Goal: Task Accomplishment & Management: Manage account settings

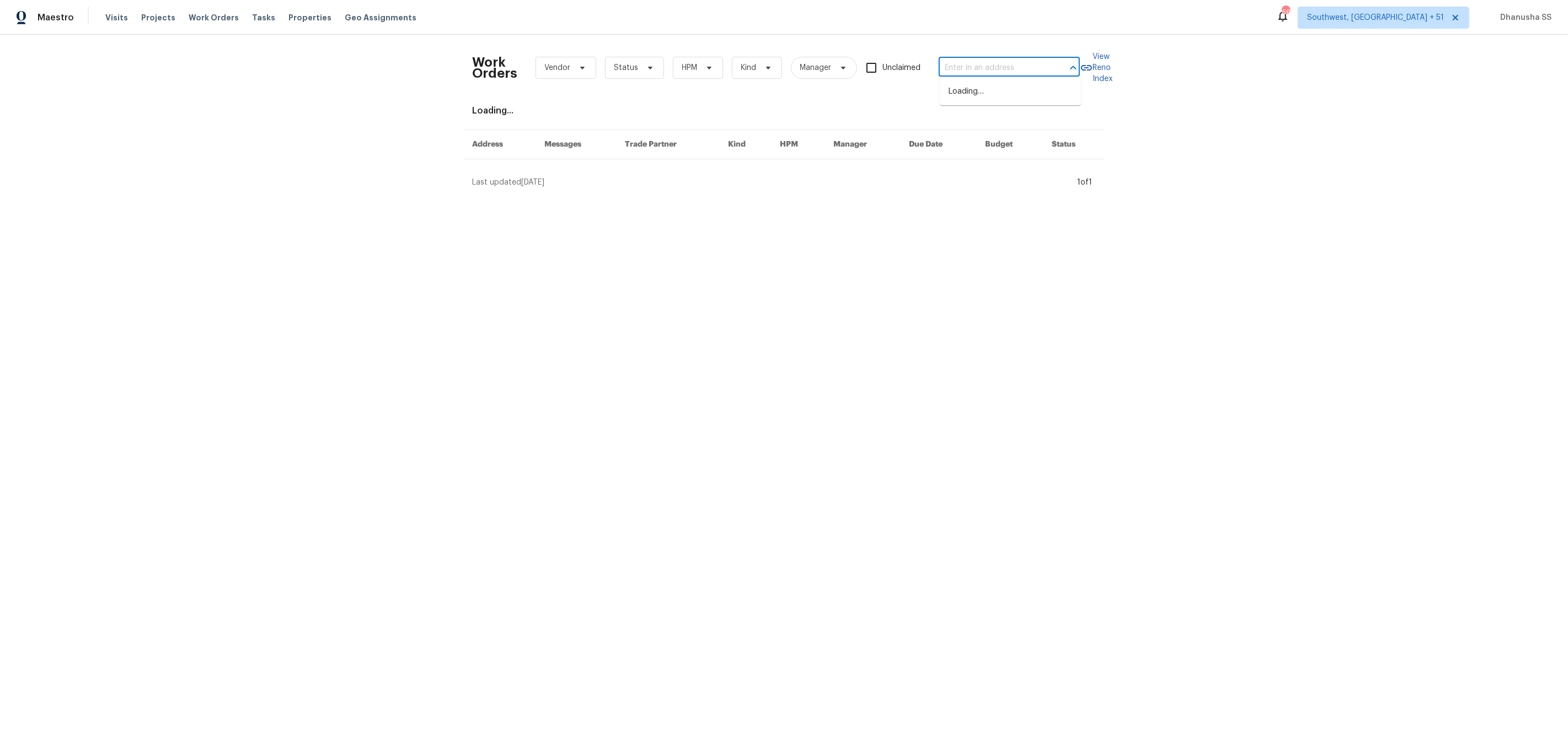
click at [970, 60] on input "text" at bounding box center [993, 68] width 110 height 17
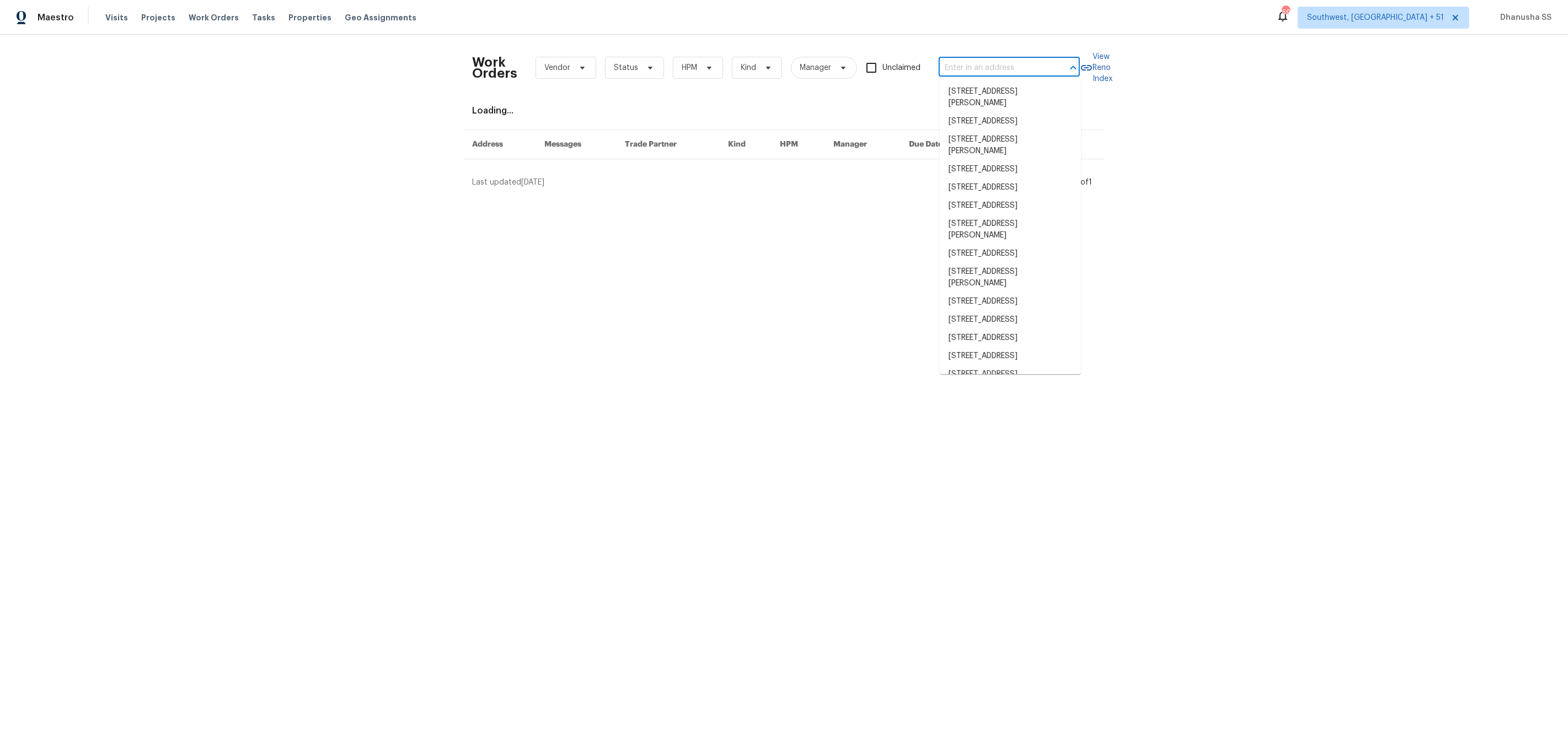
paste input "4107 Forest Highlands Cir Corona, CA 92883"
type input "4107 Forest Highlands Cir Corona, CA 92883"
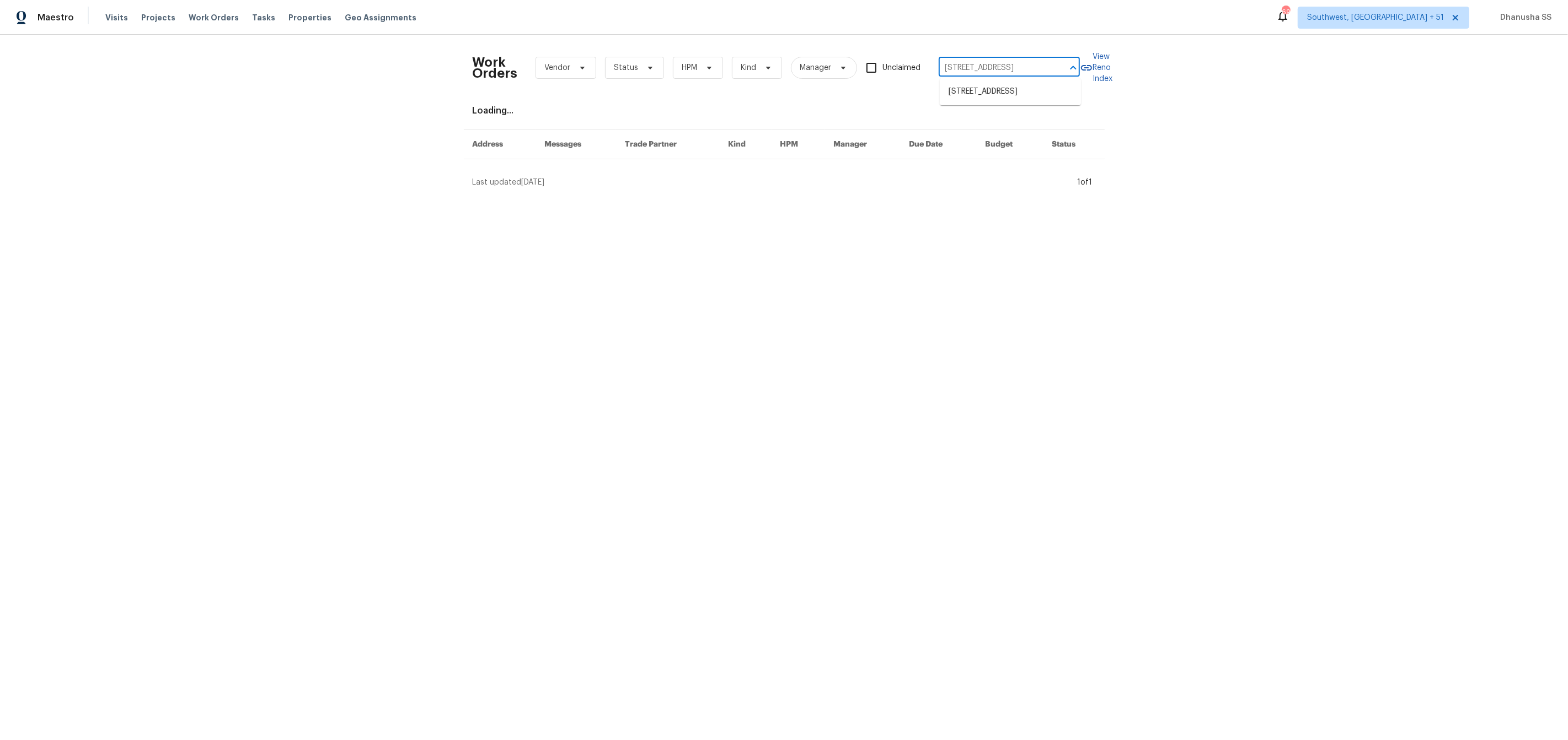
click at [967, 82] on ul "4107 Forest Highlands Cir, Corona, CA 92883" at bounding box center [1010, 91] width 141 height 27
click at [967, 90] on li "4107 Forest Highlands Cir, Corona, CA 92883" at bounding box center [1010, 91] width 141 height 18
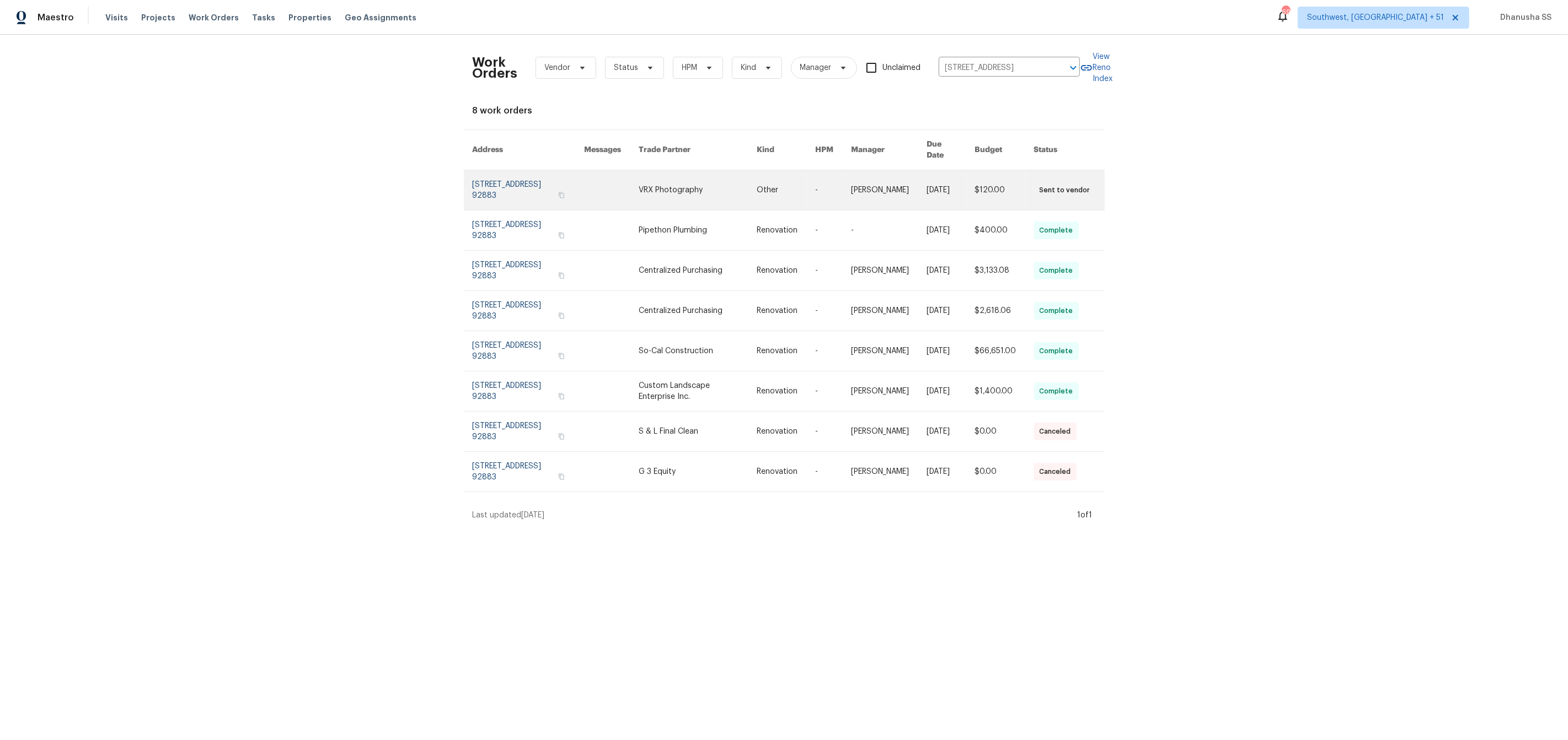
click at [686, 190] on link at bounding box center [698, 190] width 119 height 39
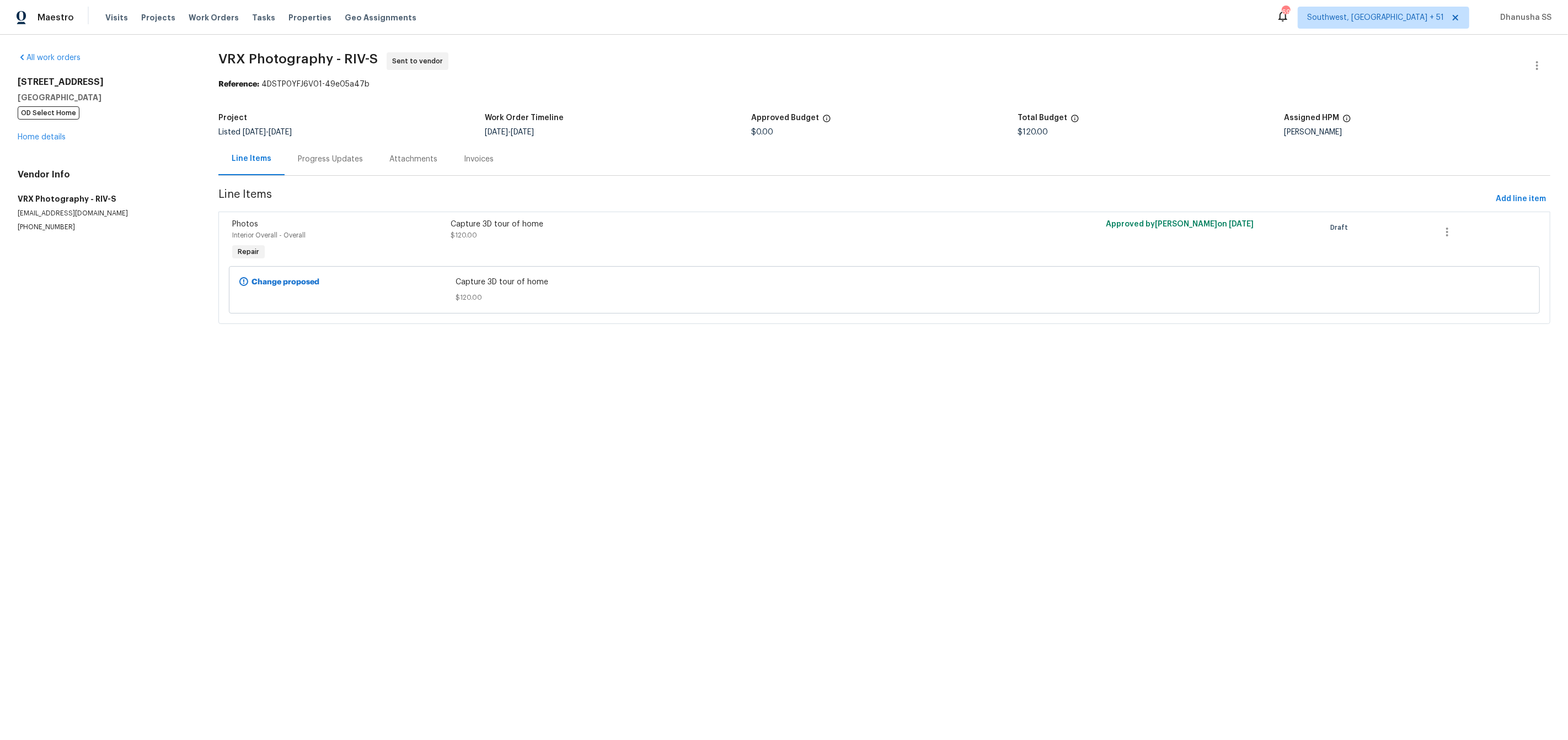
click at [46, 118] on span "OD Select Home" at bounding box center [49, 113] width 62 height 13
click at [46, 143] on div "4107 Forest Highlands Cir Corona, CA 92883 OD Select Home Home details" at bounding box center [104, 109] width 174 height 66
click at [46, 139] on link "Home details" at bounding box center [41, 137] width 48 height 8
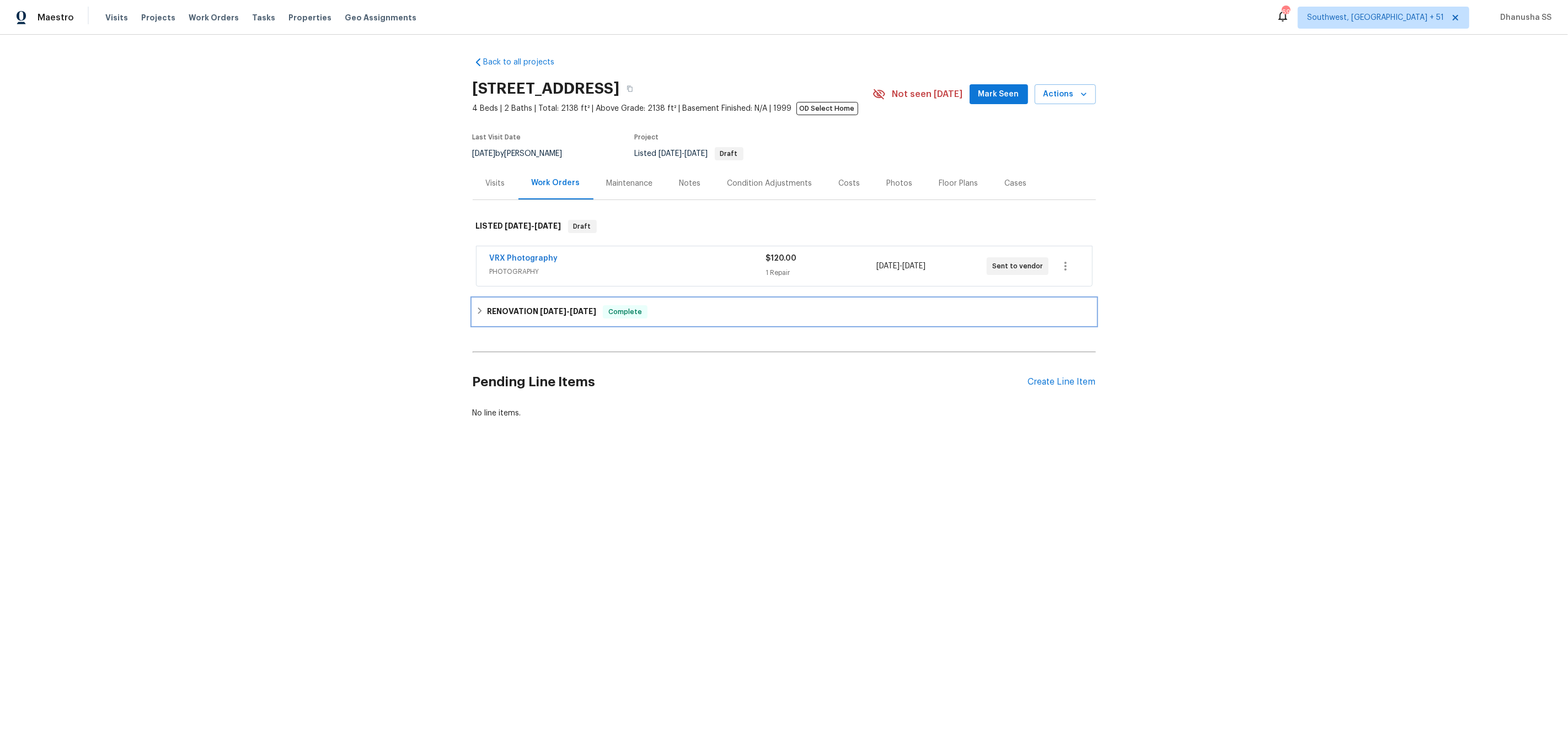
click at [675, 316] on div "RENOVATION 8/19/25 - 10/6/25 Complete" at bounding box center [784, 312] width 616 height 13
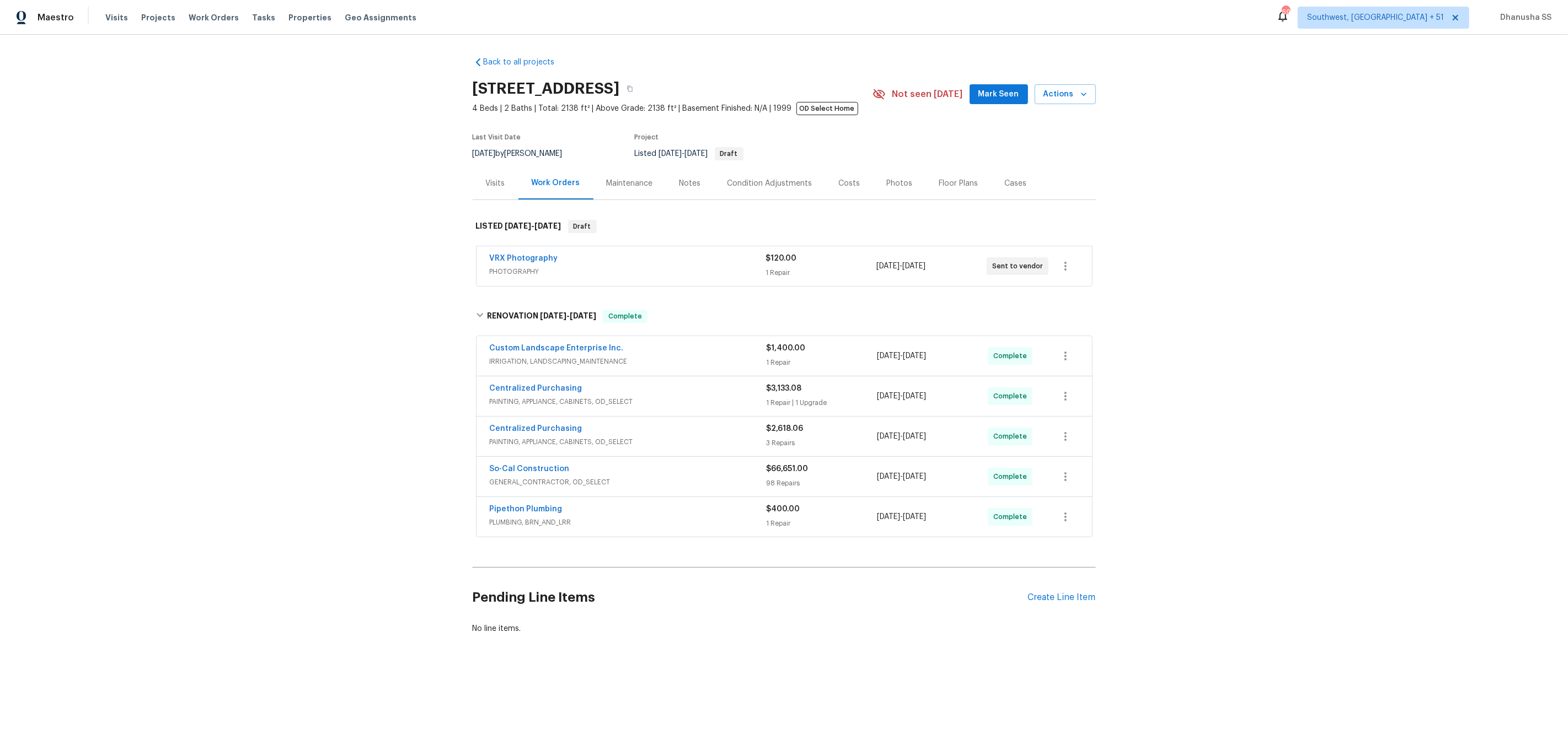
click at [205, 24] on div "Visits Projects Work Orders Tasks Properties Geo Assignments" at bounding box center [267, 17] width 325 height 22
click at [205, 18] on span "Work Orders" at bounding box center [214, 18] width 50 height 11
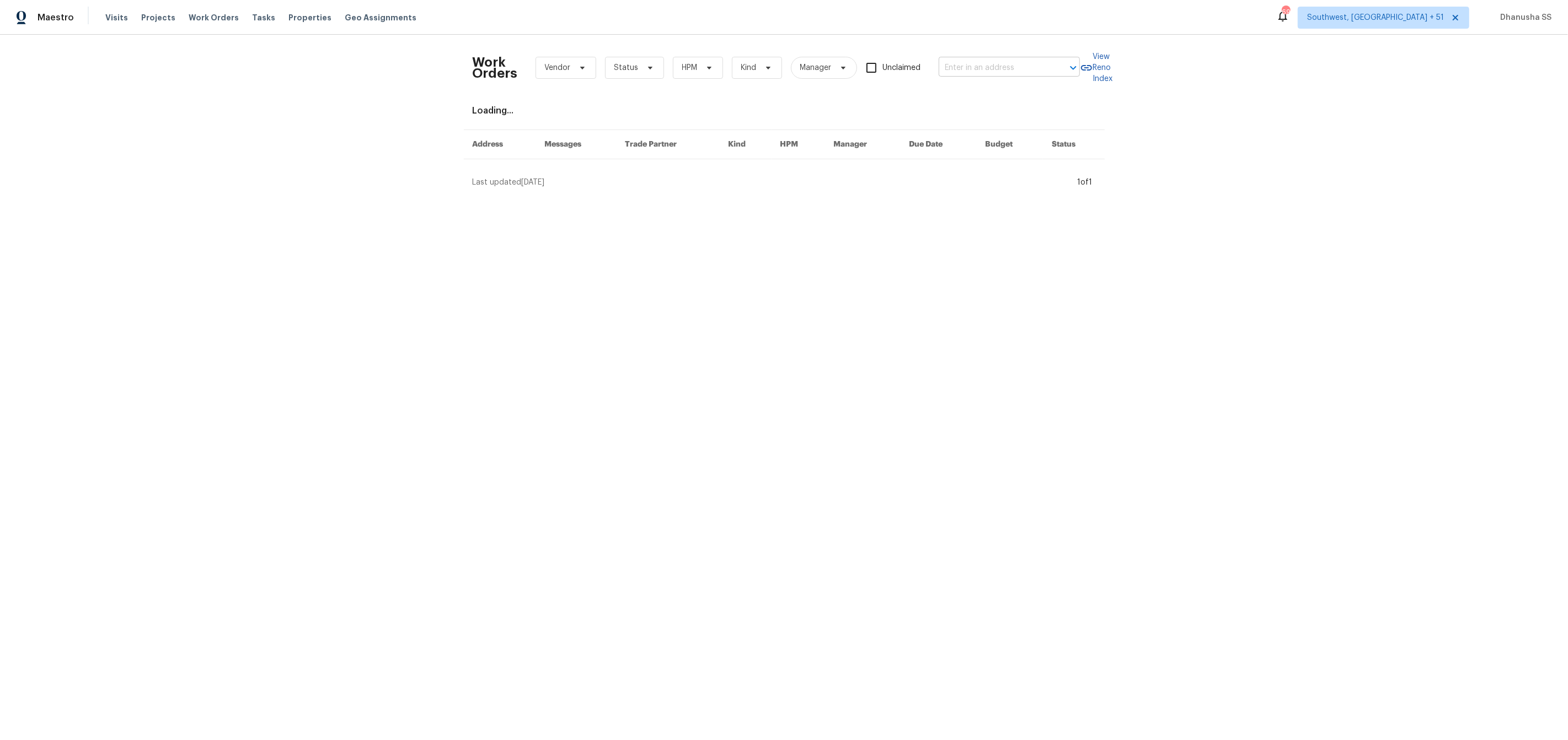
click at [982, 70] on input "text" at bounding box center [993, 68] width 110 height 17
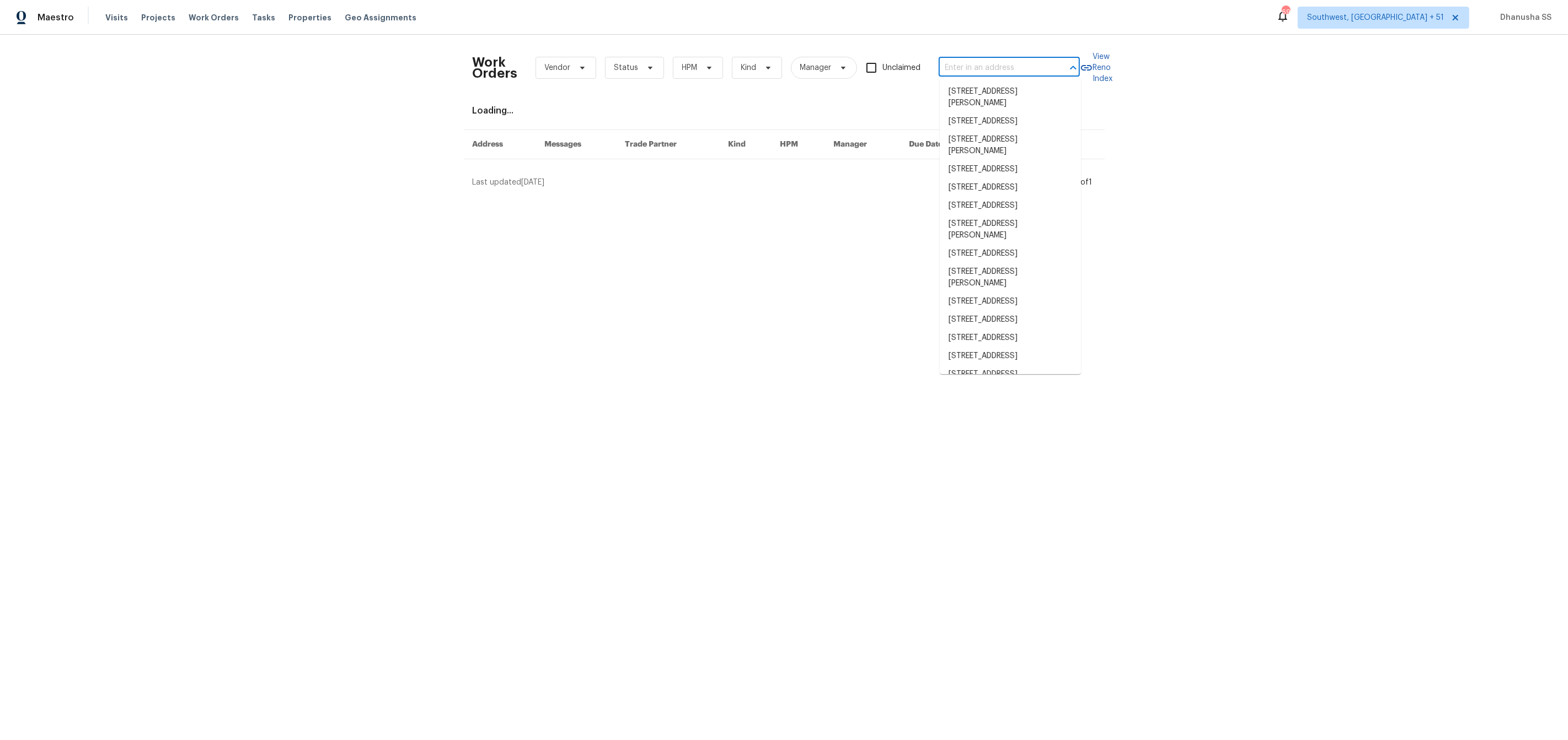
paste input "6025 Brett Dr Sacramento, CA 95842"
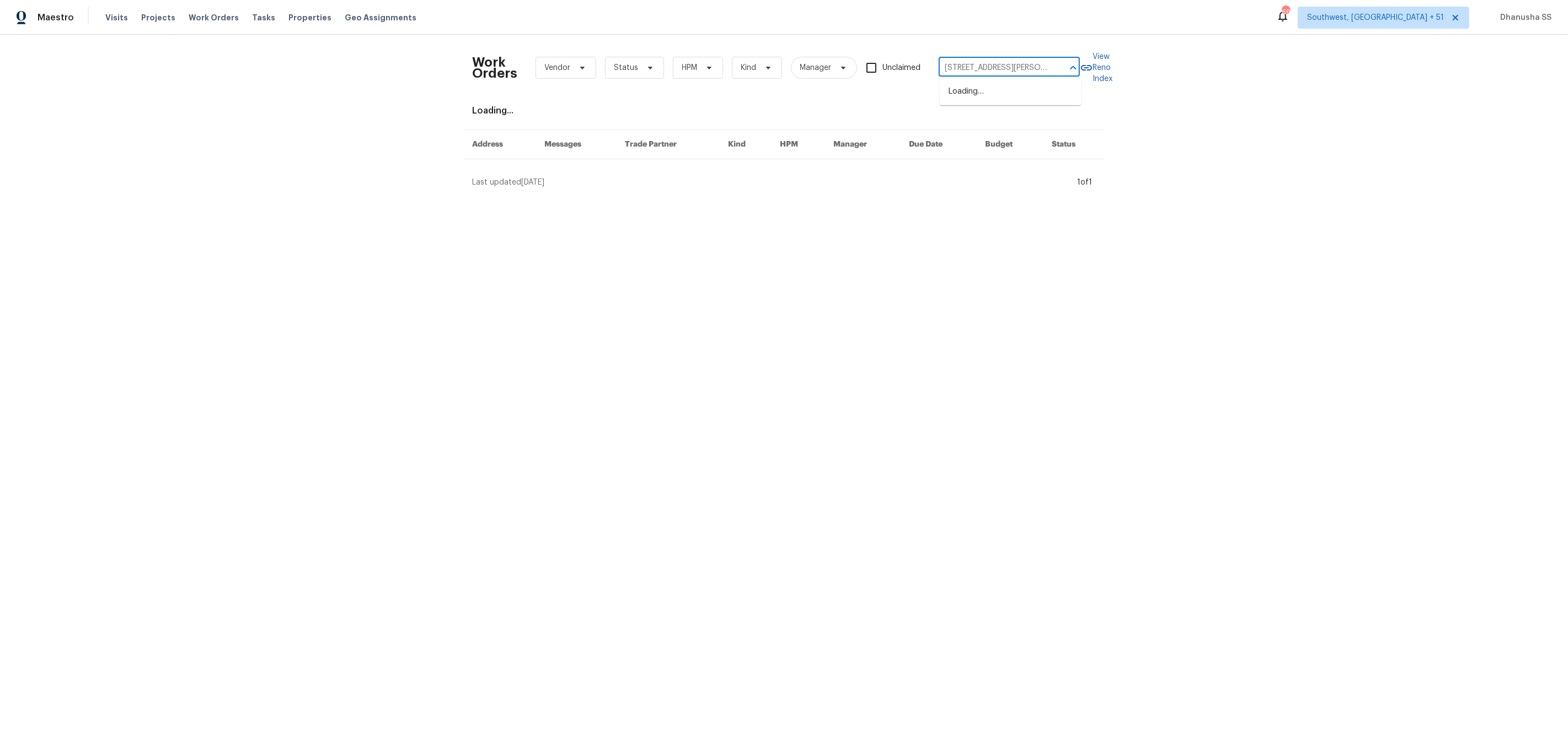
scroll to position [0, 30]
type input "6025 Brett Dr Sacramento, CA 95842"
click at [980, 94] on li "6025 Brett Dr, Sacramento, CA 95842" at bounding box center [1010, 98] width 141 height 30
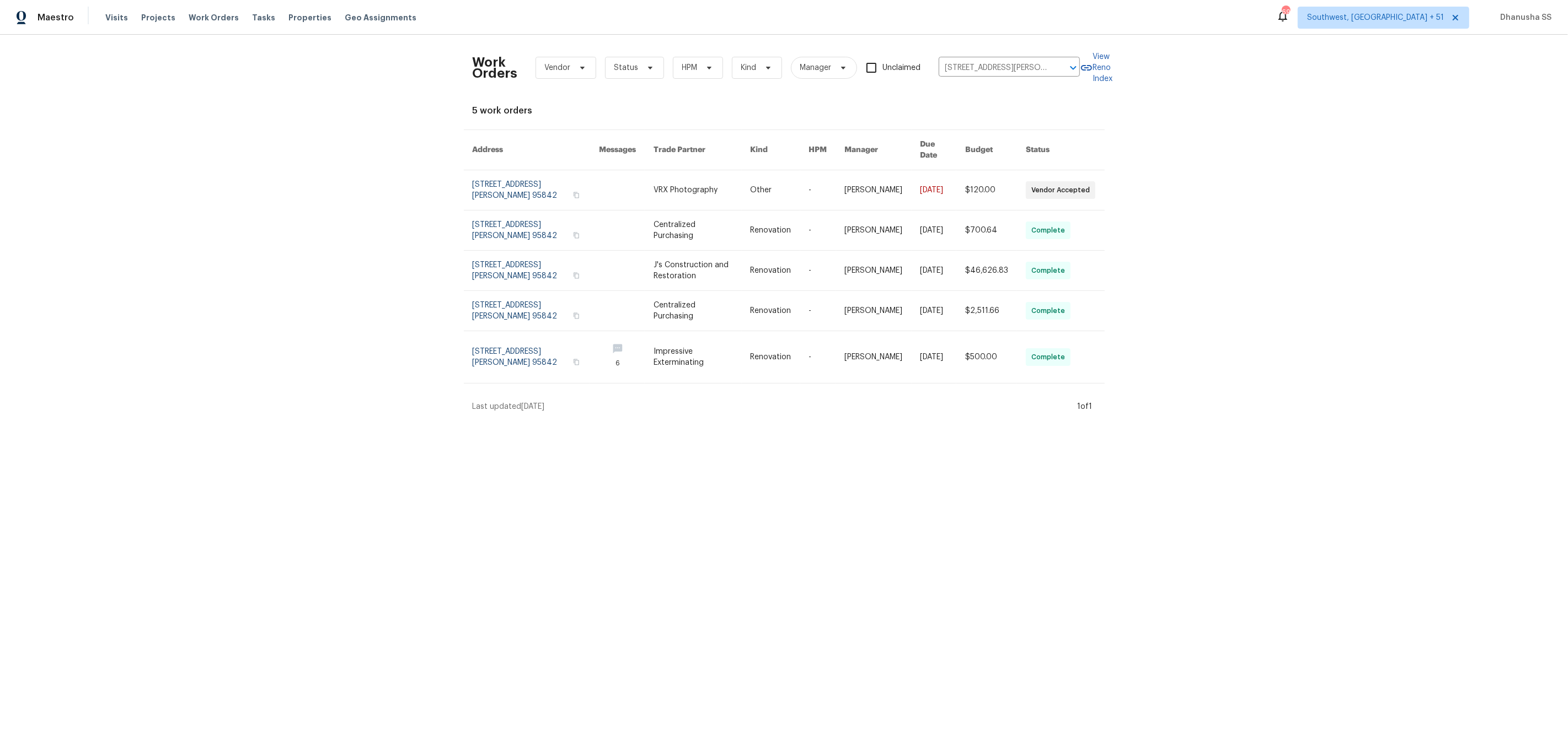
click at [734, 180] on link at bounding box center [702, 190] width 97 height 39
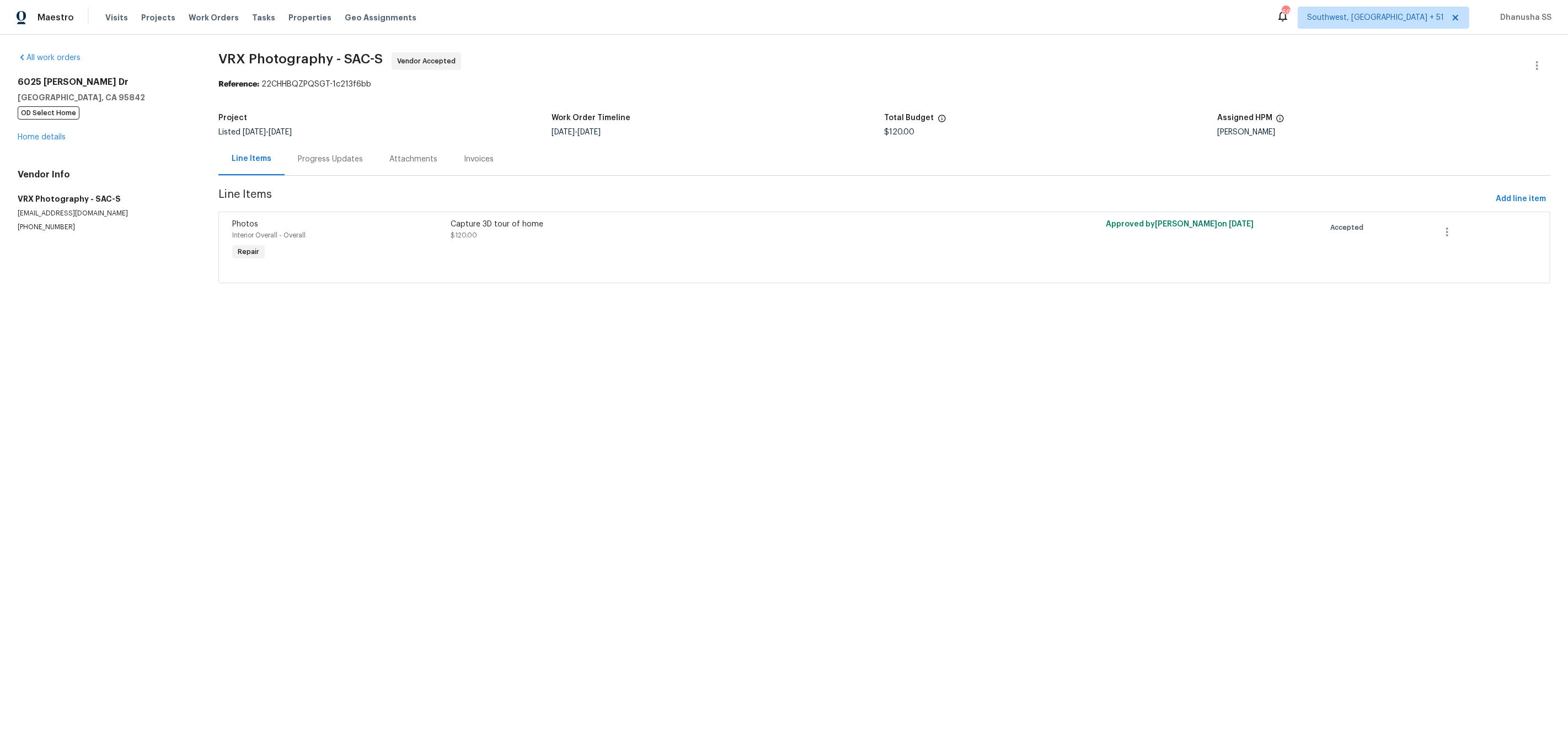
click at [48, 128] on div "6025 Brett Dr Sacramento, CA 95842 OD Select Home Home details" at bounding box center [104, 109] width 174 height 66
click at [47, 135] on link "Home details" at bounding box center [41, 137] width 48 height 8
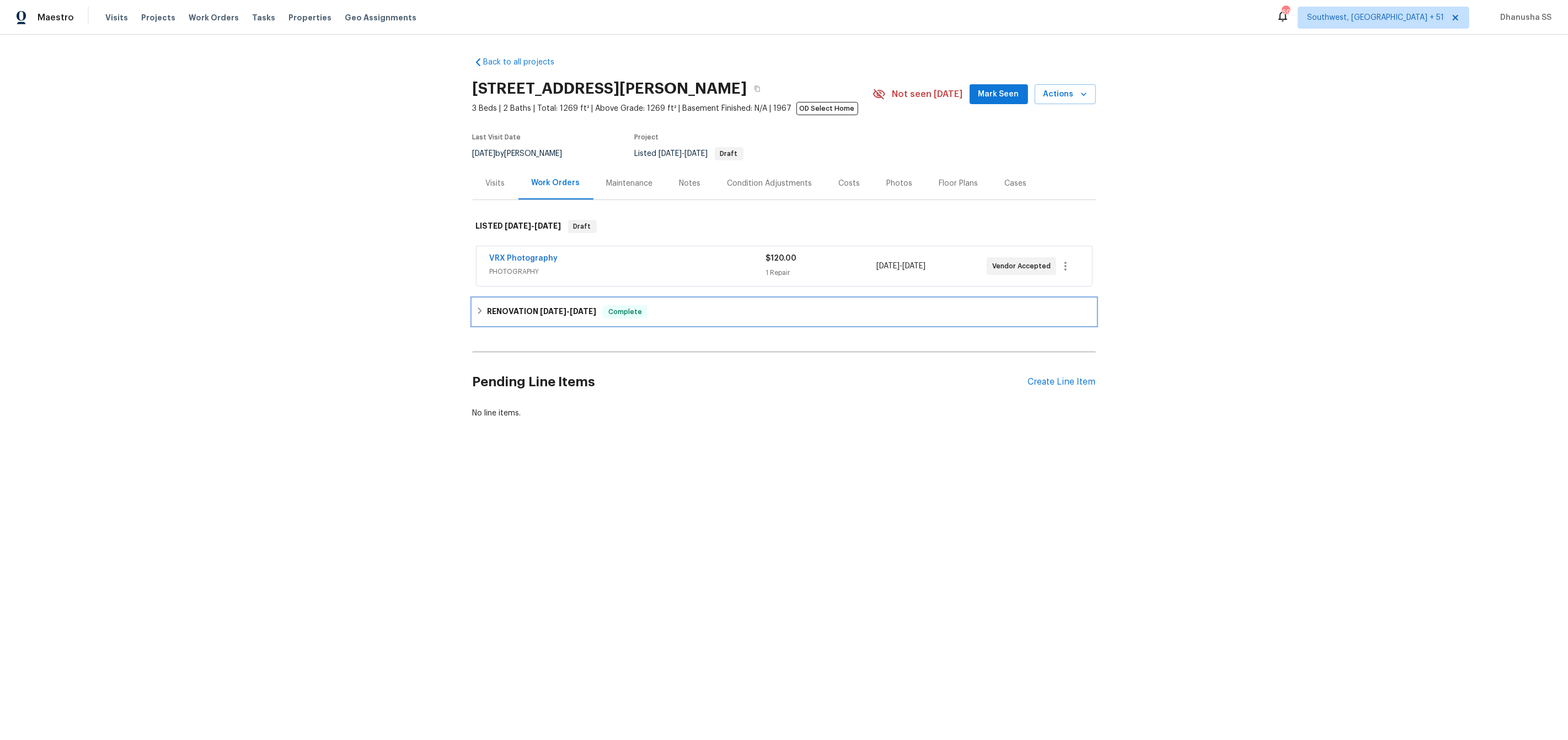
click at [668, 311] on div "RENOVATION 9/5/25 - 9/25/25 Complete" at bounding box center [784, 312] width 616 height 13
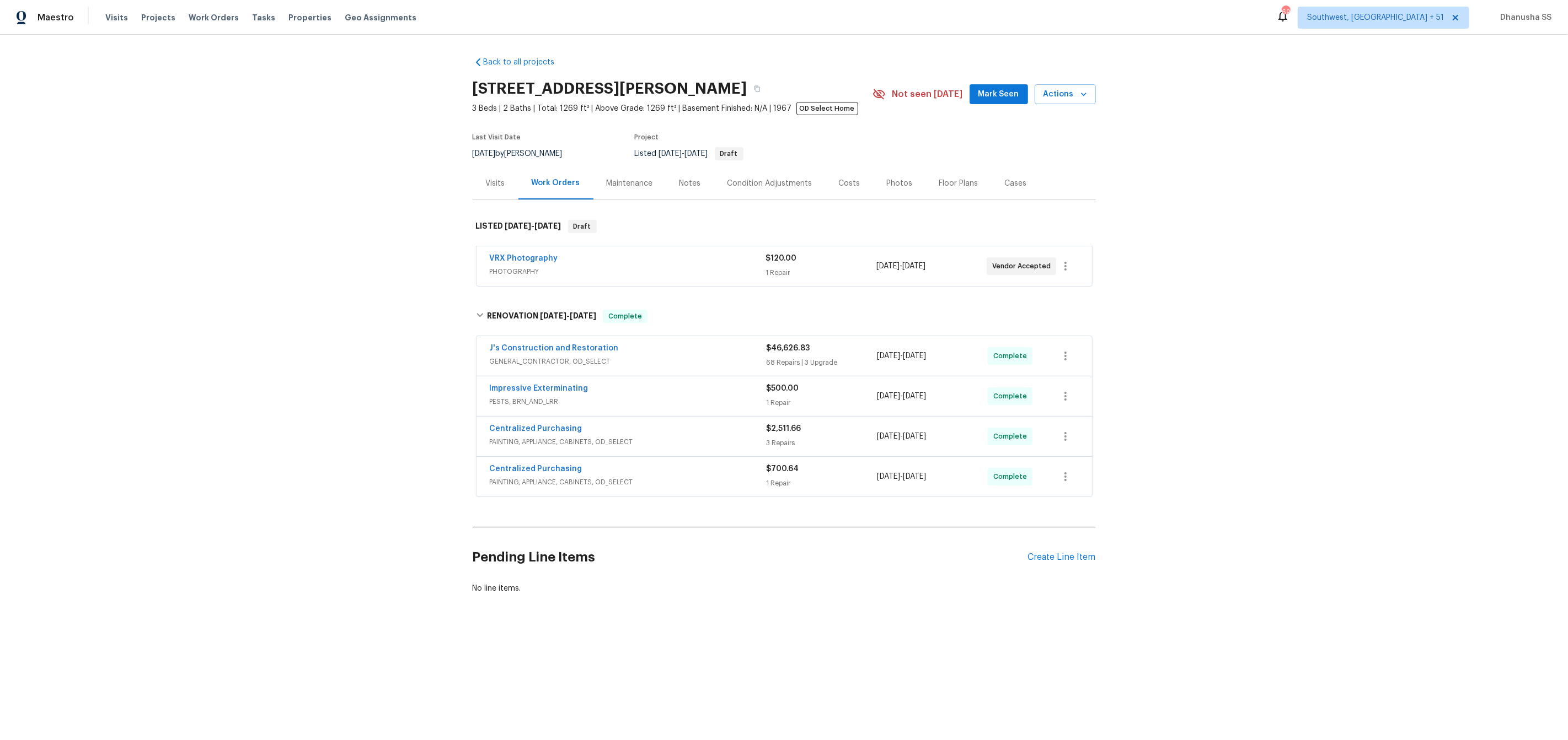
click at [190, 24] on div "Visits Projects Work Orders Tasks Properties Geo Assignments" at bounding box center [267, 17] width 325 height 22
click at [193, 24] on div "Visits Projects Work Orders Tasks Properties Geo Assignments" at bounding box center [267, 17] width 325 height 22
click at [202, 18] on span "Work Orders" at bounding box center [214, 18] width 50 height 11
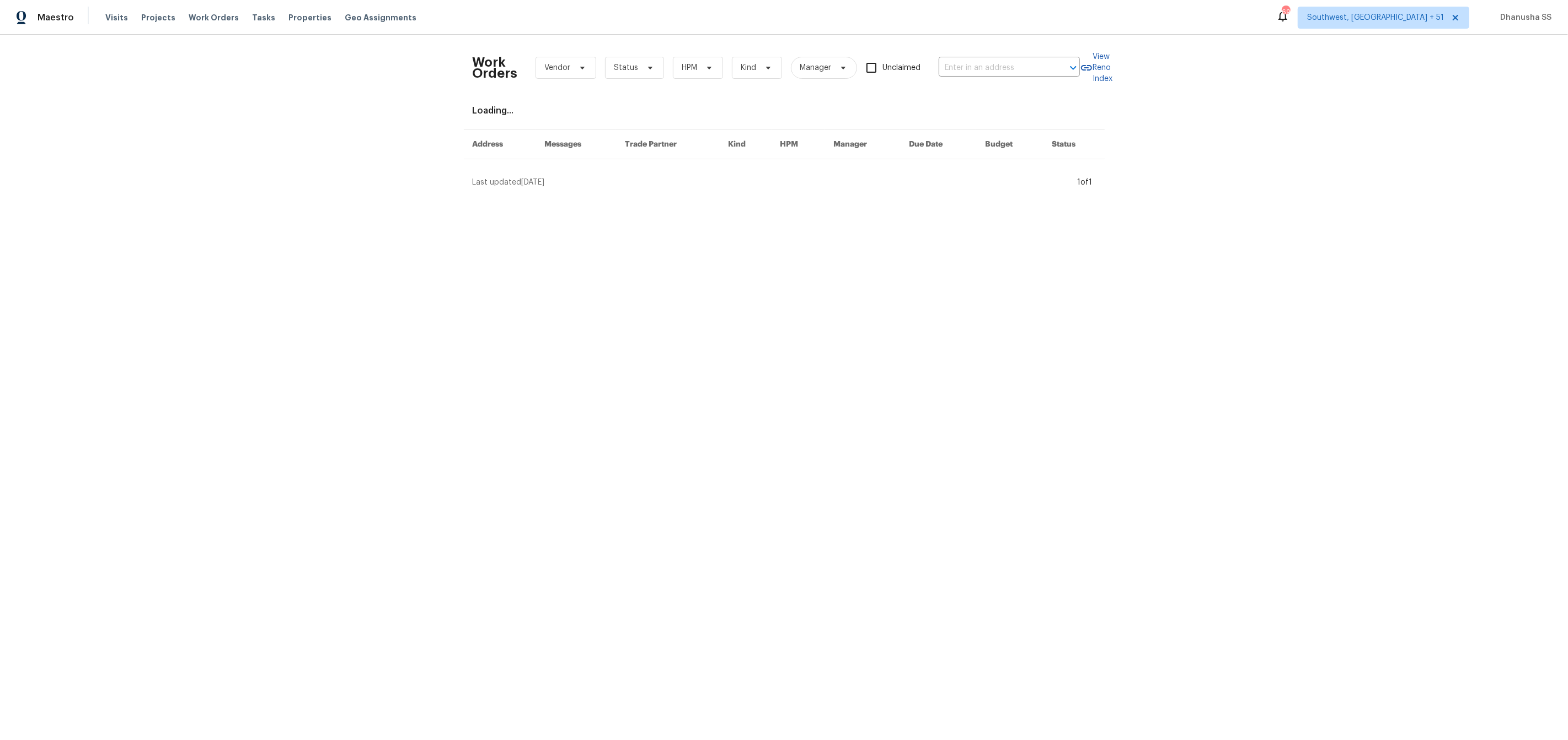
click at [955, 50] on div "Work Orders Vendor Status HPM Kind Manager Unclaimed ​" at bounding box center [775, 68] width 607 height 49
click at [955, 60] on input "text" at bounding box center [993, 68] width 110 height 17
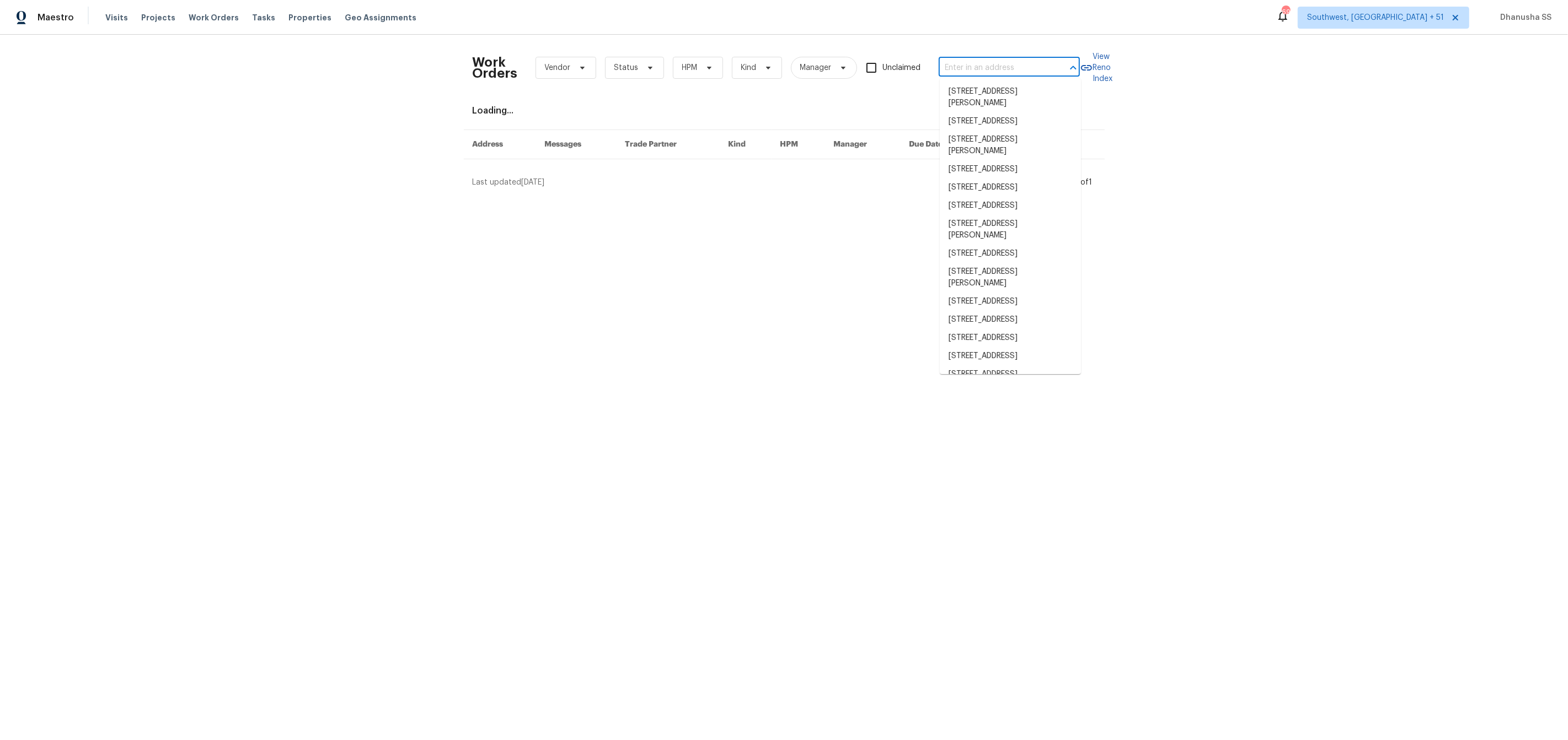
paste input "953 S Ridgecrest Cir Anaheim, CA 92807"
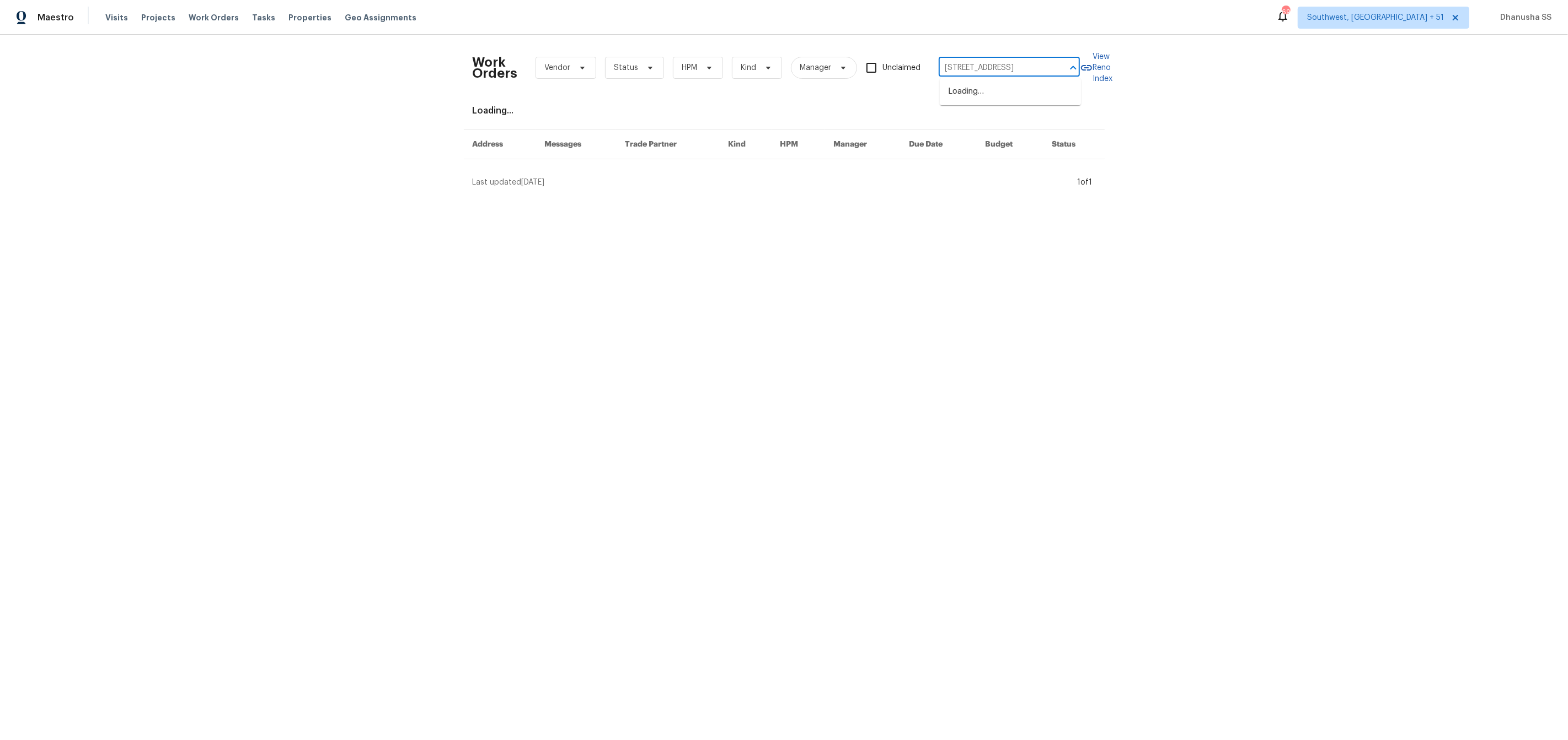
type input "953 S Ridgecrest Cir Anaheim, CA 92807"
click at [955, 87] on li "[STREET_ADDRESS]" at bounding box center [1010, 91] width 141 height 18
click at [1000, 68] on input "[STREET_ADDRESS]" at bounding box center [993, 68] width 110 height 17
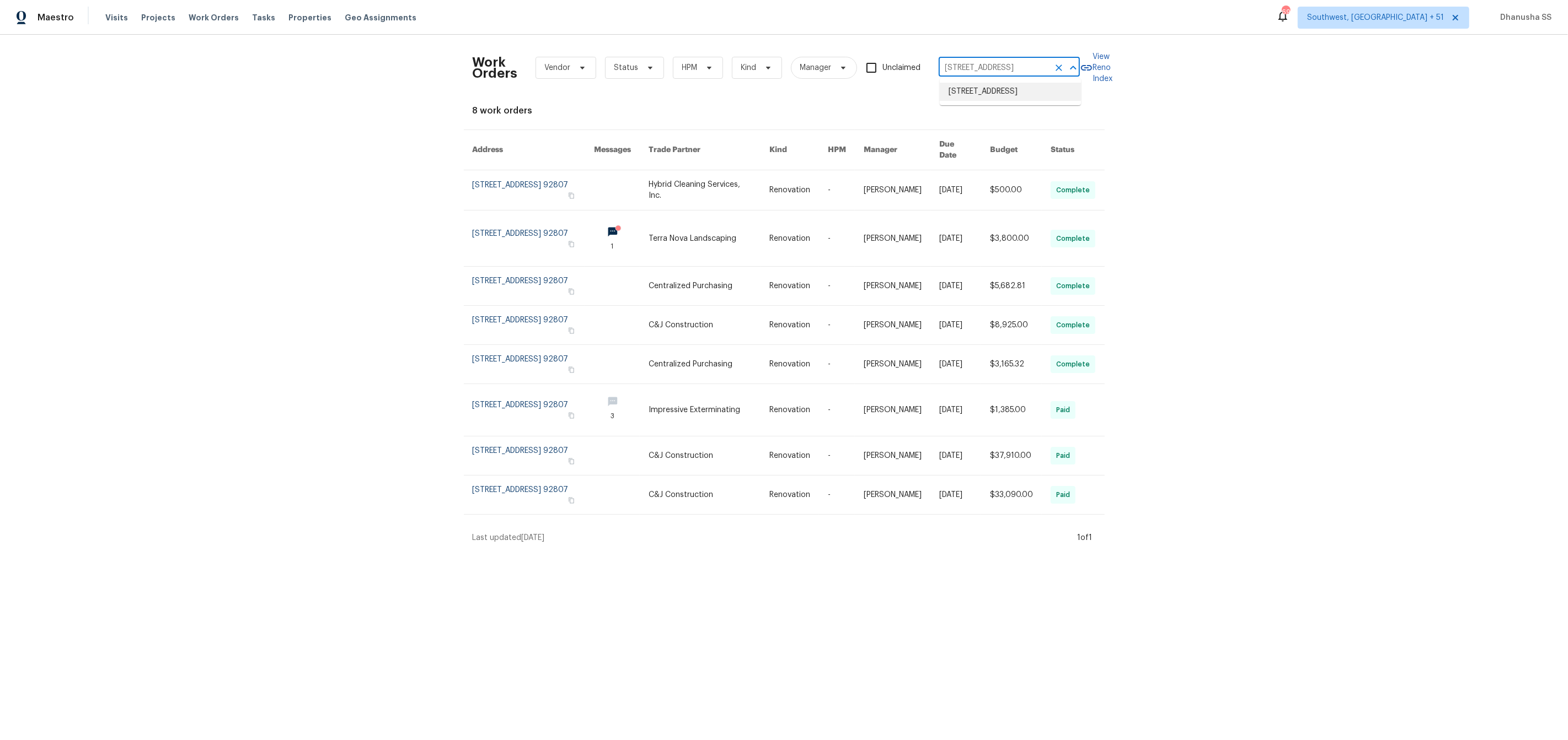
click at [989, 87] on li "[STREET_ADDRESS]" at bounding box center [1010, 91] width 141 height 18
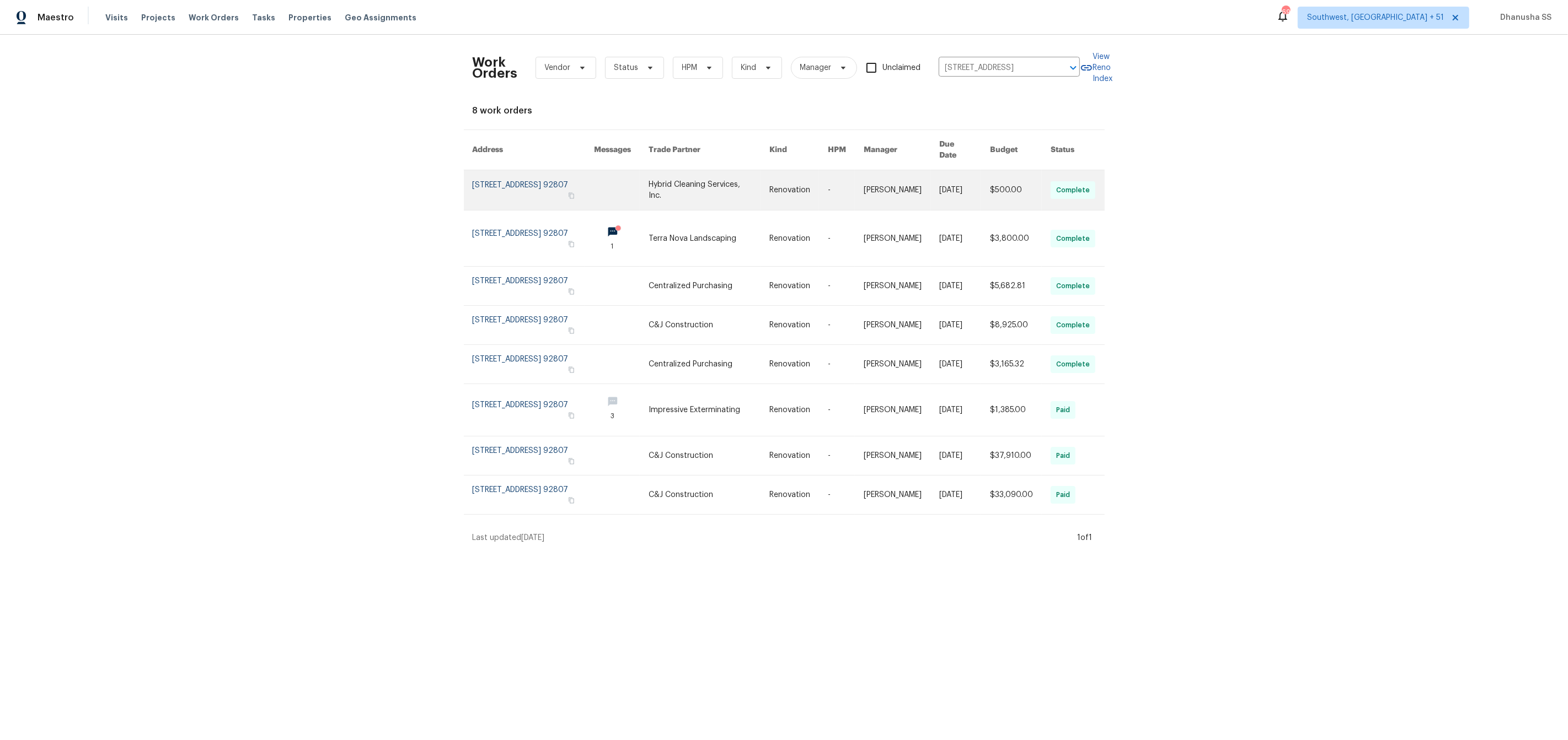
click at [833, 182] on link at bounding box center [846, 190] width 36 height 39
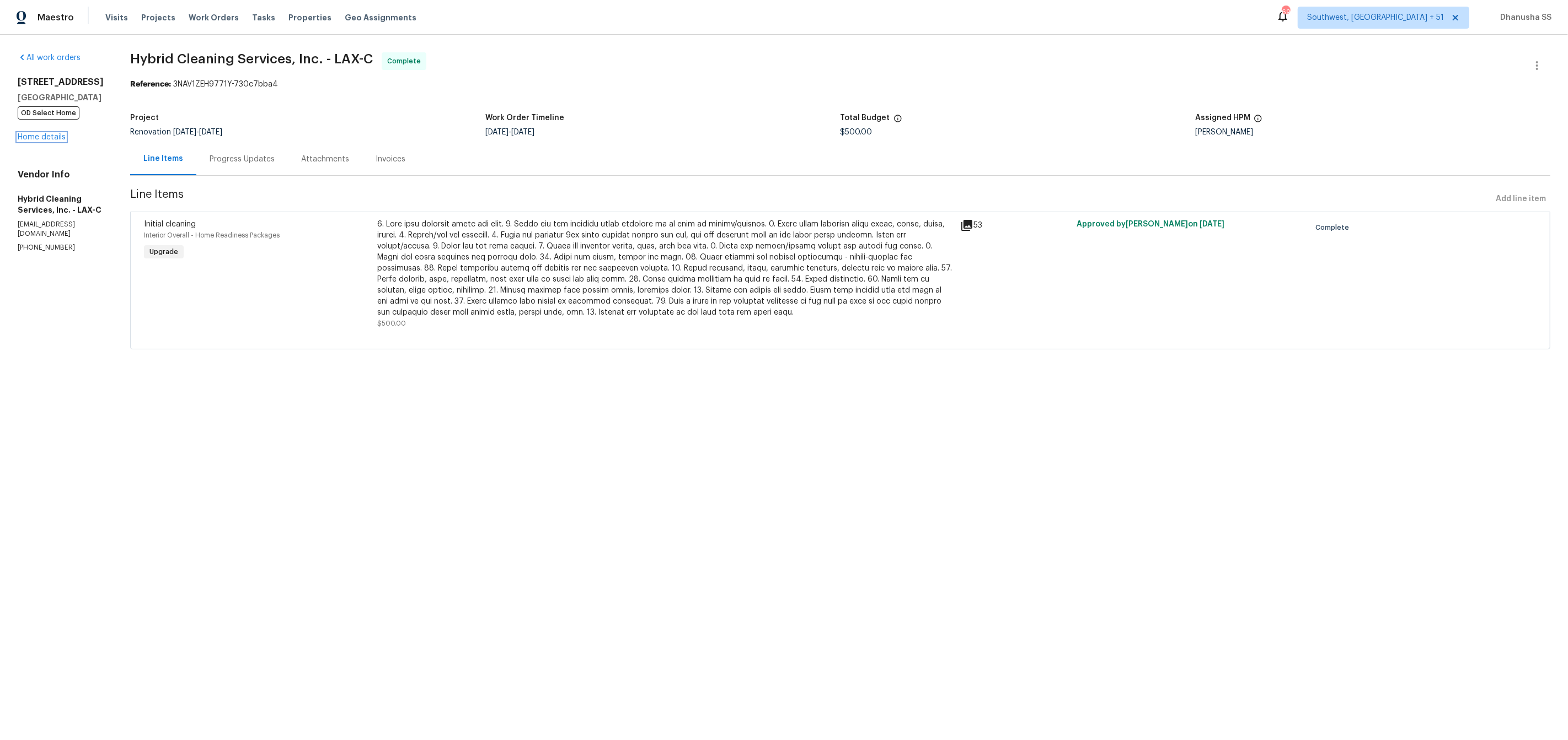
click at [43, 138] on link "Home details" at bounding box center [41, 137] width 48 height 8
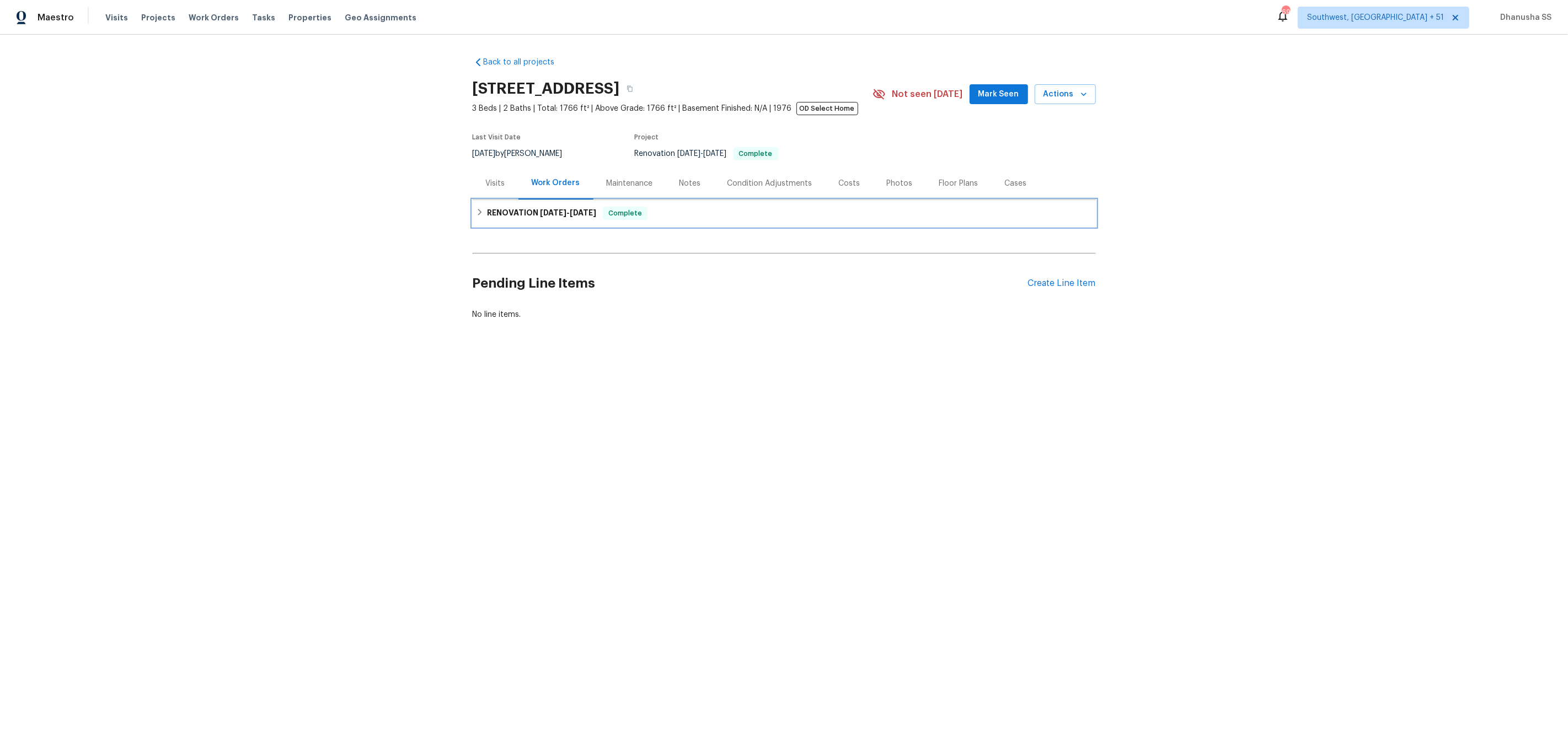
click at [710, 216] on div "RENOVATION 6/30/25 - 10/1/25 Complete" at bounding box center [784, 213] width 616 height 13
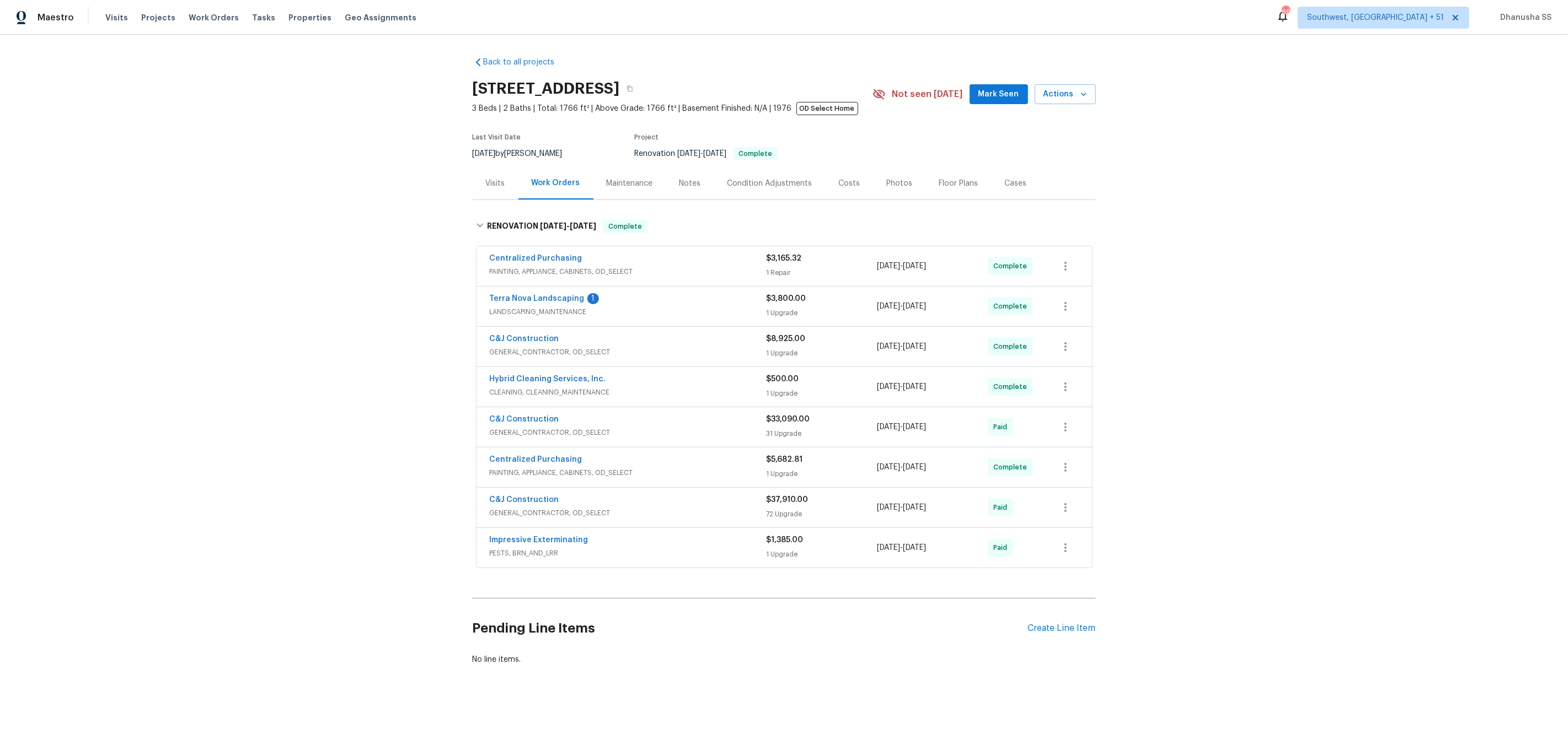
click at [728, 512] on span "GENERAL_CONTRACTOR, OD_SELECT" at bounding box center [628, 513] width 277 height 11
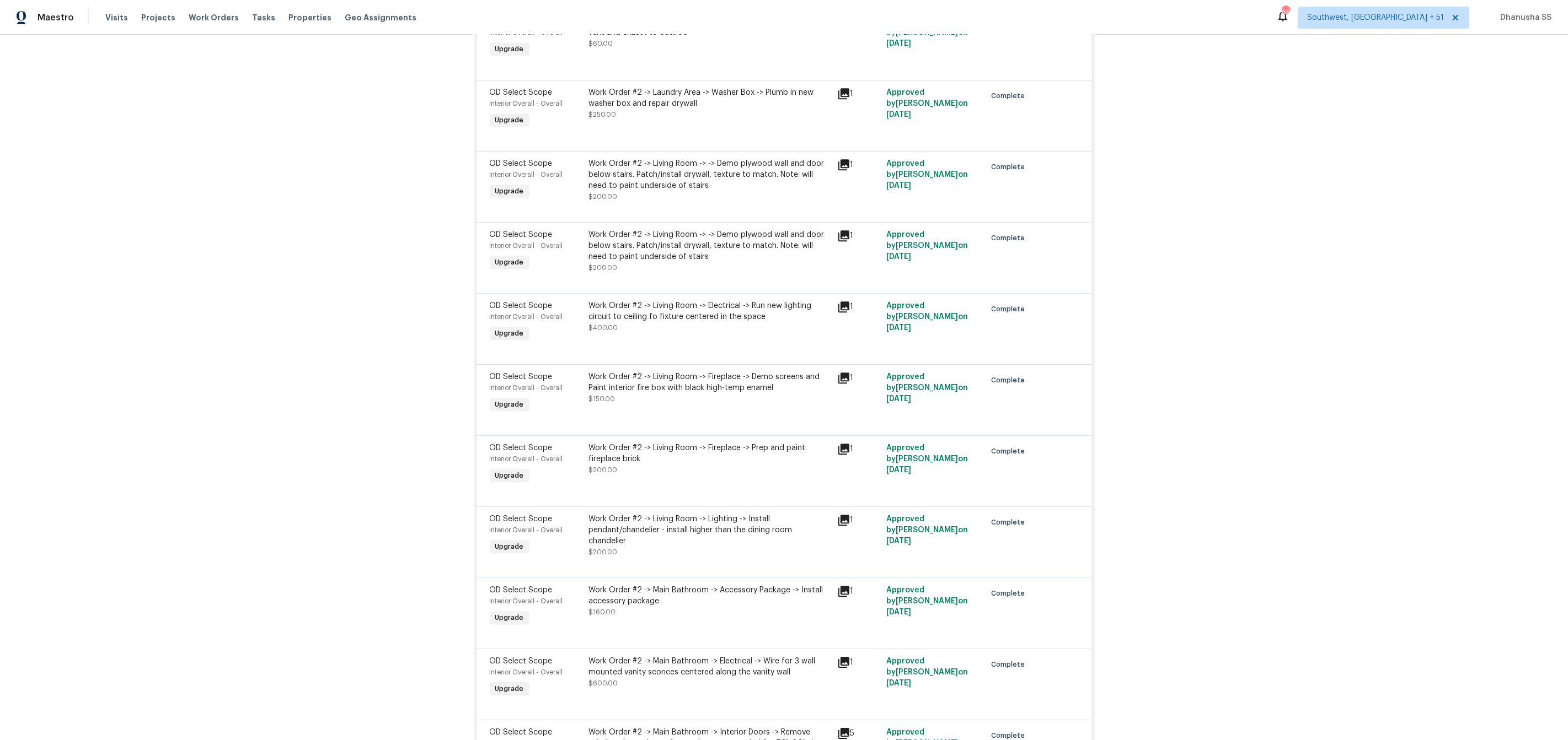
scroll to position [3734, 0]
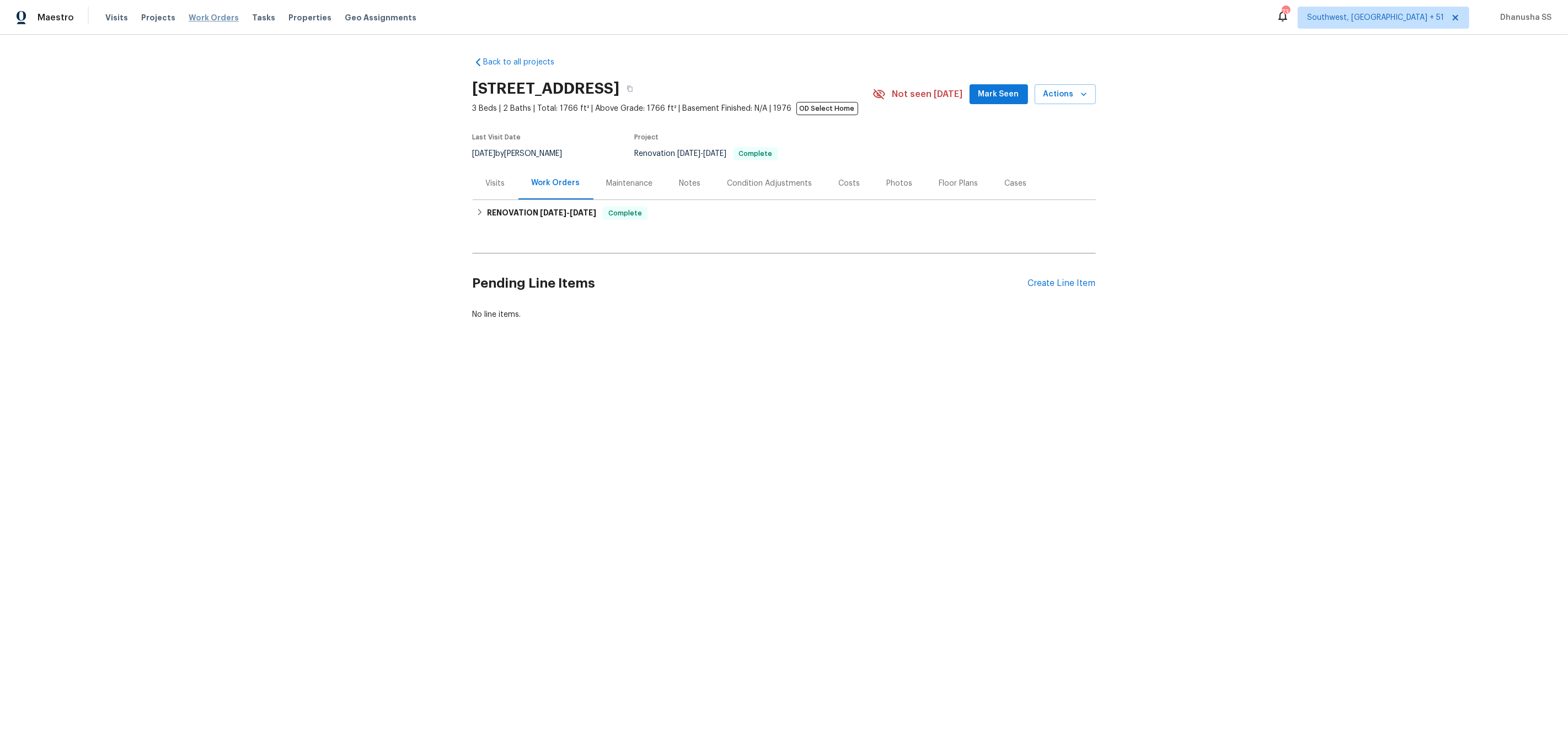
click at [206, 18] on span "Work Orders" at bounding box center [214, 18] width 50 height 11
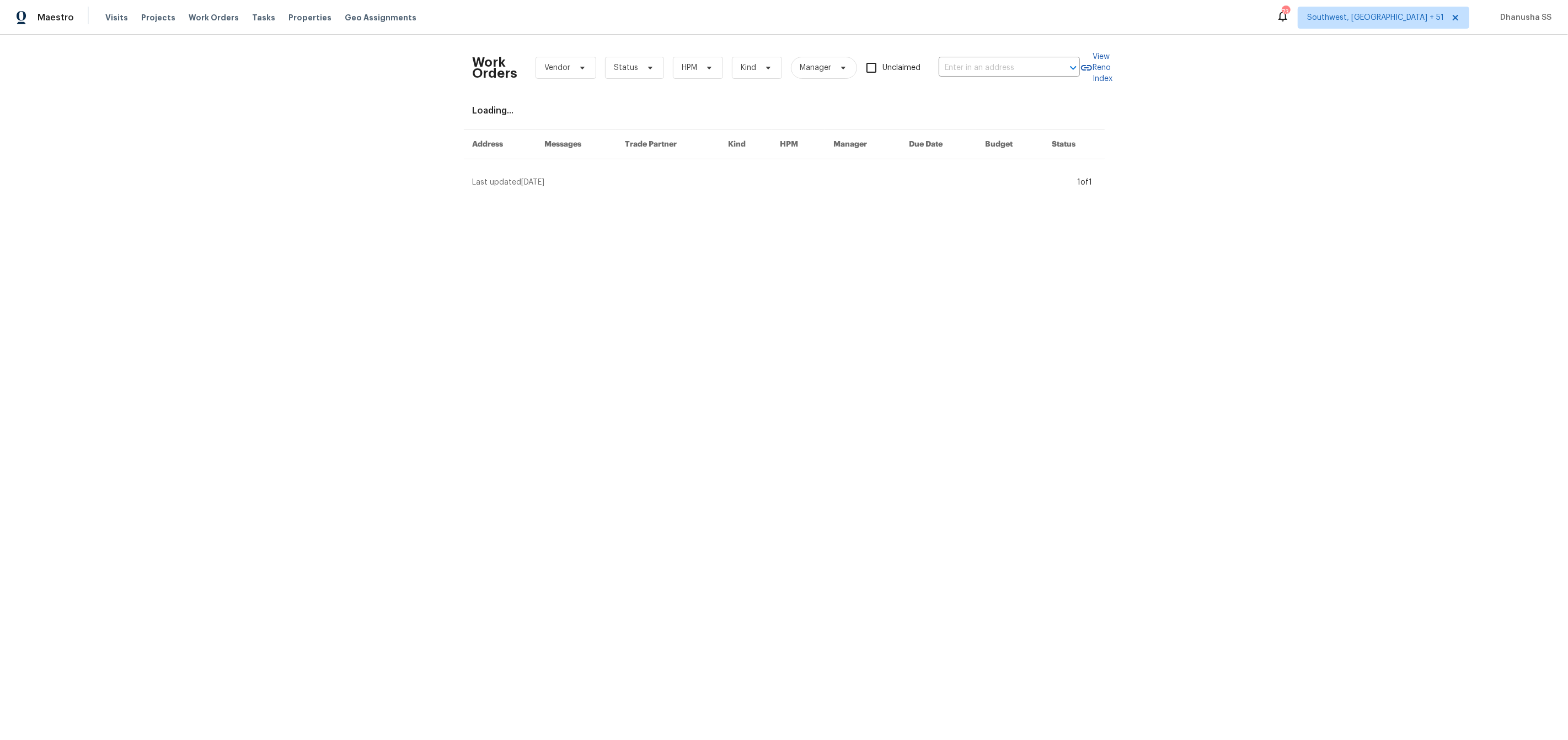
click at [990, 58] on div "Work Orders Vendor Status HPM Kind Manager Unclaimed ​" at bounding box center [775, 68] width 607 height 49
click at [972, 74] on input "text" at bounding box center [993, 68] width 110 height 17
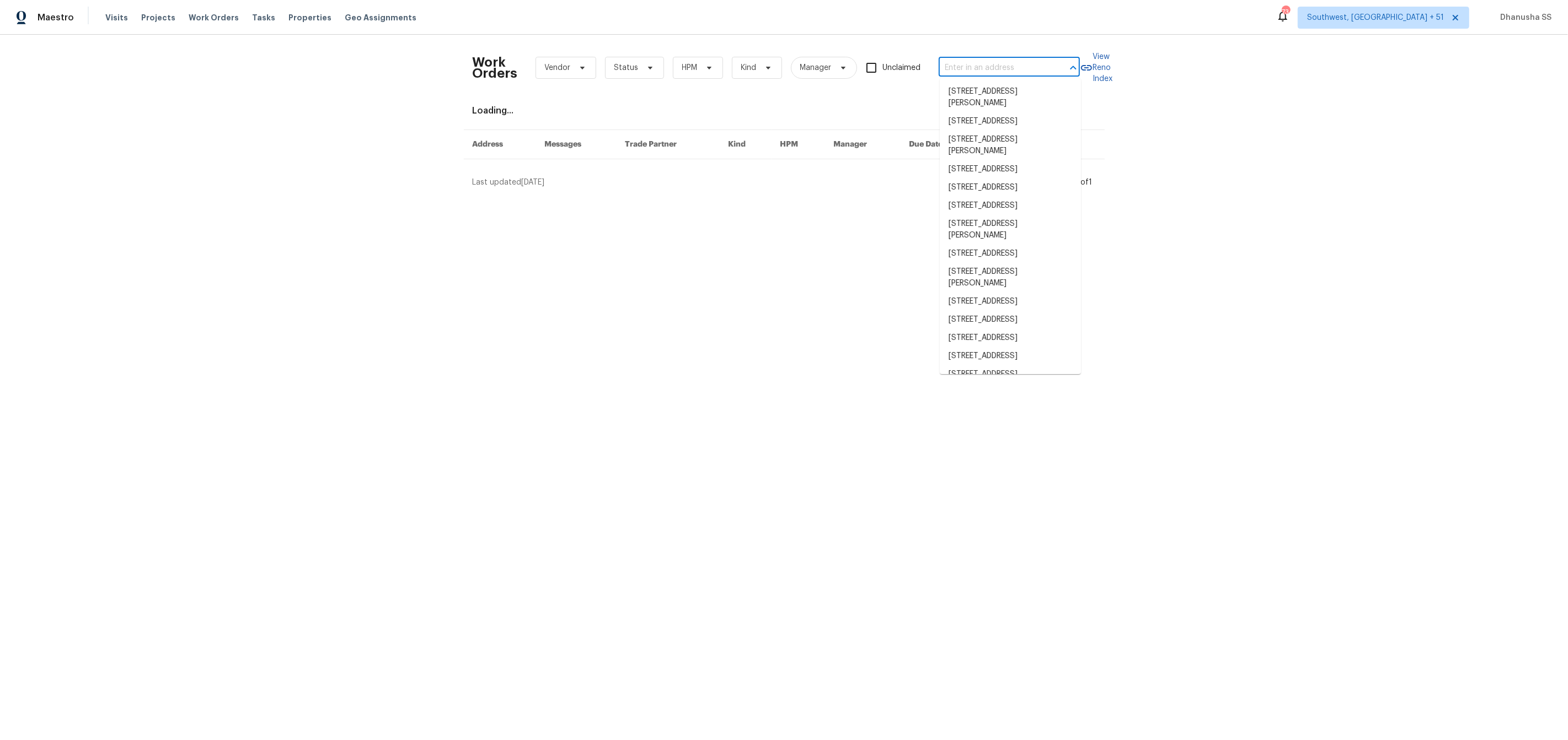
paste input "[STREET_ADDRESS]"
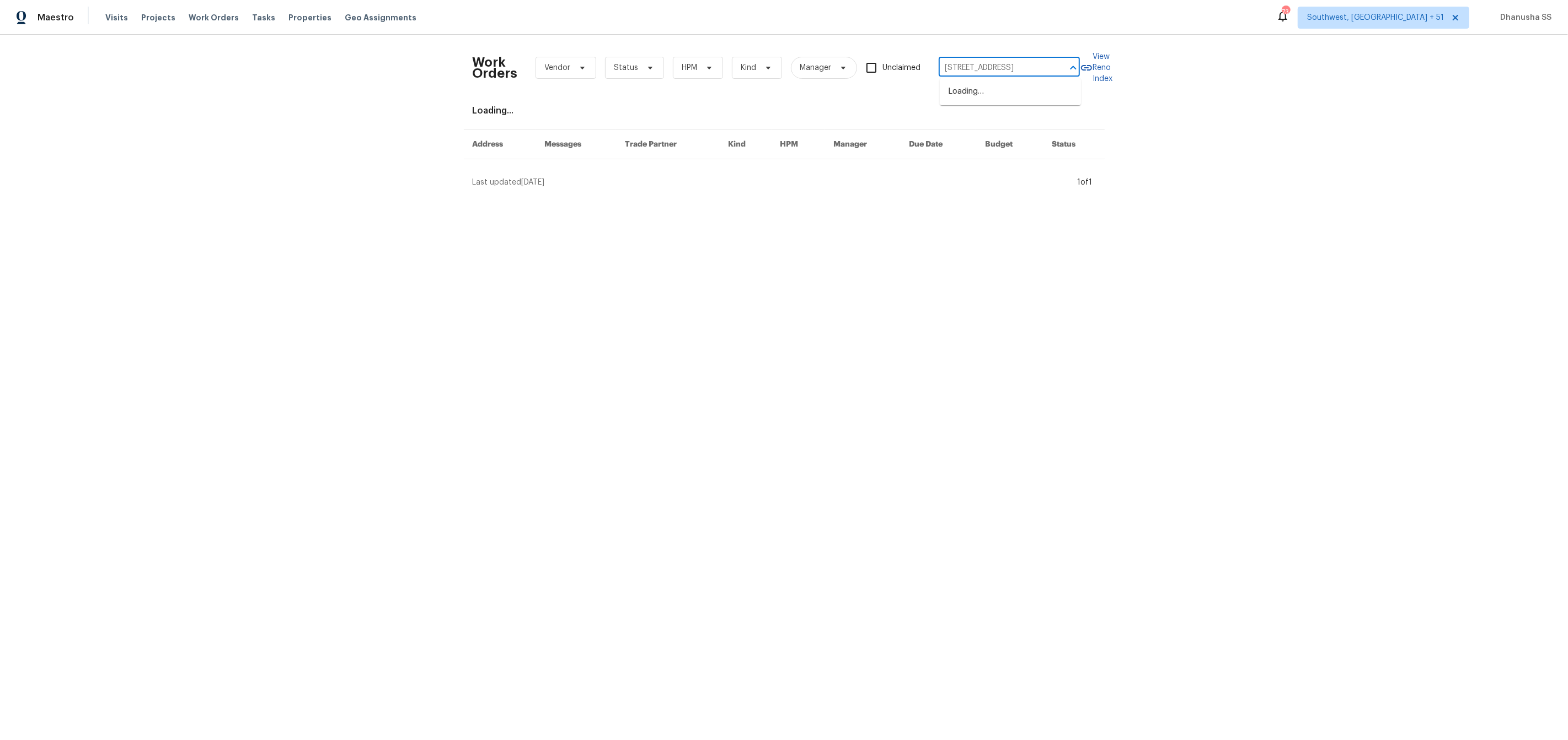
scroll to position [0, 63]
type input "[STREET_ADDRESS]"
click at [968, 92] on li "[STREET_ADDRESS]" at bounding box center [1010, 91] width 141 height 18
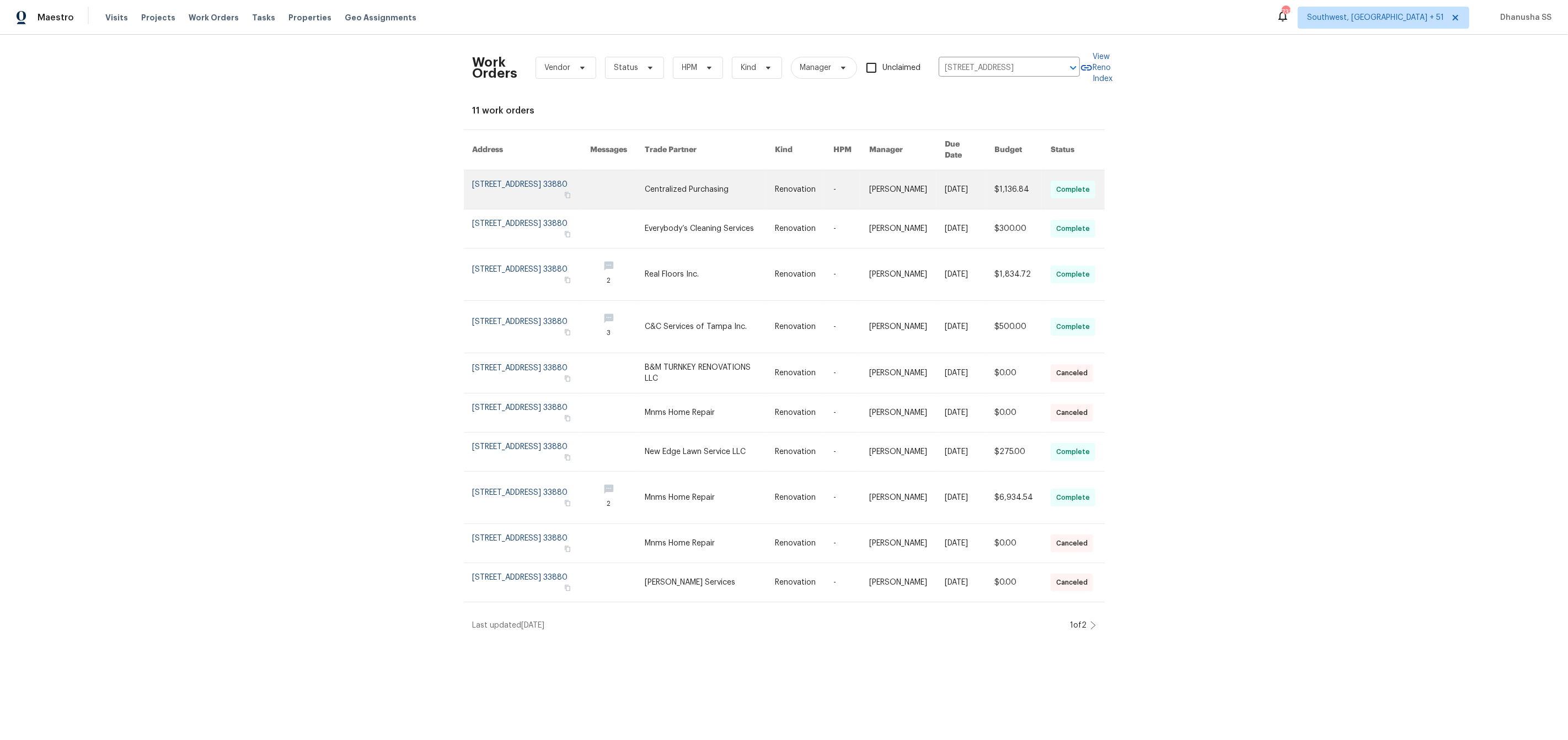
click at [815, 189] on link at bounding box center [804, 189] width 58 height 39
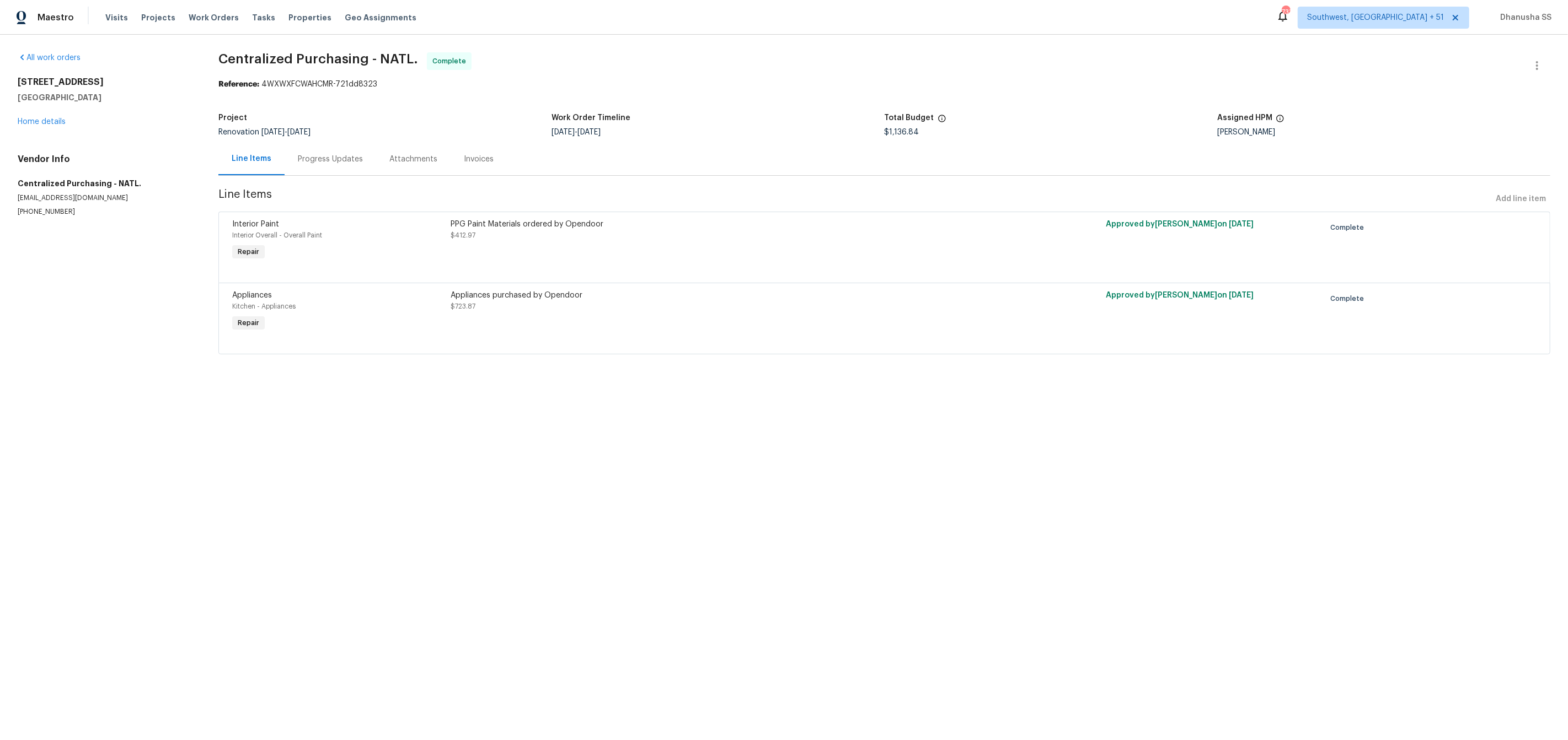
click at [41, 130] on div "All work orders [STREET_ADDRESS] Home details Vendor Info Centralized Purchasin…" at bounding box center [104, 134] width 174 height 165
click at [46, 124] on link "Home details" at bounding box center [41, 121] width 48 height 8
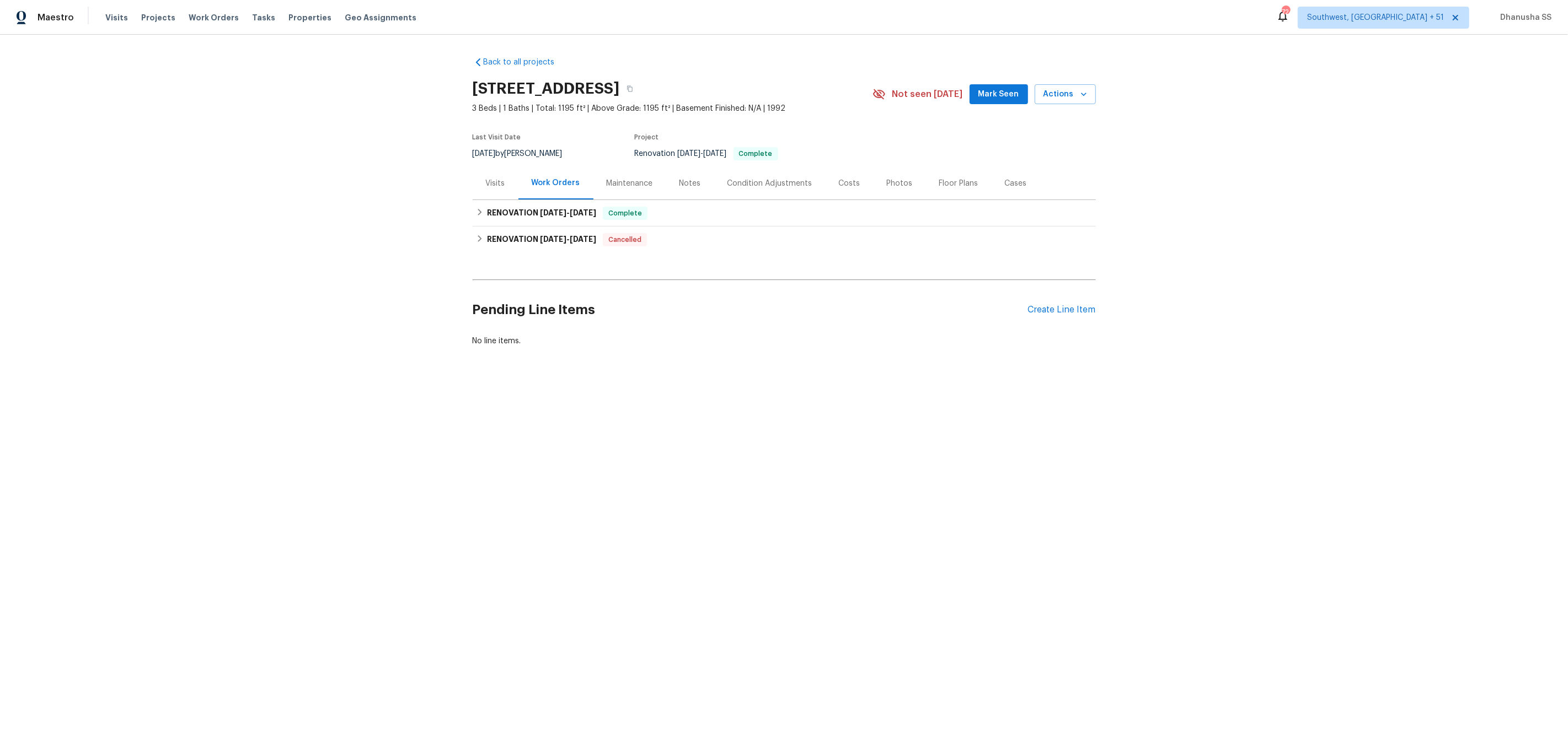
click at [495, 178] on div "Visits" at bounding box center [496, 183] width 20 height 11
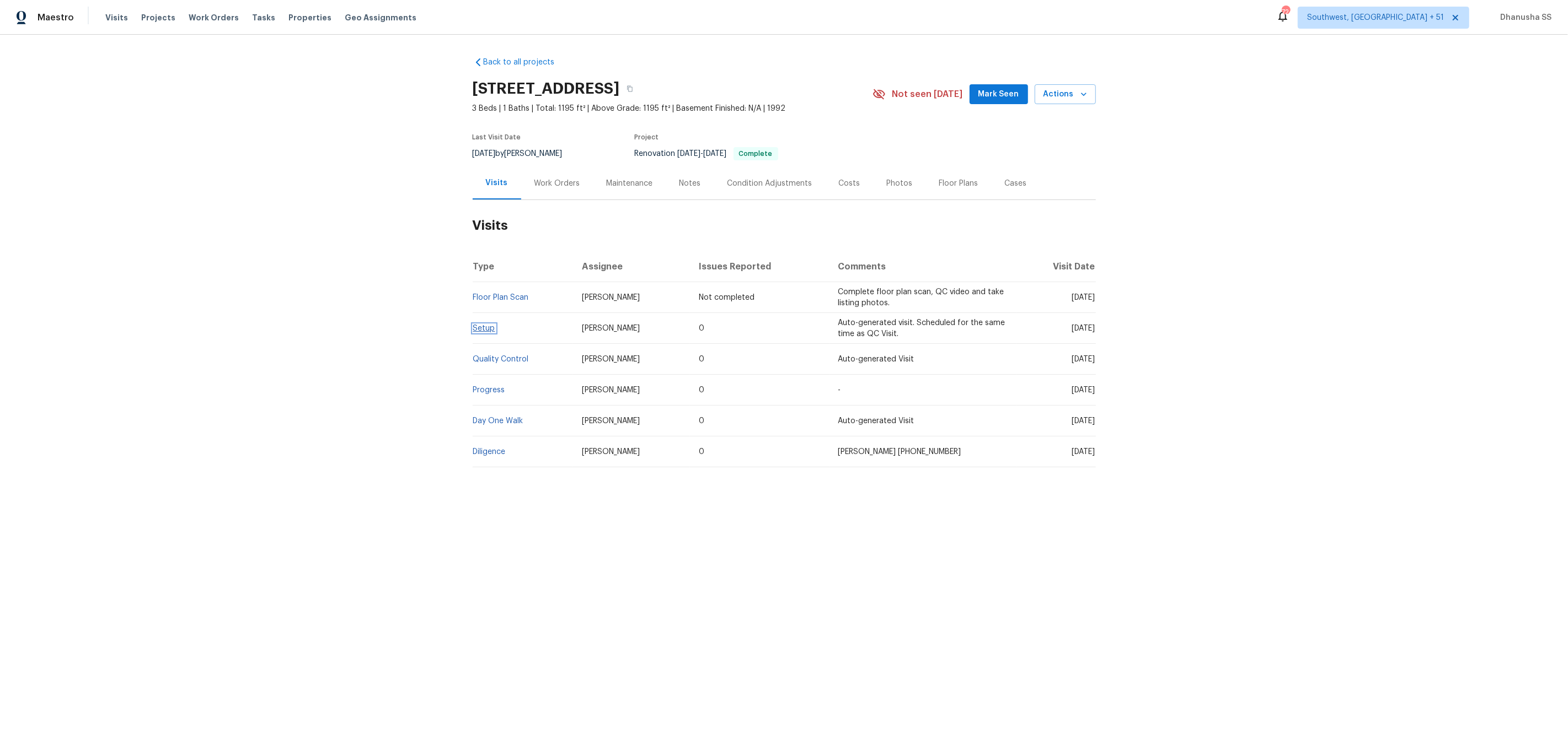
click at [483, 332] on link "Setup" at bounding box center [483, 328] width 22 height 8
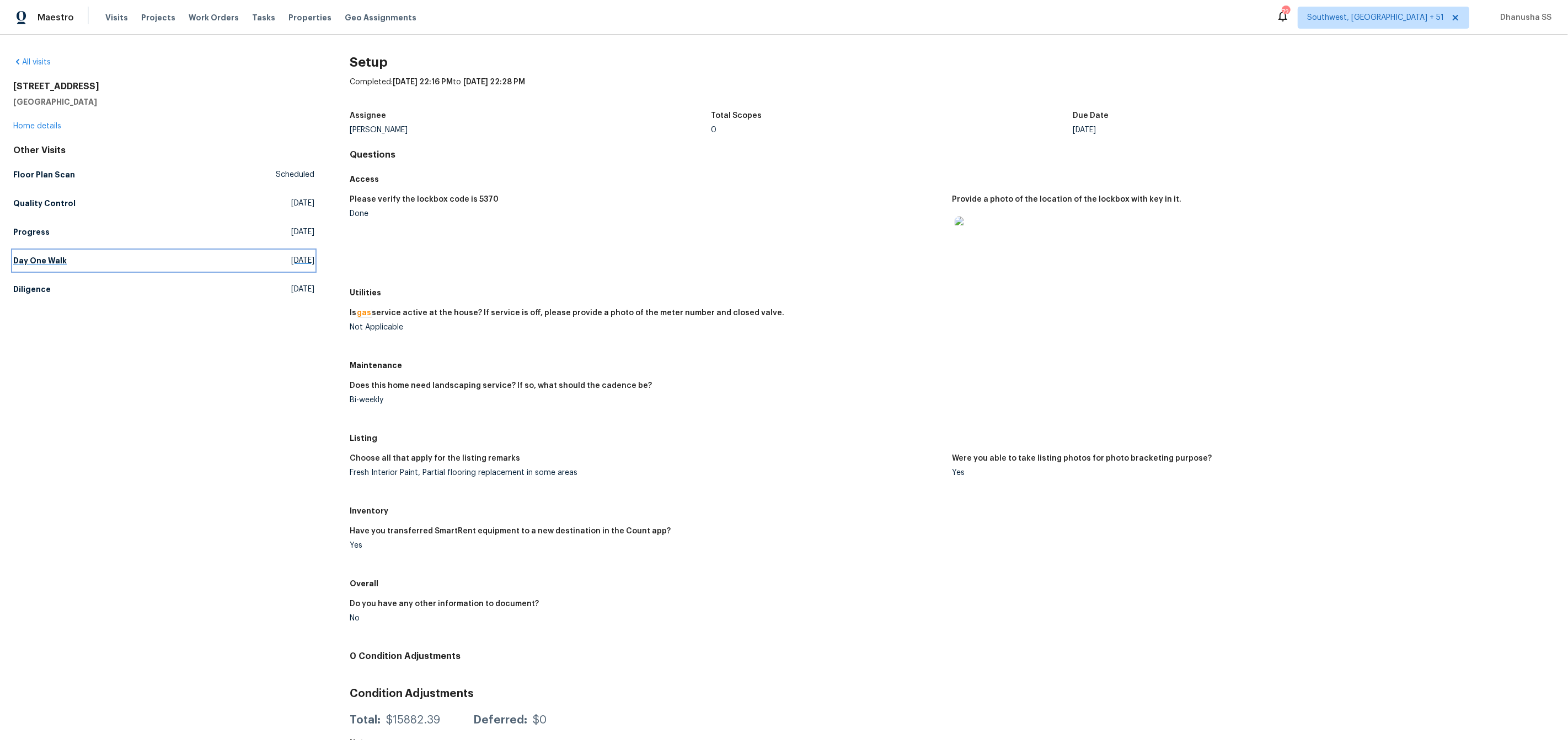
click at [62, 264] on h5 "Day One Walk" at bounding box center [40, 260] width 54 height 11
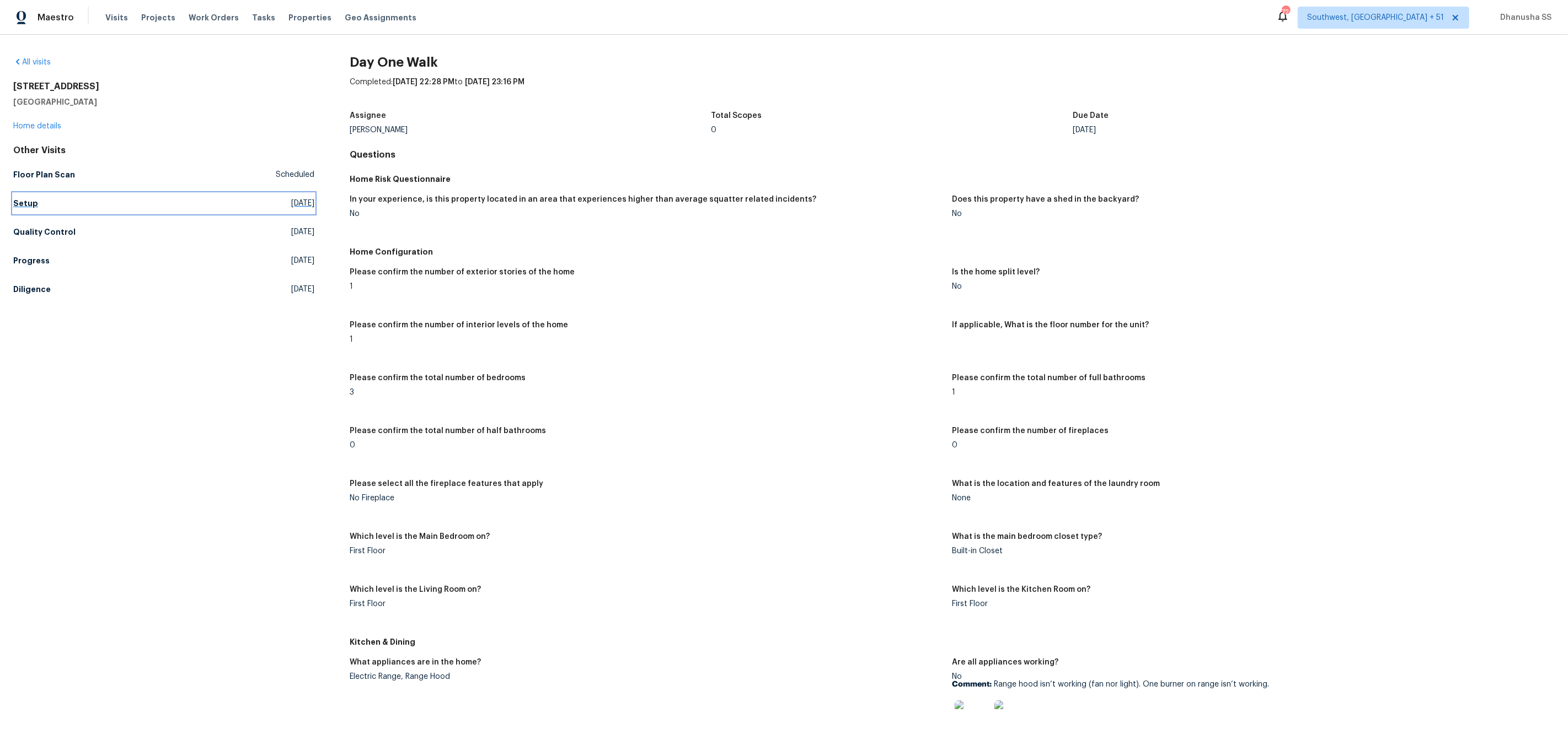
click at [46, 207] on link "Setup [DATE]" at bounding box center [164, 203] width 301 height 20
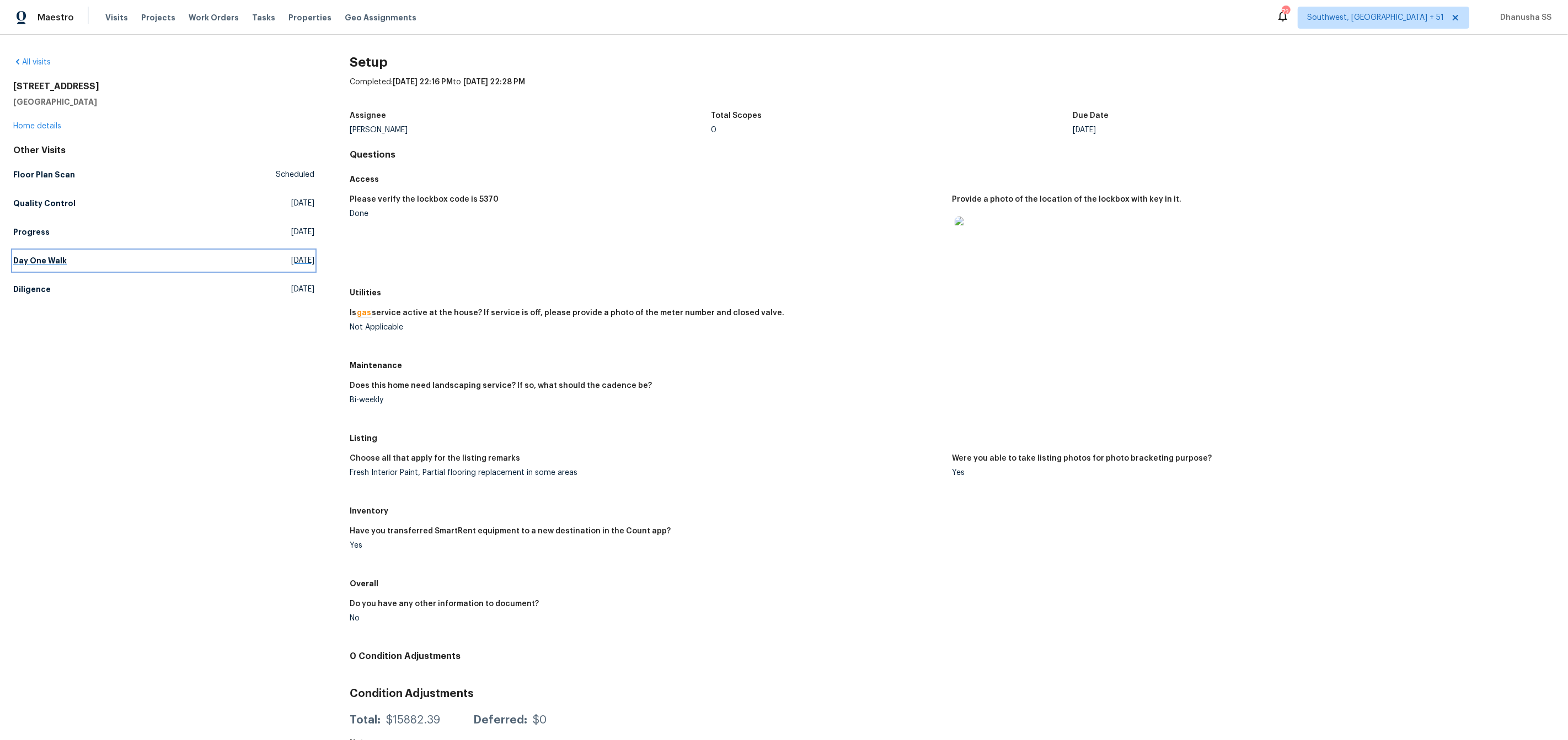
click at [62, 270] on link "Day One Walk Wed, Oct 01 2025" at bounding box center [164, 260] width 301 height 20
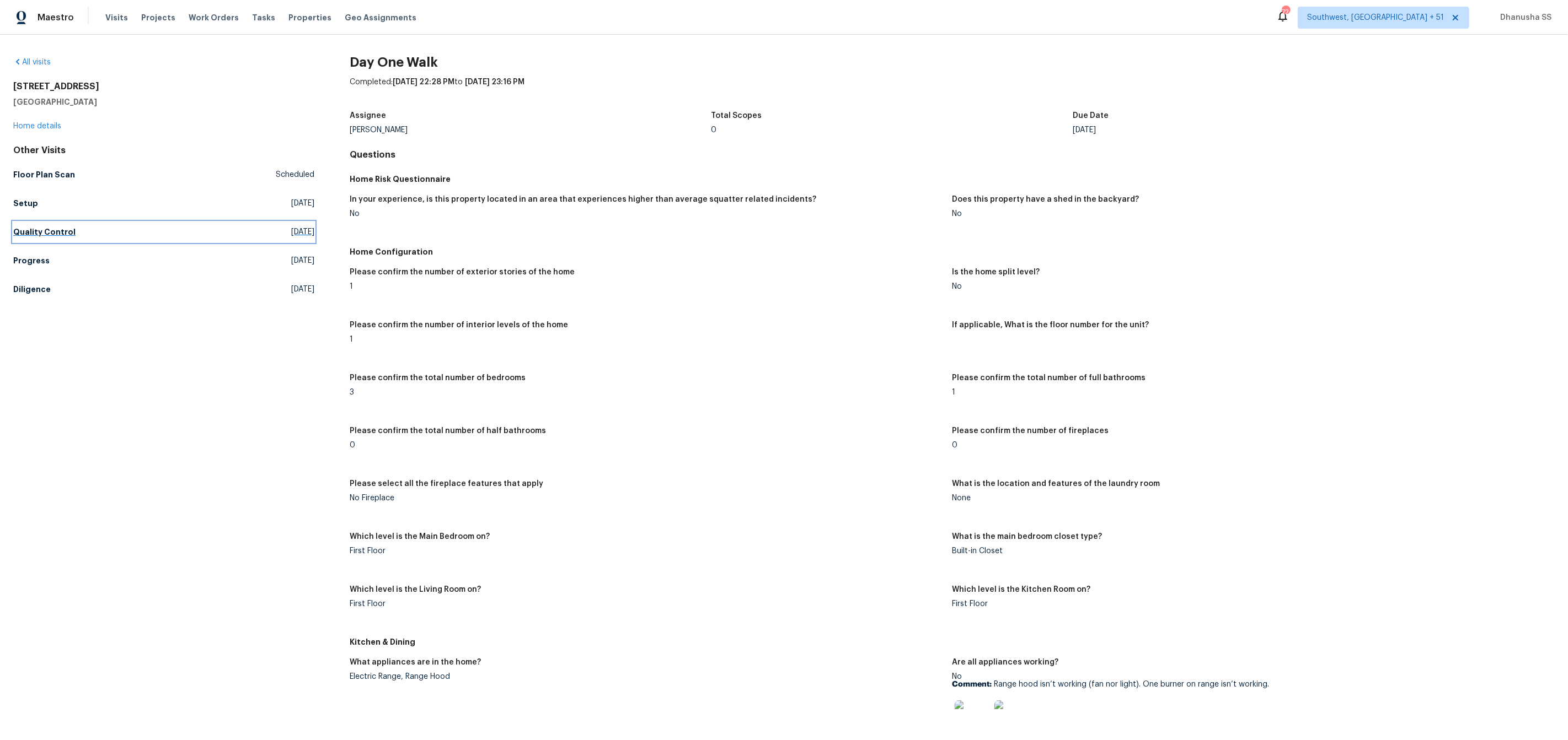
click at [39, 227] on h5 "Quality Control" at bounding box center [44, 232] width 62 height 11
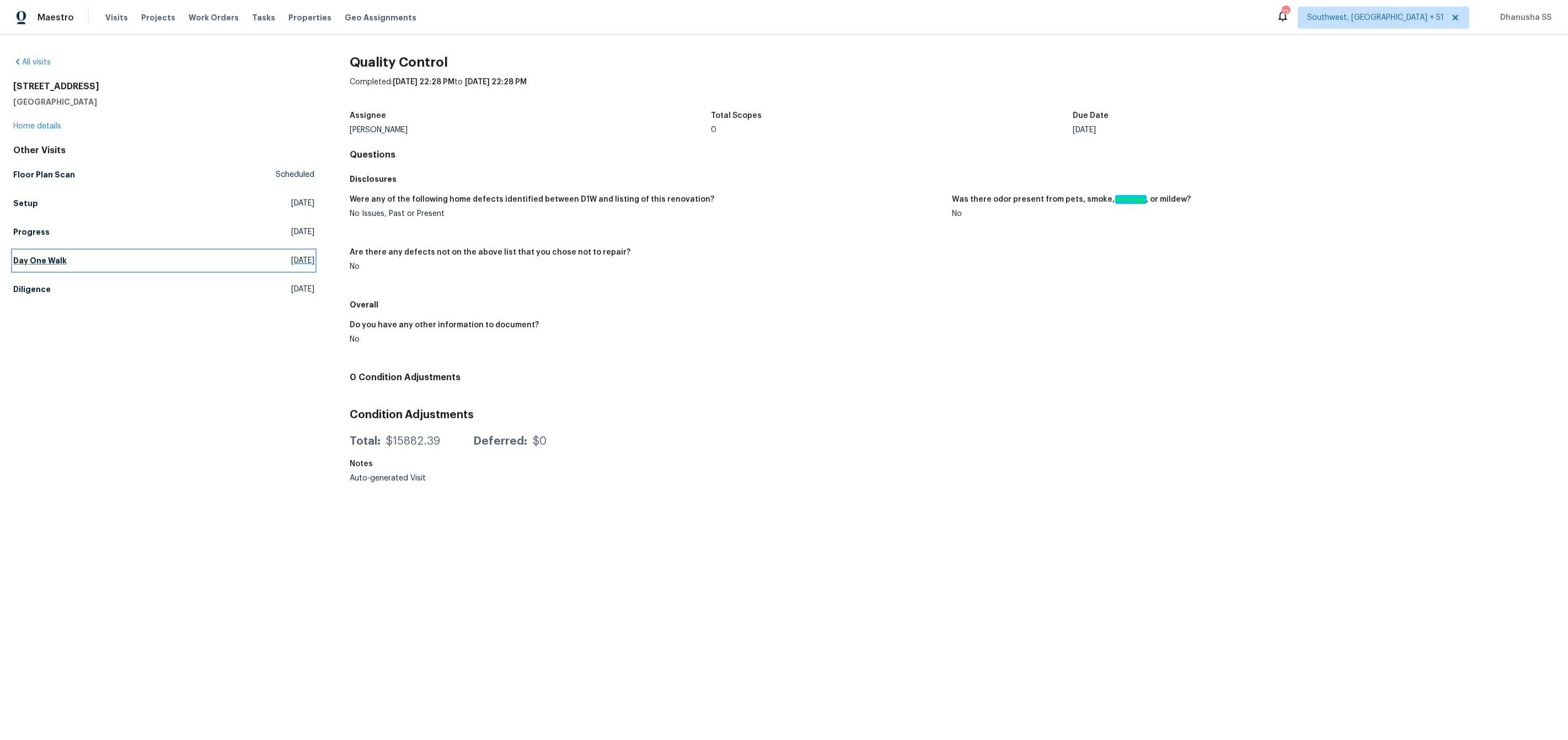
click at [50, 261] on h5 "Day One Walk" at bounding box center [40, 260] width 54 height 11
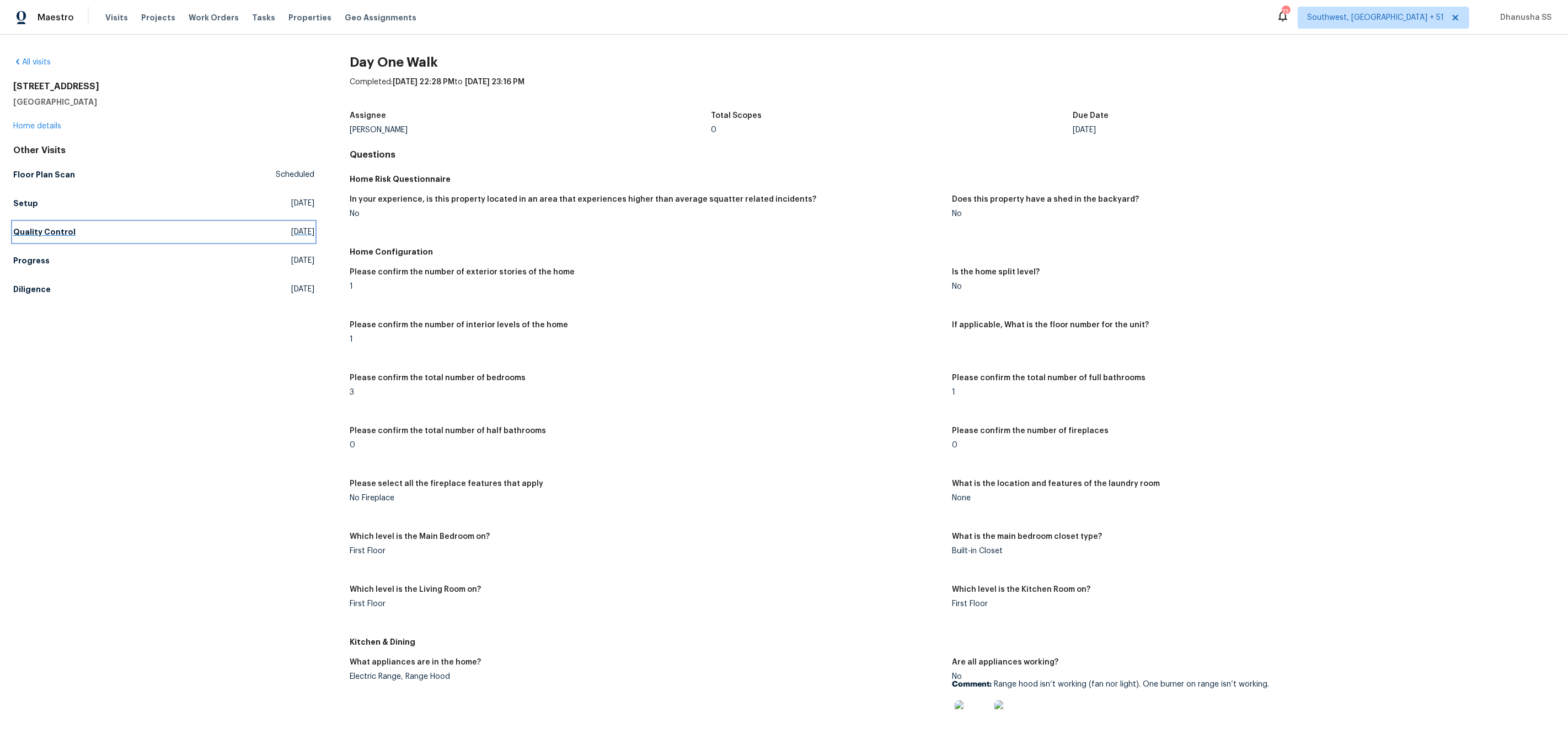
click at [42, 237] on h5 "Quality Control" at bounding box center [44, 232] width 62 height 11
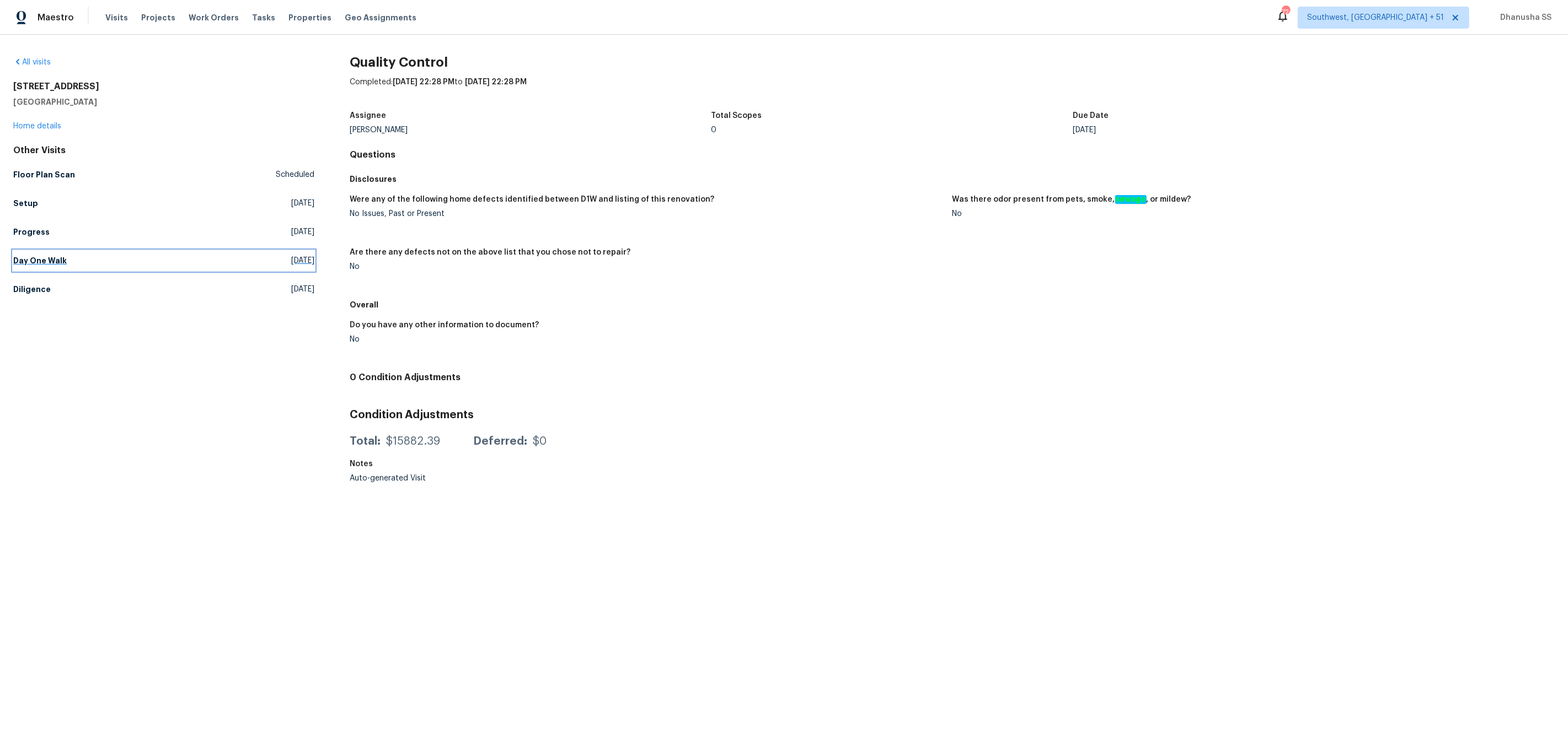
click at [54, 266] on h5 "Day One Walk" at bounding box center [40, 260] width 54 height 11
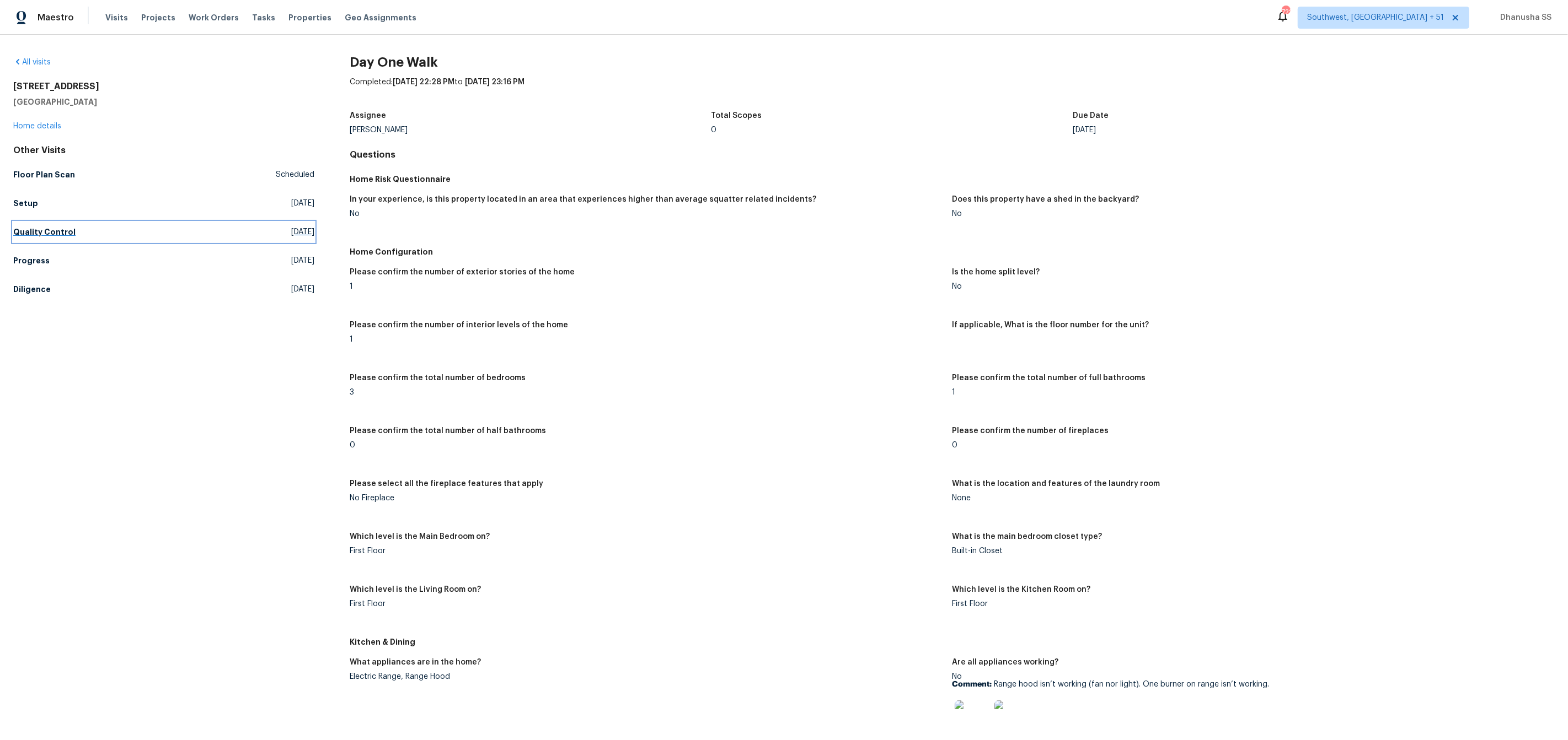
click at [76, 238] on link "Quality Control [DATE]" at bounding box center [164, 231] width 301 height 20
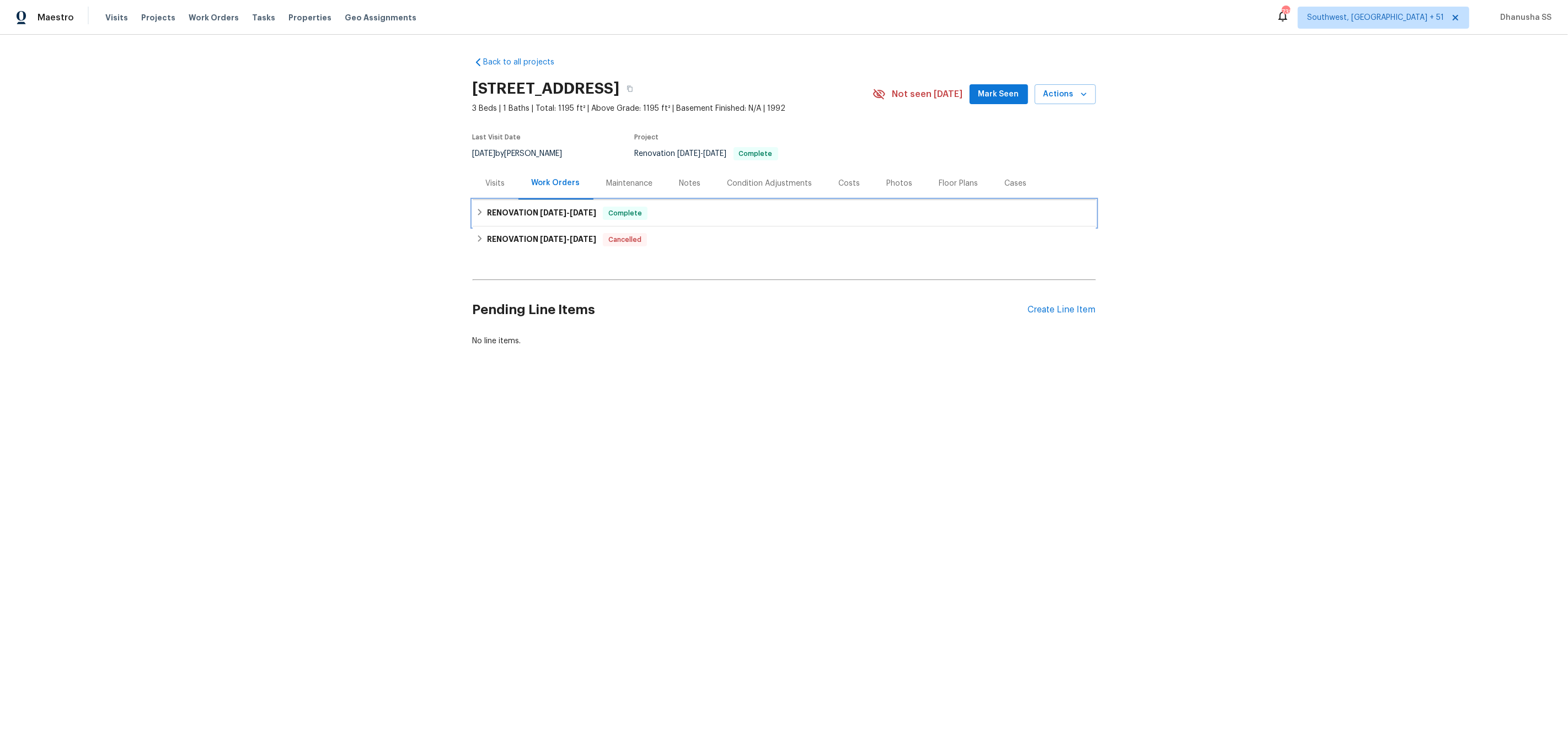
click at [673, 205] on div "RENOVATION 9/26/25 - 10/8/25 Complete" at bounding box center [784, 213] width 623 height 26
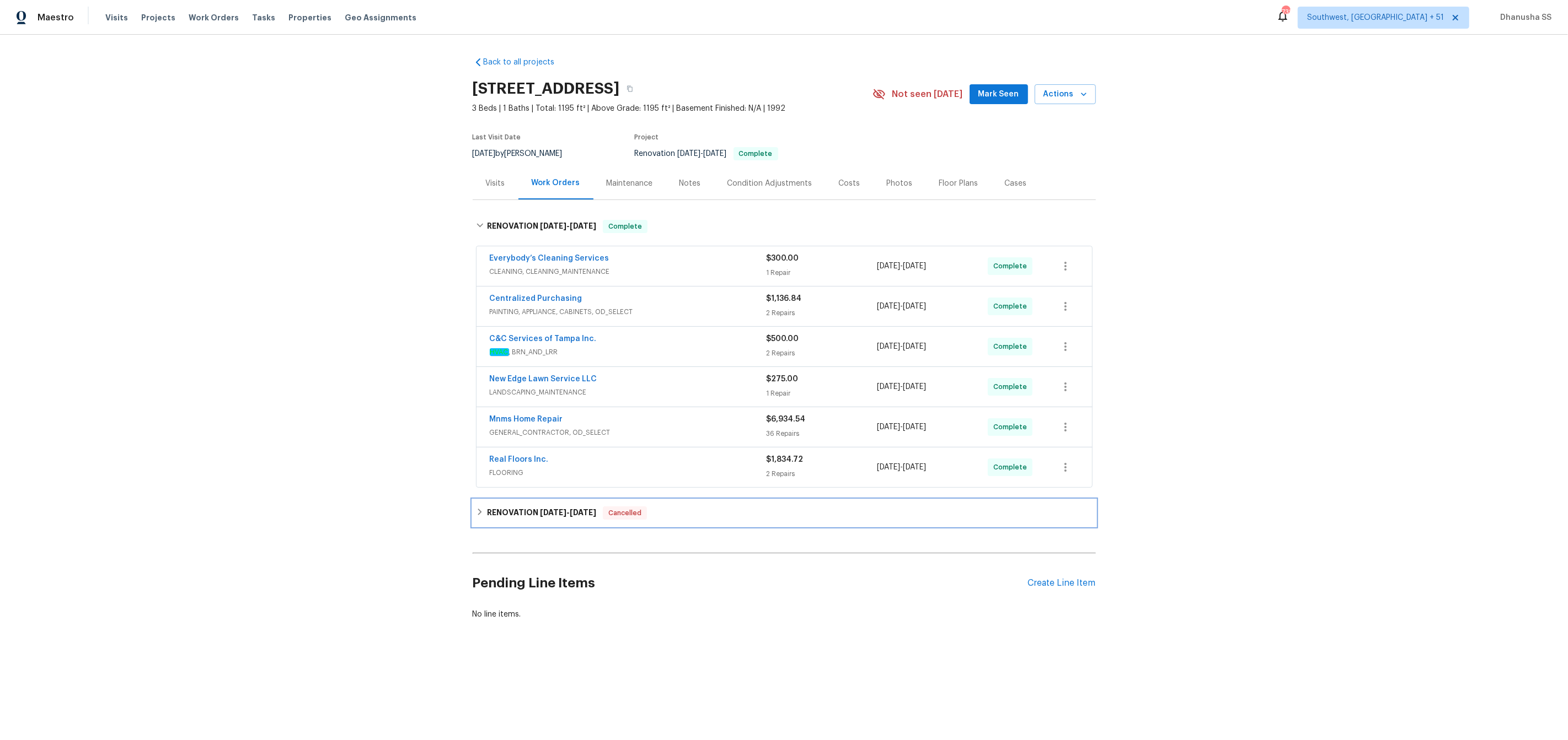
click at [719, 509] on div "RENOVATION 9/19/25 - 9/19/25 Cancelled" at bounding box center [784, 513] width 616 height 13
click at [716, 455] on div "Real Floors Inc." at bounding box center [628, 461] width 277 height 13
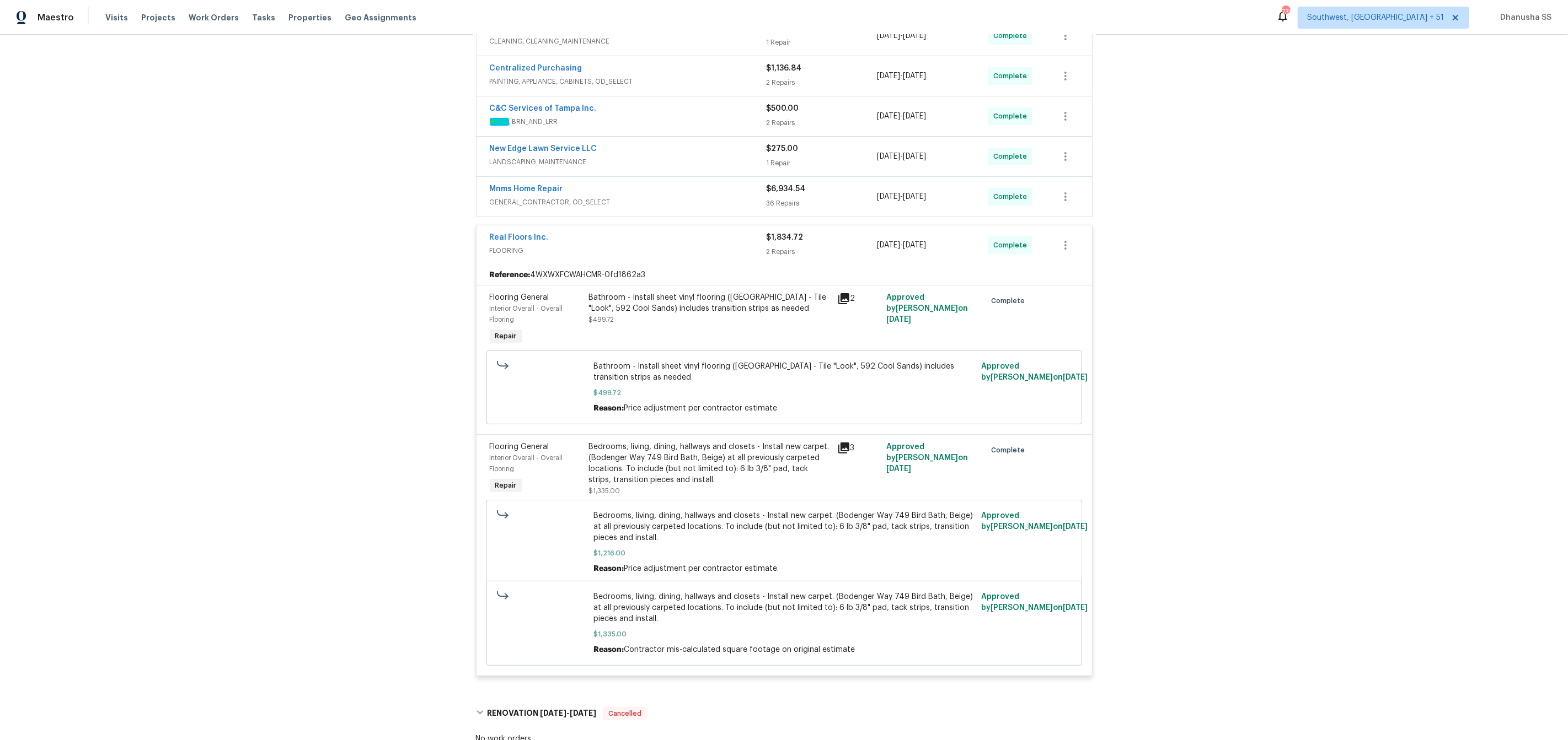
scroll to position [325, 0]
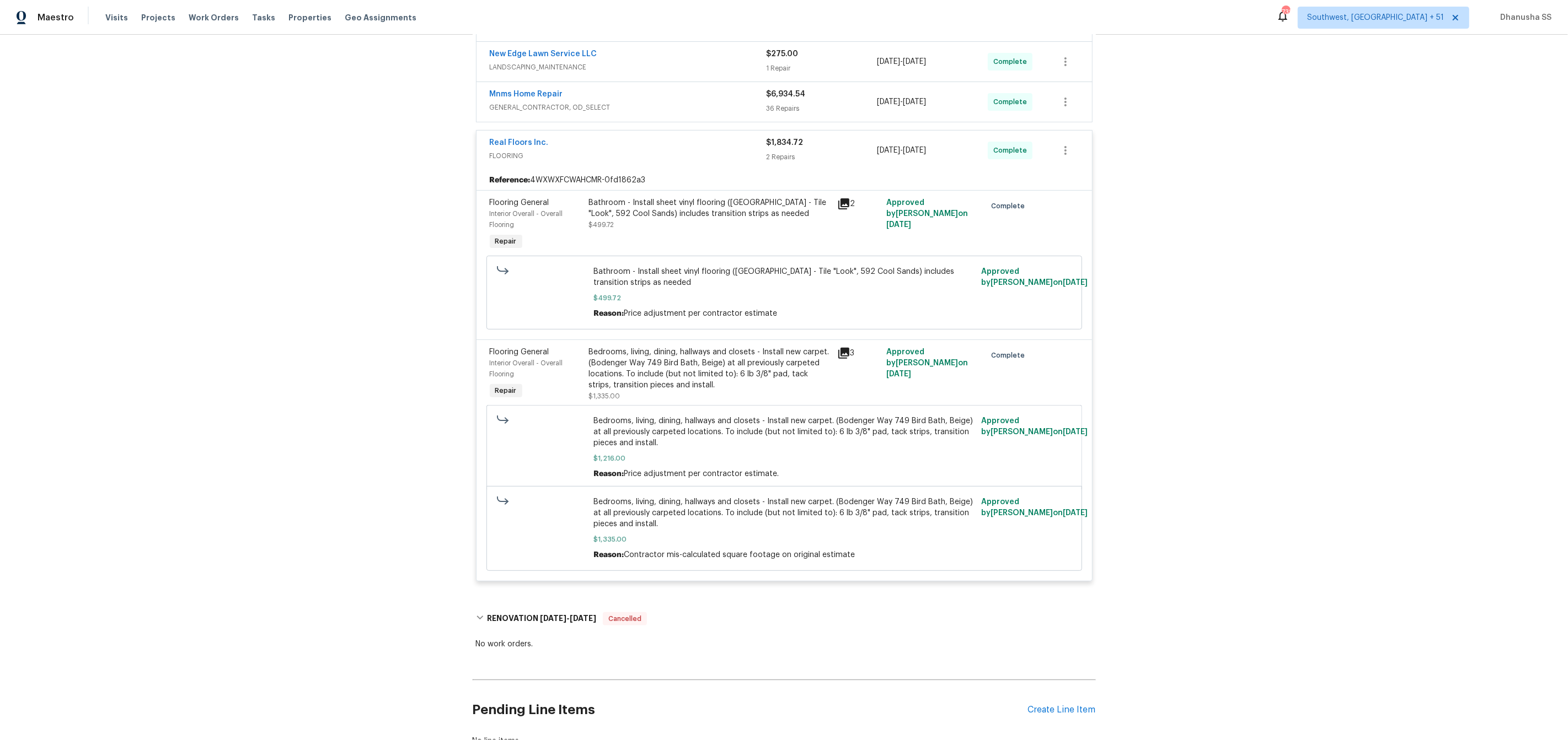
click at [660, 377] on div "Bedrooms, living, dining, hallways and closets - Install new carpet. (Bodenger …" at bounding box center [709, 369] width 242 height 44
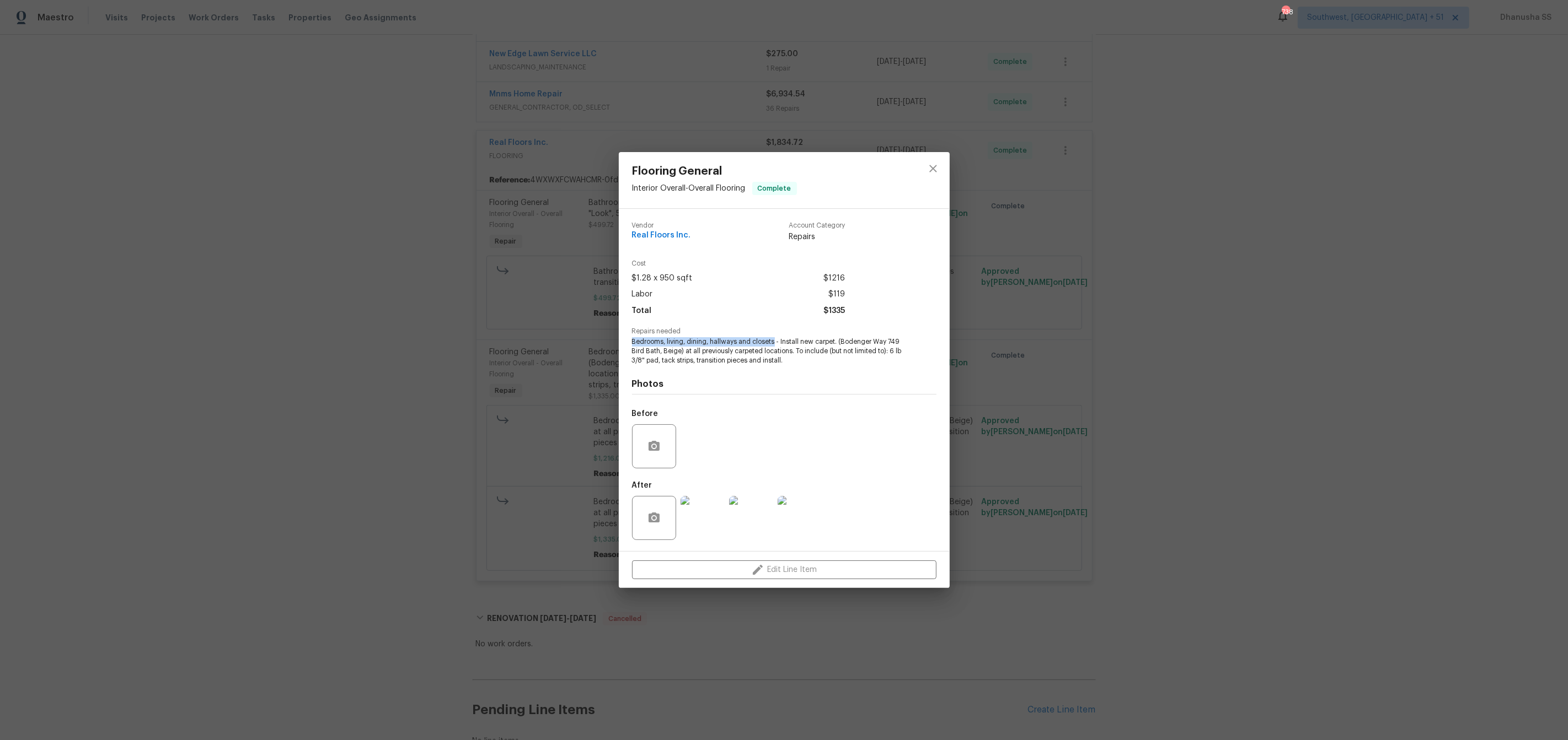
drag, startPoint x: 631, startPoint y: 343, endPoint x: 774, endPoint y: 342, distance: 143.0
click at [774, 342] on span "Bedrooms, living, dining, hallways and closets - Install new carpet. (Bodenger …" at bounding box center [768, 351] width 274 height 27
copy span "Bedrooms, living, dining, hallways and closets"
click at [936, 177] on button "close" at bounding box center [933, 168] width 26 height 26
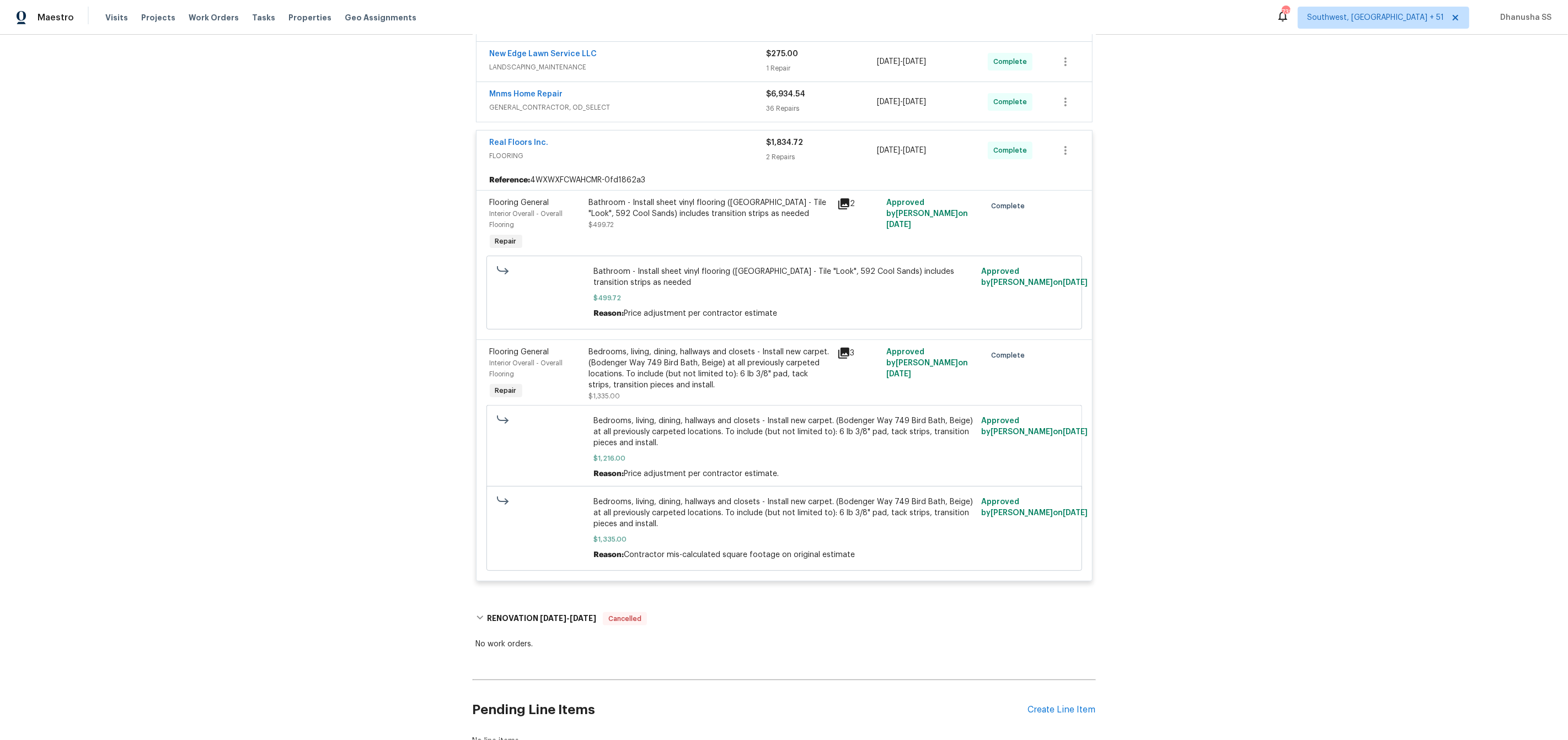
click at [617, 241] on div "Bathroom - Install sheet vinyl flooring (Sugar Valley - Tile "Look", 592 Cool S…" at bounding box center [710, 225] width 248 height 62
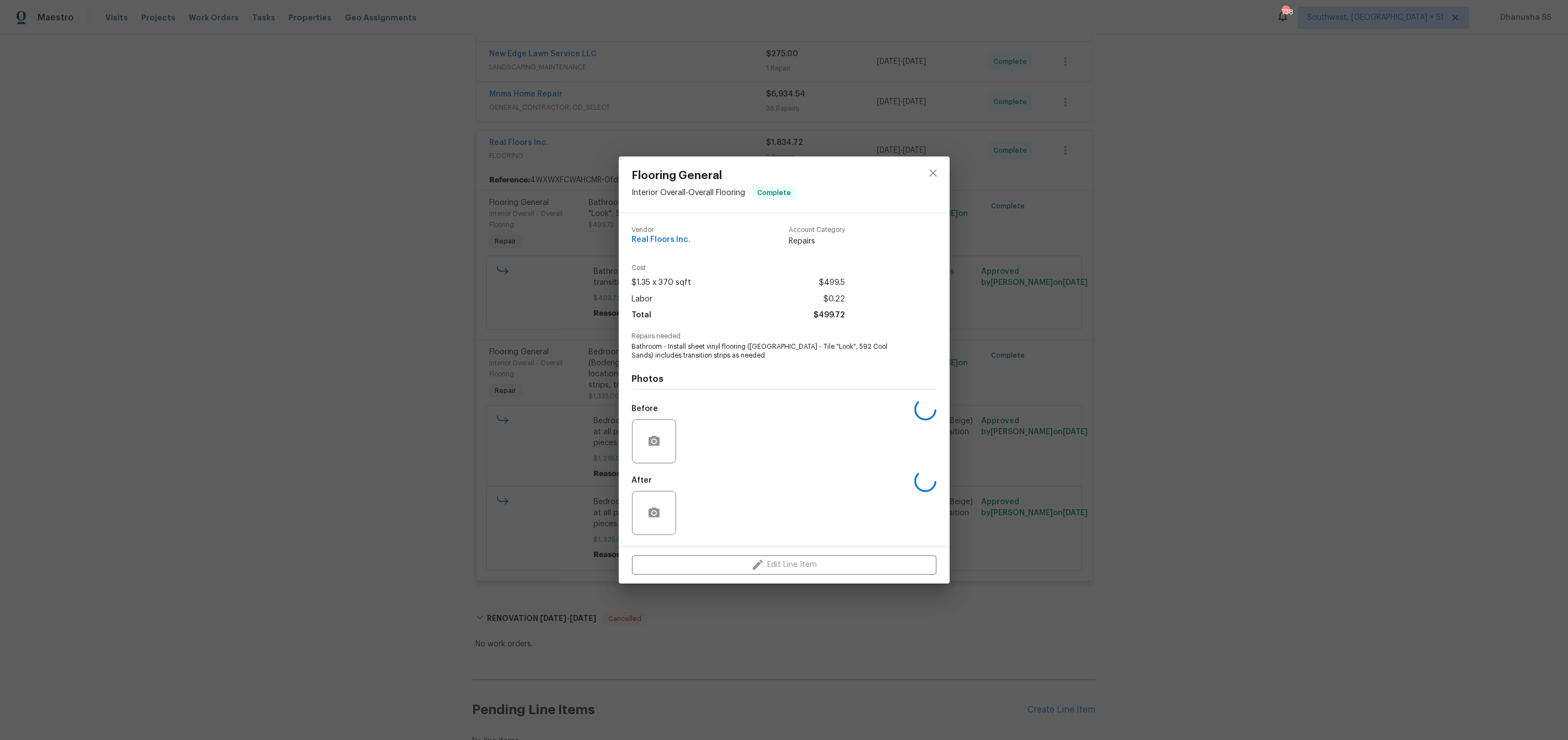
click at [656, 344] on span "Bathroom - Install sheet vinyl flooring (Sugar Valley - Tile "Look", 592 Cool S…" at bounding box center [768, 352] width 274 height 19
copy span "Bathroom"
click at [936, 174] on icon "close" at bounding box center [933, 173] width 13 height 13
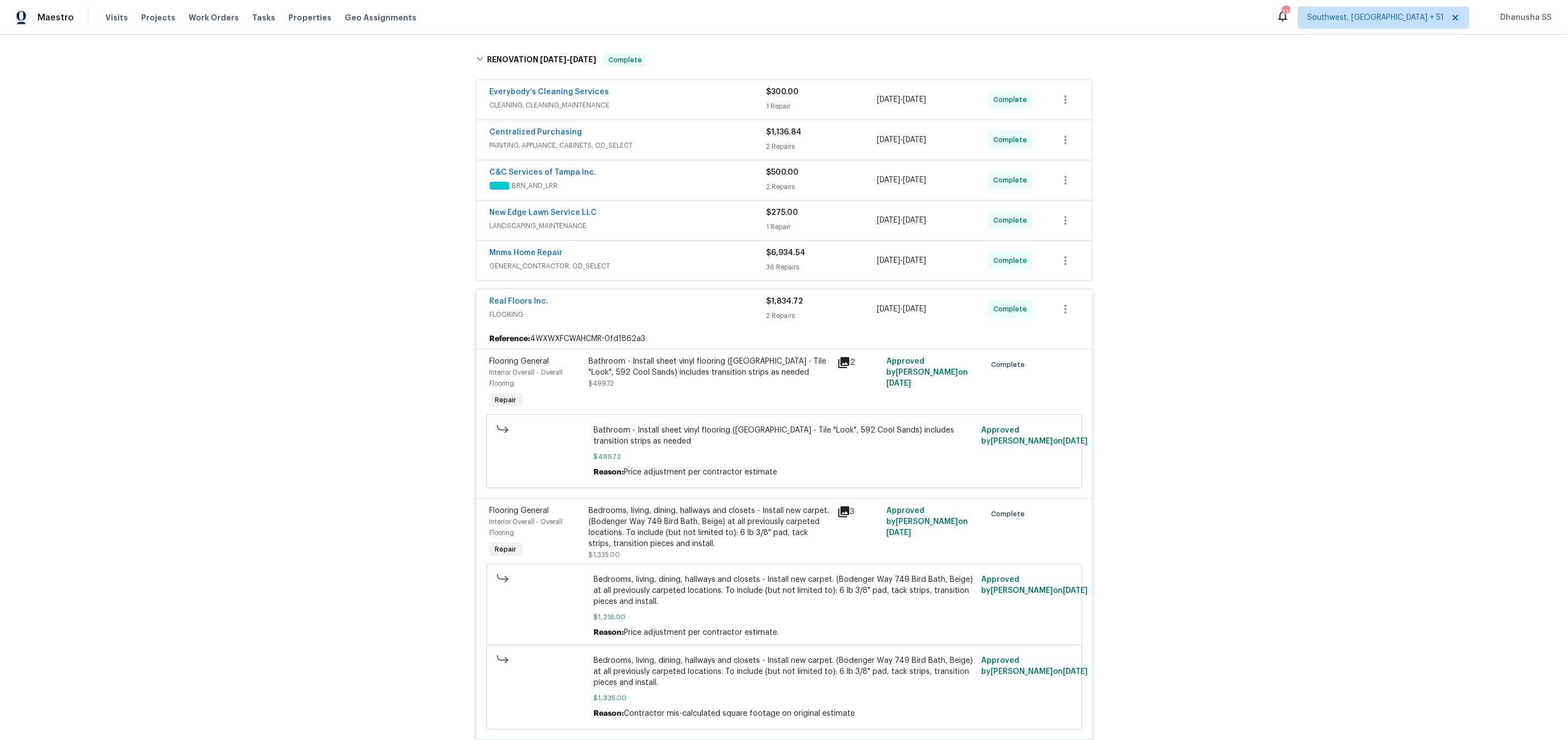
scroll to position [161, 0]
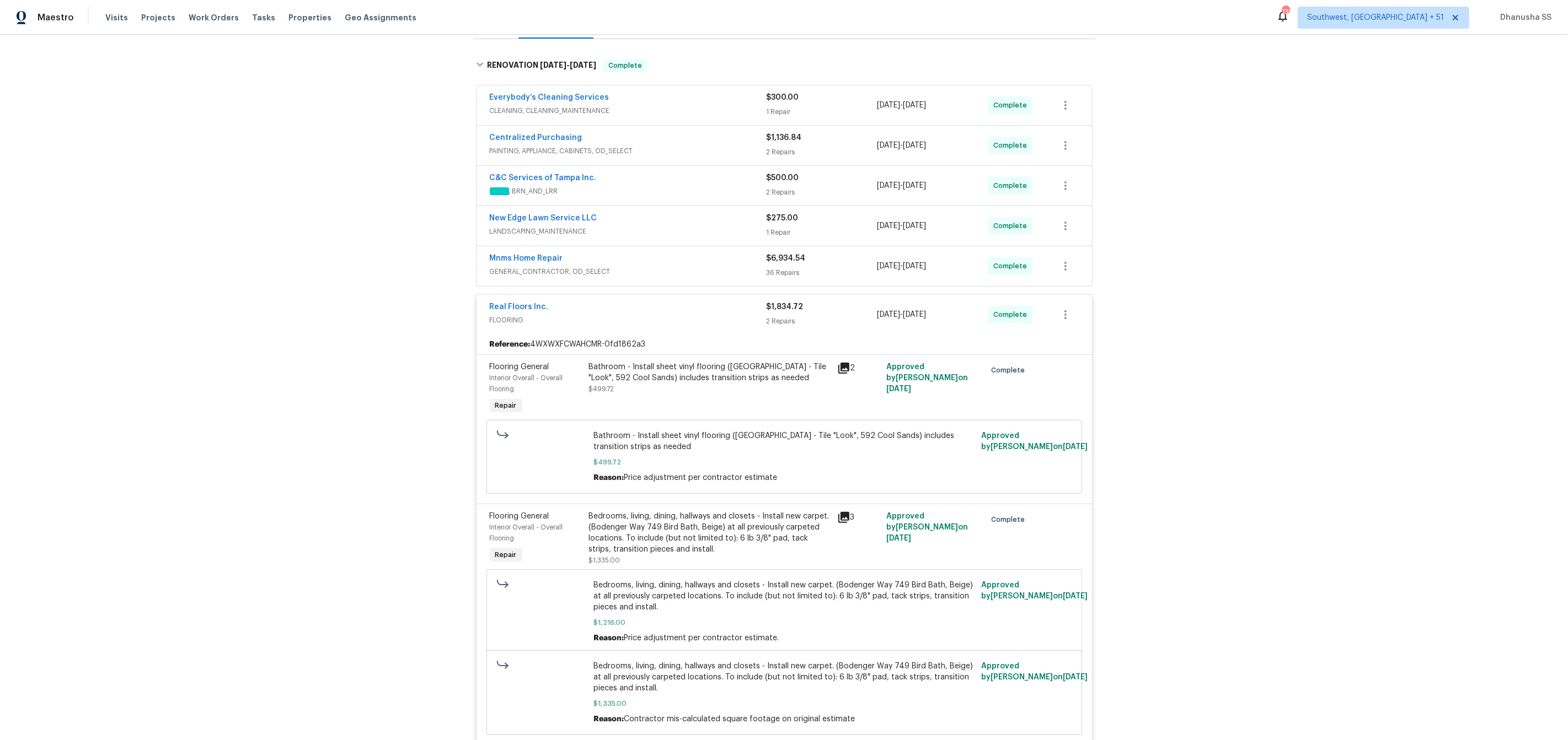
click at [734, 186] on span "HVAC , BRN_AND_LRR" at bounding box center [628, 192] width 277 height 11
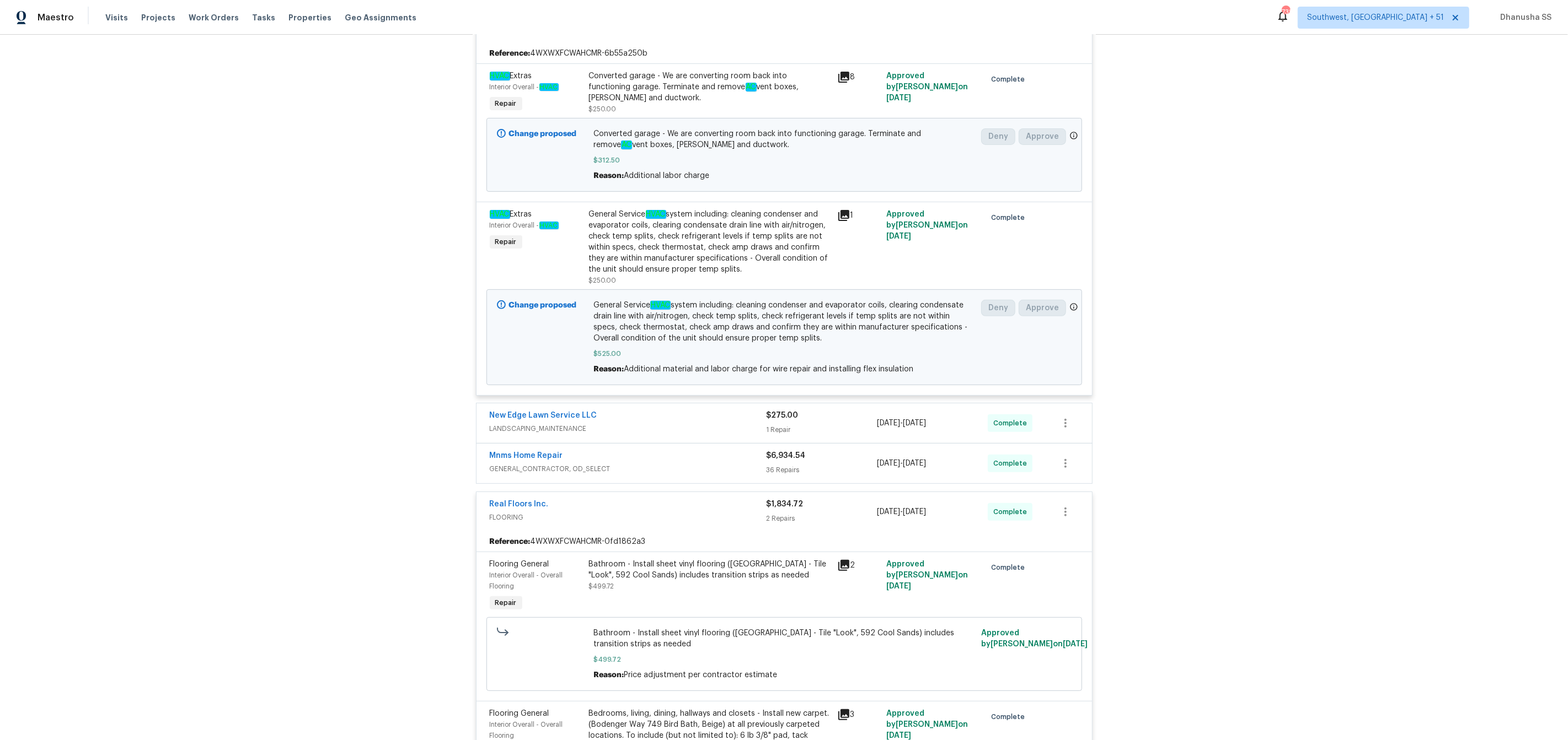
scroll to position [572, 0]
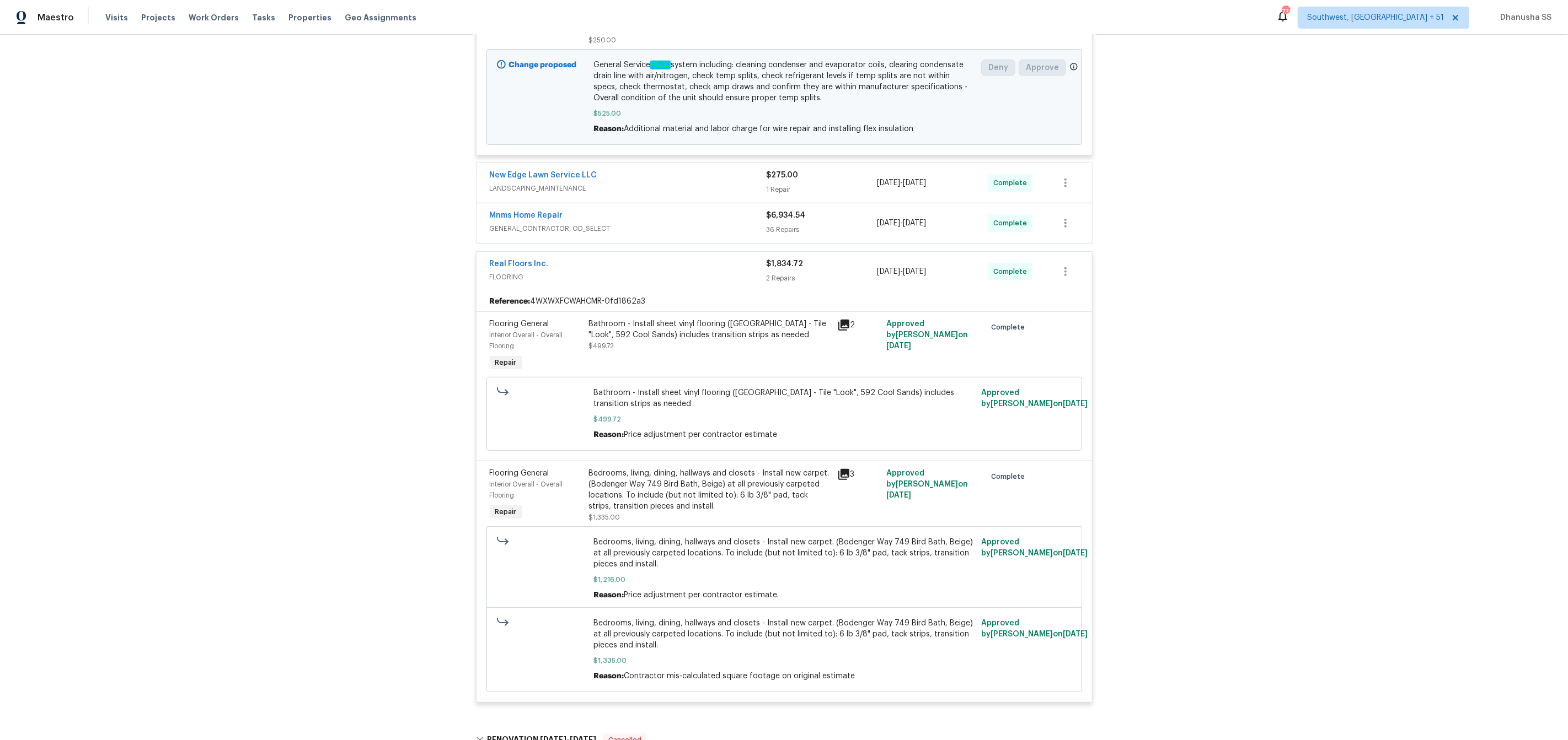
click at [721, 229] on span "GENERAL_CONTRACTOR, OD_SELECT" at bounding box center [628, 228] width 277 height 11
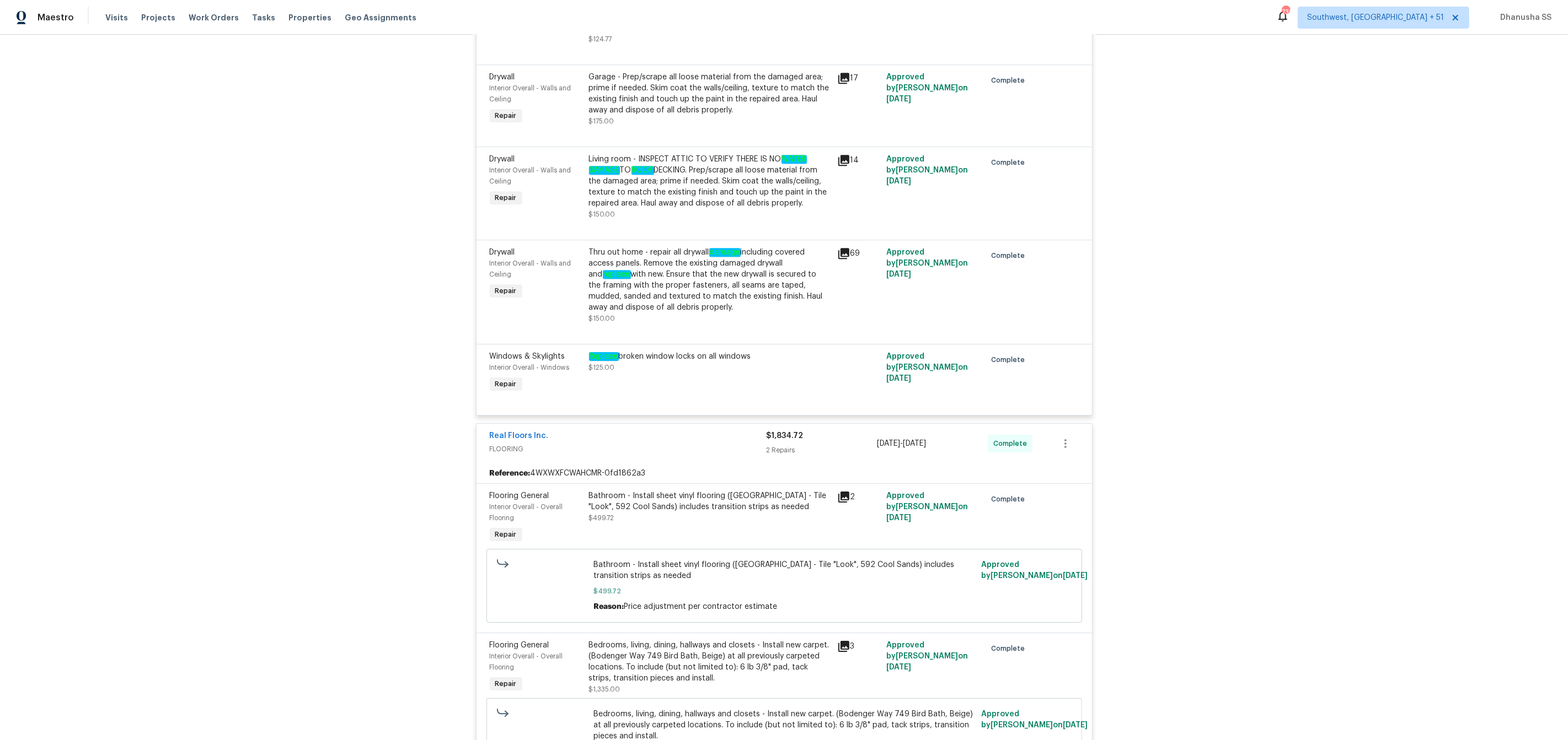
scroll to position [3865, 0]
click at [676, 208] on div "Living room - INSPECT ATTIC TO VERIFY THERE IS NO WATER DAMAGE TO ROOF DECKING.…" at bounding box center [709, 180] width 242 height 55
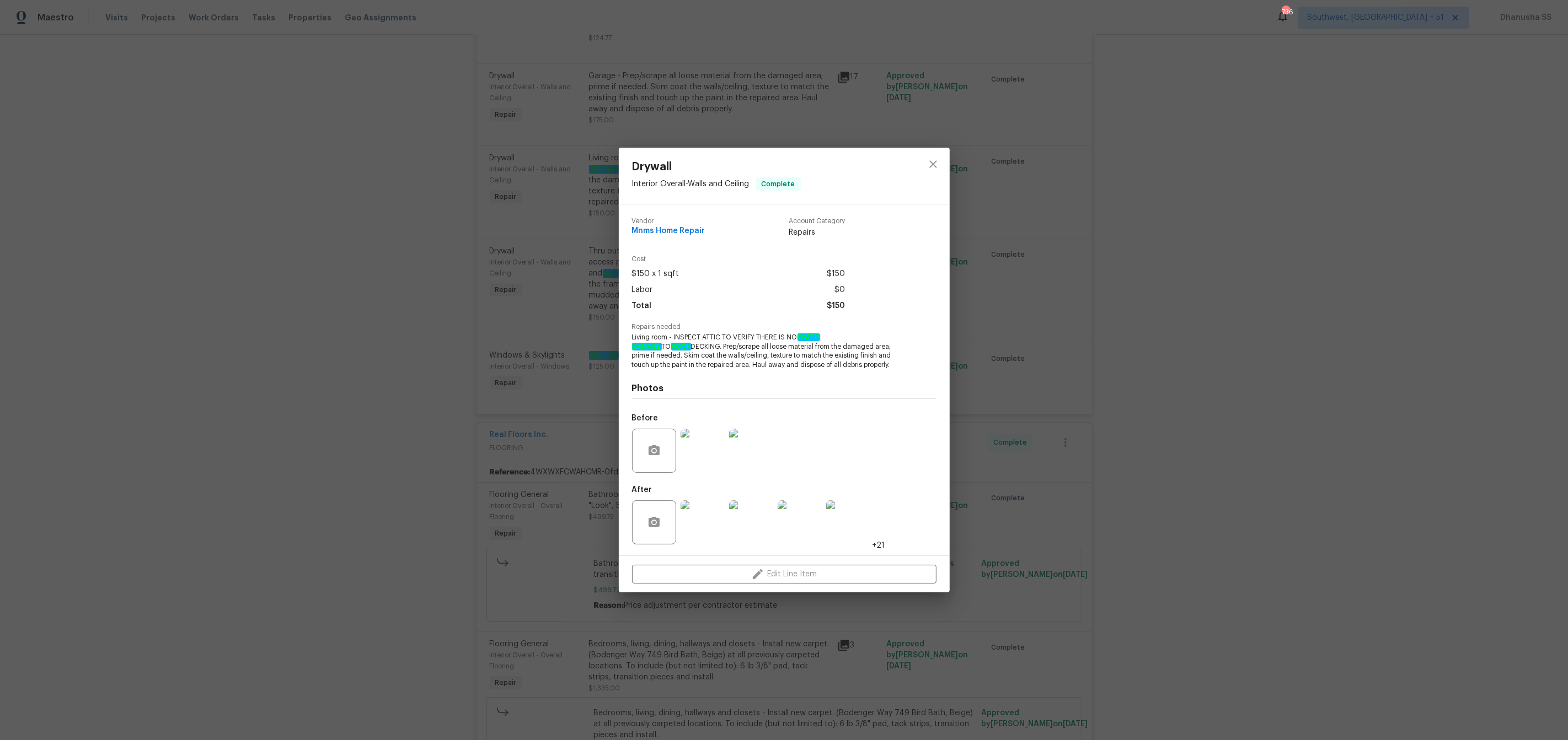
click at [691, 457] on img at bounding box center [702, 450] width 44 height 44
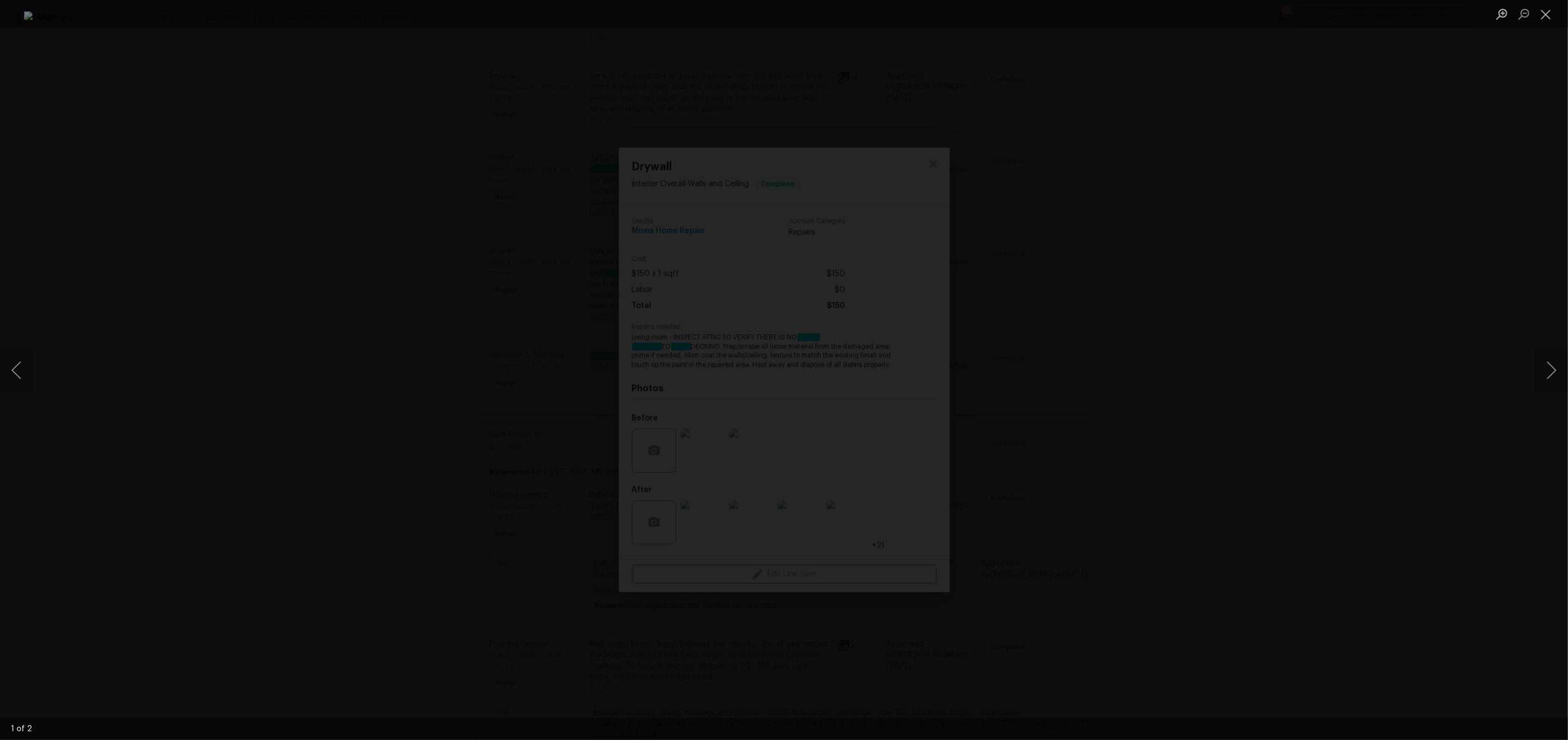
click at [1528, 360] on div "Lightbox" at bounding box center [784, 370] width 1568 height 740
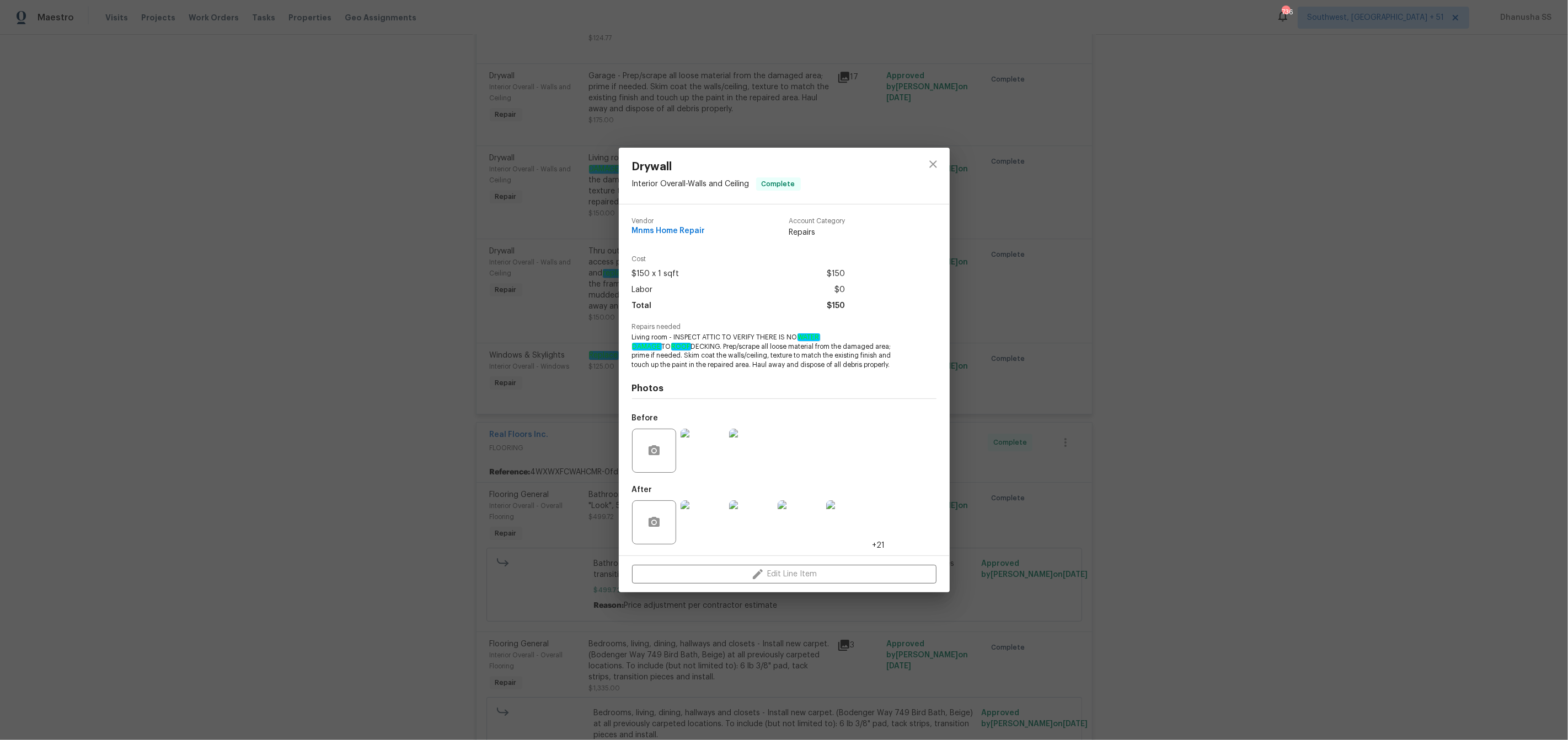
click at [755, 464] on img at bounding box center [751, 450] width 44 height 44
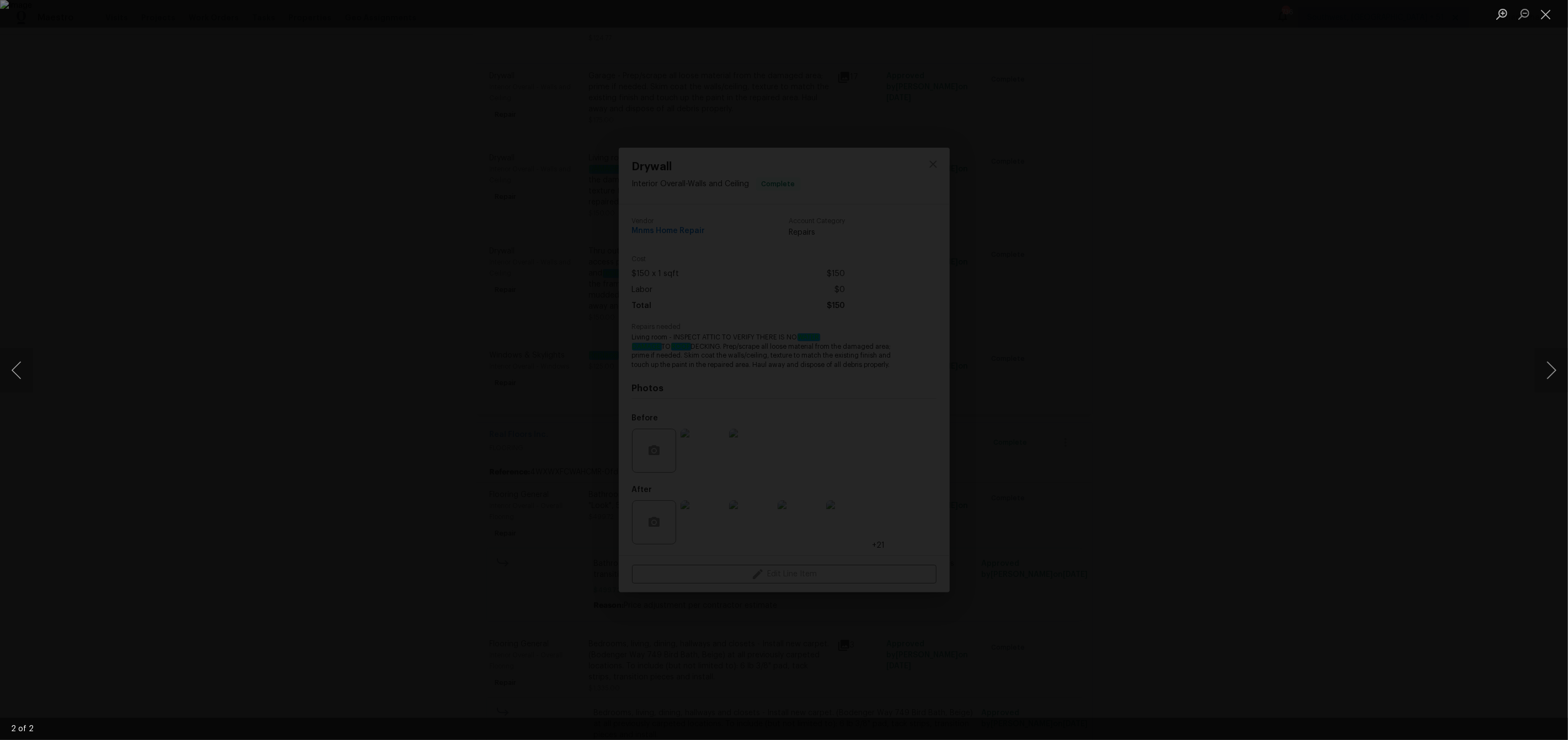
click at [1391, 242] on div "Lightbox" at bounding box center [784, 370] width 1568 height 740
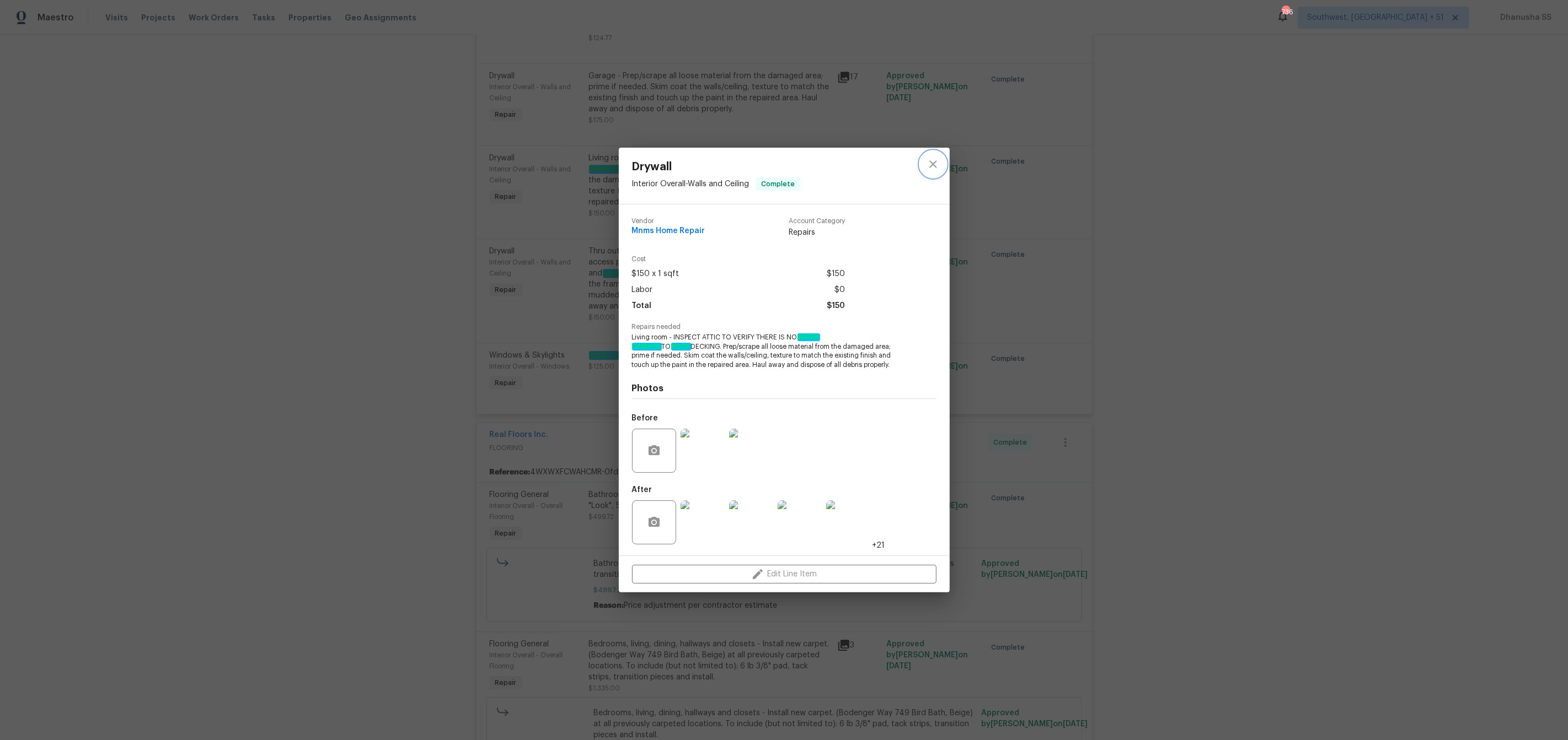
click at [935, 172] on button "close" at bounding box center [933, 165] width 26 height 26
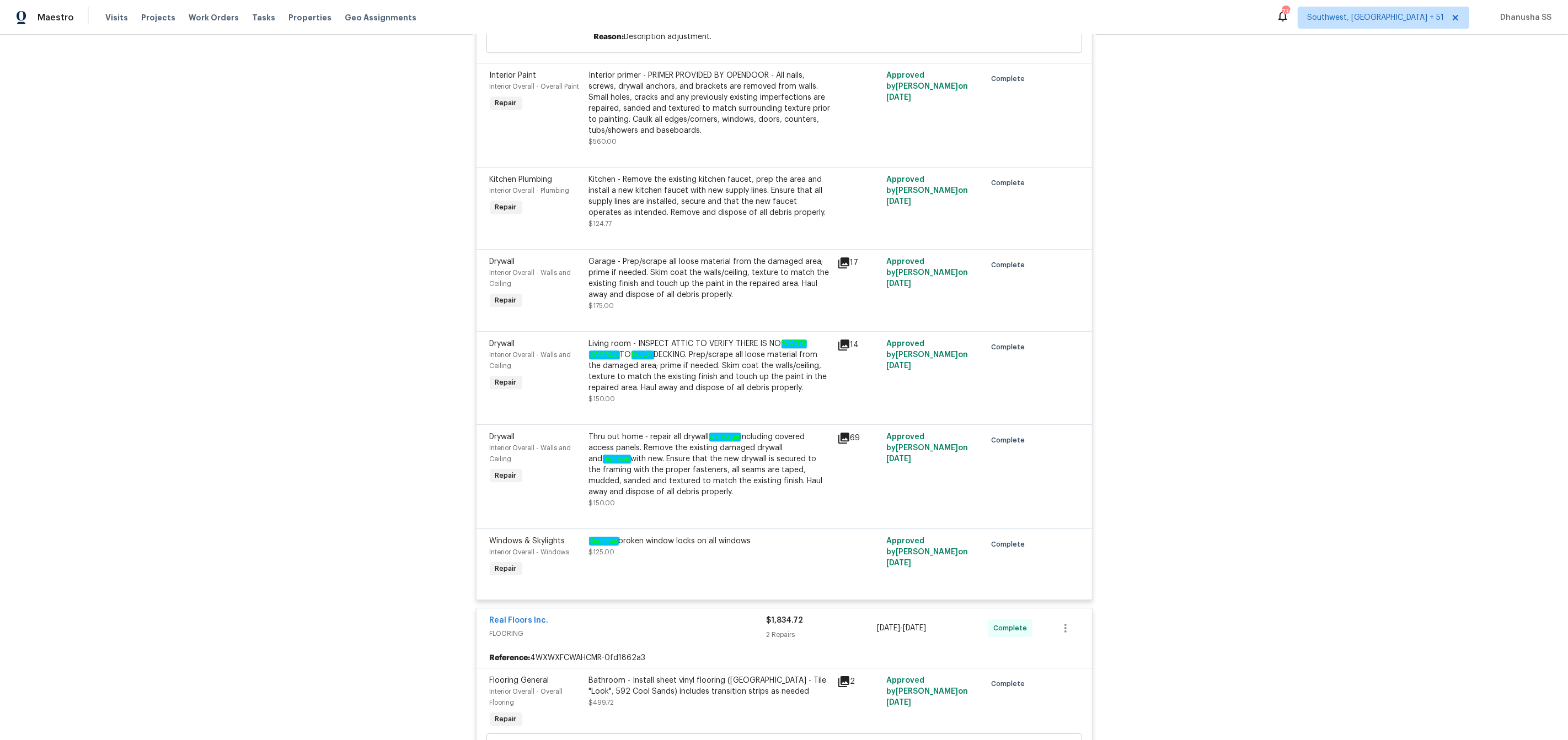
scroll to position [3678, 0]
click at [708, 136] on div "Interior primer - PRIMER PROVIDED BY OPENDOOR - All nails, screws, drywall anch…" at bounding box center [709, 103] width 242 height 66
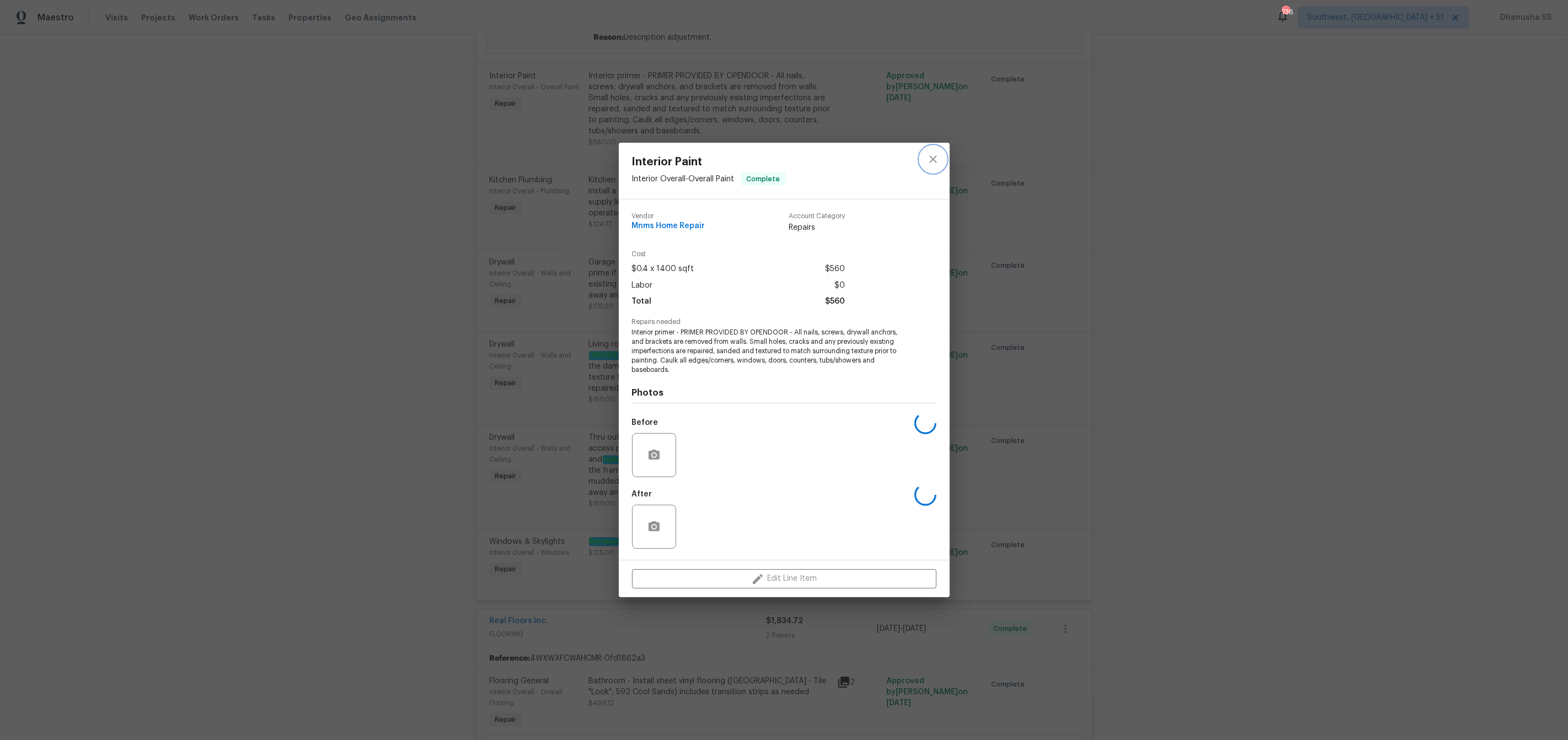
click at [930, 158] on icon "close" at bounding box center [933, 159] width 13 height 13
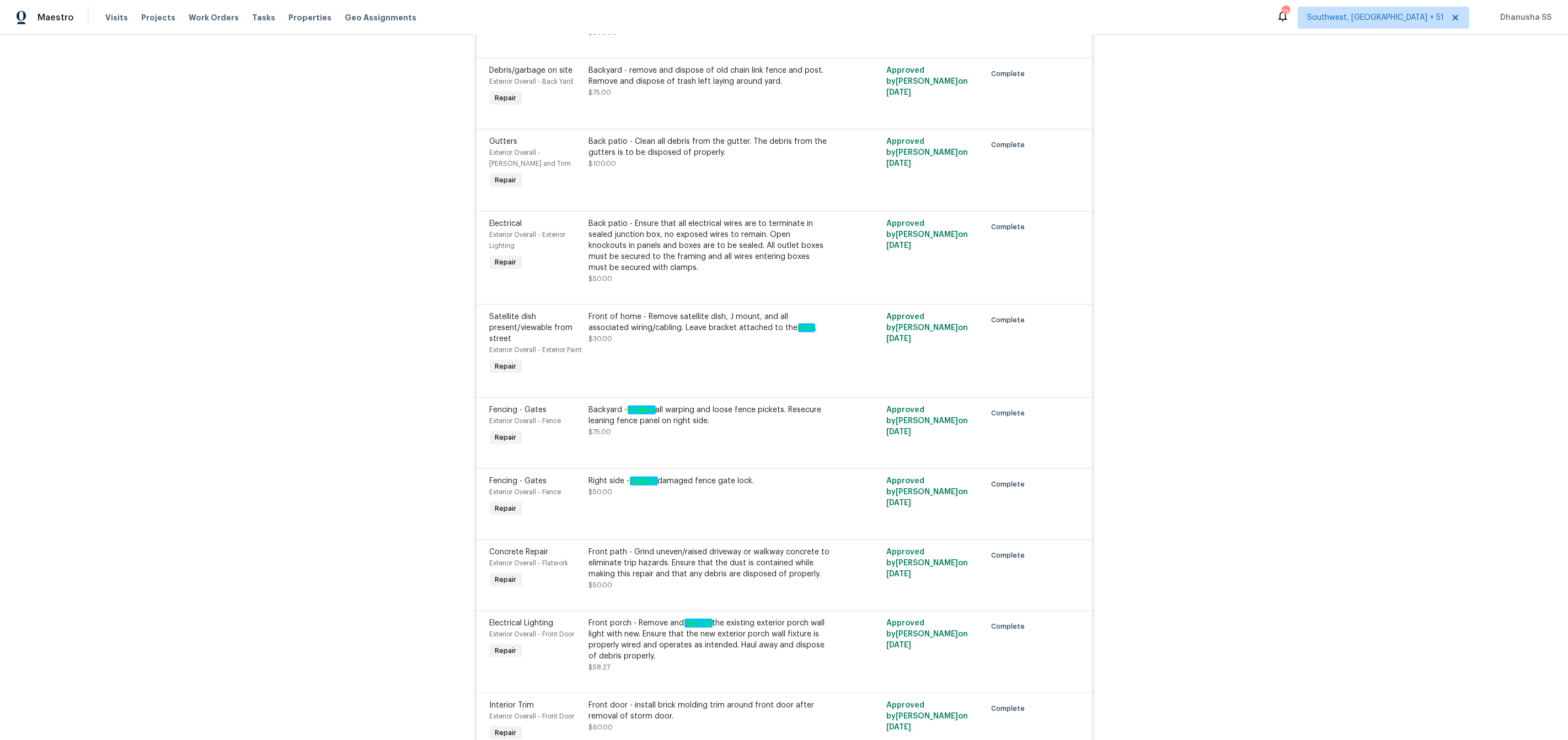
scroll to position [836, 0]
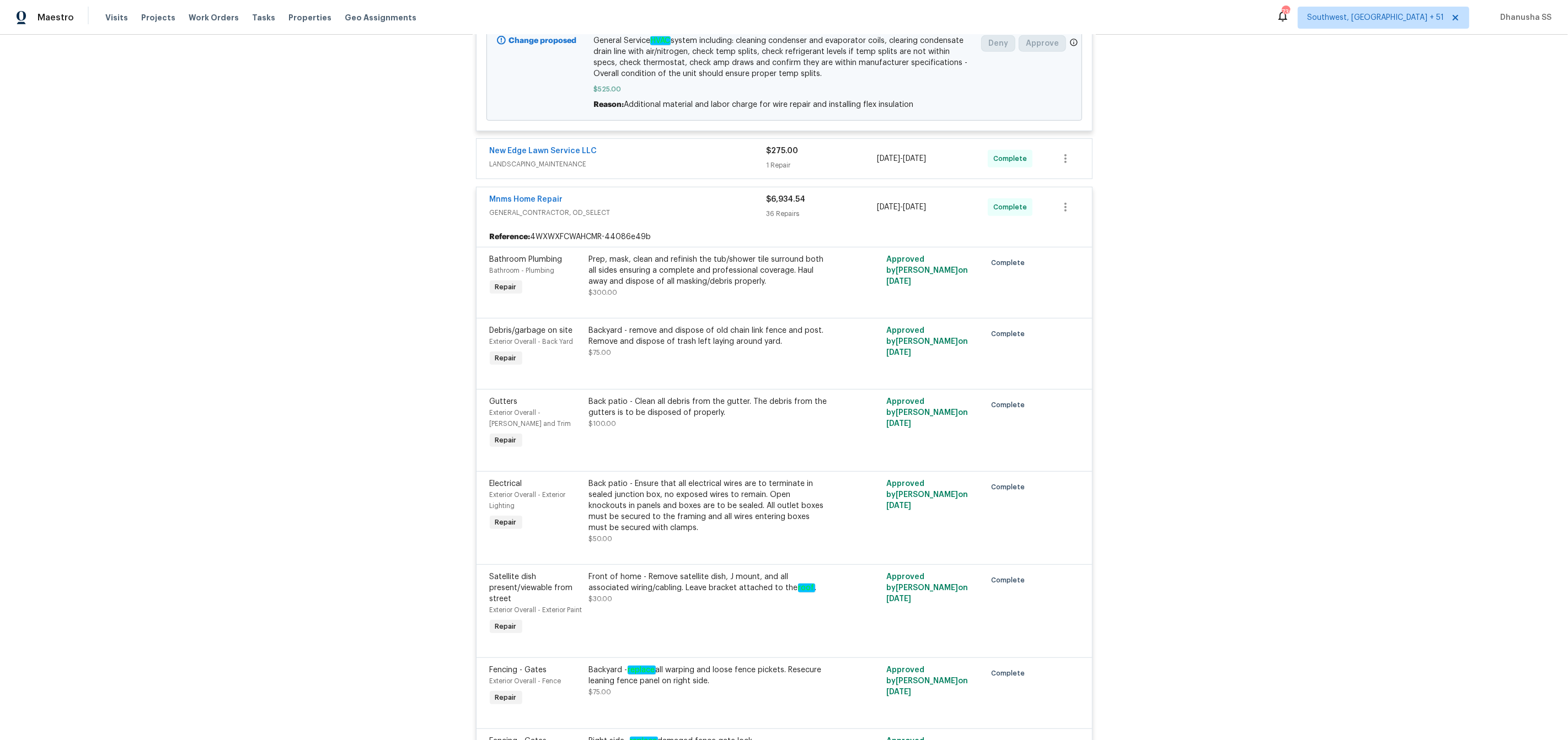
click at [740, 165] on span "LANDSCAPING_MAINTENANCE" at bounding box center [628, 165] width 277 height 11
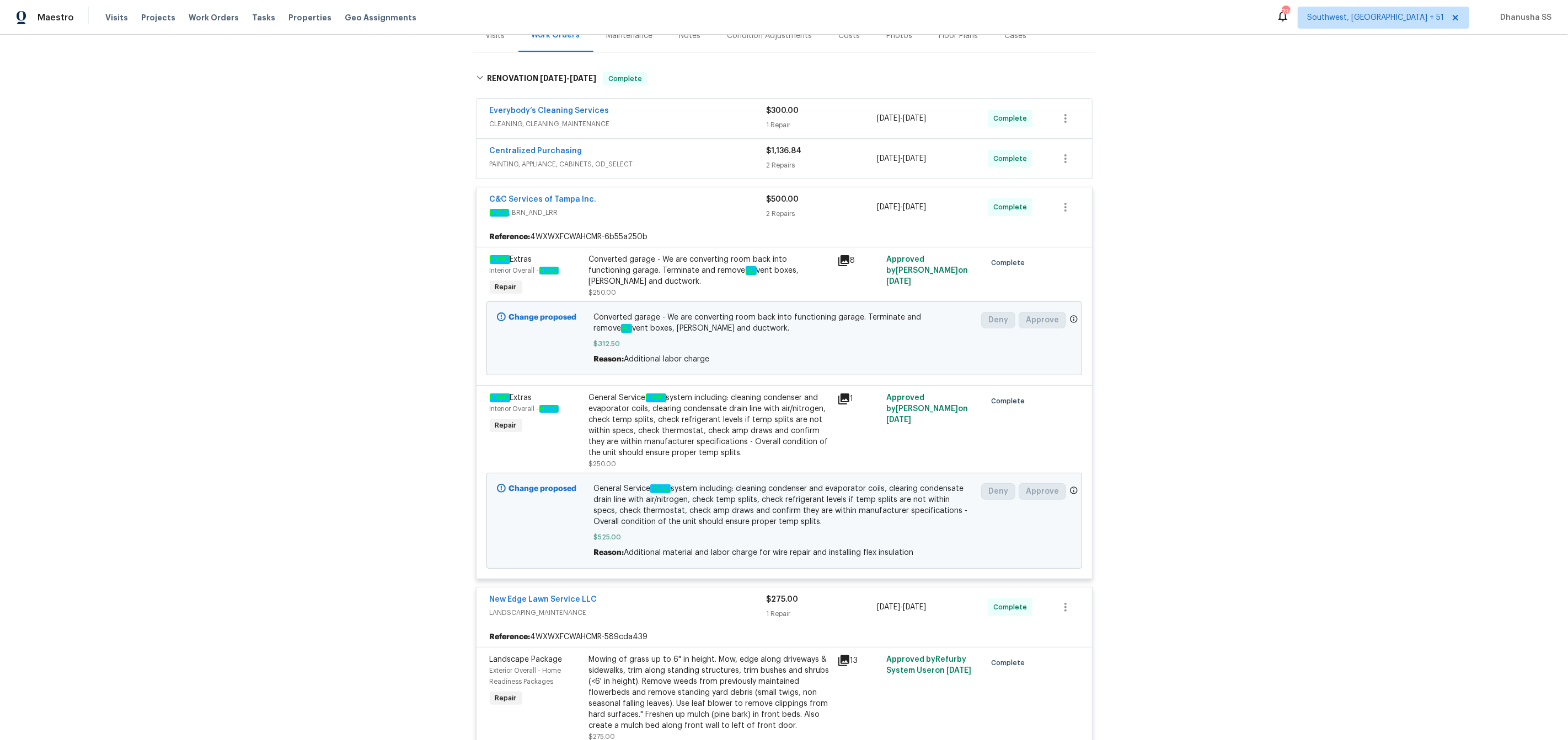
scroll to position [53, 0]
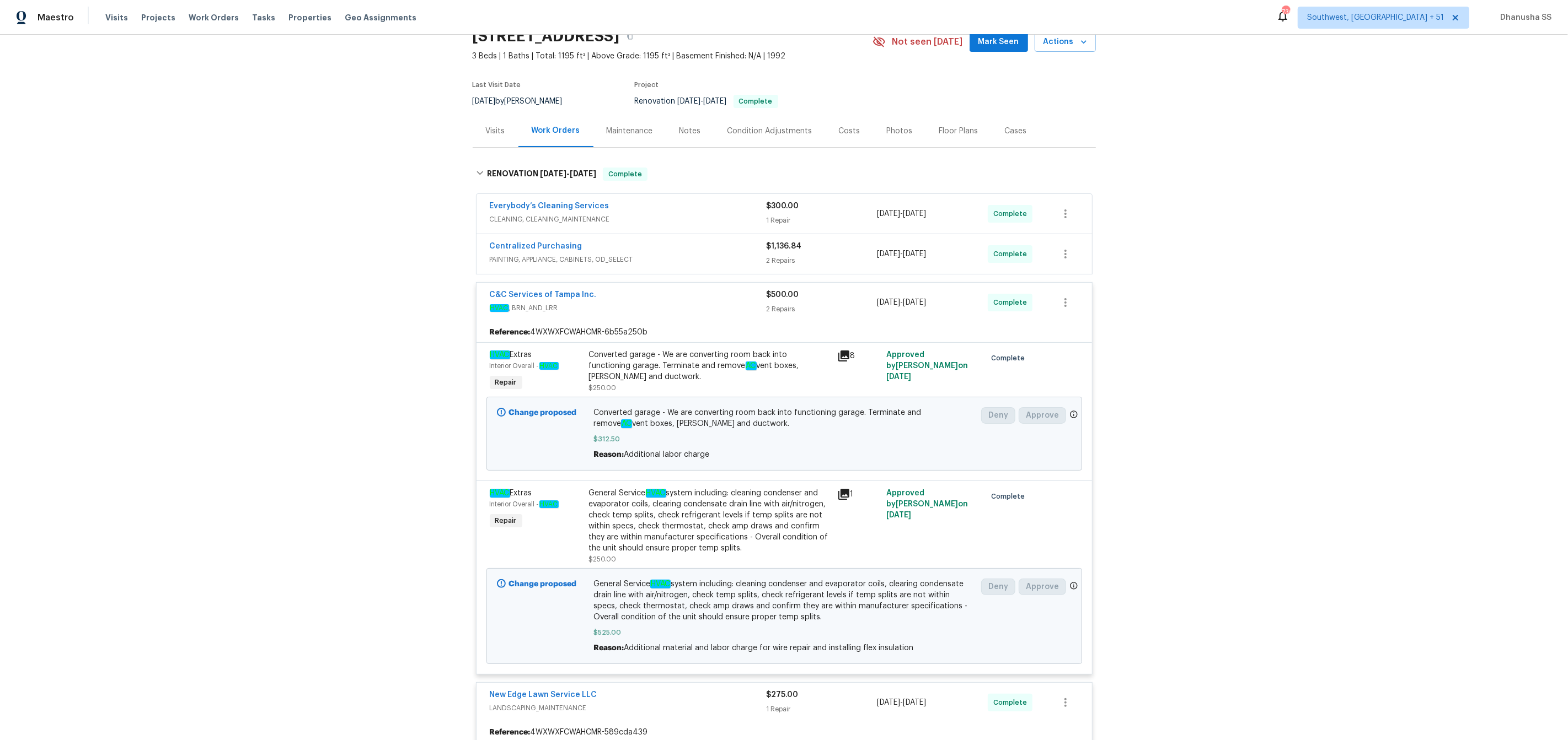
click at [702, 260] on span "PAINTING, APPLIANCE, CABINETS, OD_SELECT" at bounding box center [628, 260] width 277 height 11
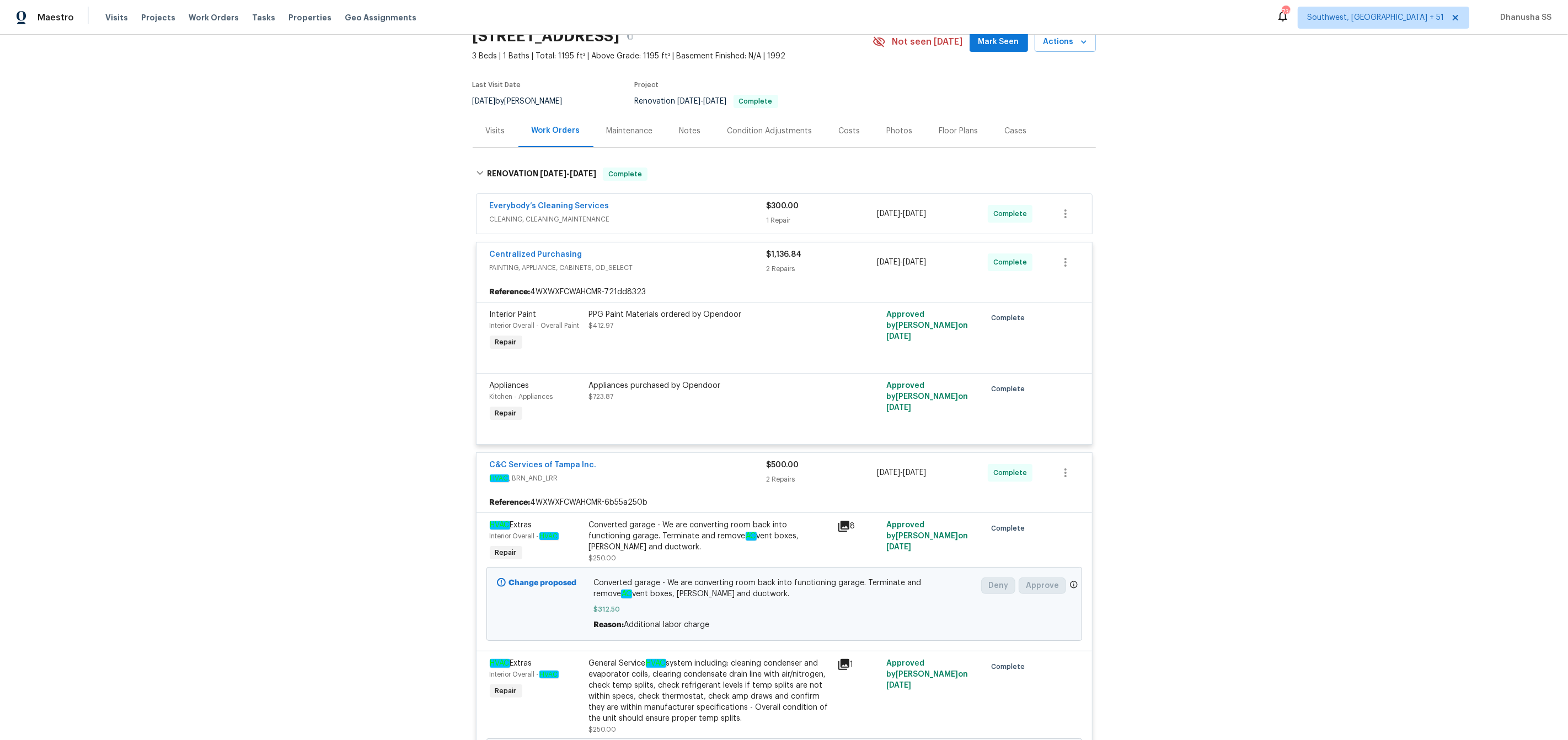
click at [703, 224] on span "CLEANING, CLEANING_MAINTENANCE" at bounding box center [628, 219] width 277 height 11
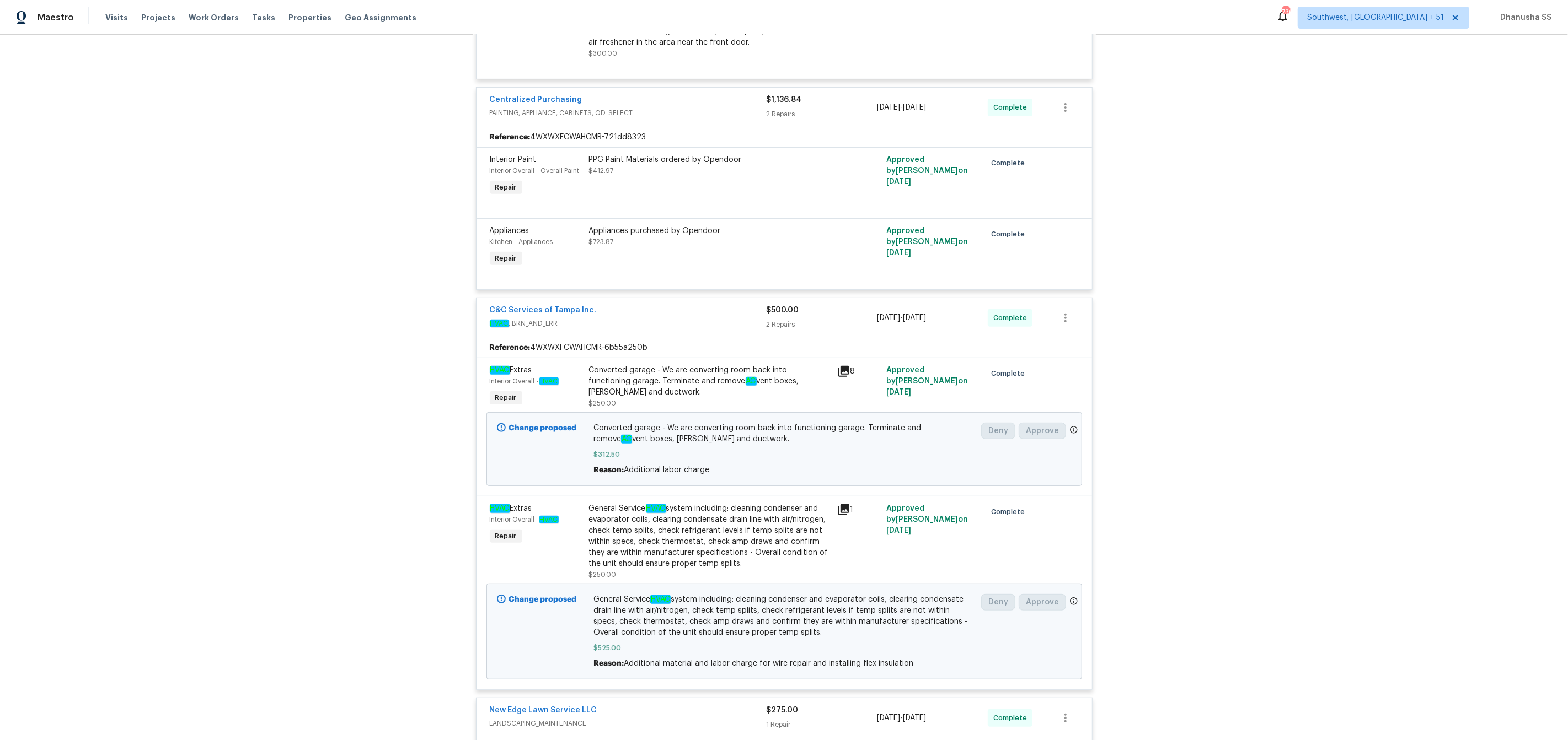
scroll to position [513, 0]
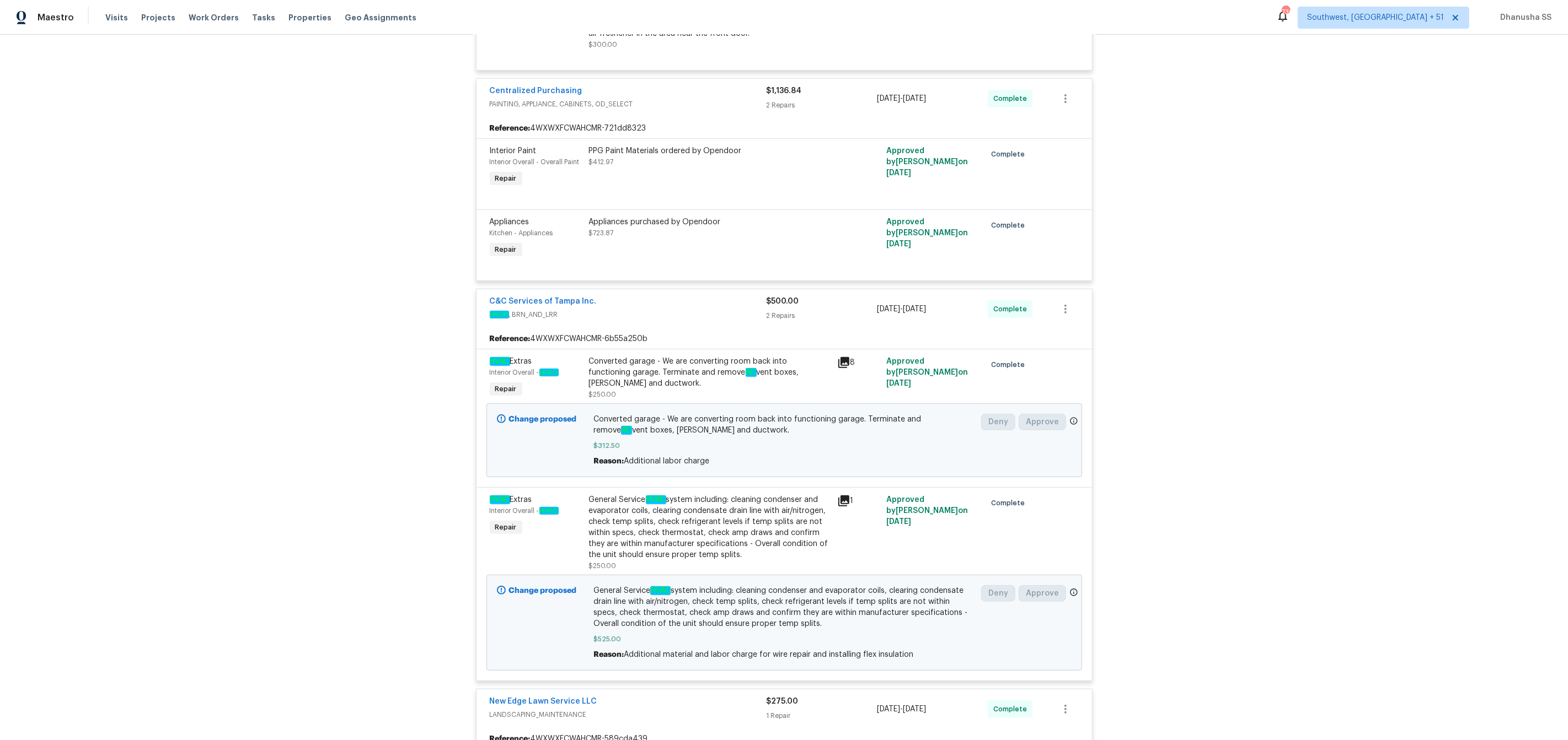
click at [595, 395] on div "Converted garage - We are converting room back into functioning garage. Termina…" at bounding box center [710, 378] width 248 height 51
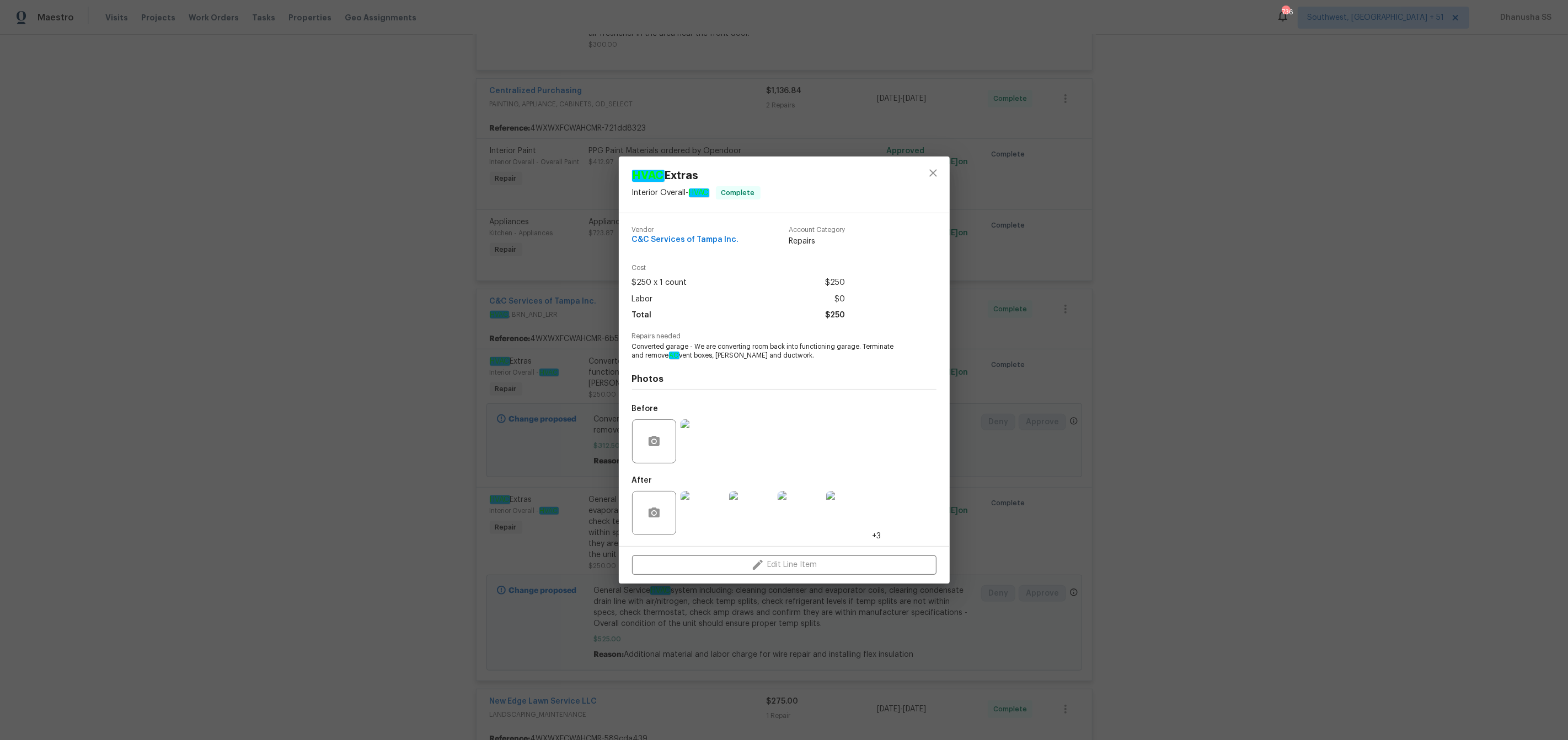
click at [710, 452] on img at bounding box center [702, 441] width 44 height 44
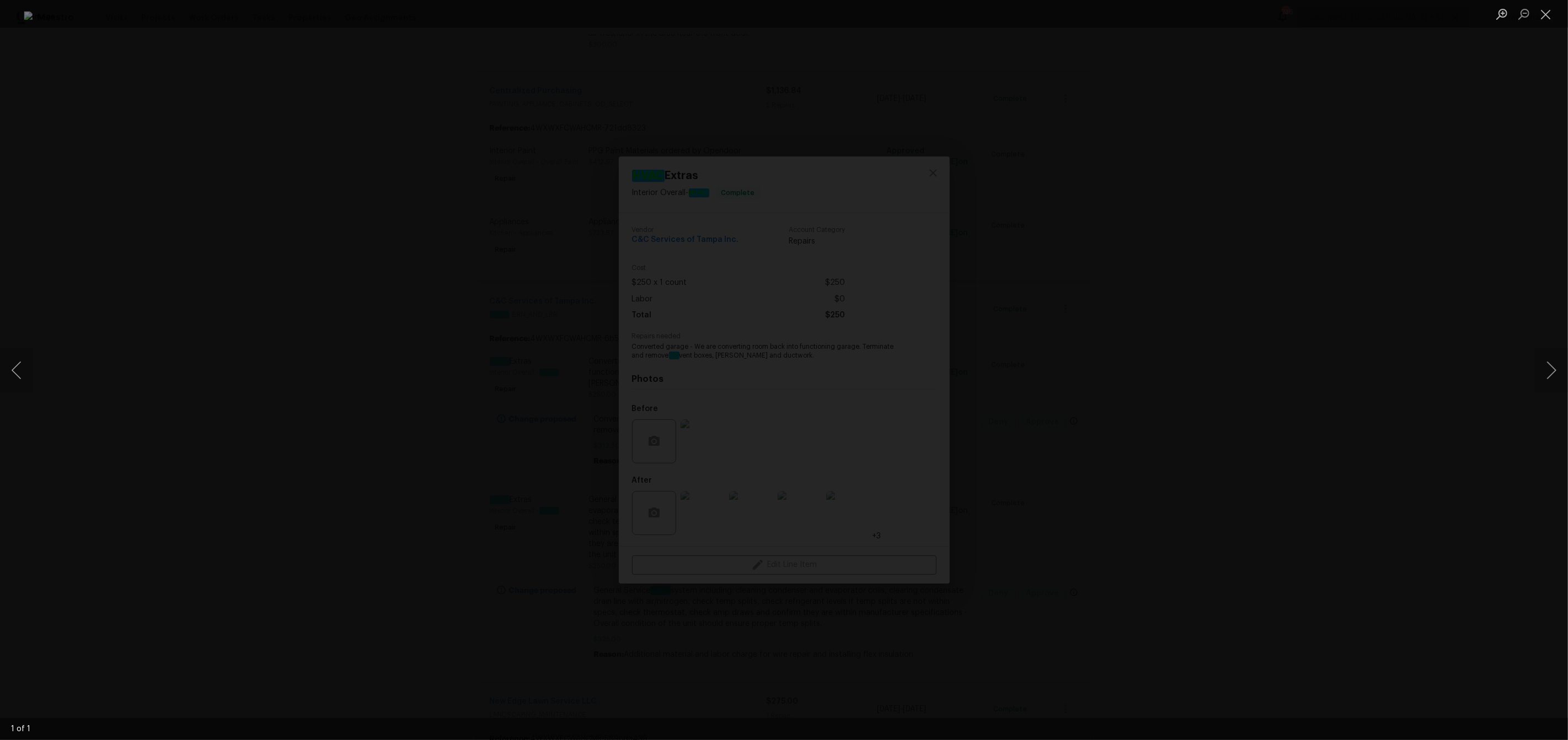
click at [1370, 254] on div "Lightbox" at bounding box center [784, 370] width 1568 height 740
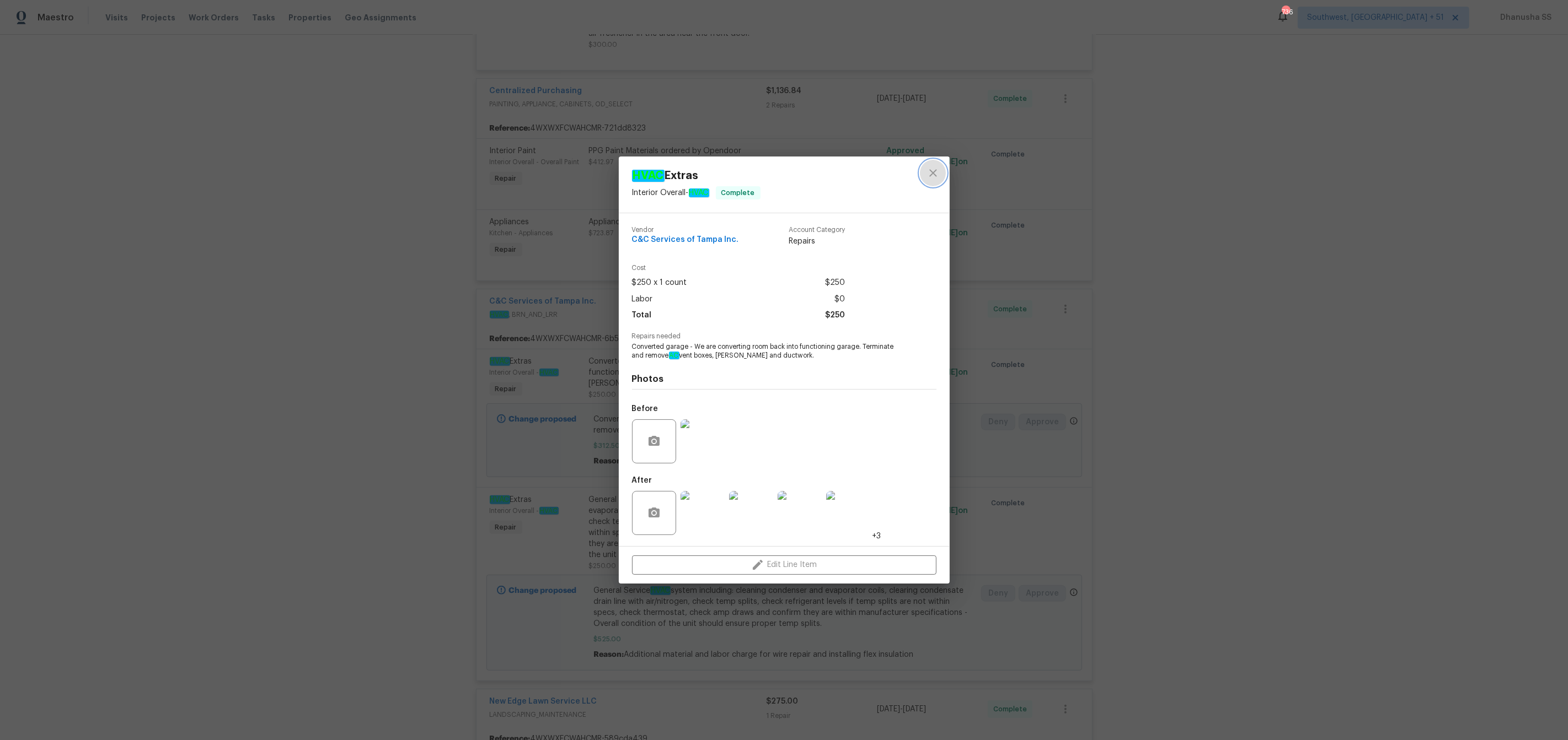
click at [941, 175] on button "close" at bounding box center [933, 173] width 26 height 26
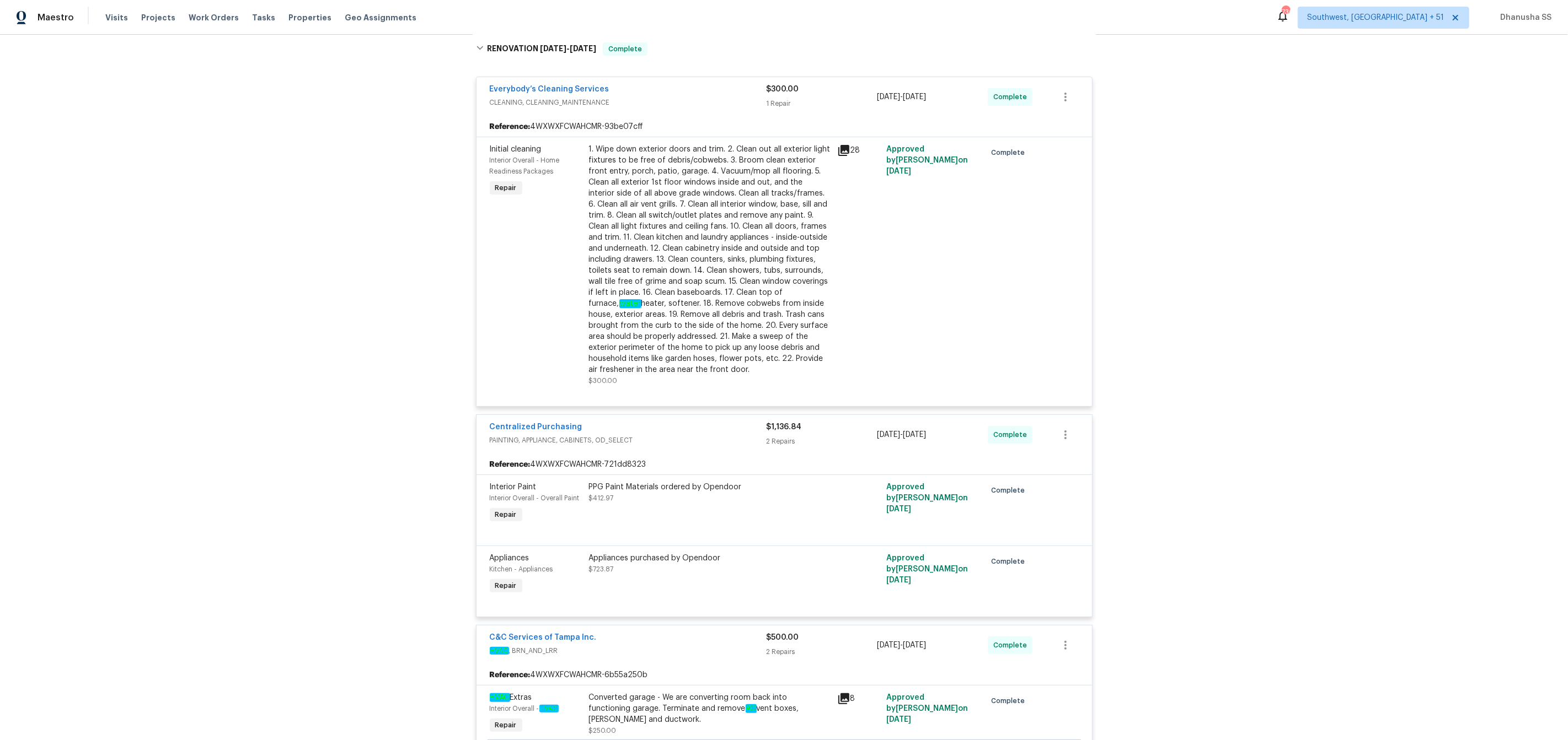
scroll to position [0, 0]
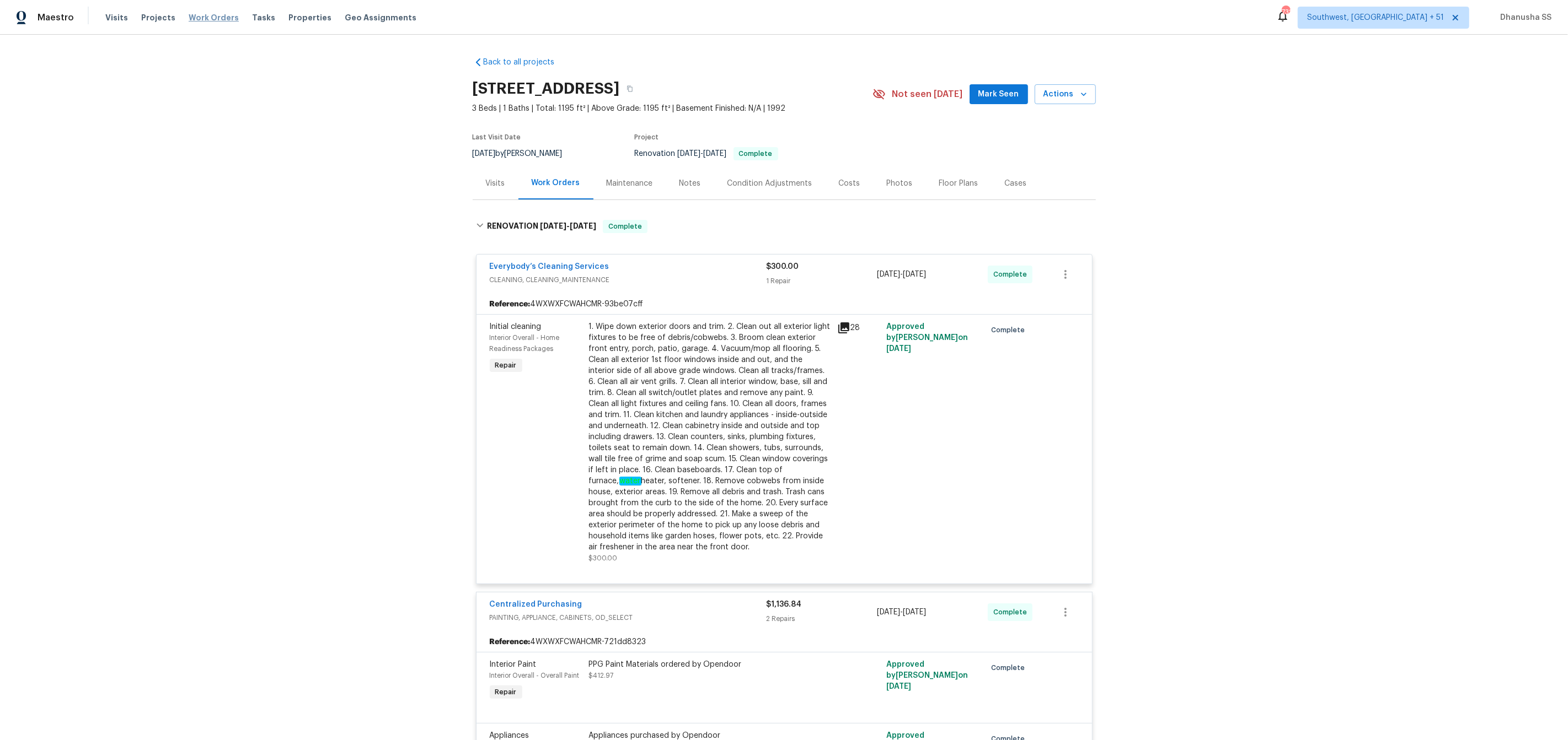
click at [202, 19] on span "Work Orders" at bounding box center [214, 18] width 50 height 11
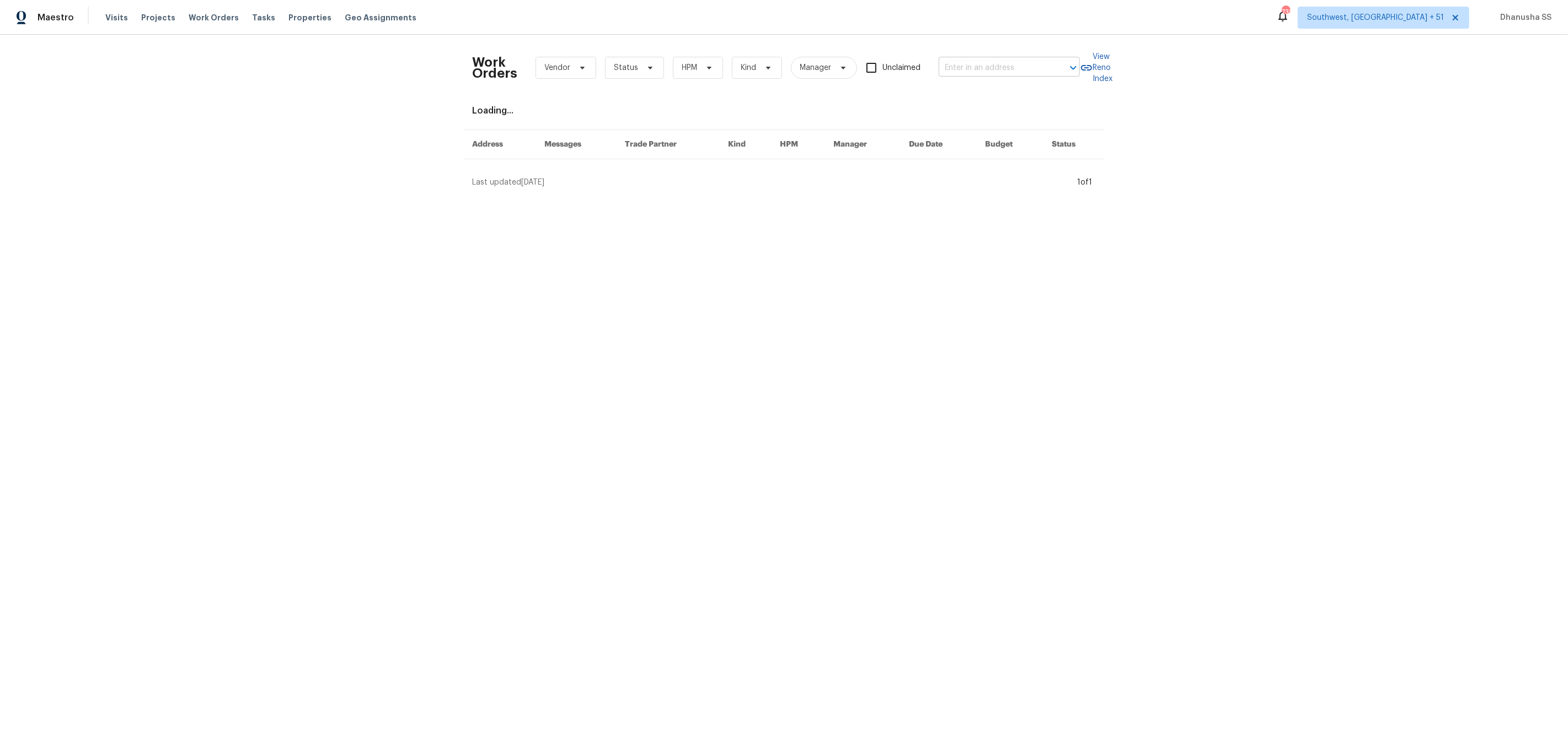
click at [978, 71] on input "text" at bounding box center [993, 68] width 110 height 17
paste input "1042 Ball Park Rd, Thomasville, NC 27360"
type input "1042 Ball Park Rd, Thomasville, NC 27360"
click at [986, 87] on li "1042 Ball Park Rd, Thomasville, NC 27360" at bounding box center [1010, 91] width 141 height 18
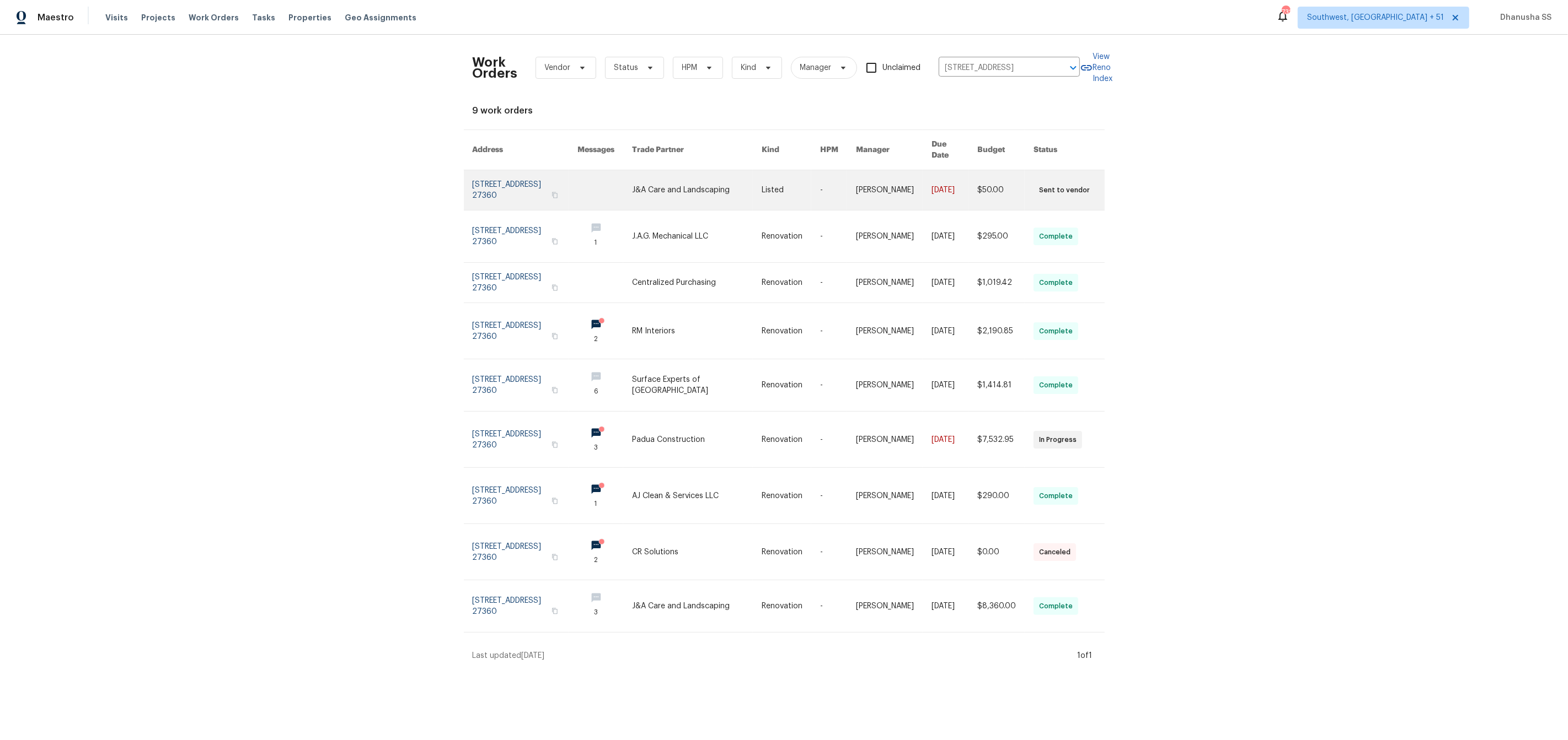
click at [626, 184] on link at bounding box center [605, 190] width 55 height 39
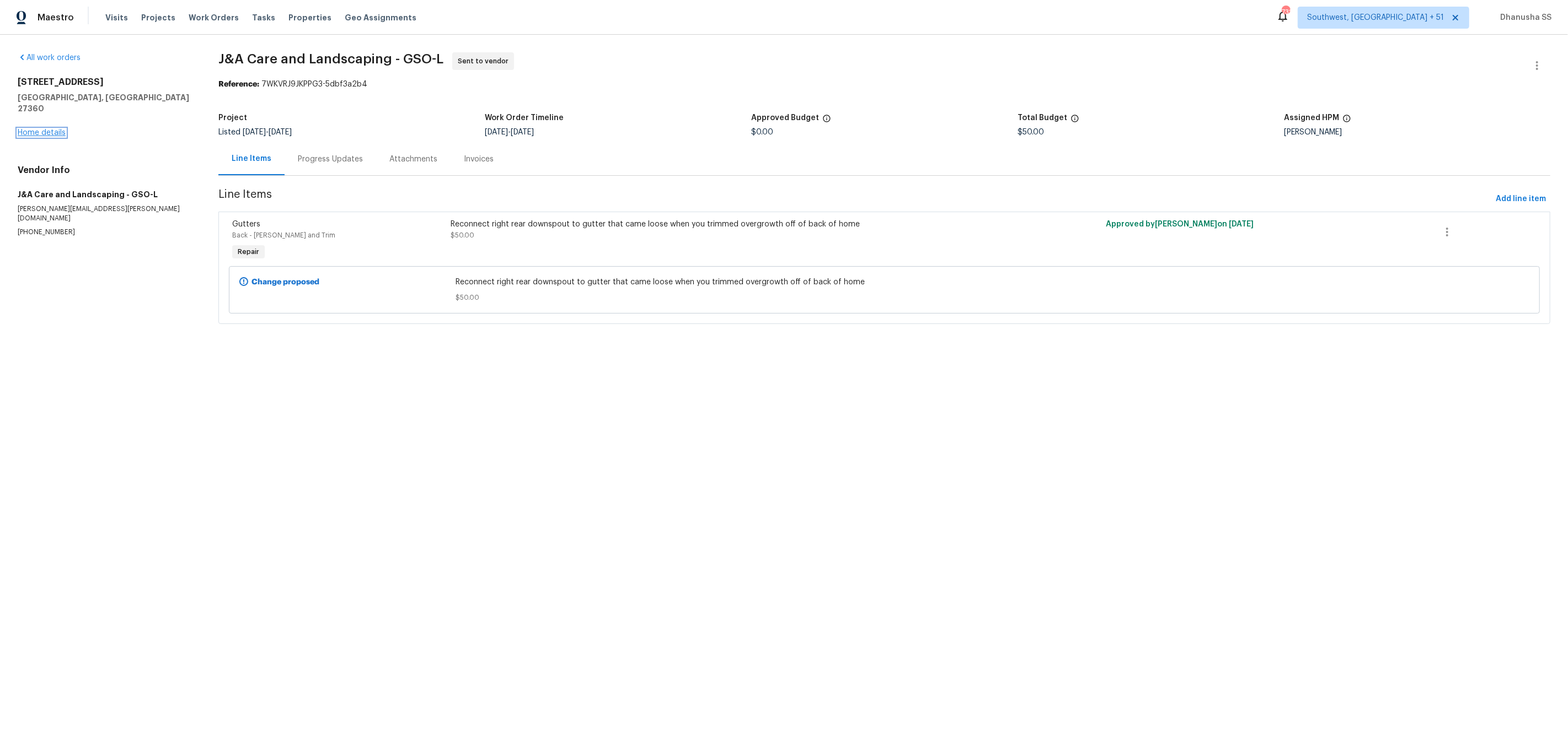
click at [42, 129] on link "Home details" at bounding box center [41, 133] width 48 height 8
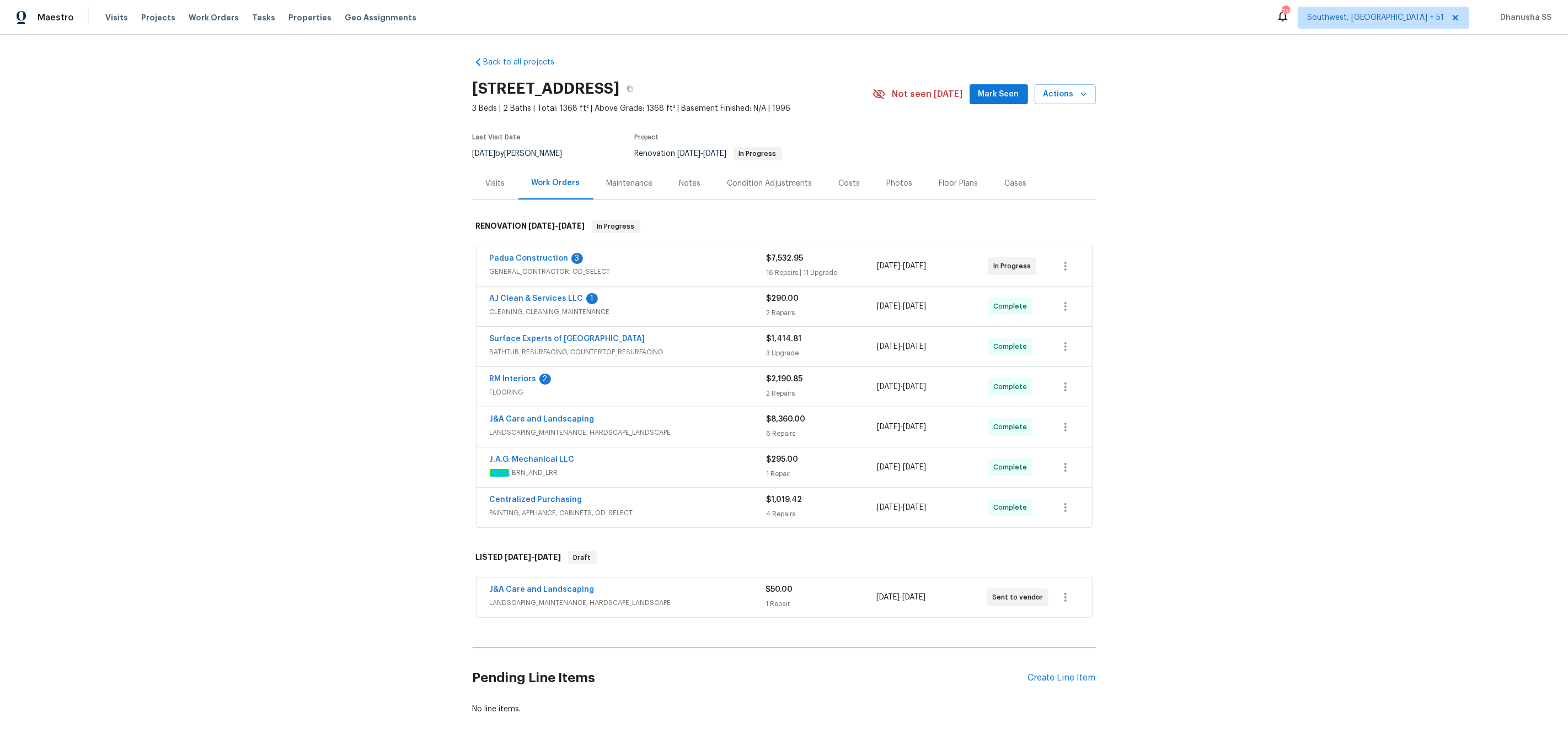
click at [628, 398] on span "FLOORING" at bounding box center [628, 393] width 277 height 11
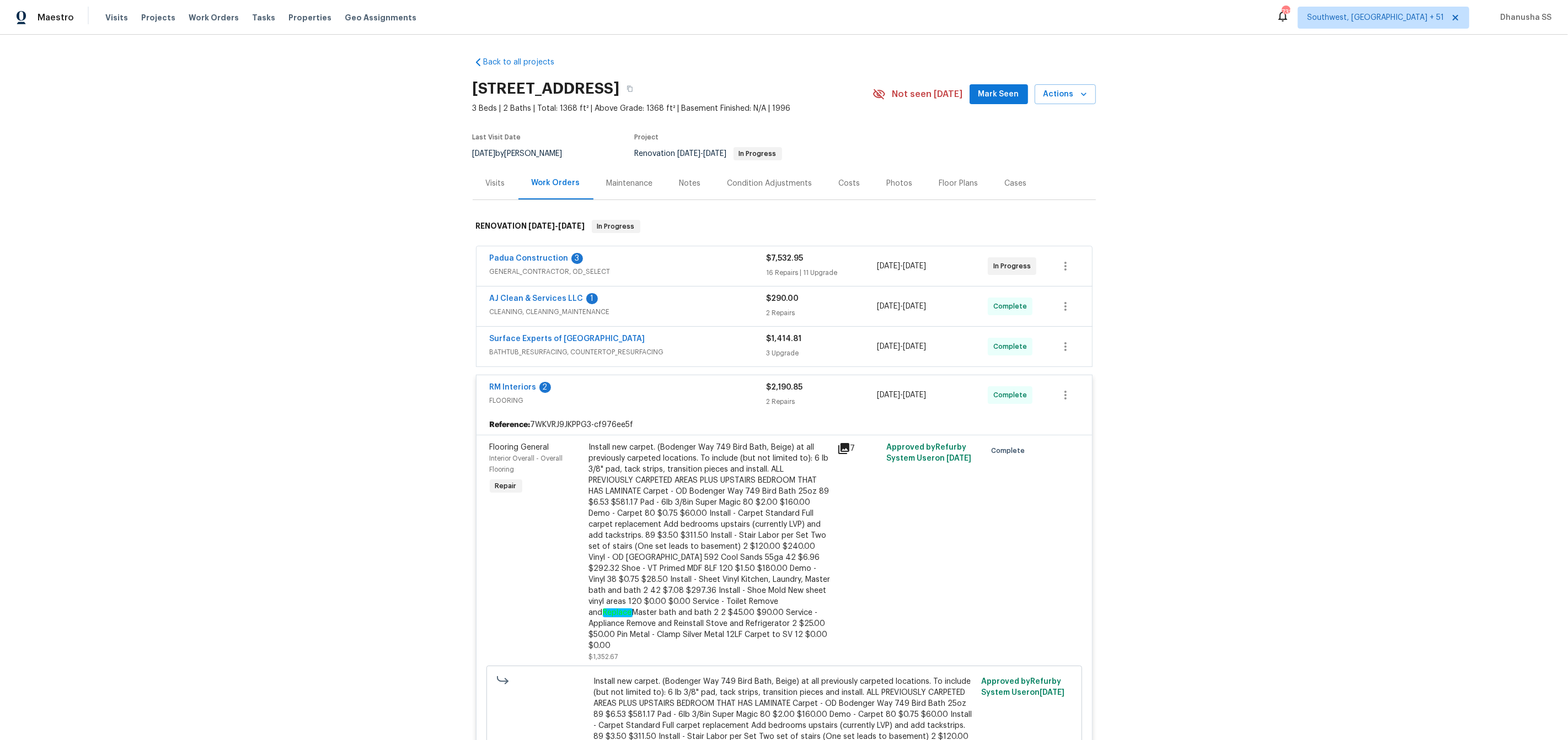
click at [737, 355] on span "BATHTUB_RESURFACING, COUNTERTOP_RESURFACING" at bounding box center [628, 353] width 277 height 11
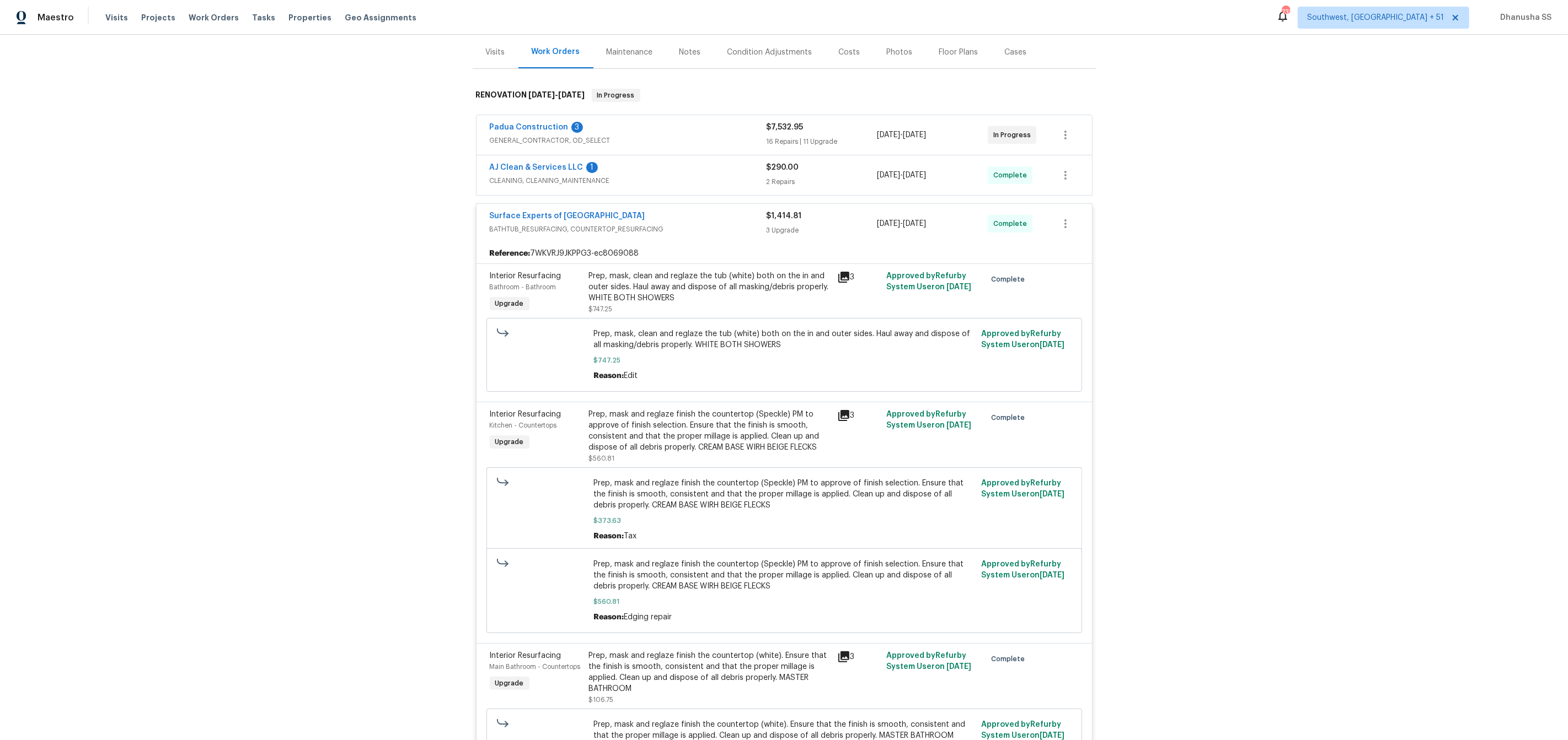
scroll to position [85, 0]
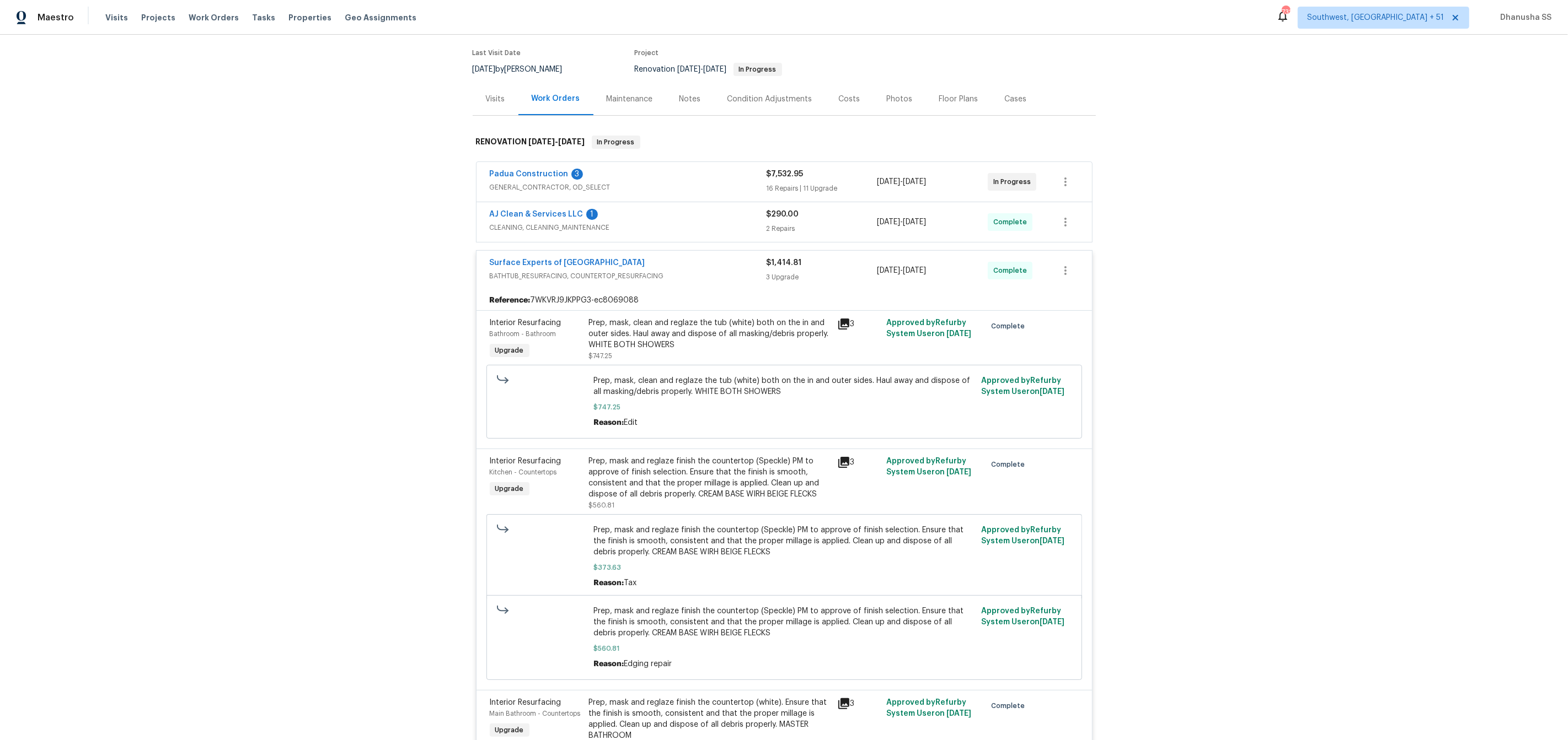
click at [744, 210] on div "AJ Clean & Services LLC 1" at bounding box center [628, 215] width 277 height 13
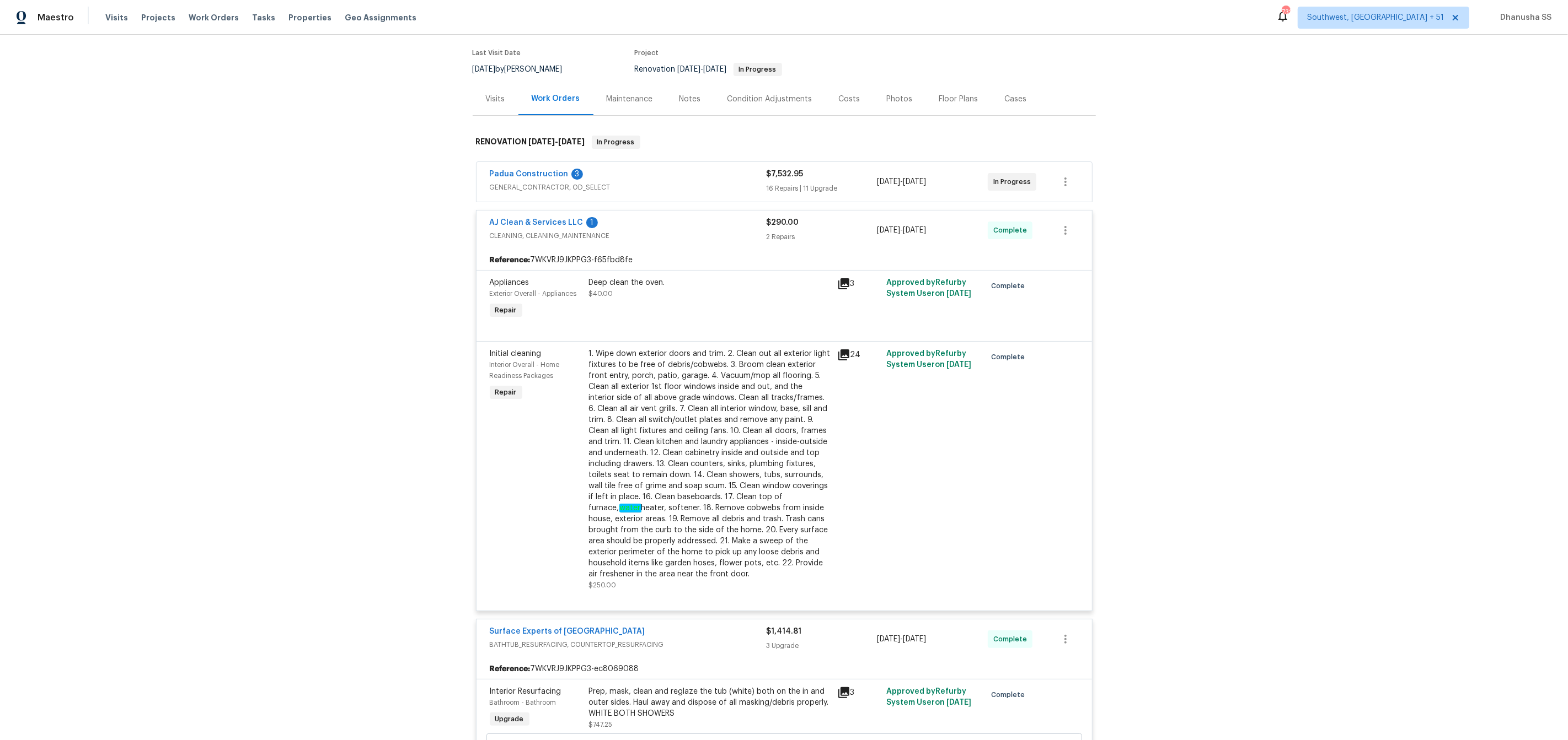
click at [721, 191] on span "GENERAL_CONTRACTOR, OD_SELECT" at bounding box center [628, 187] width 277 height 11
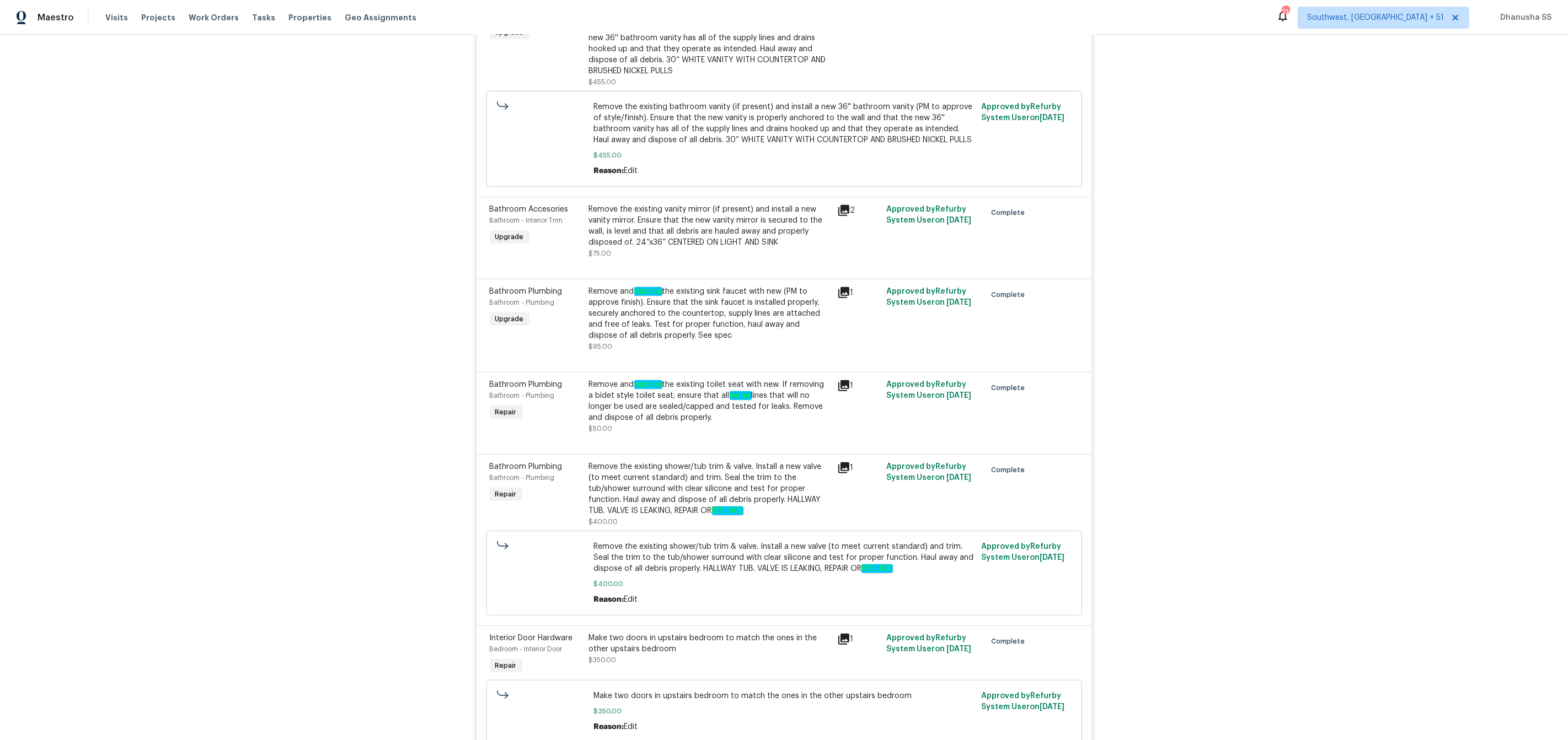
scroll to position [0, 0]
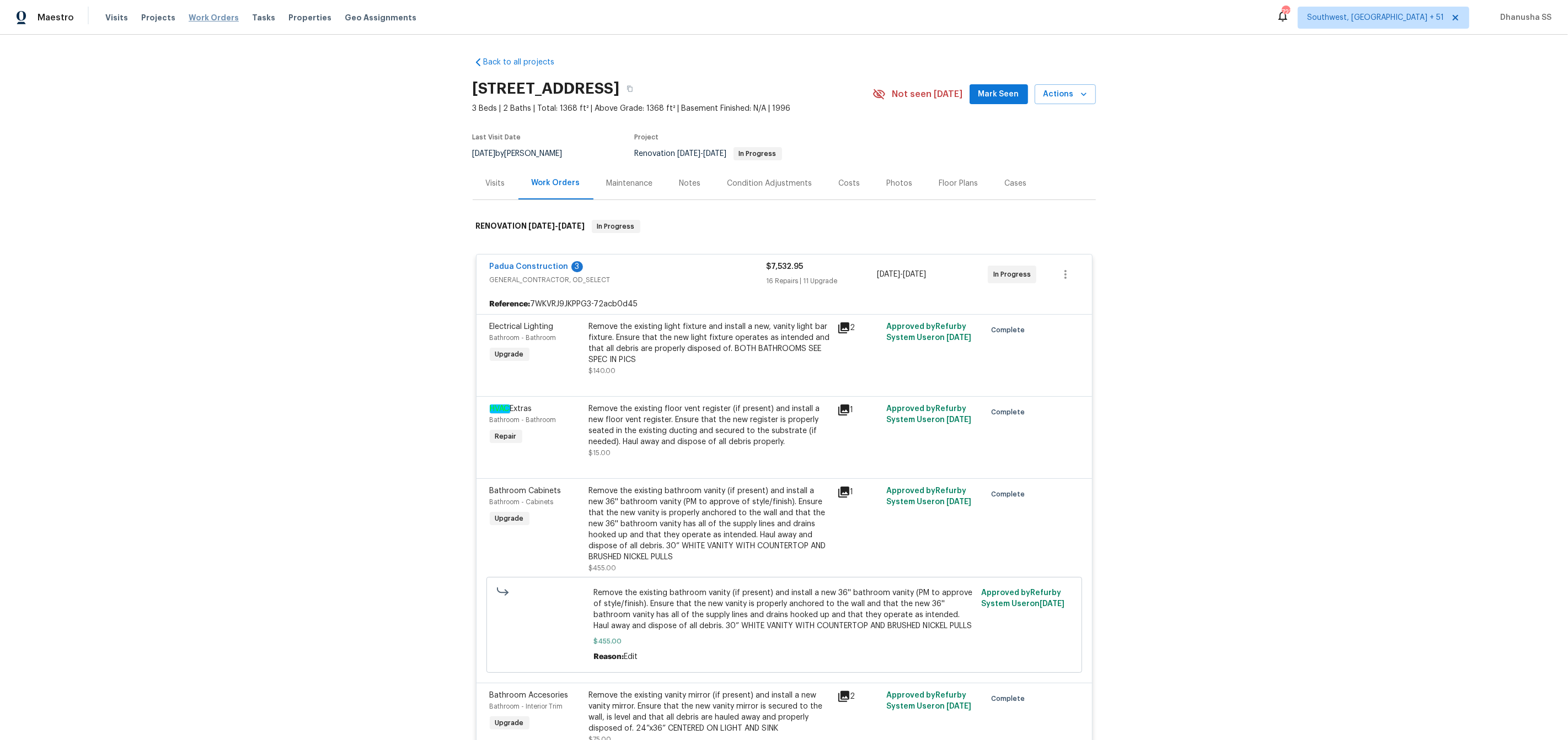
click at [205, 22] on span "Work Orders" at bounding box center [214, 18] width 50 height 11
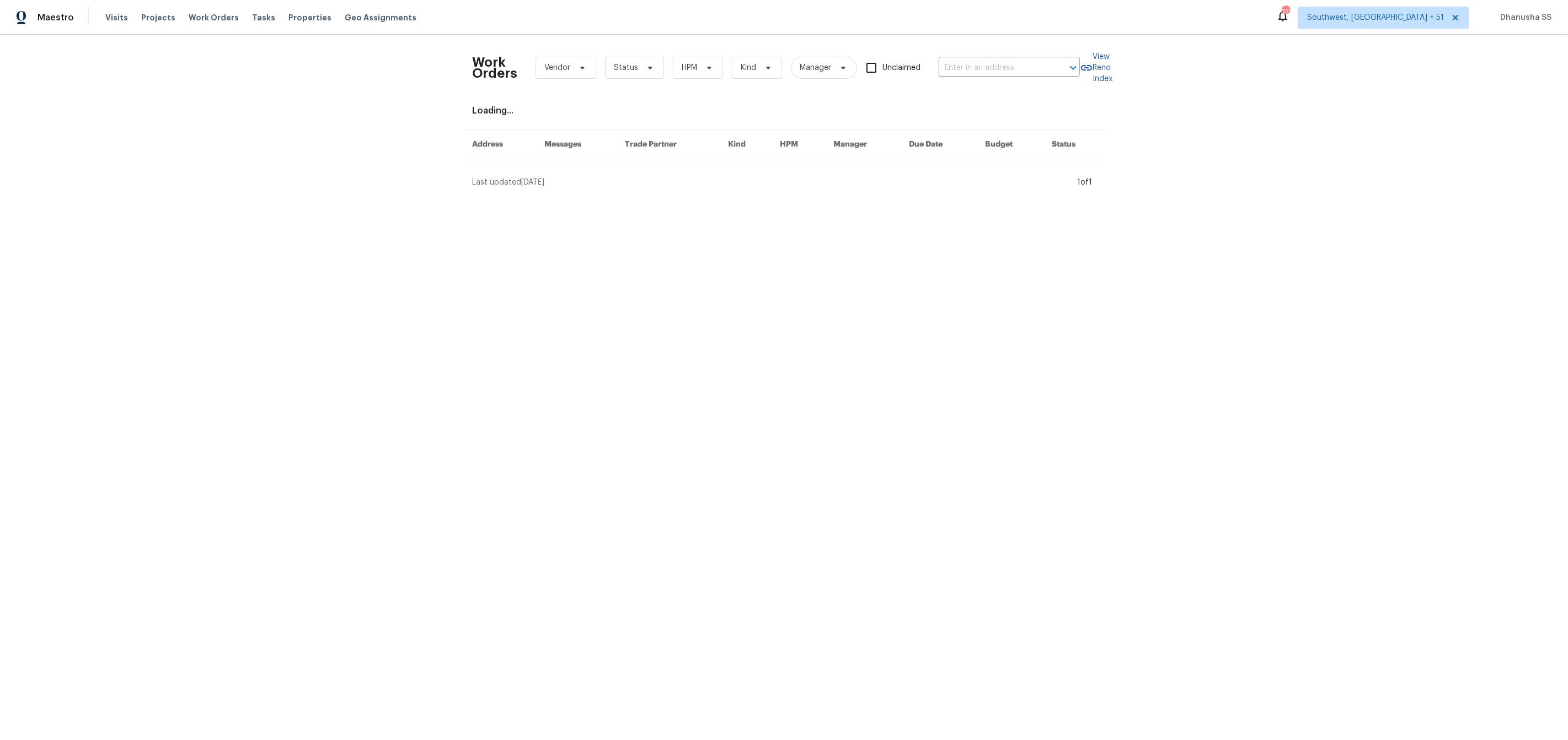
click at [984, 76] on div "Work Orders Vendor Status HPM Kind Manager Unclaimed ​" at bounding box center [775, 68] width 607 height 49
click at [986, 74] on input "text" at bounding box center [993, 68] width 110 height 17
paste input "512 Pointer Ln, Clarksville, TN 37042"
type input "512 Pointer Ln, Clarksville, TN 37042"
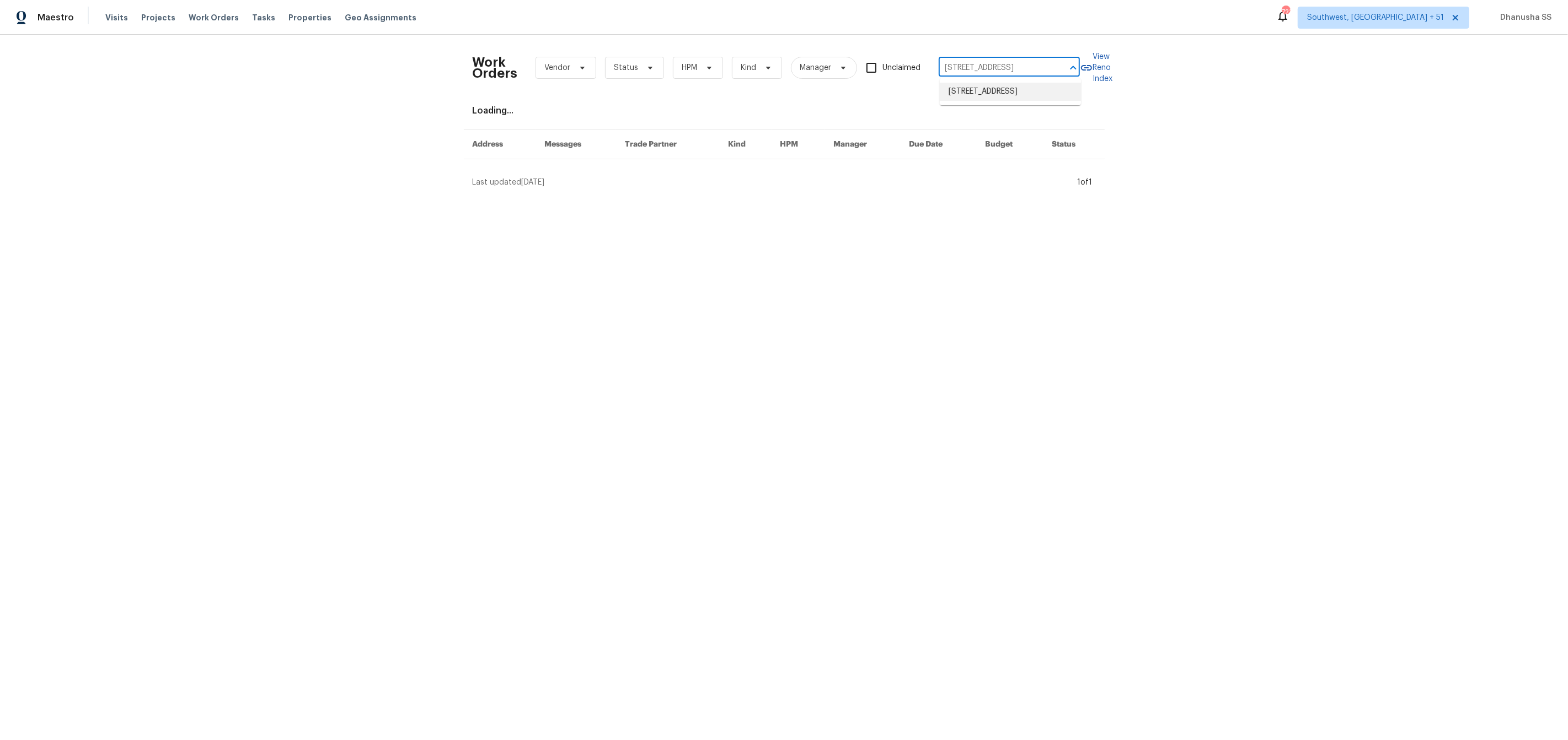
click at [997, 101] on li "512 Pointer Ln, Clarksville, TN 37042" at bounding box center [1010, 91] width 141 height 18
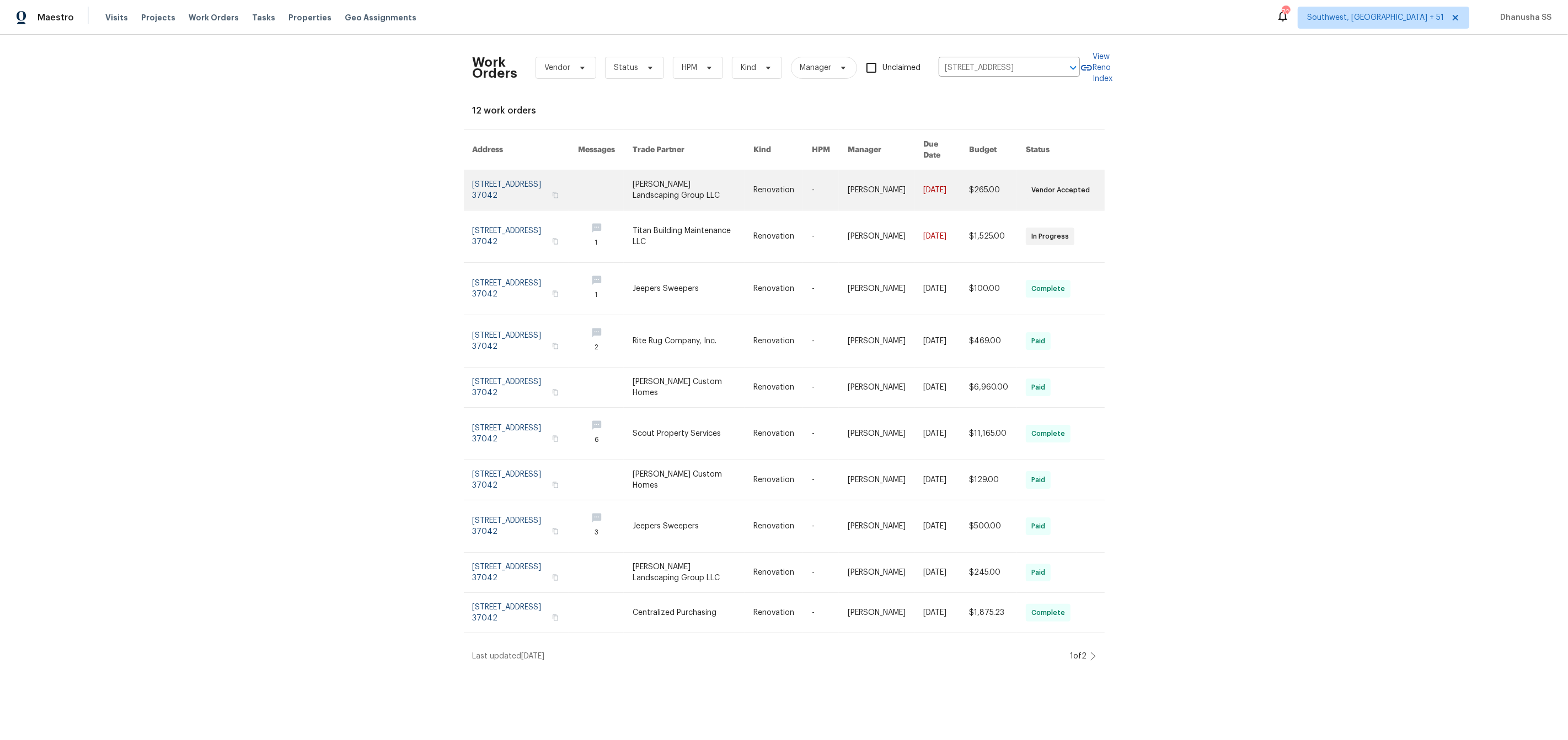
click at [768, 177] on link at bounding box center [783, 190] width 58 height 39
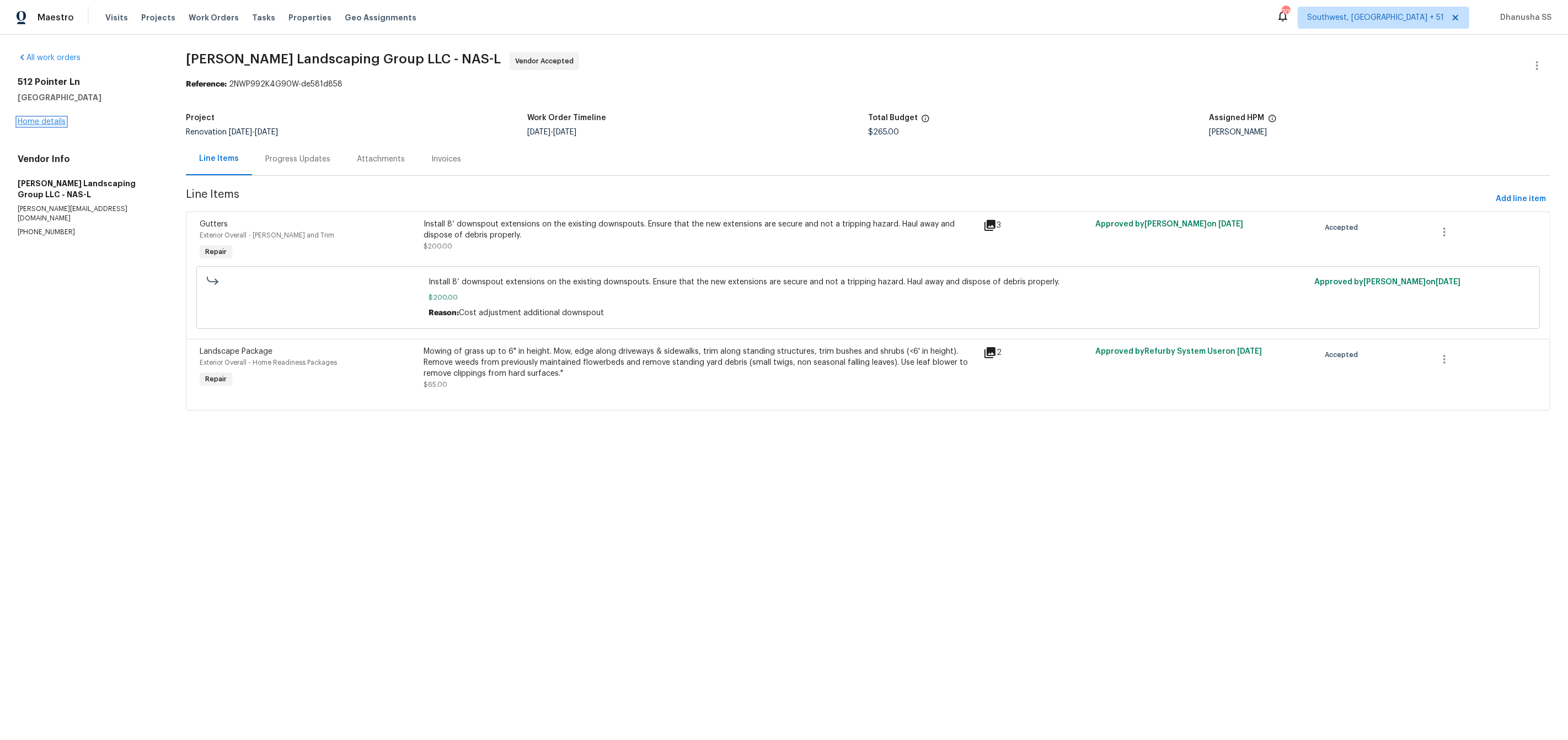
click at [40, 118] on link "Home details" at bounding box center [41, 121] width 48 height 8
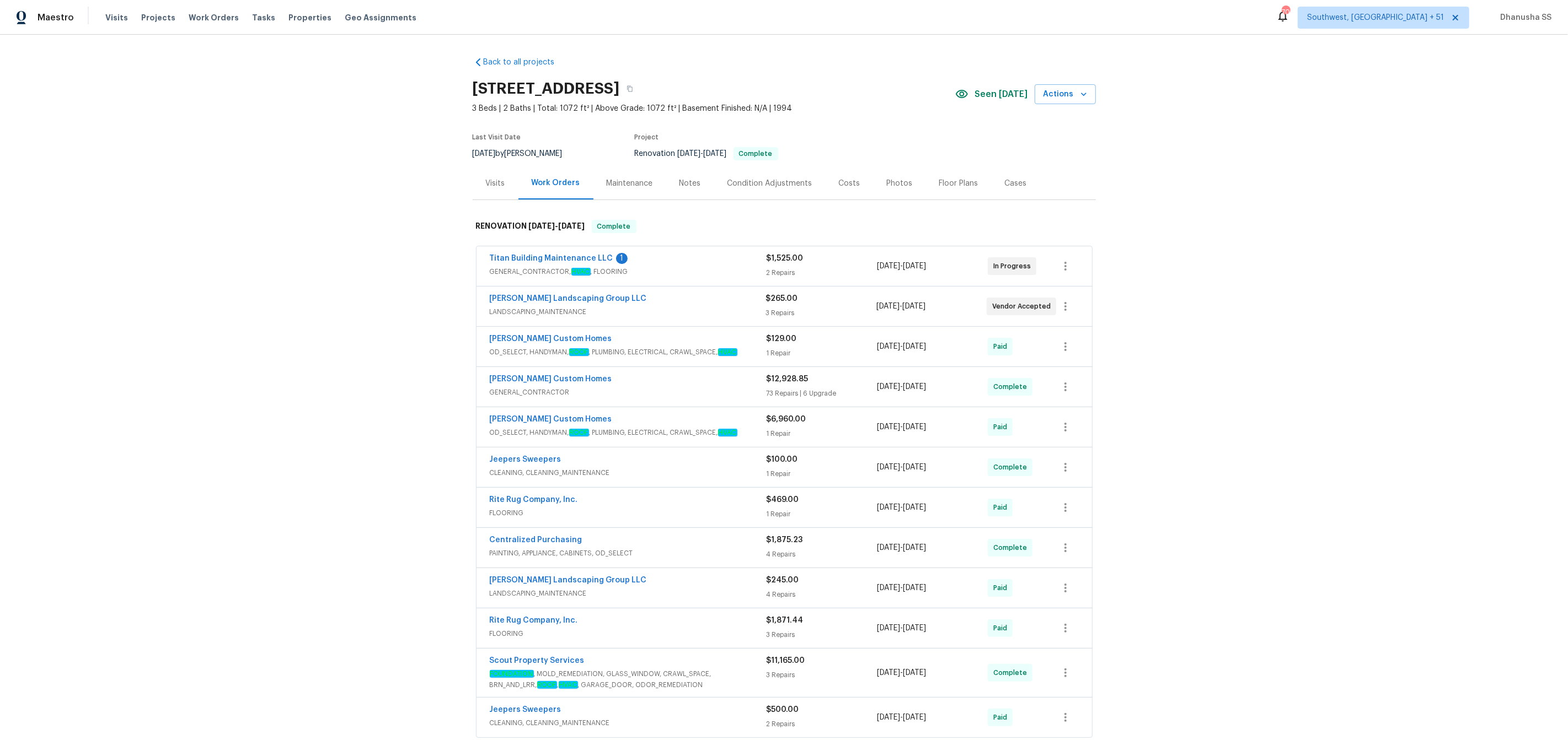
click at [503, 193] on div "Visits" at bounding box center [495, 183] width 46 height 33
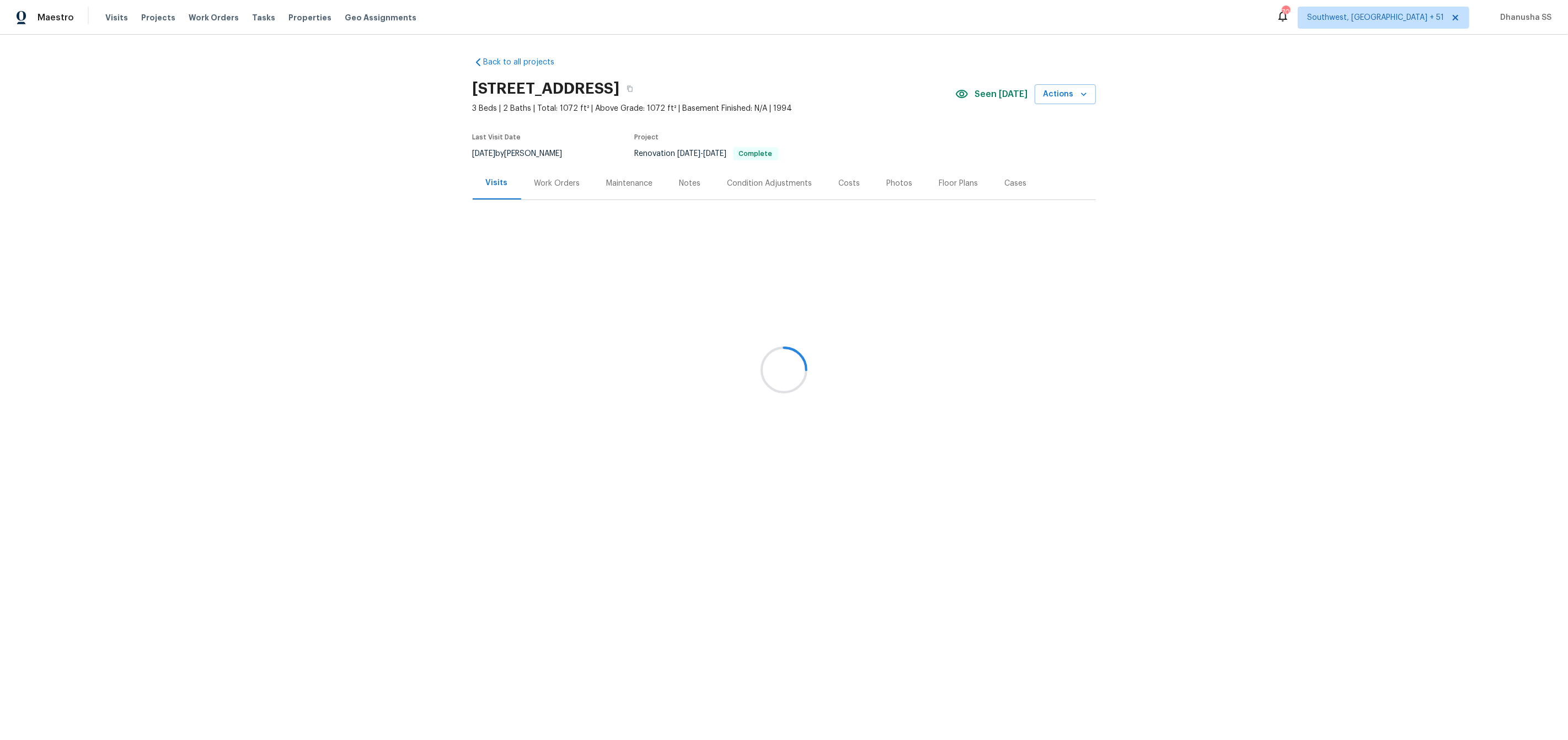
click at [545, 190] on div "Work Orders" at bounding box center [557, 183] width 72 height 33
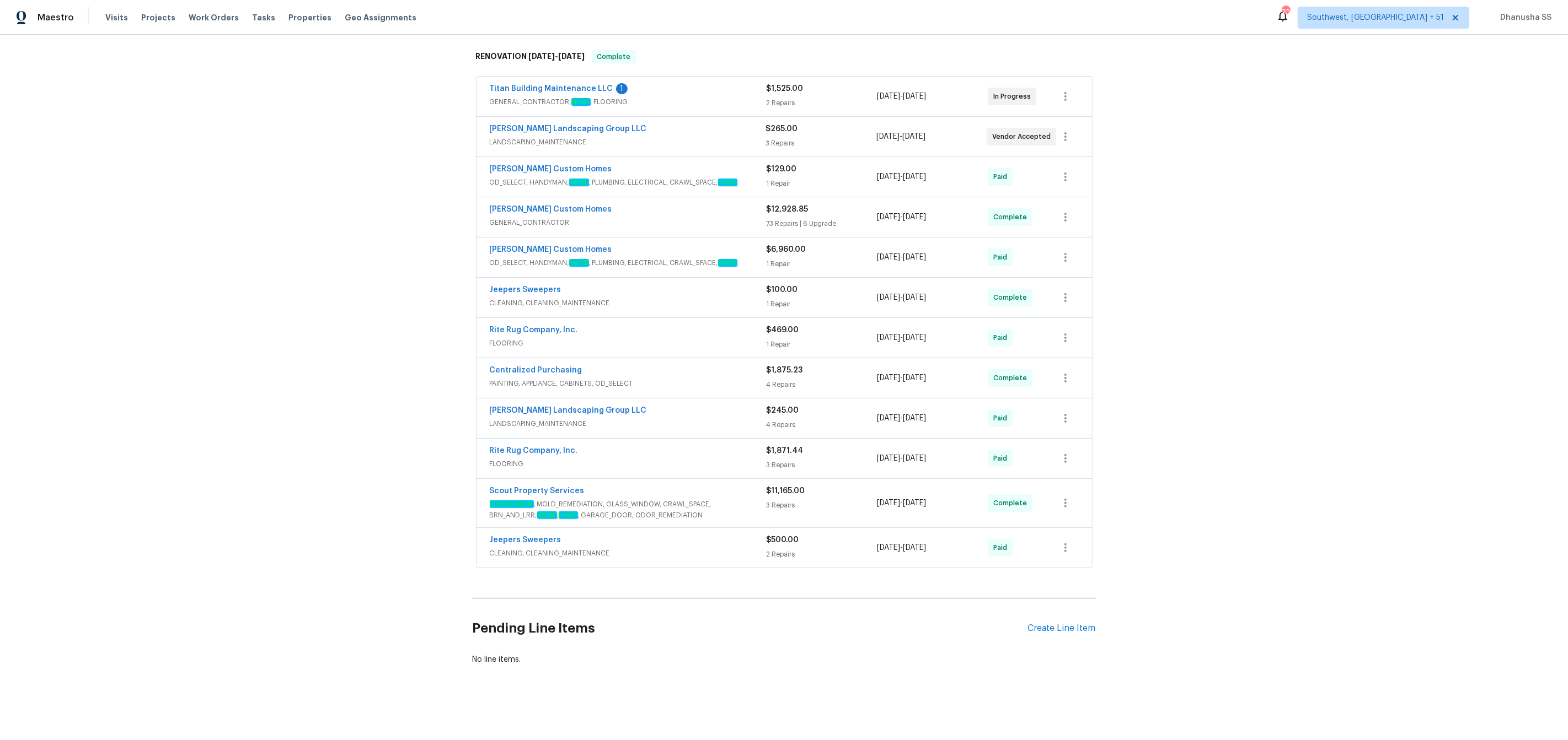
scroll to position [91, 0]
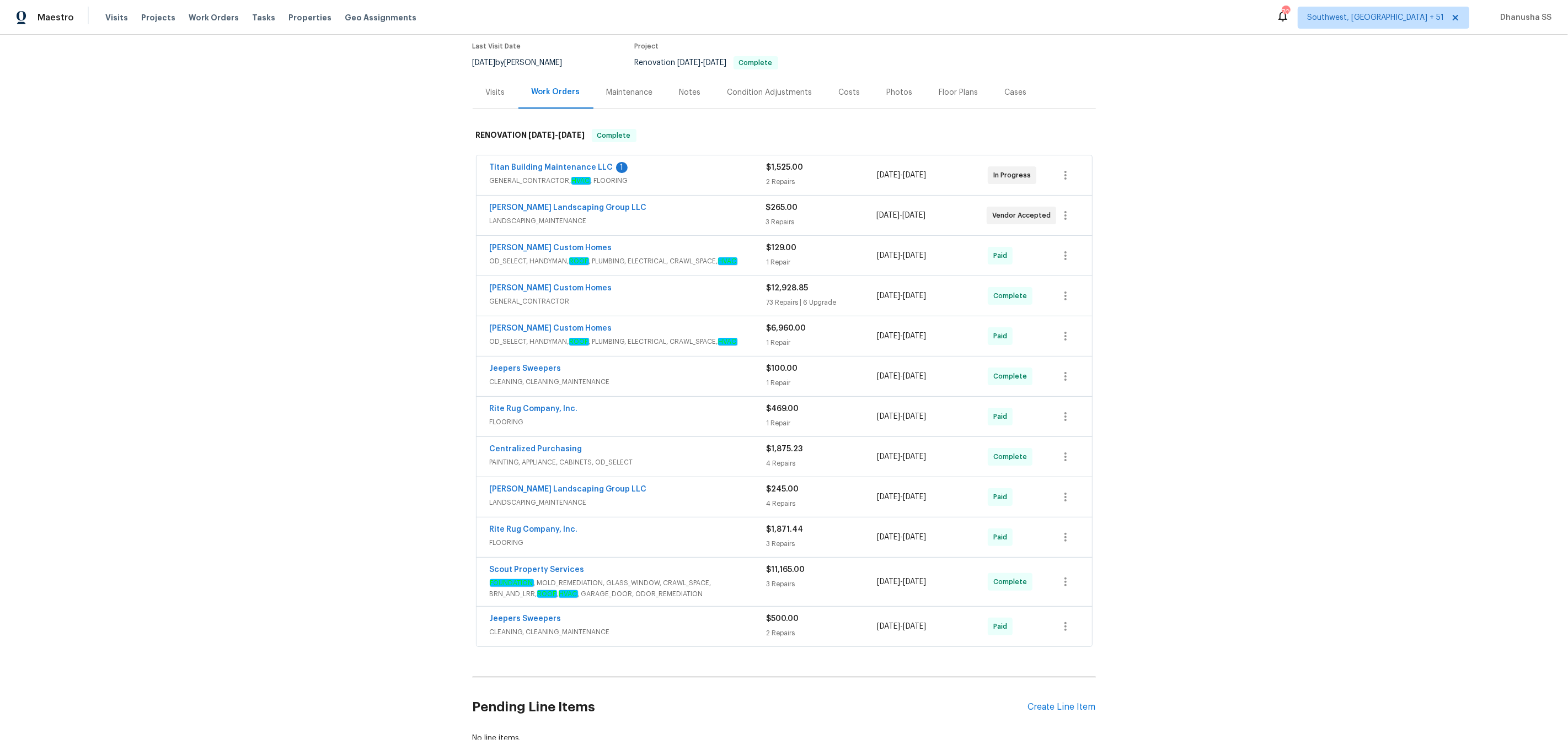
click at [503, 87] on div "Visits" at bounding box center [496, 93] width 20 height 11
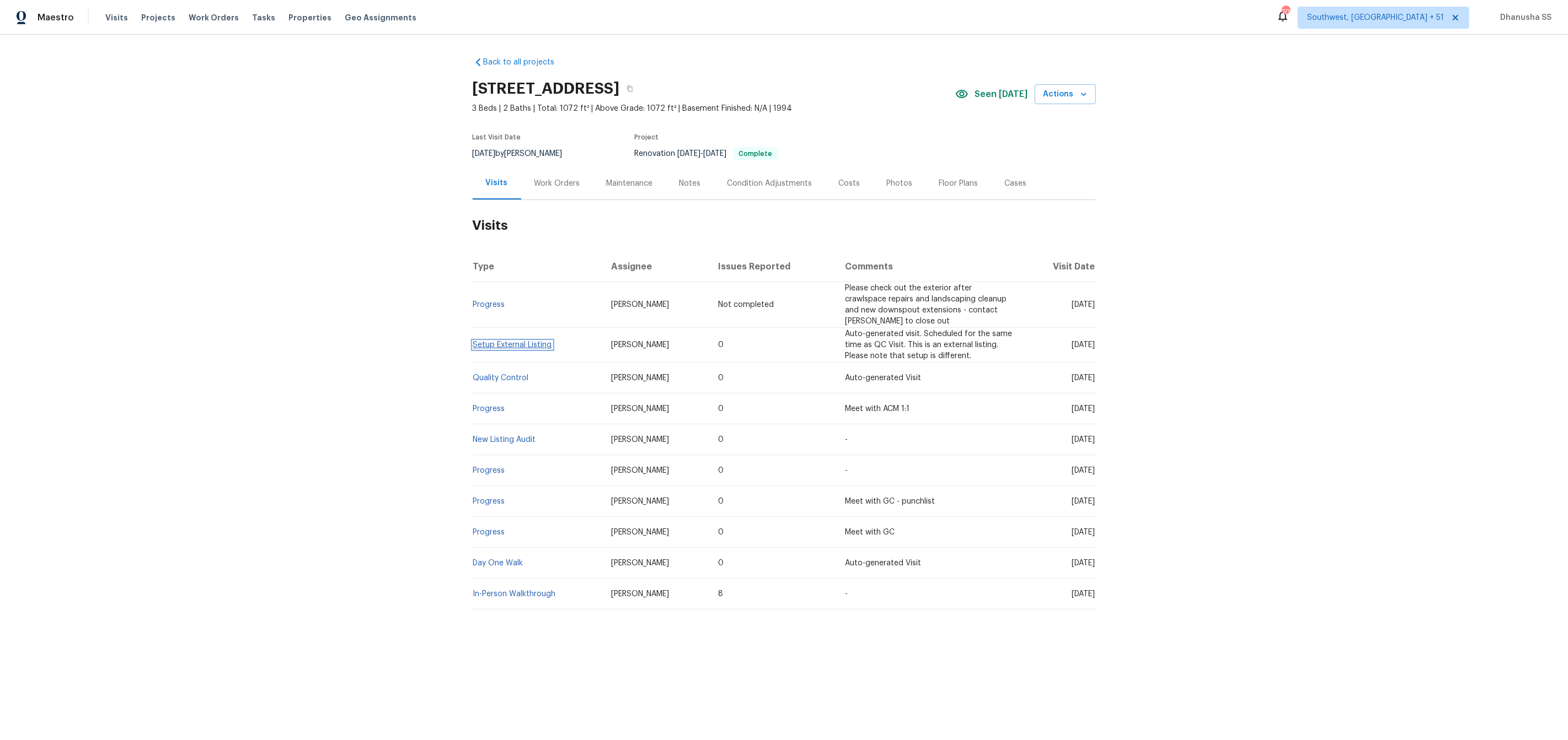
click at [485, 349] on link "Setup External Listing" at bounding box center [513, 345] width 79 height 8
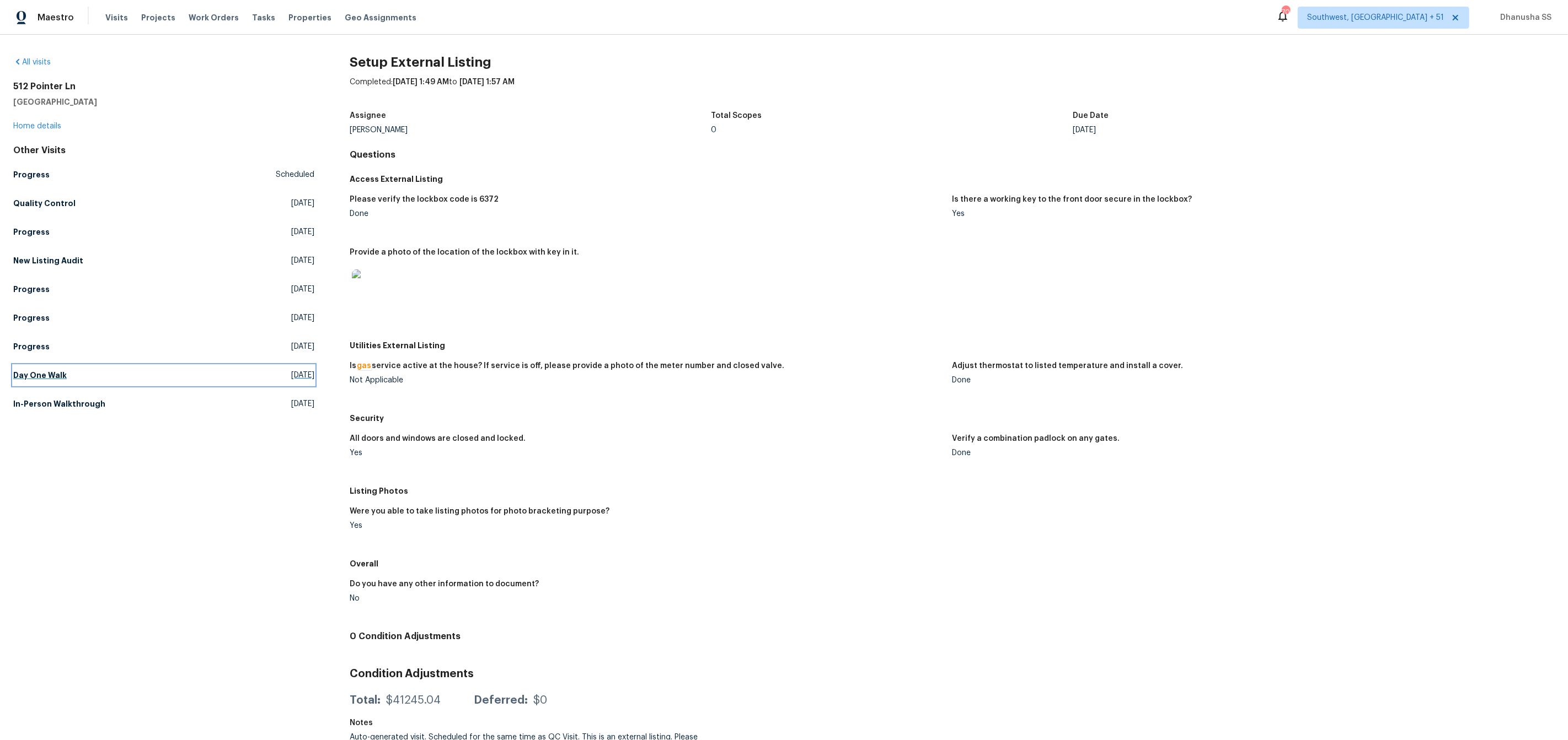
click at [91, 378] on link "Day One Walk Fri, Aug 15 2025" at bounding box center [164, 375] width 301 height 20
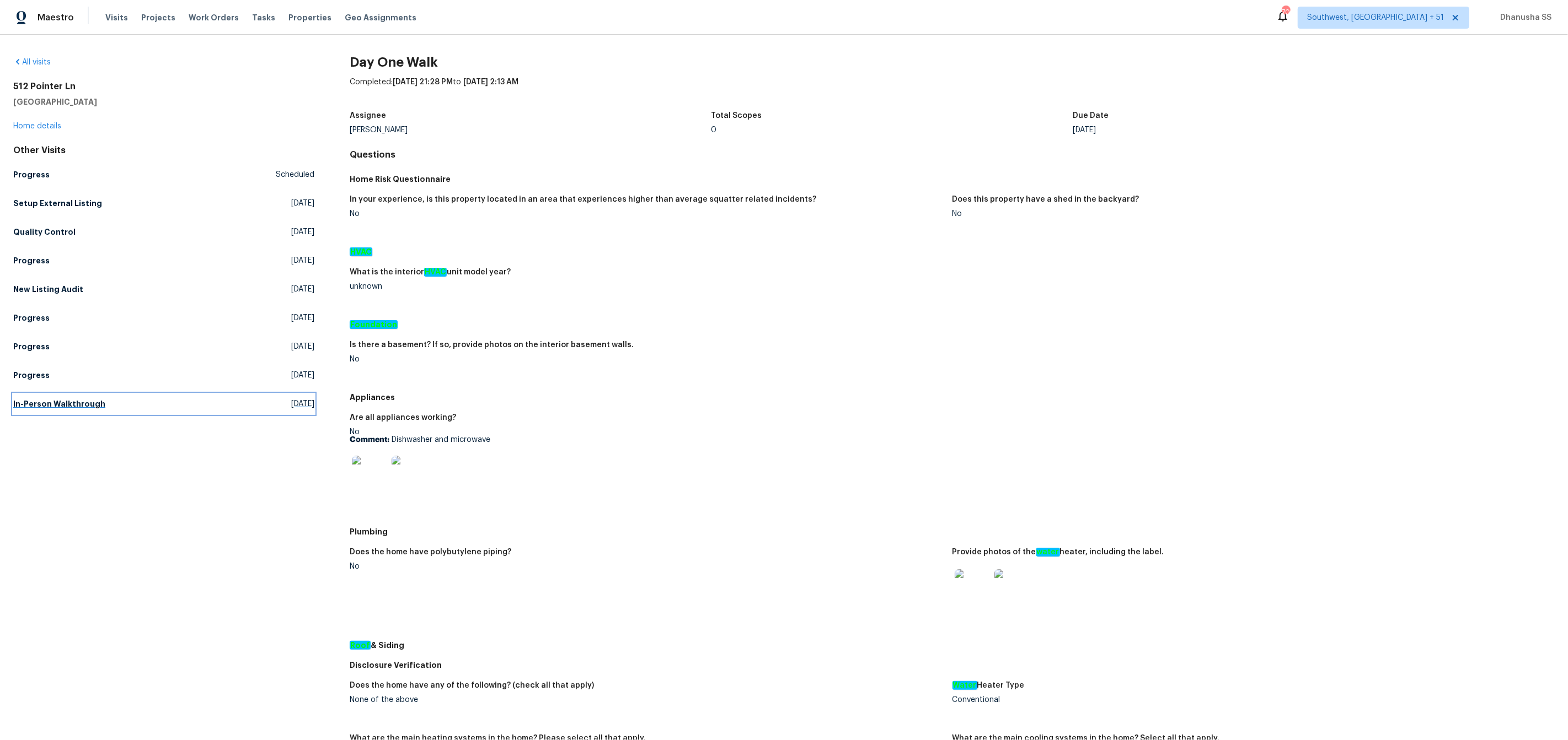
click at [82, 401] on h5 "In-Person Walkthrough" at bounding box center [59, 404] width 92 height 11
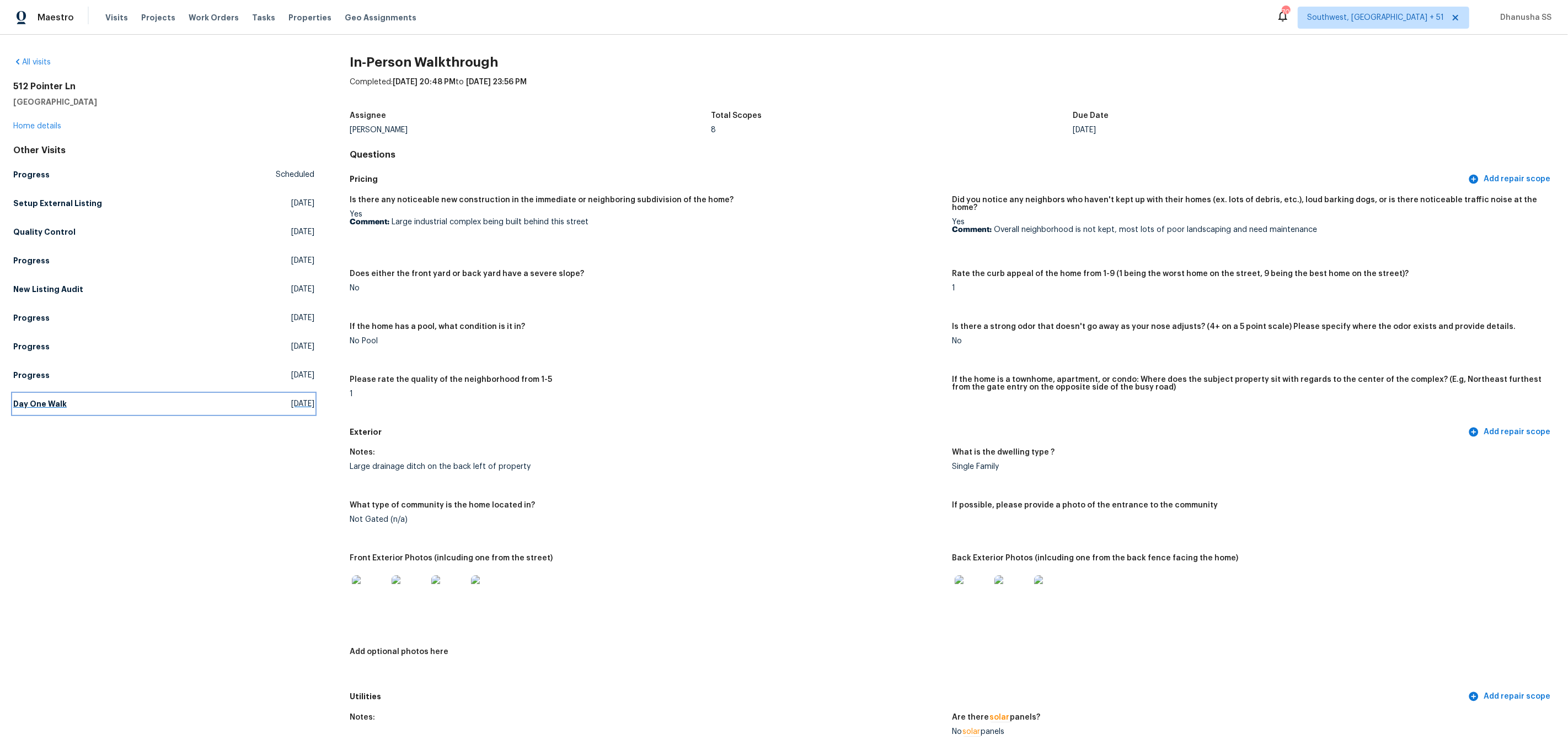
click at [84, 404] on link "Day One Walk Fri, Aug 15 2025" at bounding box center [164, 403] width 301 height 20
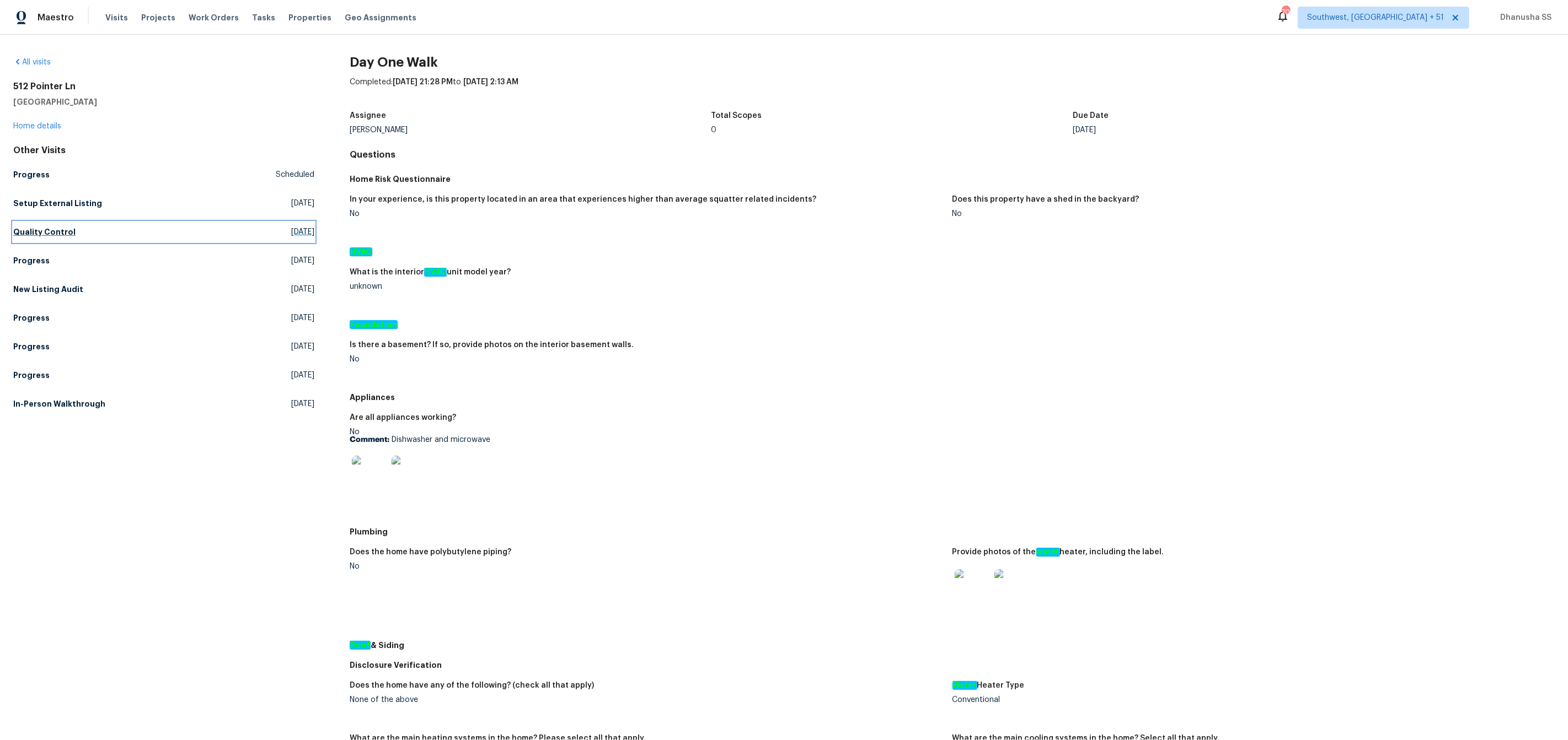
click at [60, 230] on h5 "Quality Control" at bounding box center [44, 232] width 62 height 11
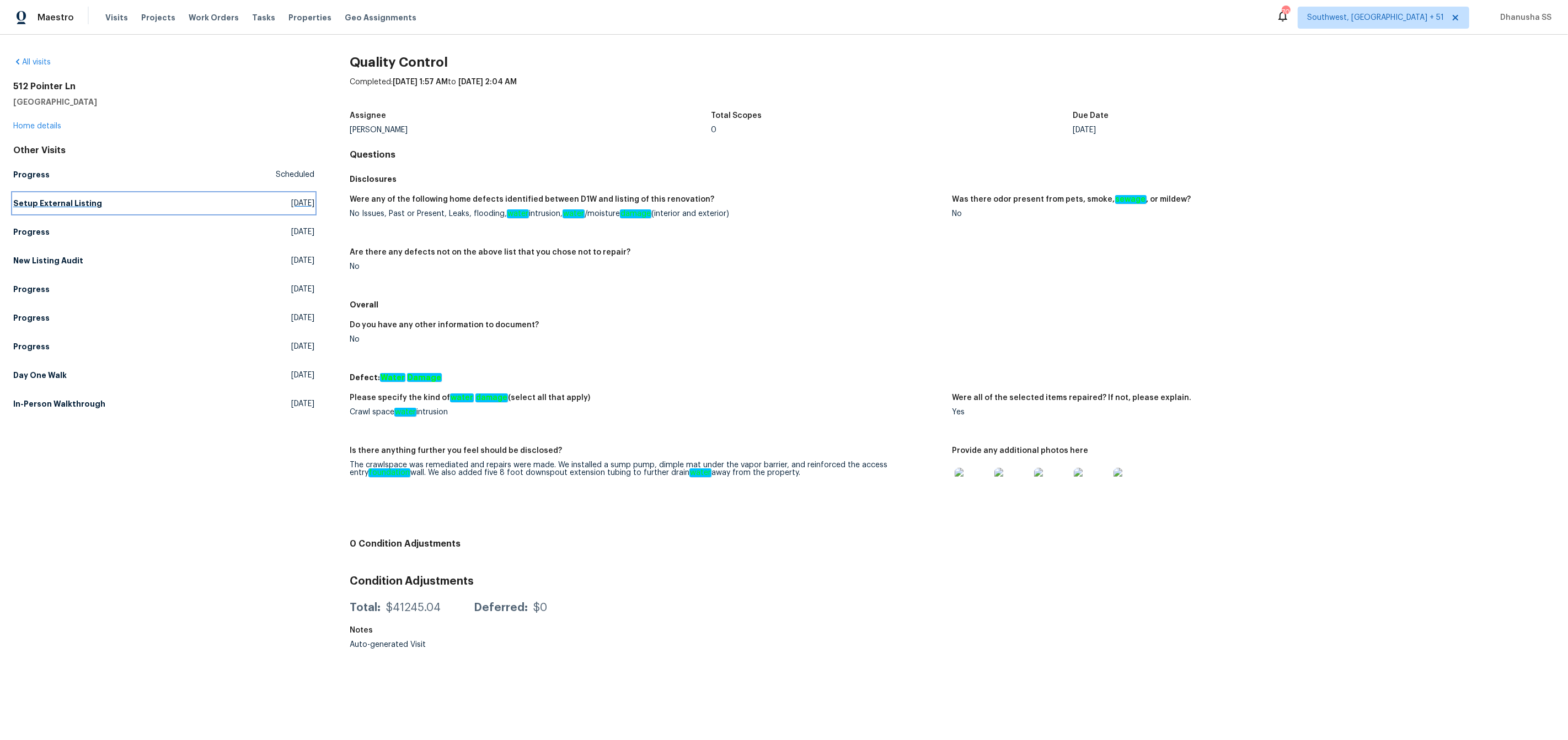
click at [69, 203] on h5 "Setup External Listing" at bounding box center [57, 203] width 88 height 11
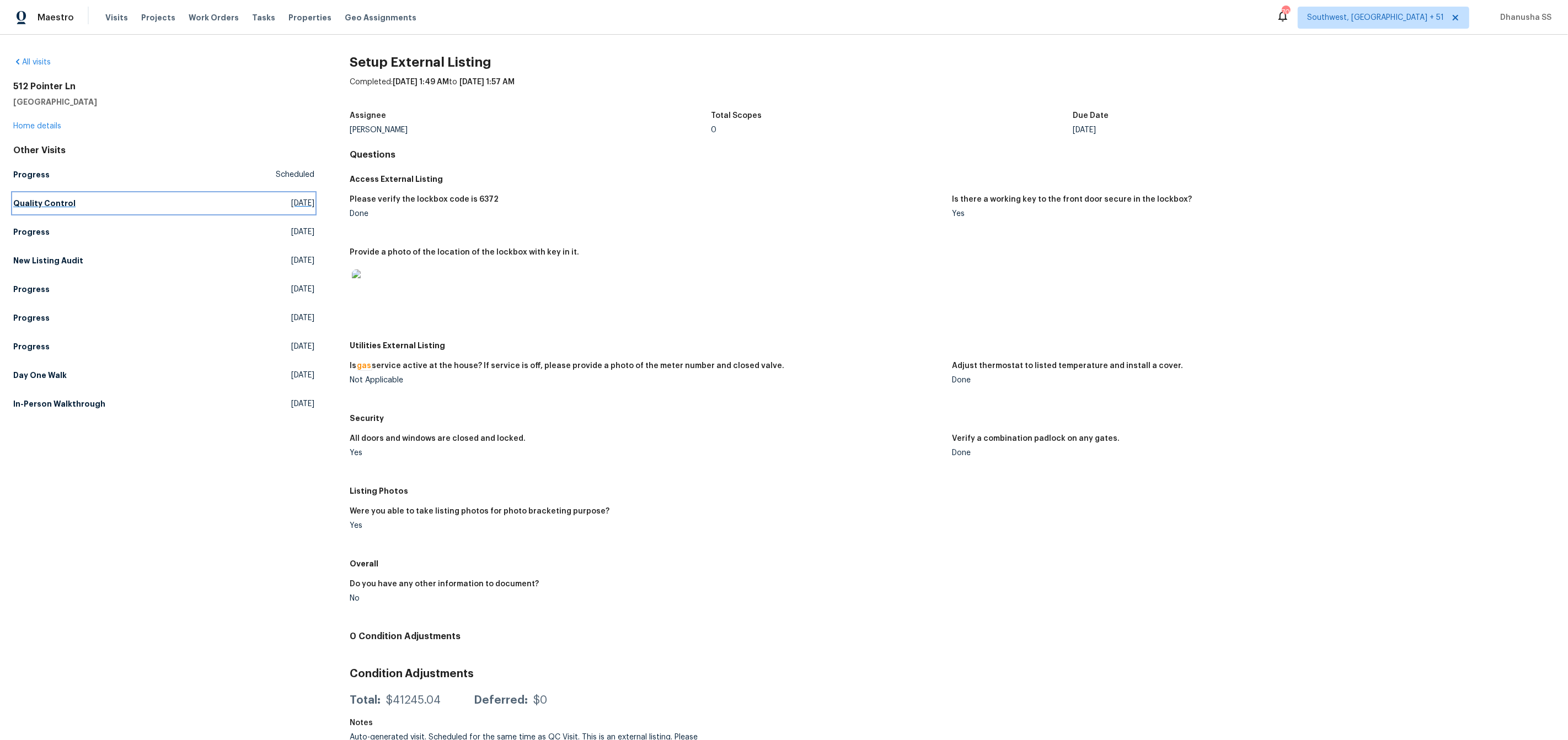
click at [41, 197] on h5 "Quality Control" at bounding box center [44, 203] width 62 height 11
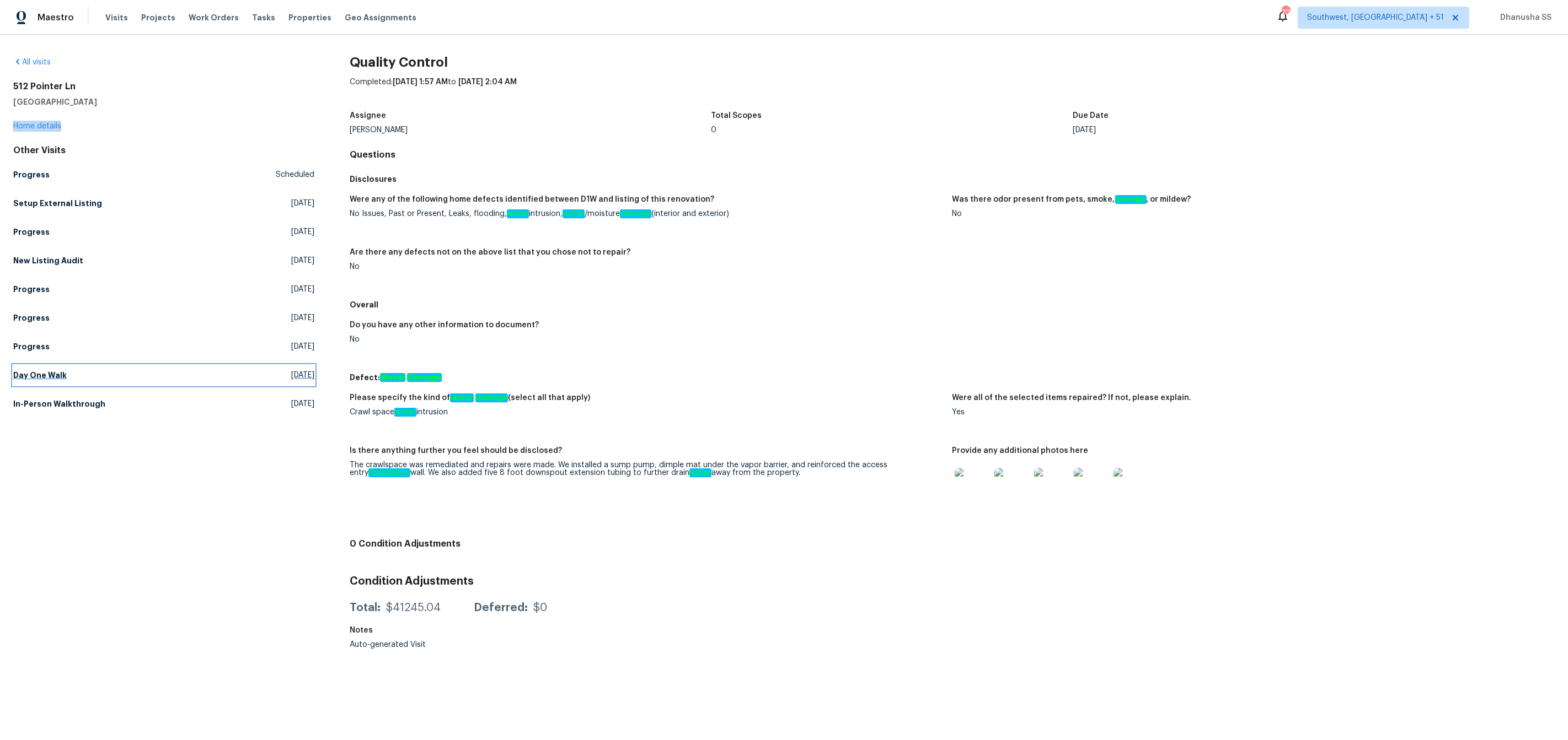
click at [41, 369] on link "Day One Walk Fri, Aug 15 2025" at bounding box center [164, 375] width 301 height 20
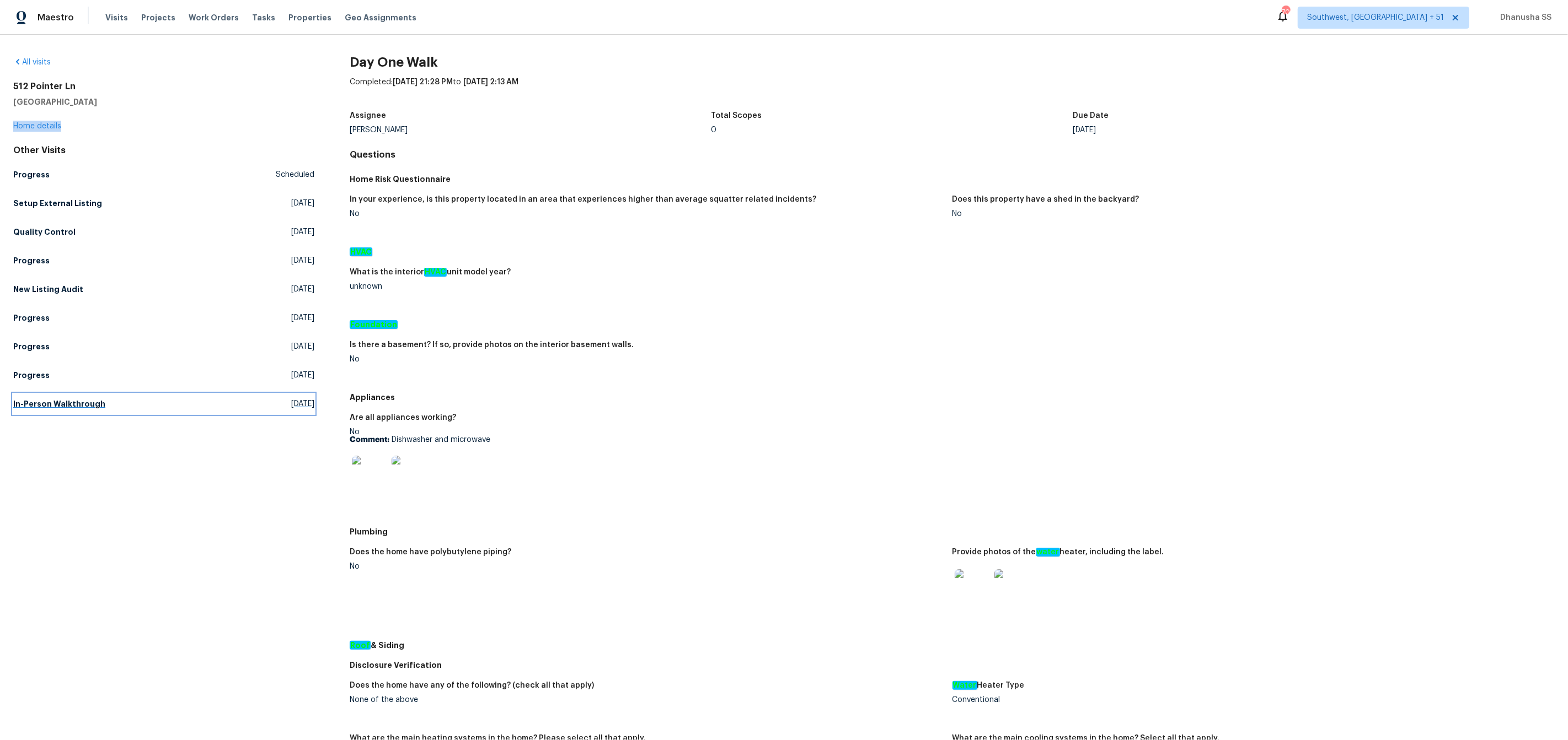
click at [158, 408] on link "In-Person Walkthrough Tue, Jun 17 2025" at bounding box center [164, 403] width 301 height 20
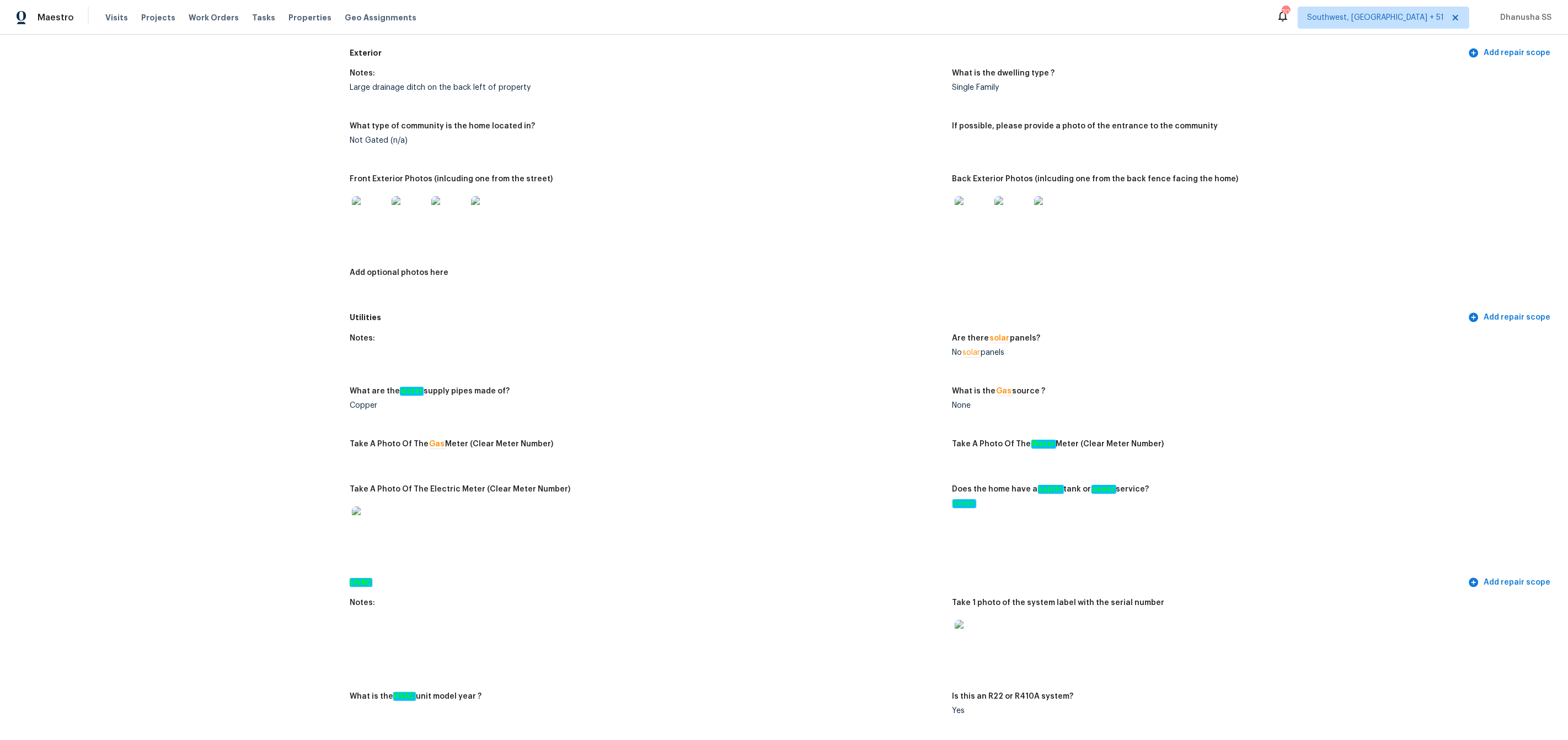
scroll to position [12, 0]
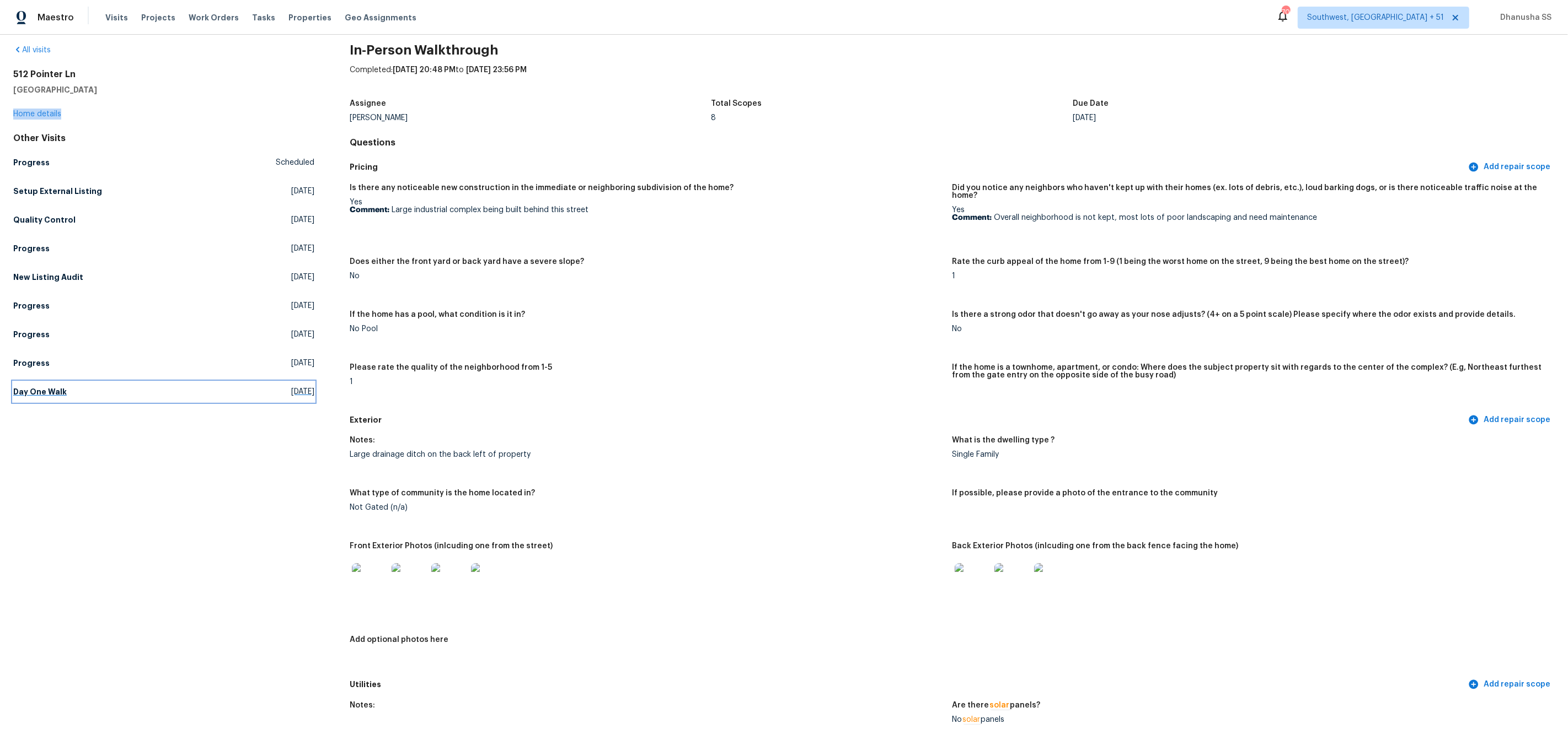
click at [53, 386] on link "Day One Walk Fri, Aug 15 2025" at bounding box center [164, 391] width 301 height 20
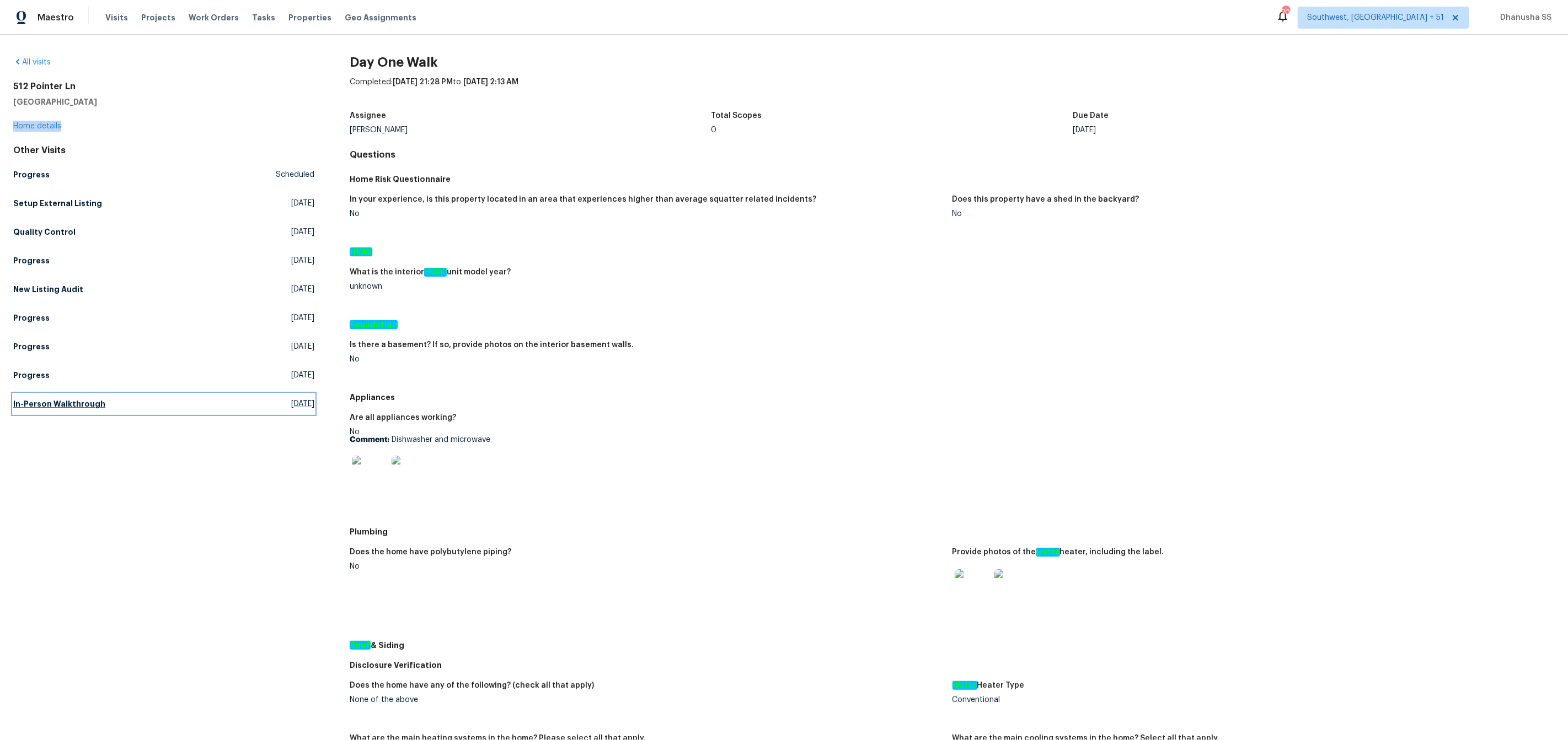
click at [92, 401] on h5 "In-Person Walkthrough" at bounding box center [59, 404] width 92 height 11
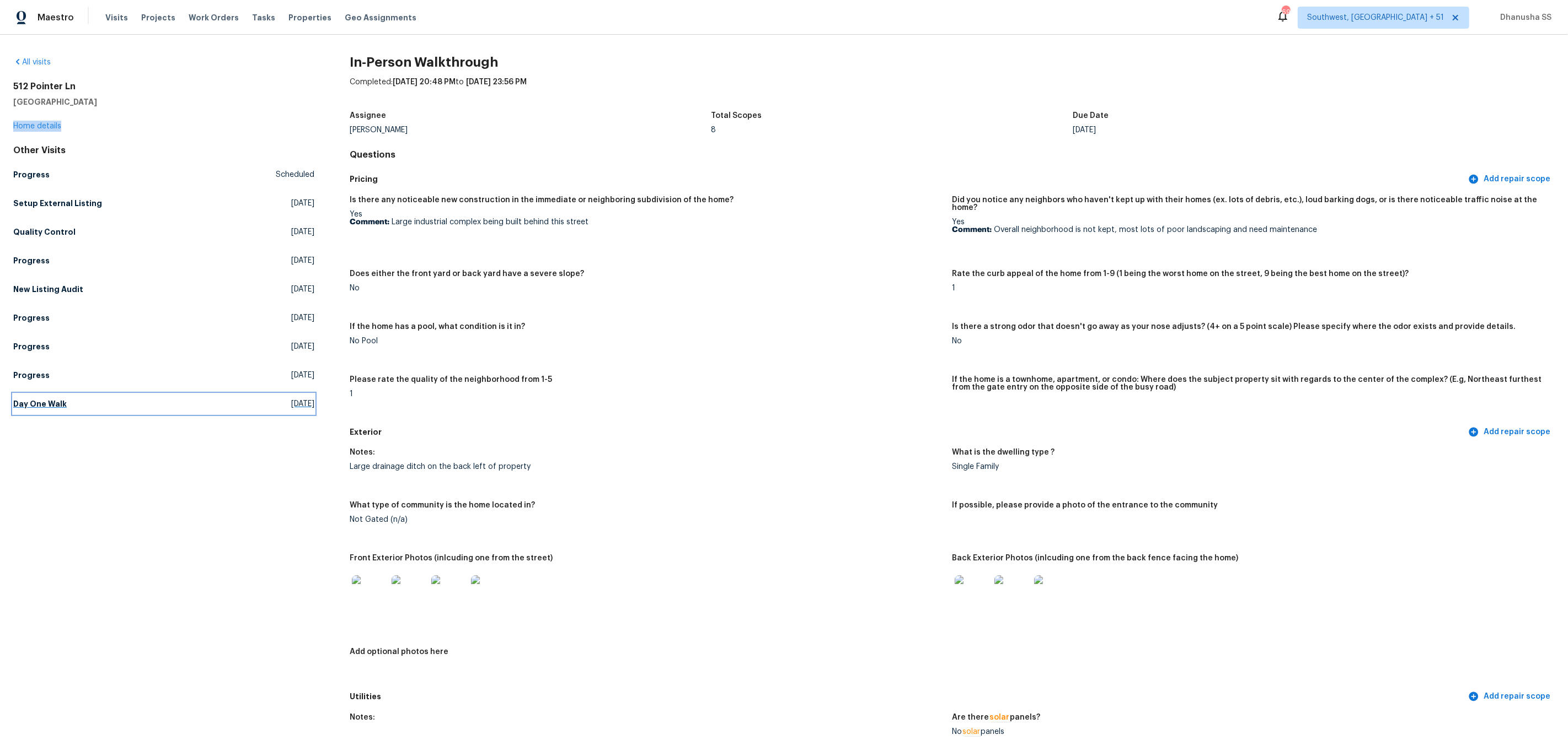
click at [52, 399] on h5 "Day One Walk" at bounding box center [40, 404] width 54 height 11
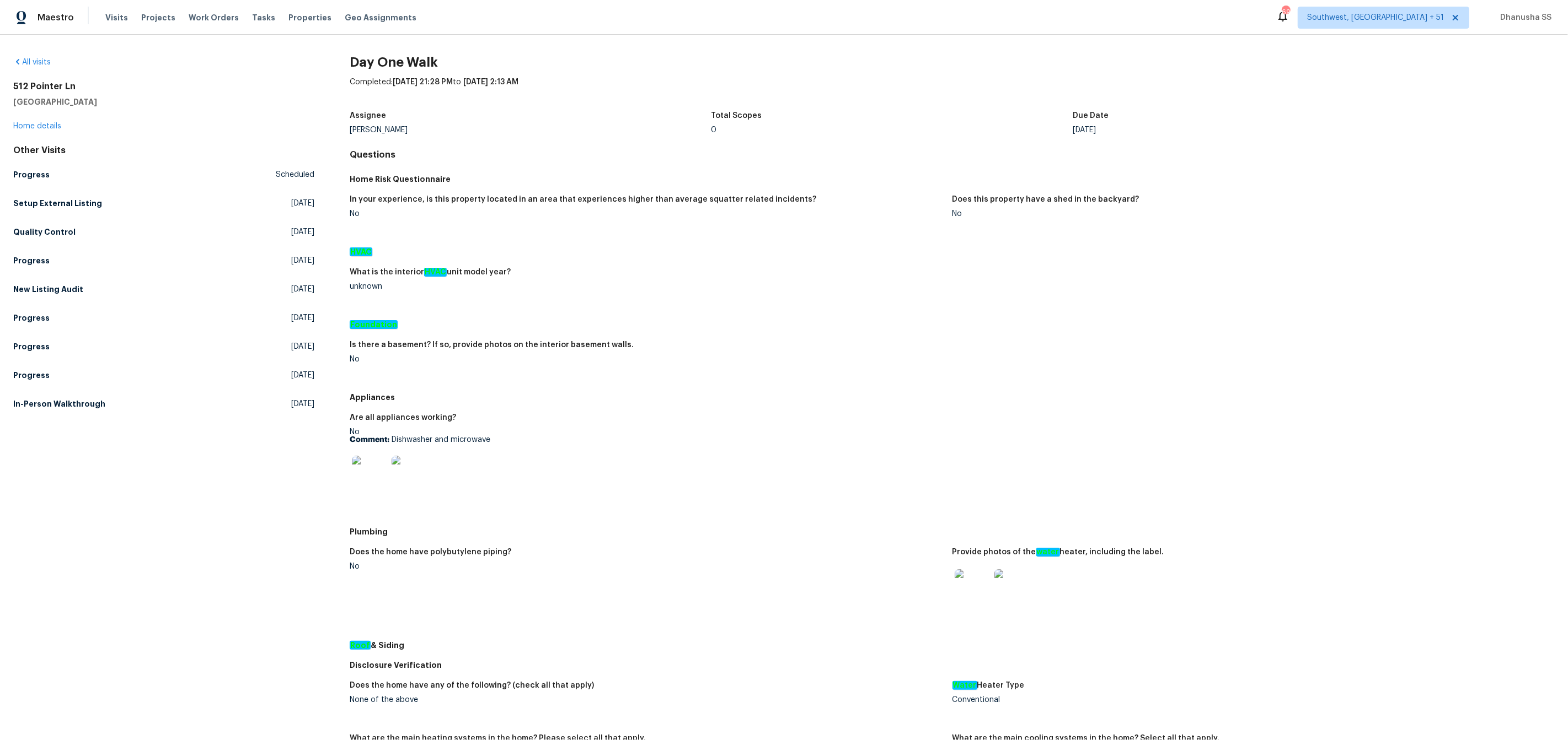
click at [67, 191] on div "Other Visits Progress Scheduled Setup External Listing Thu, Oct 09 2025 Quality…" at bounding box center [164, 279] width 301 height 269
click at [69, 199] on h5 "Setup External Listing" at bounding box center [57, 203] width 88 height 11
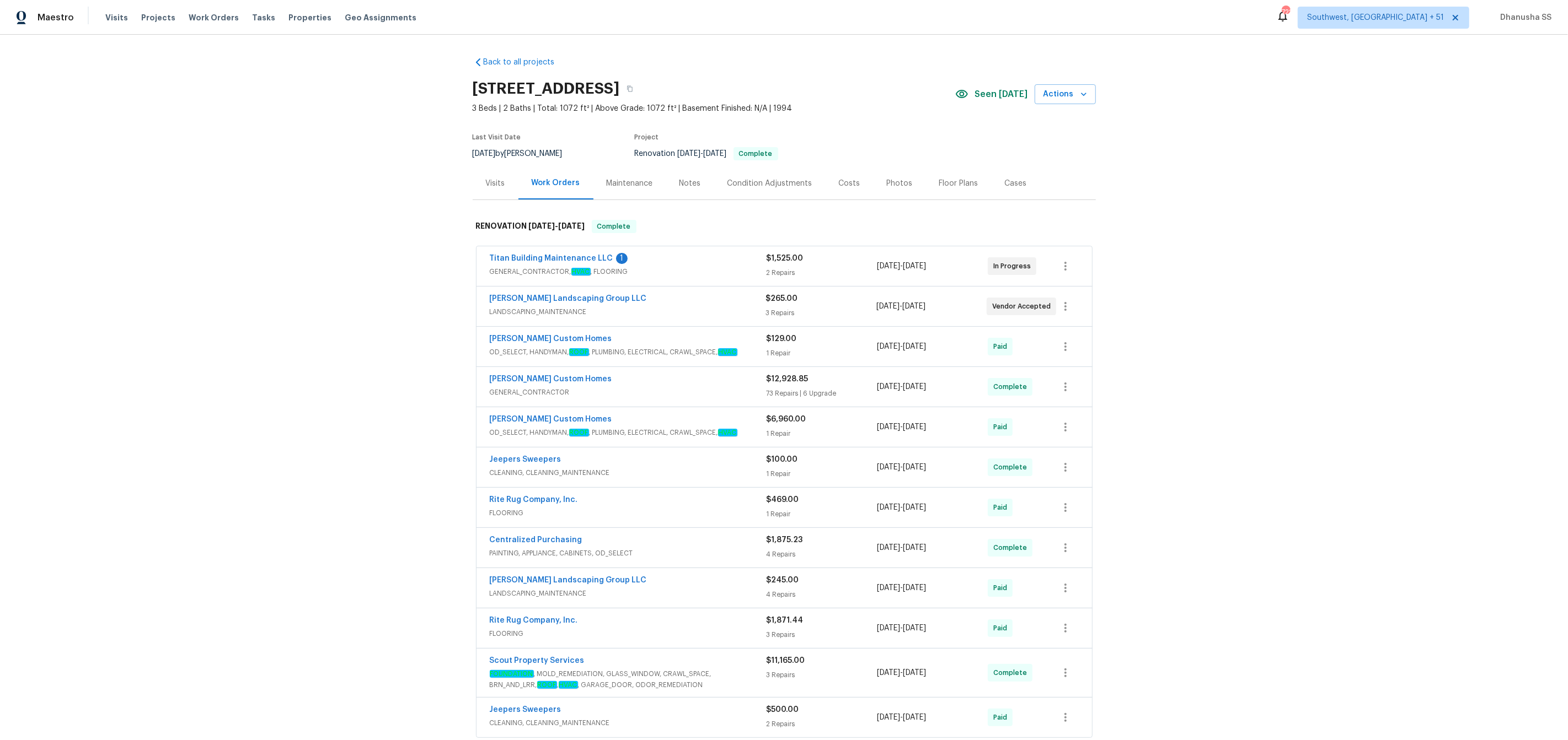
scroll to position [171, 0]
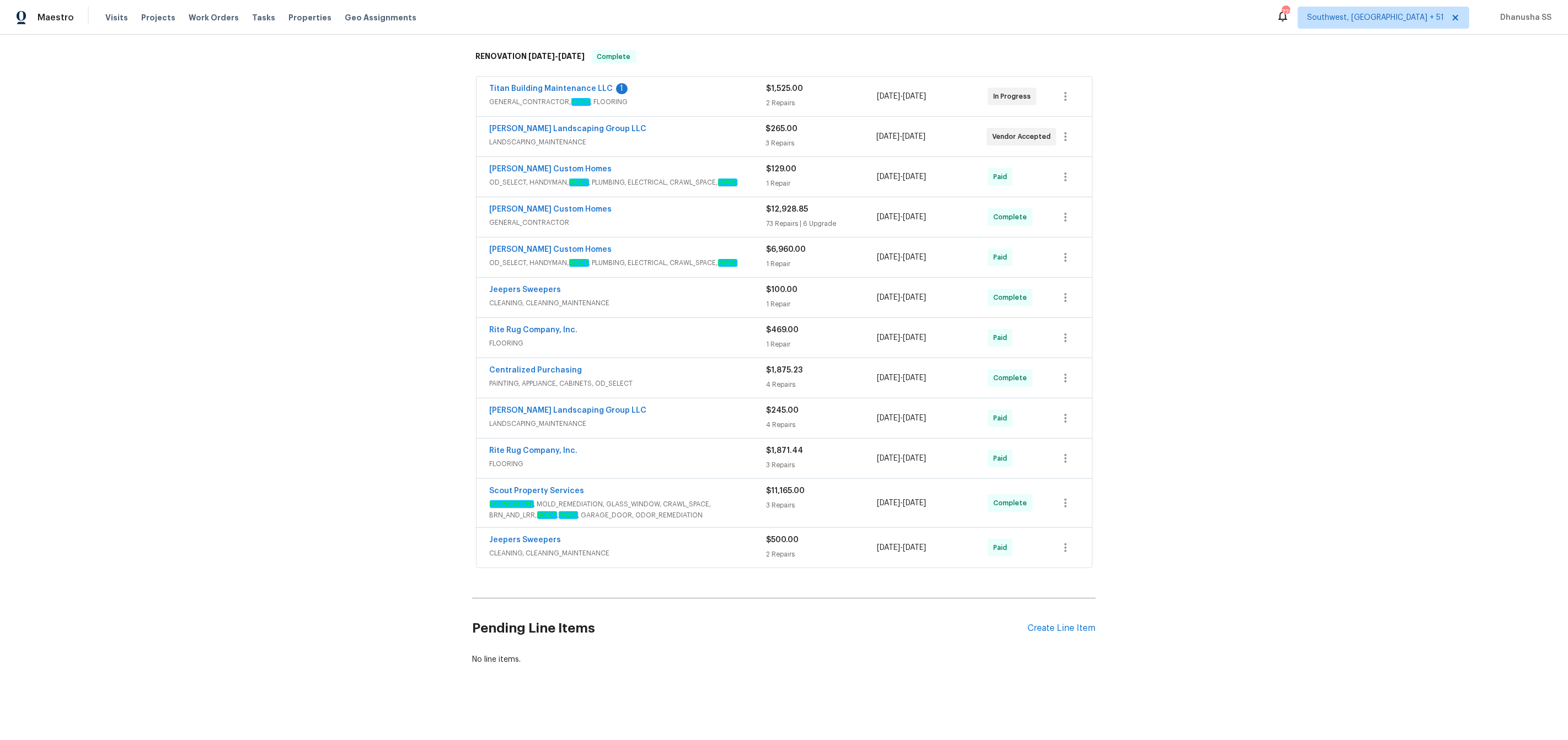
click at [752, 547] on div "Jeepers Sweepers" at bounding box center [628, 542] width 277 height 13
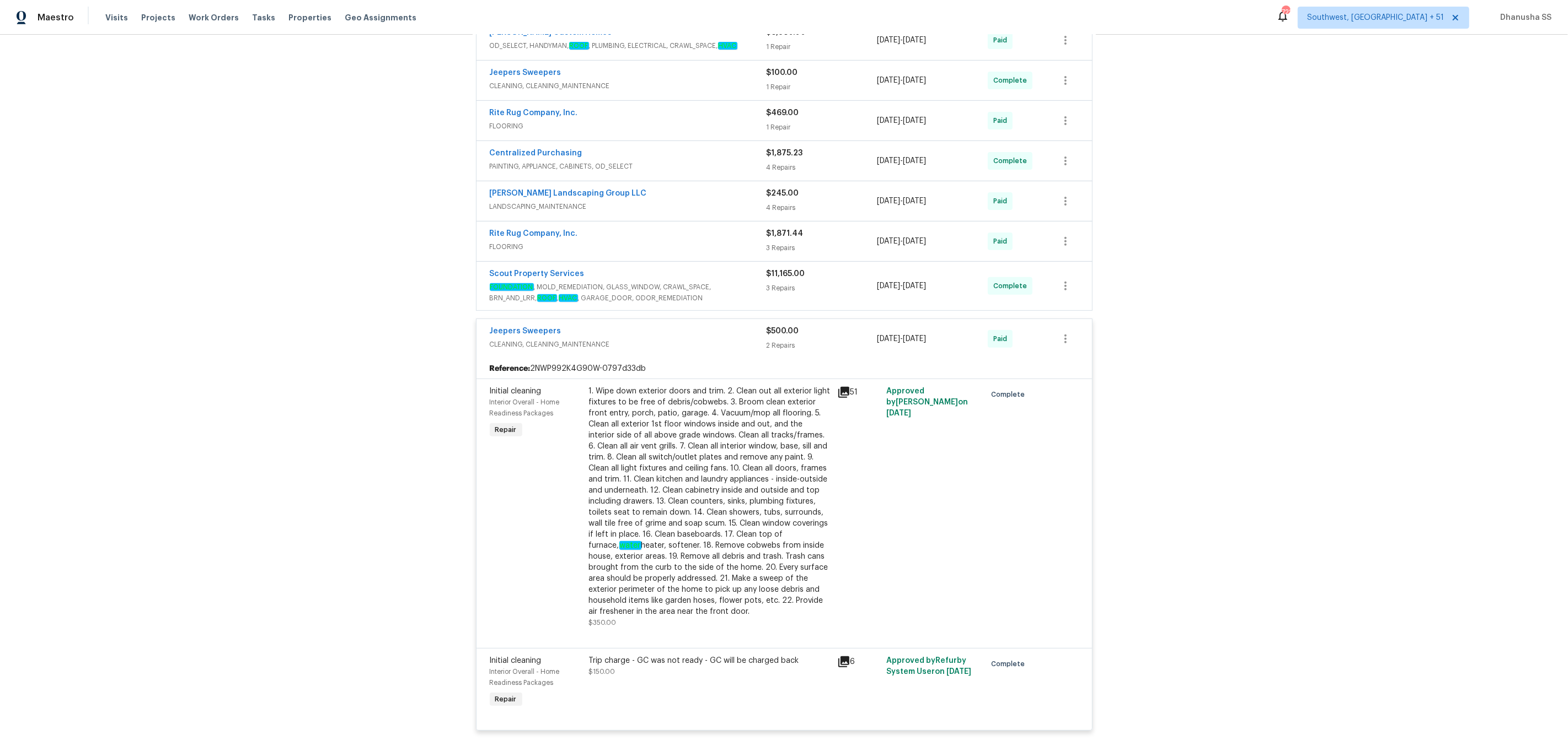
scroll to position [346, 0]
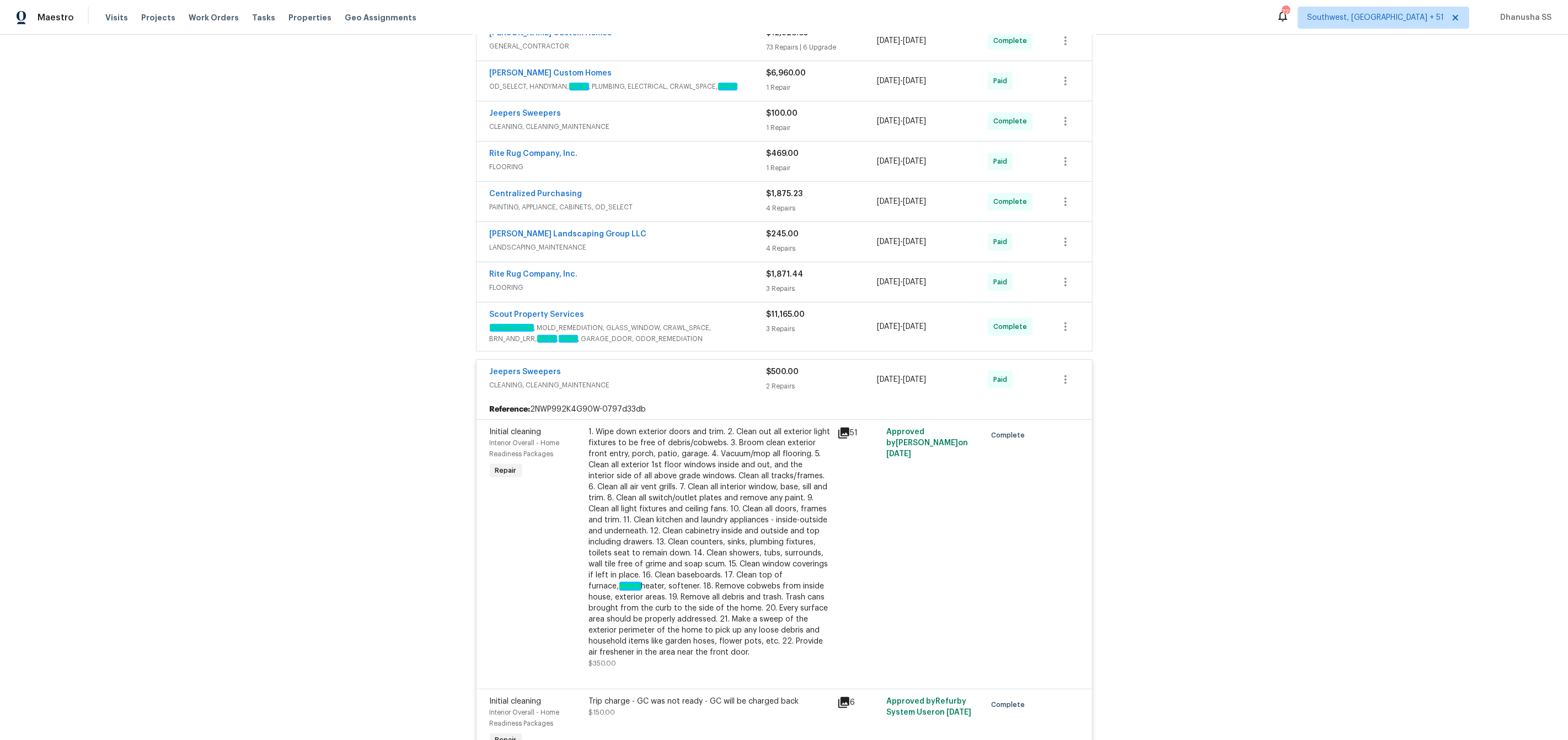
click at [740, 333] on span "FOUNDATION , MOLD_REMEDIATION, GLASS_WINDOW, CRAWL_SPACE, BRN_AND_LRR, ROOF , H…" at bounding box center [628, 333] width 277 height 22
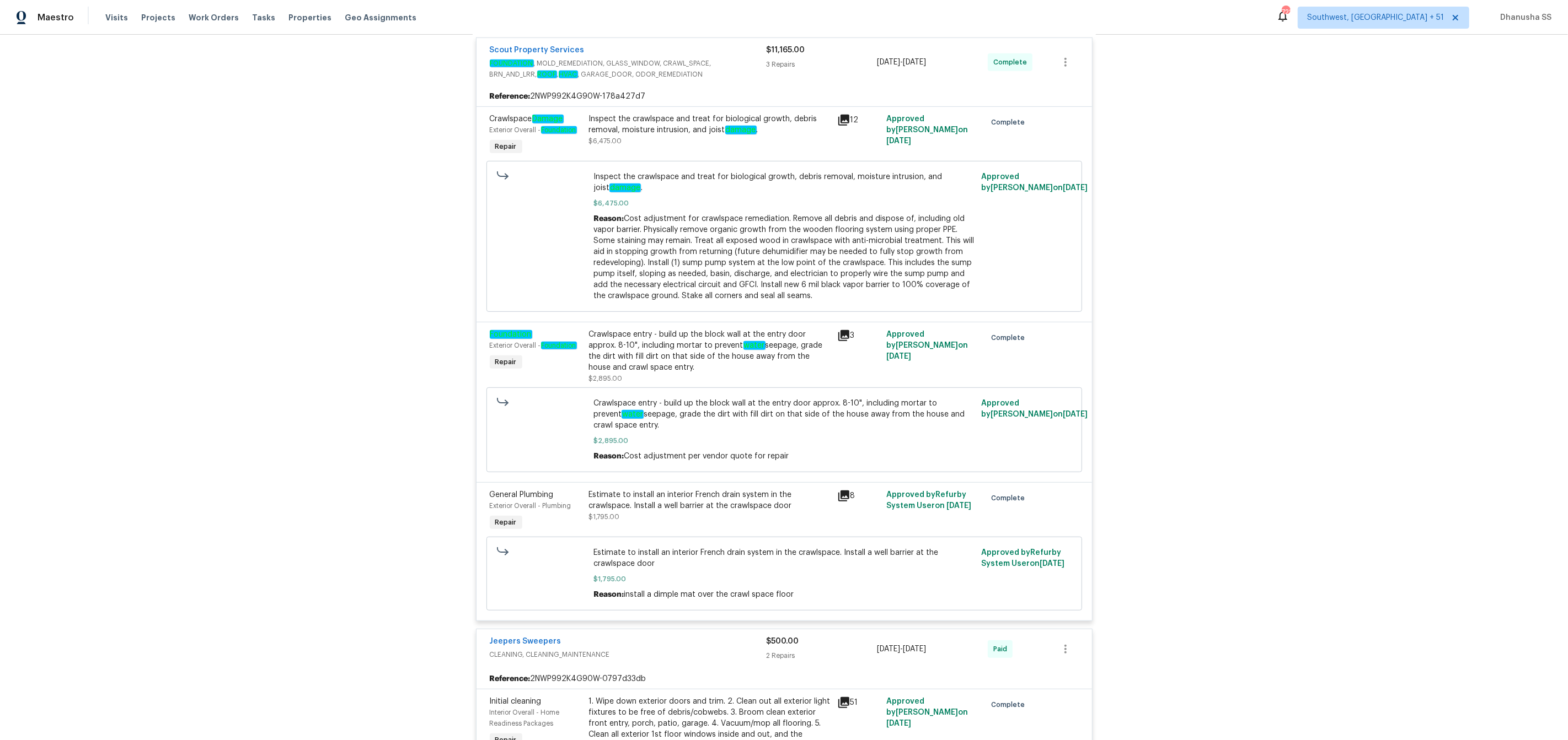
scroll to position [653, 0]
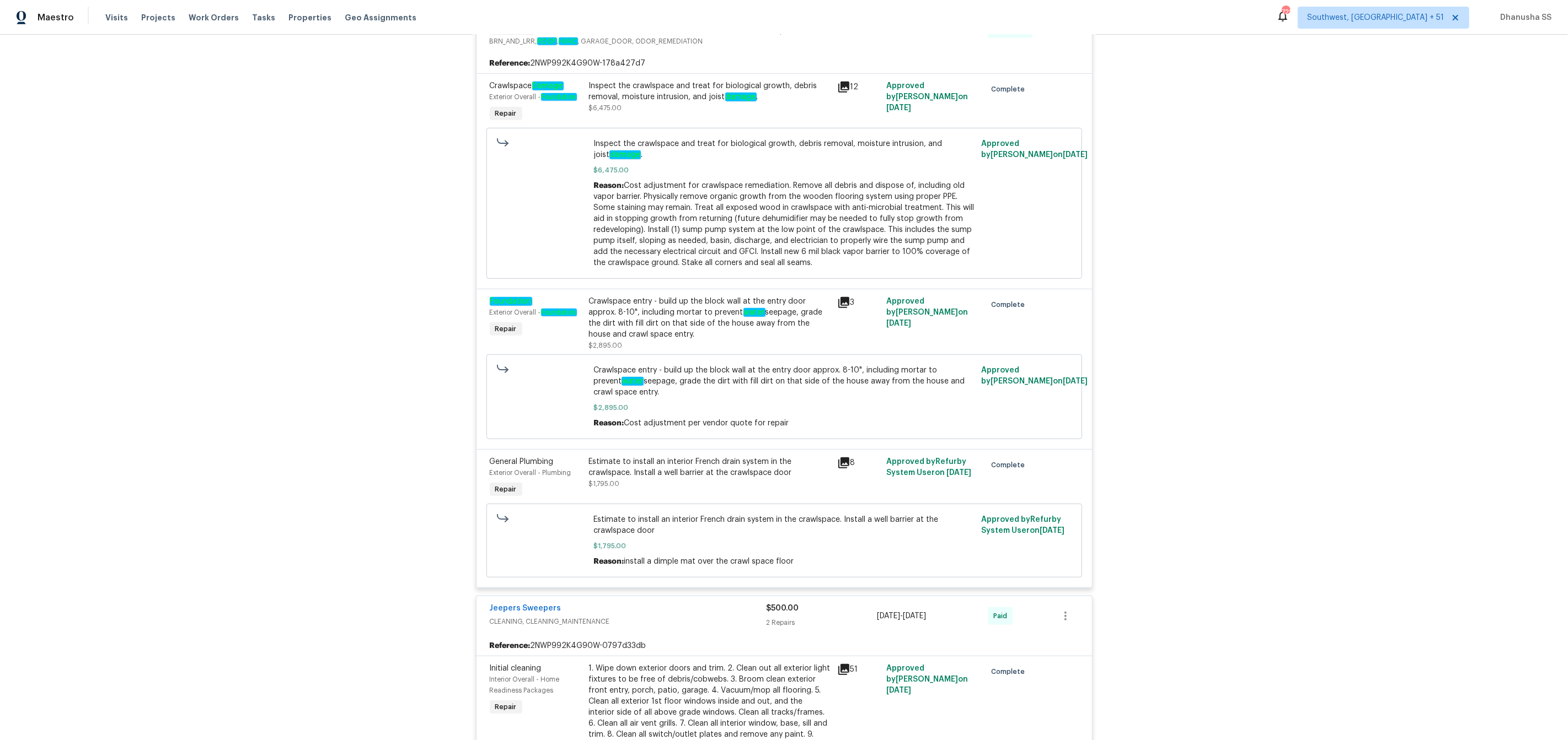
click at [728, 490] on div "Estimate to install an interior French drain system in the crawlspace. Install …" at bounding box center [709, 472] width 242 height 33
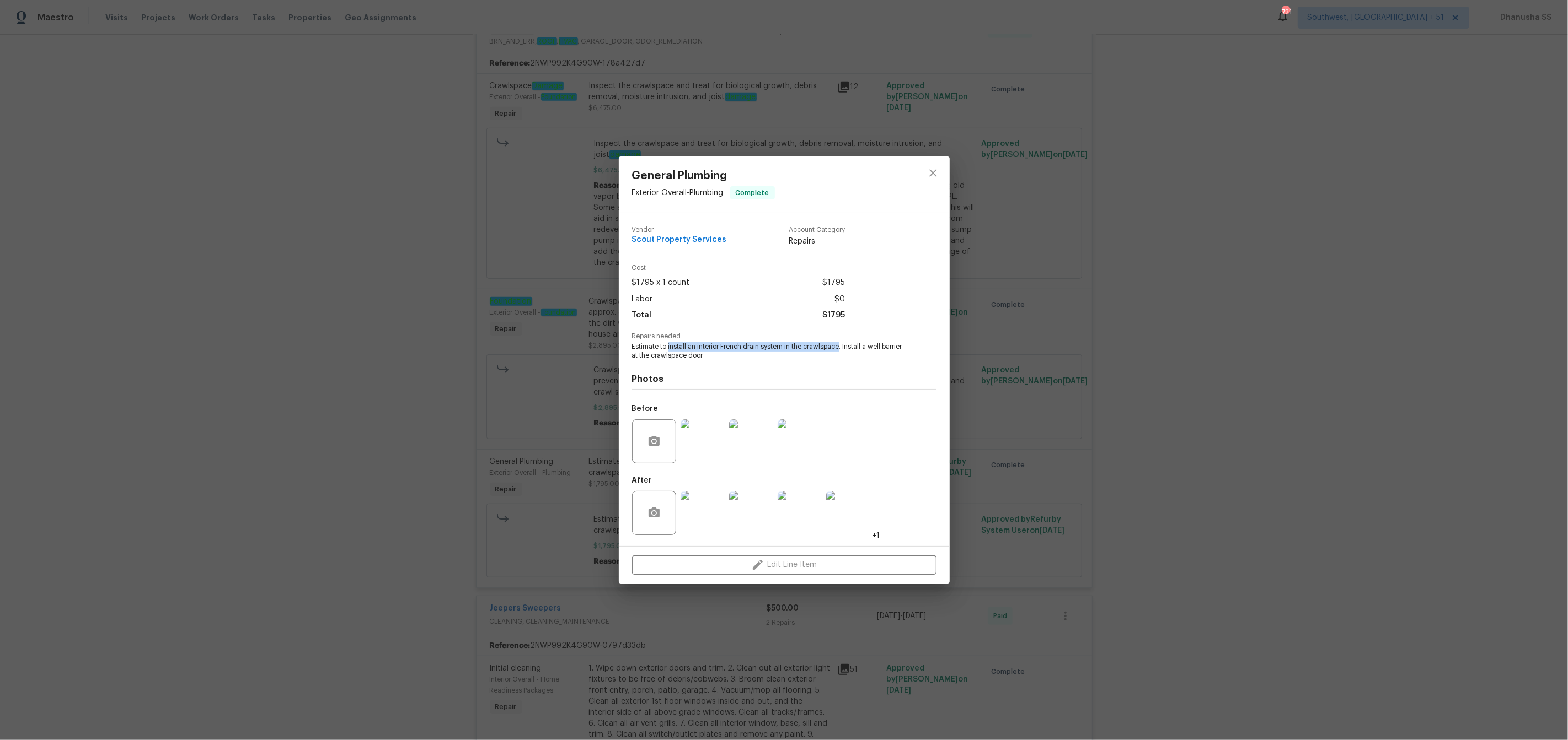
drag, startPoint x: 669, startPoint y: 347, endPoint x: 840, endPoint y: 349, distance: 171.0
click at [840, 349] on span "Estimate to install an interior French drain system in the crawlspace. Install …" at bounding box center [768, 352] width 274 height 19
copy span "install an interior French drain system in the crawlspace"
click at [879, 354] on span "Estimate to install an interior French drain system in the crawlspace. Install …" at bounding box center [768, 352] width 274 height 19
click at [718, 456] on img at bounding box center [702, 441] width 44 height 44
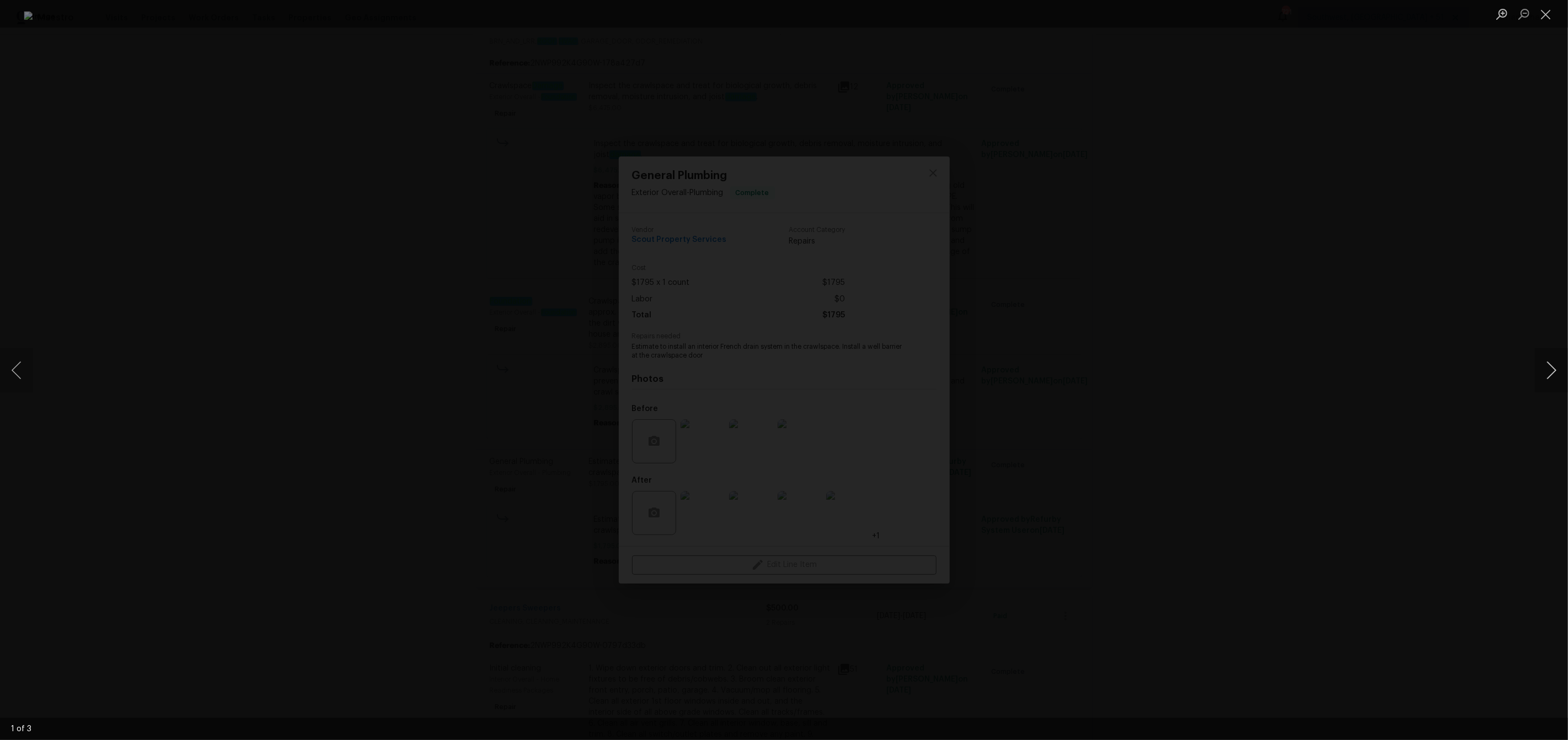
click at [1542, 372] on button "Next image" at bounding box center [1551, 370] width 33 height 44
click at [1393, 342] on div "Lightbox" at bounding box center [784, 370] width 1568 height 740
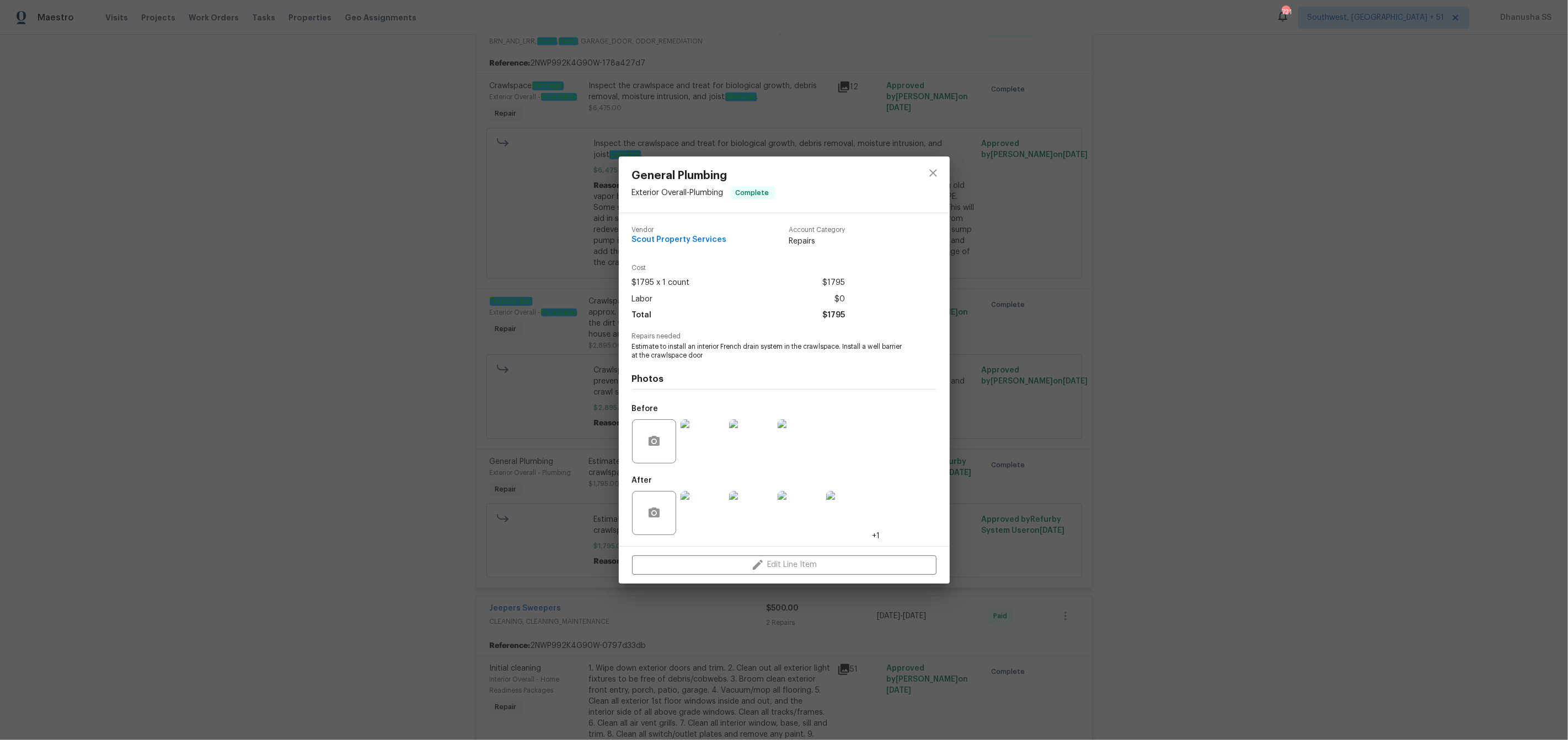
click at [803, 446] on img at bounding box center [800, 441] width 44 height 44
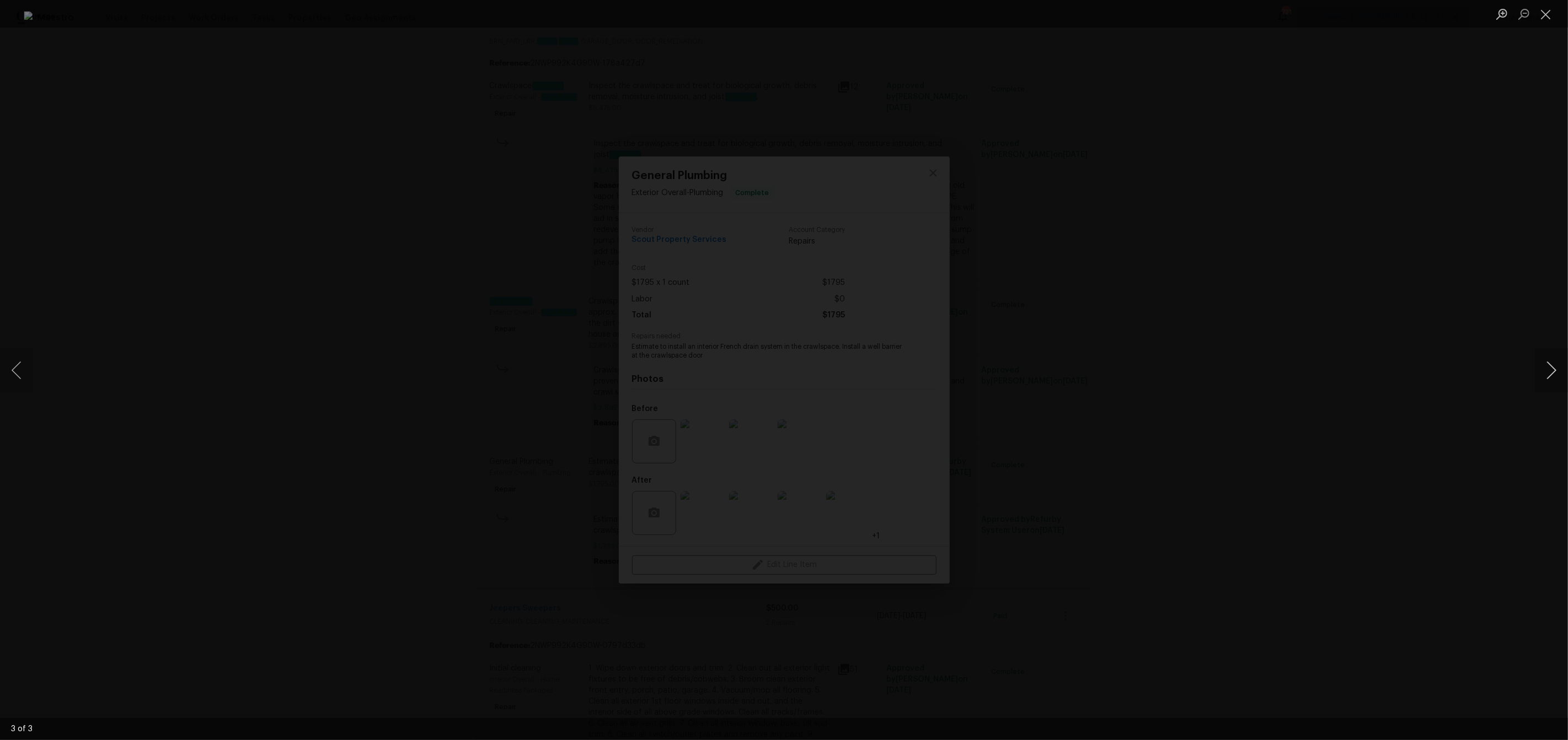
click at [1548, 371] on button "Next image" at bounding box center [1551, 370] width 33 height 44
click at [1233, 401] on div "Lightbox" at bounding box center [784, 370] width 1568 height 740
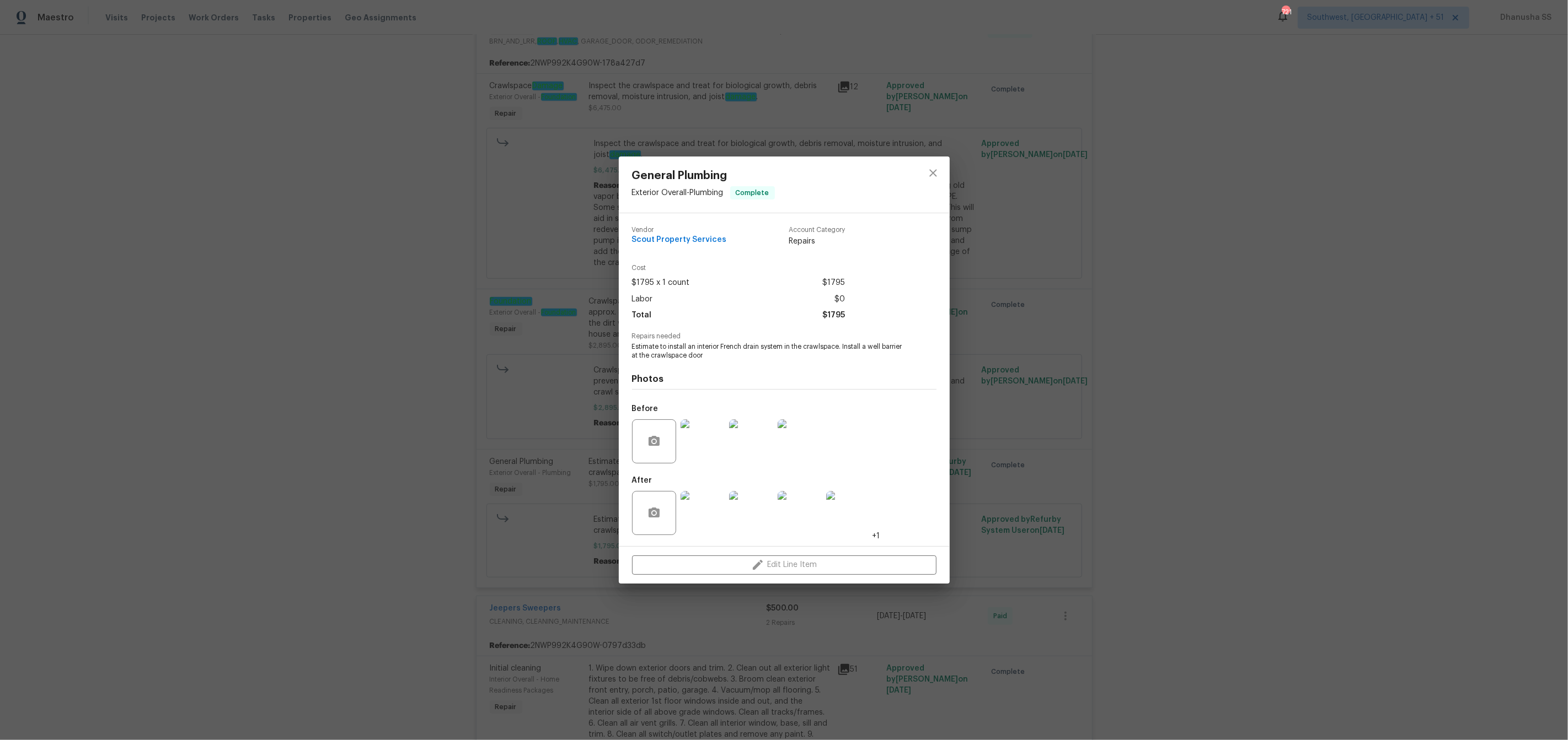
click at [755, 456] on img at bounding box center [751, 441] width 44 height 44
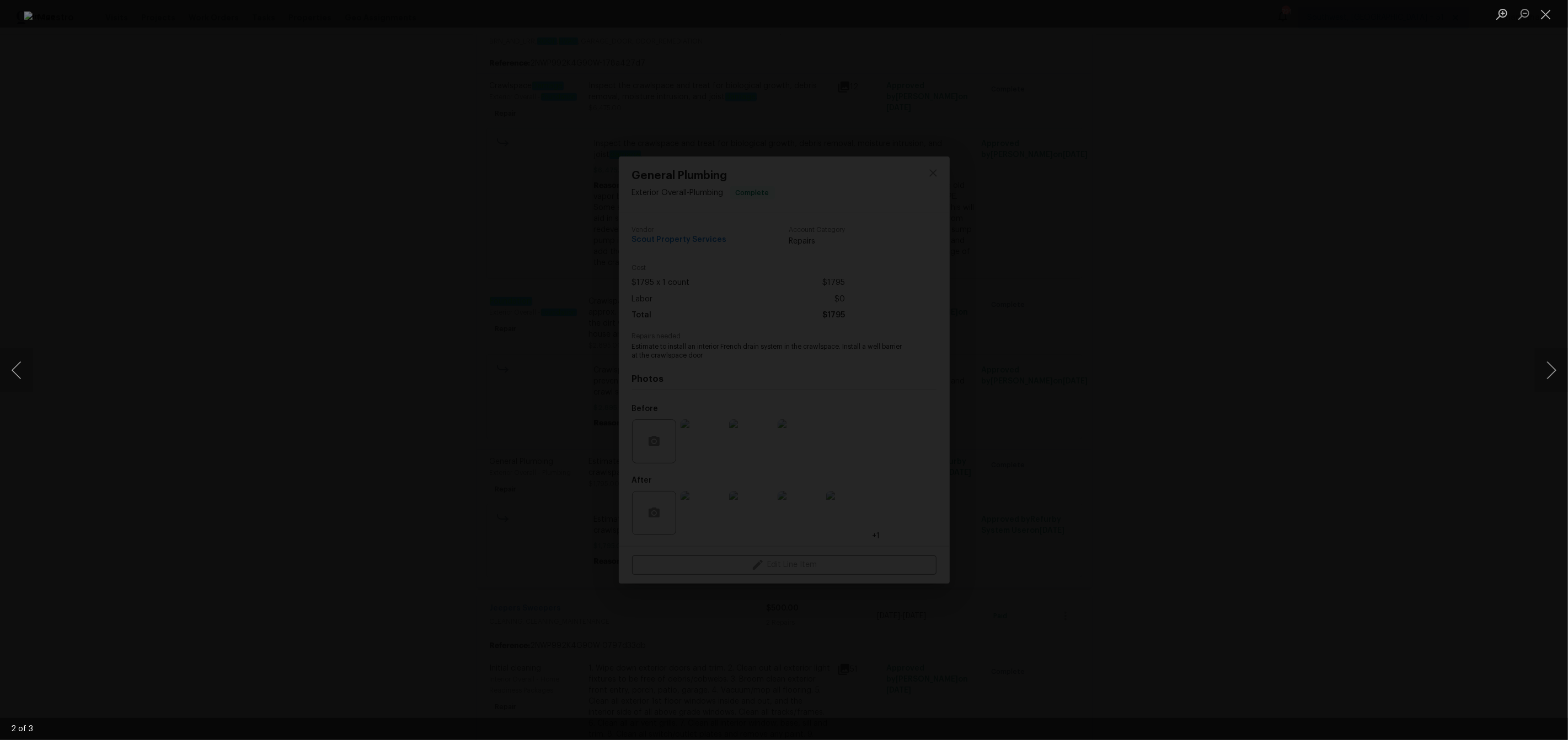
click at [1275, 380] on div "Lightbox" at bounding box center [784, 370] width 1568 height 740
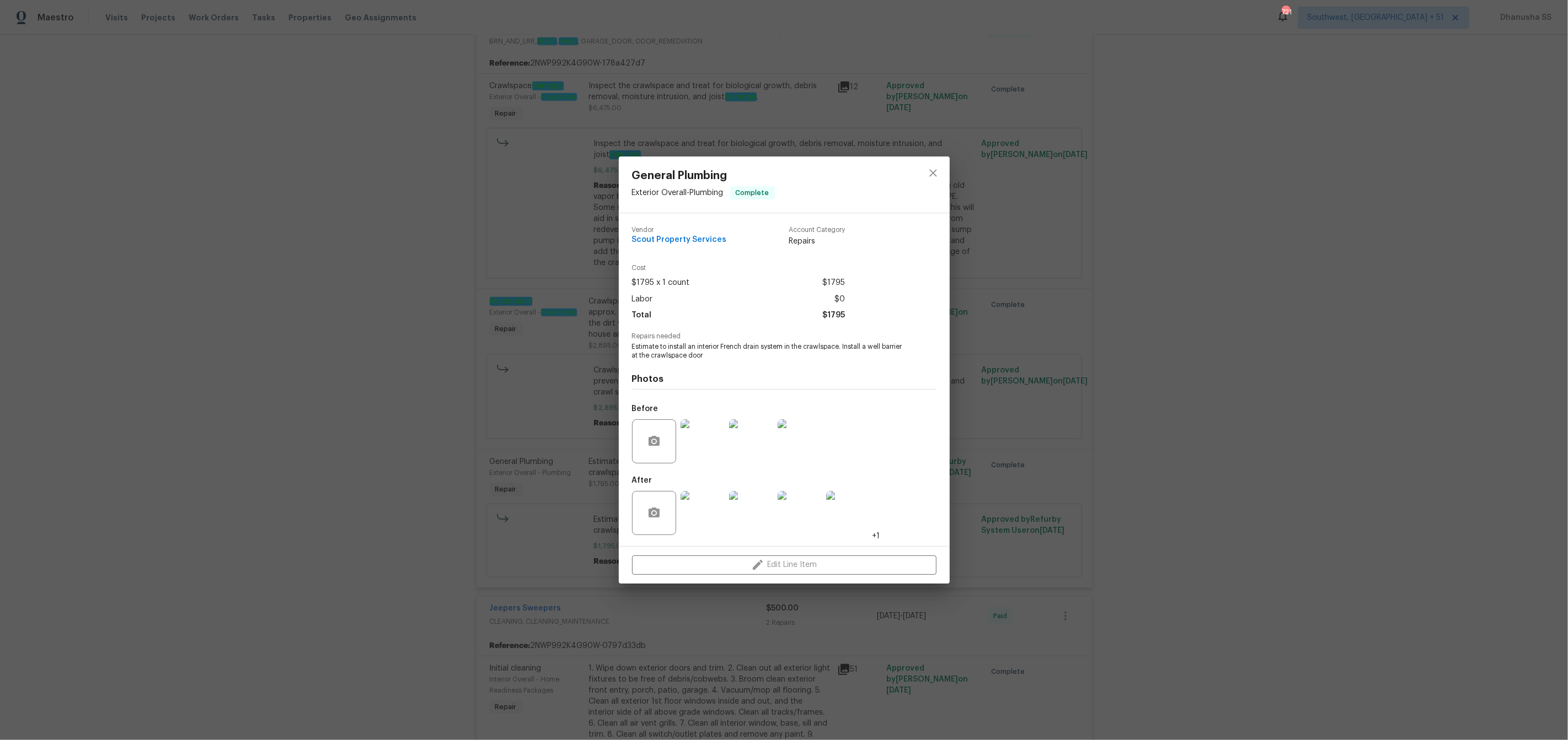
click at [866, 343] on span "Estimate to install an interior French drain system in the crawlspace. Install …" at bounding box center [768, 352] width 274 height 19
drag, startPoint x: 869, startPoint y: 346, endPoint x: 739, endPoint y: 370, distance: 132.2
click at [739, 370] on div "Vendor Scout Property Services Account Category Repairs Cost $1795 x 1 count $1…" at bounding box center [784, 380] width 305 height 324
copy span "well barrier at the crawlspace door"
click at [931, 178] on icon "close" at bounding box center [933, 173] width 13 height 13
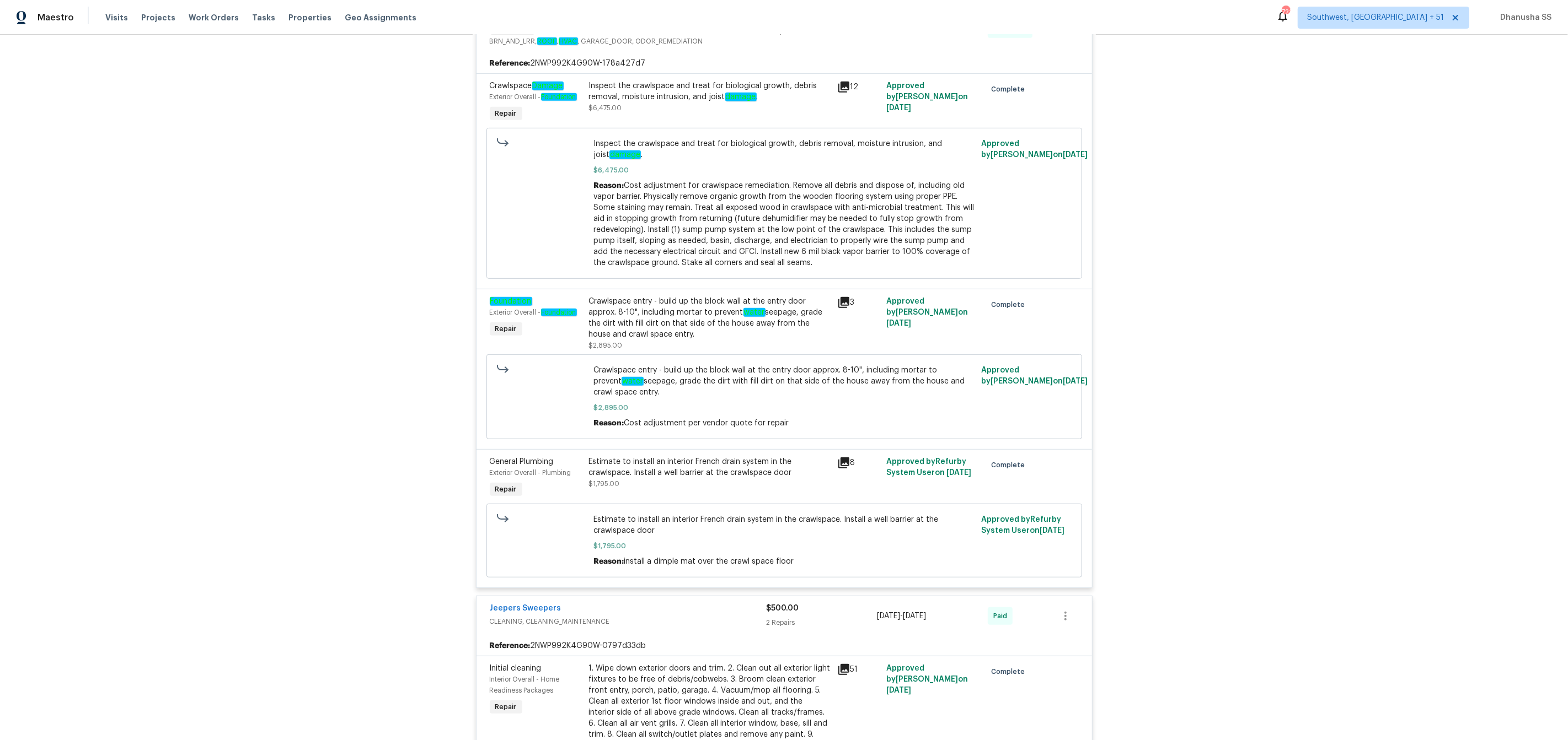
click at [752, 327] on div "Crawlspace entry - build up the block wall at the entry door approx. 8-10", inc…" at bounding box center [709, 318] width 242 height 44
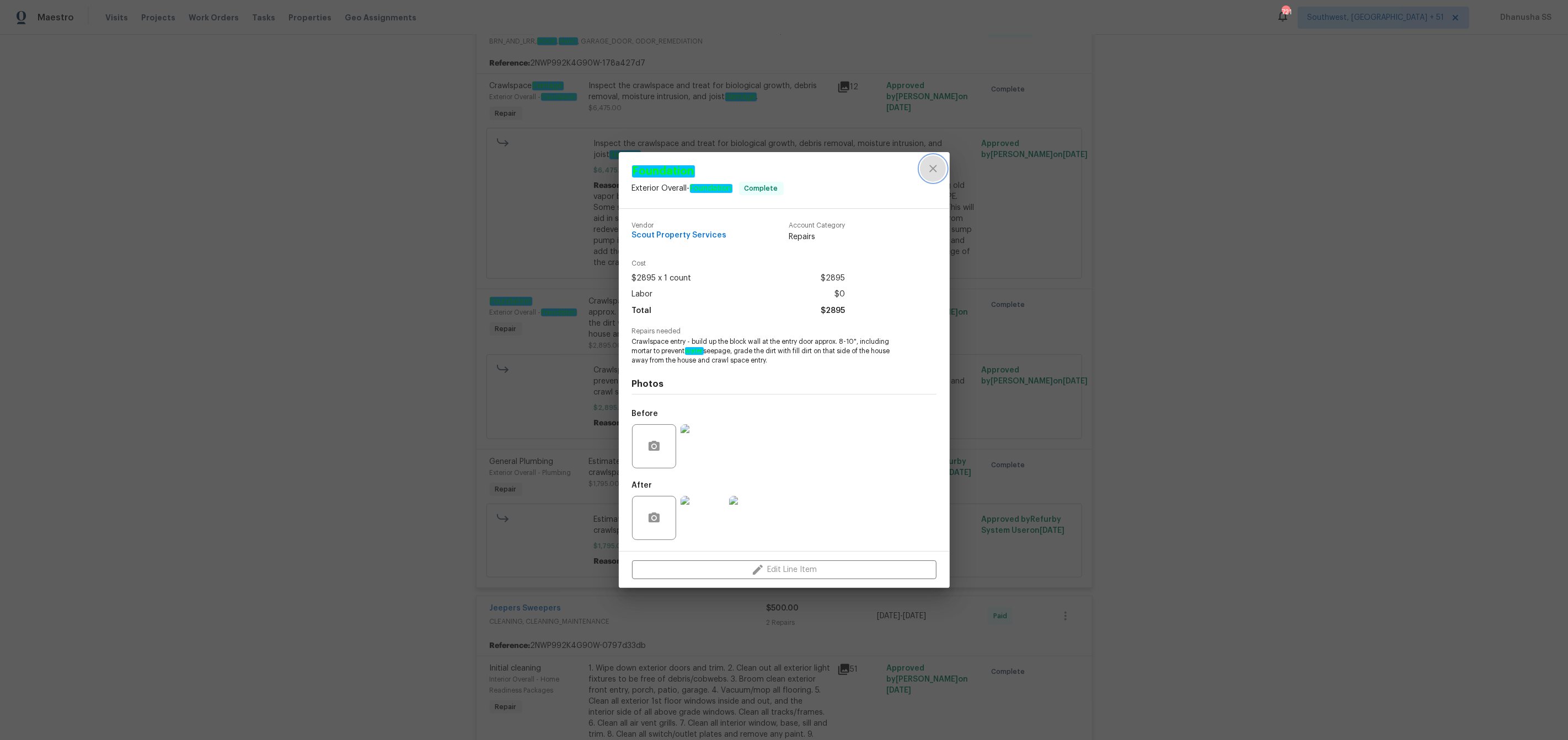
click at [935, 161] on button "close" at bounding box center [933, 168] width 26 height 26
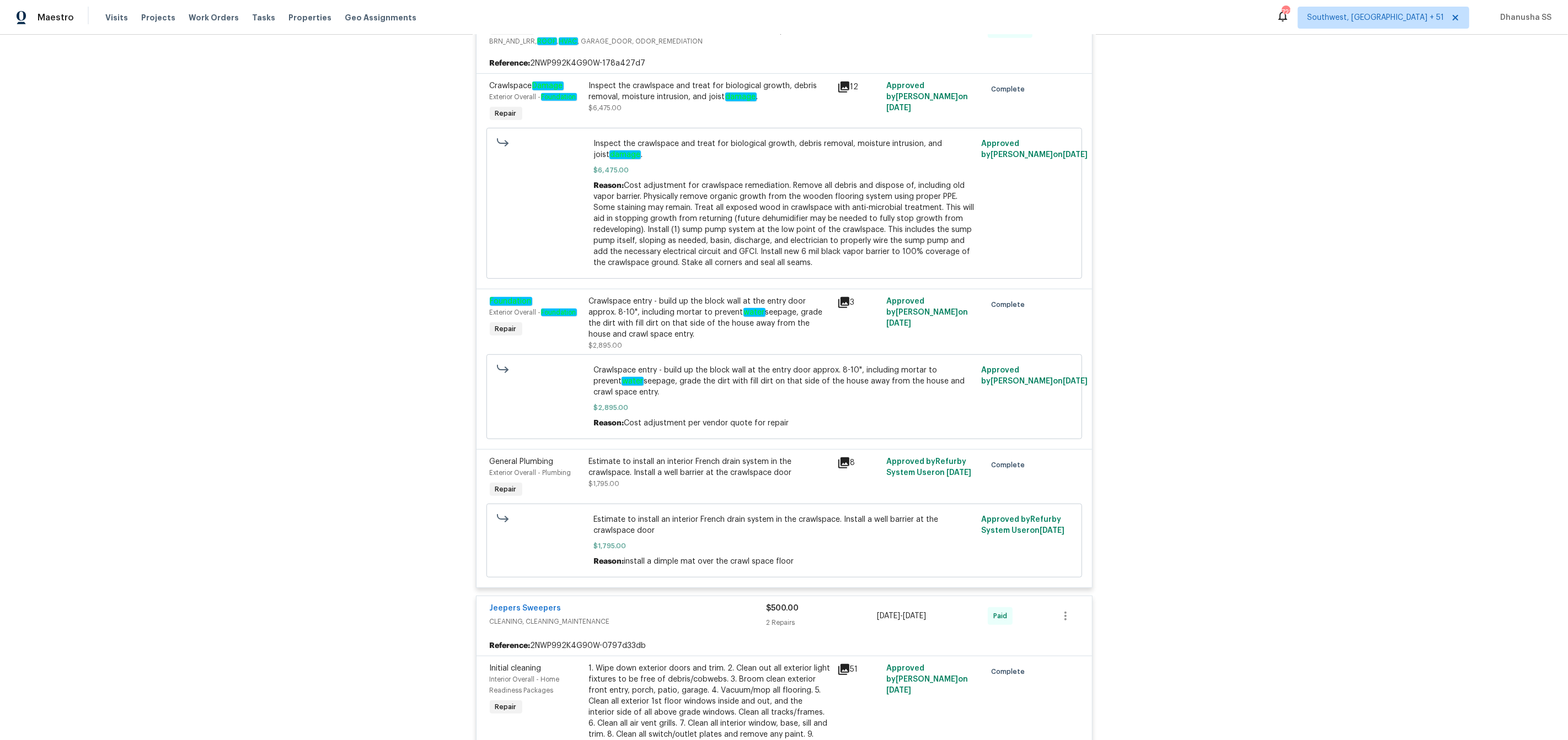
click at [654, 335] on div "Crawlspace entry - build up the block wall at the entry door approx. 8-10", inc…" at bounding box center [709, 318] width 242 height 44
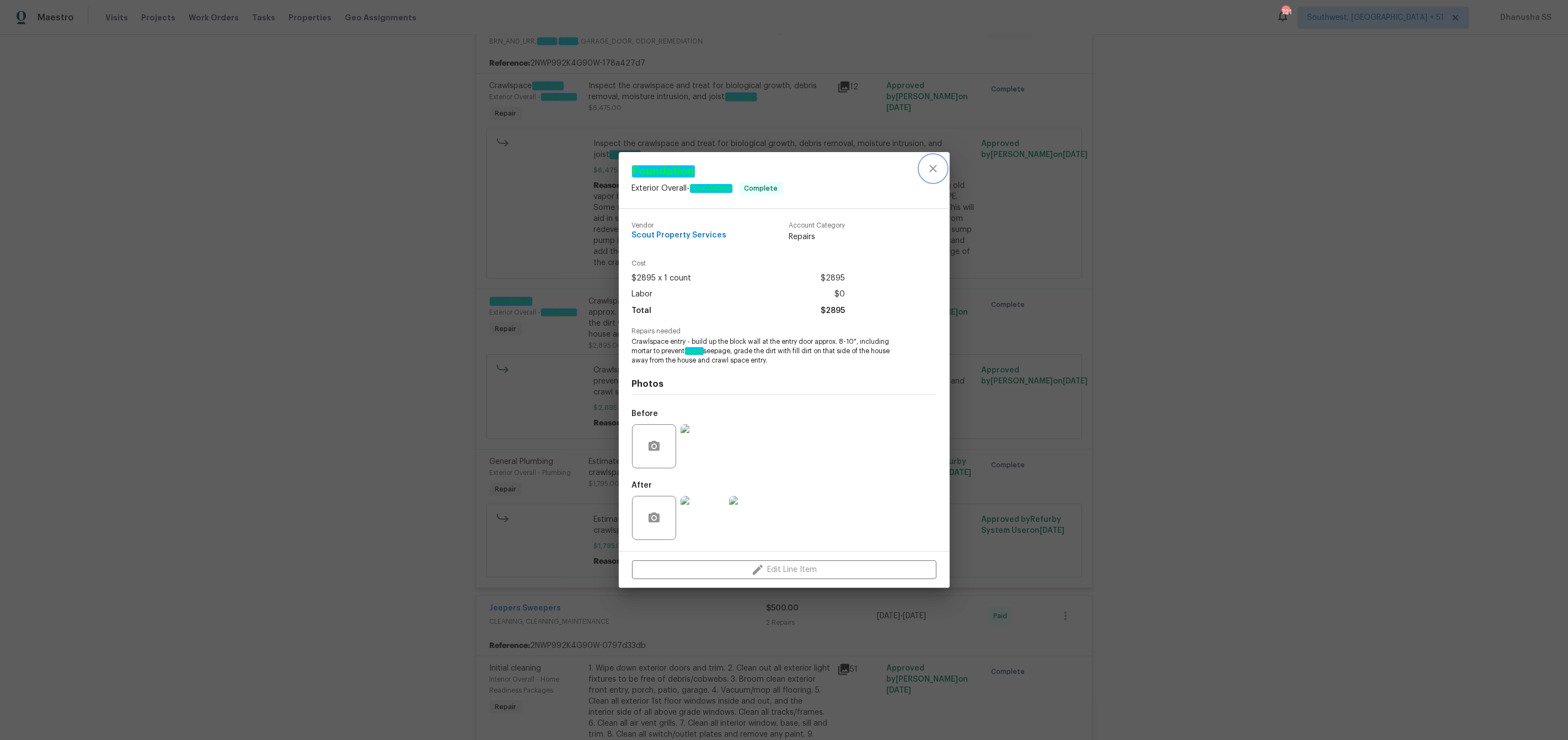
click at [935, 165] on icon "close" at bounding box center [933, 168] width 13 height 13
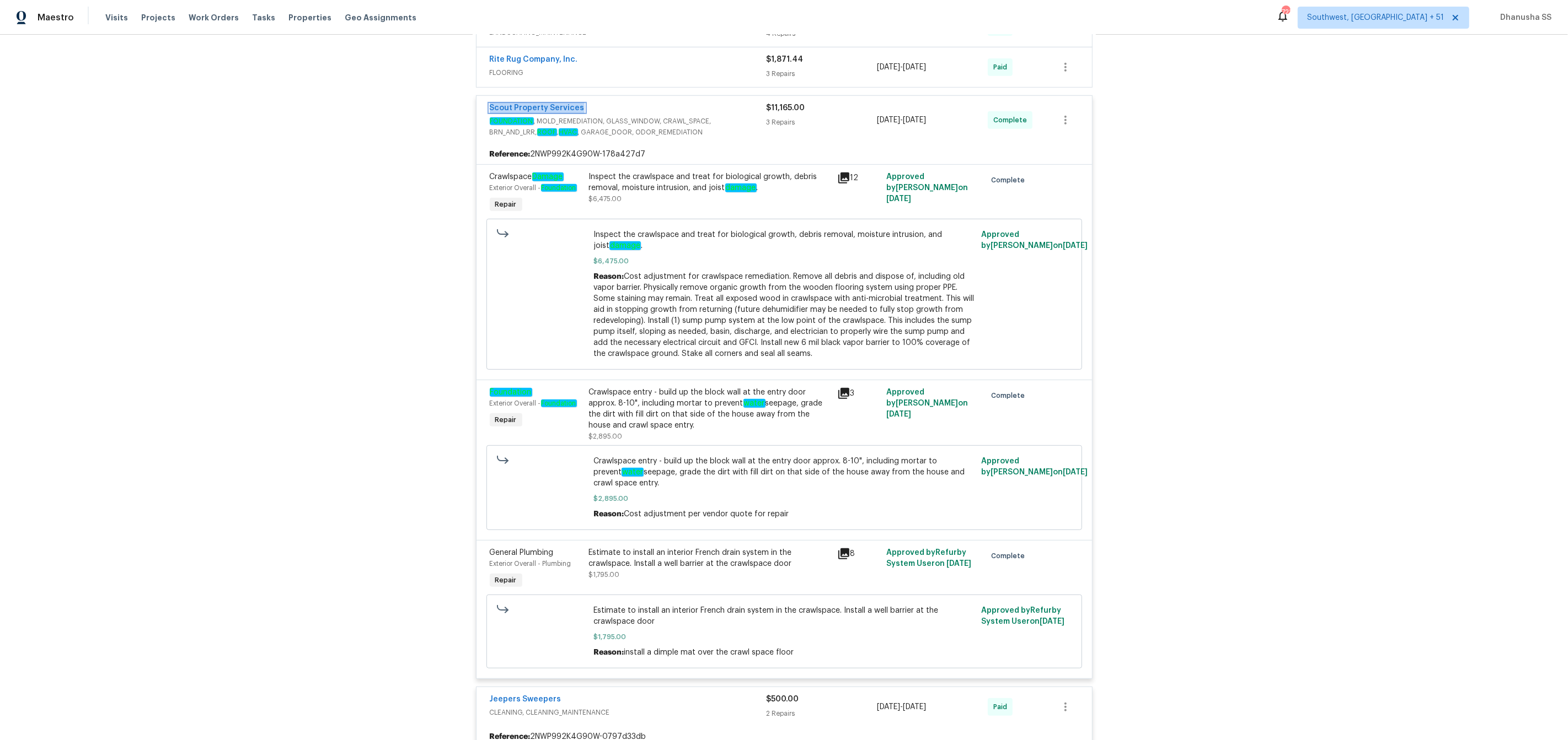
scroll to position [488, 0]
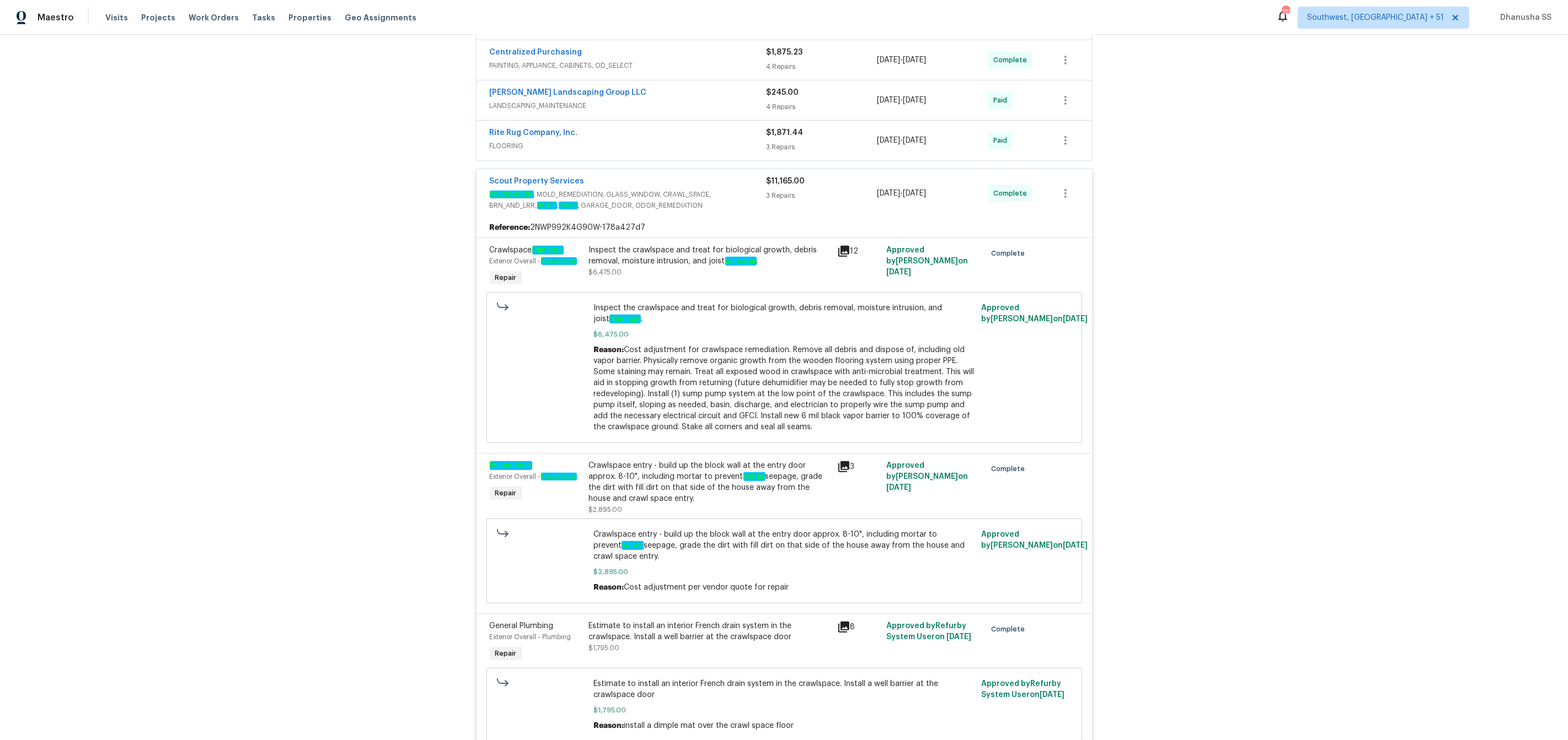
click at [749, 142] on span "FLOORING" at bounding box center [628, 146] width 277 height 11
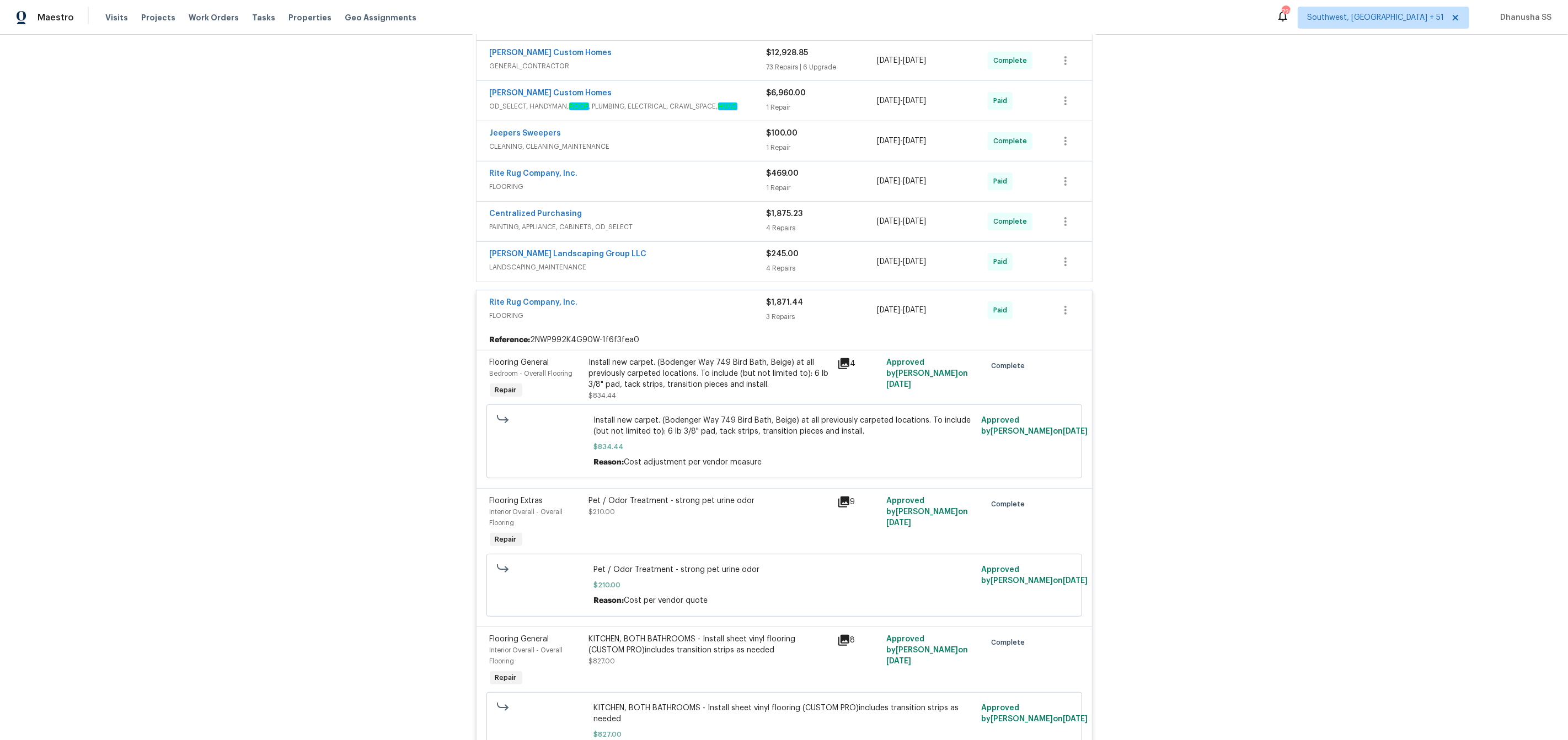
scroll to position [276, 0]
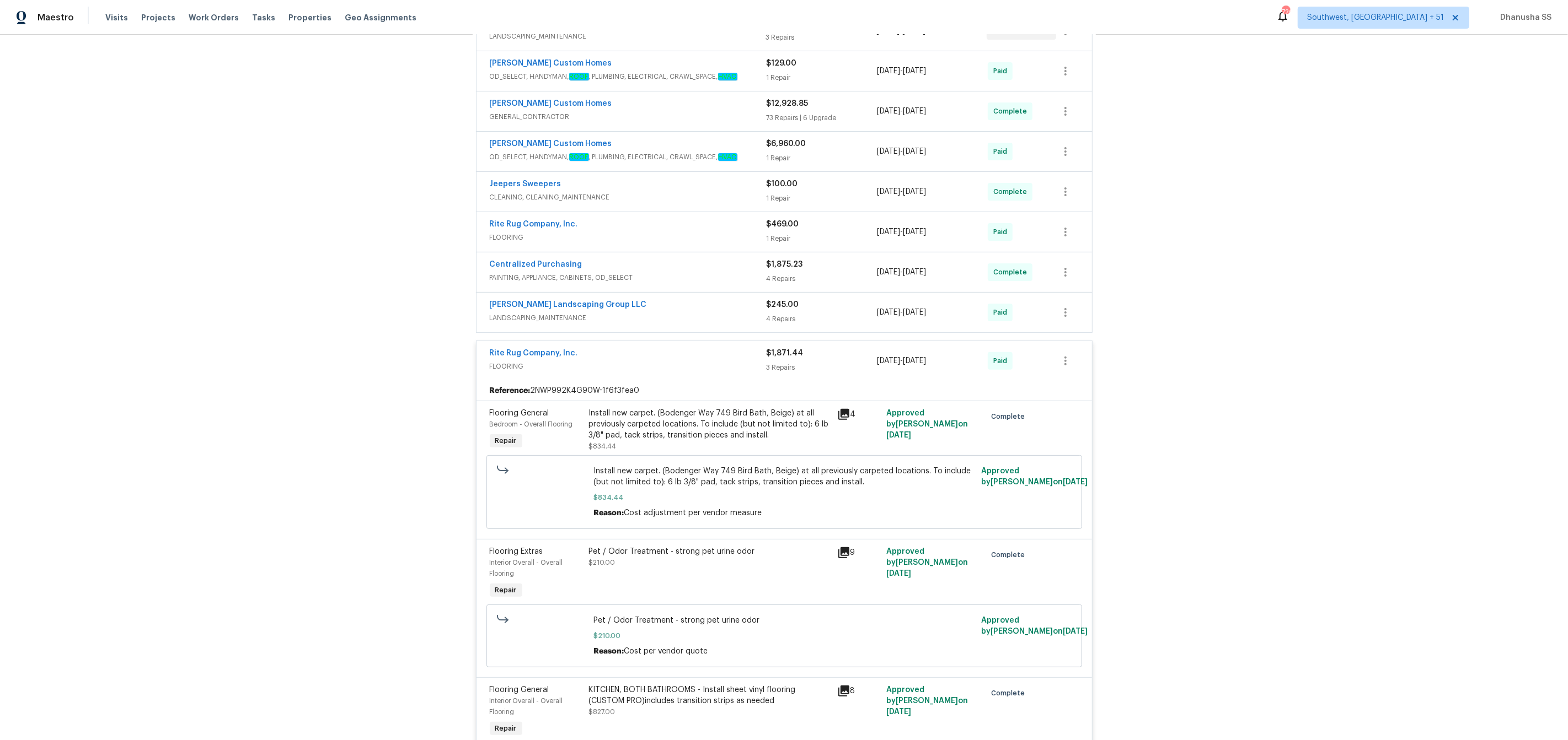
click at [703, 311] on div "Sandoval Landscaping Group LLC" at bounding box center [628, 306] width 277 height 13
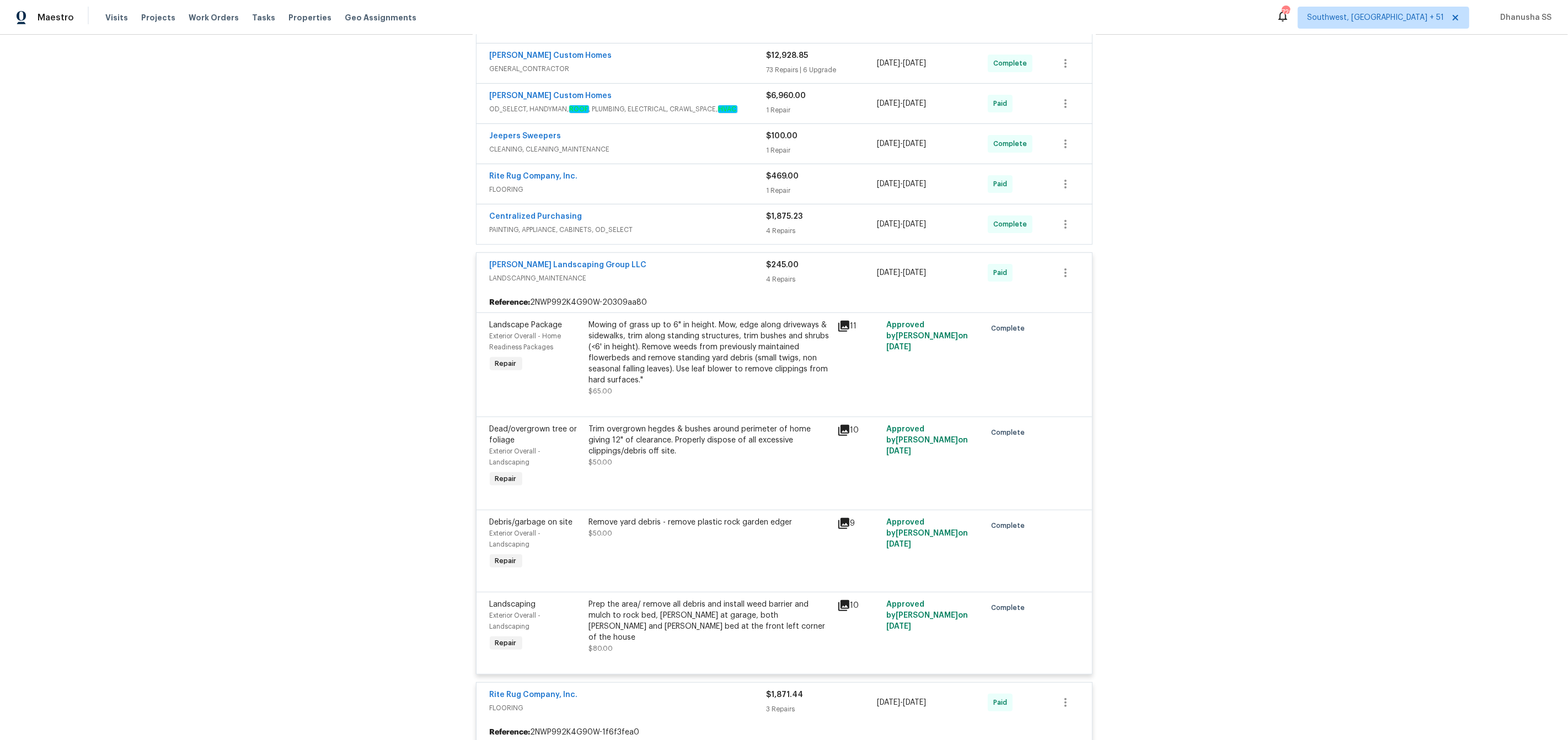
scroll to position [189, 0]
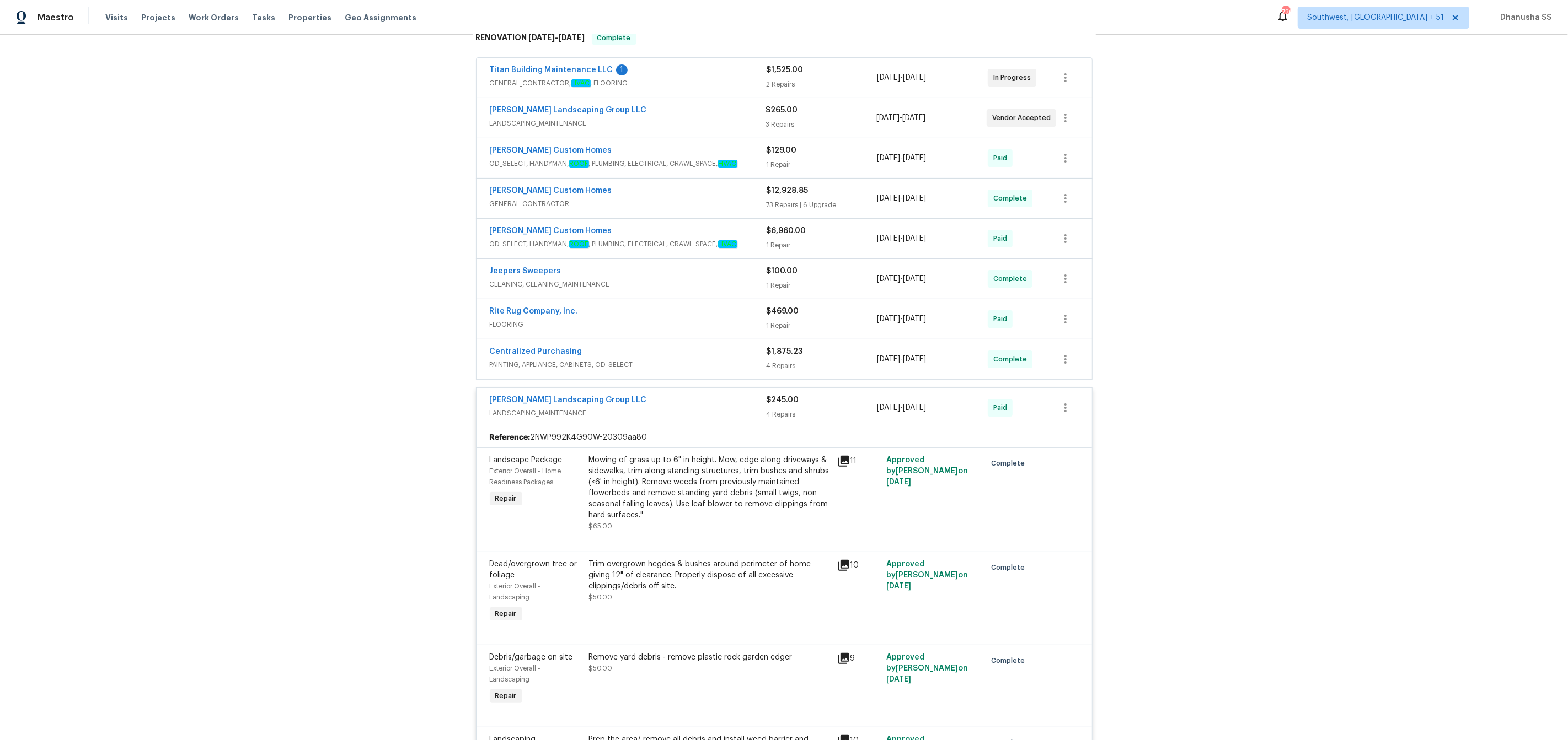
click at [709, 356] on div "Centralized Purchasing" at bounding box center [628, 353] width 277 height 13
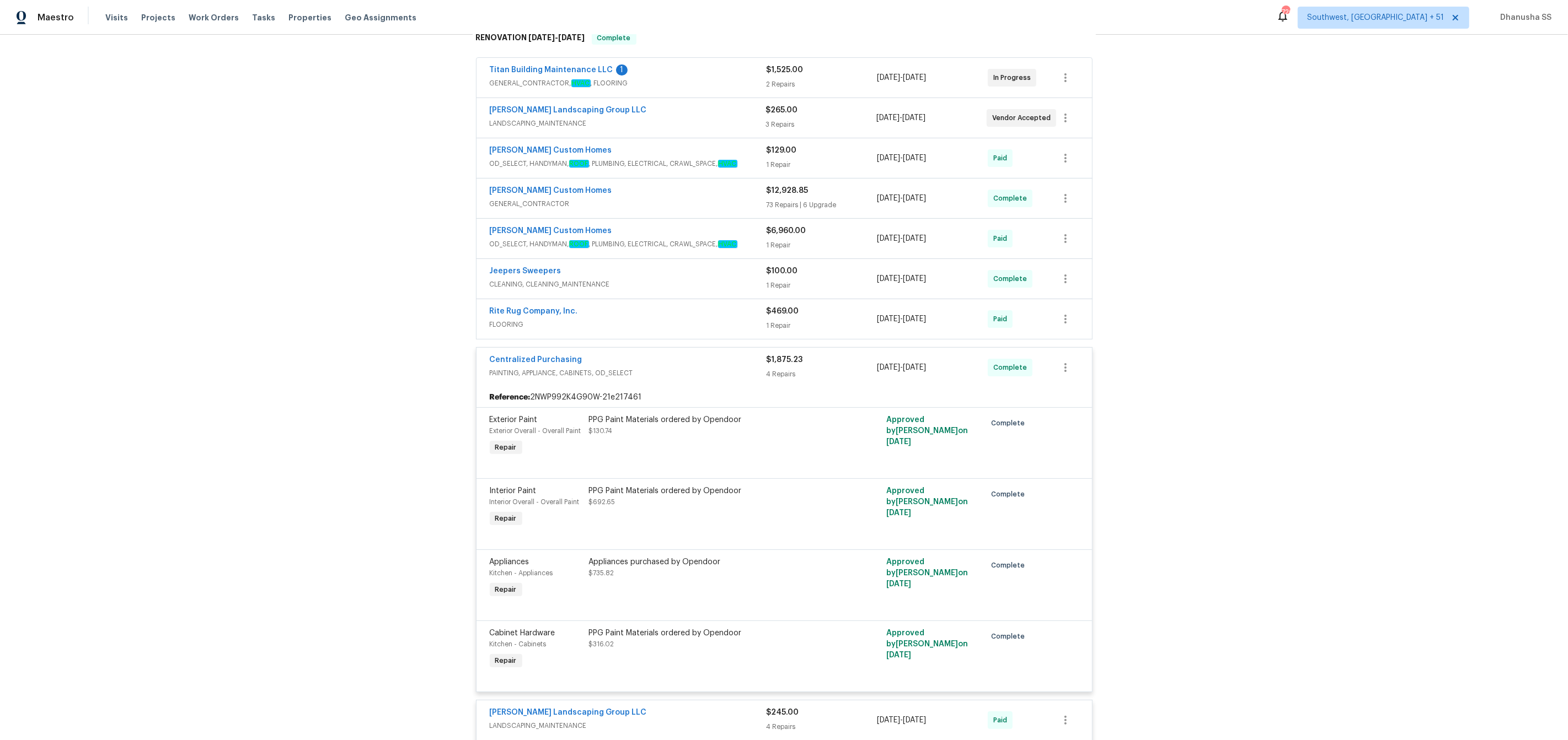
click at [698, 317] on div "Rite Rug Company, Inc." at bounding box center [628, 312] width 277 height 13
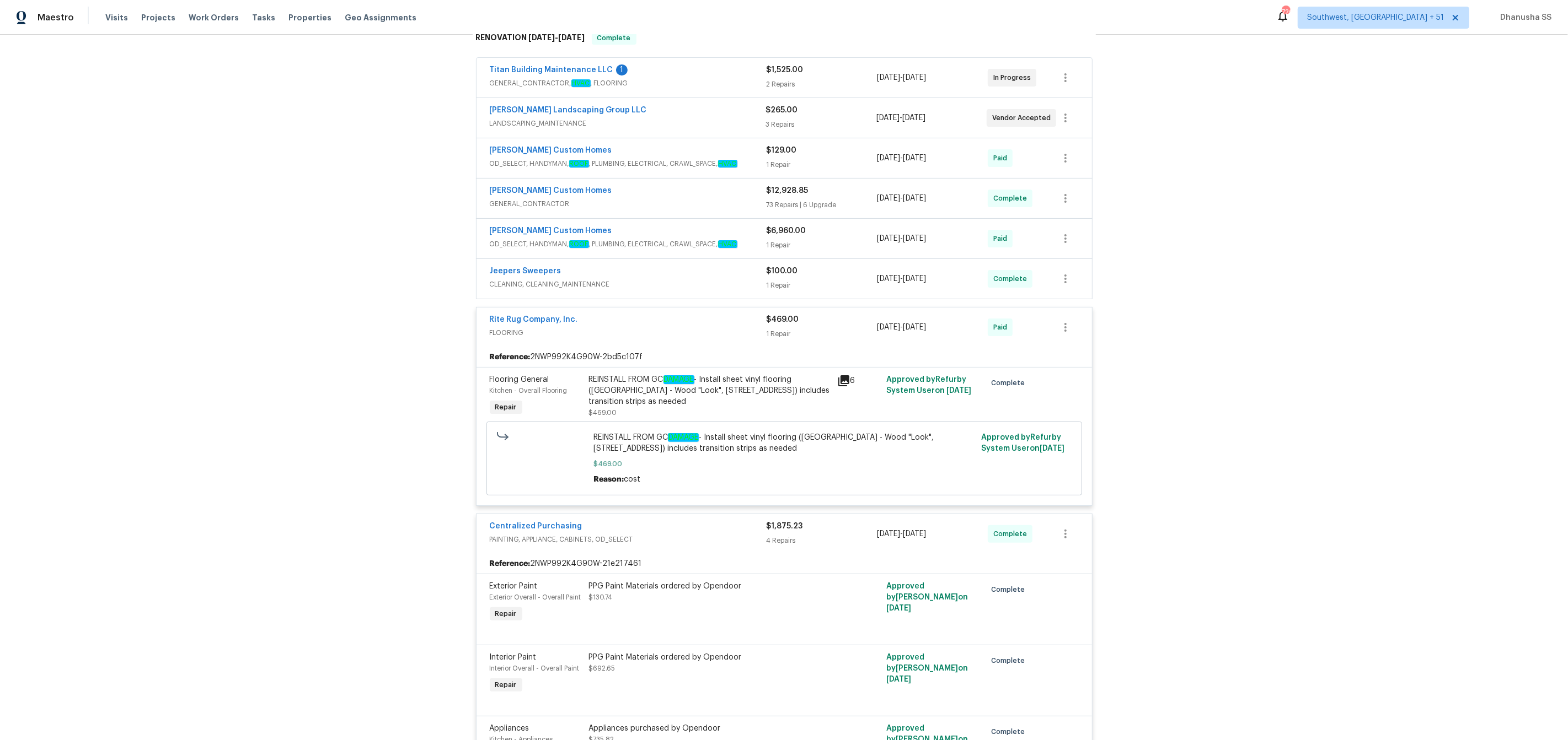
click at [659, 411] on div "REINSTALL FROM GC DAMAGE - Install sheet vinyl flooring (Sugar Valley - Wood "L…" at bounding box center [709, 396] width 242 height 44
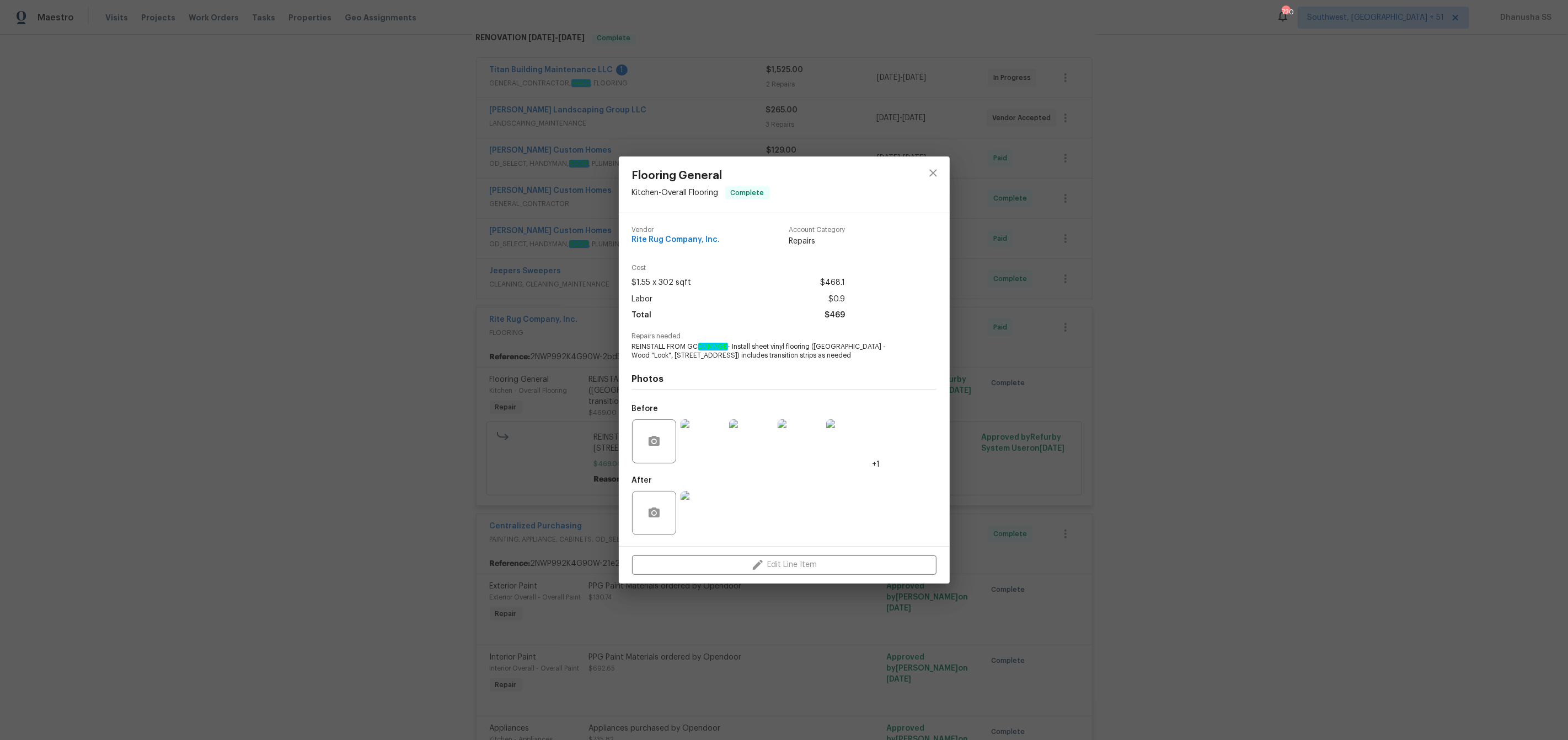
click at [758, 431] on img at bounding box center [751, 441] width 44 height 44
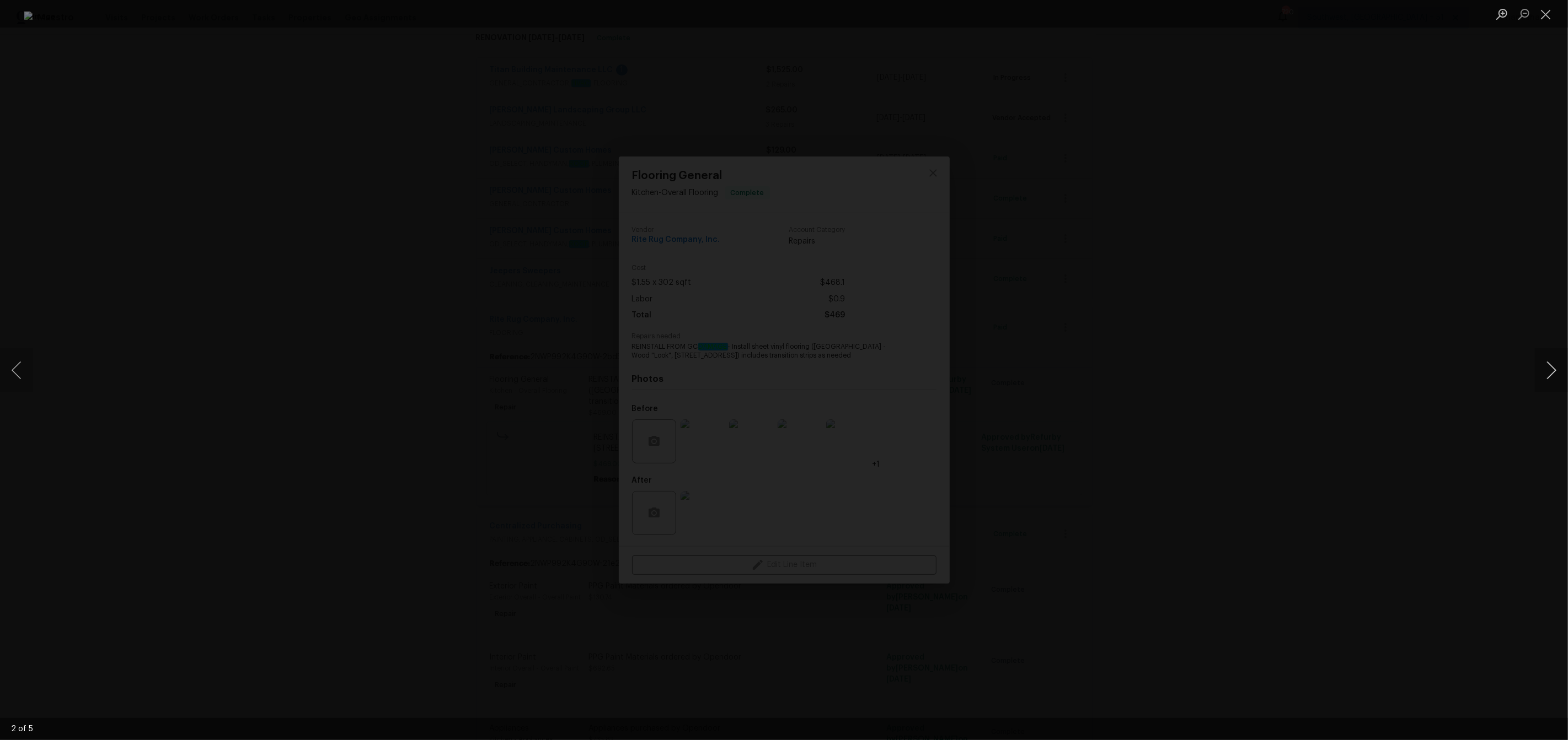
click at [1542, 370] on button "Next image" at bounding box center [1551, 370] width 33 height 44
click at [1271, 363] on div "Lightbox" at bounding box center [784, 370] width 1568 height 740
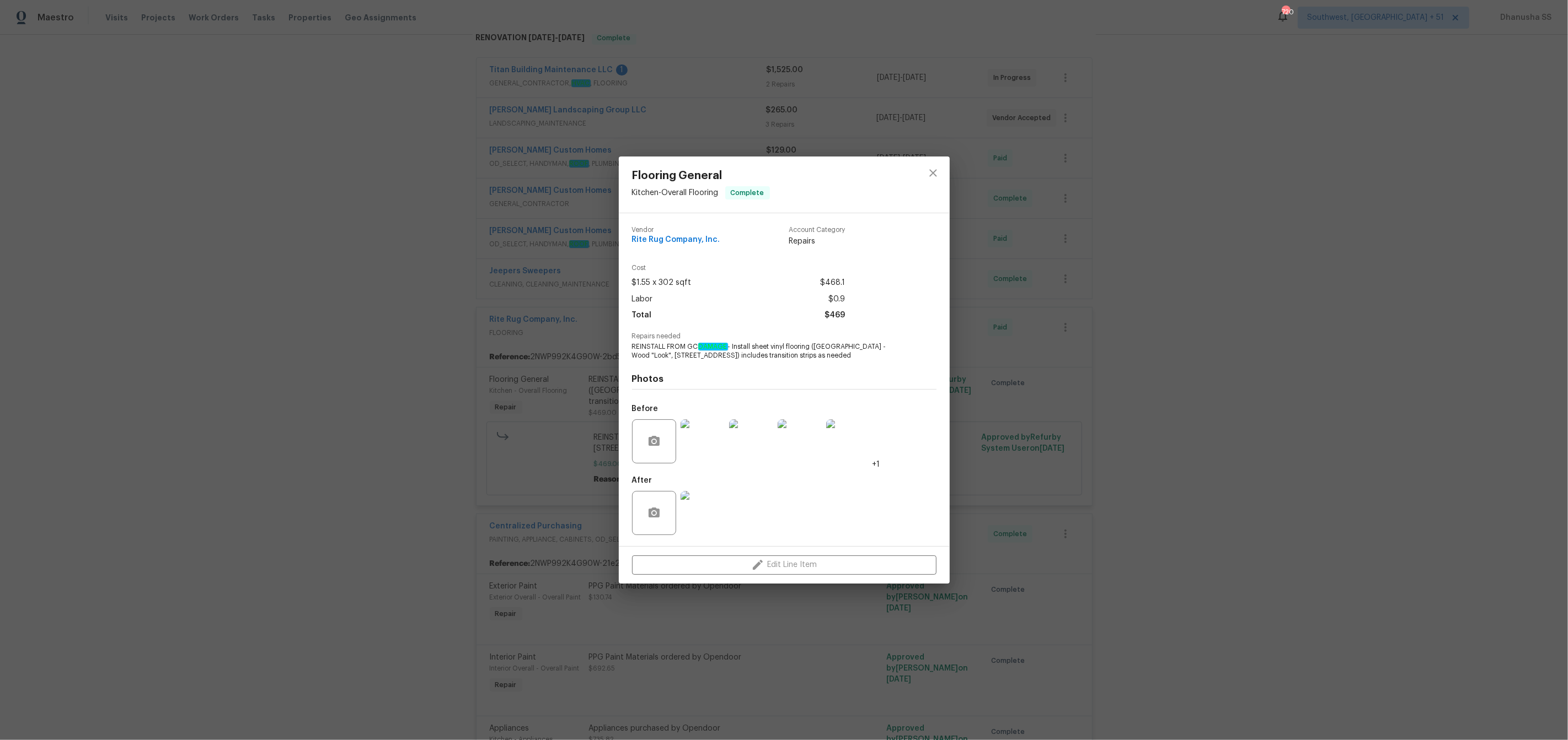
click at [925, 160] on div at bounding box center [932, 184] width 33 height 56
click at [920, 175] on button "close" at bounding box center [933, 173] width 26 height 26
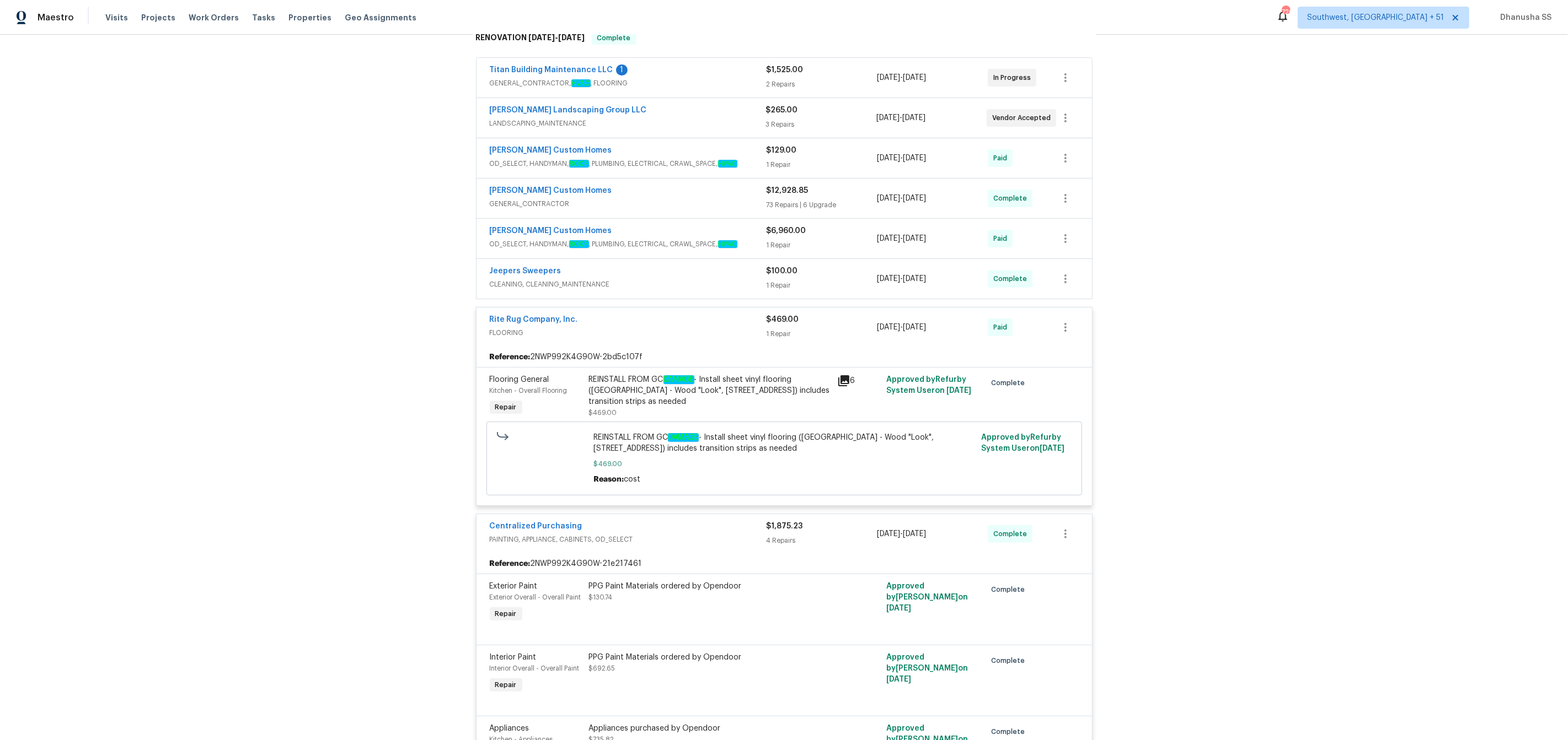
click at [705, 284] on span "CLEANING, CLEANING_MAINTENANCE" at bounding box center [628, 285] width 277 height 11
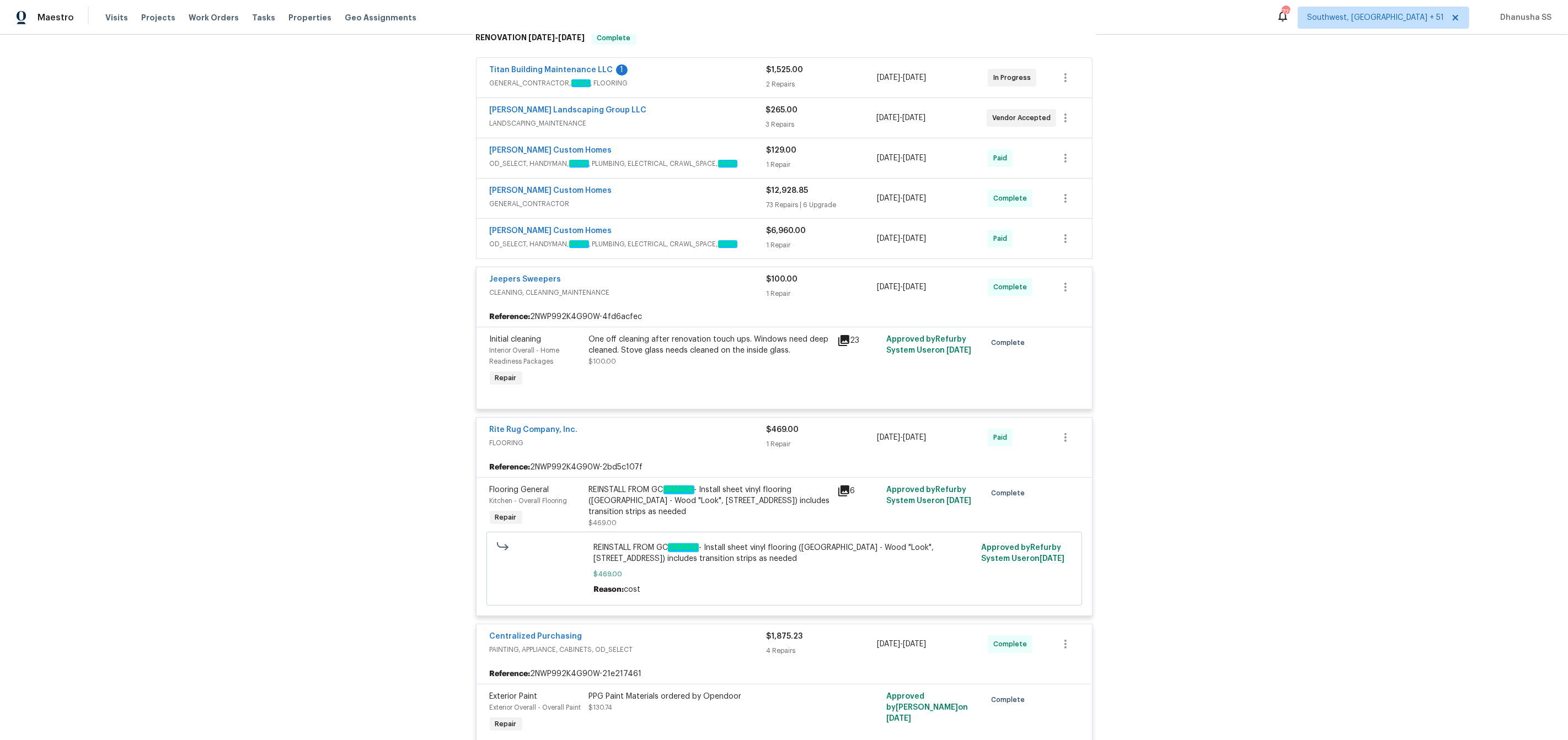
scroll to position [156, 0]
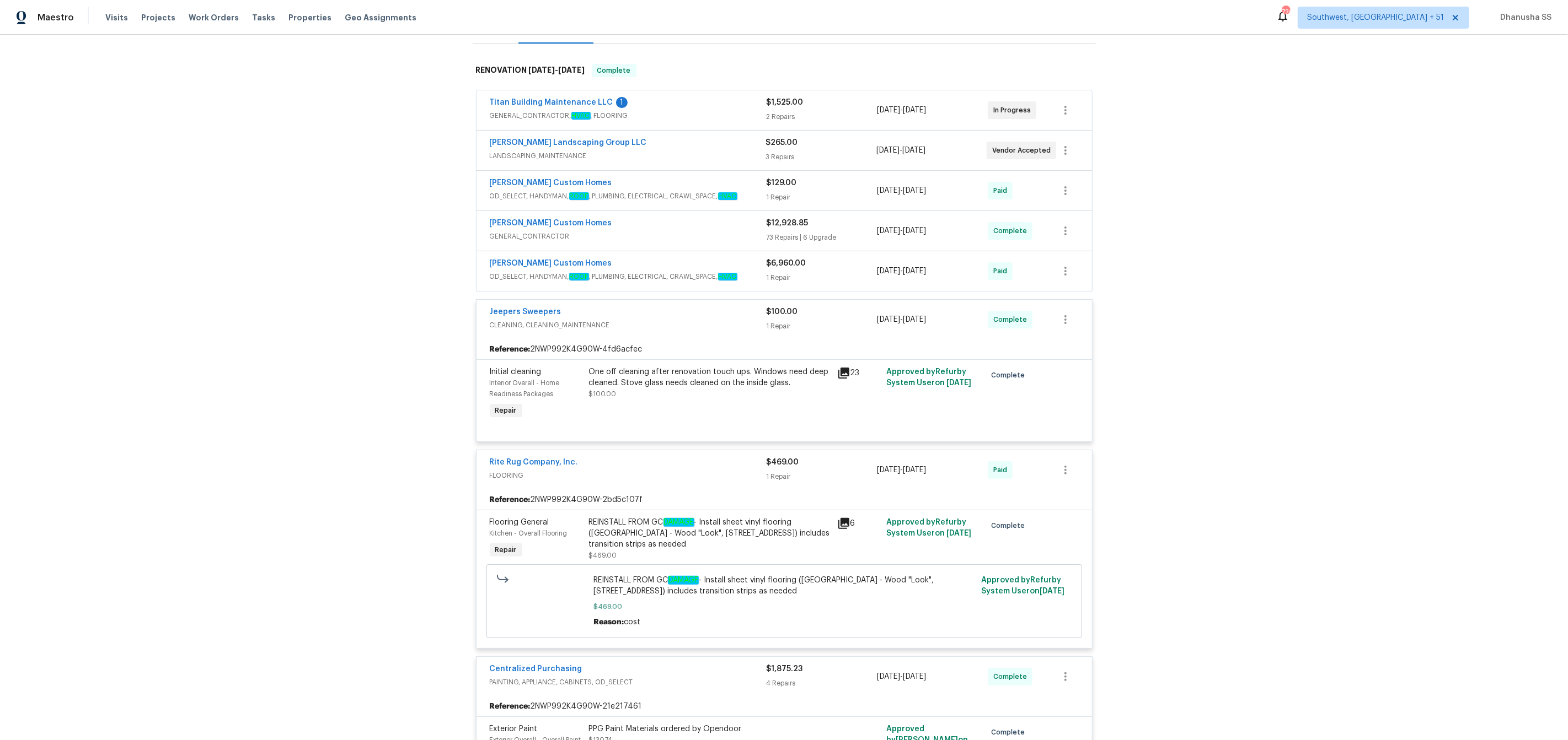
click at [707, 281] on span "OD_SELECT, HANDYMAN, ROOF , PLUMBING, ELECTRICAL, CRAWL_SPACE, HVAC" at bounding box center [628, 276] width 277 height 11
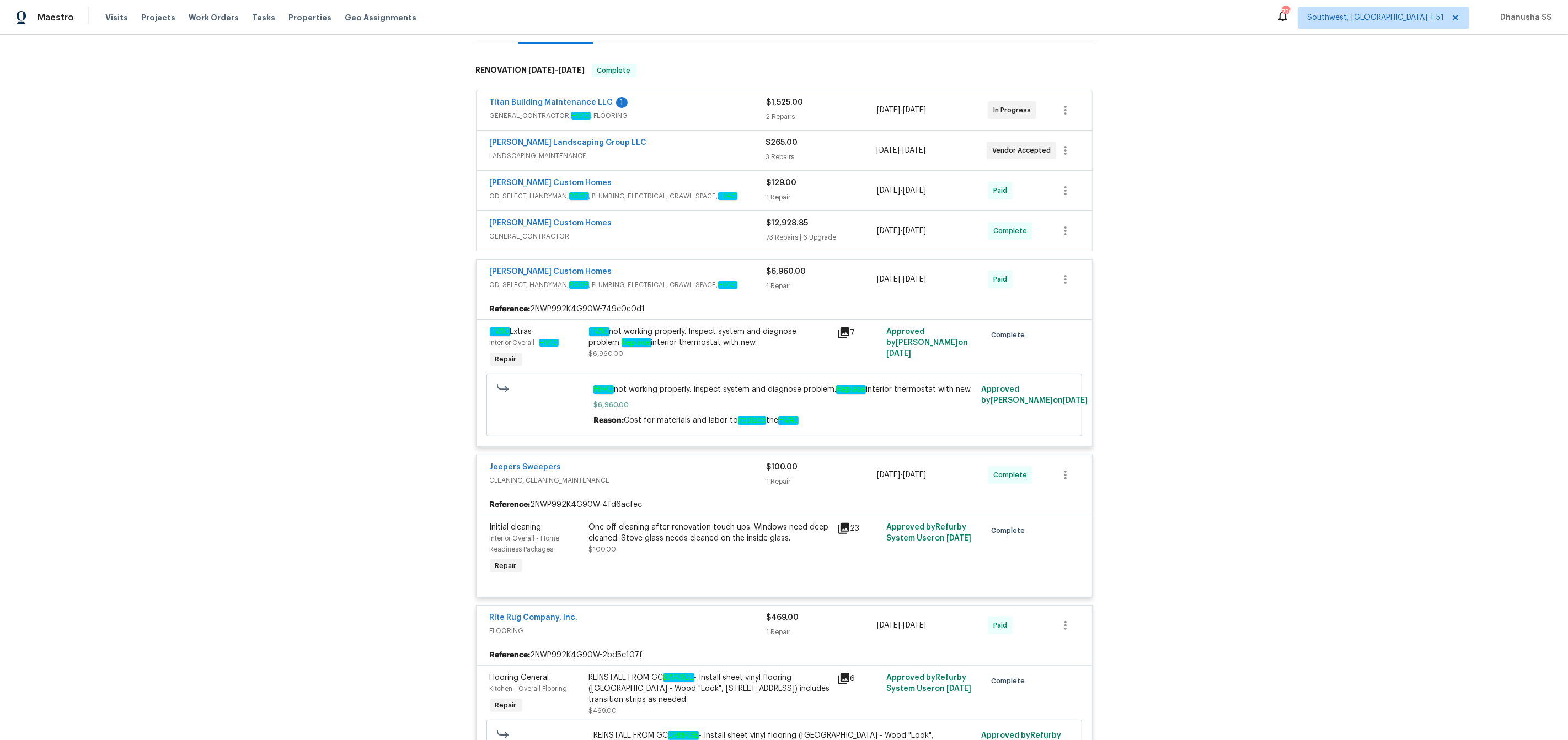
click at [723, 200] on span "OD_SELECT, HANDYMAN, ROOF , PLUMBING, ELECTRICAL, CRAWL_SPACE, HVAC" at bounding box center [628, 197] width 277 height 11
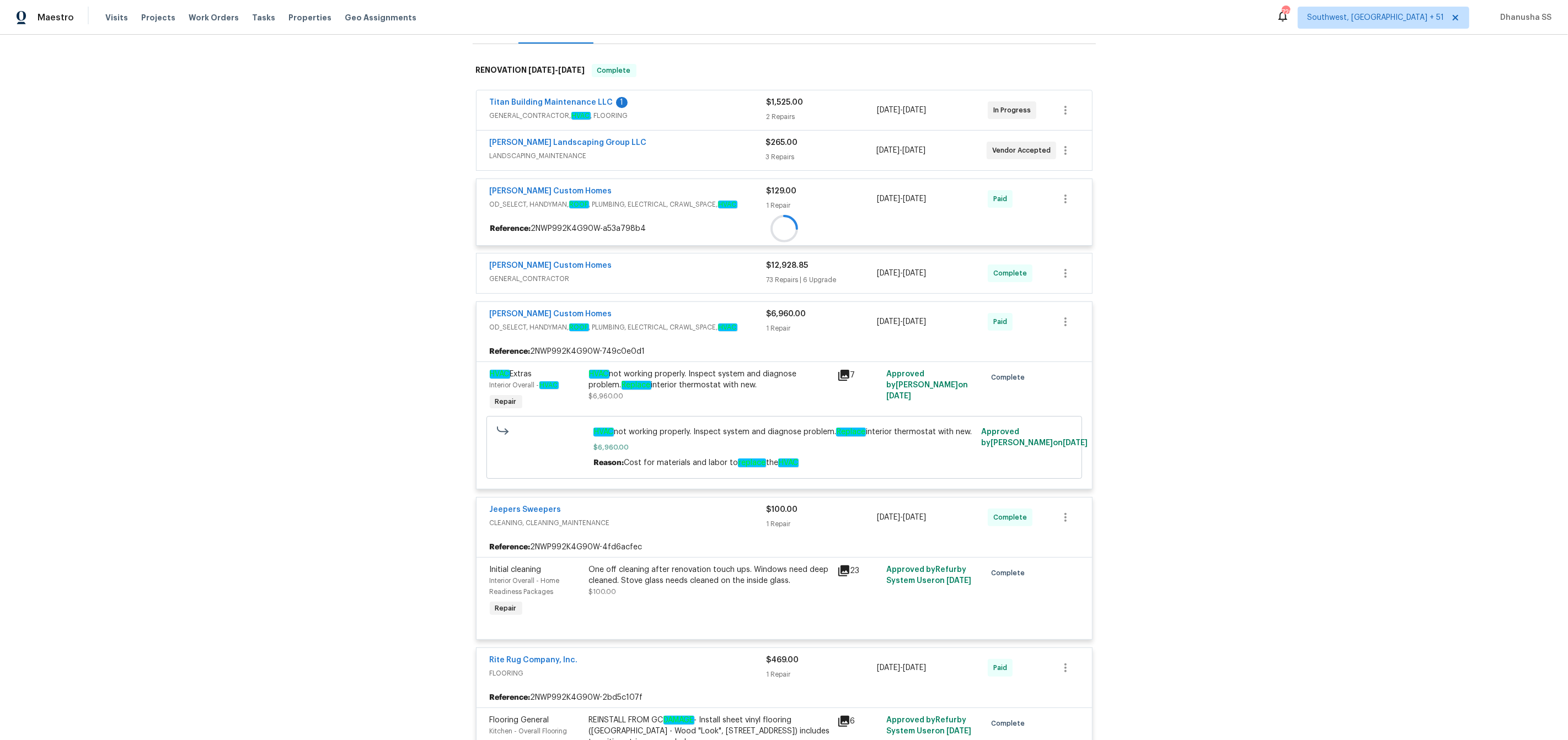
scroll to position [113, 0]
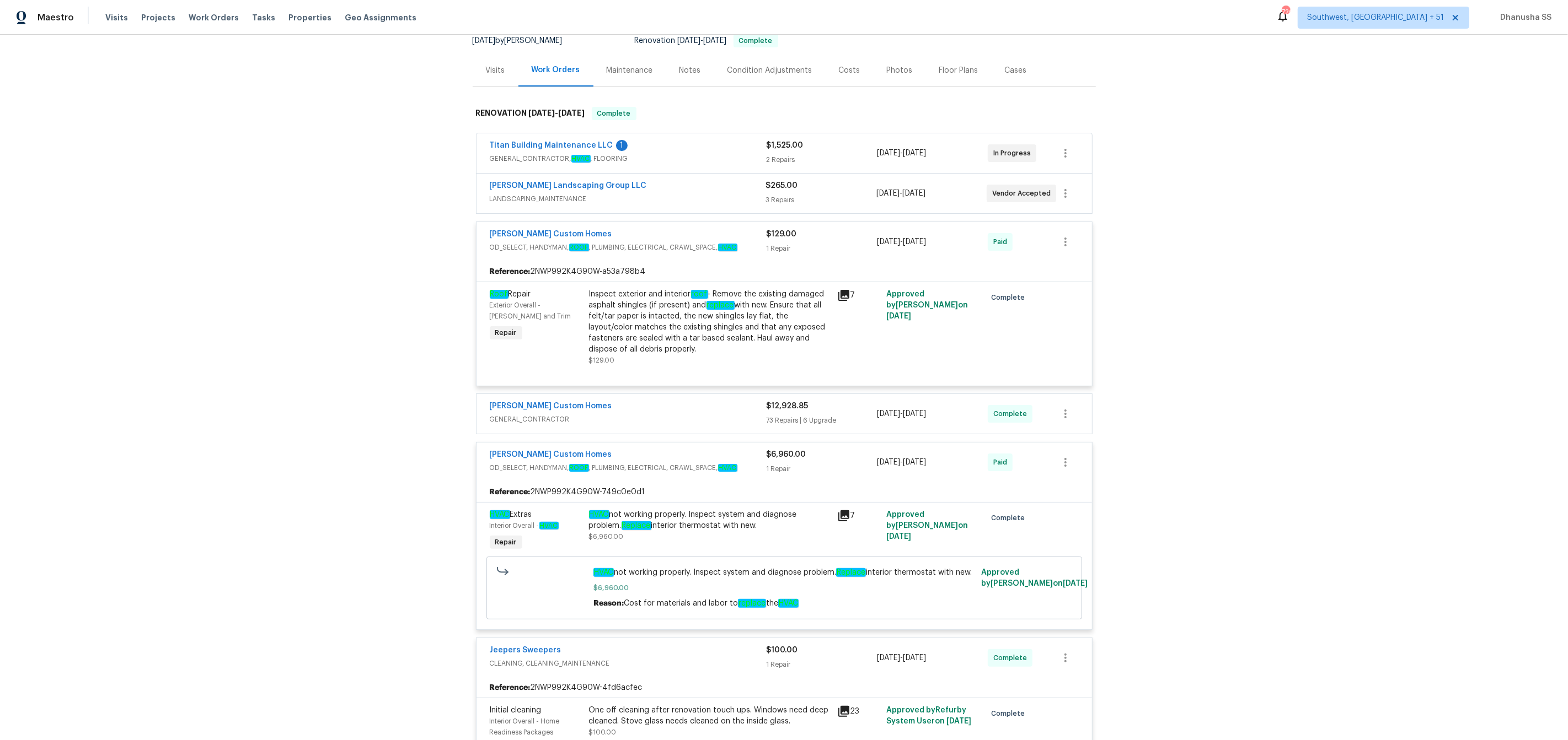
click at [723, 200] on span "LANDSCAPING_MAINTENANCE" at bounding box center [628, 199] width 277 height 11
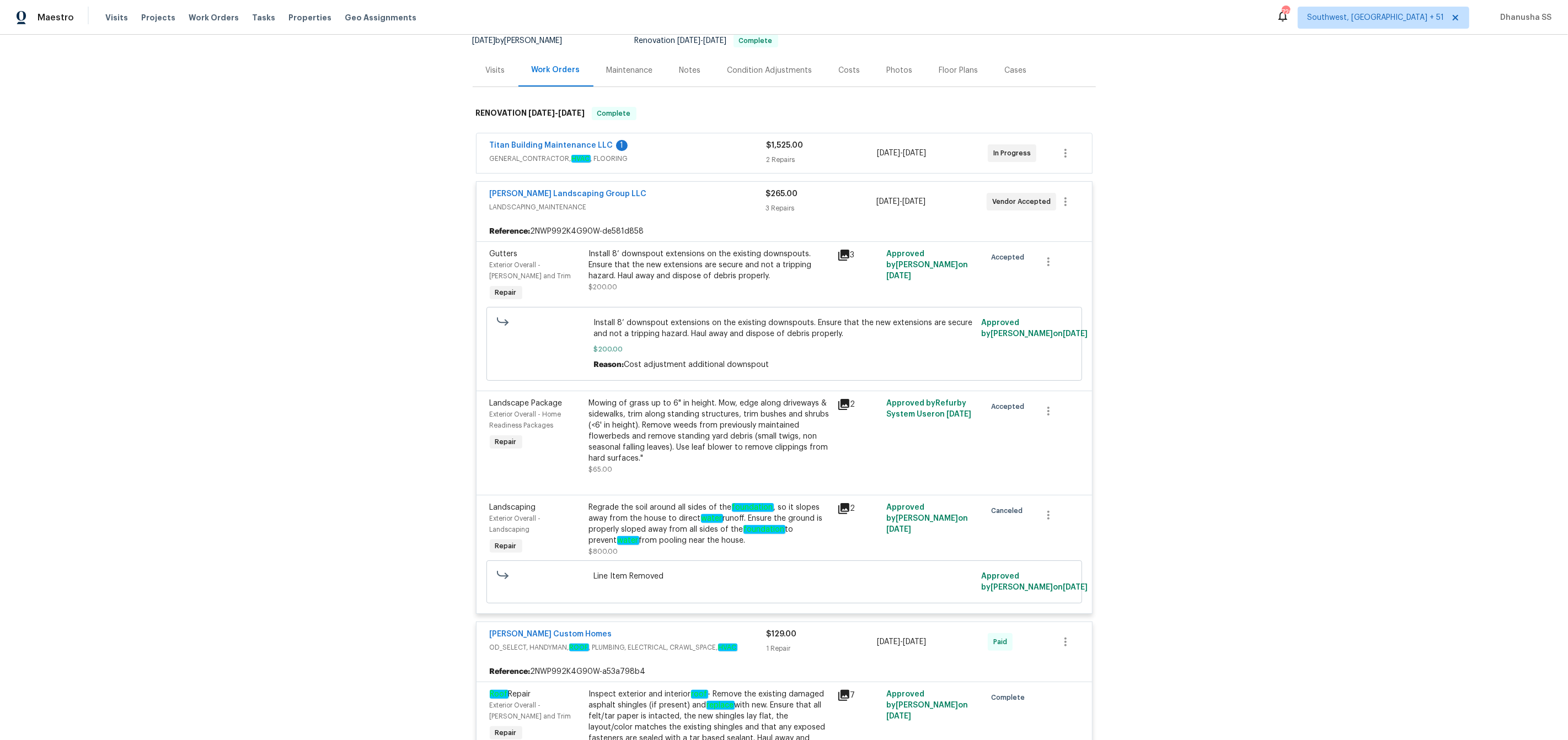
click at [723, 200] on div "Sandoval Landscaping Group LLC" at bounding box center [628, 196] width 277 height 13
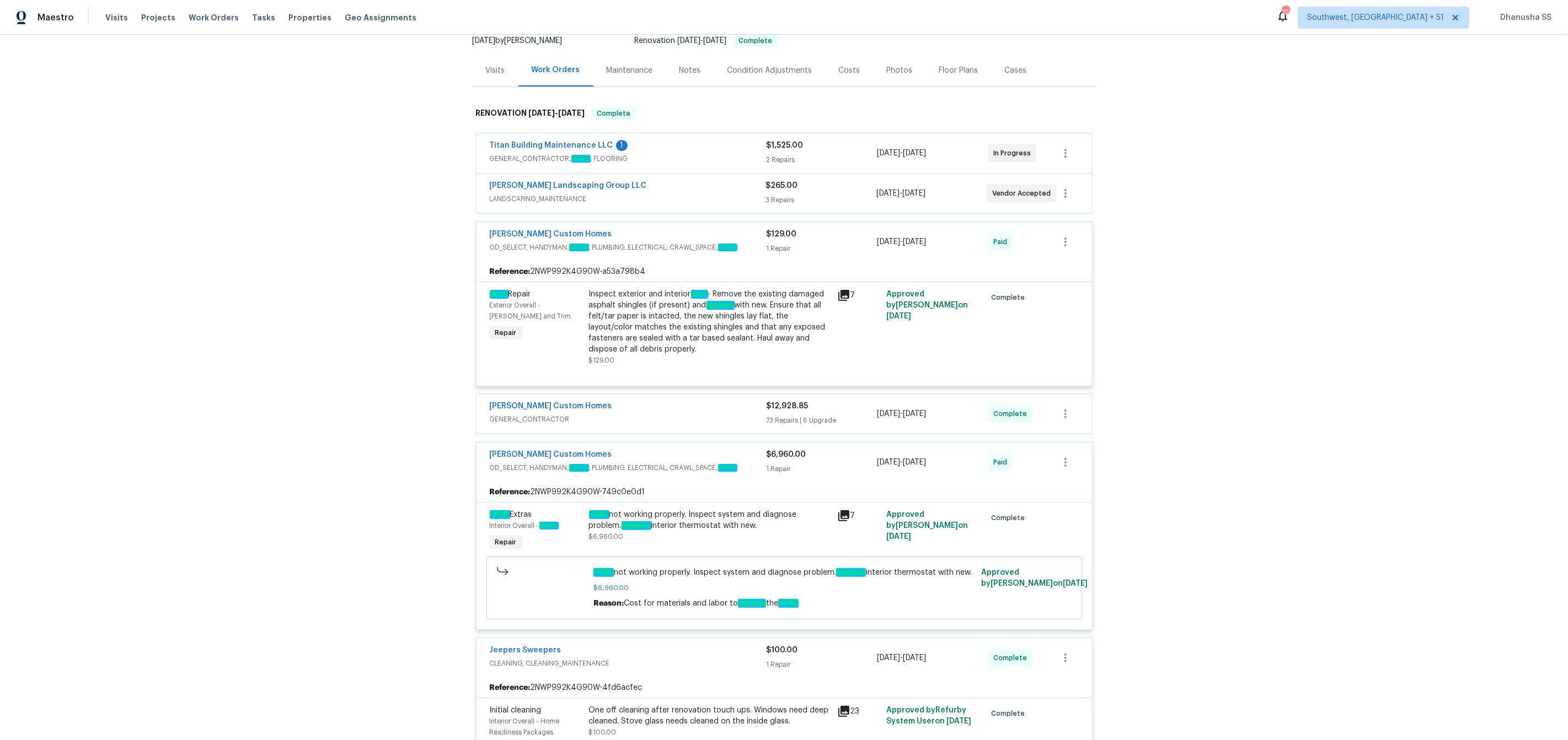
click at [724, 153] on span "GENERAL_CONTRACTOR, HVAC , FLOORING" at bounding box center [628, 159] width 277 height 11
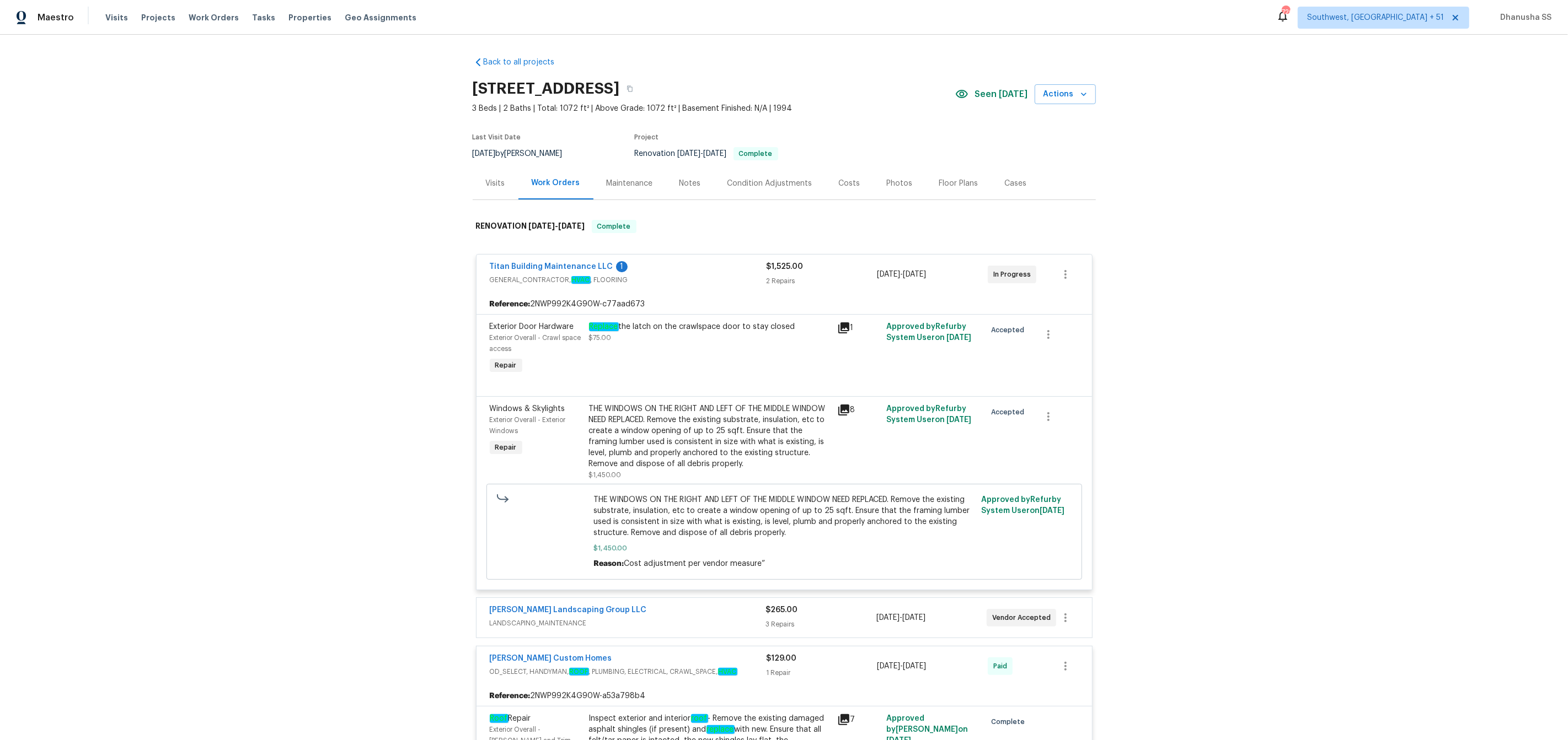
scroll to position [309, 0]
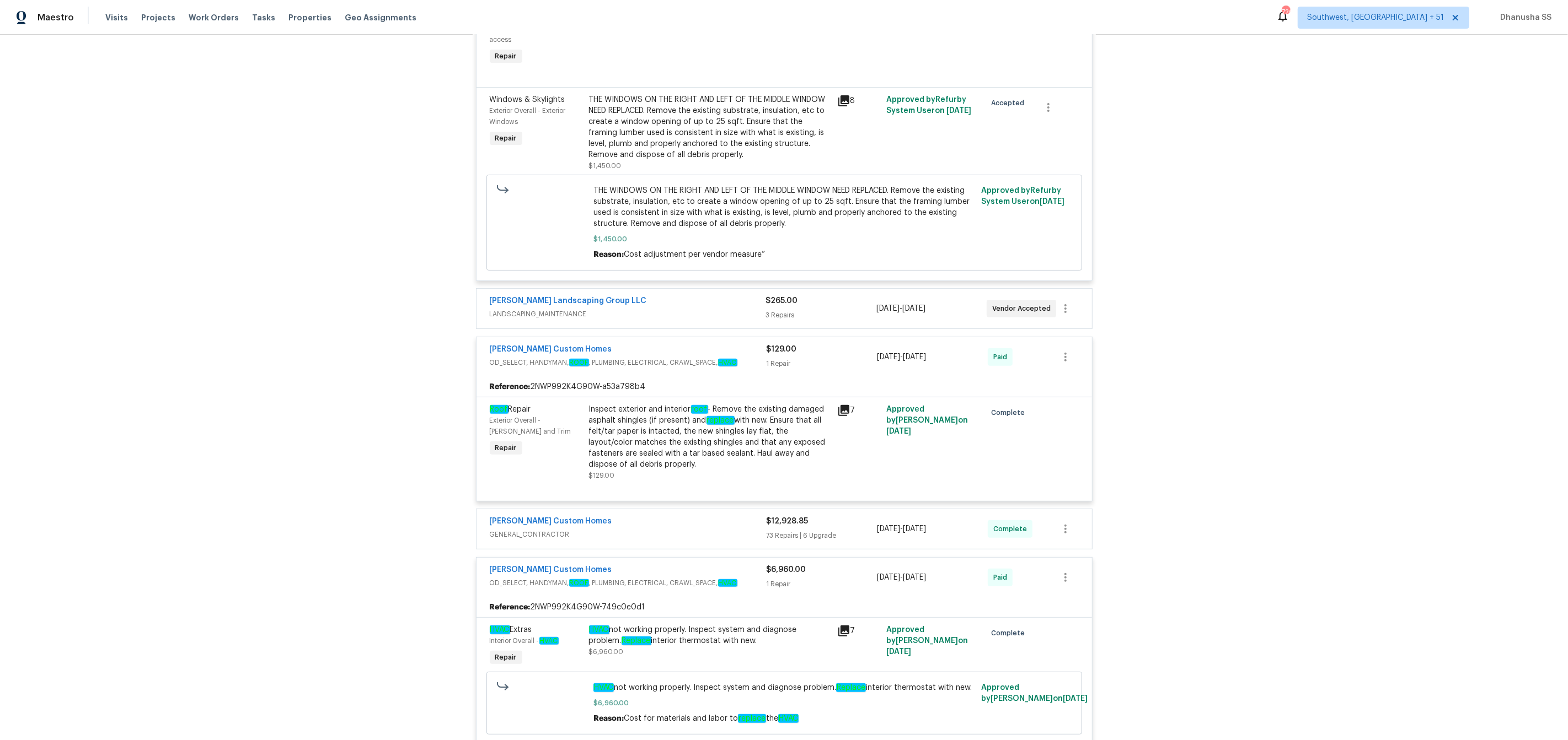
click at [703, 308] on div "Sandoval Landscaping Group LLC" at bounding box center [628, 302] width 277 height 13
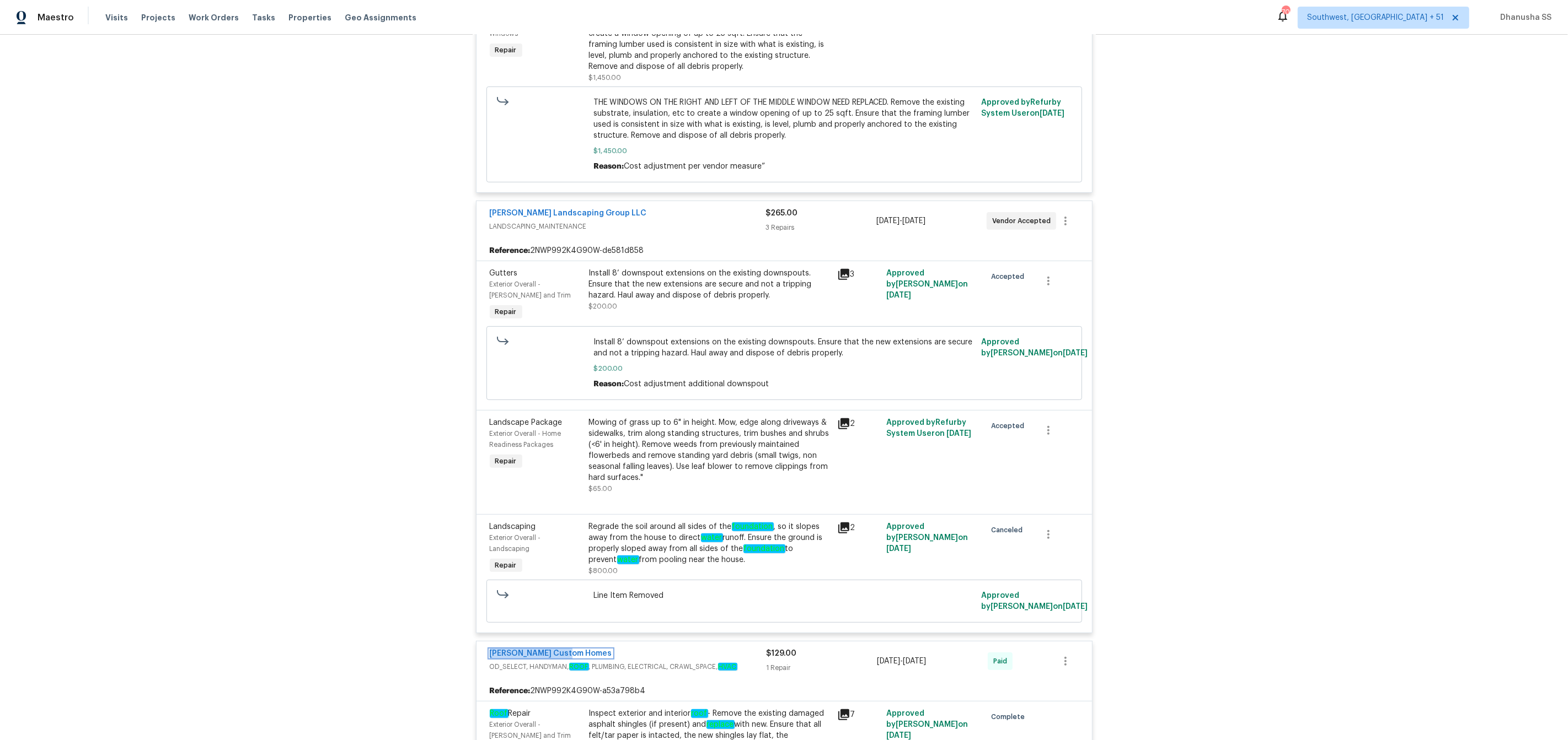
scroll to position [384, 0]
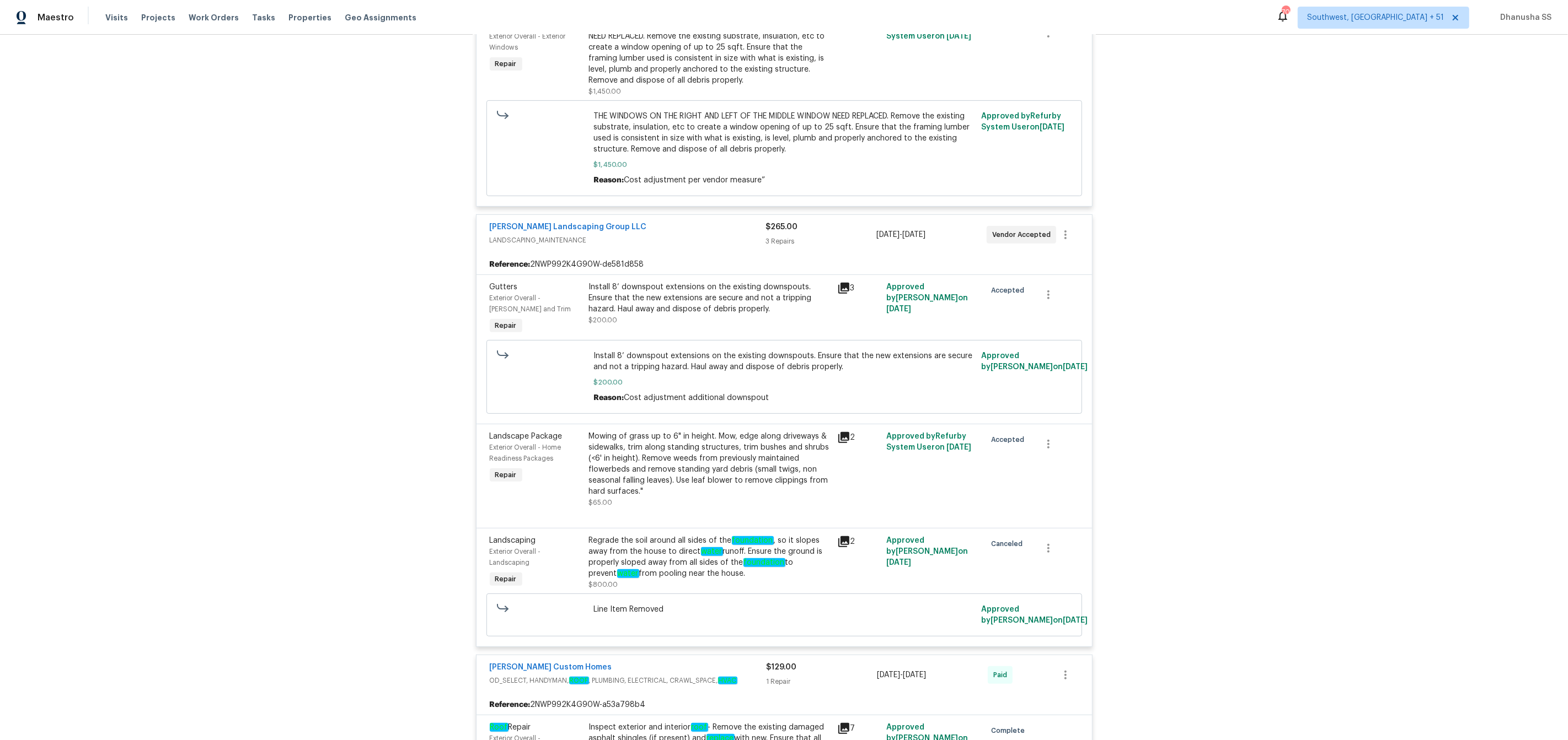
click at [718, 309] on div "Install 8’ downspout extensions on the existing downspouts. Ensure that the new…" at bounding box center [709, 298] width 242 height 33
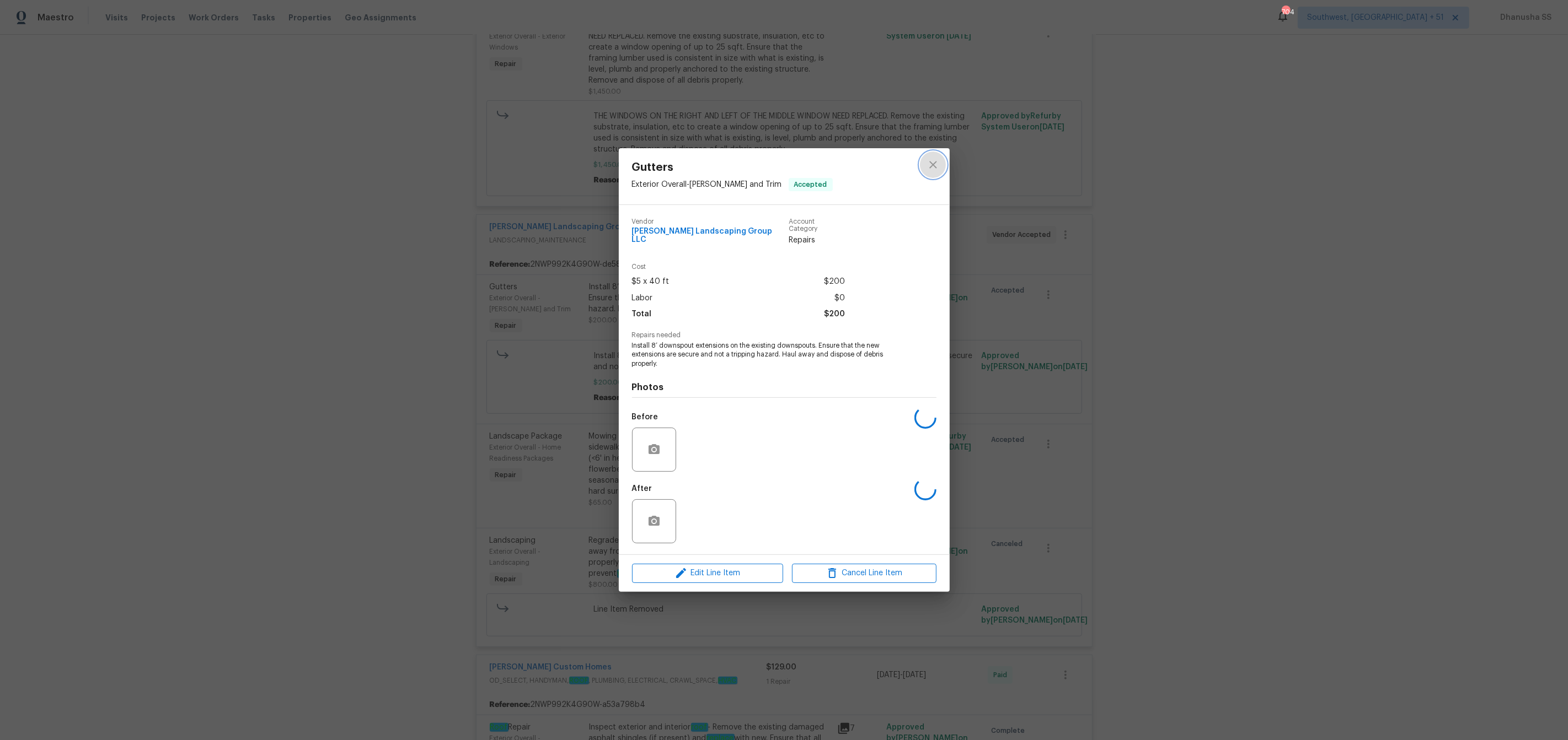
click at [934, 164] on icon "close" at bounding box center [933, 165] width 13 height 13
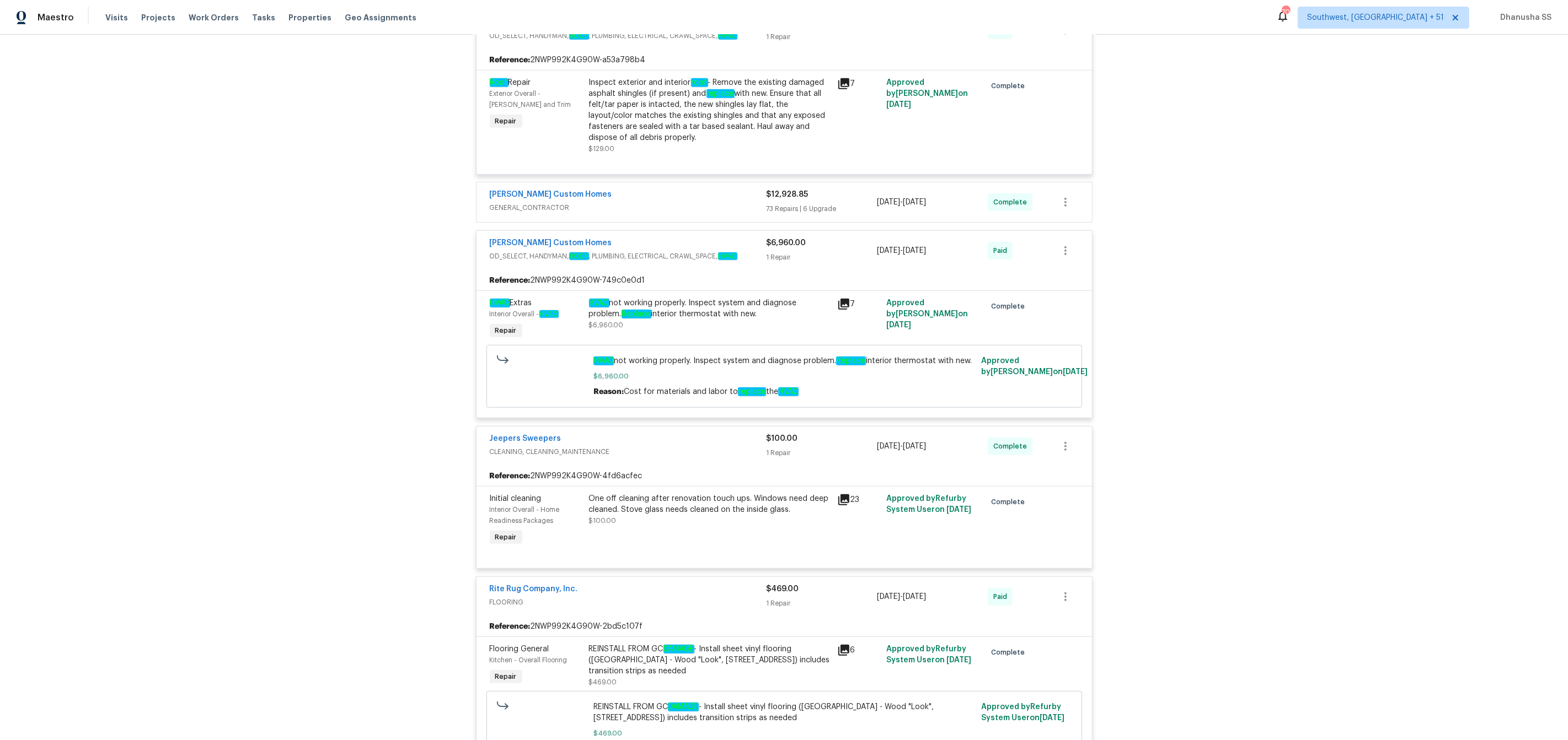
scroll to position [1028, 0]
click at [691, 196] on div "Rappa Custom Homes GENERAL_CONTRACTOR $12,928.85 73 Repairs | 6 Upgrade 8/15/20…" at bounding box center [784, 203] width 615 height 39
click at [691, 203] on div "Rappa Custom Homes" at bounding box center [628, 197] width 277 height 13
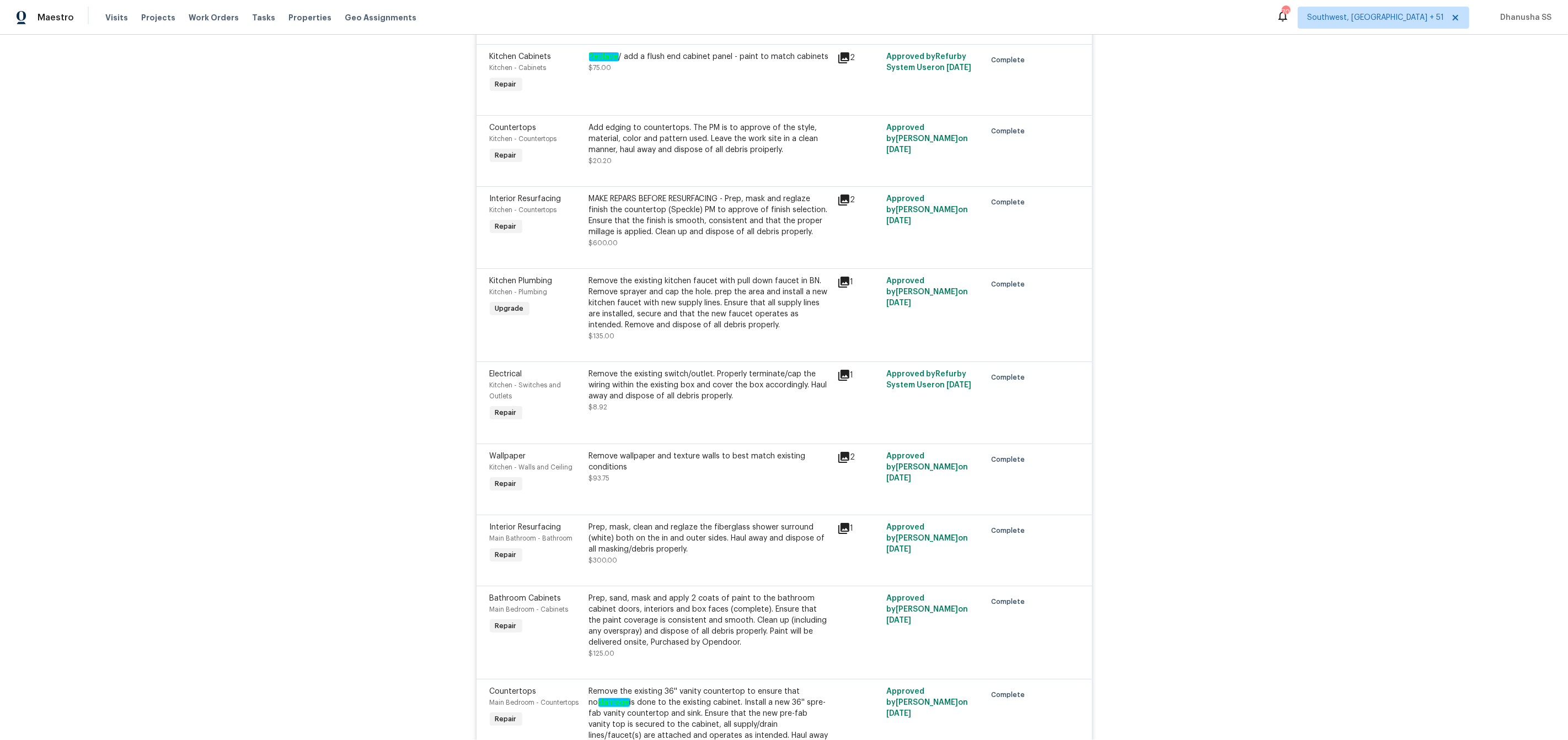
scroll to position [7041, 0]
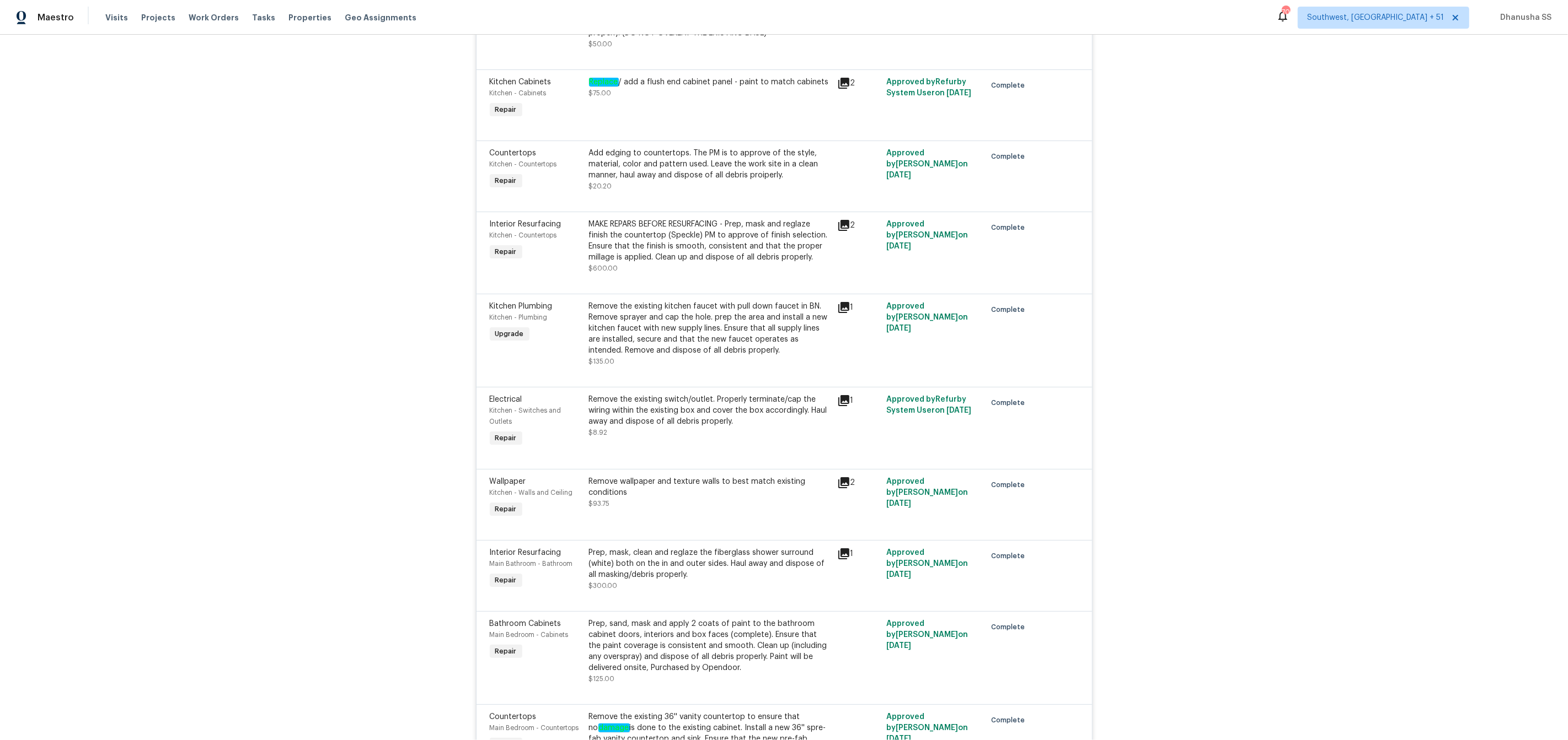
click at [705, 337] on div "Remove the existing kitchen faucet with pull down faucet in BN. Remove sprayer …" at bounding box center [709, 328] width 242 height 55
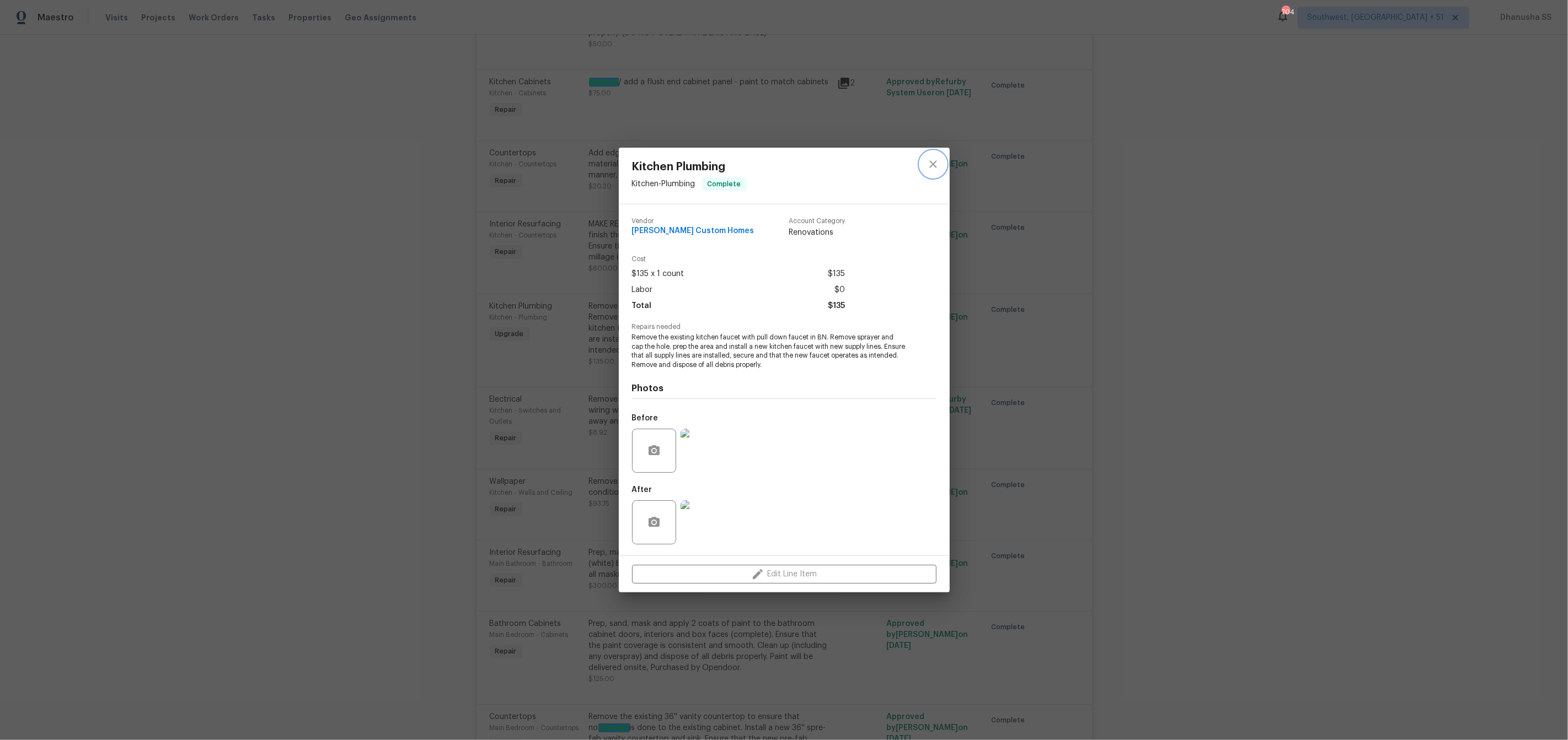
click at [937, 164] on icon "close" at bounding box center [933, 165] width 13 height 13
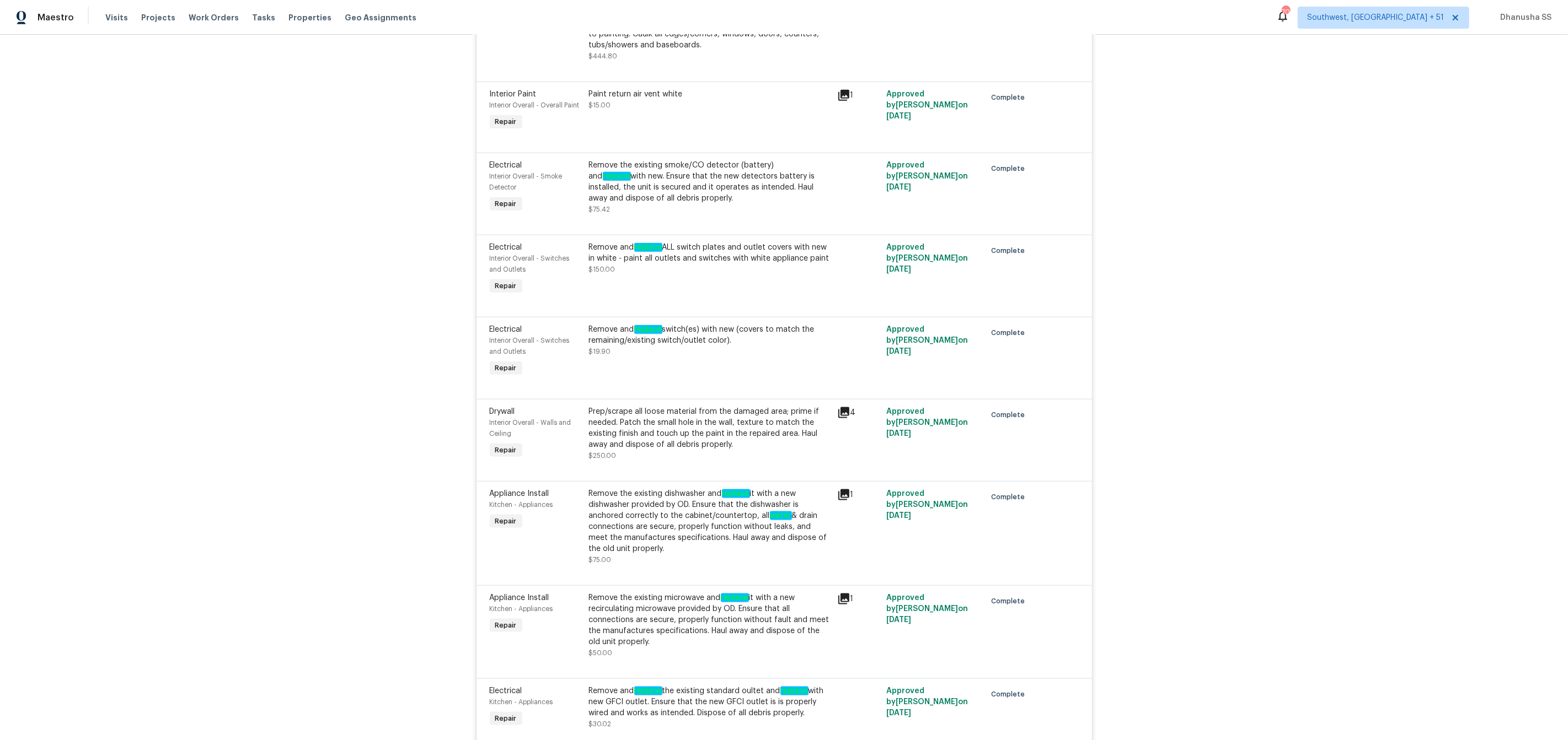
scroll to position [6111, 0]
click at [654, 181] on div "Remove the existing smoke/CO detector (battery) and replace with new. Ensure th…" at bounding box center [709, 184] width 242 height 44
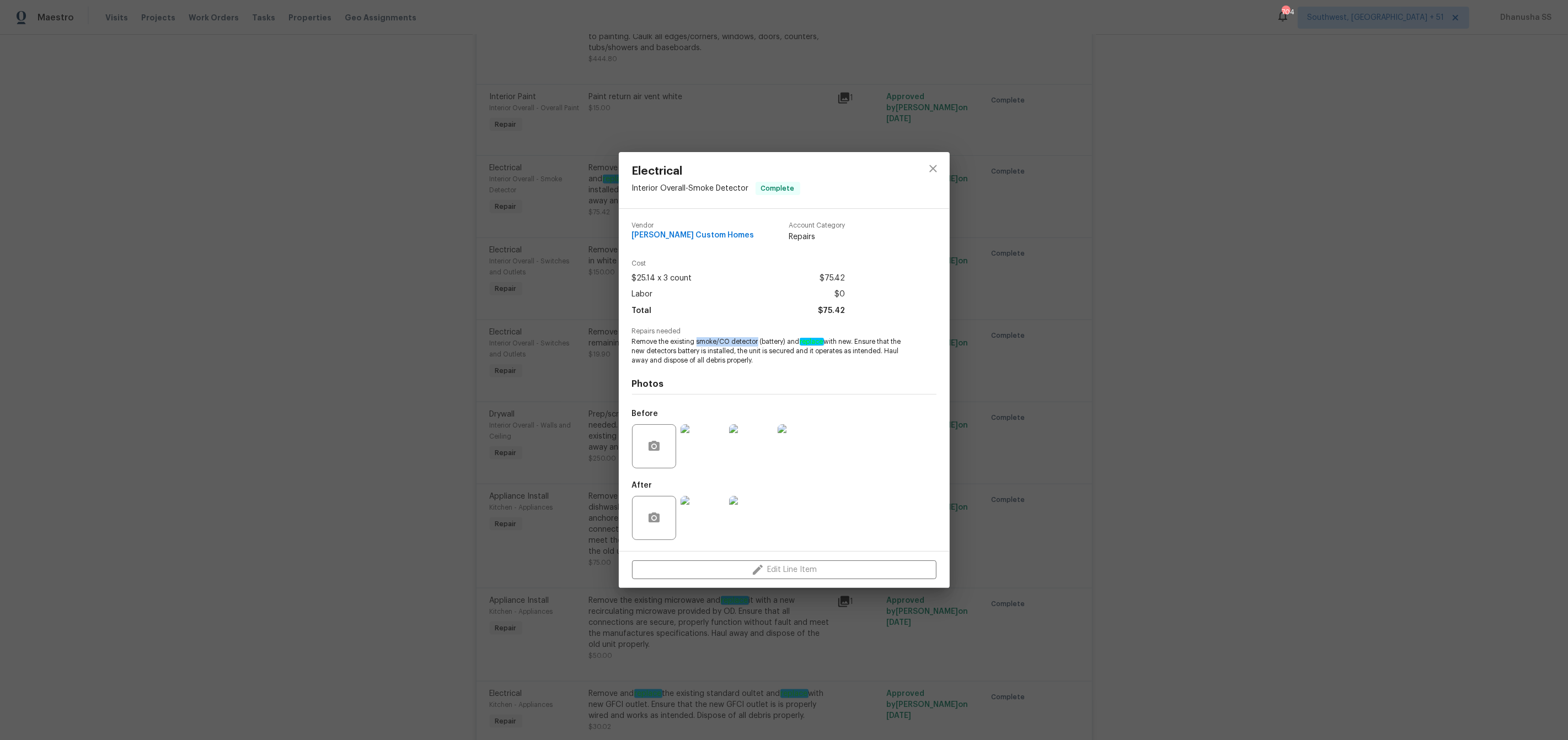
drag, startPoint x: 696, startPoint y: 342, endPoint x: 758, endPoint y: 342, distance: 62.0
click at [758, 342] on span "Remove the existing smoke/CO detector (battery) and replace with new. Ensure th…" at bounding box center [768, 351] width 274 height 27
copy span "smoke/CO detector"
click at [932, 175] on icon "close" at bounding box center [933, 168] width 13 height 13
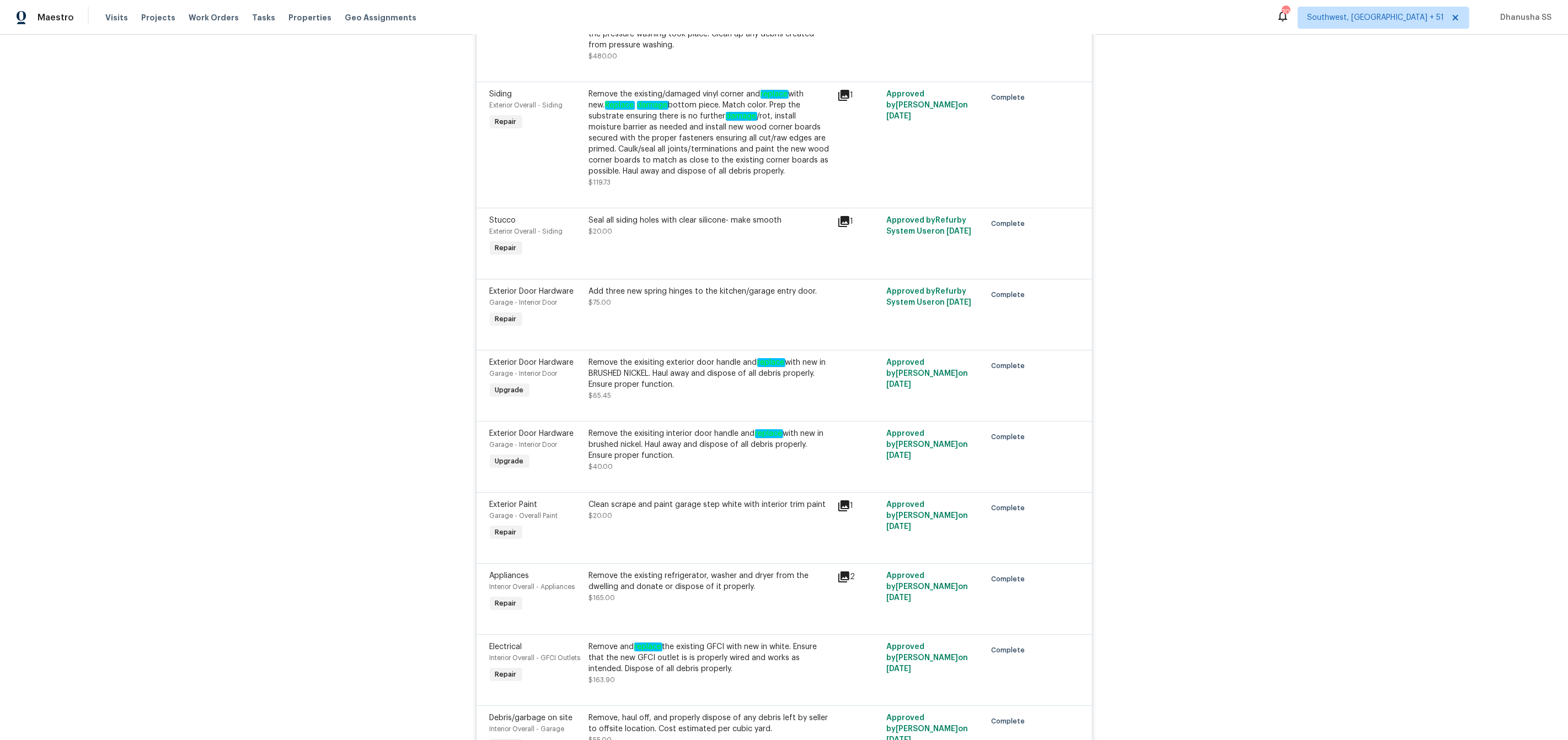
scroll to position [4442, 0]
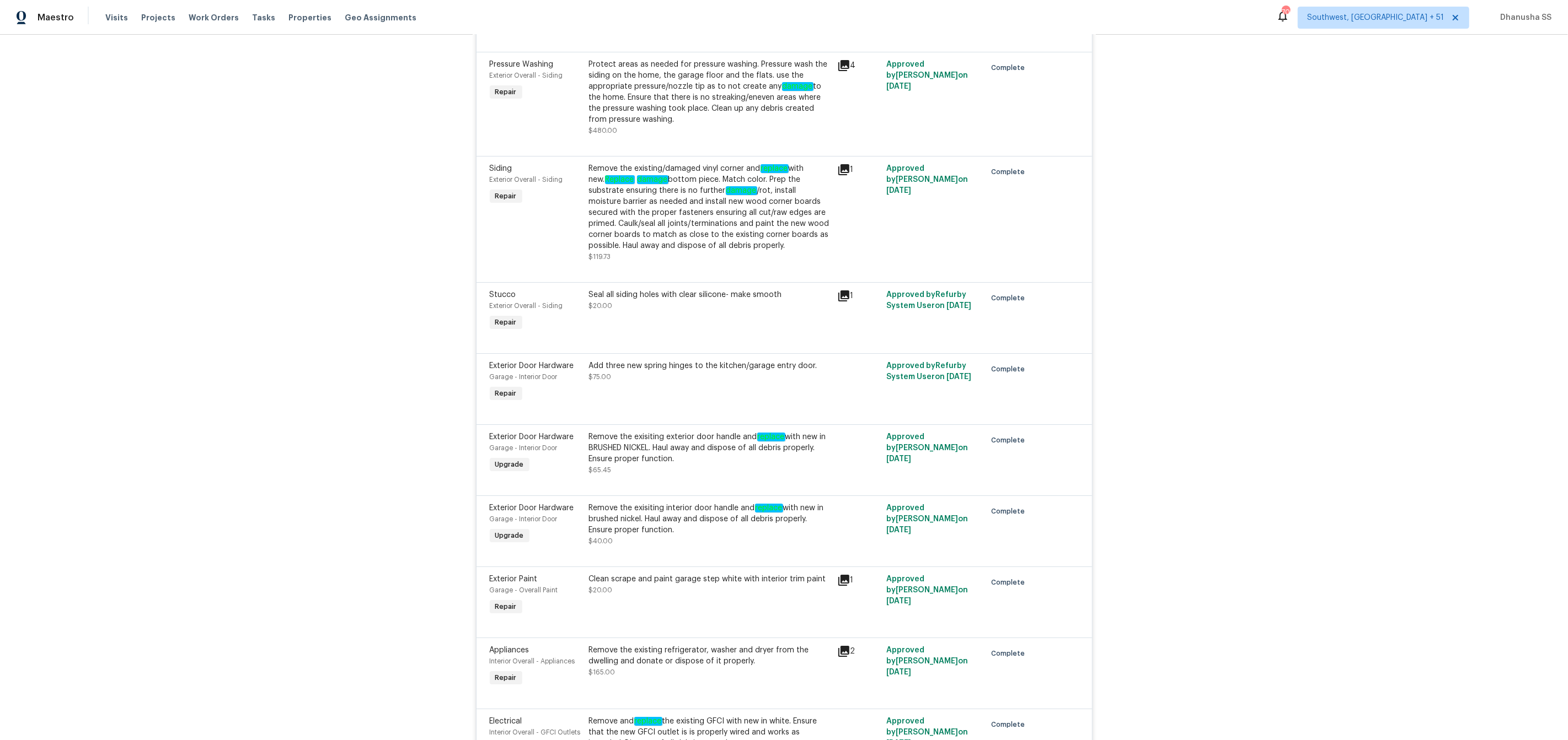
click at [690, 219] on div "Remove the existing/damaged vinyl corner and replace with new. Replace damage b…" at bounding box center [709, 208] width 242 height 88
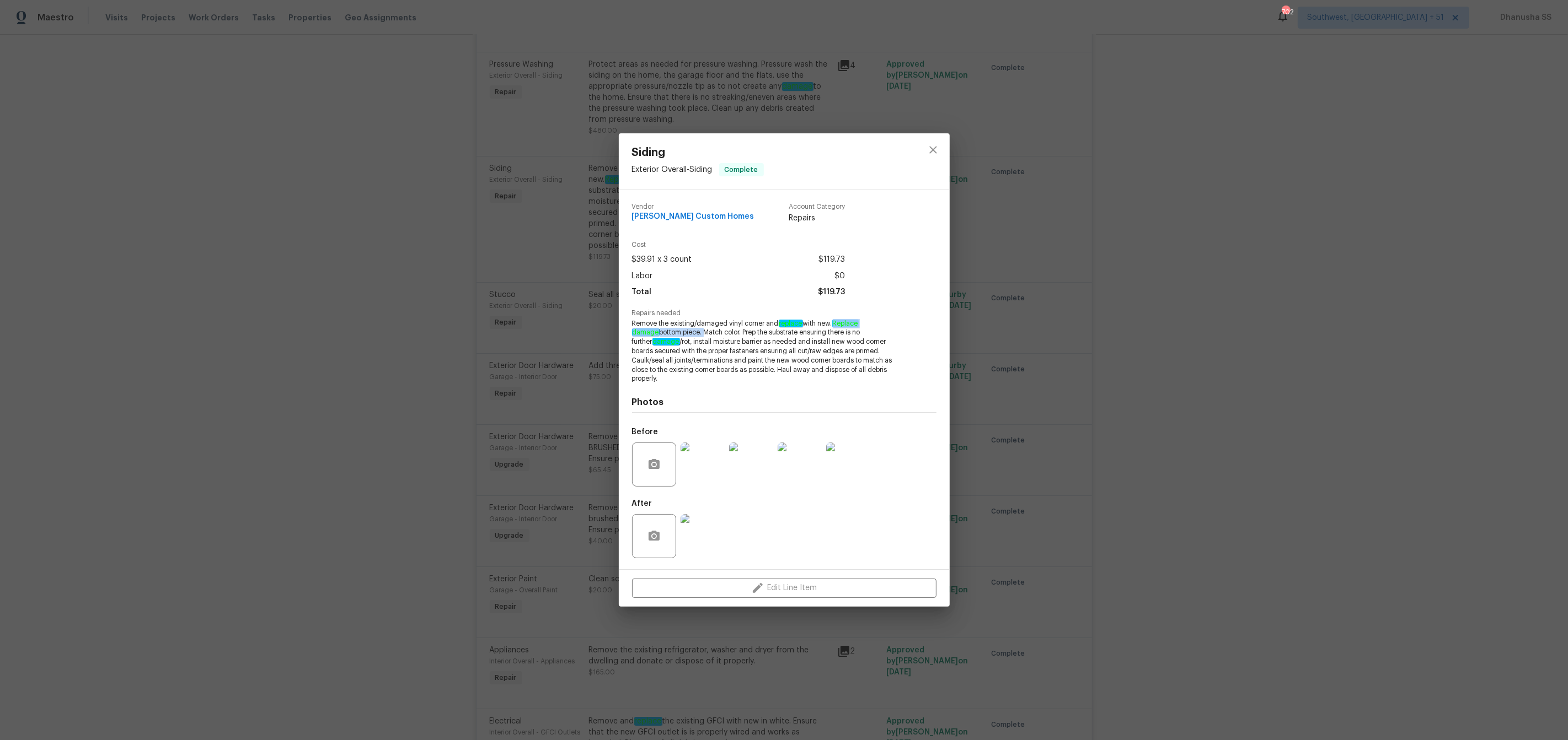
drag, startPoint x: 835, startPoint y: 328, endPoint x: 674, endPoint y: 337, distance: 161.3
click at [674, 337] on span "Remove the existing/damaged vinyl corner and replace with new. Replace damage b…" at bounding box center [768, 351] width 274 height 65
copy span "Replace damage bottom piece."
click at [927, 156] on icon "close" at bounding box center [933, 150] width 13 height 13
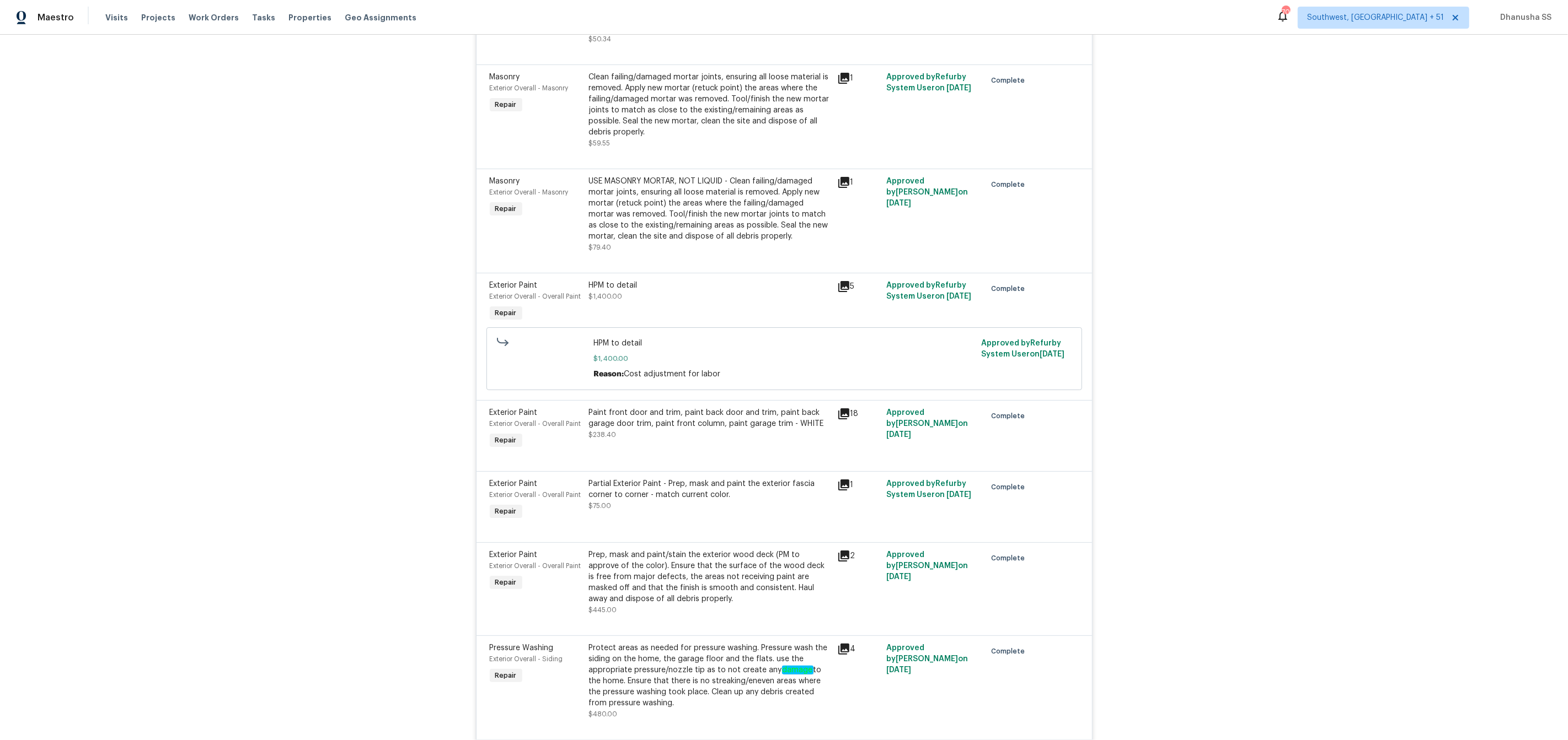
scroll to position [3857, 0]
click at [673, 247] on div "USE MASONRY MORTAR, NOT LIQUID - Clean failing/damaged mortar joints, ensuring …" at bounding box center [709, 215] width 242 height 77
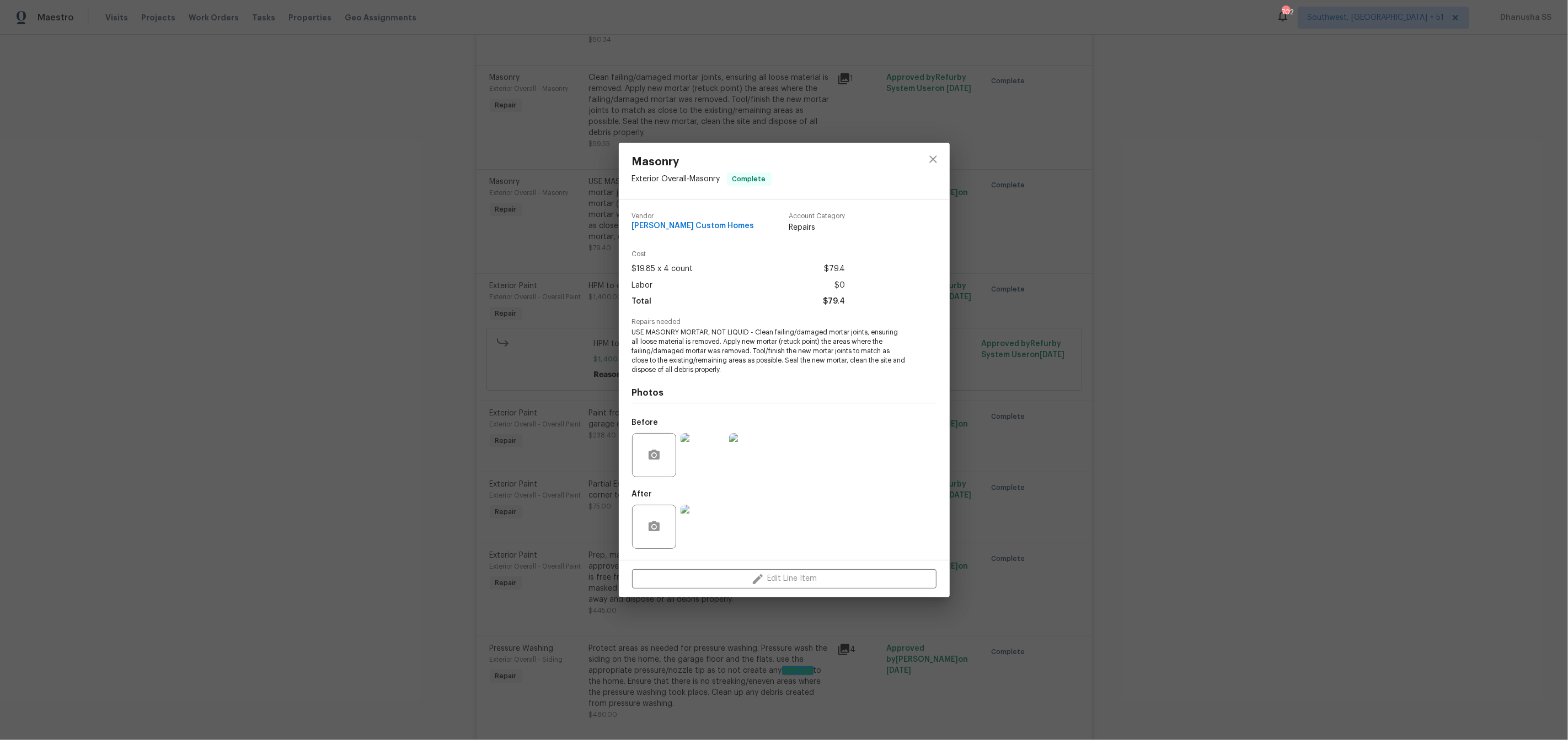
click at [692, 449] on img at bounding box center [702, 455] width 44 height 44
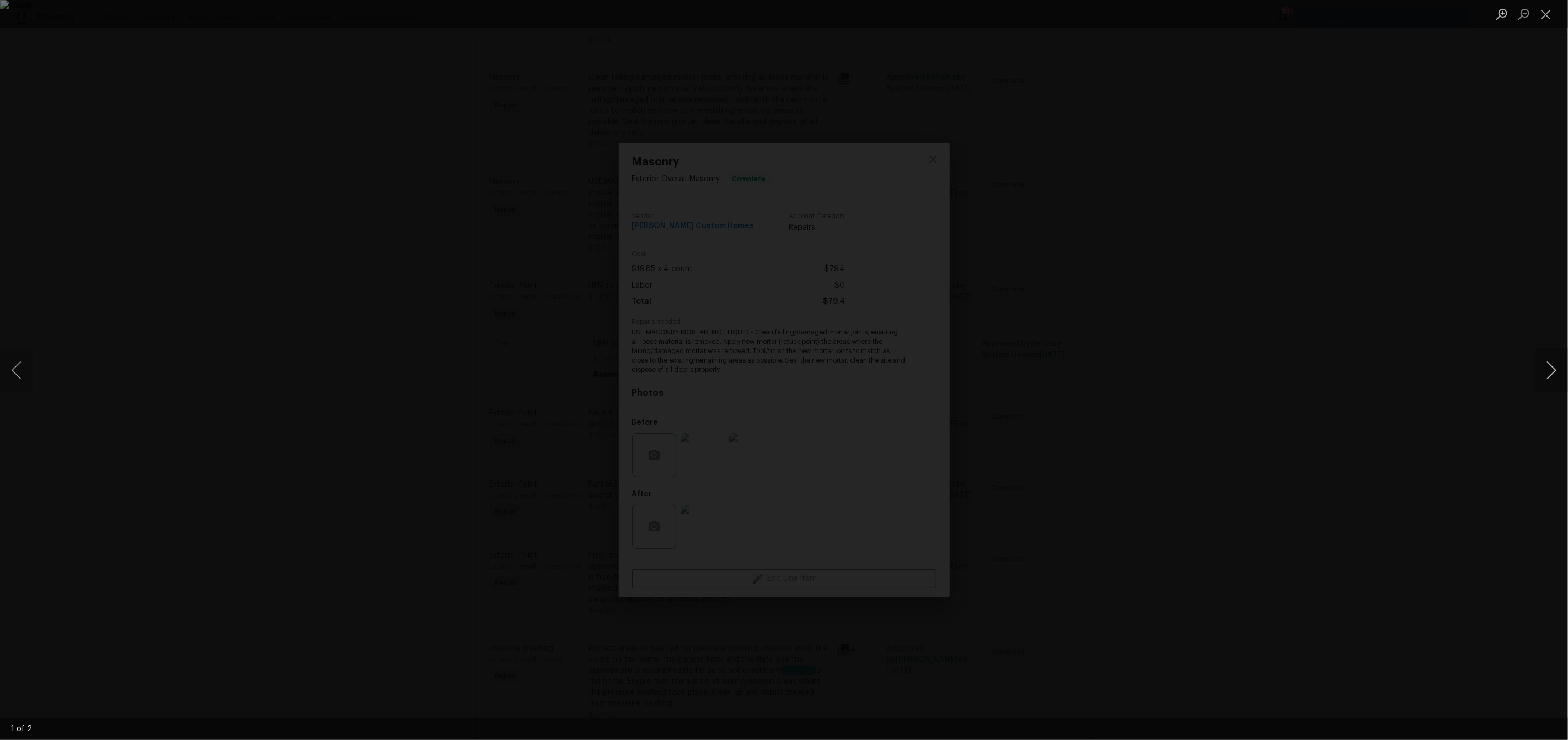
click at [1547, 381] on button "Next image" at bounding box center [1551, 370] width 33 height 44
click at [1245, 328] on div "Lightbox" at bounding box center [784, 370] width 1568 height 740
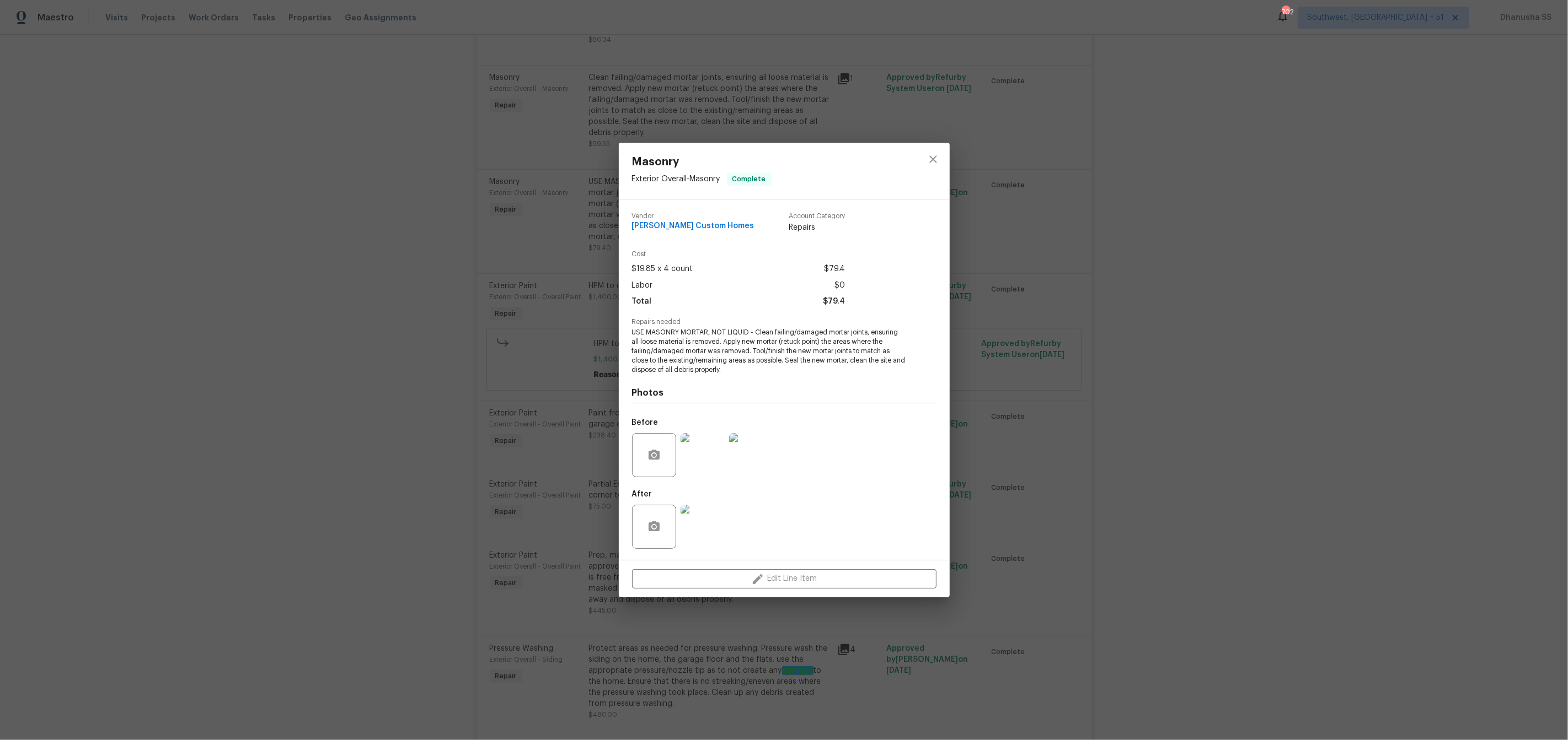
click at [708, 518] on img at bounding box center [702, 527] width 44 height 44
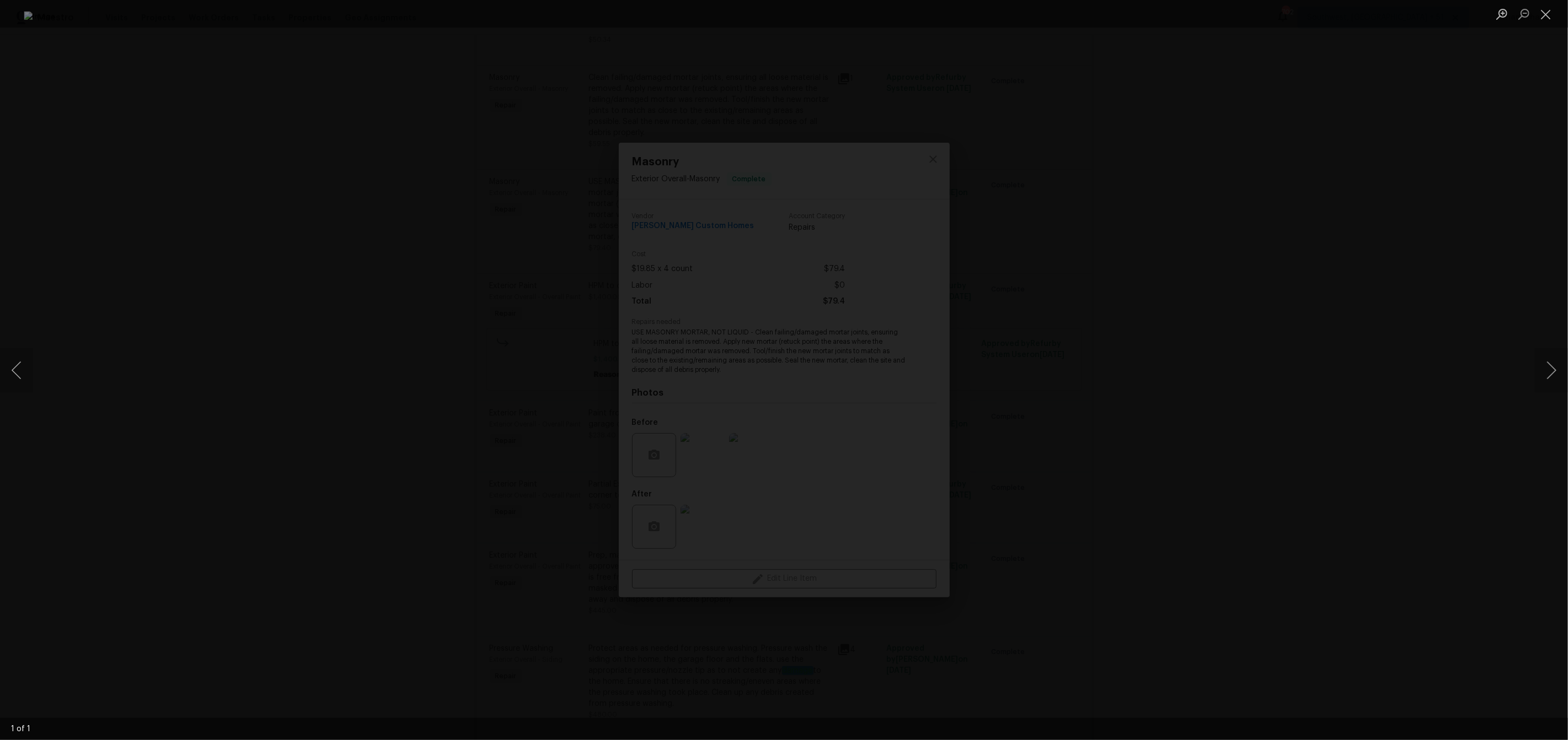
click at [1301, 344] on div "Lightbox" at bounding box center [784, 370] width 1568 height 740
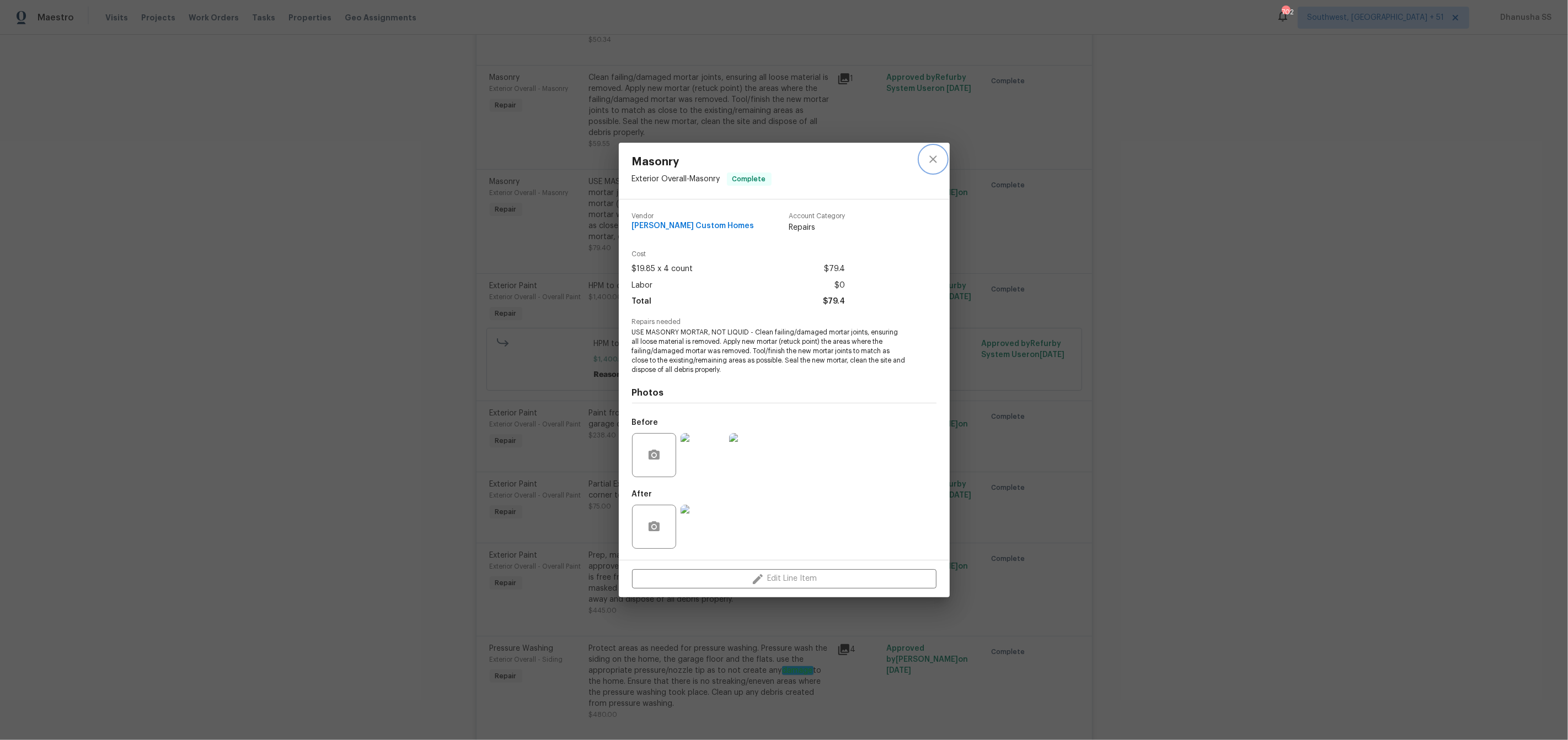
click at [936, 154] on icon "close" at bounding box center [933, 159] width 13 height 13
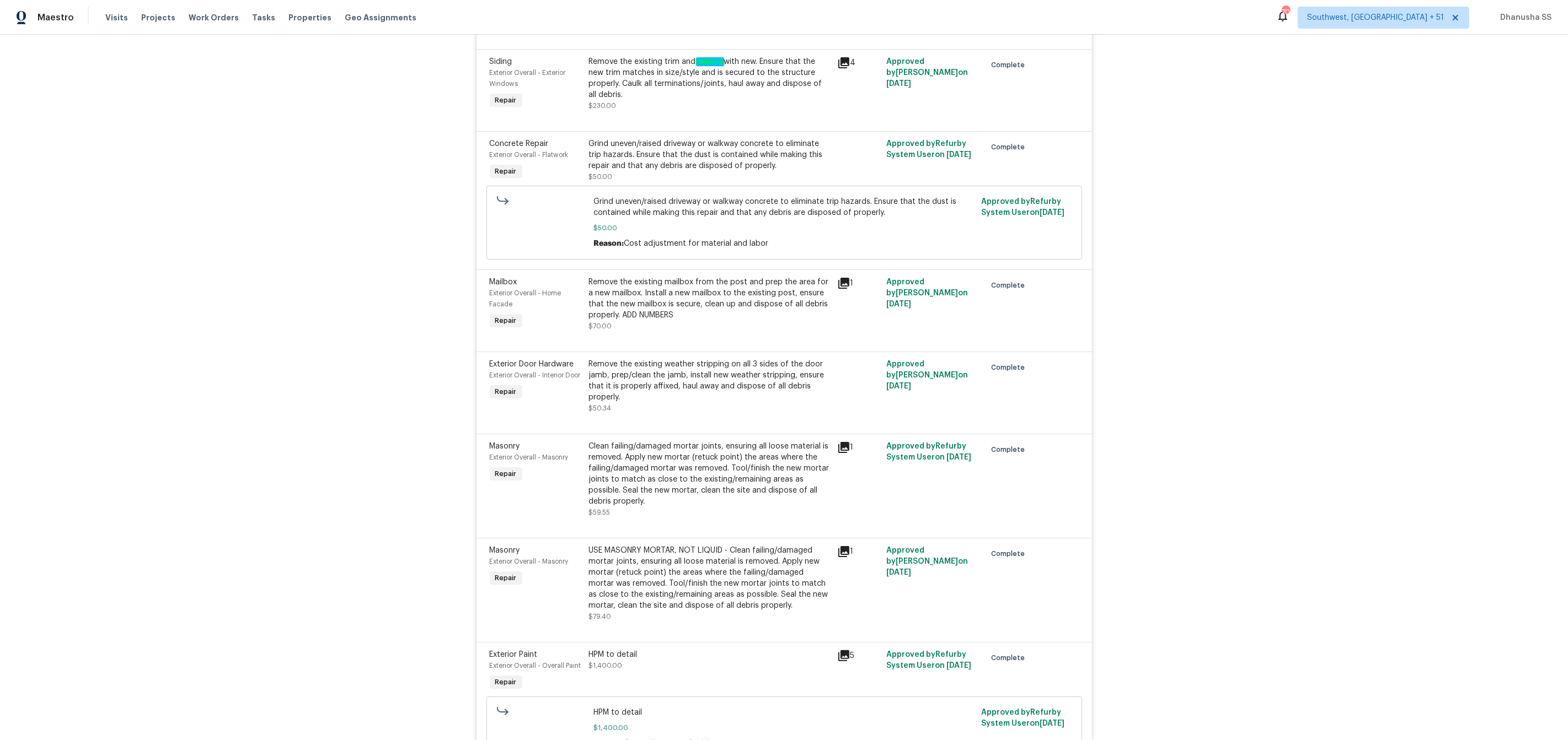
scroll to position [3435, 0]
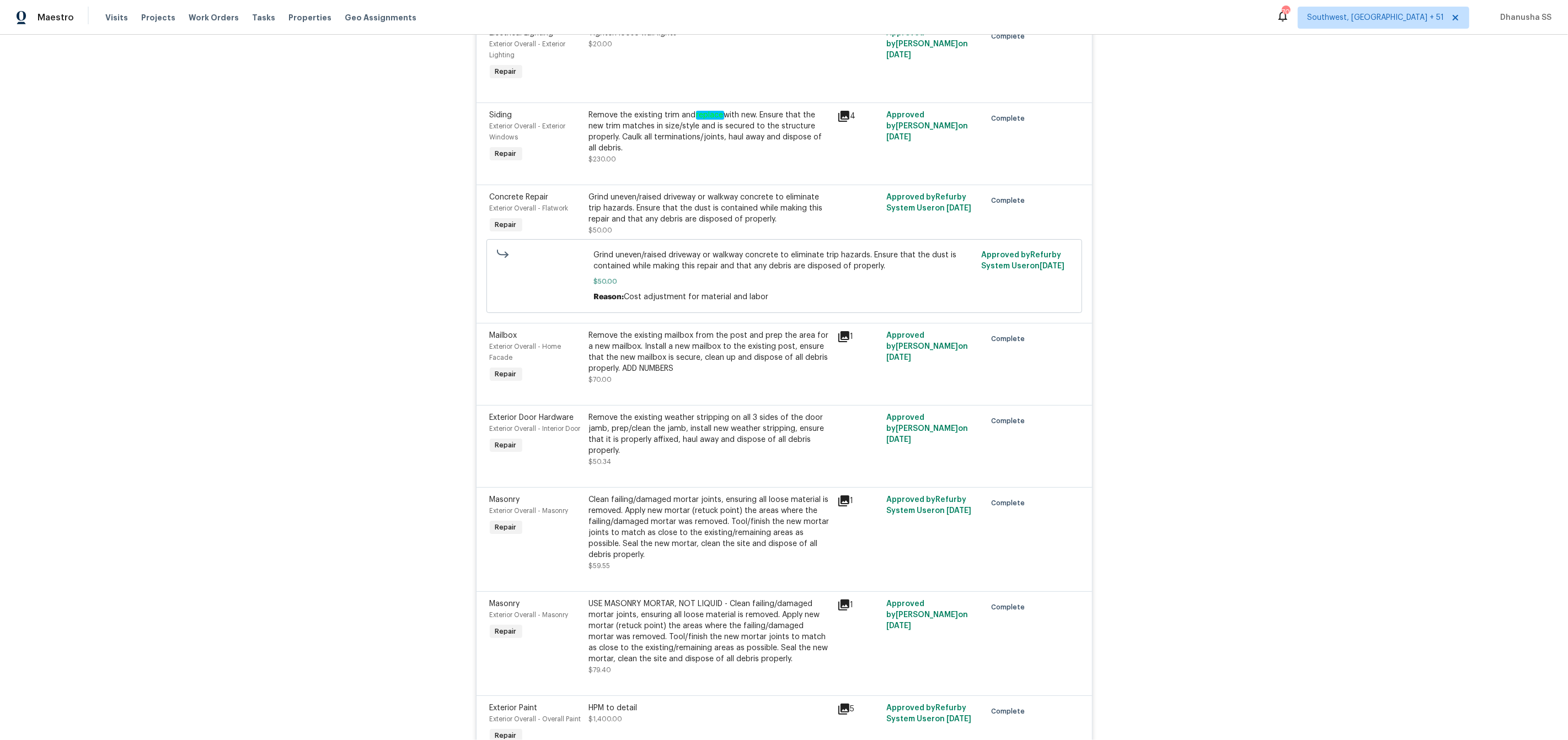
click at [695, 222] on div "Grind uneven/raised driveway or walkway concrete to eliminate trip hazards. Ens…" at bounding box center [709, 208] width 242 height 33
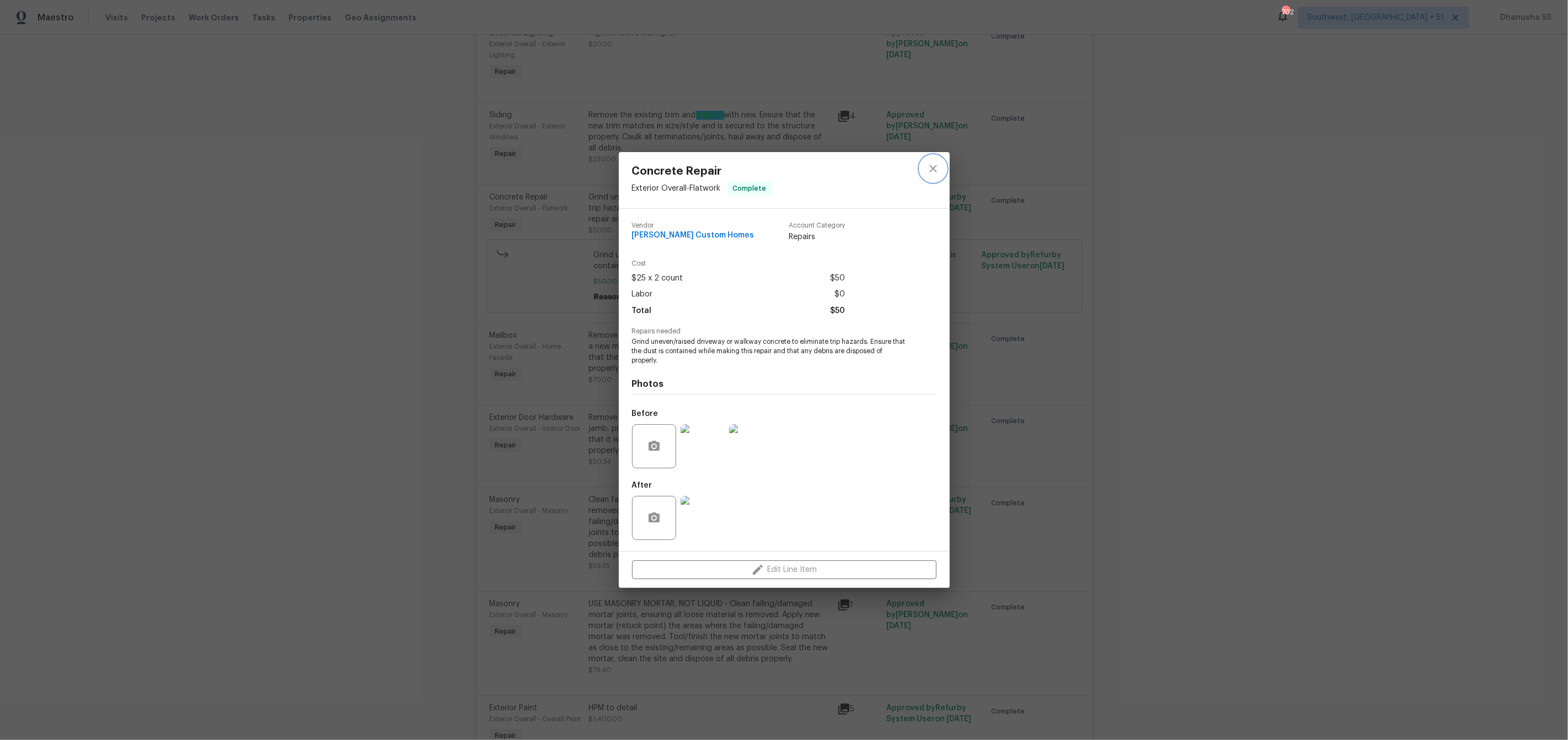
click at [935, 166] on icon "close" at bounding box center [933, 168] width 13 height 13
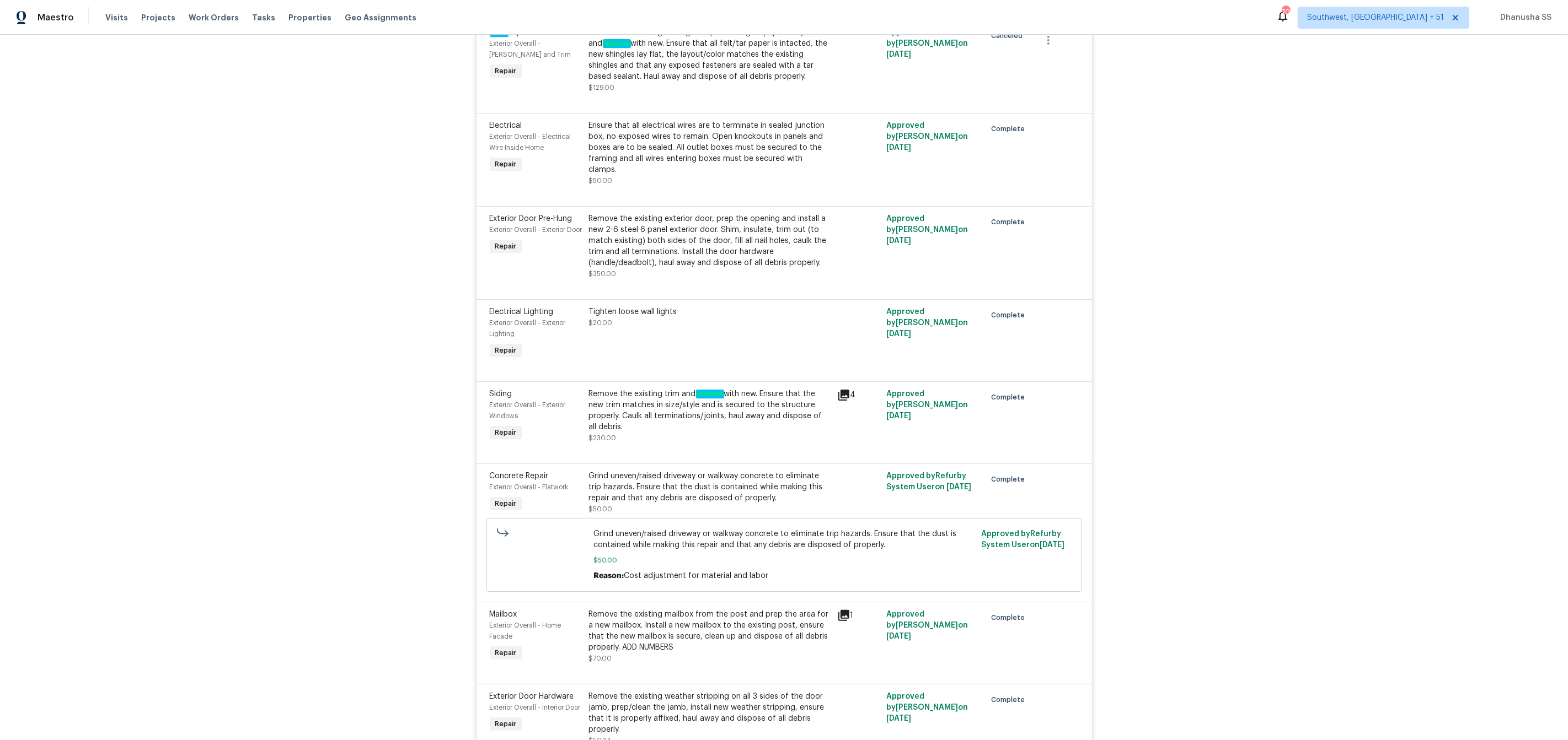
scroll to position [3155, 0]
click at [719, 257] on div "Remove the existing exterior door, prep the opening and install a new 2-6 steel…" at bounding box center [709, 243] width 242 height 55
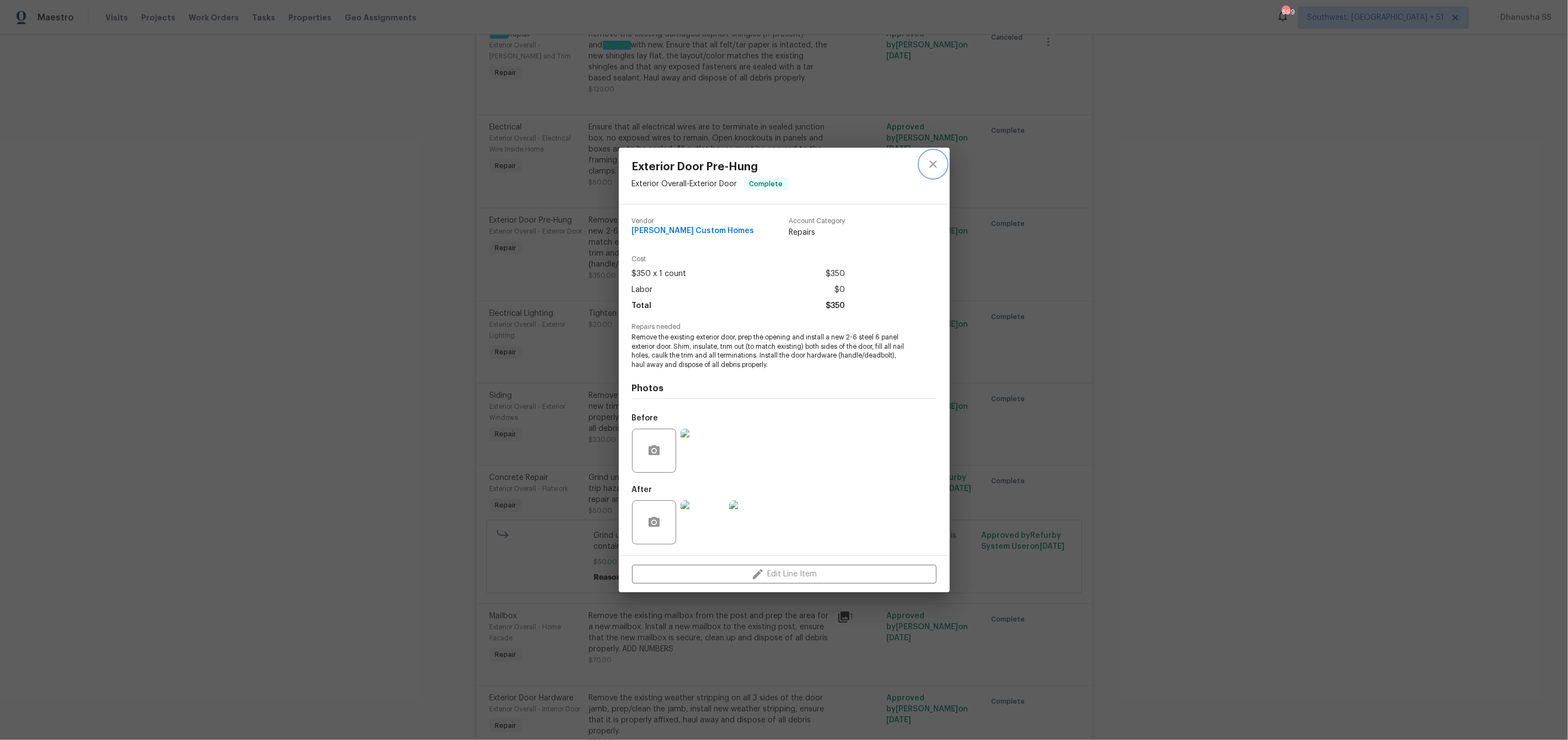
click at [927, 164] on icon "close" at bounding box center [933, 165] width 13 height 13
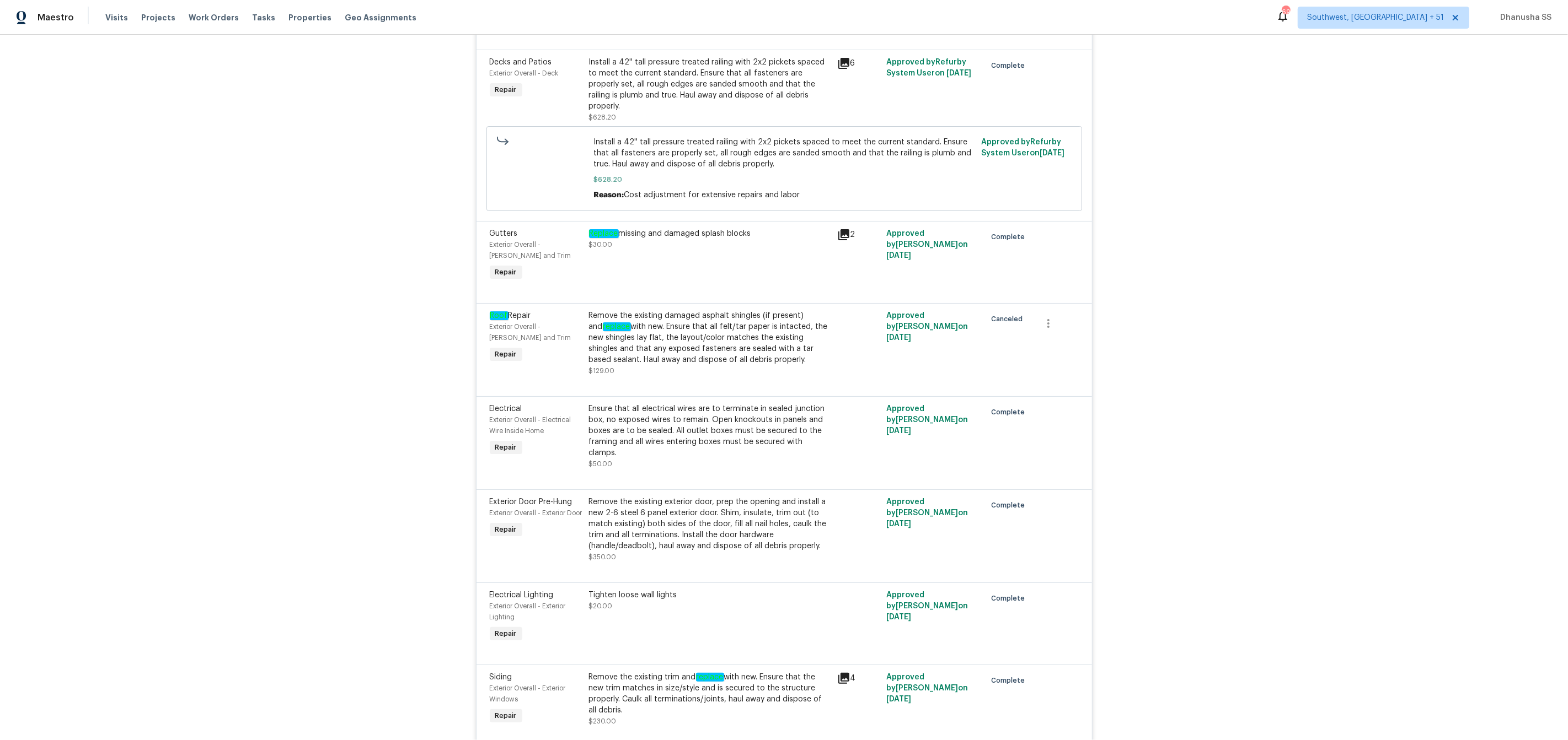
scroll to position [2854, 0]
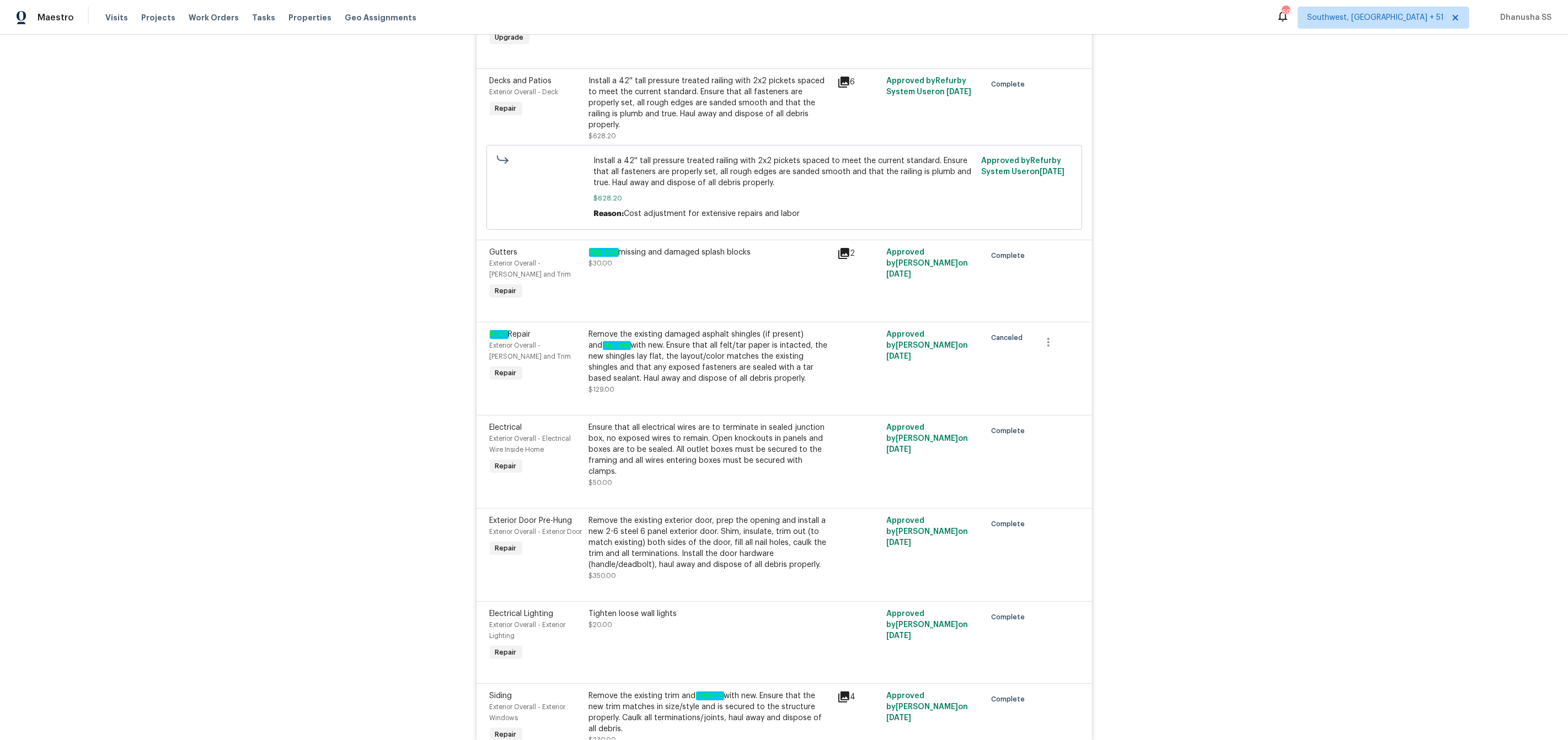
click at [665, 284] on div "Replace missing and damaged splash blocks $30.00" at bounding box center [710, 275] width 248 height 62
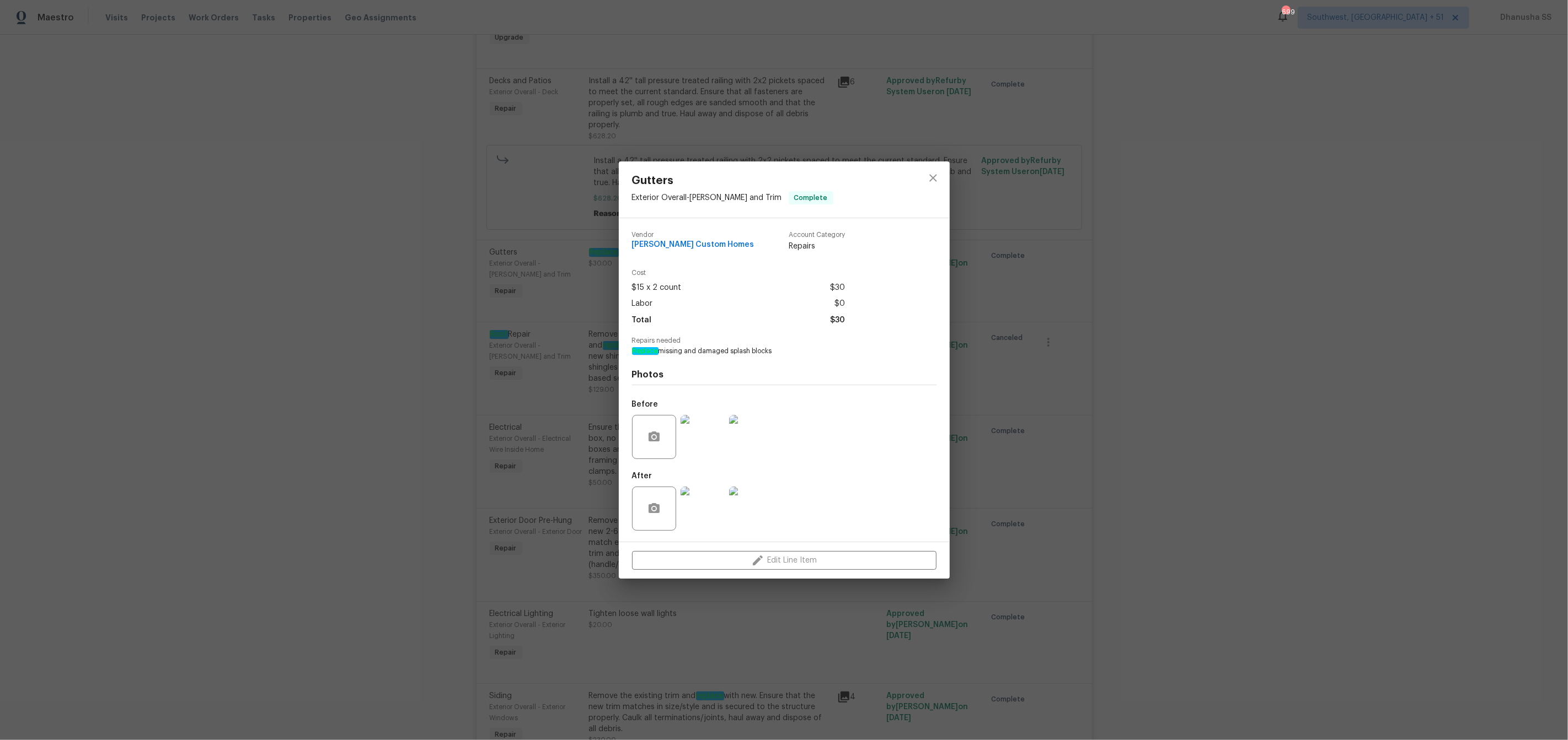
click at [711, 356] on div "Photos Before After" at bounding box center [784, 447] width 305 height 181
click at [713, 446] on img at bounding box center [702, 436] width 44 height 44
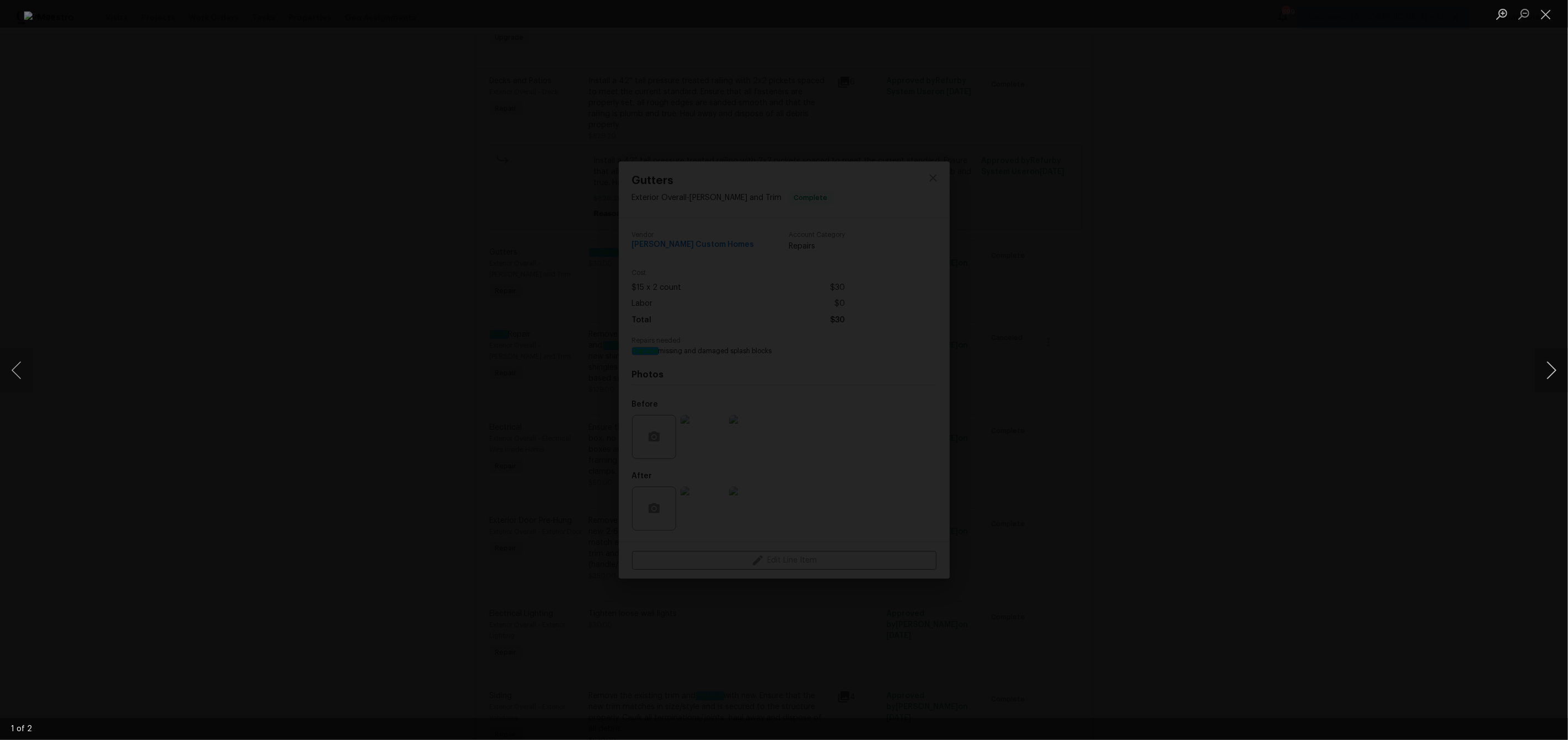
click at [1546, 370] on button "Next image" at bounding box center [1551, 370] width 33 height 44
click at [1280, 417] on div "Lightbox" at bounding box center [784, 370] width 1568 height 740
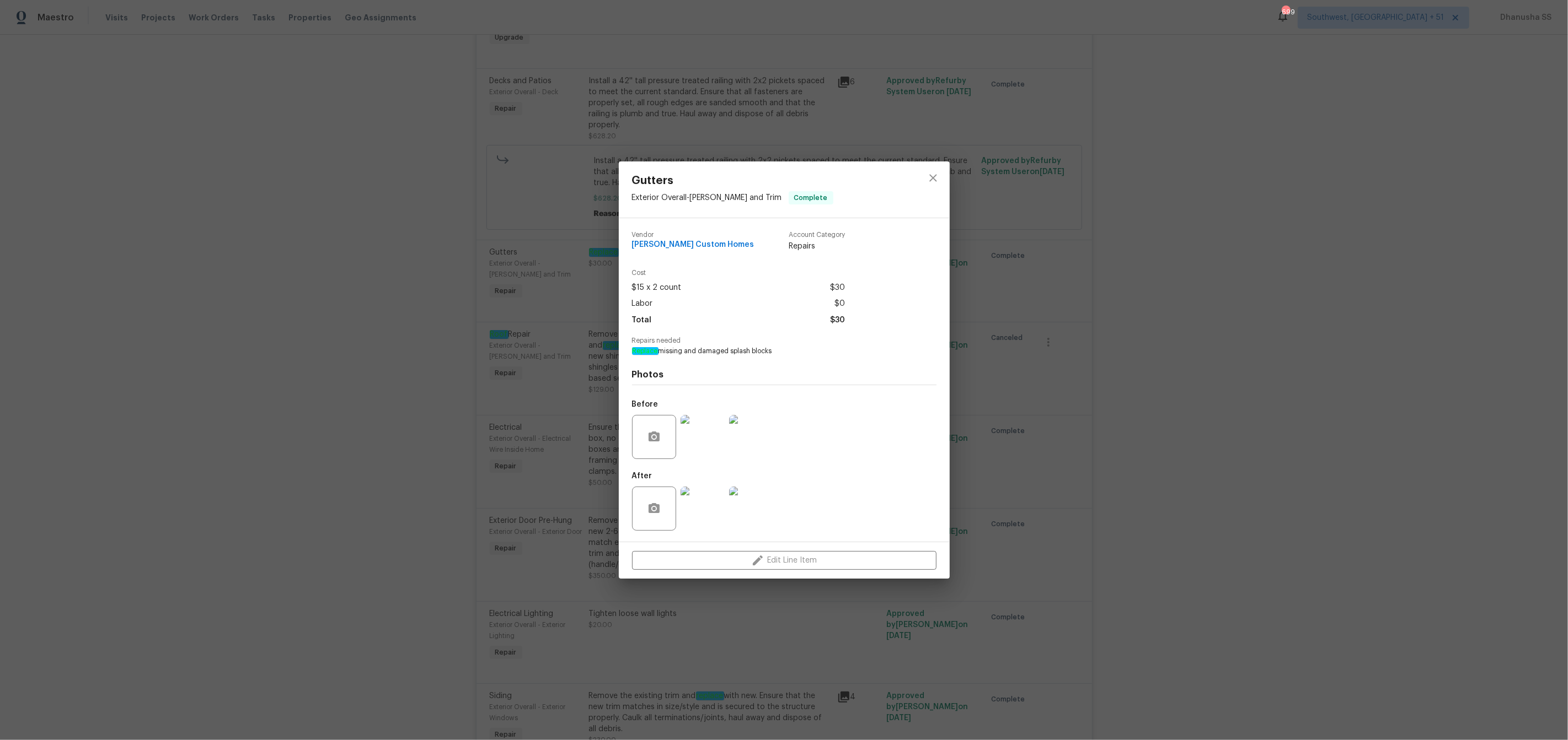
click at [696, 525] on img at bounding box center [702, 509] width 44 height 44
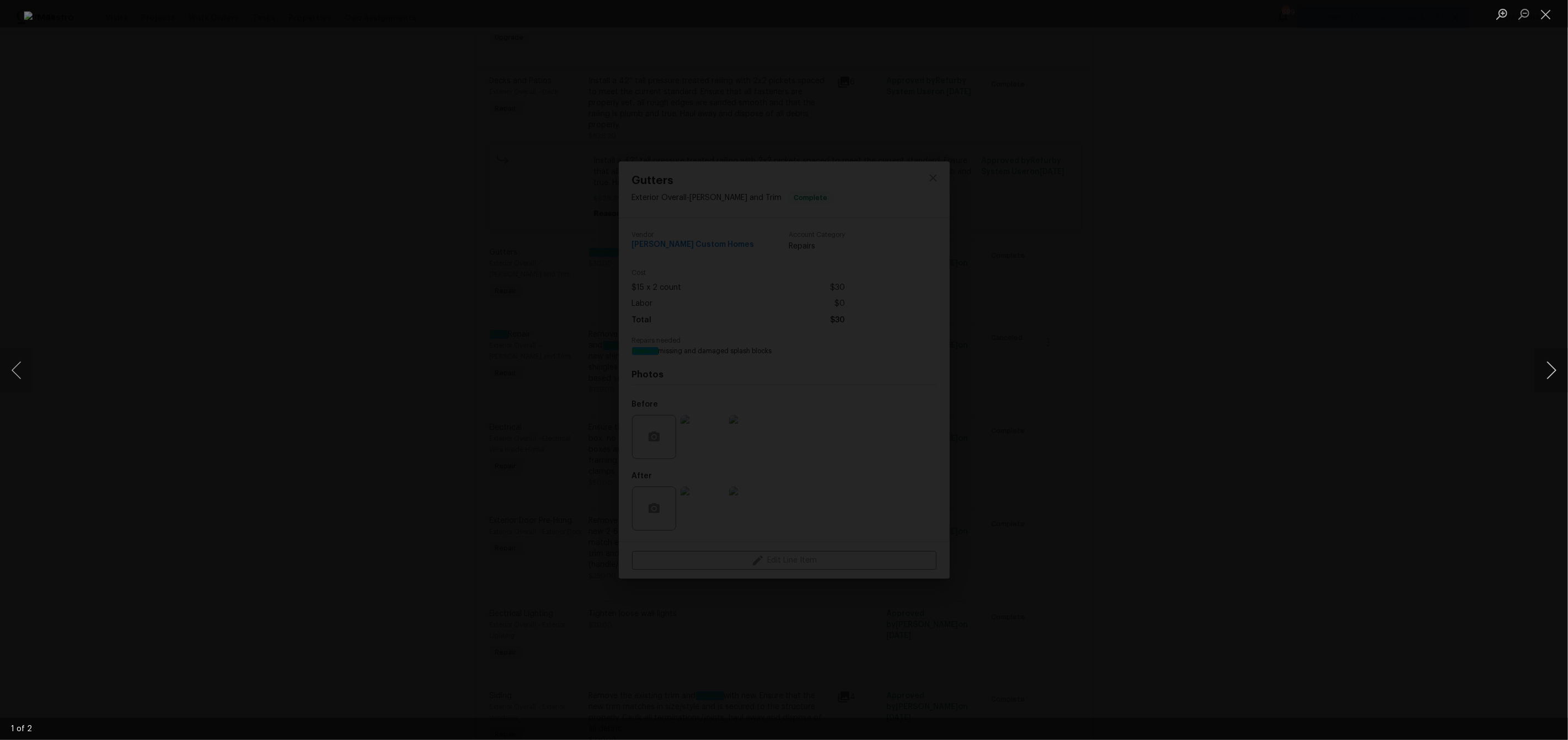
click at [1549, 384] on button "Next image" at bounding box center [1551, 370] width 33 height 44
click at [1360, 381] on div "Lightbox" at bounding box center [784, 370] width 1568 height 740
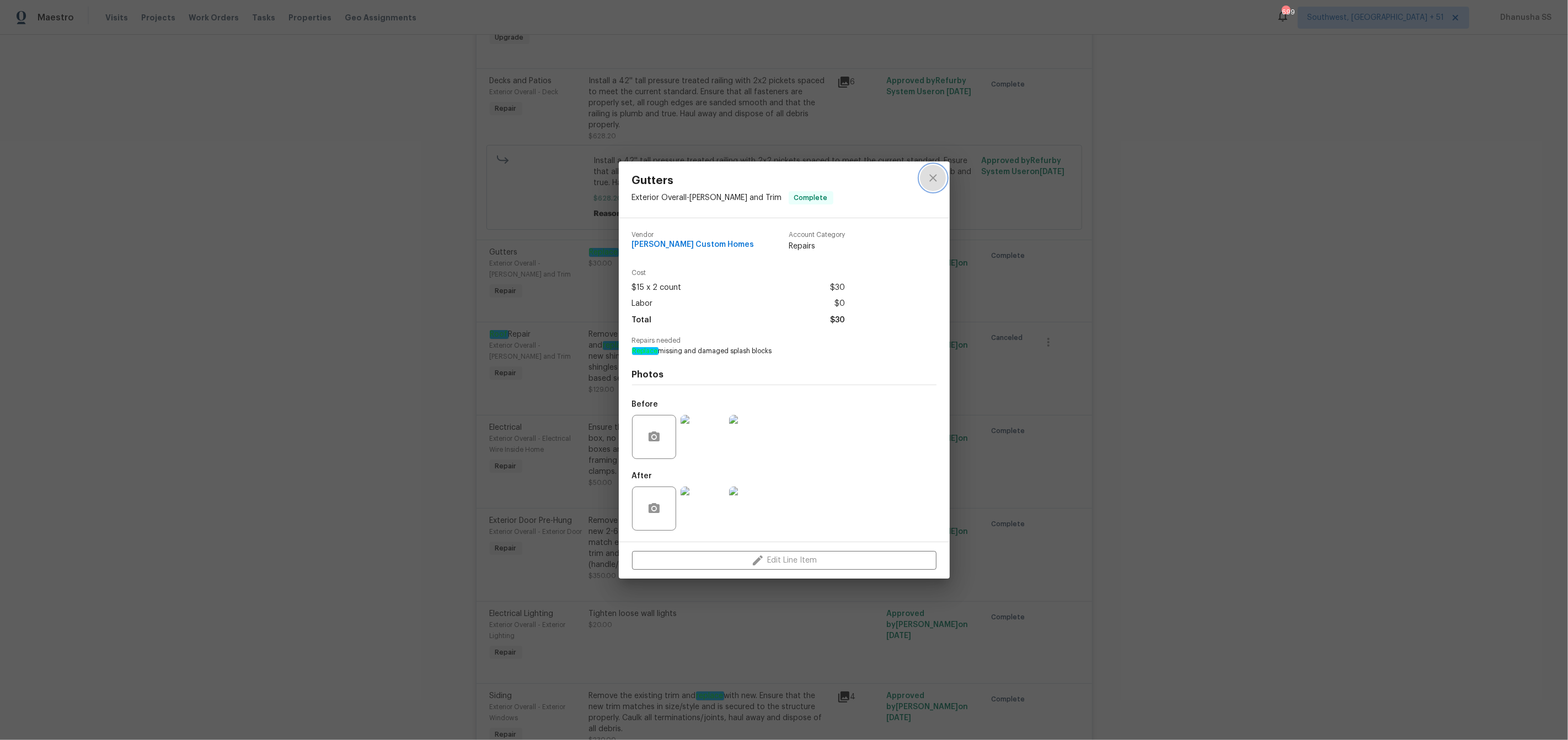
click at [928, 180] on icon "close" at bounding box center [933, 178] width 13 height 13
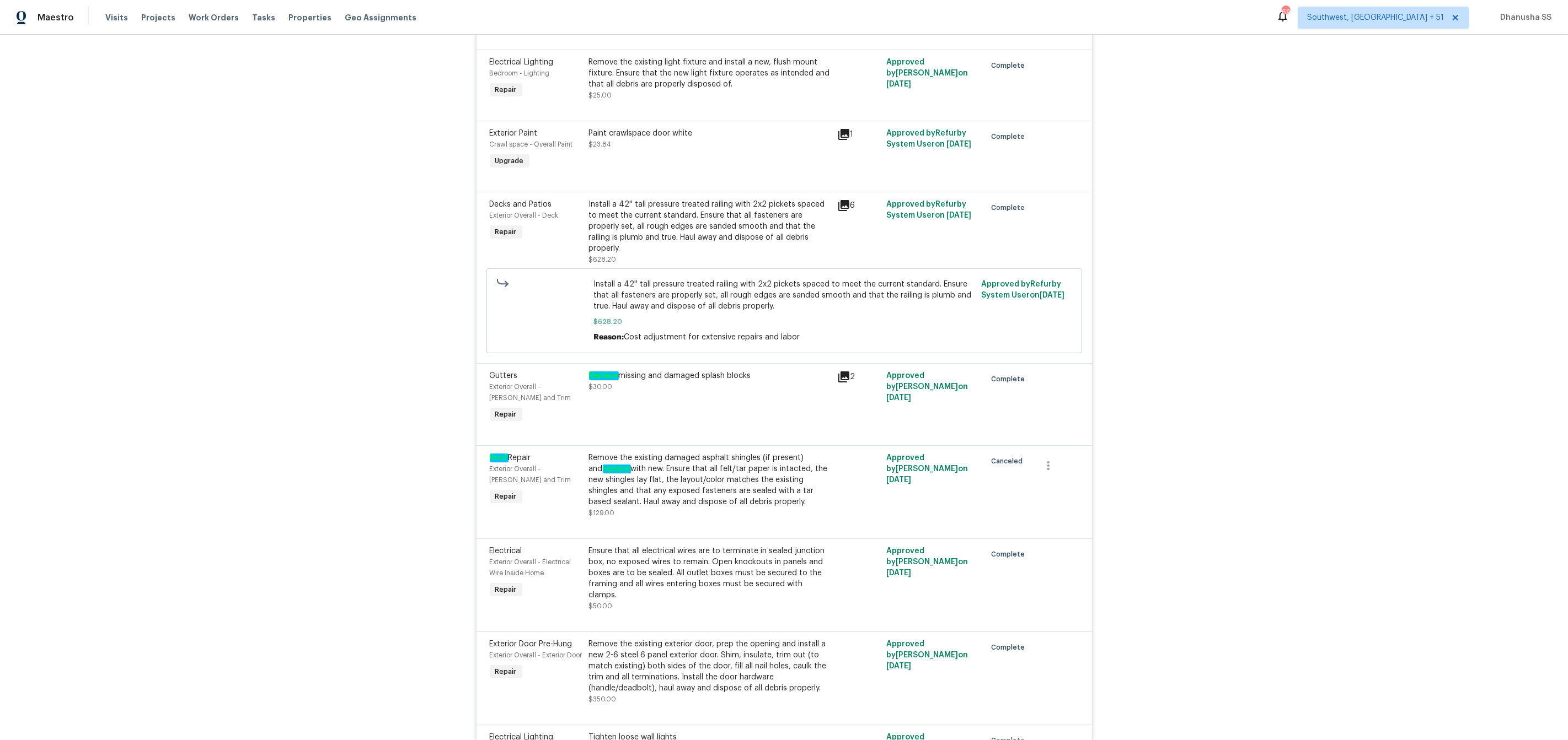
scroll to position [2718, 0]
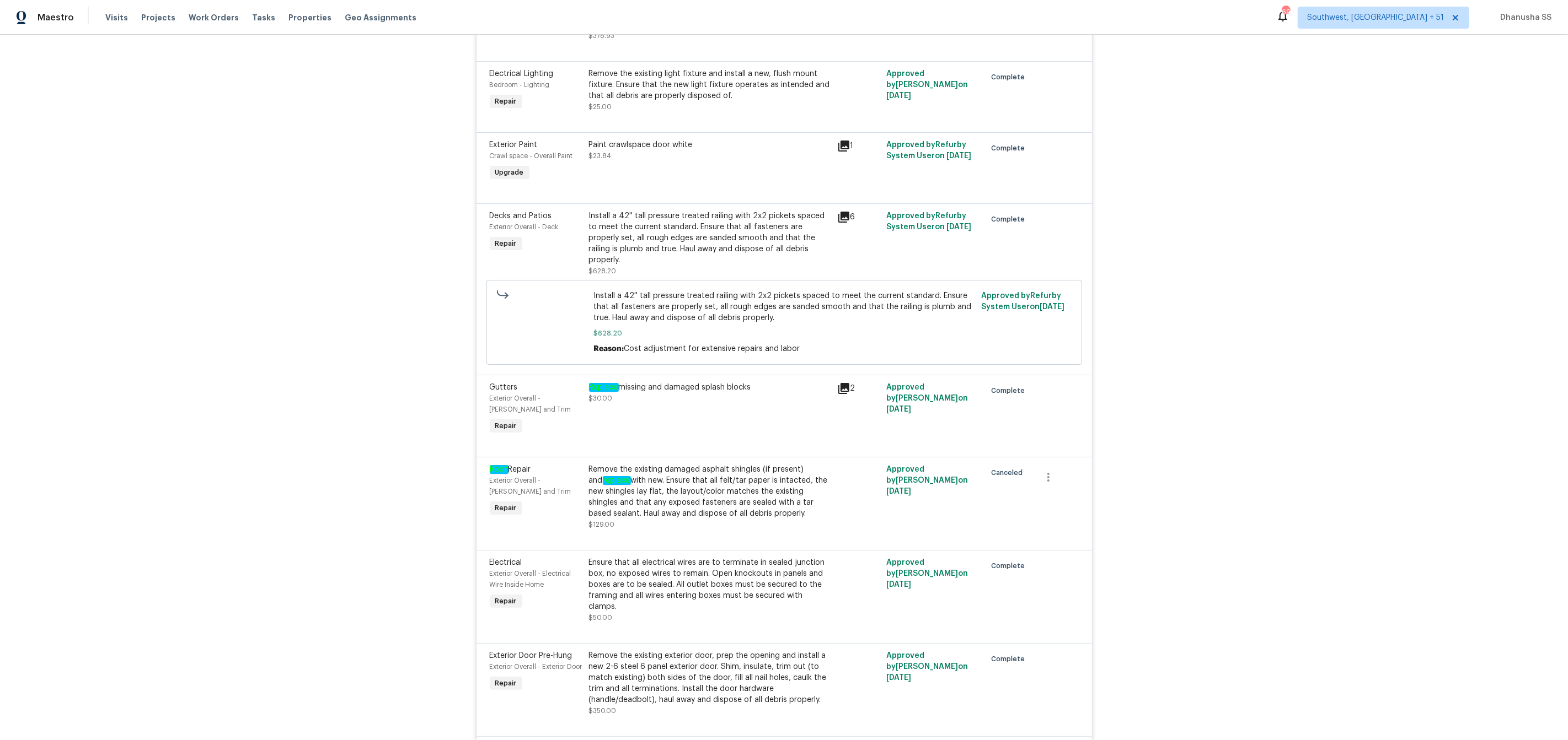
click at [659, 261] on div "Install a 42'' tall pressure treated railing with 2x2 pickets spaced to meet th…" at bounding box center [709, 238] width 242 height 55
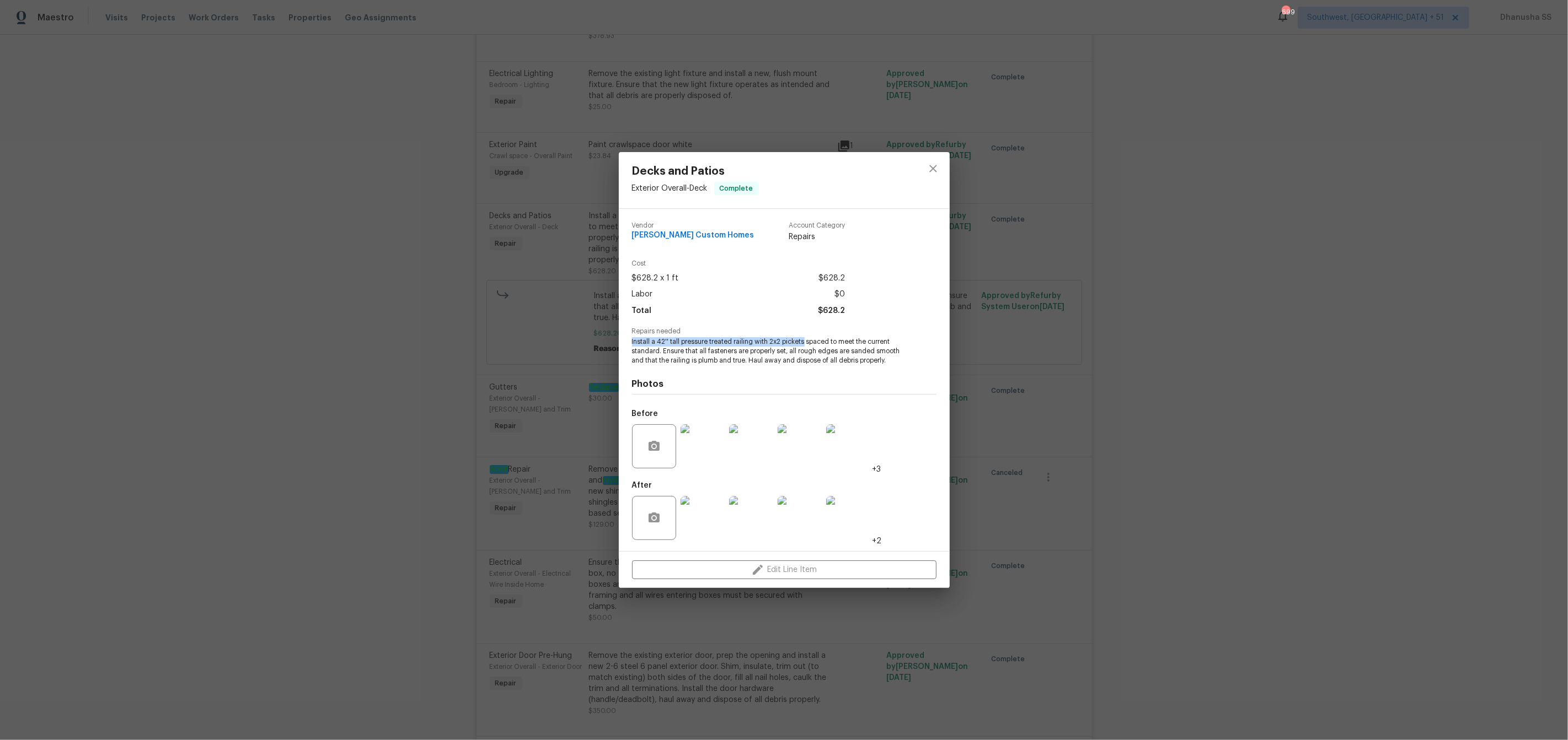
drag, startPoint x: 632, startPoint y: 340, endPoint x: 803, endPoint y: 343, distance: 171.0
click at [803, 343] on span "Install a 42'' tall pressure treated railing with 2x2 pickets spaced to meet th…" at bounding box center [768, 351] width 274 height 27
copy span "Install a 42'' tall pressure treated railing with 2x2 pickets"
click at [926, 171] on button "close" at bounding box center [933, 168] width 26 height 26
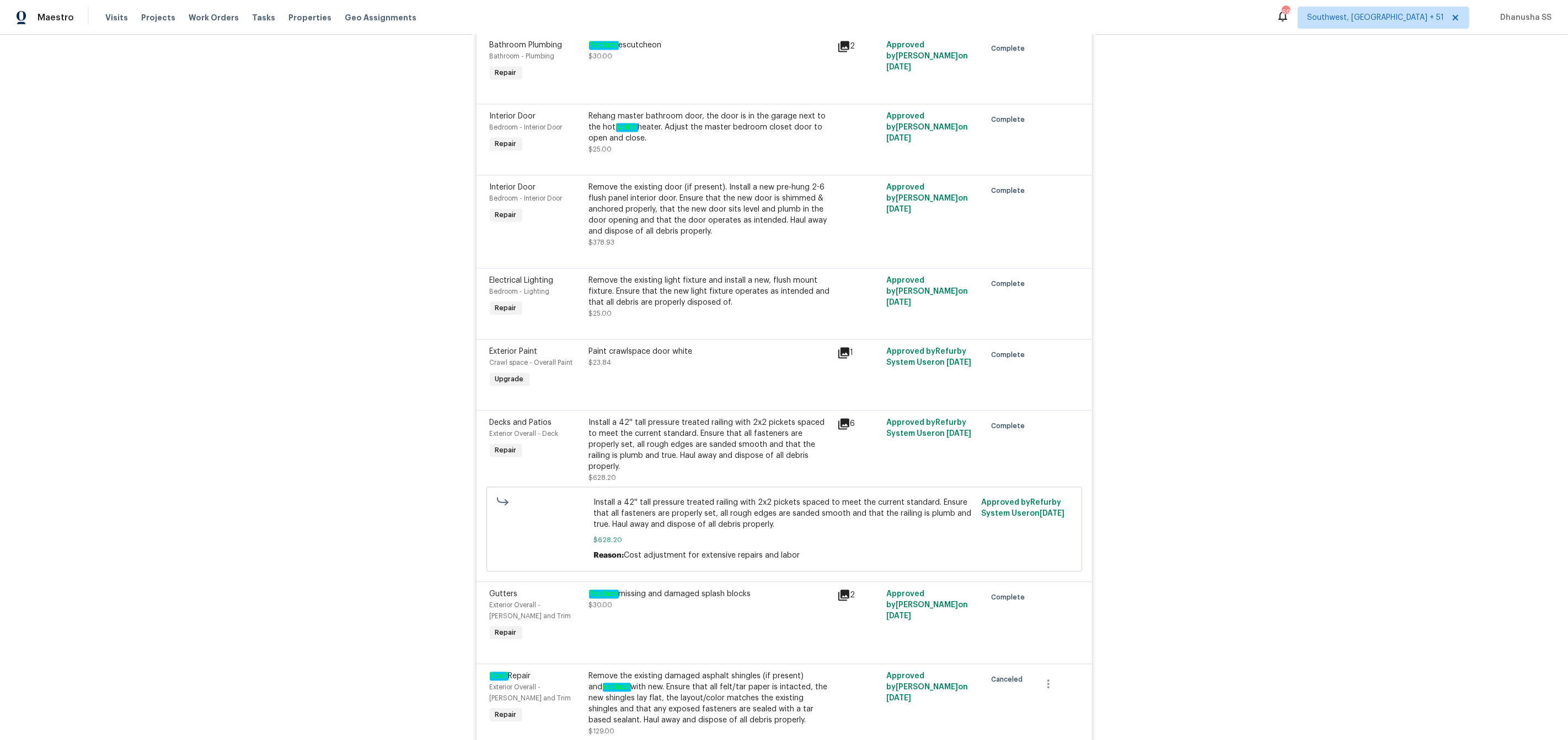
scroll to position [2511, 0]
click at [698, 238] on div "Remove the existing door (if present). Install a new pre-hung 2-6 flush panel i…" at bounding box center [709, 211] width 242 height 55
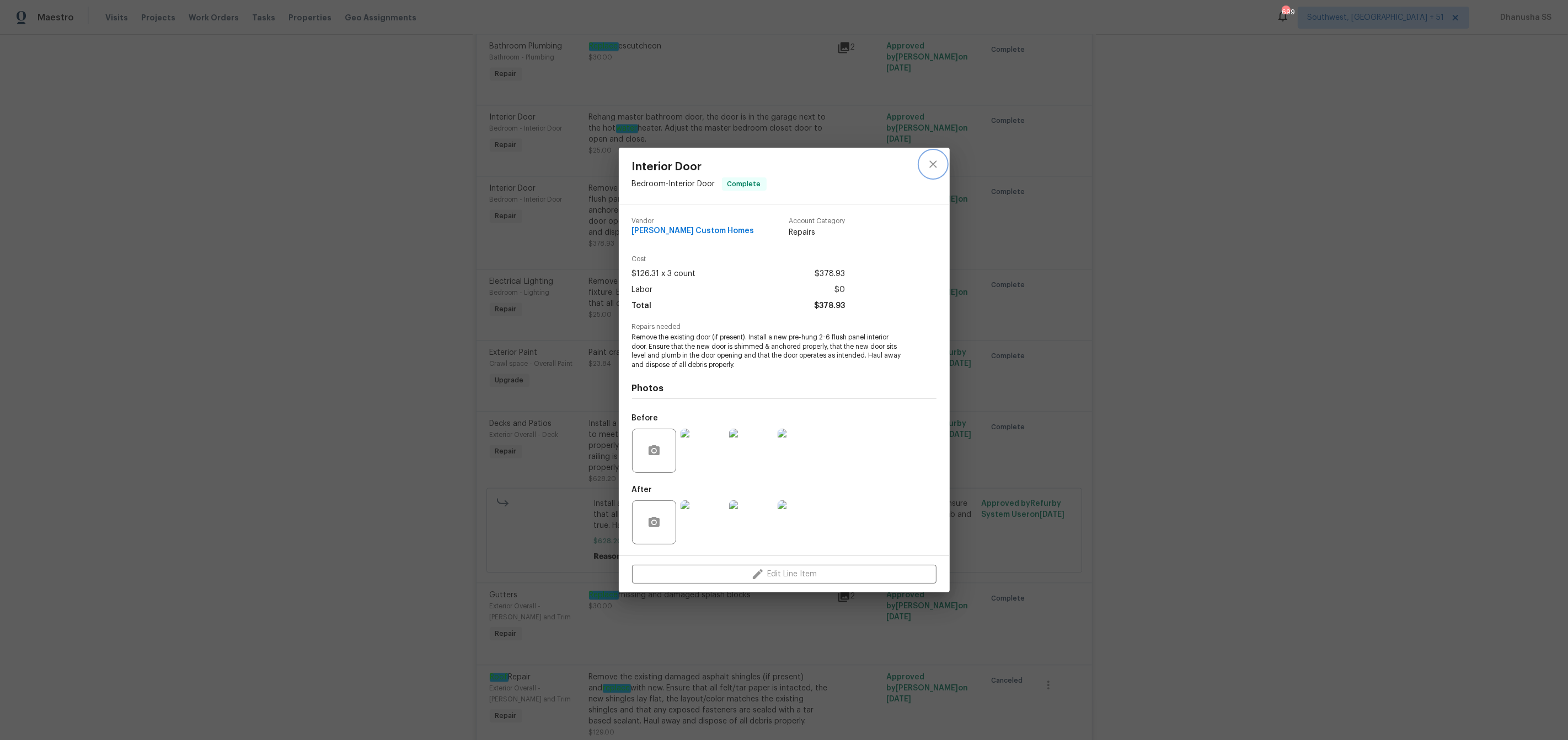
click at [934, 159] on icon "close" at bounding box center [933, 165] width 13 height 13
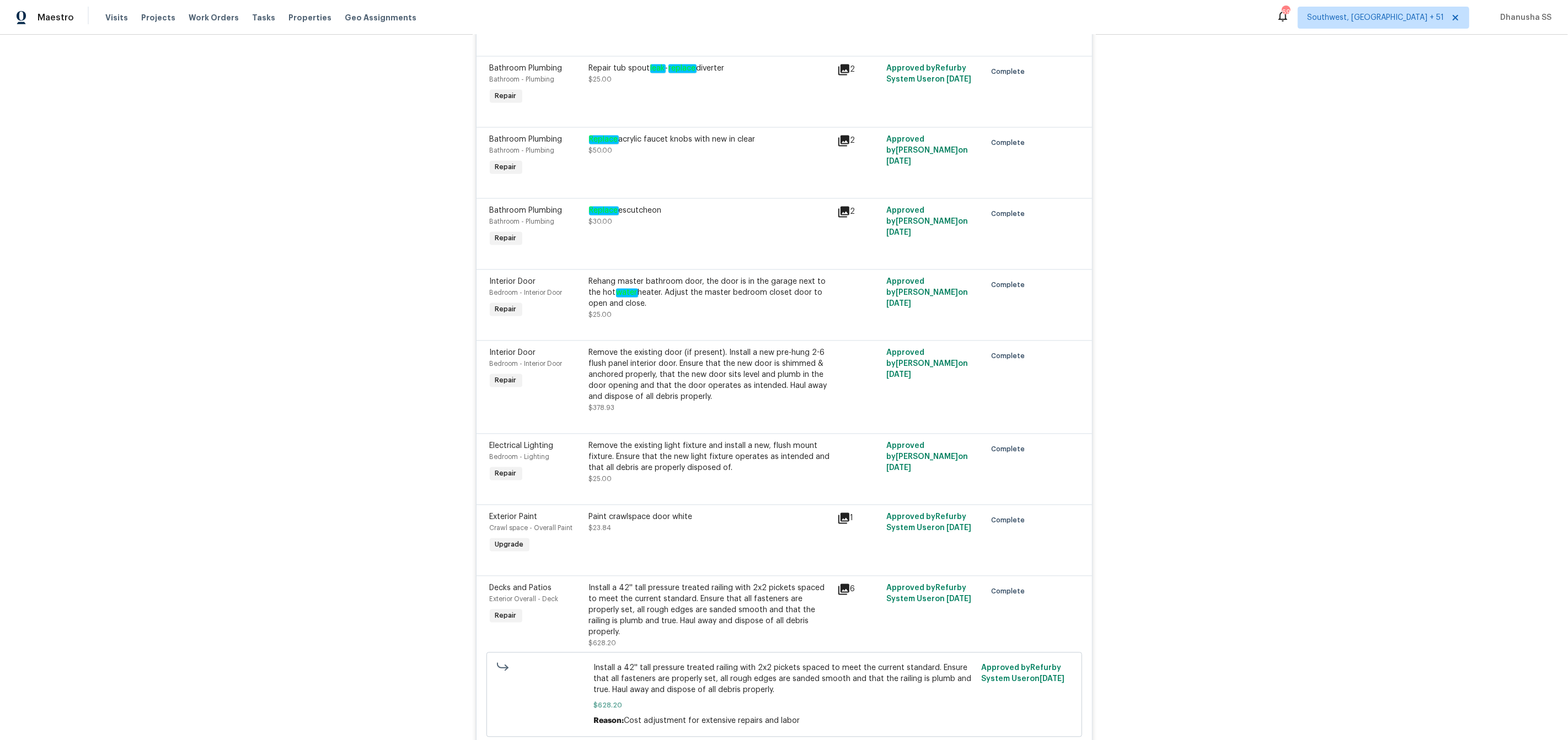
scroll to position [2335, 0]
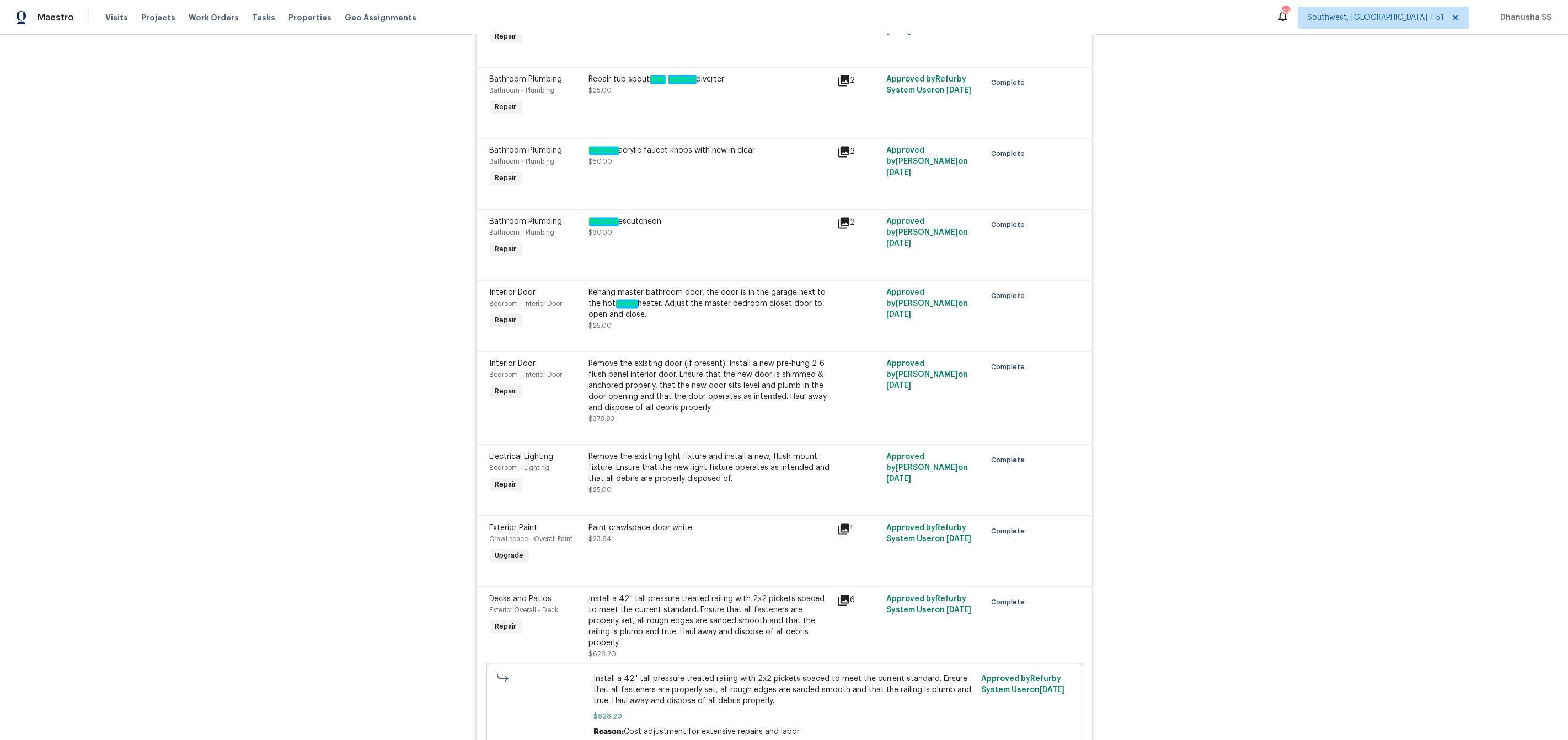
click at [668, 264] on div "Replace escutcheon $30.00" at bounding box center [710, 239] width 248 height 51
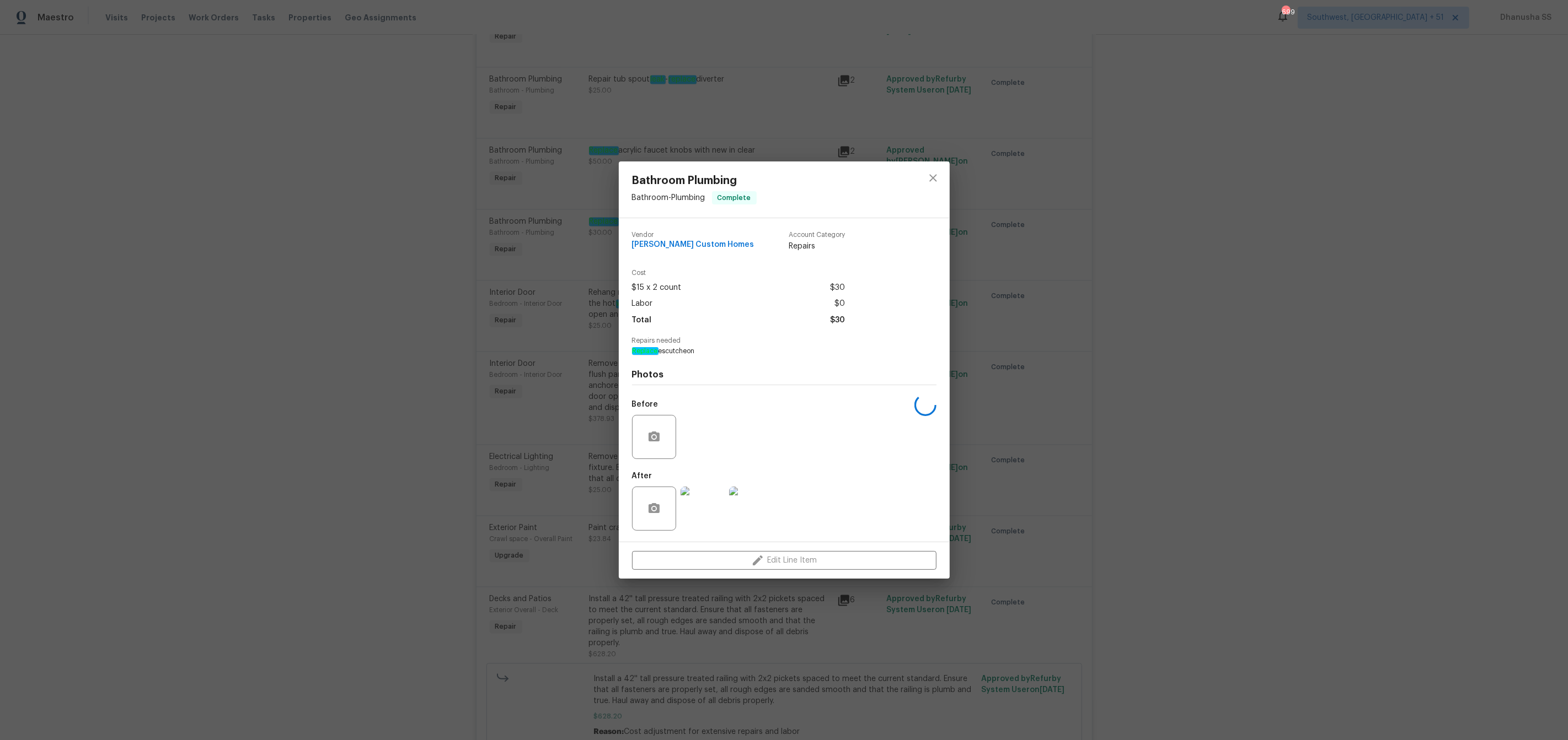
click at [679, 350] on span "Replace escutcheon" at bounding box center [768, 352] width 274 height 9
copy span "Replace escutcheon"
click at [923, 177] on button "close" at bounding box center [933, 178] width 26 height 26
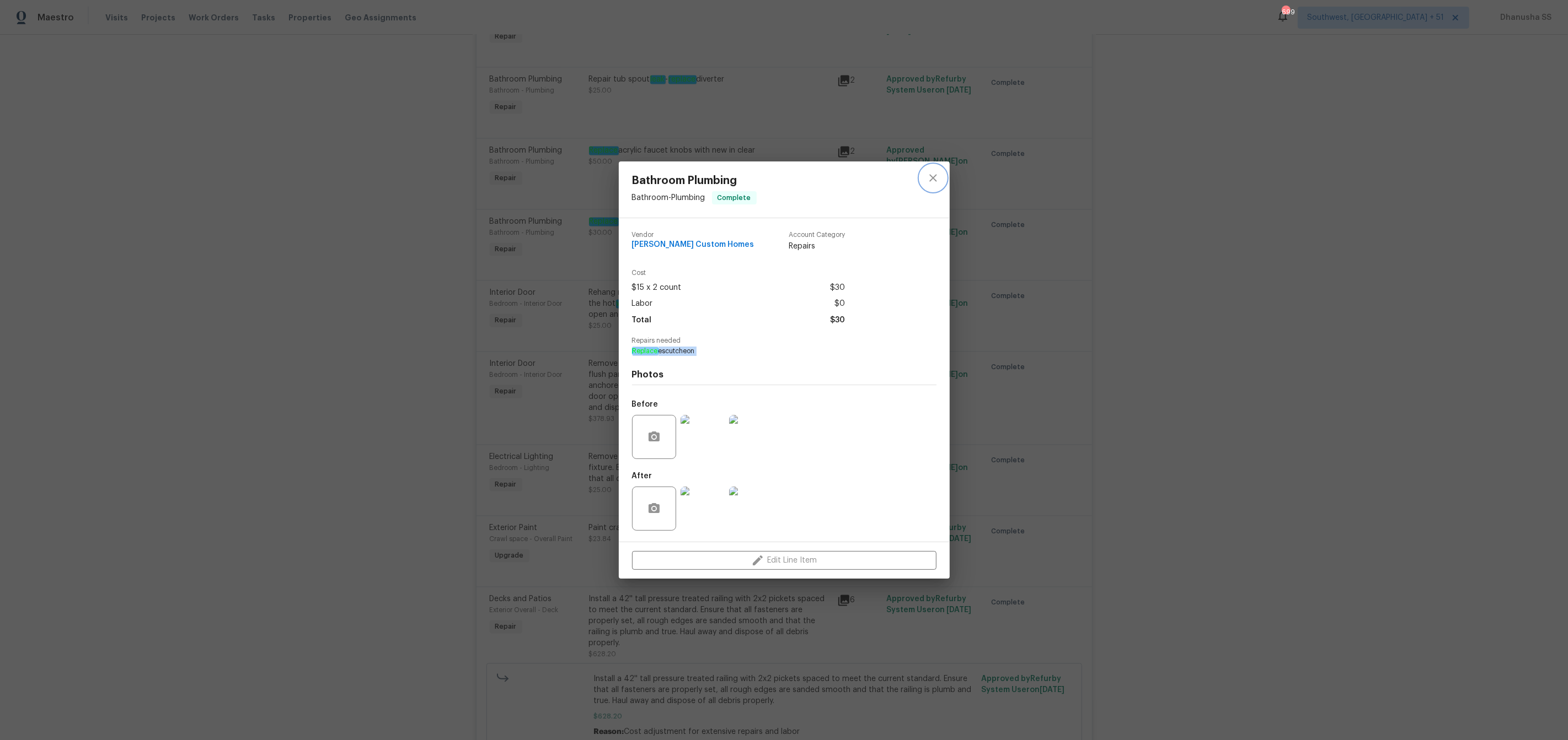
click at [923, 177] on button "close" at bounding box center [933, 178] width 26 height 26
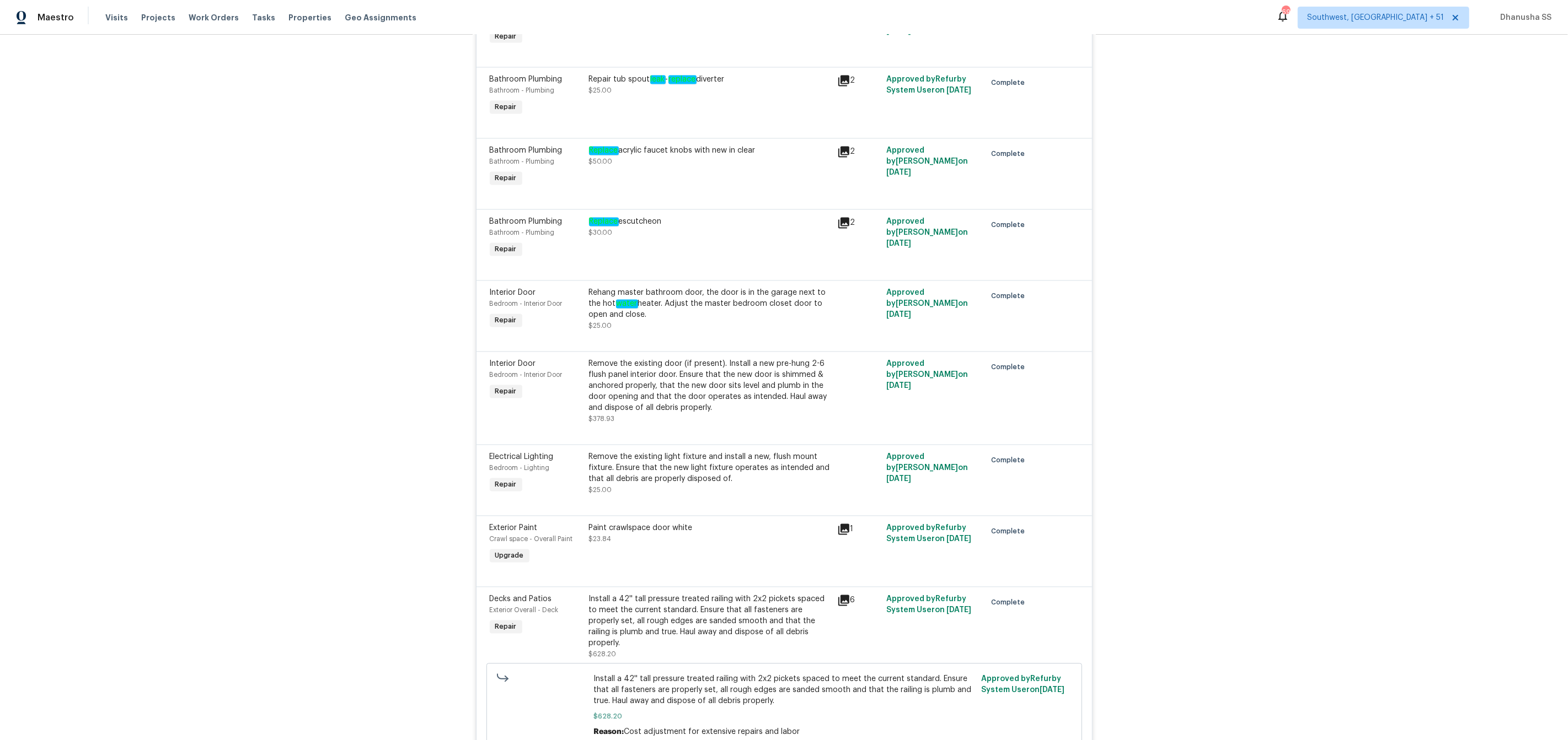
scroll to position [2247, 0]
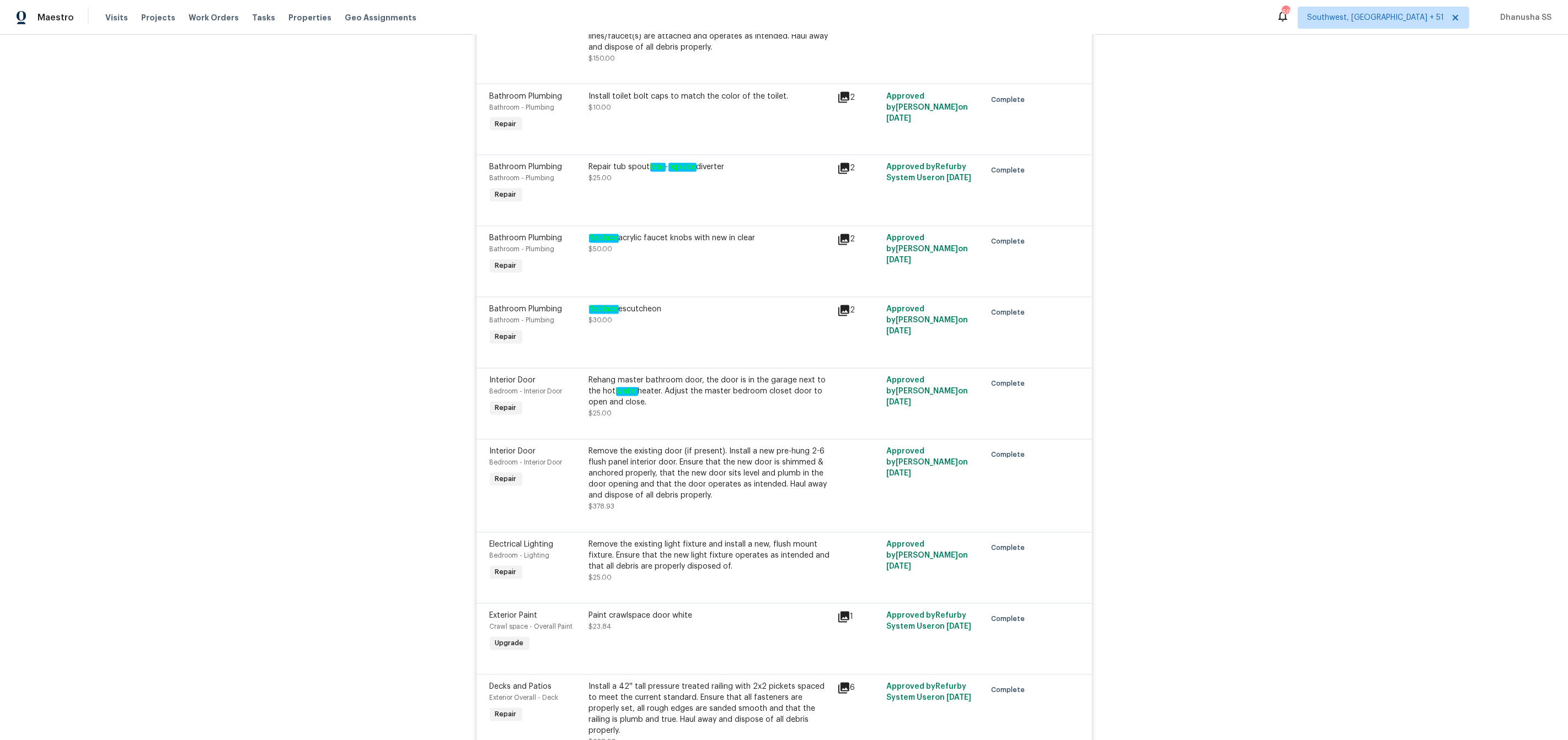
click at [648, 173] on div "Repair tub spout leak - replace diverter" at bounding box center [709, 167] width 242 height 11
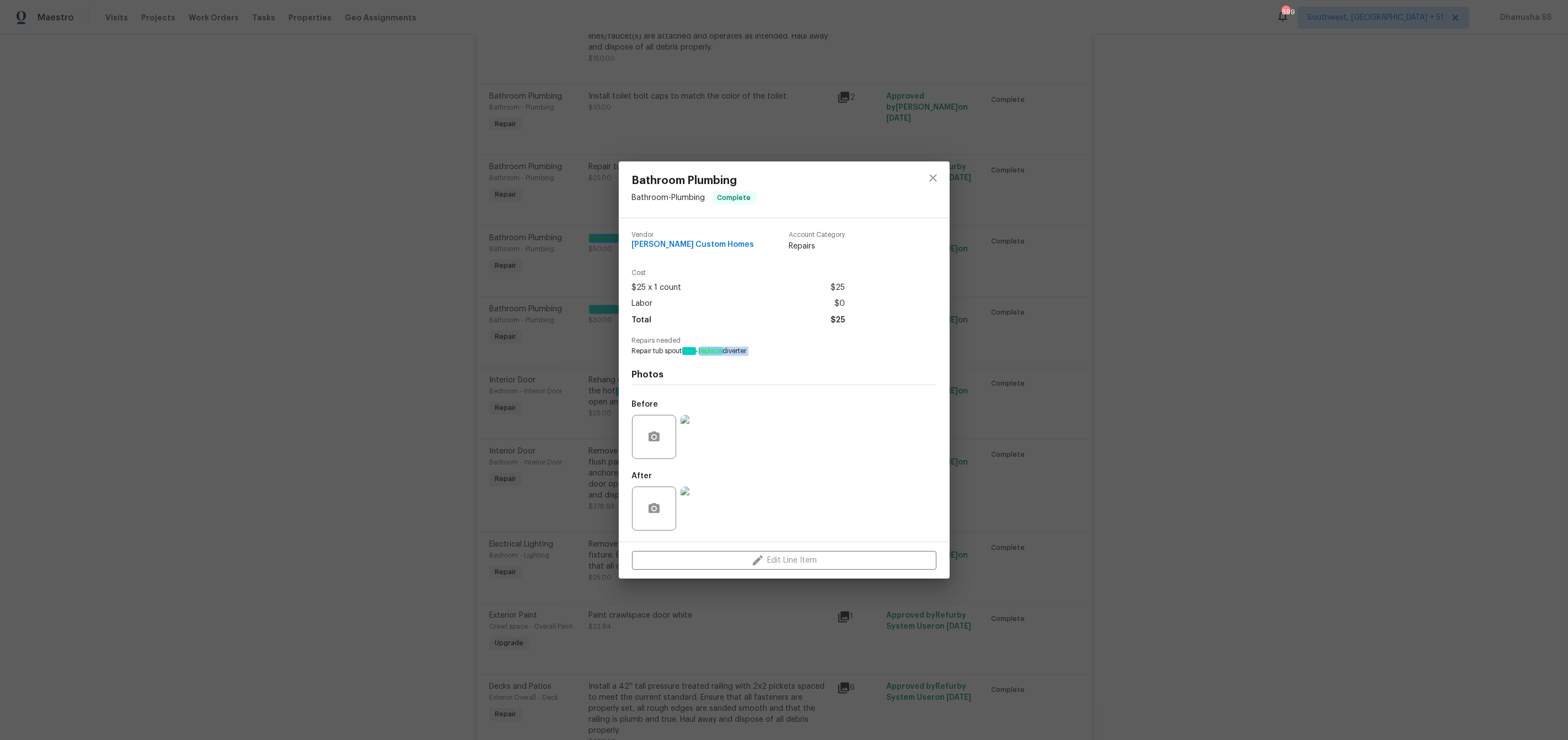
drag, startPoint x: 705, startPoint y: 351, endPoint x: 779, endPoint y: 355, distance: 74.1
click at [779, 355] on div "Vendor Rappa Custom Homes Account Category Repairs Cost $25 x 1 count $25 Labor…" at bounding box center [784, 380] width 305 height 315
copy span "replace diverter"
click at [933, 178] on icon "close" at bounding box center [933, 178] width 8 height 8
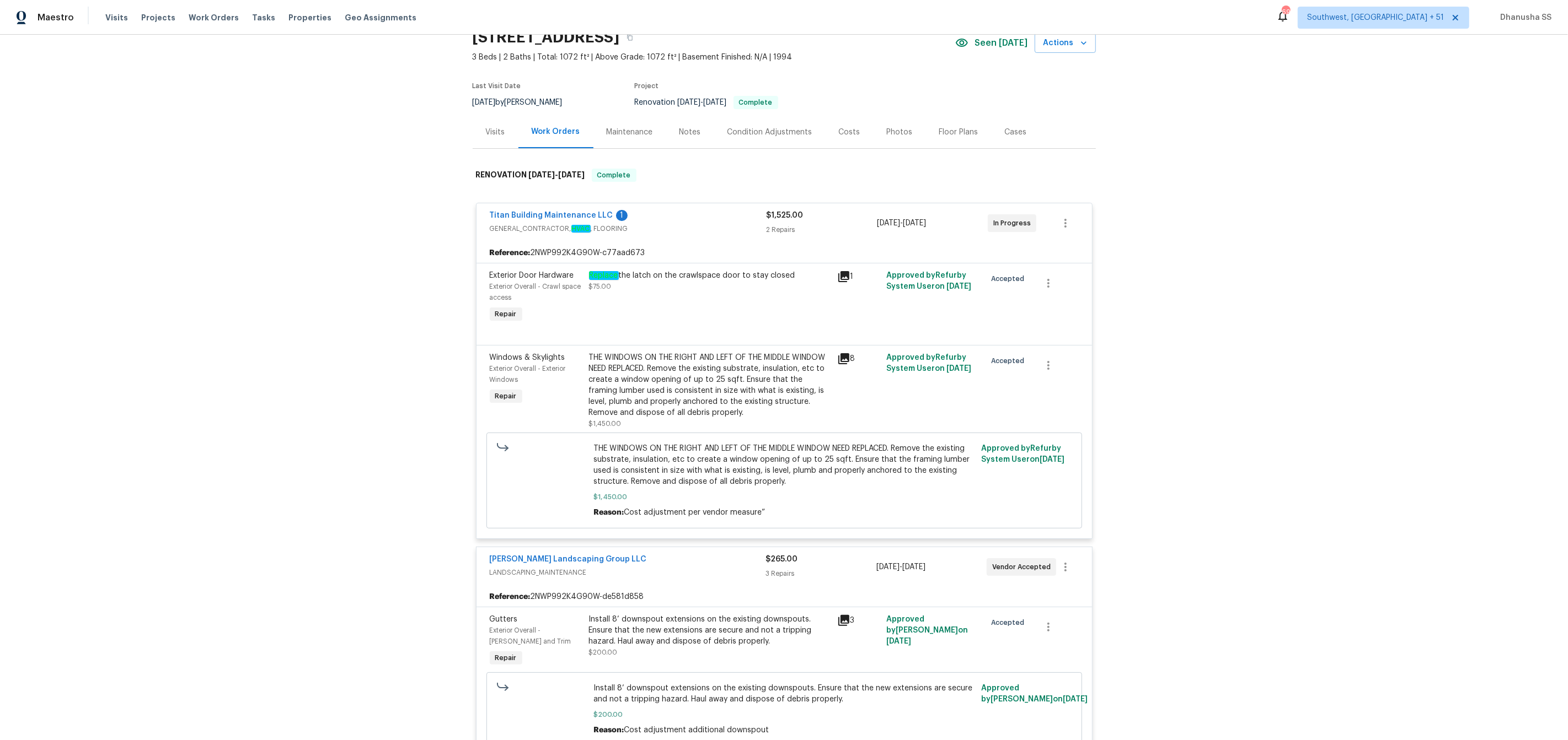
scroll to position [0, 0]
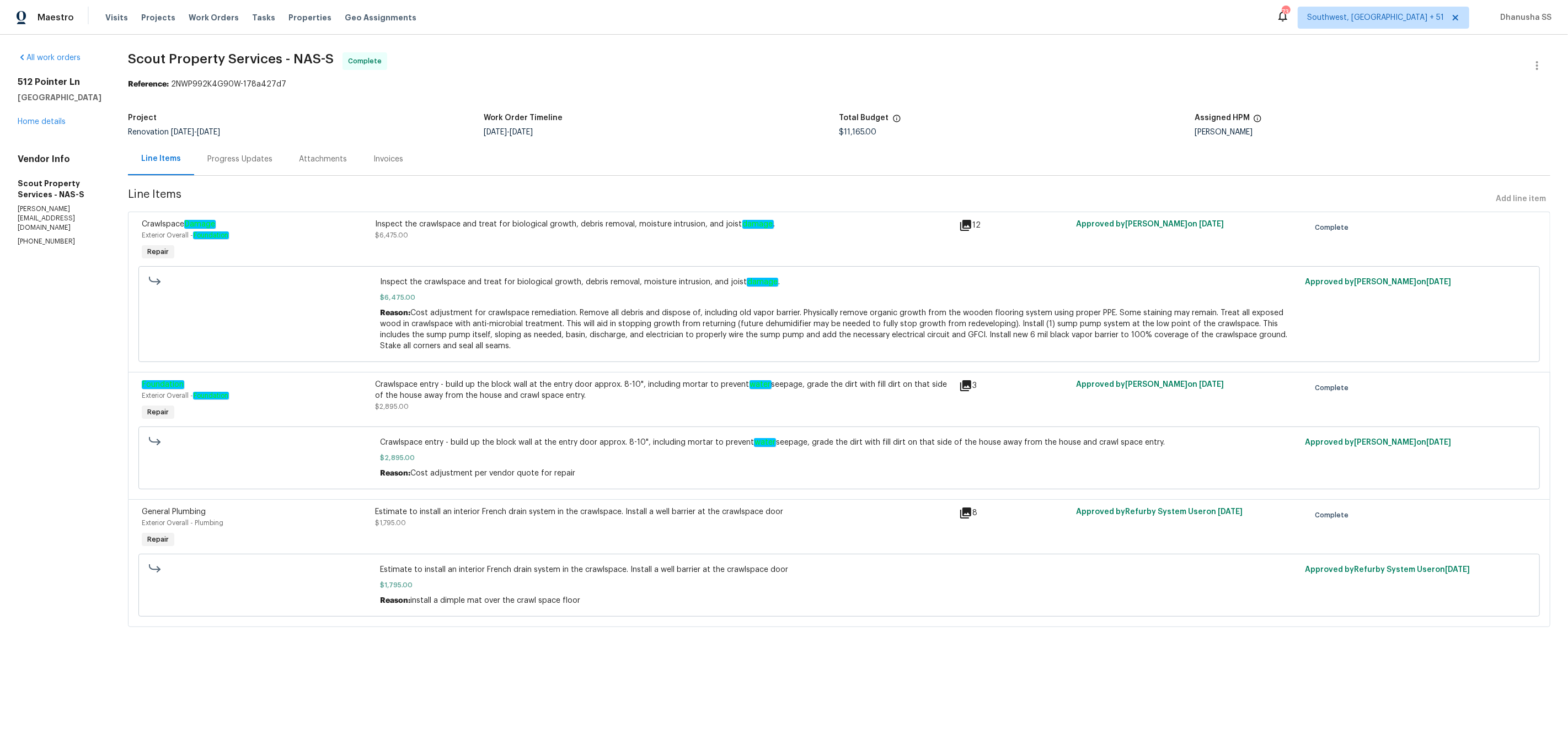
click at [248, 156] on div "Progress Updates" at bounding box center [239, 160] width 65 height 11
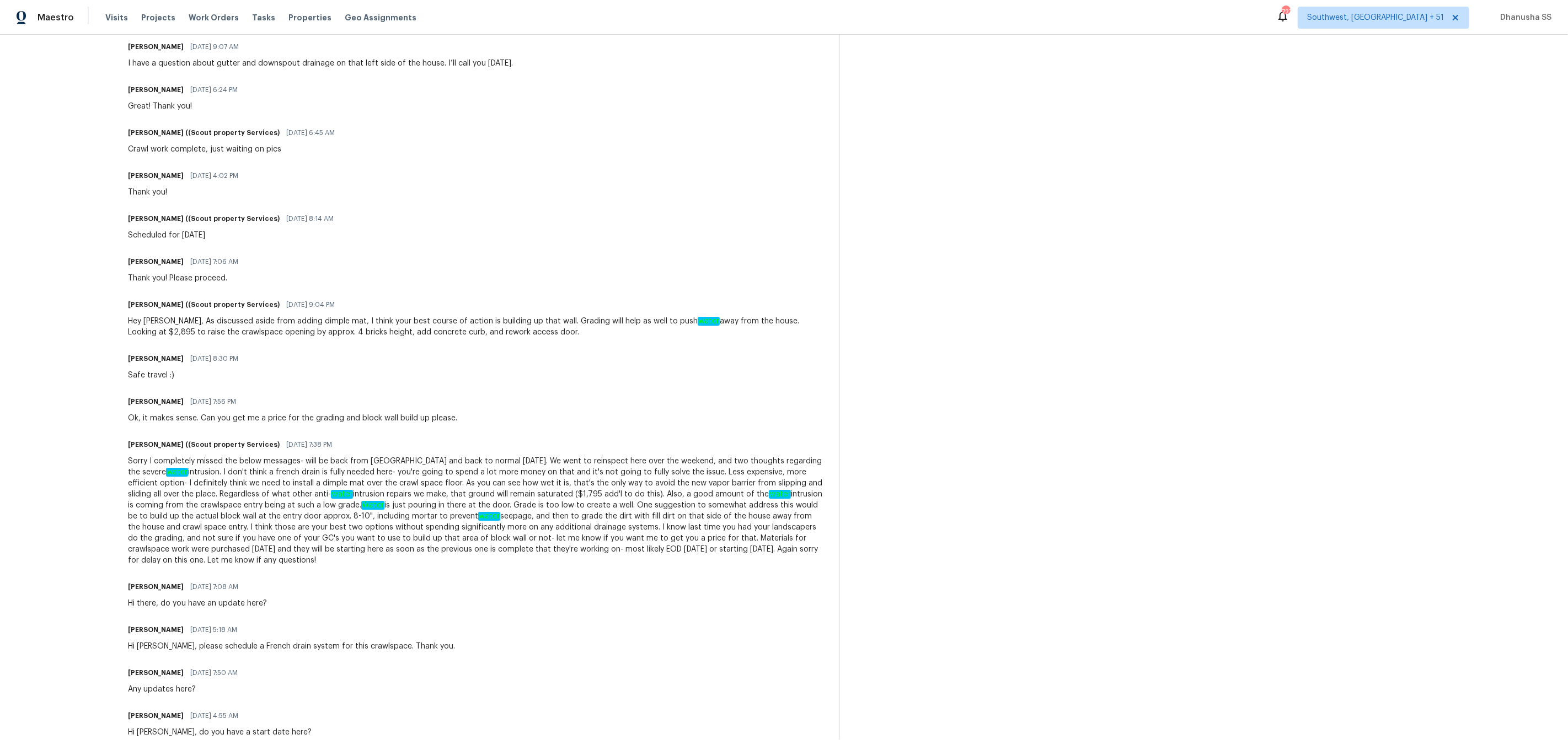
scroll to position [335, 0]
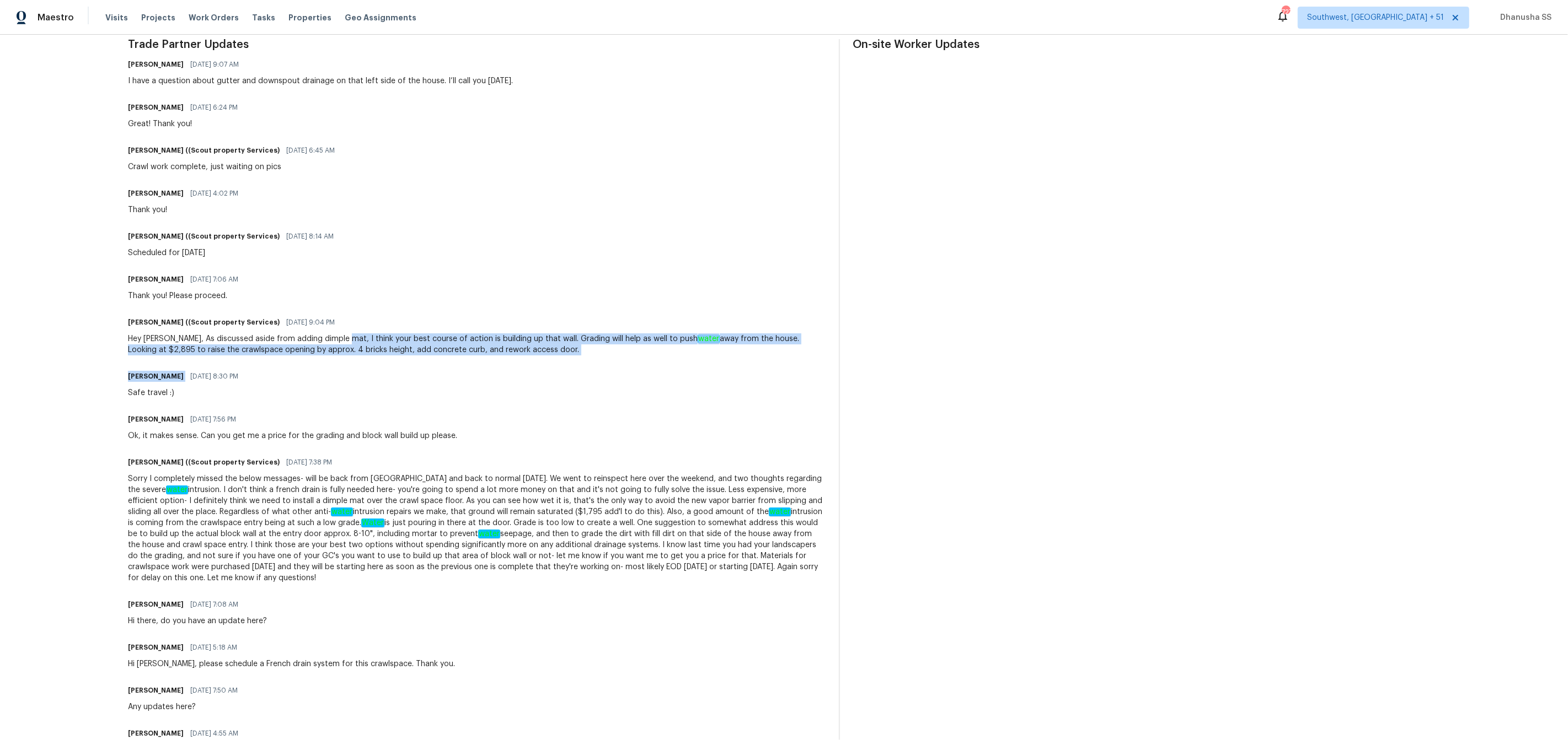
drag, startPoint x: 300, startPoint y: 336, endPoint x: 526, endPoint y: 365, distance: 227.9
click at [526, 365] on div "Trade Partner Updates [PERSON_NAME] [DATE] 9:07 AM I have a question about gutt…" at bounding box center [477, 674] width 698 height 1269
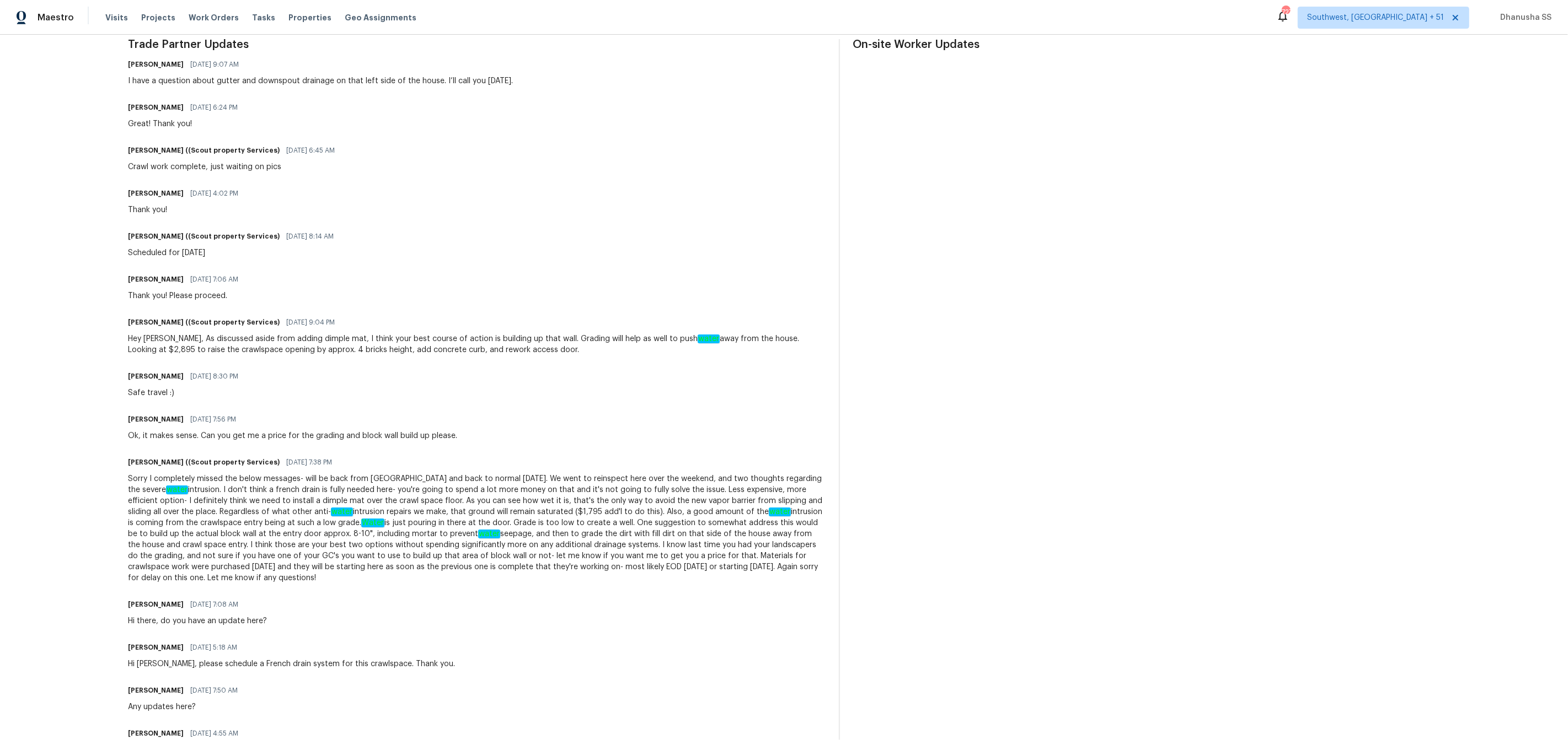
click at [525, 386] on div "[PERSON_NAME] [DATE] 8:30 PM Safe travel :)" at bounding box center [477, 384] width 698 height 30
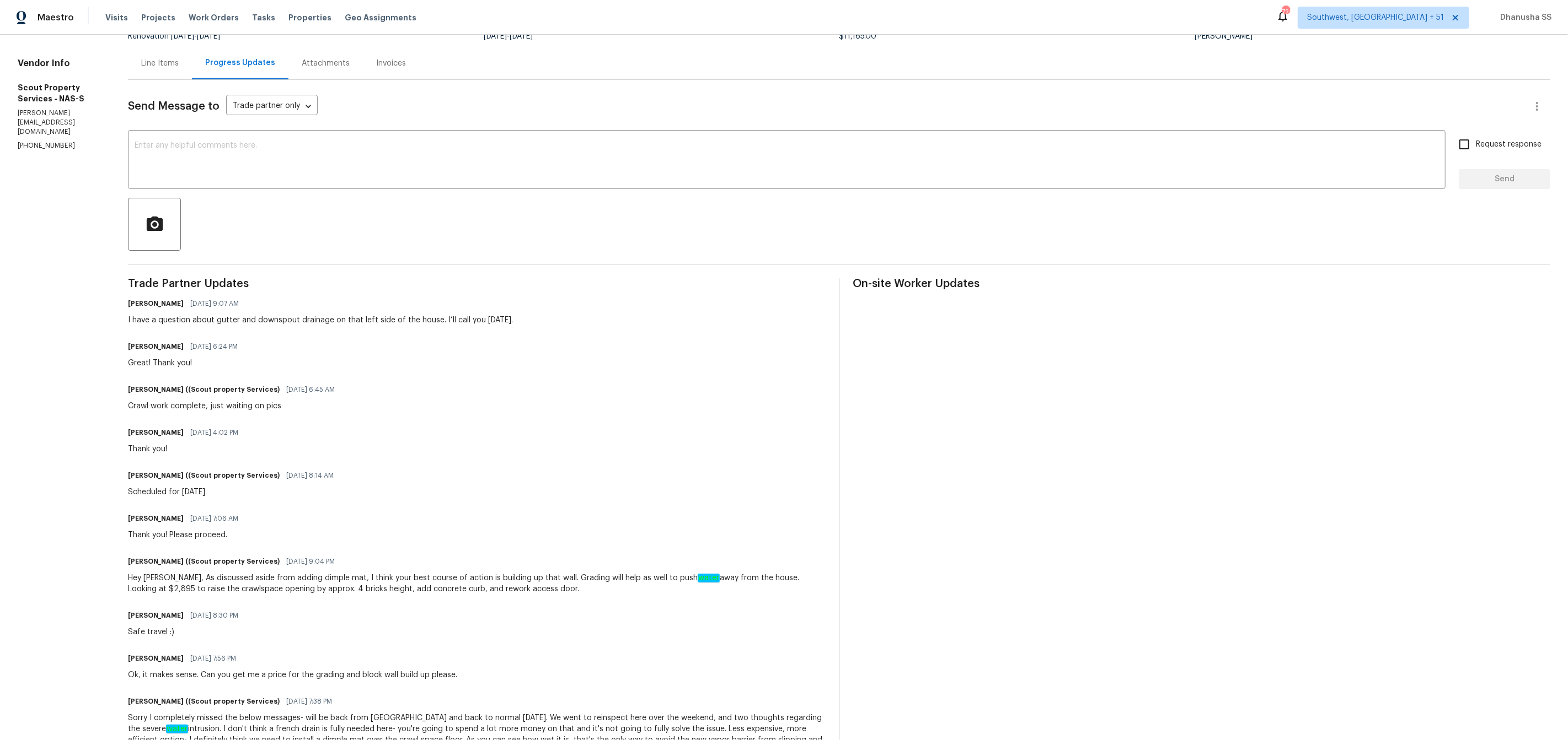
scroll to position [26, 0]
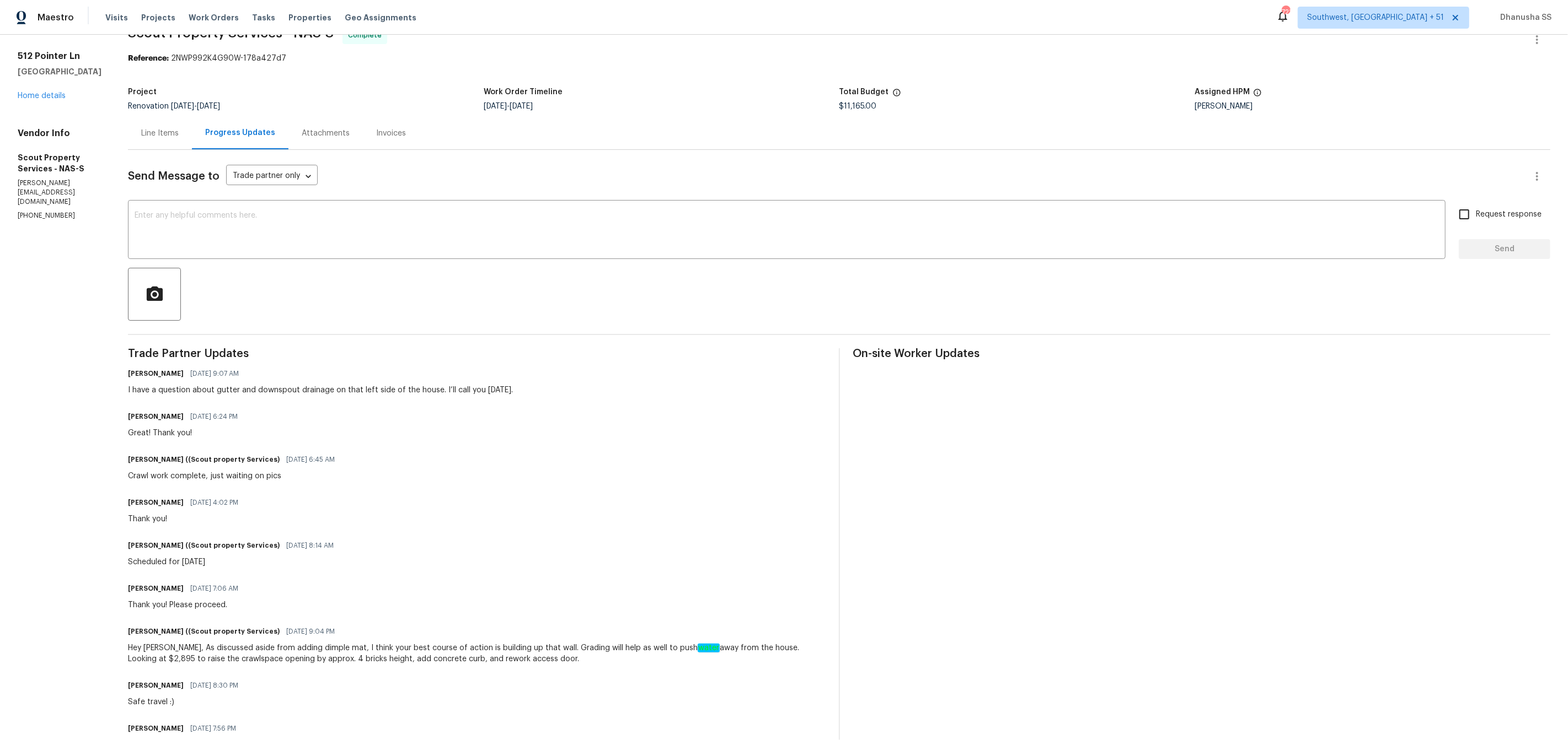
click at [141, 135] on div "Line Items" at bounding box center [160, 134] width 38 height 11
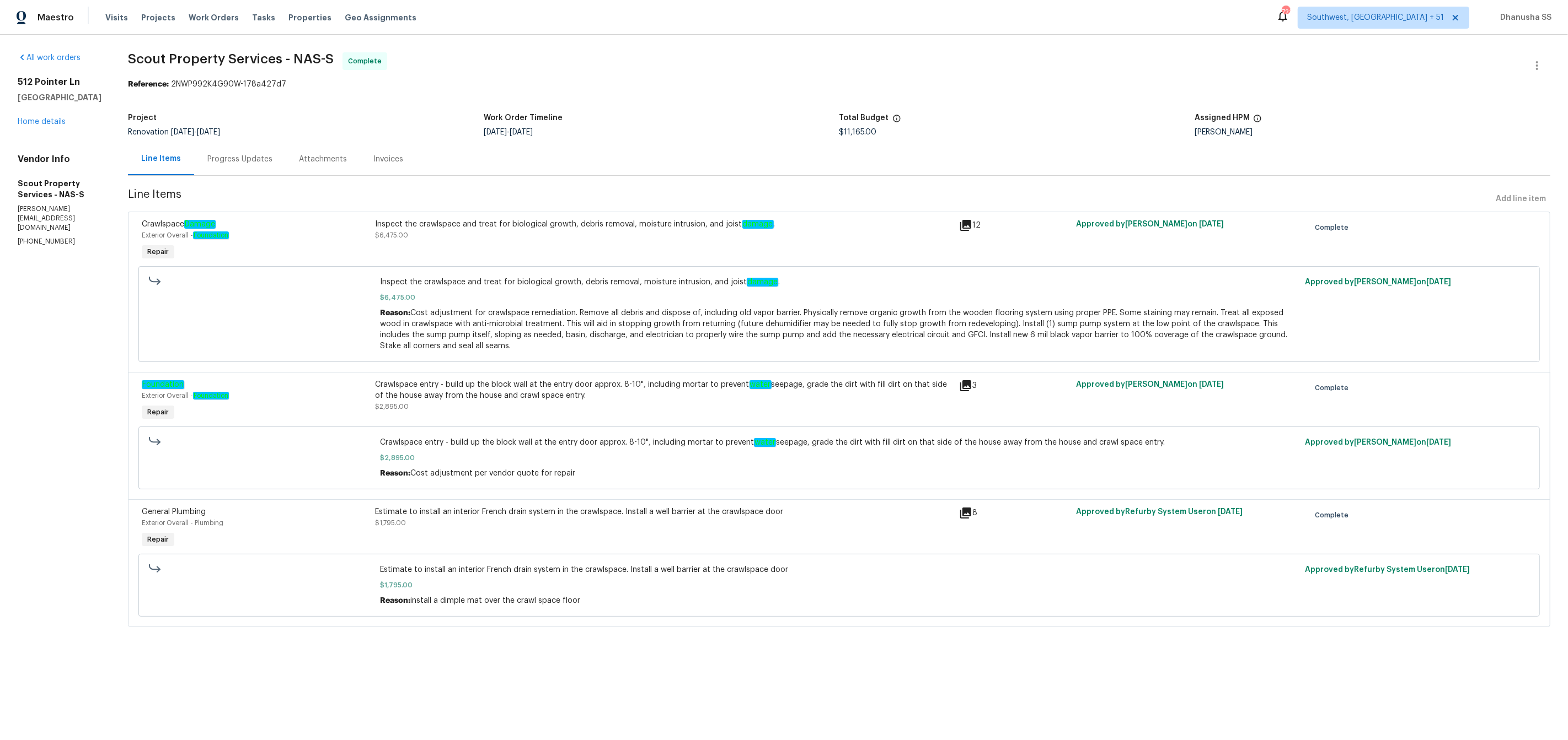
click at [235, 165] on div "Progress Updates" at bounding box center [239, 159] width 91 height 33
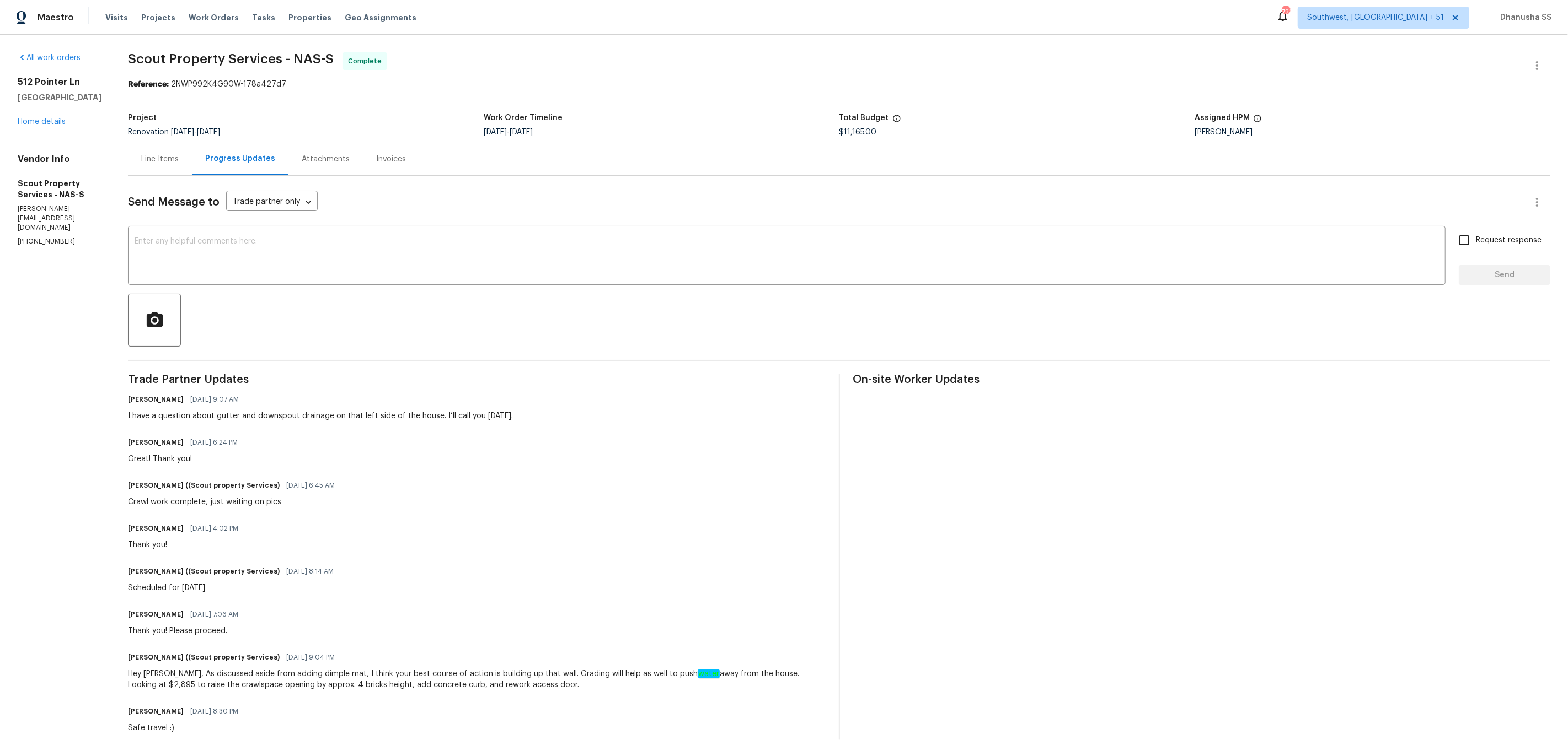
scroll to position [437, 0]
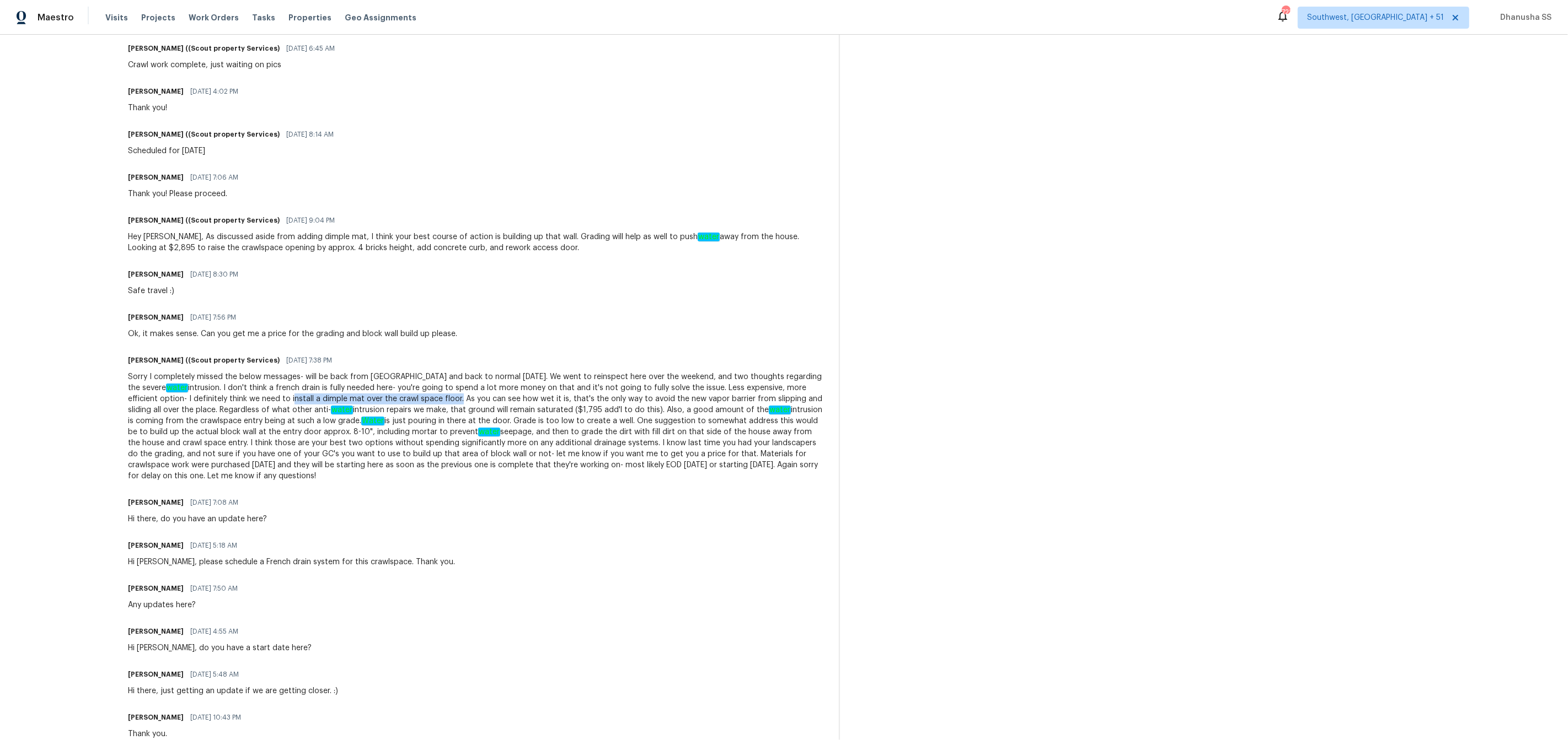
drag, startPoint x: 150, startPoint y: 400, endPoint x: 316, endPoint y: 398, distance: 166.0
click at [316, 398] on div "Sorry I completely missed the below messages- will be back from [GEOGRAPHIC_DAT…" at bounding box center [477, 426] width 698 height 110
copy div "install a dimple mat over the crawl space floor"
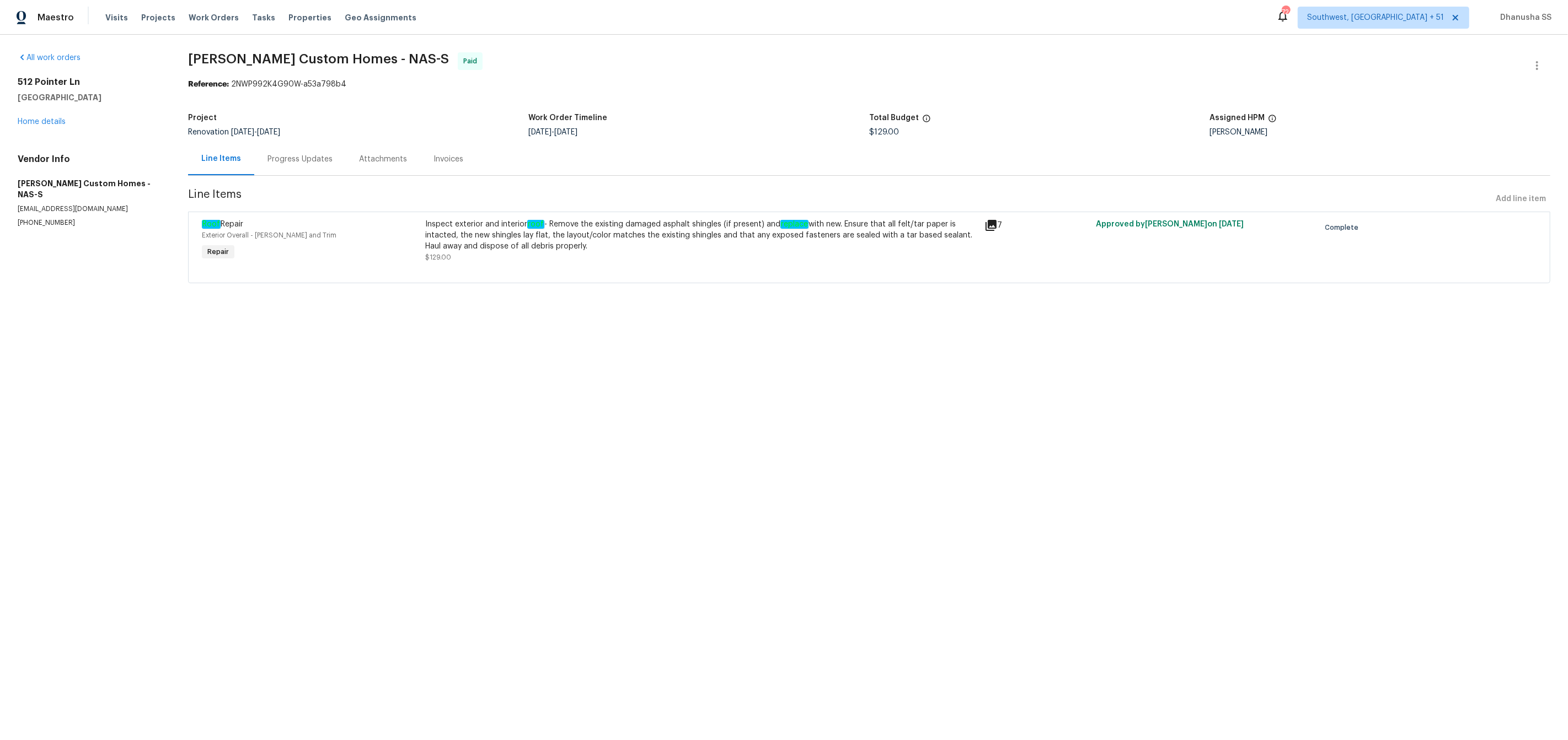
click at [308, 164] on div "Progress Updates" at bounding box center [299, 160] width 65 height 11
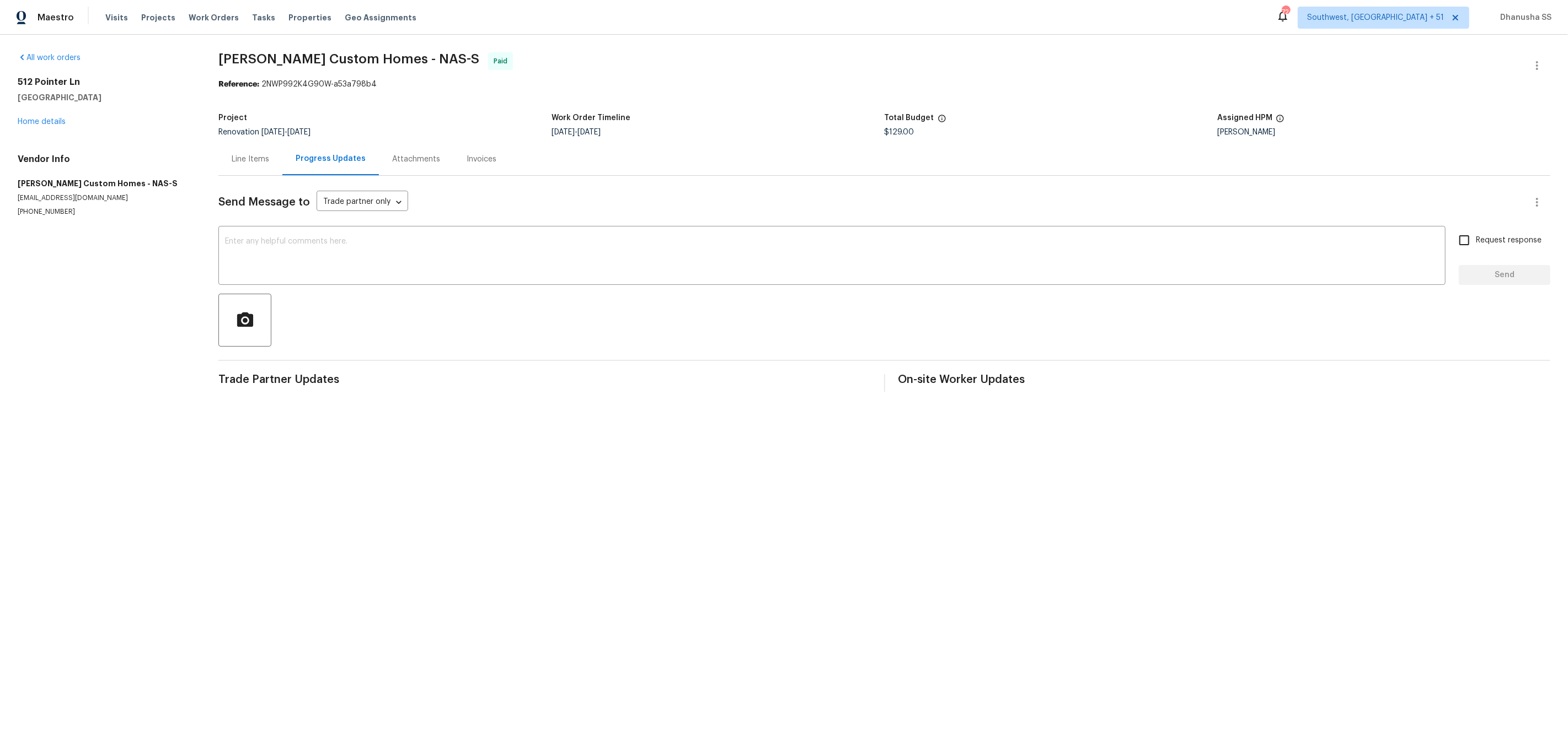
click at [254, 162] on div "Line Items" at bounding box center [250, 160] width 38 height 11
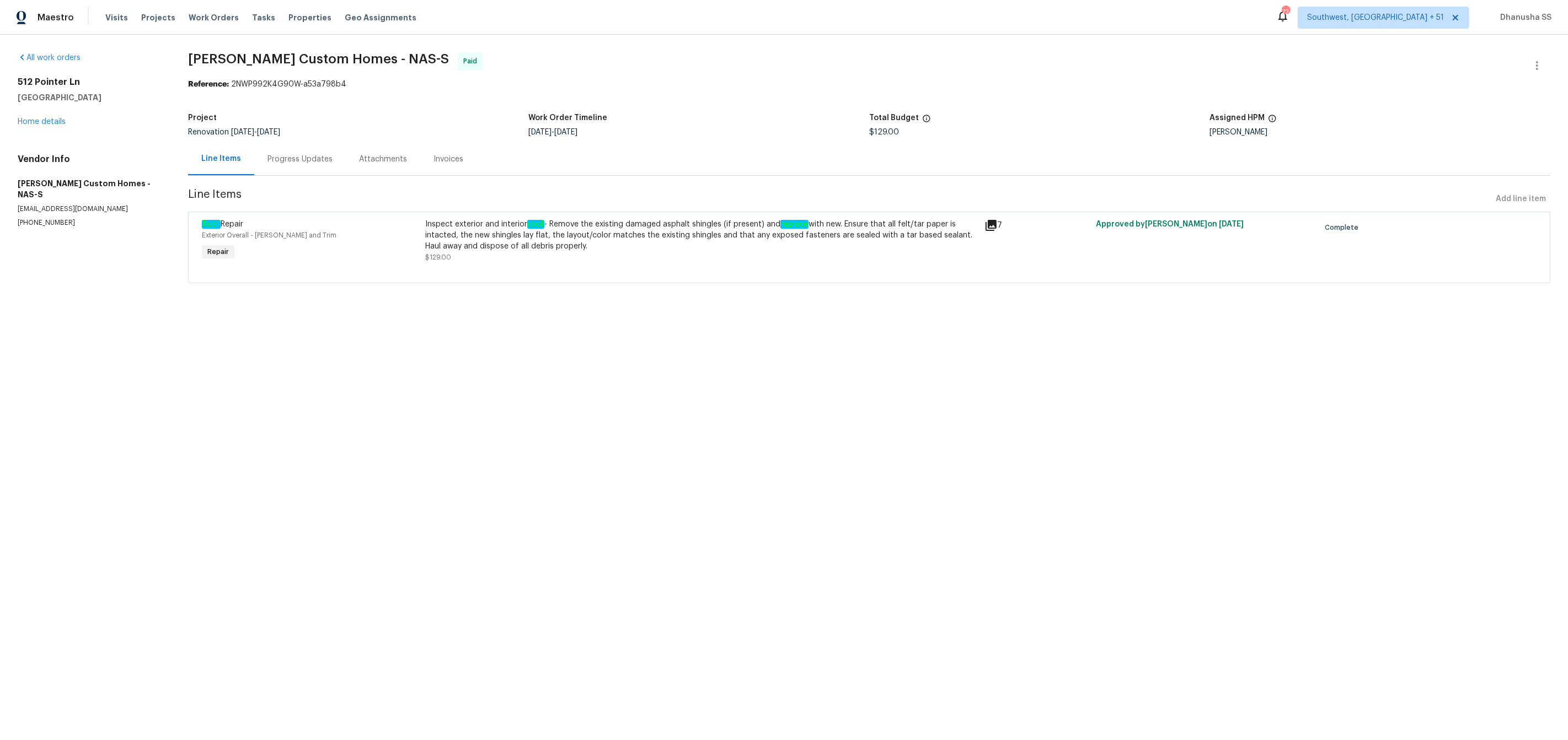
click at [541, 240] on div "Inspect exterior and interior roof - Remove the existing damaged asphalt shingl…" at bounding box center [701, 235] width 552 height 33
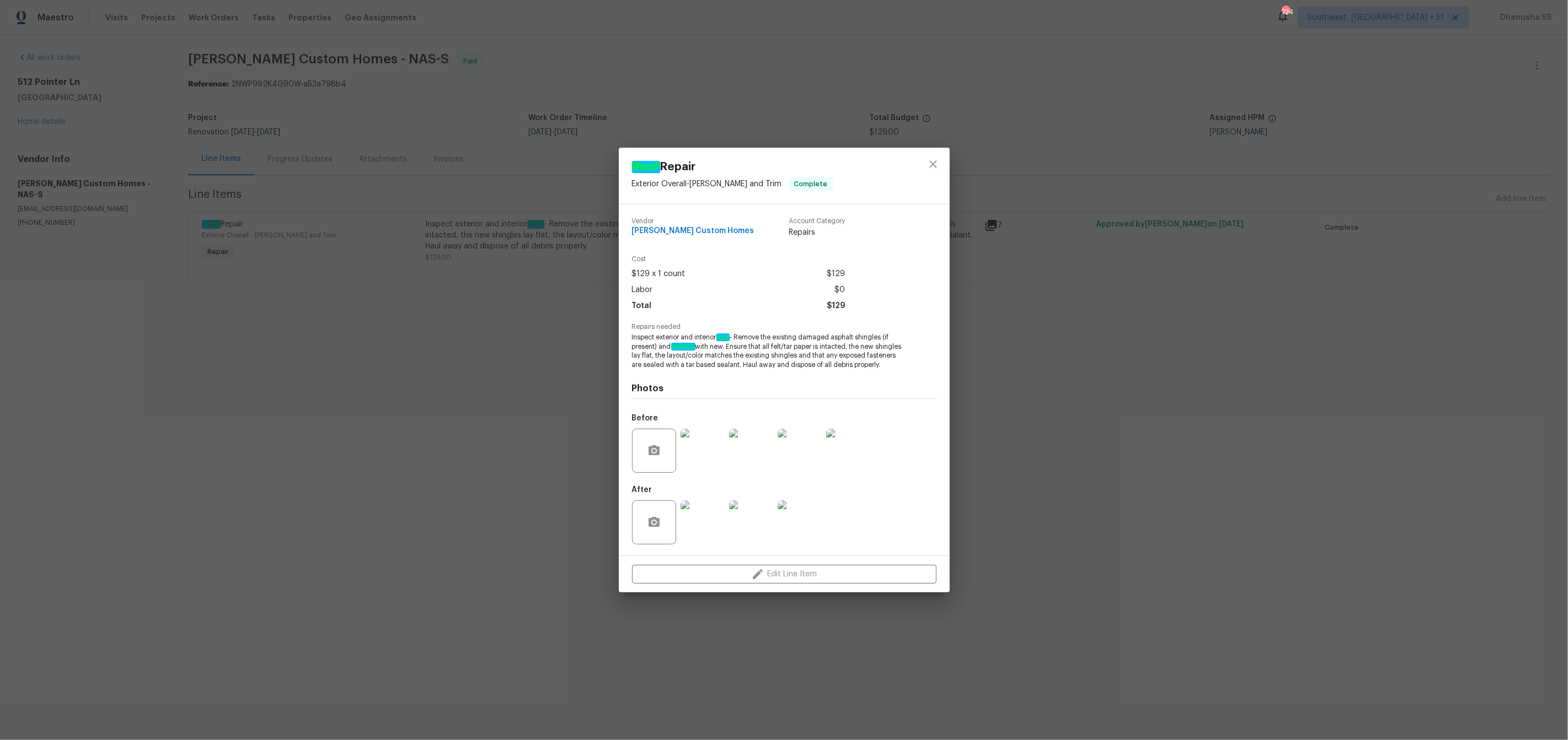
click at [712, 447] on img at bounding box center [702, 450] width 44 height 44
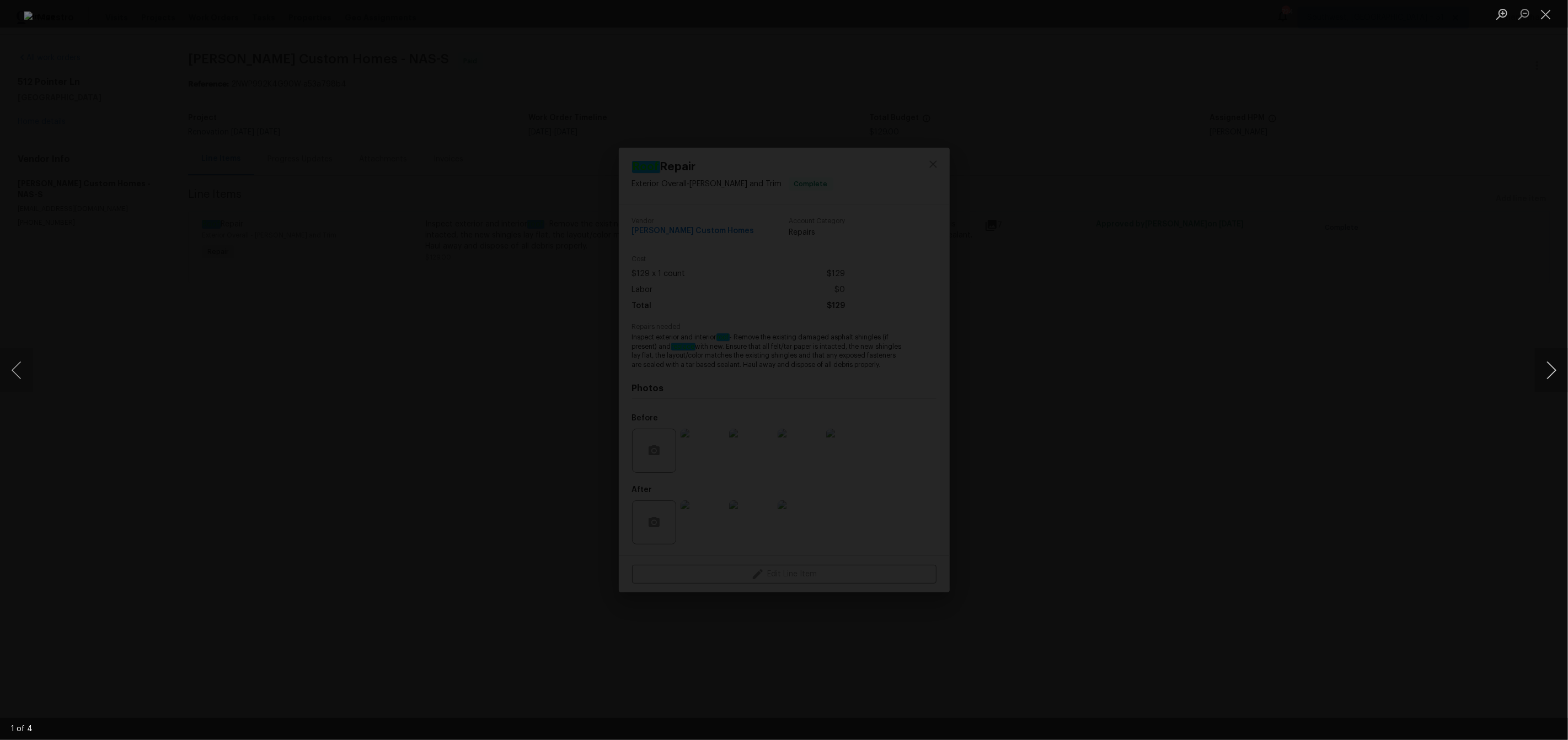
click at [1542, 376] on button "Next image" at bounding box center [1551, 370] width 33 height 44
click at [1313, 419] on div "Lightbox" at bounding box center [784, 370] width 1568 height 740
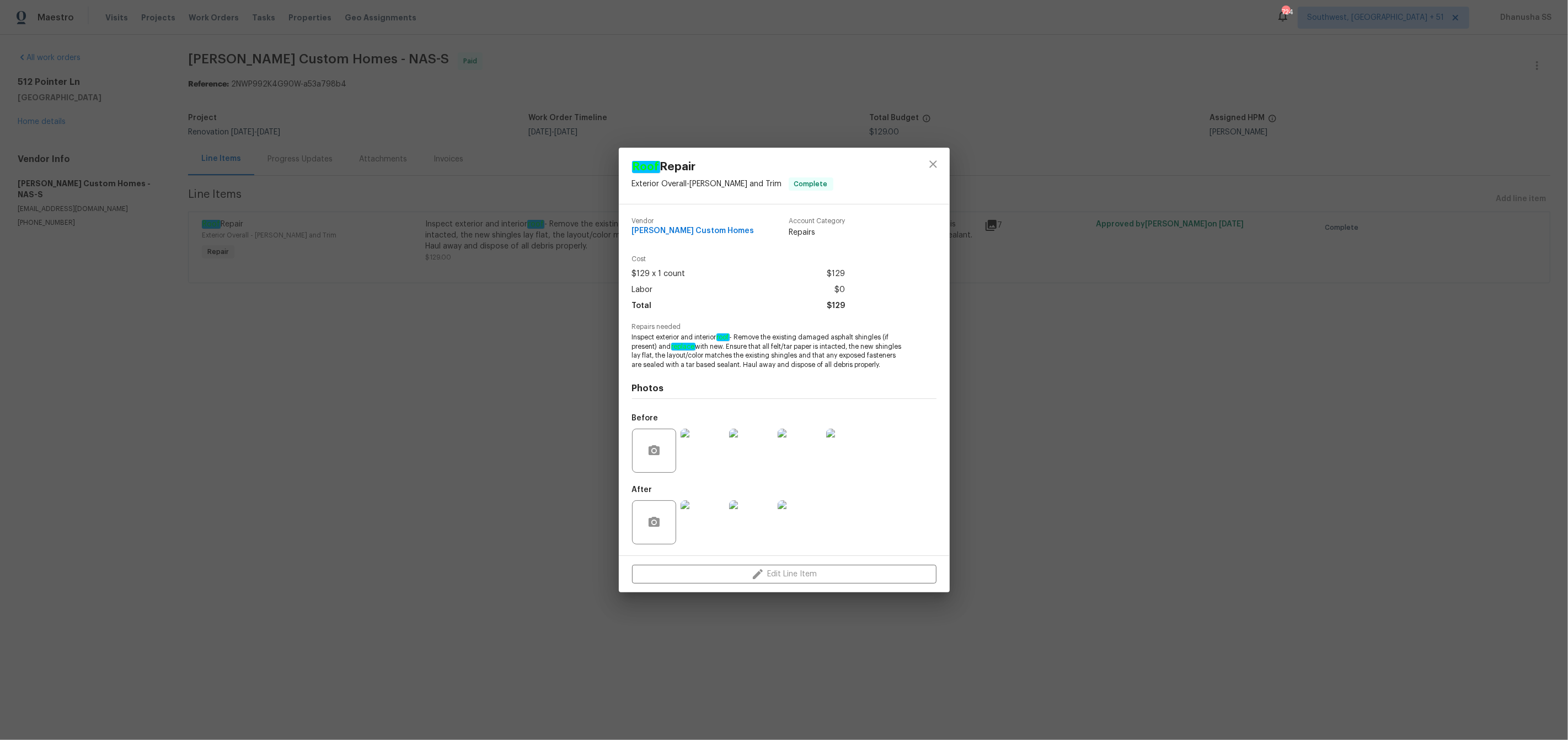
click at [700, 536] on img at bounding box center [702, 522] width 44 height 44
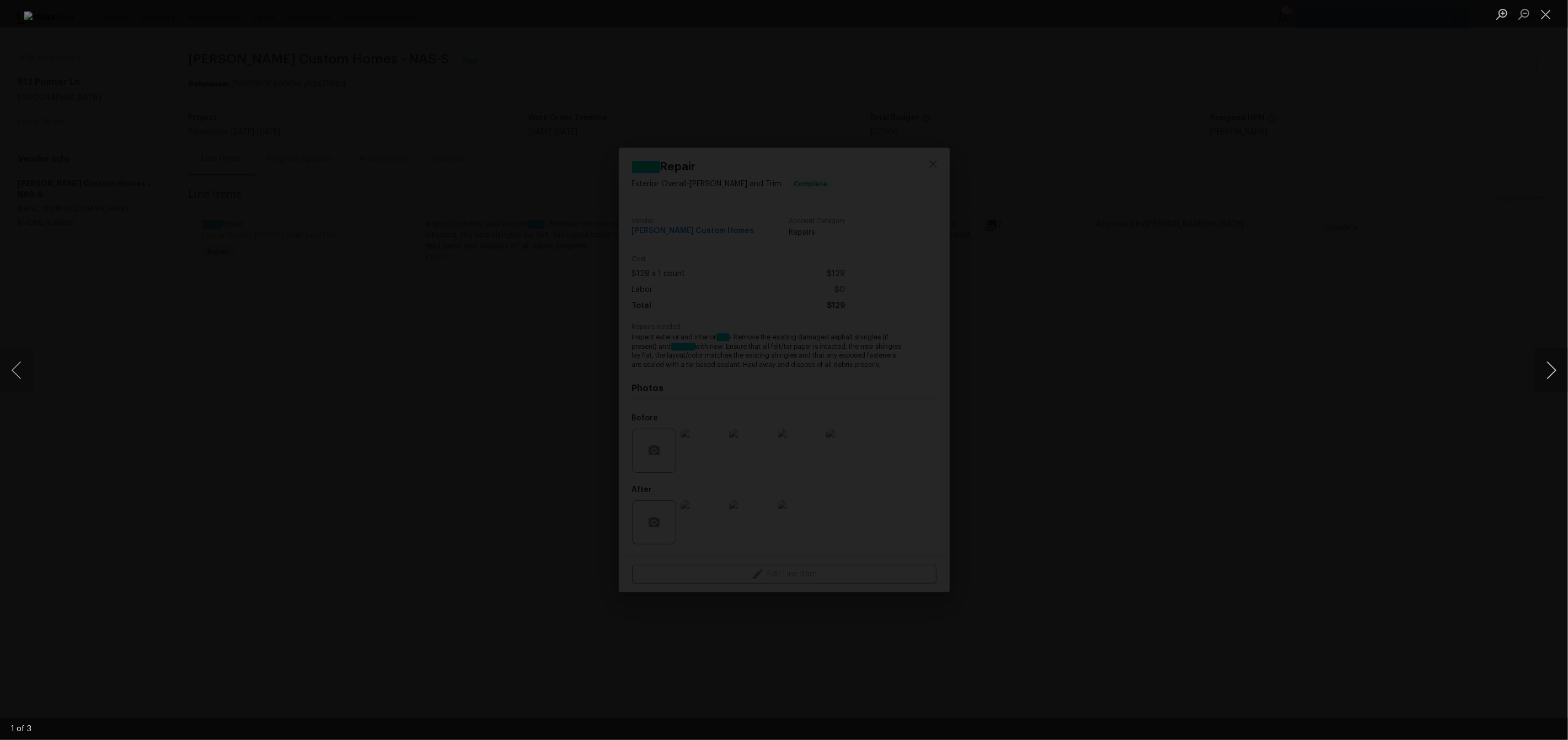
click at [1554, 383] on button "Next image" at bounding box center [1551, 370] width 33 height 44
click at [1322, 386] on div "Lightbox" at bounding box center [784, 370] width 1568 height 740
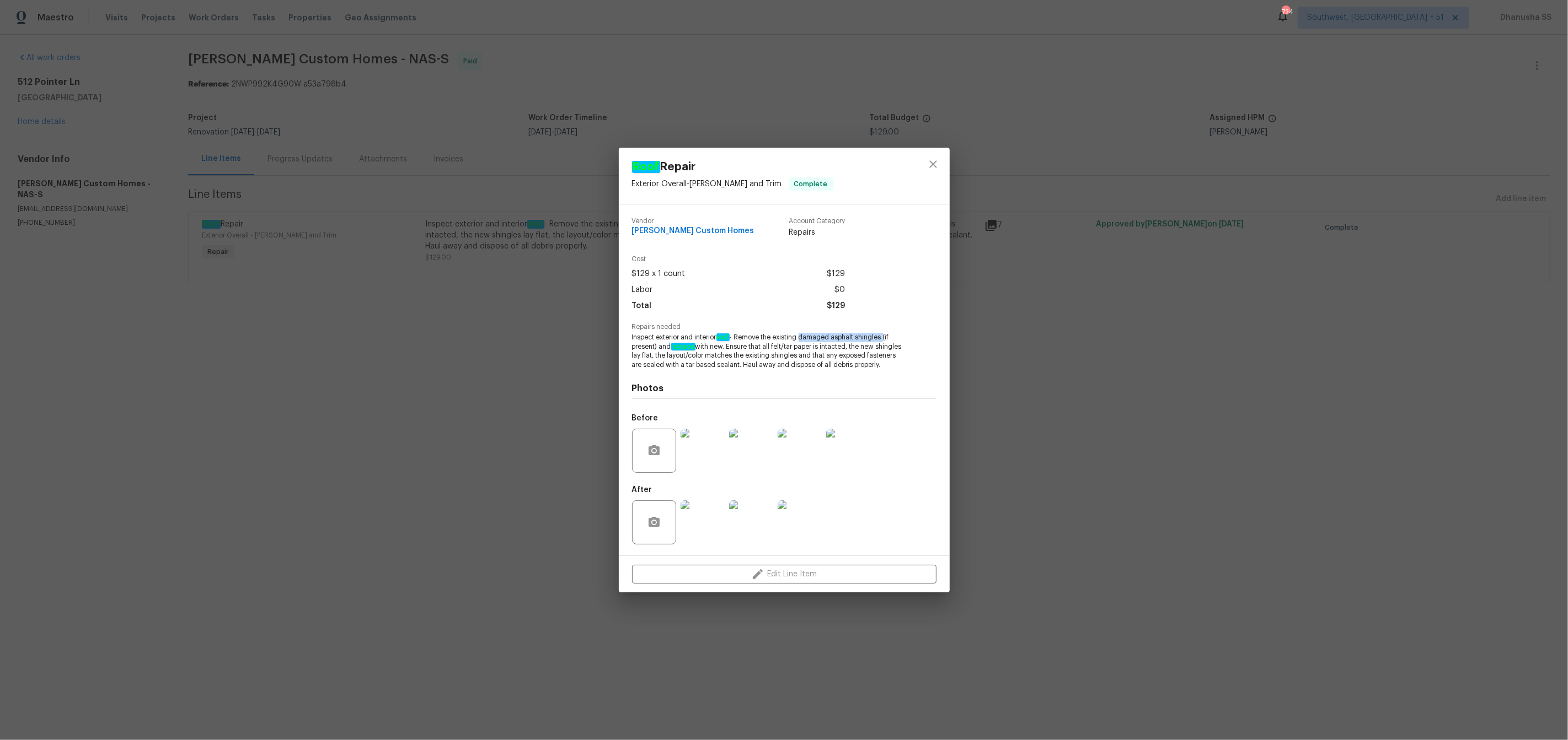
drag, startPoint x: 802, startPoint y: 336, endPoint x: 885, endPoint y: 337, distance: 83.0
click at [885, 337] on span "Inspect exterior and interior roof - Remove the existing damaged asphalt shingl…" at bounding box center [768, 351] width 274 height 37
copy span "damaged asphalt shingles"
click at [931, 167] on icon "close" at bounding box center [933, 165] width 13 height 13
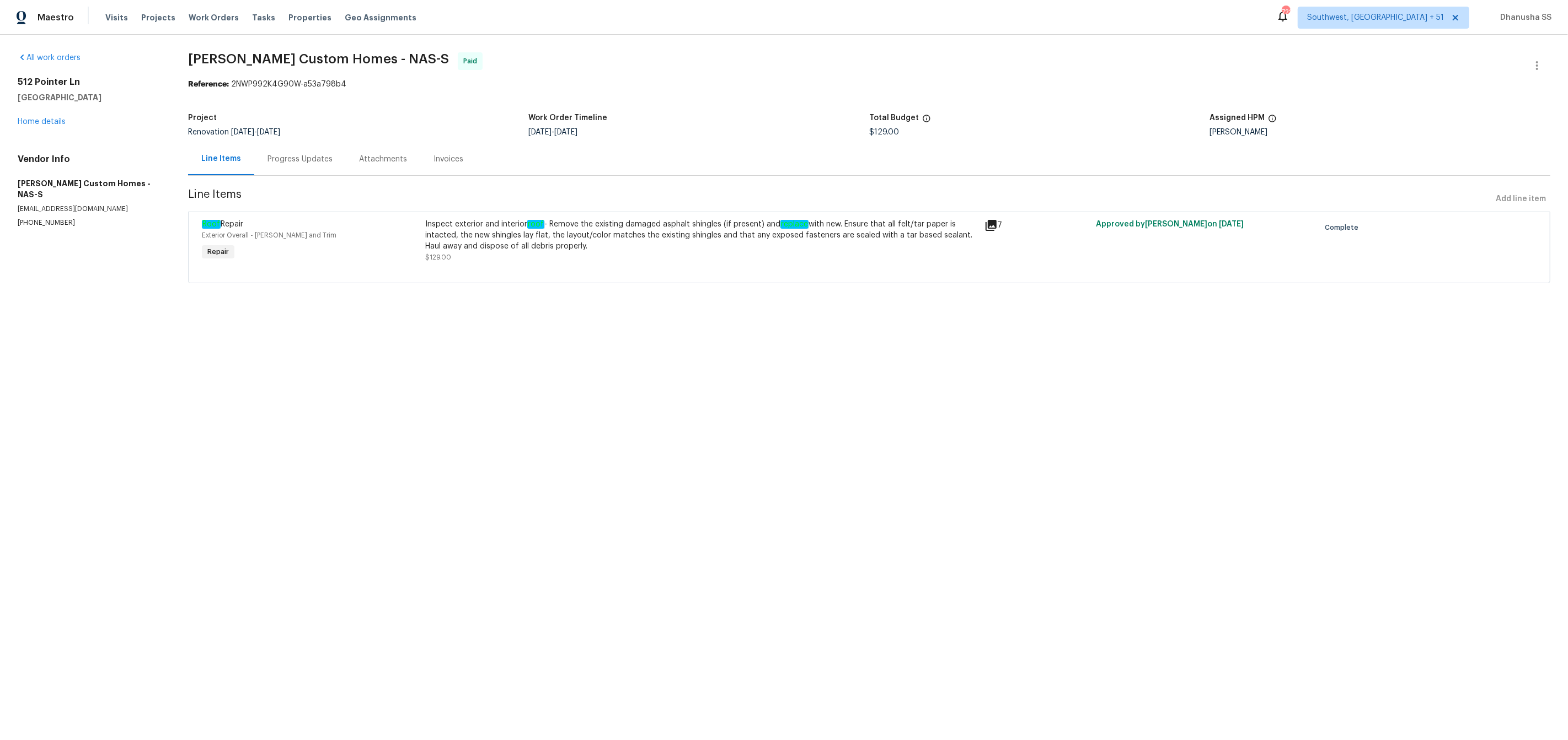
click at [301, 151] on div "Progress Updates" at bounding box center [299, 159] width 91 height 33
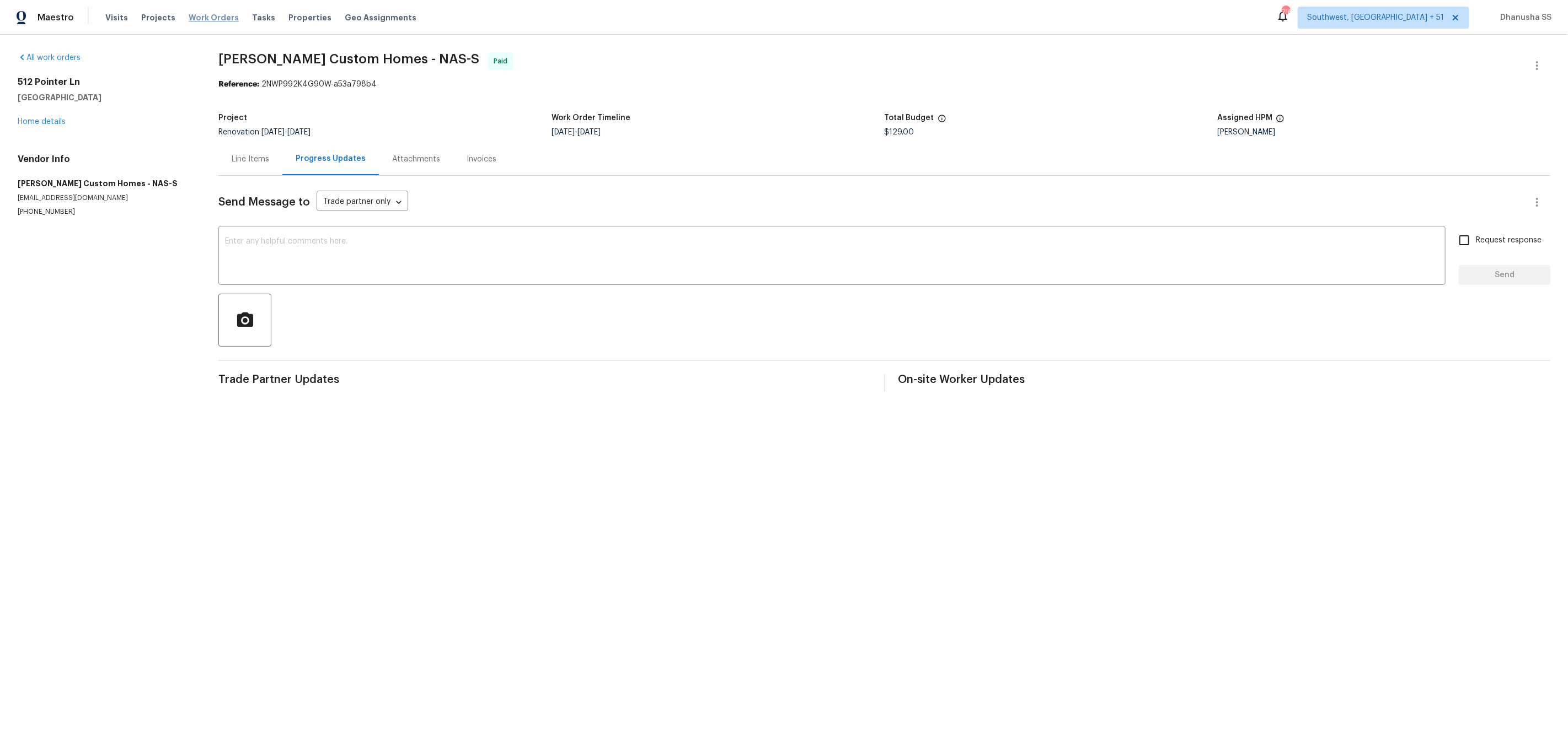
click at [218, 13] on span "Work Orders" at bounding box center [214, 18] width 50 height 11
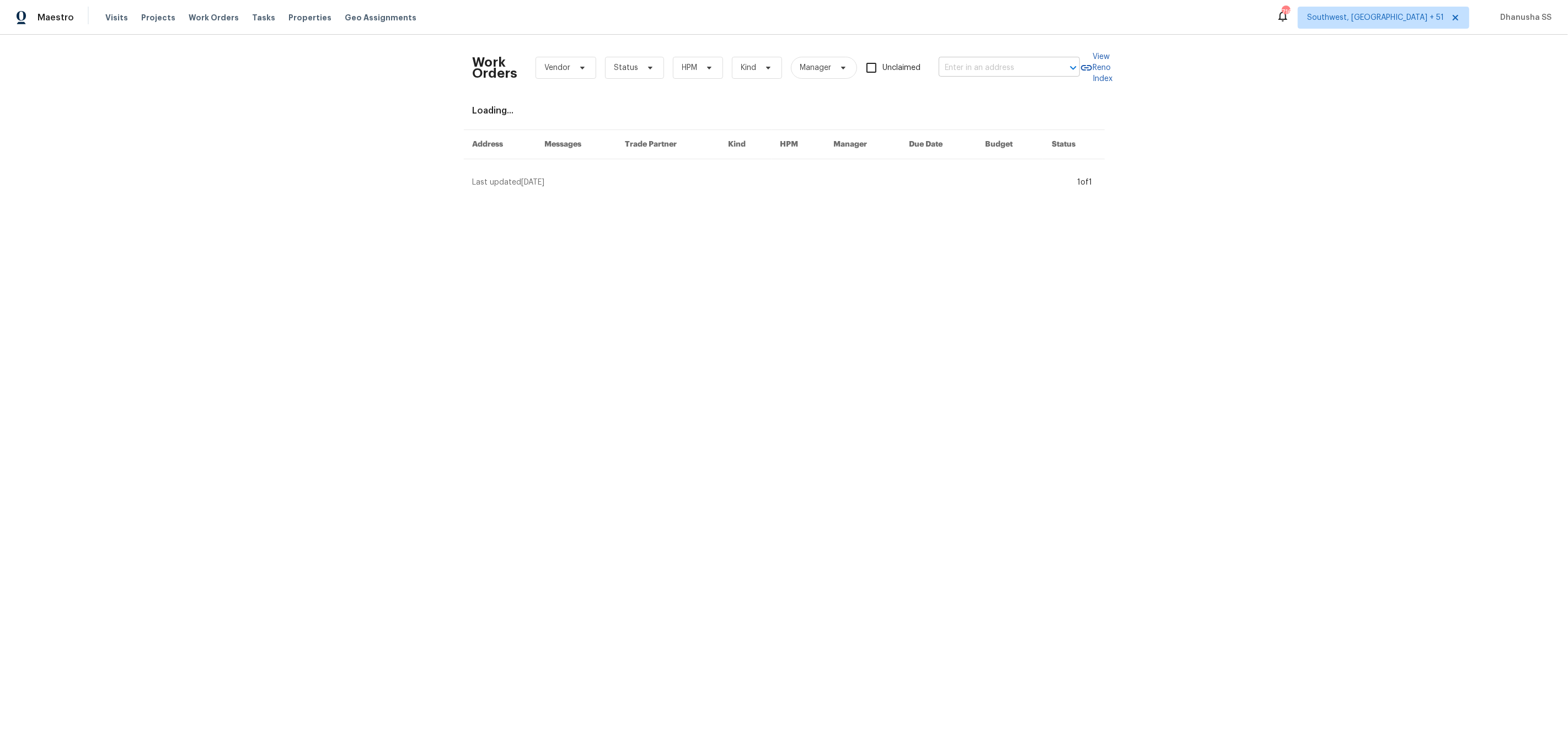
click at [1031, 71] on input "text" at bounding box center [993, 68] width 110 height 17
paste input "[STREET_ADDRESS]"
type input "[STREET_ADDRESS]"
click at [1000, 101] on li "[STREET_ADDRESS]" at bounding box center [1010, 91] width 141 height 18
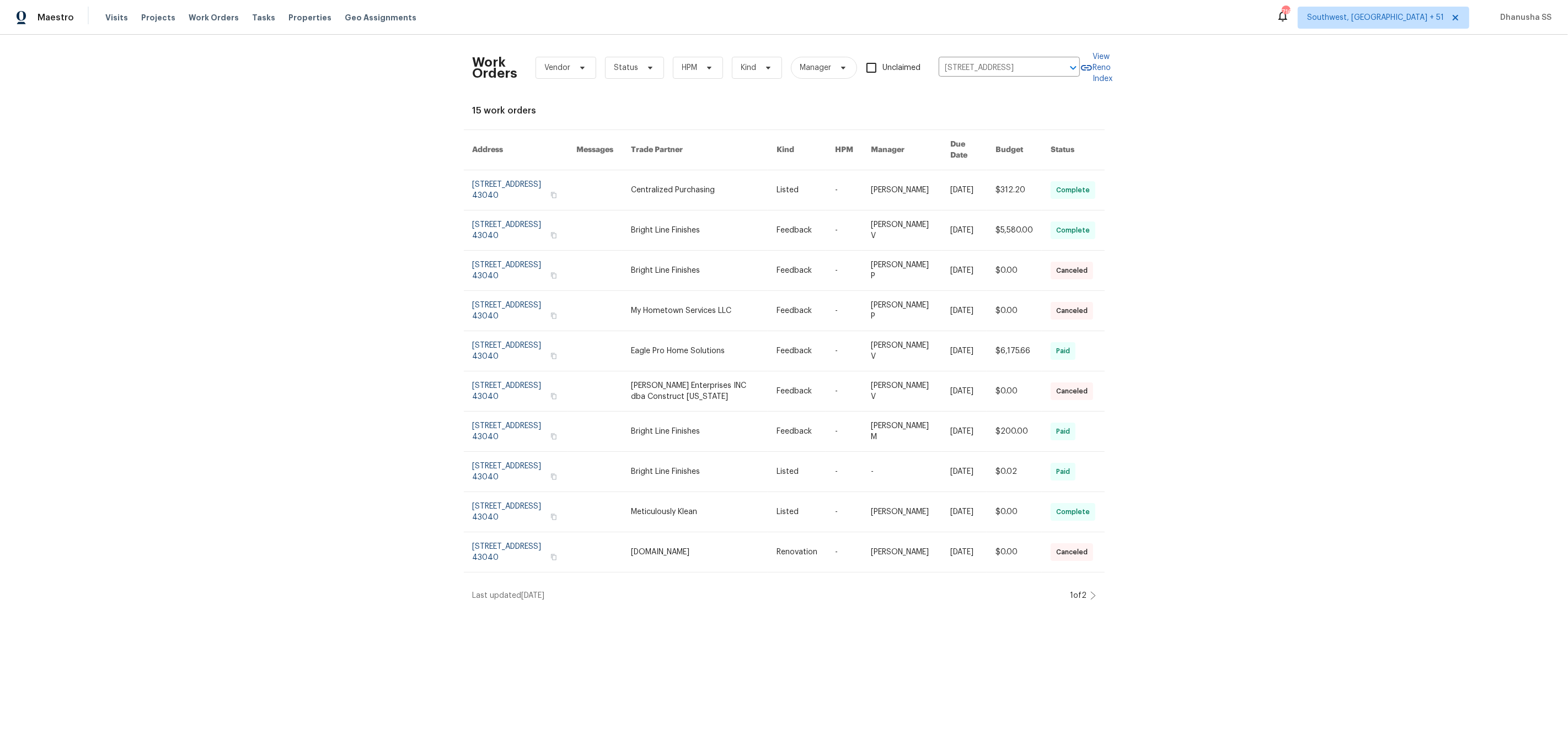
click at [838, 183] on link at bounding box center [853, 190] width 36 height 39
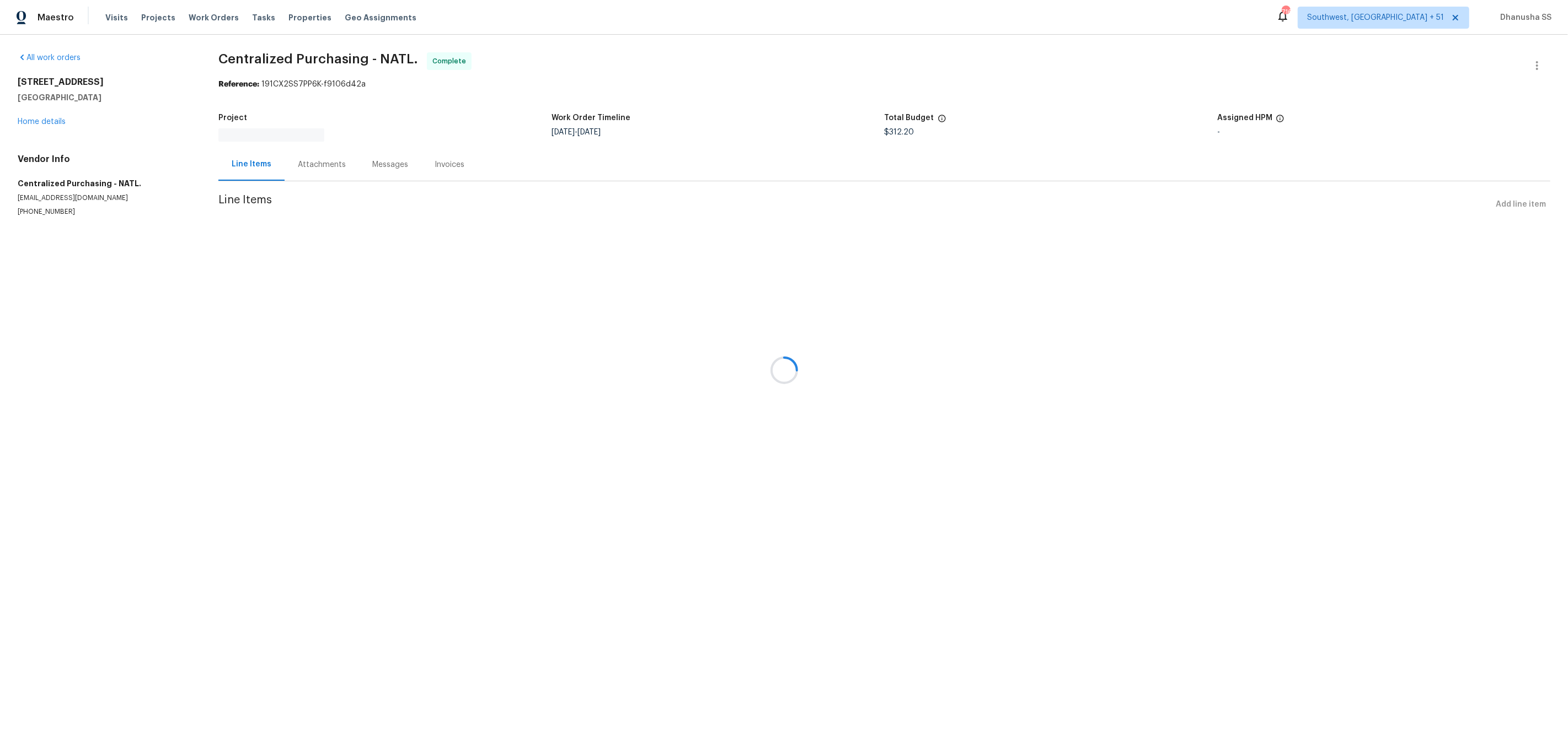
click at [37, 127] on div at bounding box center [784, 370] width 1568 height 740
click at [40, 121] on link "Home details" at bounding box center [41, 121] width 48 height 8
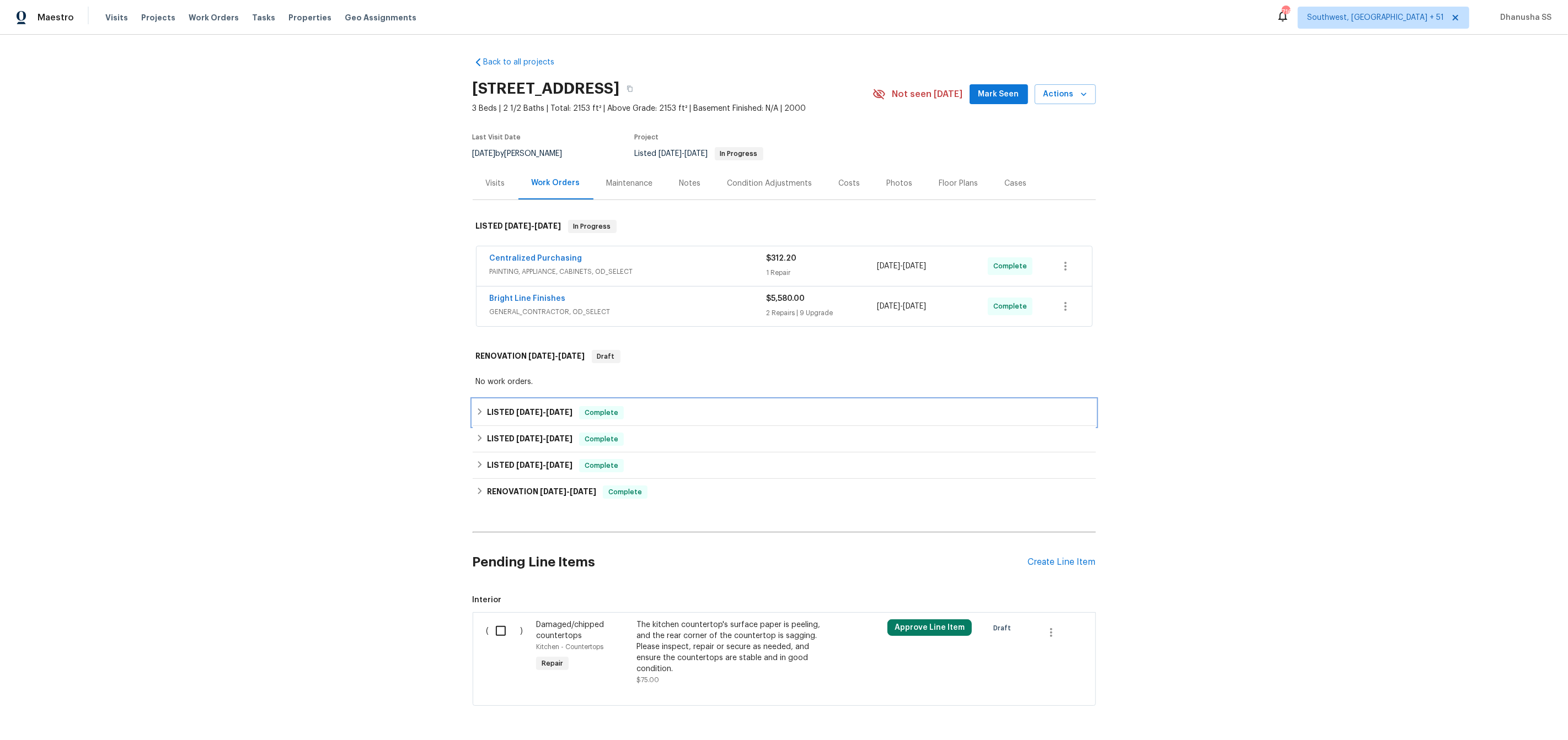
click at [657, 417] on div "LISTED [DATE] - [DATE] Complete" at bounding box center [784, 413] width 616 height 13
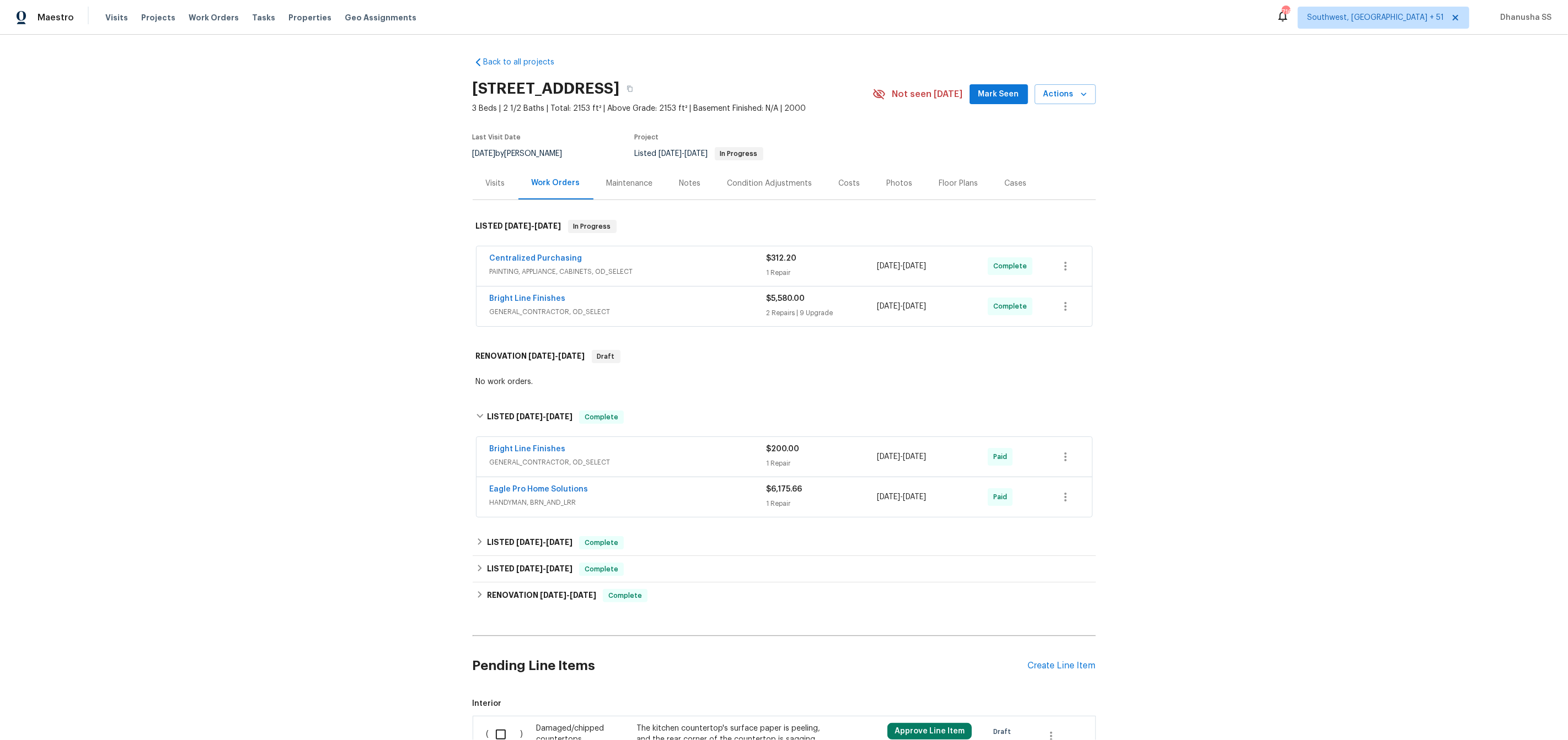
click at [705, 308] on span "GENERAL_CONTRACTOR, OD_SELECT" at bounding box center [628, 312] width 277 height 11
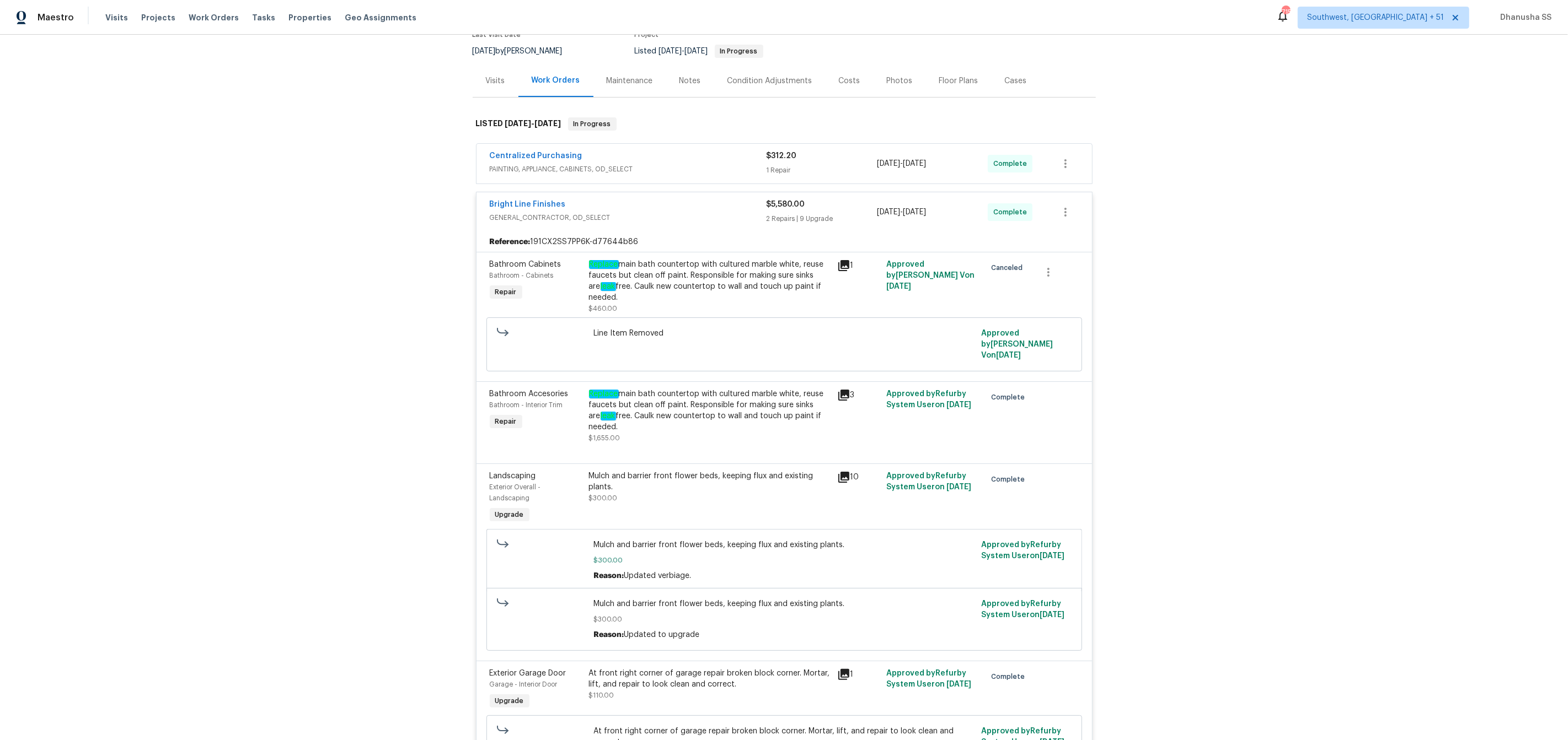
scroll to position [103, 0]
click at [656, 173] on span "PAINTING, APPLIANCE, CABINETS, OD_SELECT" at bounding box center [628, 169] width 277 height 11
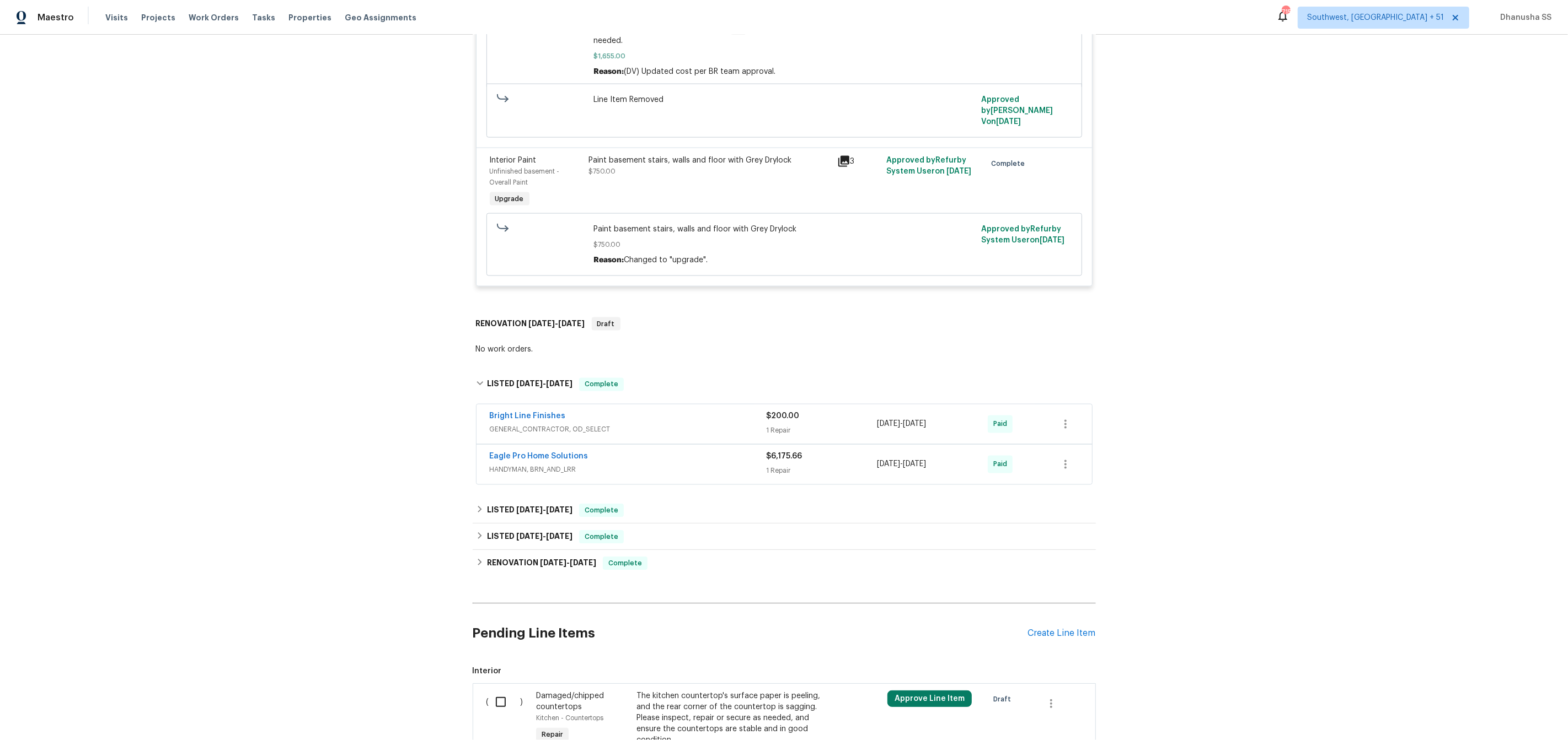
scroll to position [2049, 0]
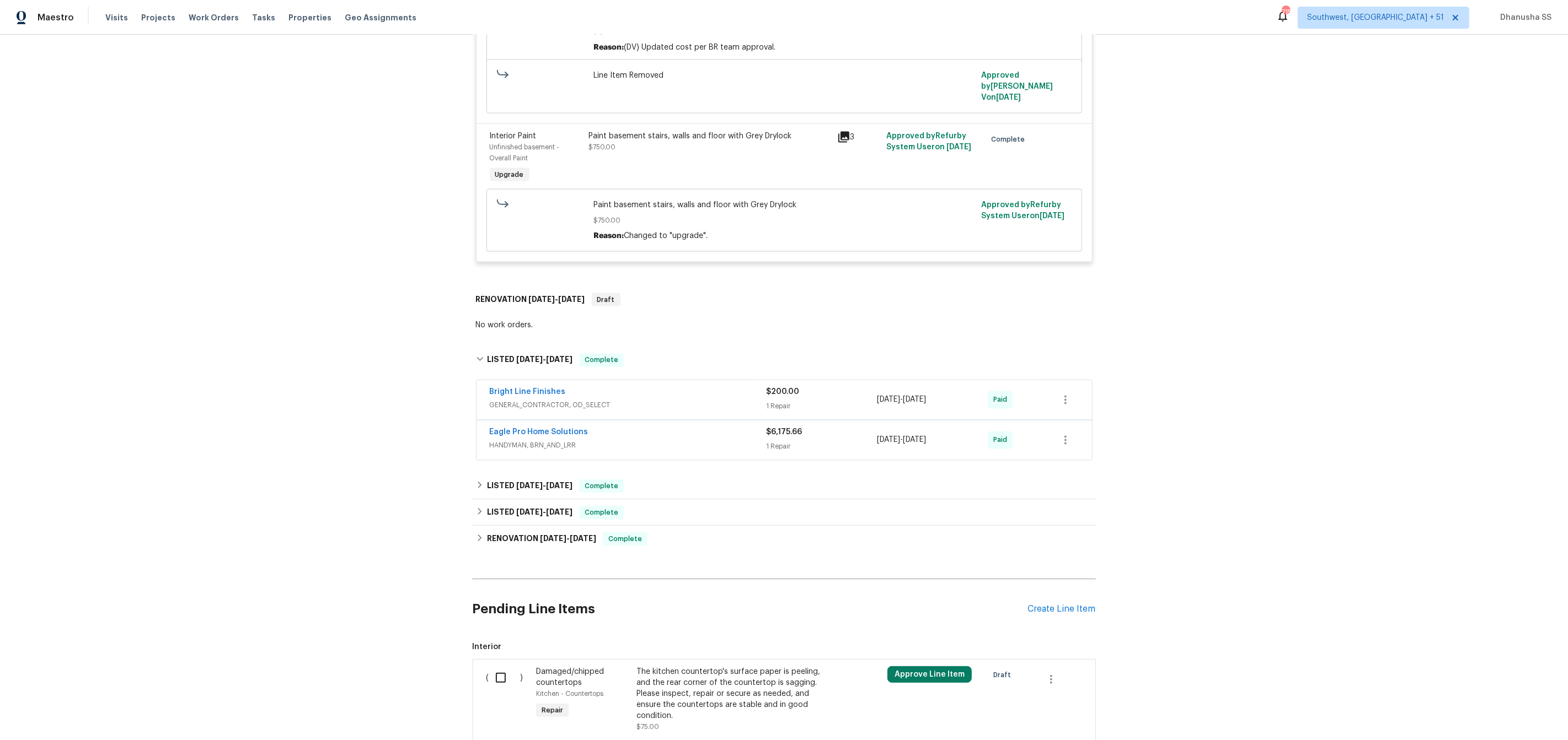
click at [682, 394] on div "Bright Line Finishes" at bounding box center [628, 394] width 277 height 13
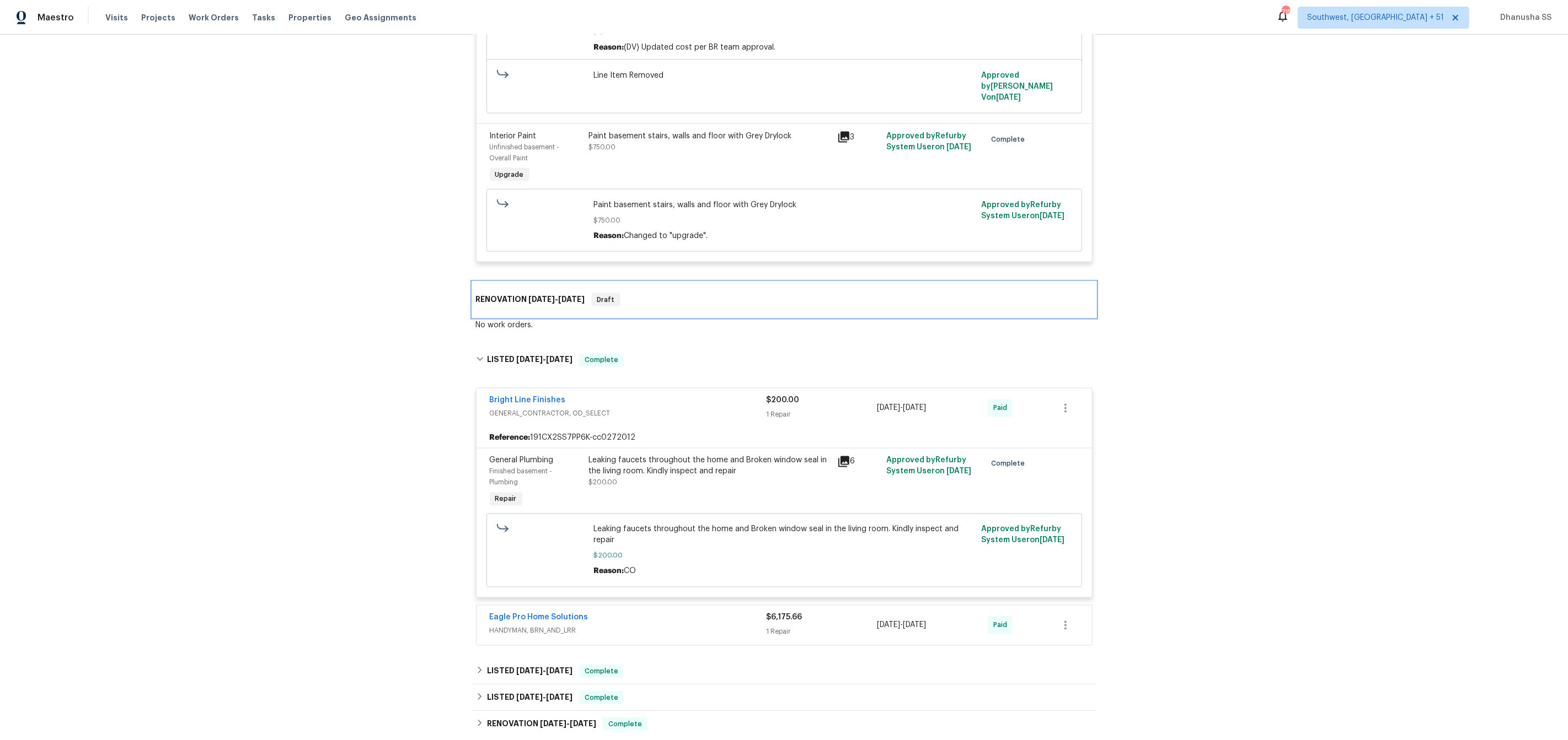
click at [656, 293] on div "RENOVATION 4/25/25 - 4/27/25 Draft" at bounding box center [784, 300] width 616 height 13
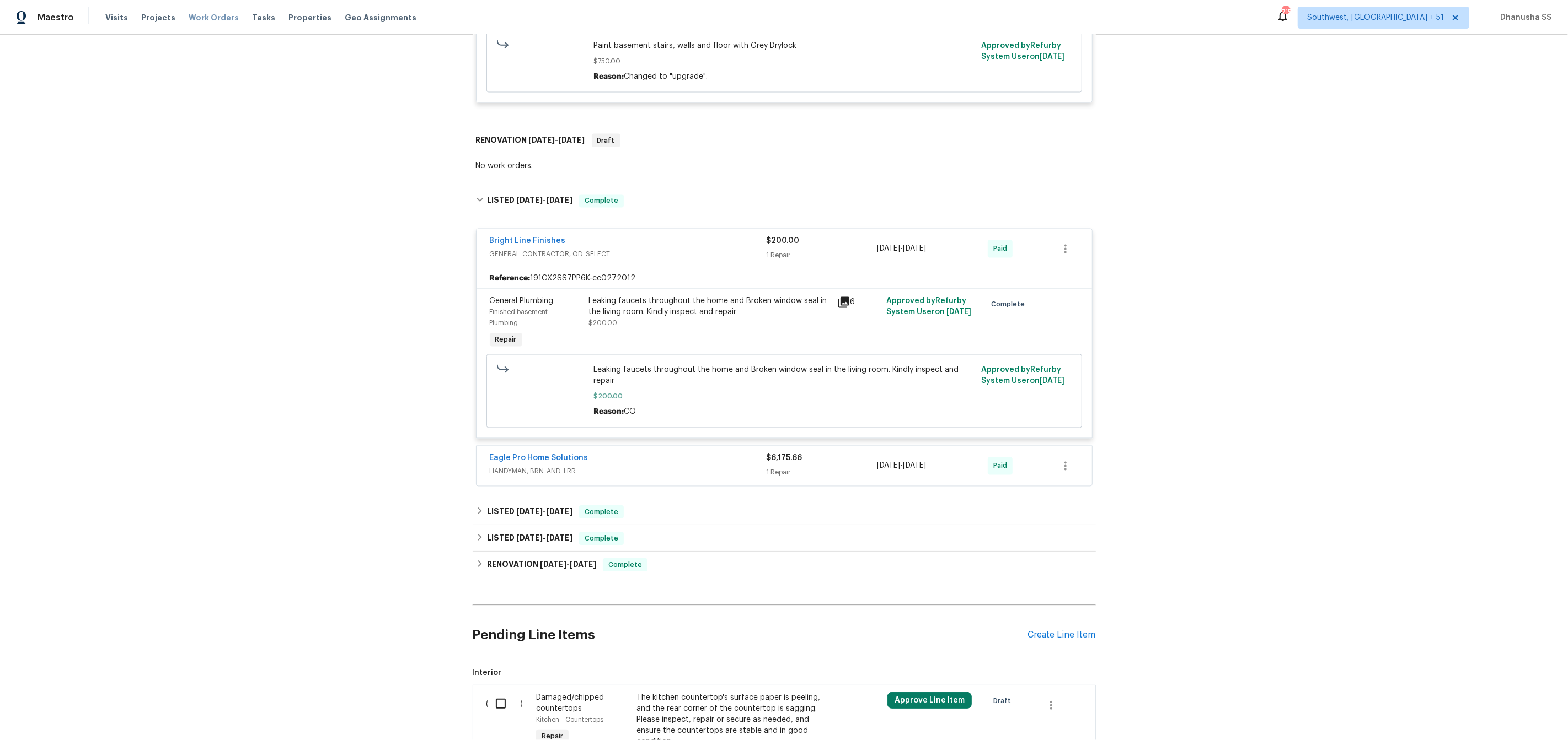
click at [205, 19] on span "Work Orders" at bounding box center [214, 18] width 50 height 11
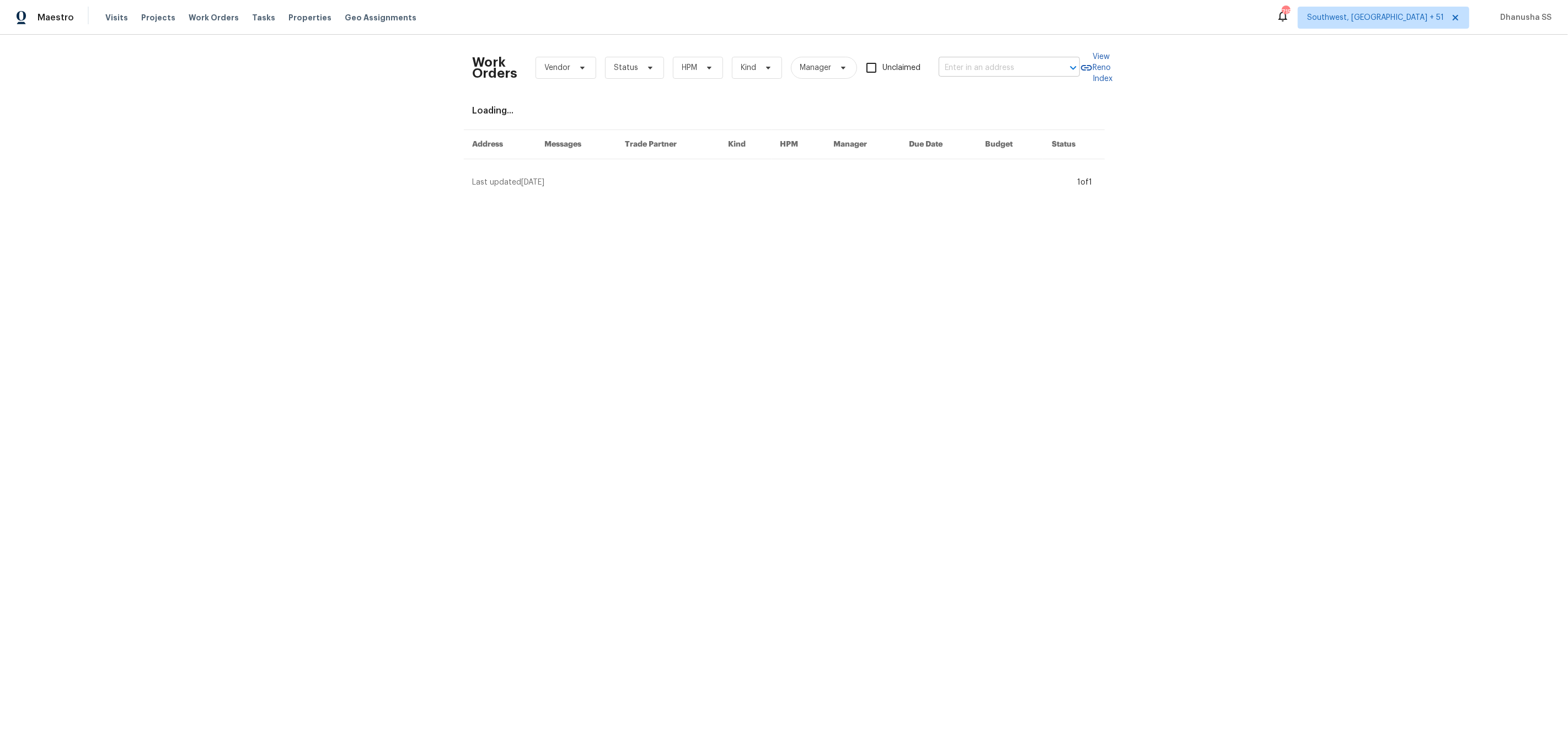
click at [974, 65] on input "text" at bounding box center [993, 68] width 110 height 17
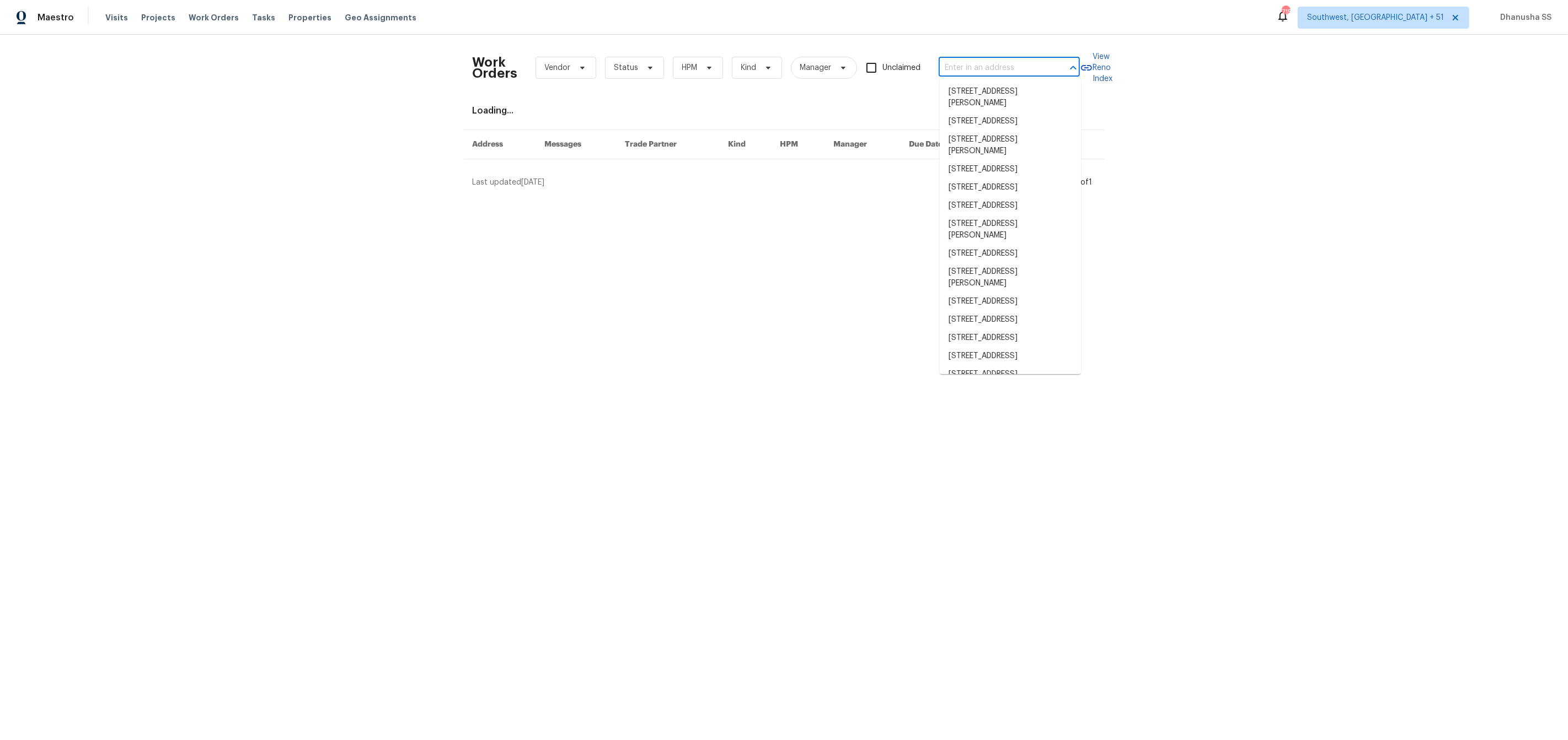
paste input "[STREET_ADDRESS]"
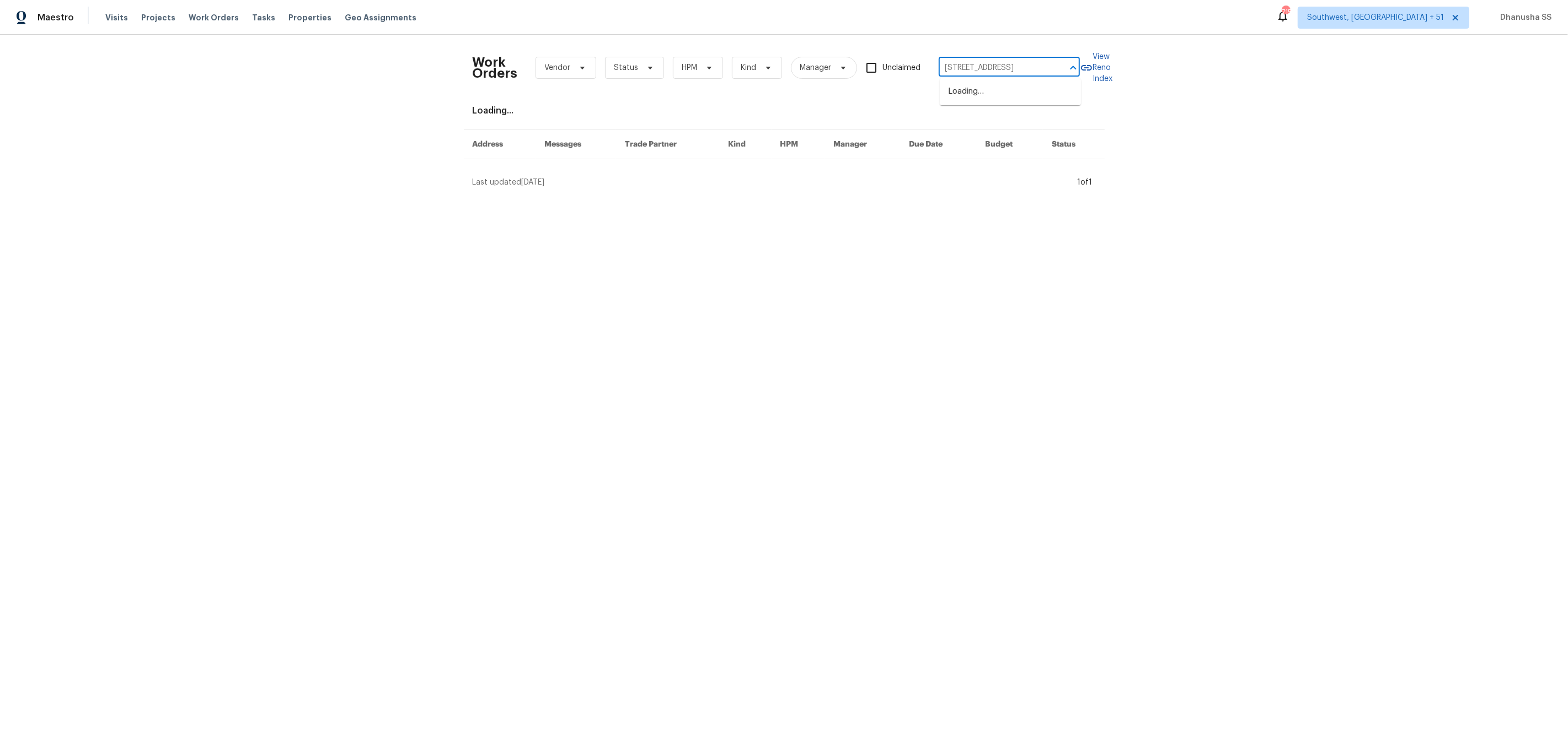
scroll to position [0, 8]
type input "[STREET_ADDRESS]"
drag, startPoint x: 968, startPoint y: 88, endPoint x: 960, endPoint y: 81, distance: 10.6
click at [967, 86] on li "[STREET_ADDRESS]" at bounding box center [1010, 91] width 141 height 18
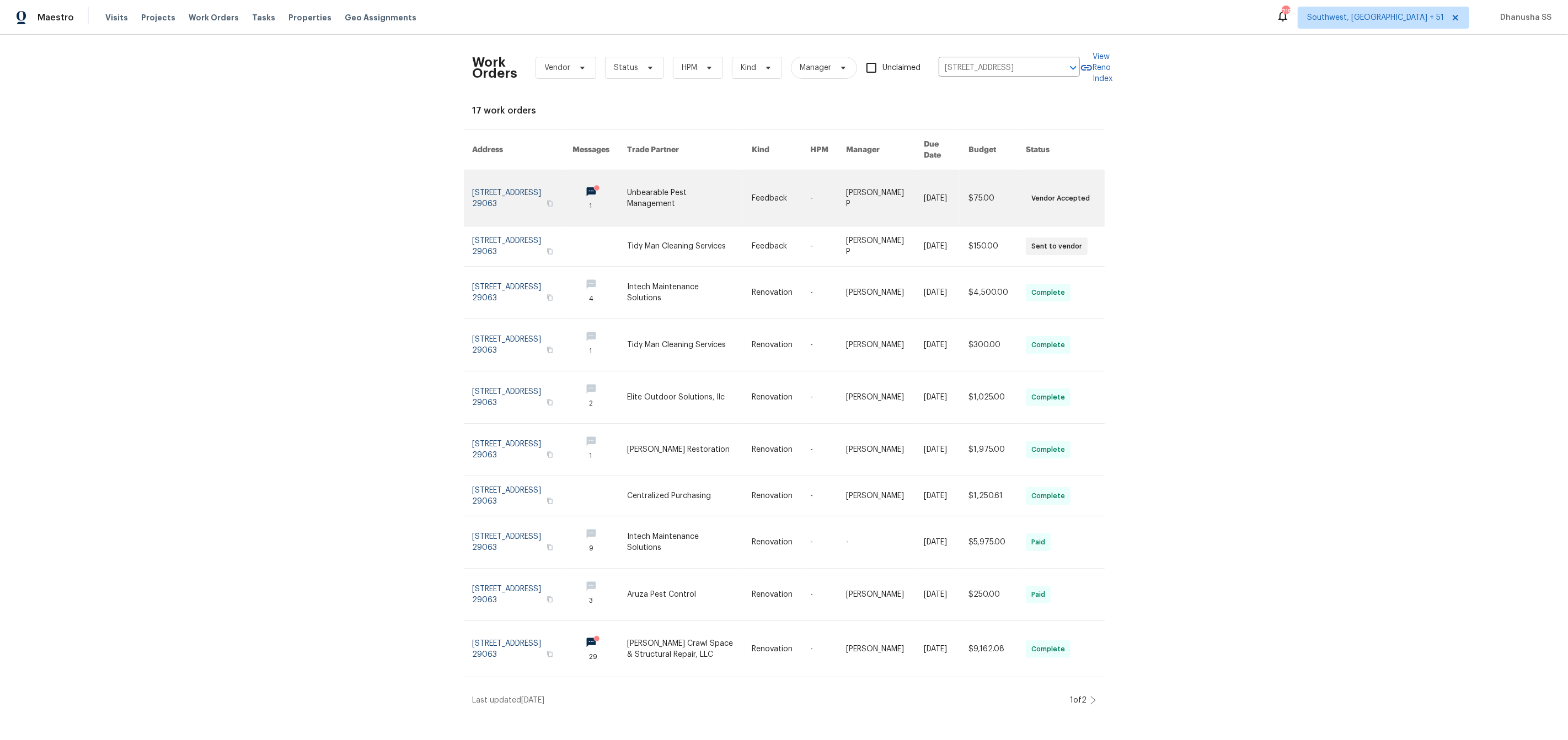
click at [723, 196] on link at bounding box center [689, 197] width 124 height 55
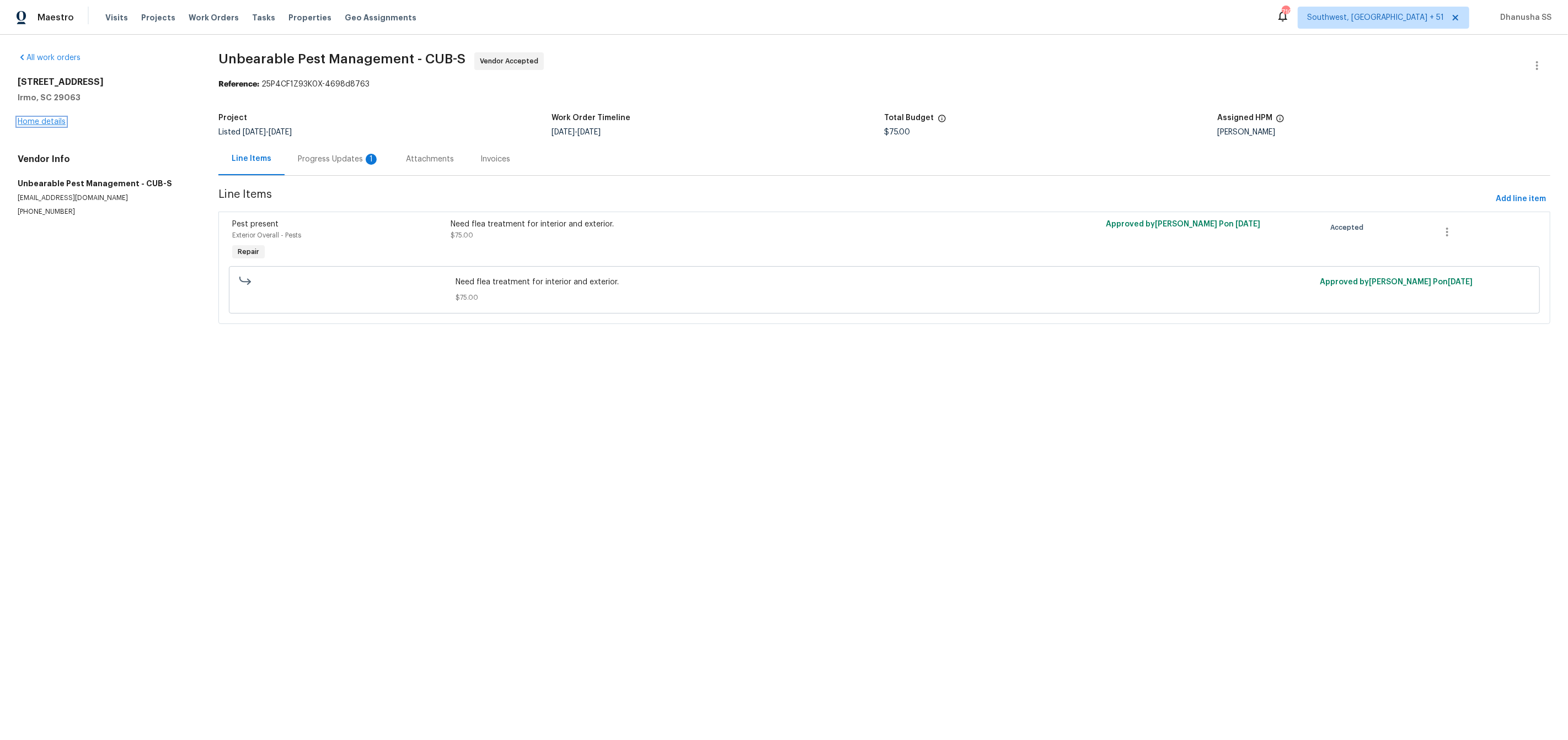
click at [59, 123] on link "Home details" at bounding box center [41, 121] width 48 height 8
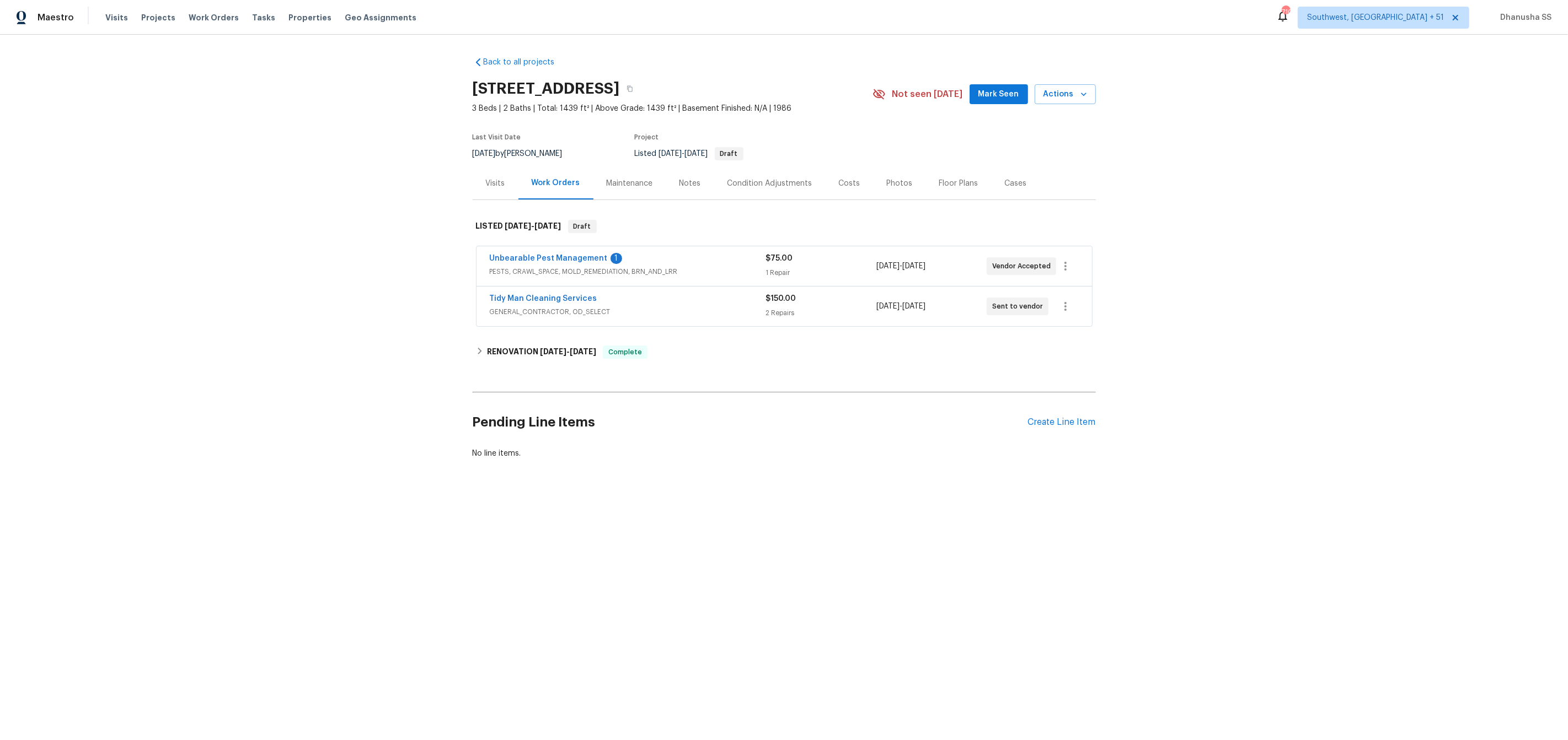
click at [500, 184] on div "Visits" at bounding box center [496, 183] width 20 height 11
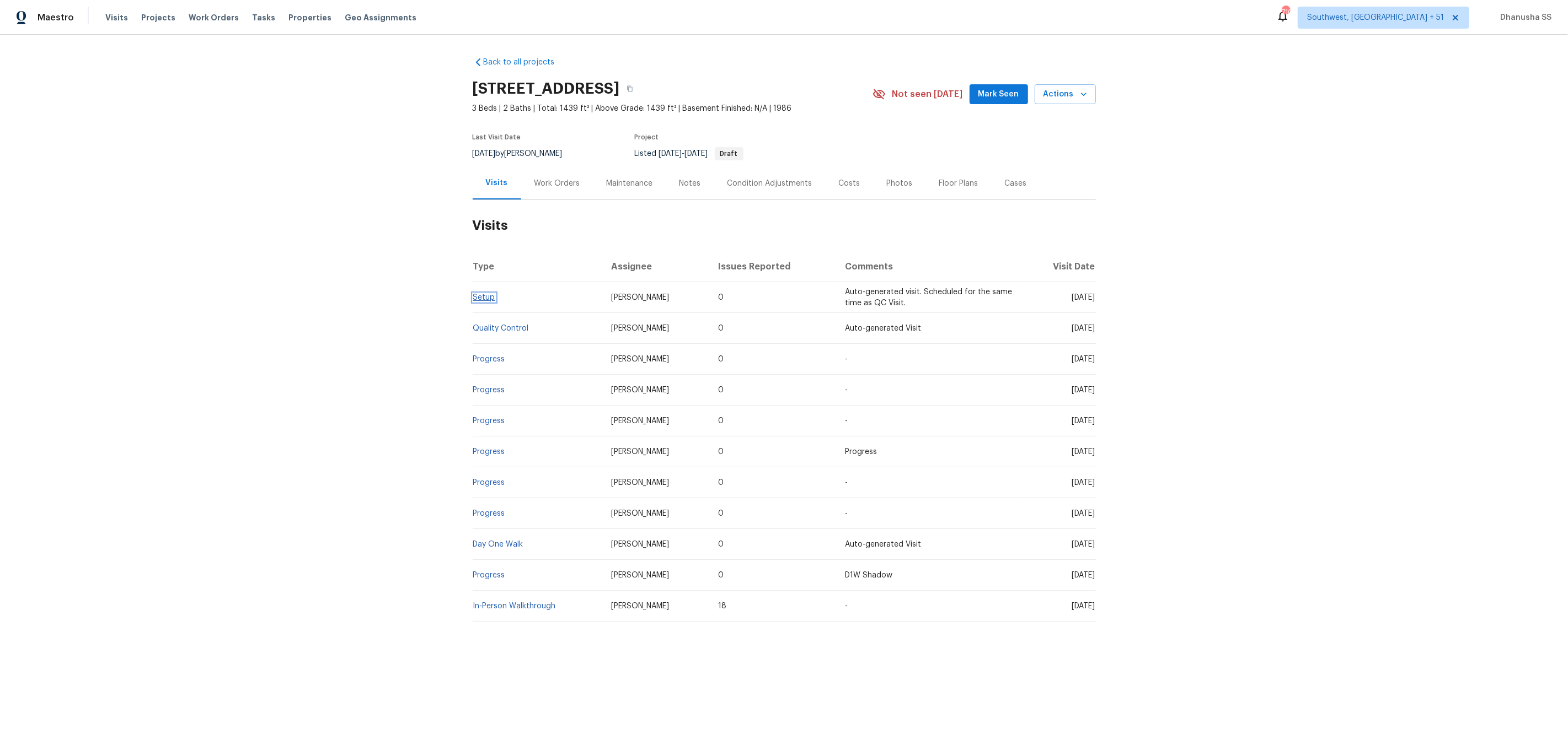
click at [475, 294] on link "Setup" at bounding box center [483, 297] width 22 height 8
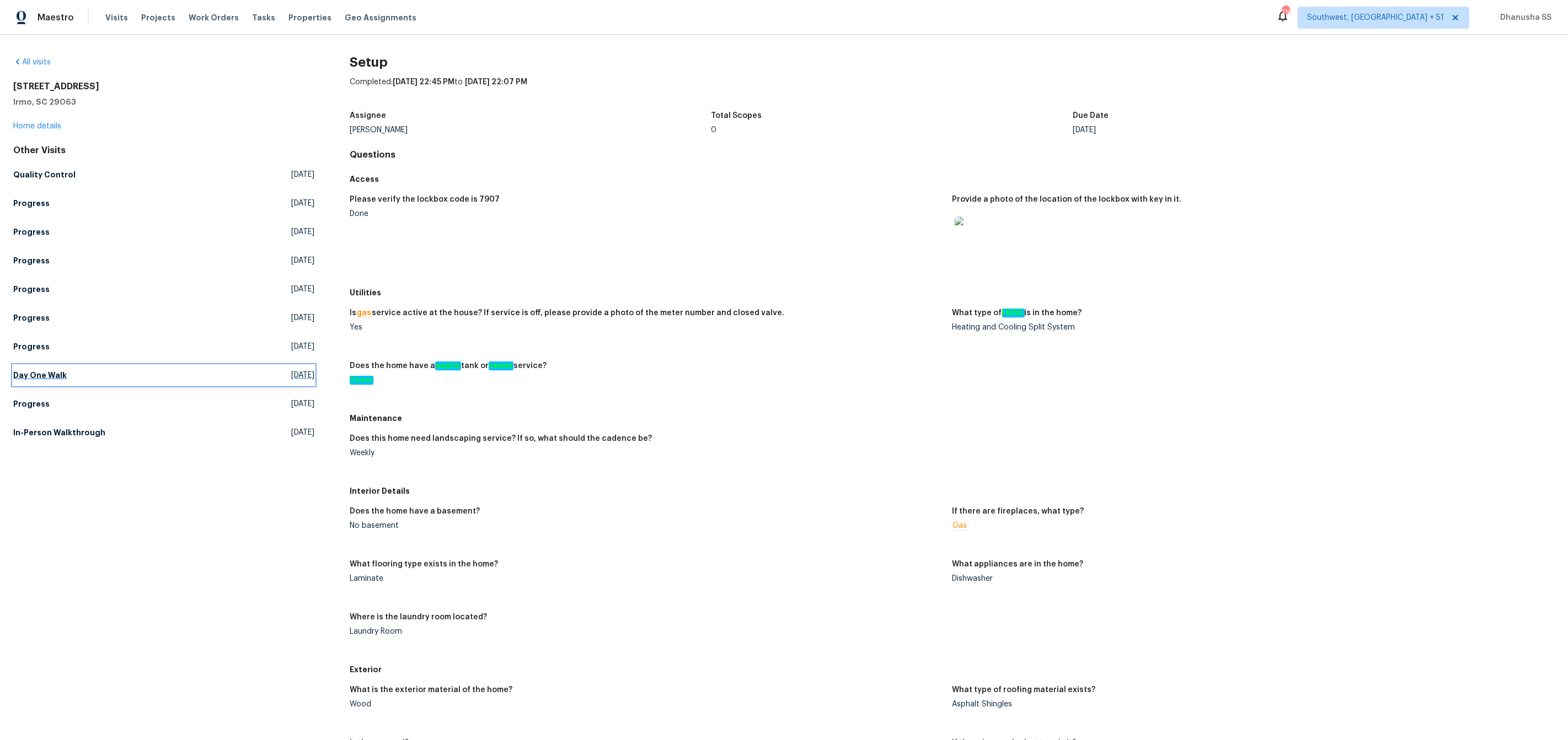
click at [36, 372] on h5 "Day One Walk" at bounding box center [40, 375] width 54 height 11
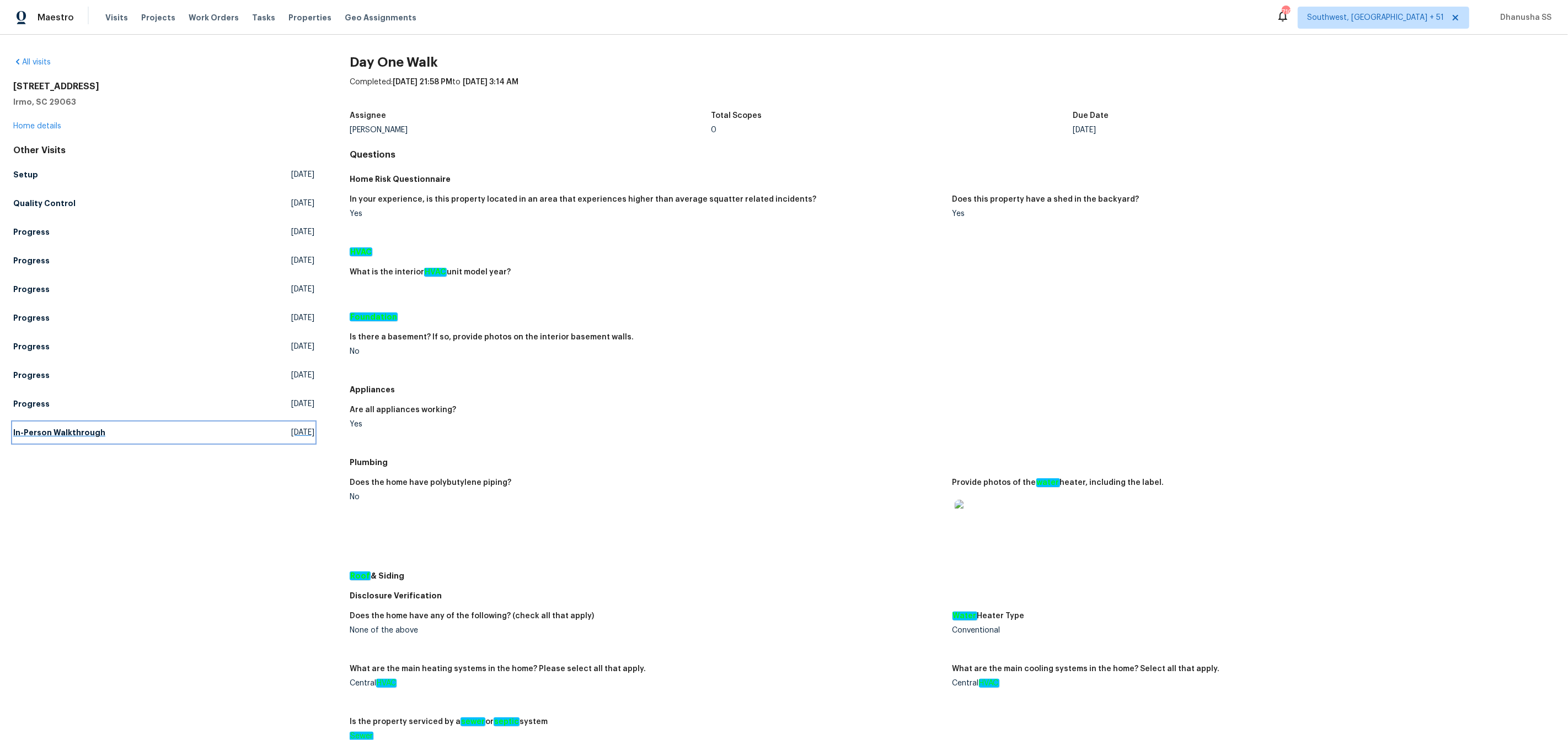
click at [43, 432] on h5 "In-Person Walkthrough" at bounding box center [59, 433] width 92 height 11
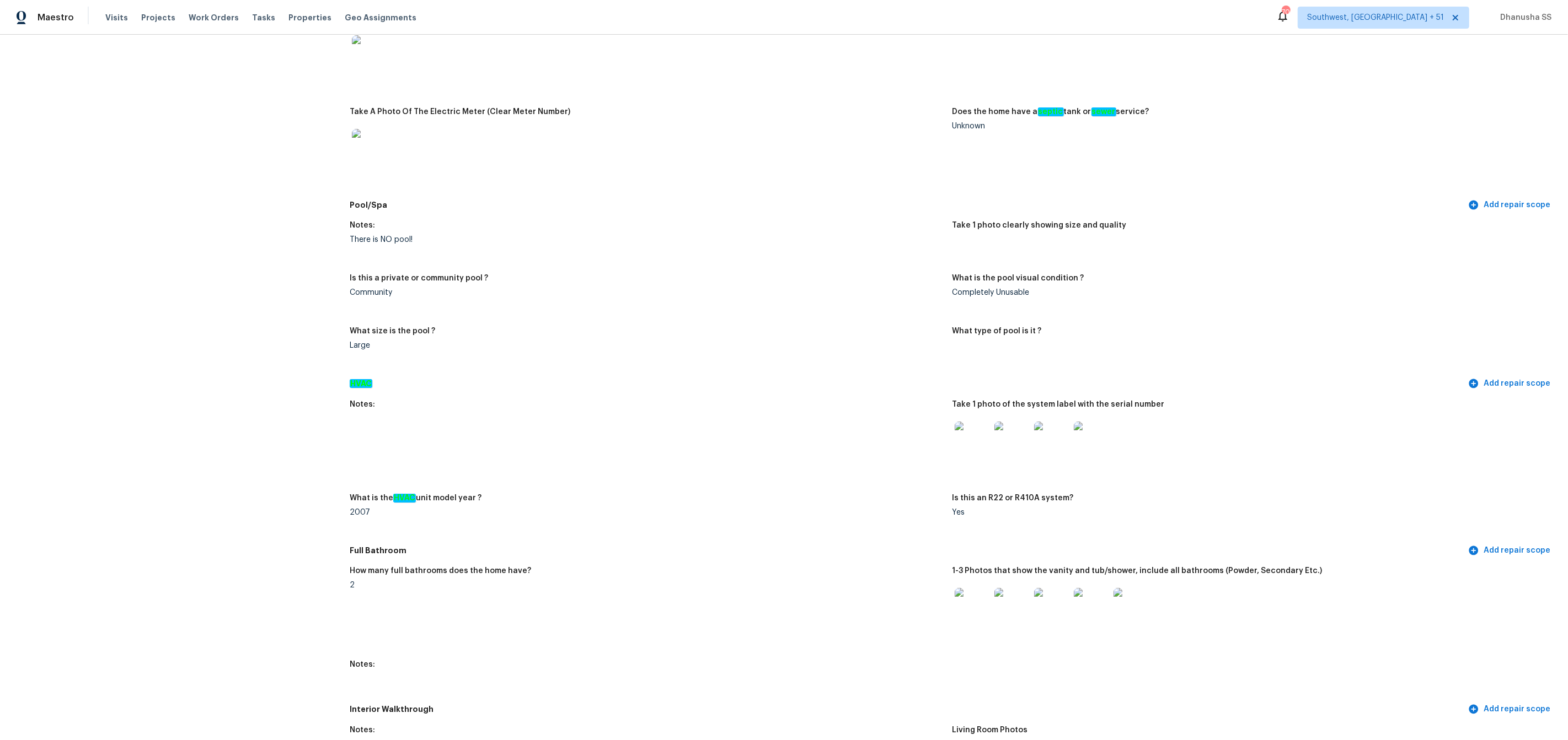
scroll to position [823, 0]
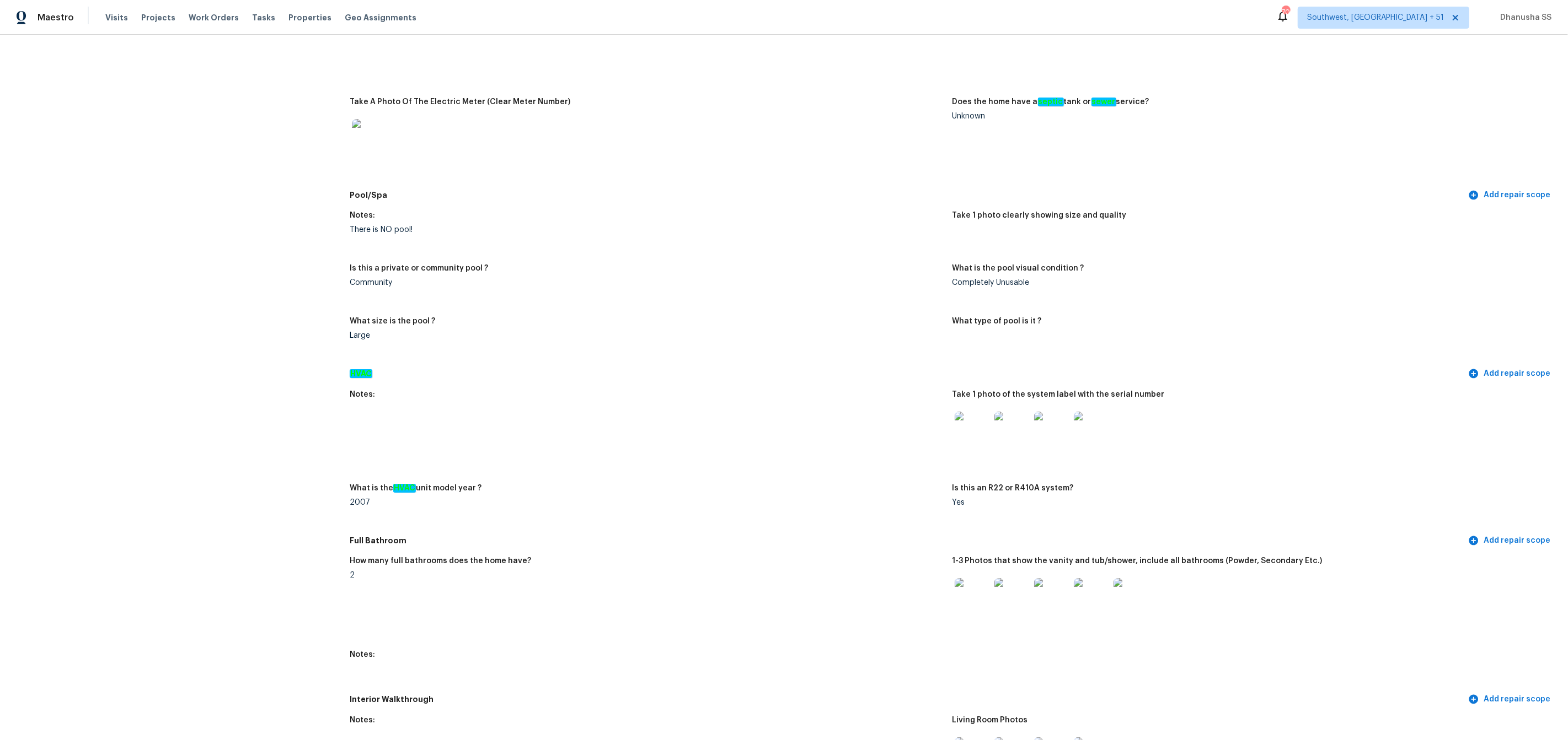
click at [1042, 440] on div at bounding box center [1052, 430] width 40 height 49
click at [1050, 429] on img at bounding box center [1052, 430] width 36 height 36
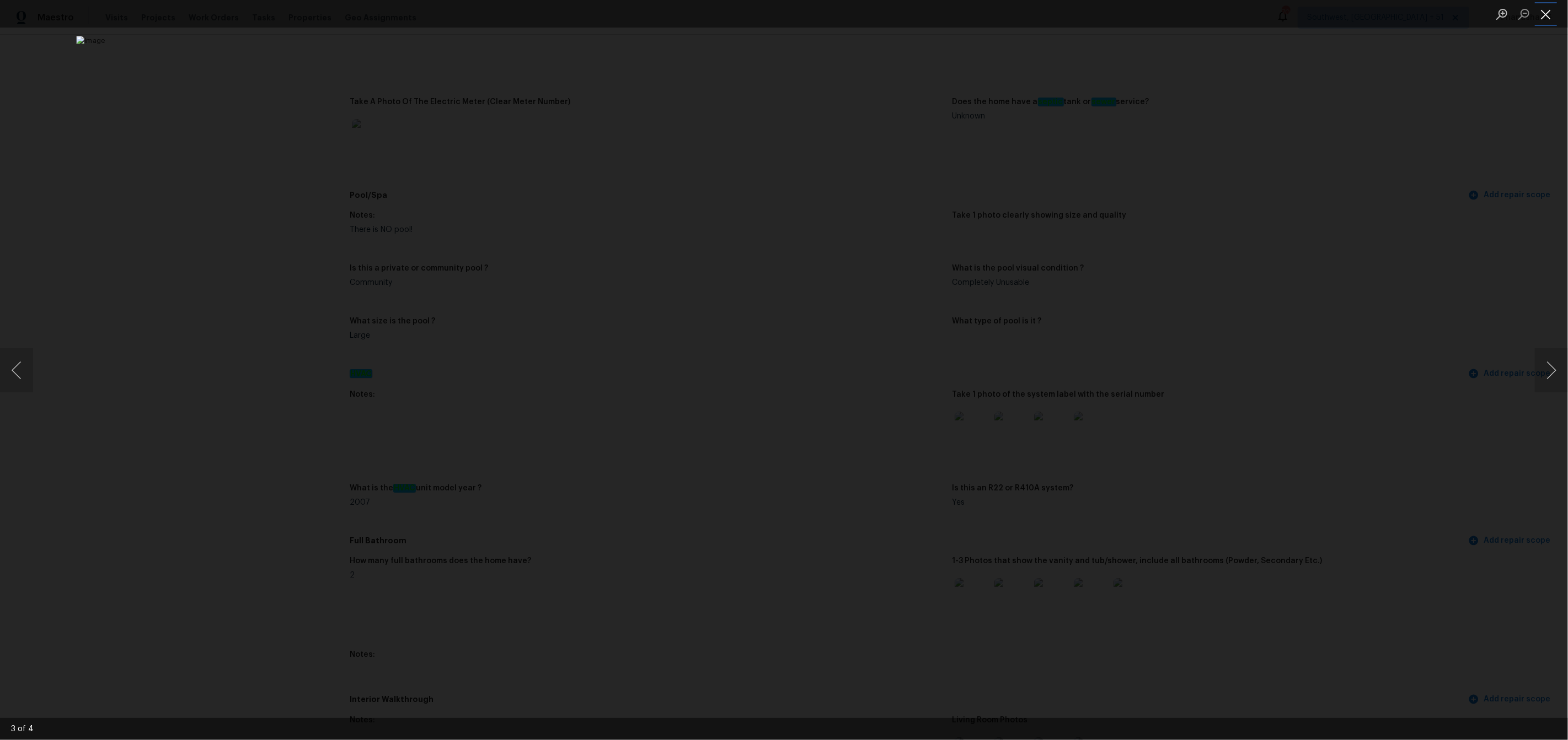
click at [1539, 13] on button "Close lightbox" at bounding box center [1545, 14] width 22 height 20
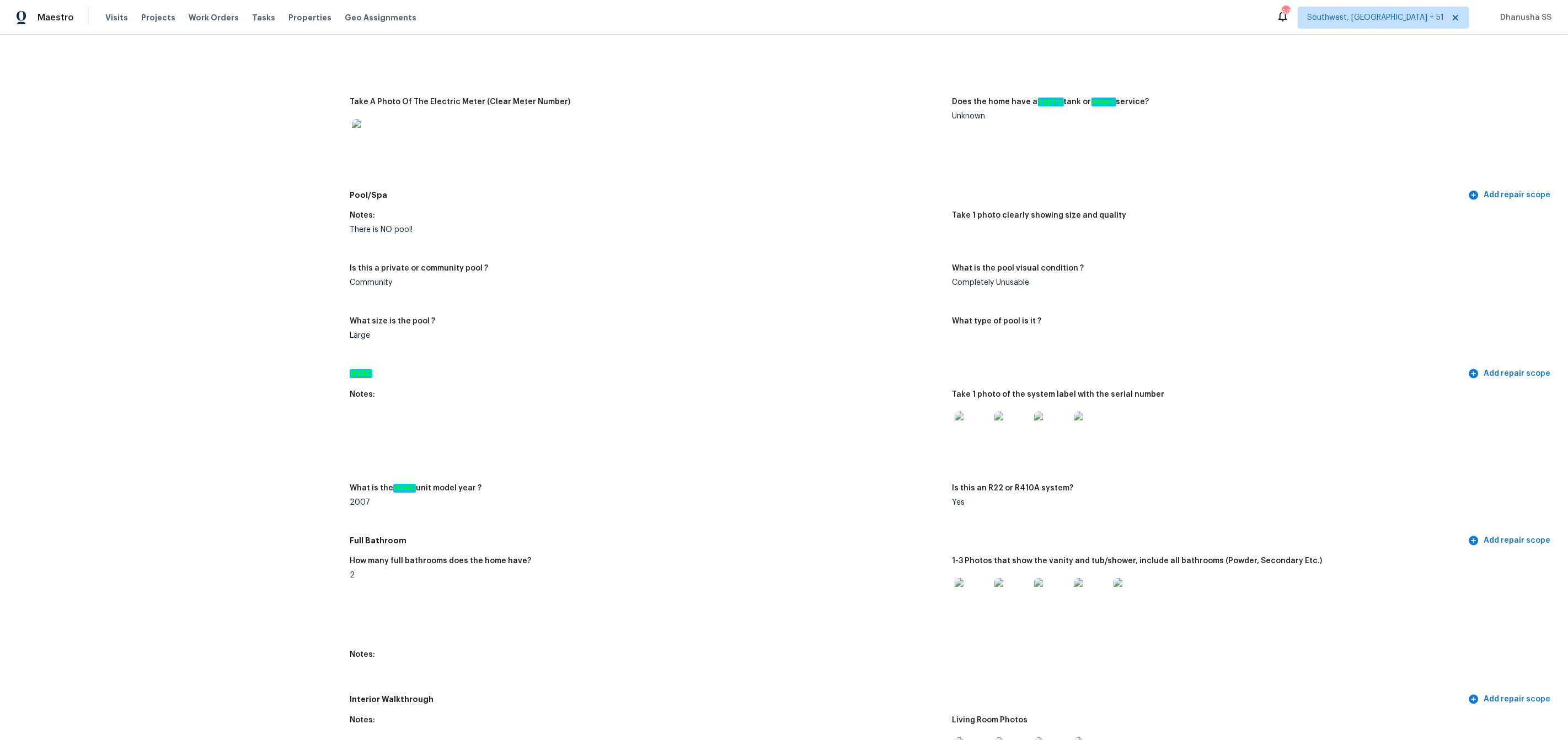
scroll to position [0, 0]
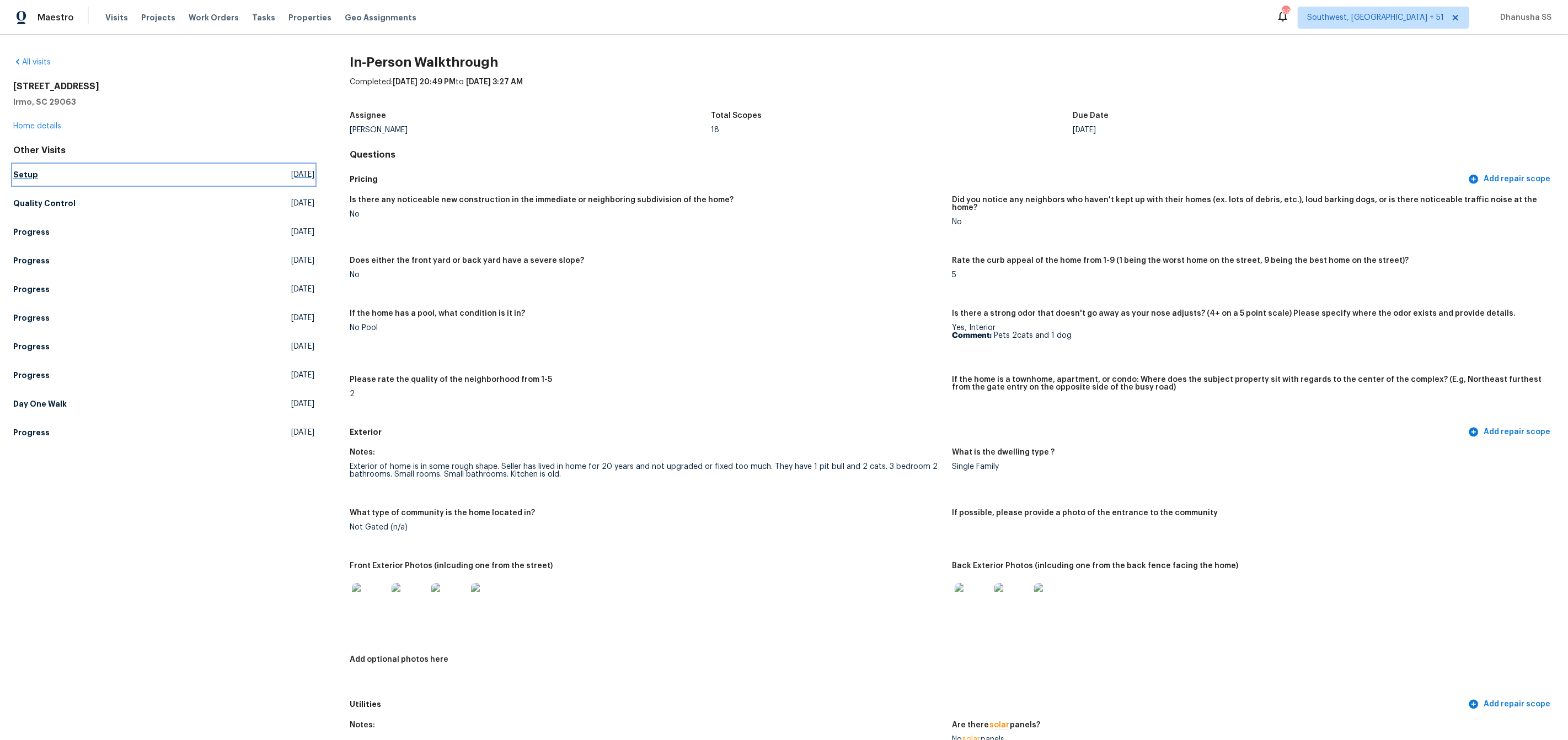
click at [29, 177] on h5 "Setup" at bounding box center [25, 175] width 24 height 11
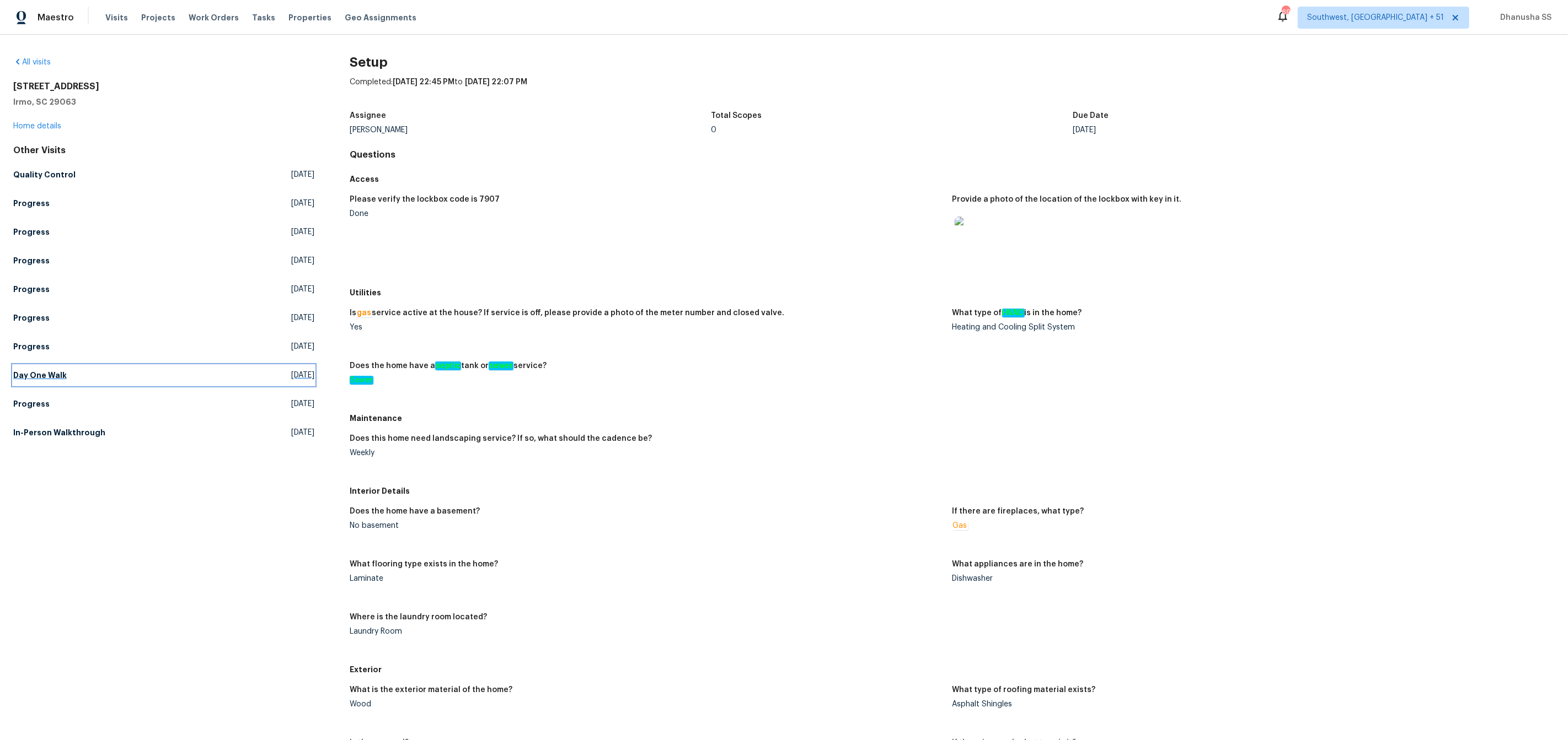
click at [76, 381] on link "Day One Walk Tue, Aug 12 2025" at bounding box center [164, 375] width 301 height 20
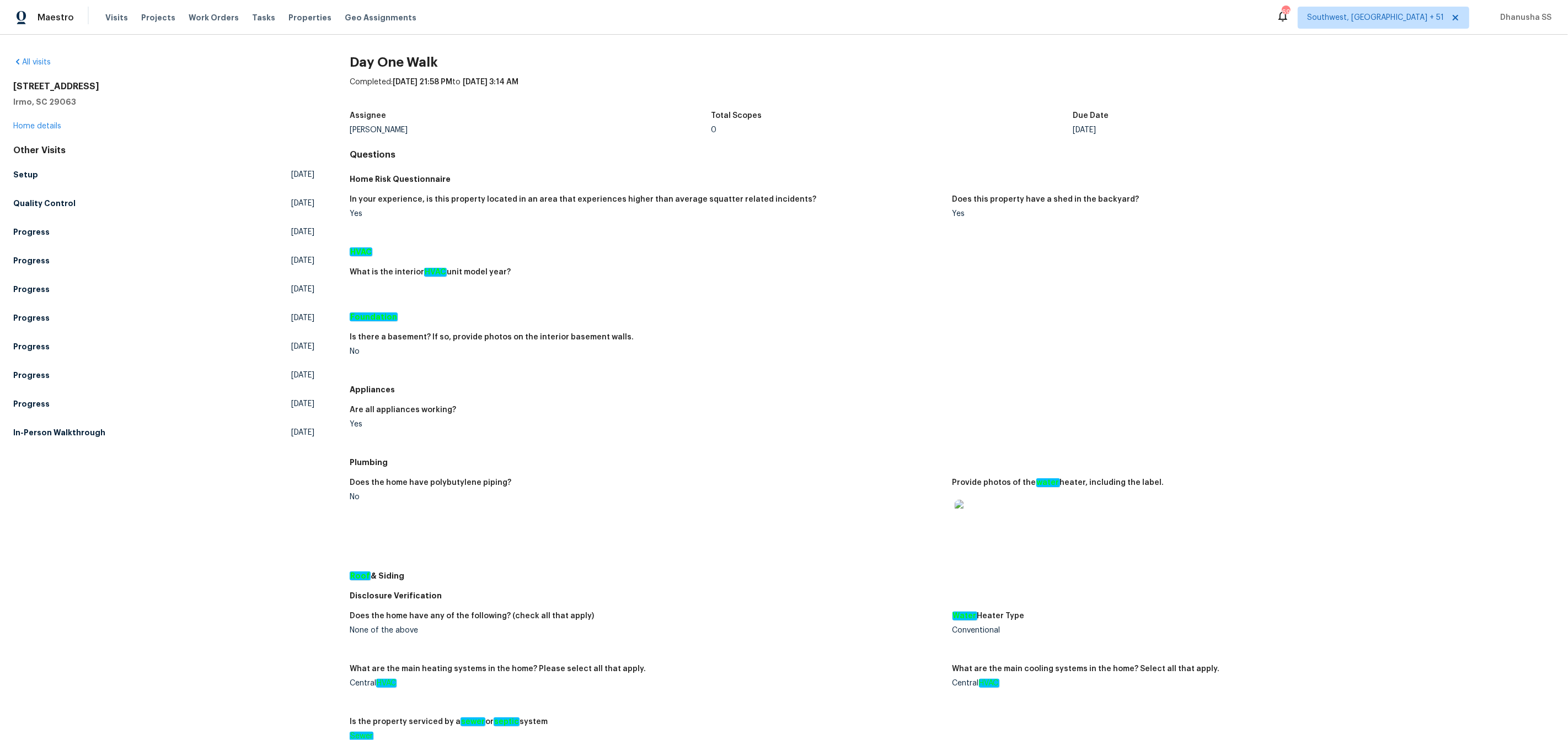
click at [139, 454] on div "All visits 105 Kenton Ct Irmo, SC 29063 Home details Other Visits Setup Wed, Oc…" at bounding box center [164, 507] width 301 height 902
click at [139, 440] on link "In-Person Walkthrough Wed, Jul 09 2025" at bounding box center [164, 433] width 301 height 20
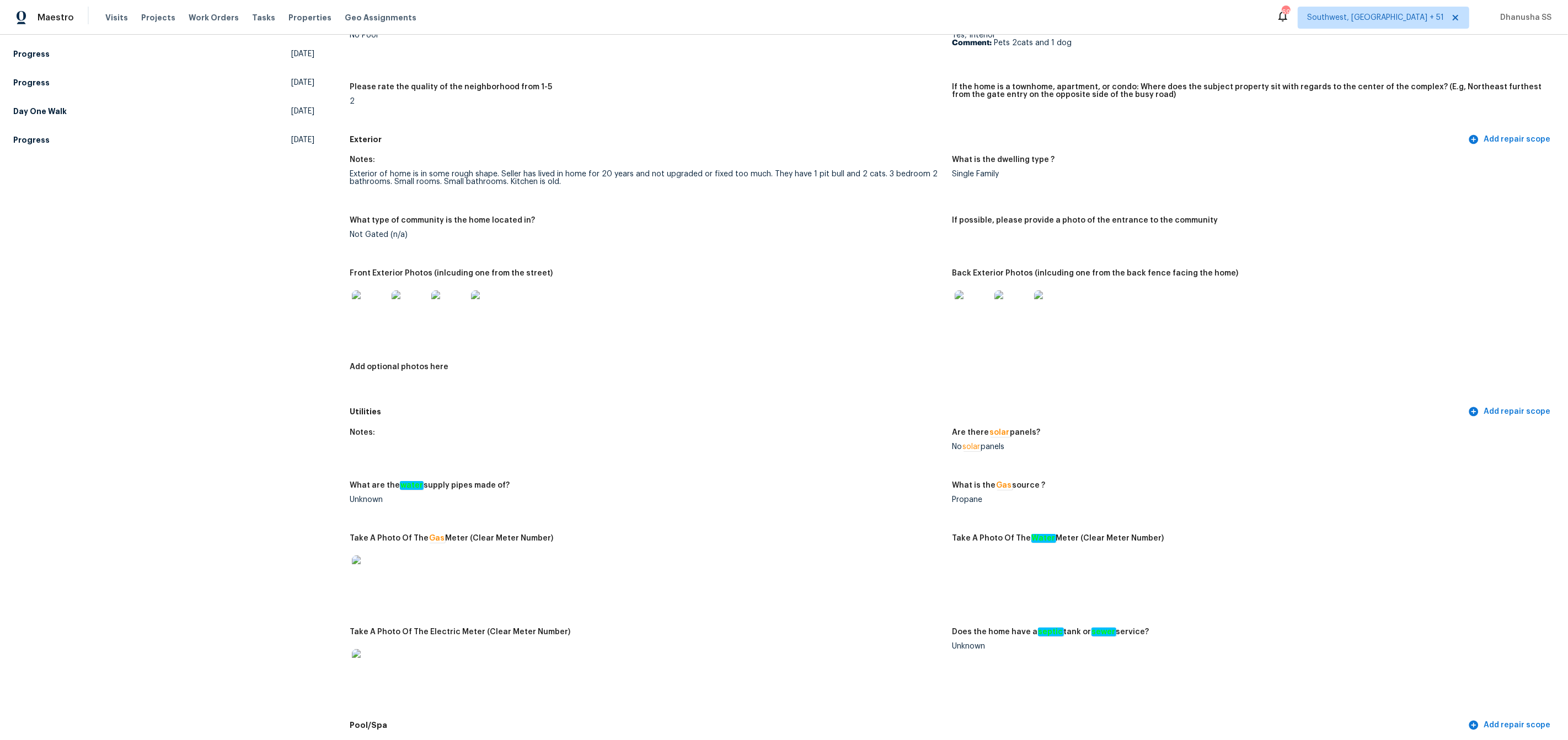
scroll to position [78, 0]
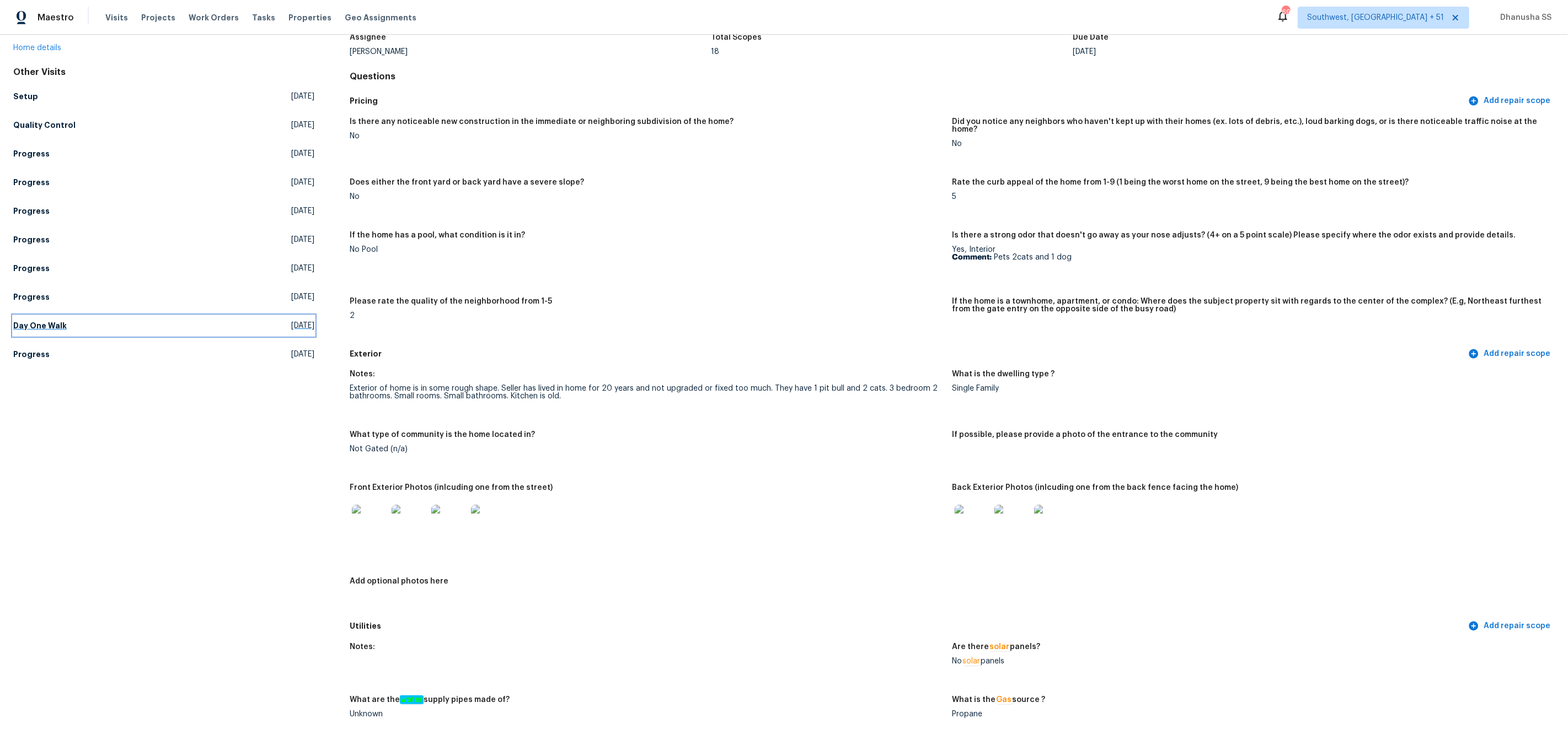
click at [82, 326] on link "Day One Walk Tue, Aug 12 2025" at bounding box center [164, 325] width 301 height 20
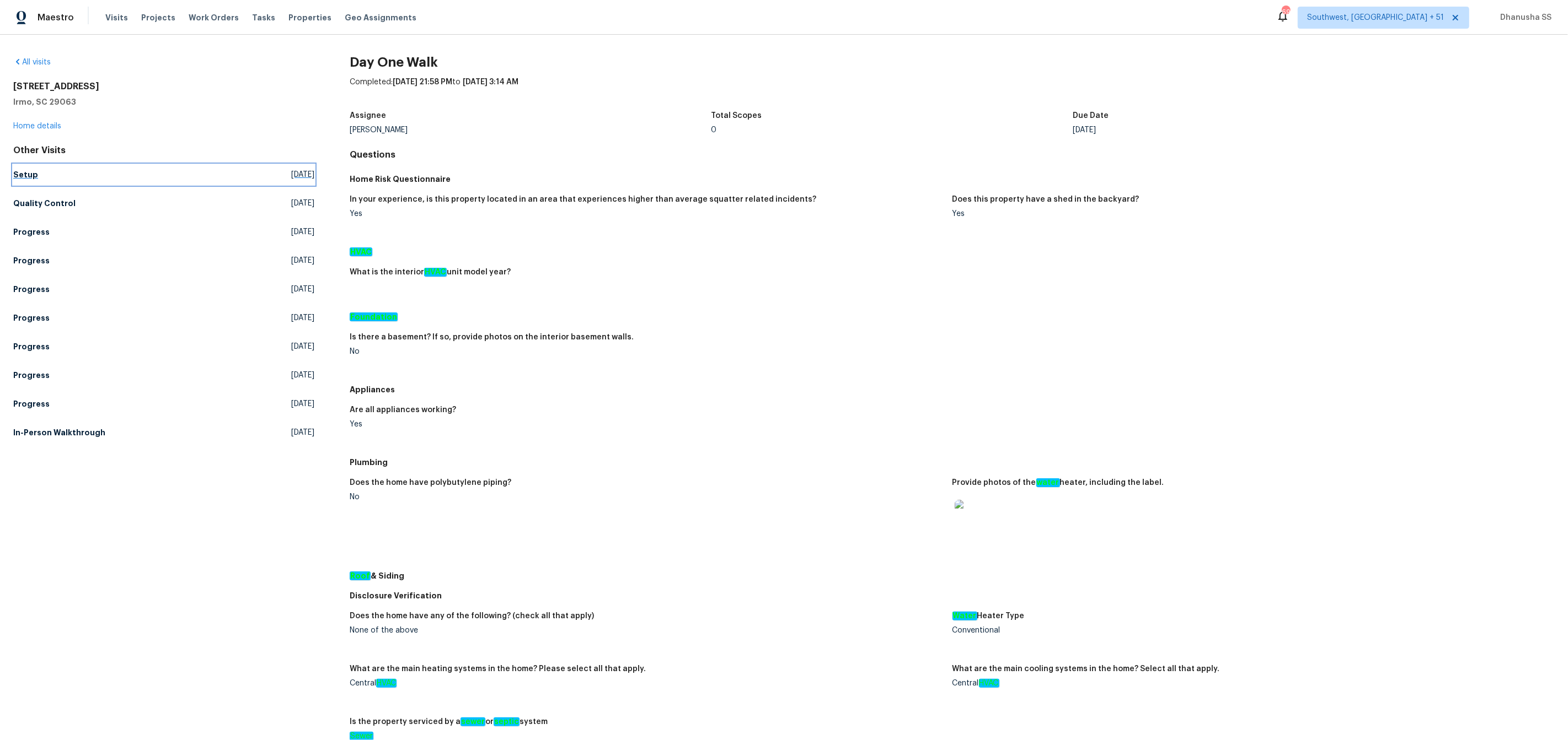
click at [50, 174] on link "Setup Wed, Oct 08 2025" at bounding box center [164, 174] width 301 height 20
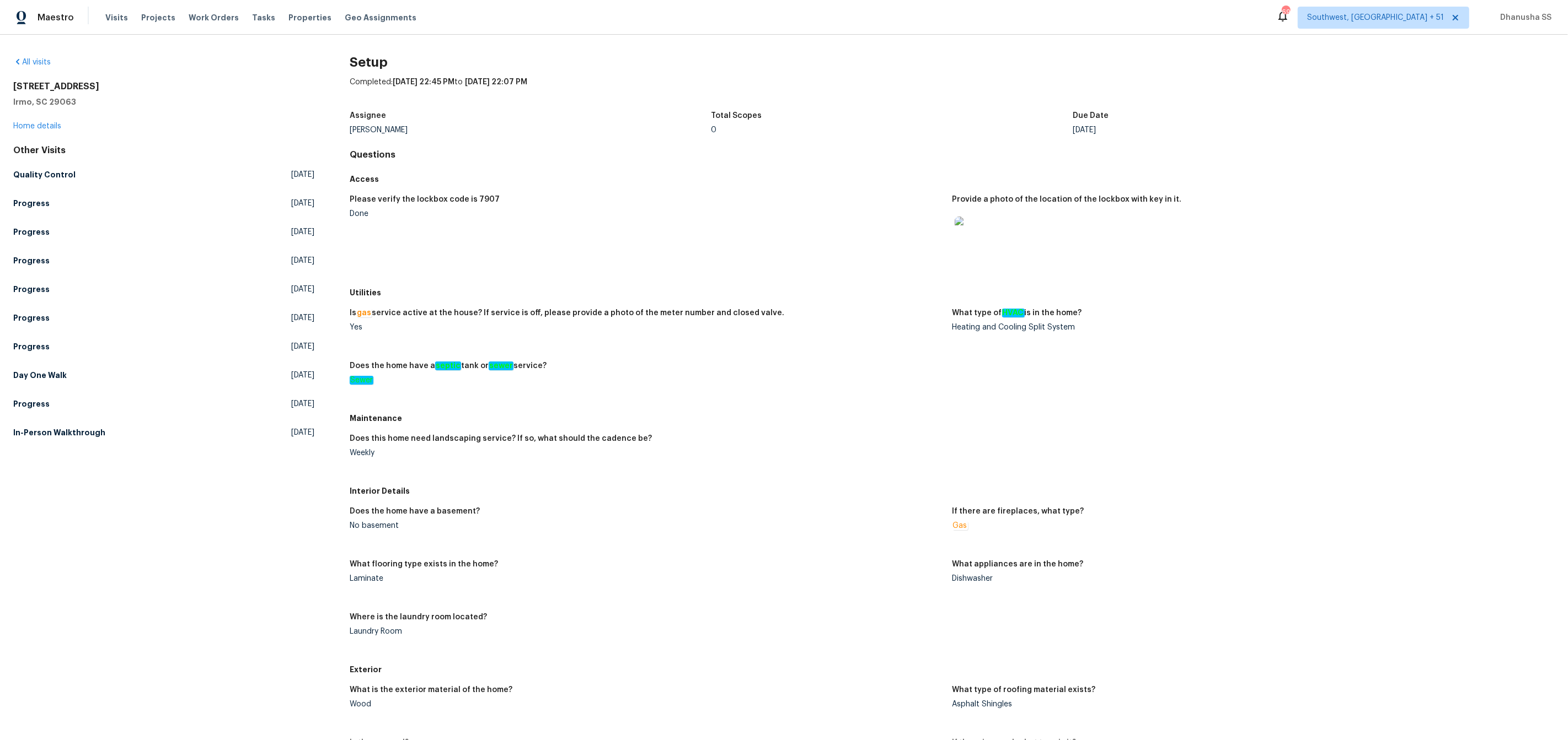
click at [55, 186] on div "Other Visits Quality Control Wed, Oct 08 2025 Progress Thu, Sep 25 2025 Progres…" at bounding box center [164, 293] width 301 height 298
click at [55, 180] on h5 "Quality Control" at bounding box center [44, 175] width 62 height 11
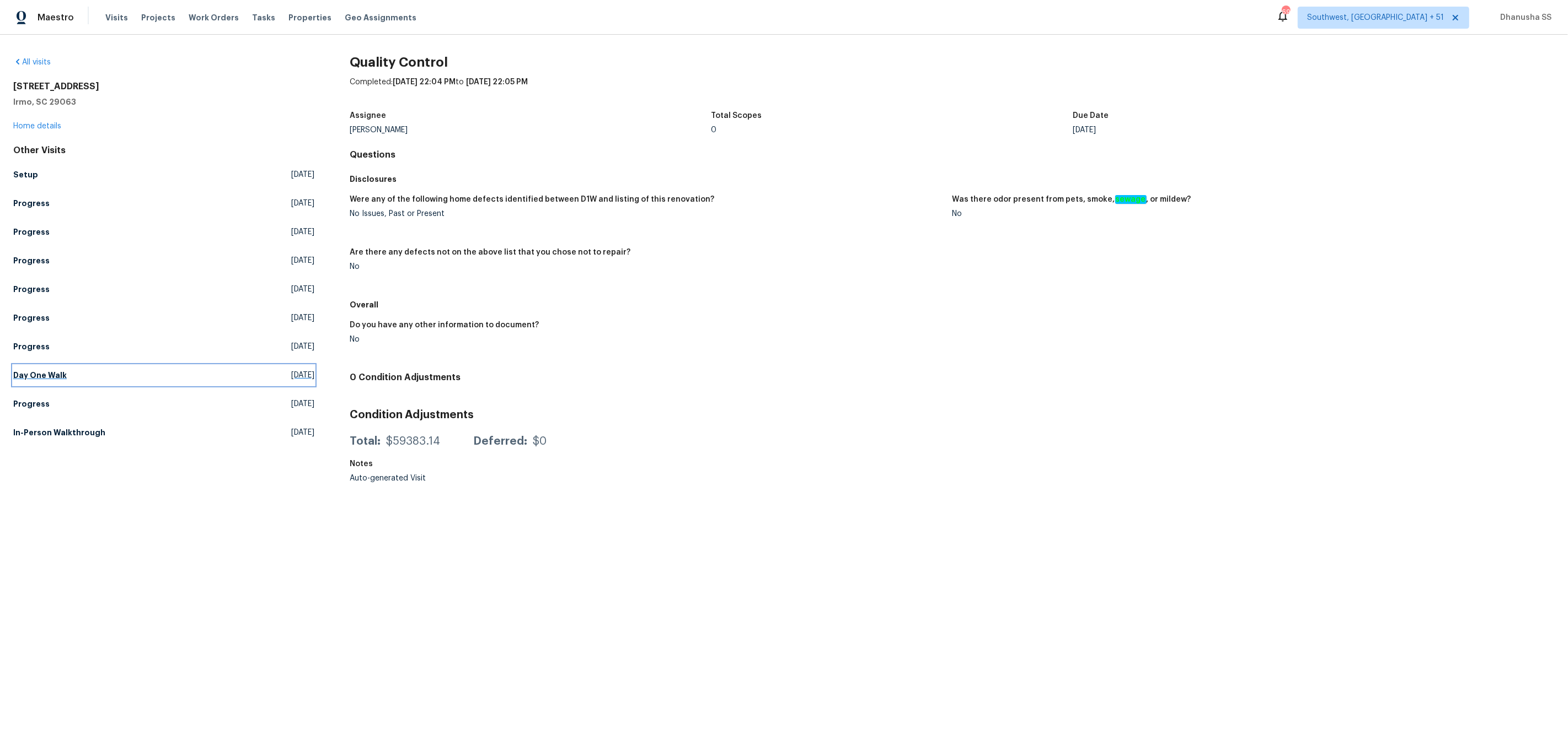
click at [63, 385] on link "Day One Walk Tue, Aug 12 2025" at bounding box center [164, 375] width 301 height 20
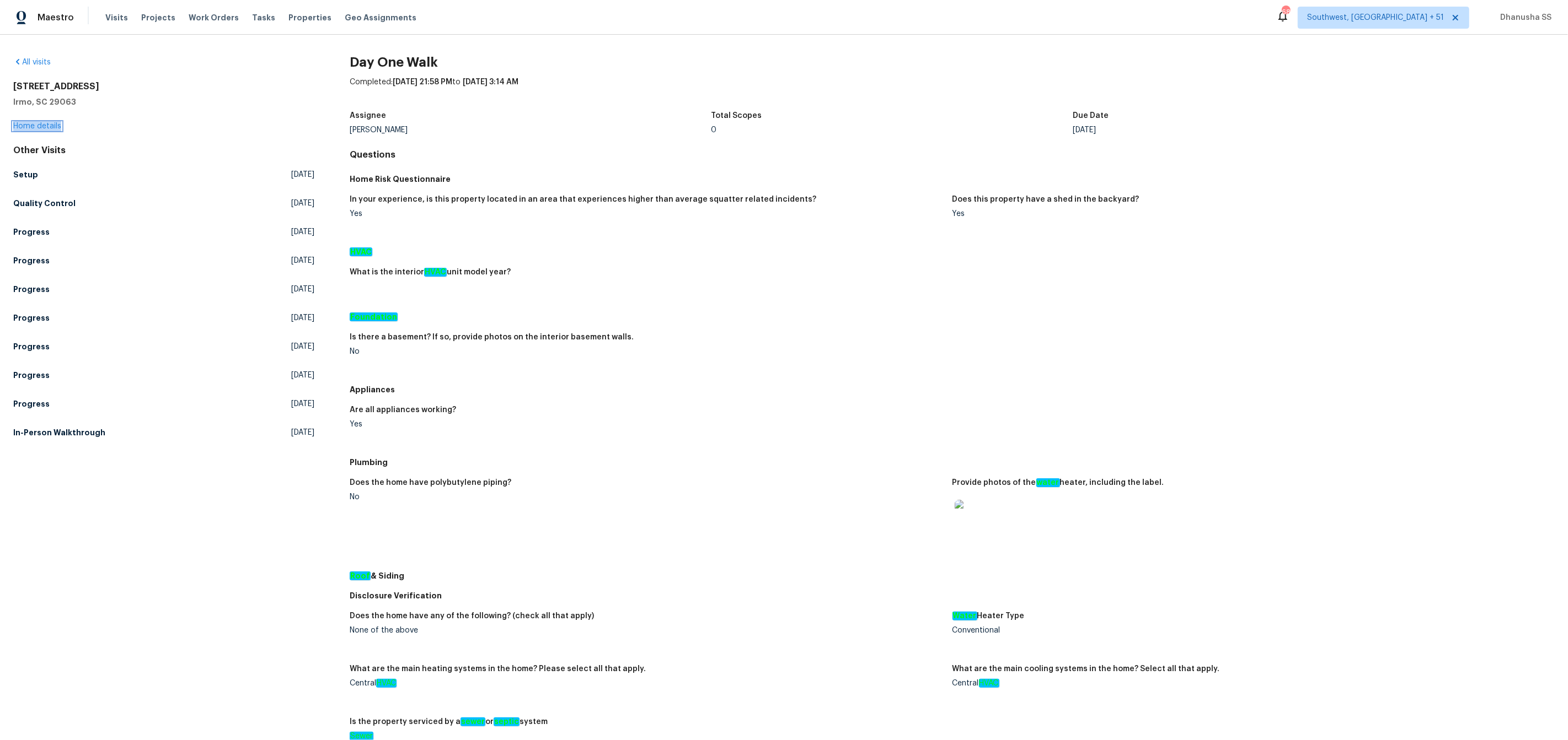
scroll to position [218, 0]
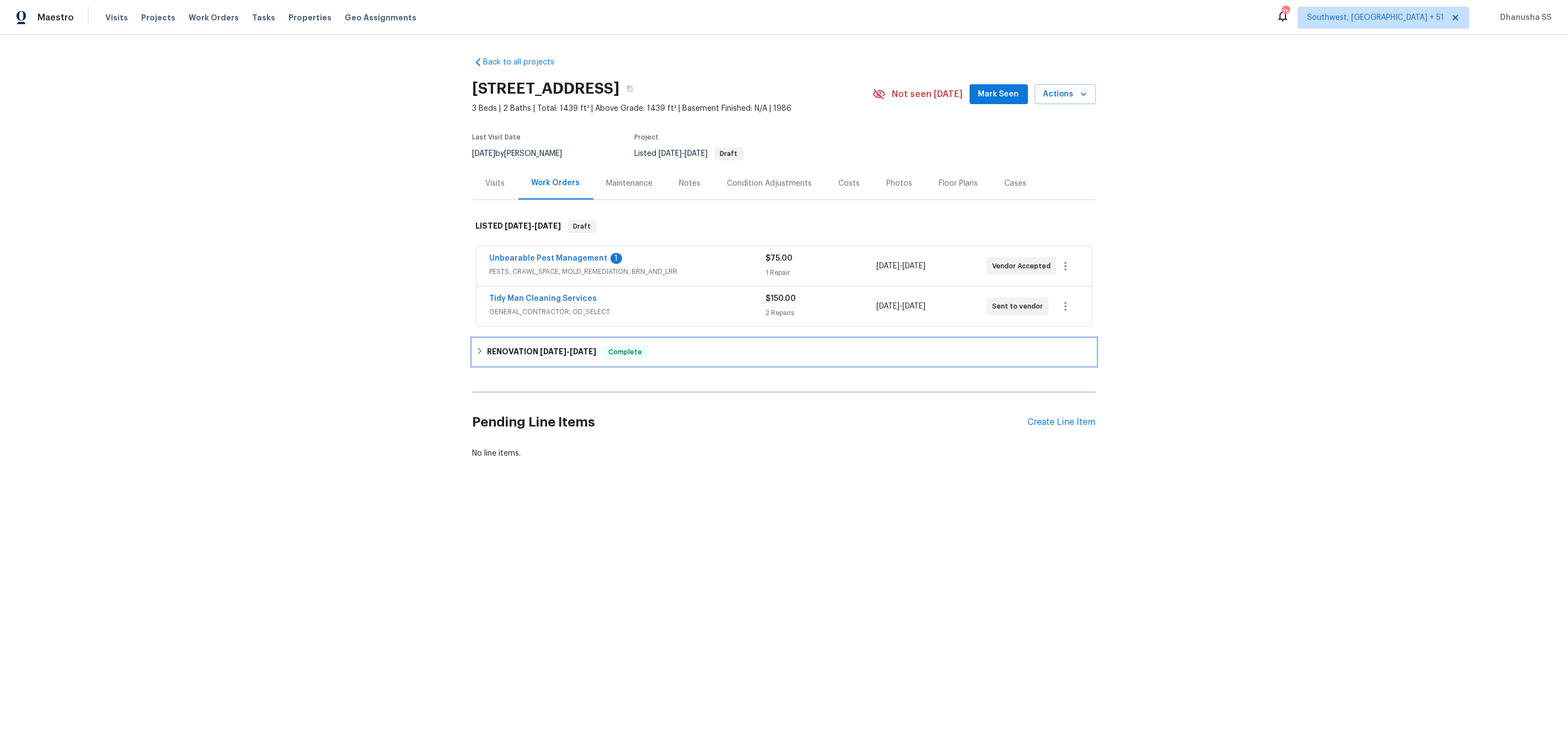
click at [682, 344] on div "RENOVATION [DATE] - [DATE] Complete" at bounding box center [784, 353] width 623 height 26
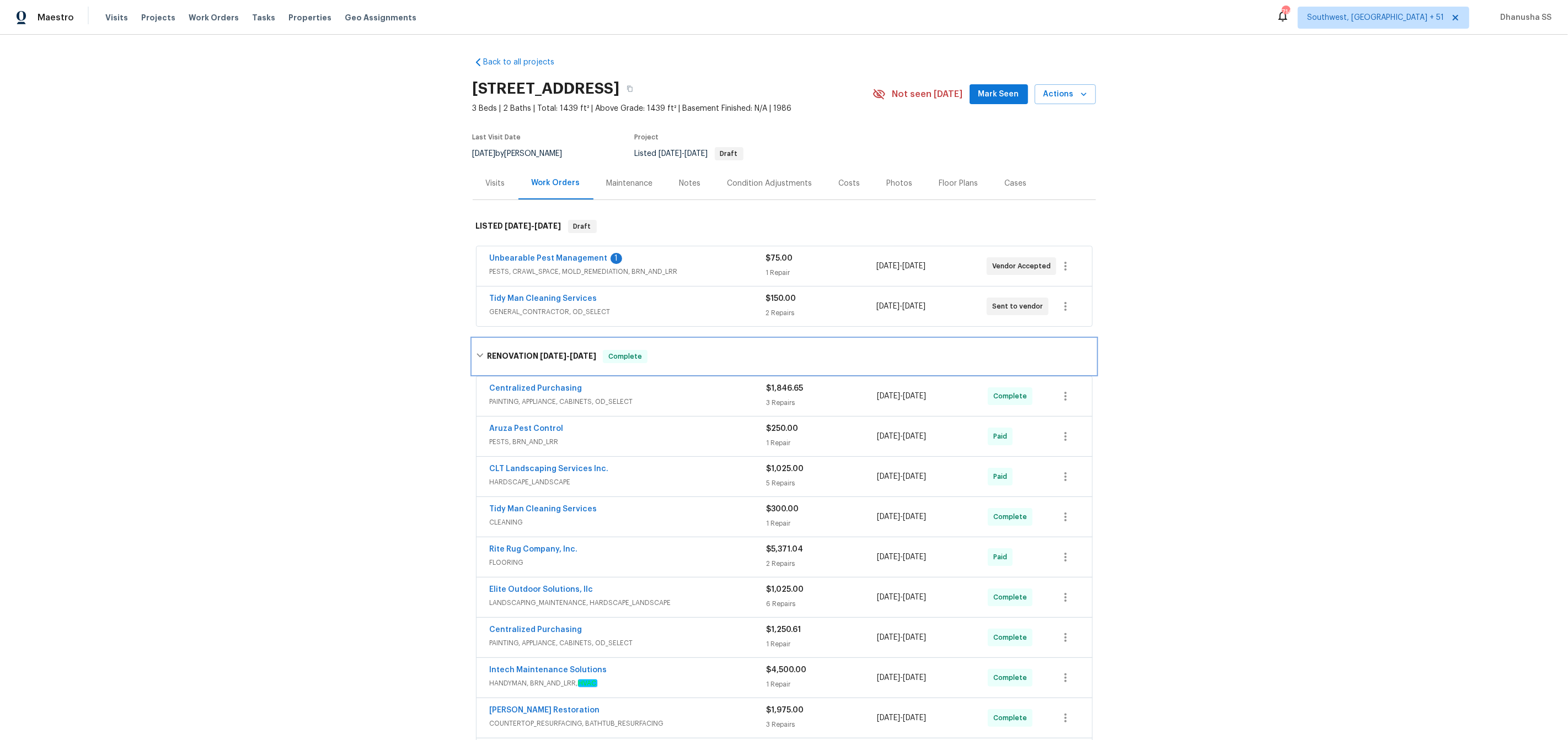
scroll to position [333, 0]
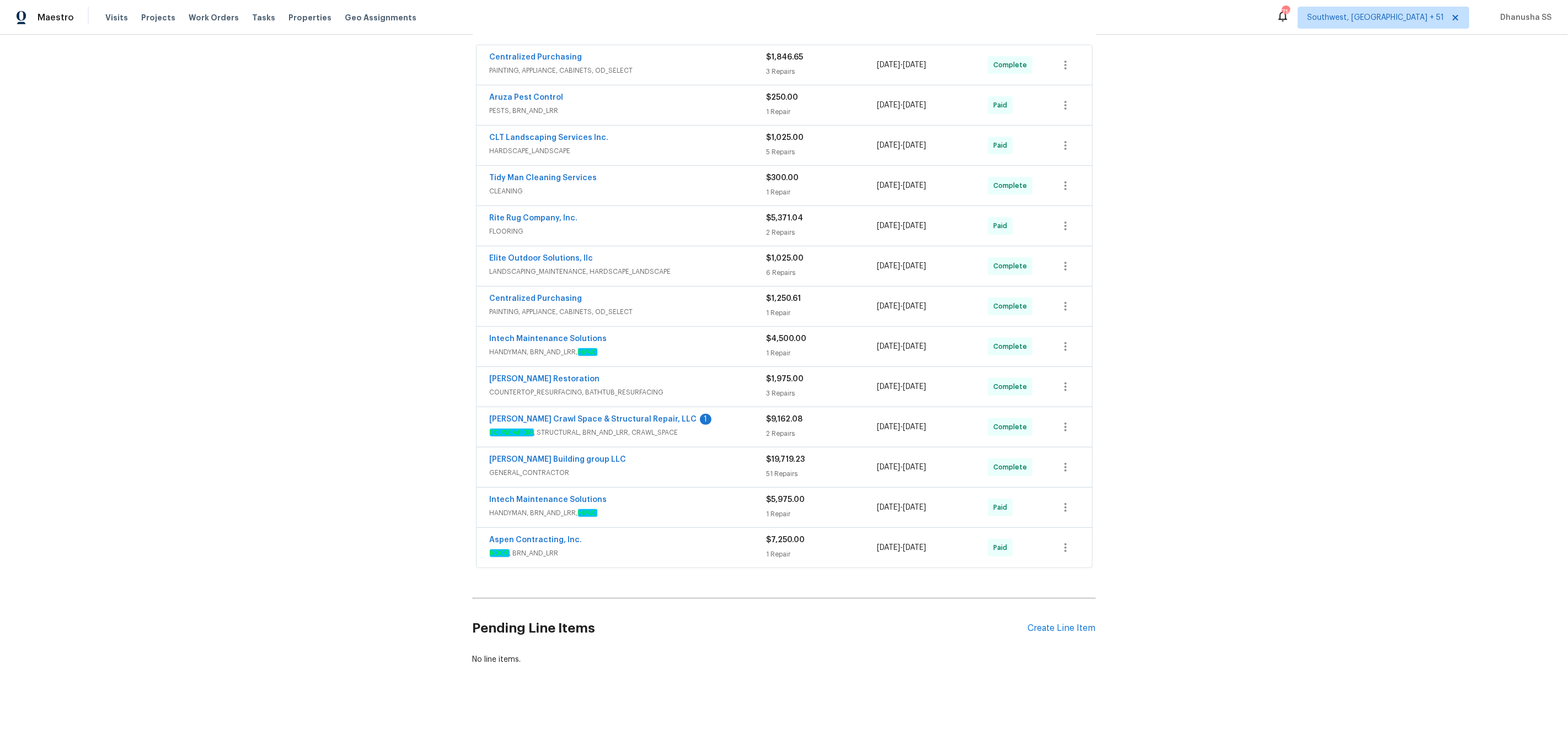
click at [753, 553] on span "ROOF , BRN_AND_LRR" at bounding box center [628, 554] width 277 height 11
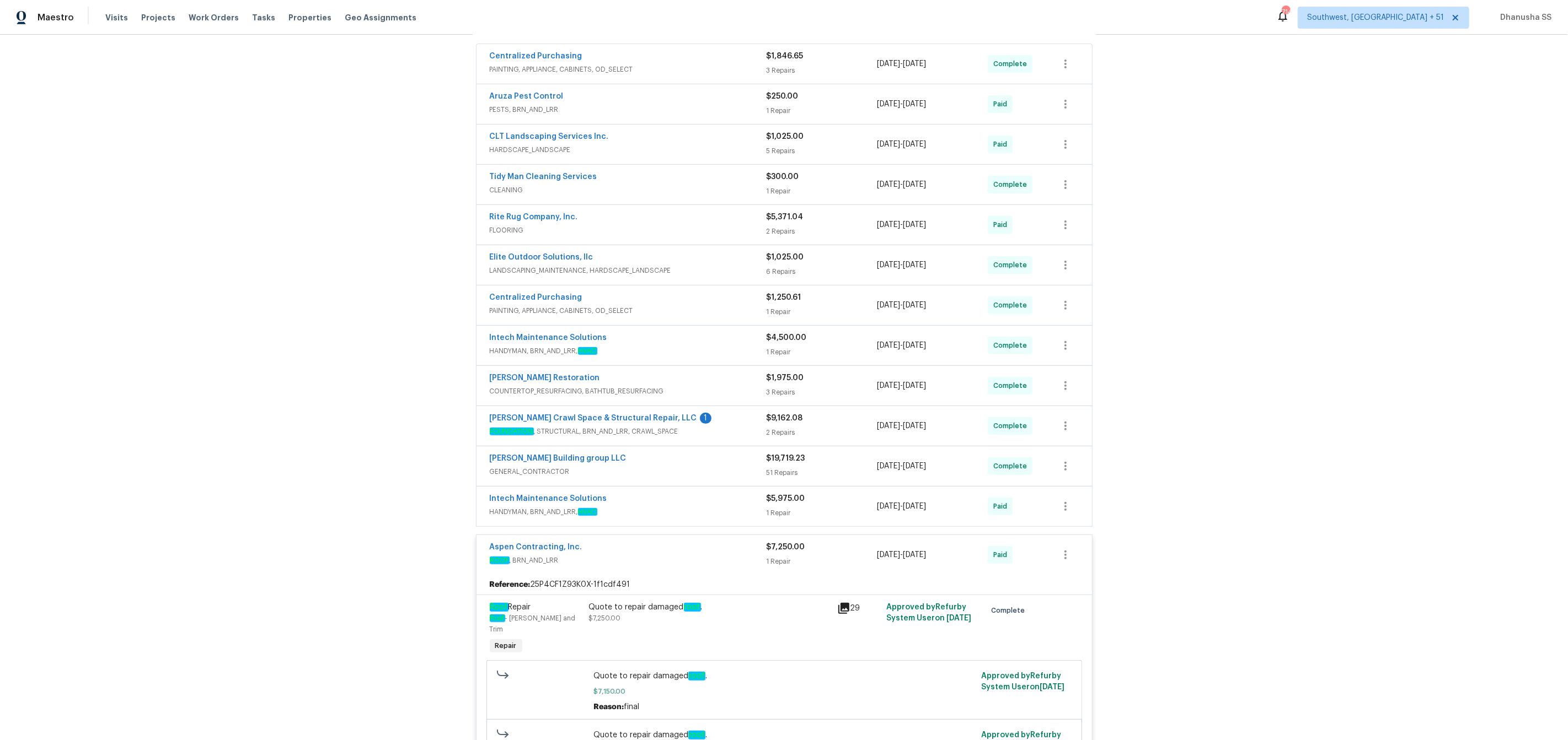
scroll to position [453, 0]
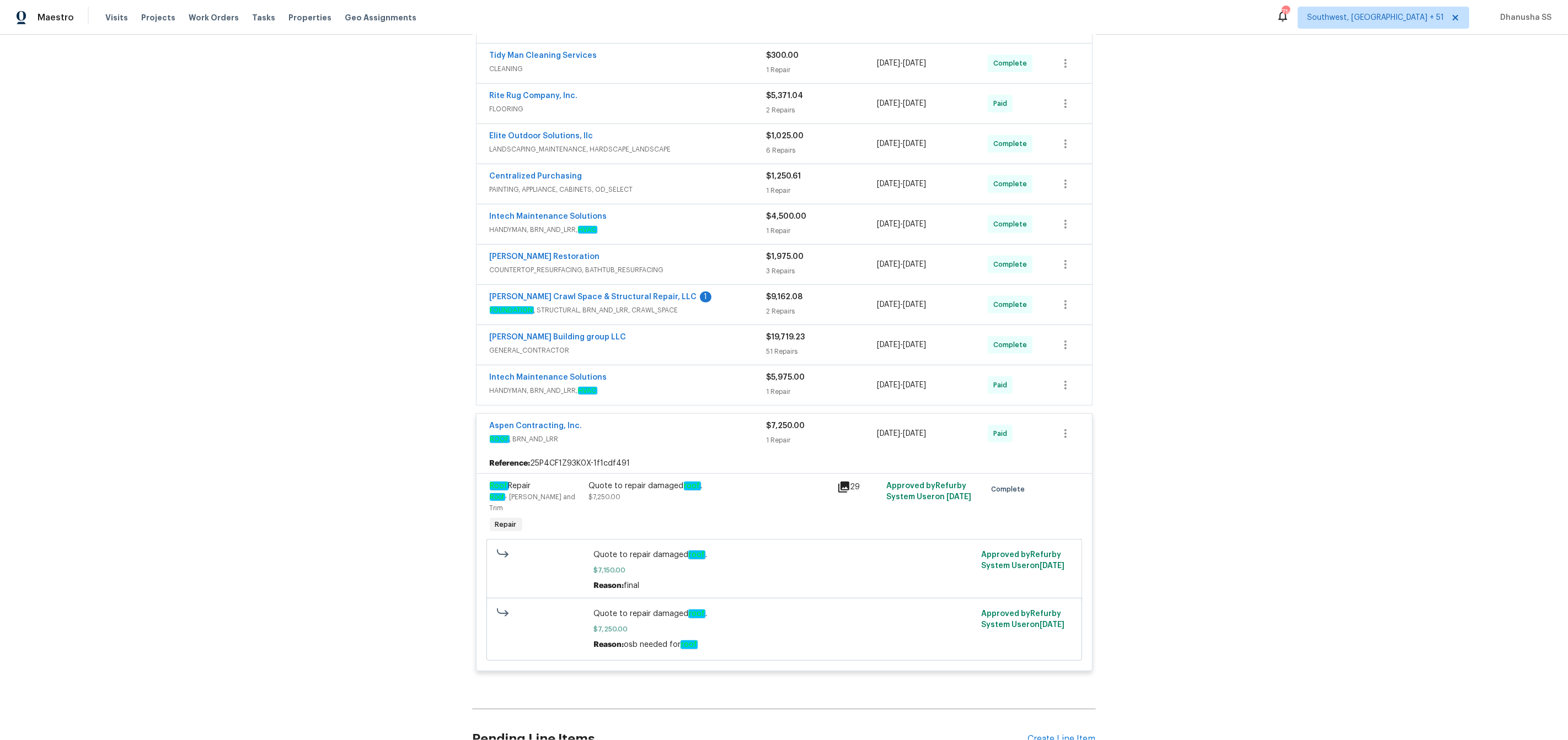
click at [714, 394] on span "HANDYMAN, BRN_AND_LRR, HVAC" at bounding box center [628, 391] width 277 height 11
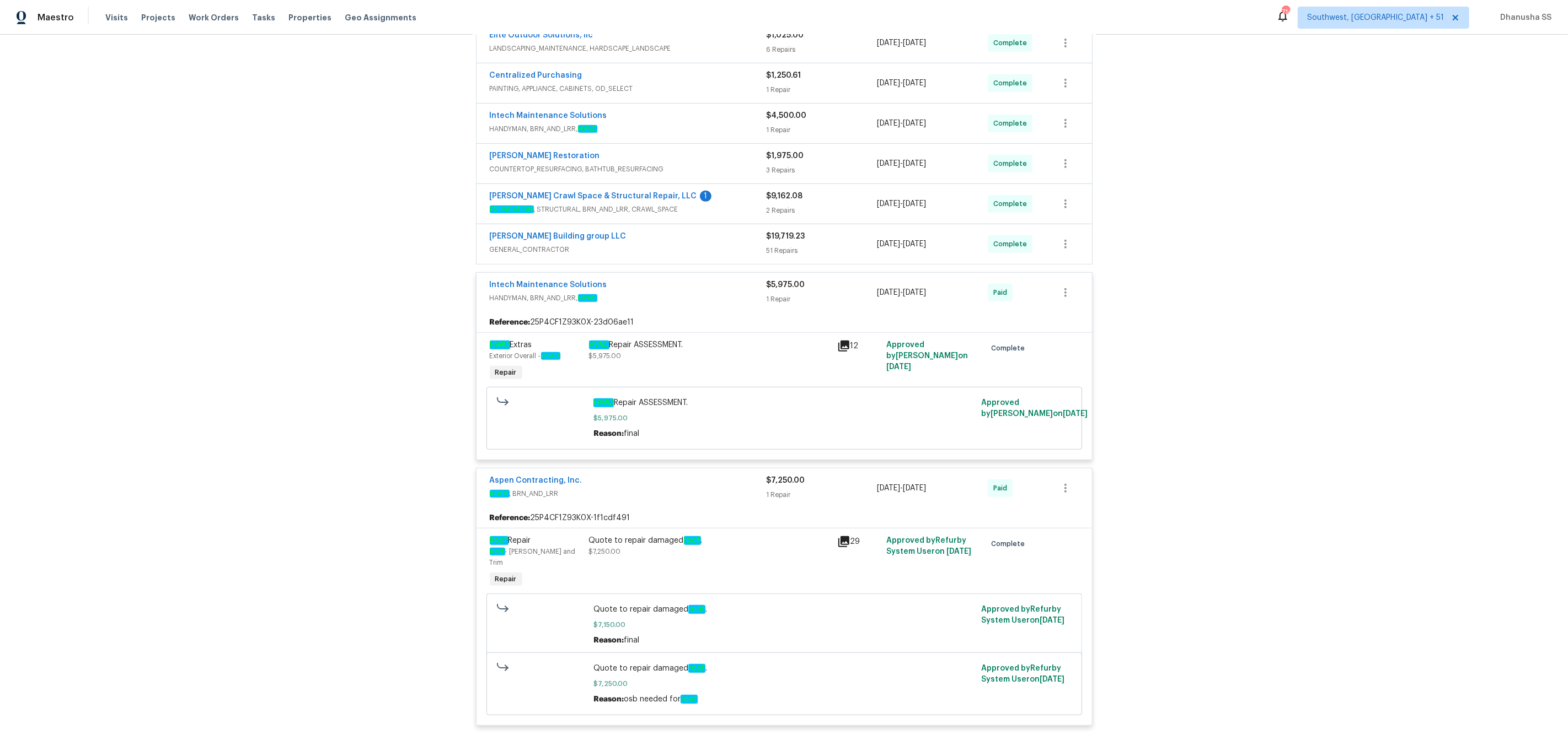
scroll to position [560, 0]
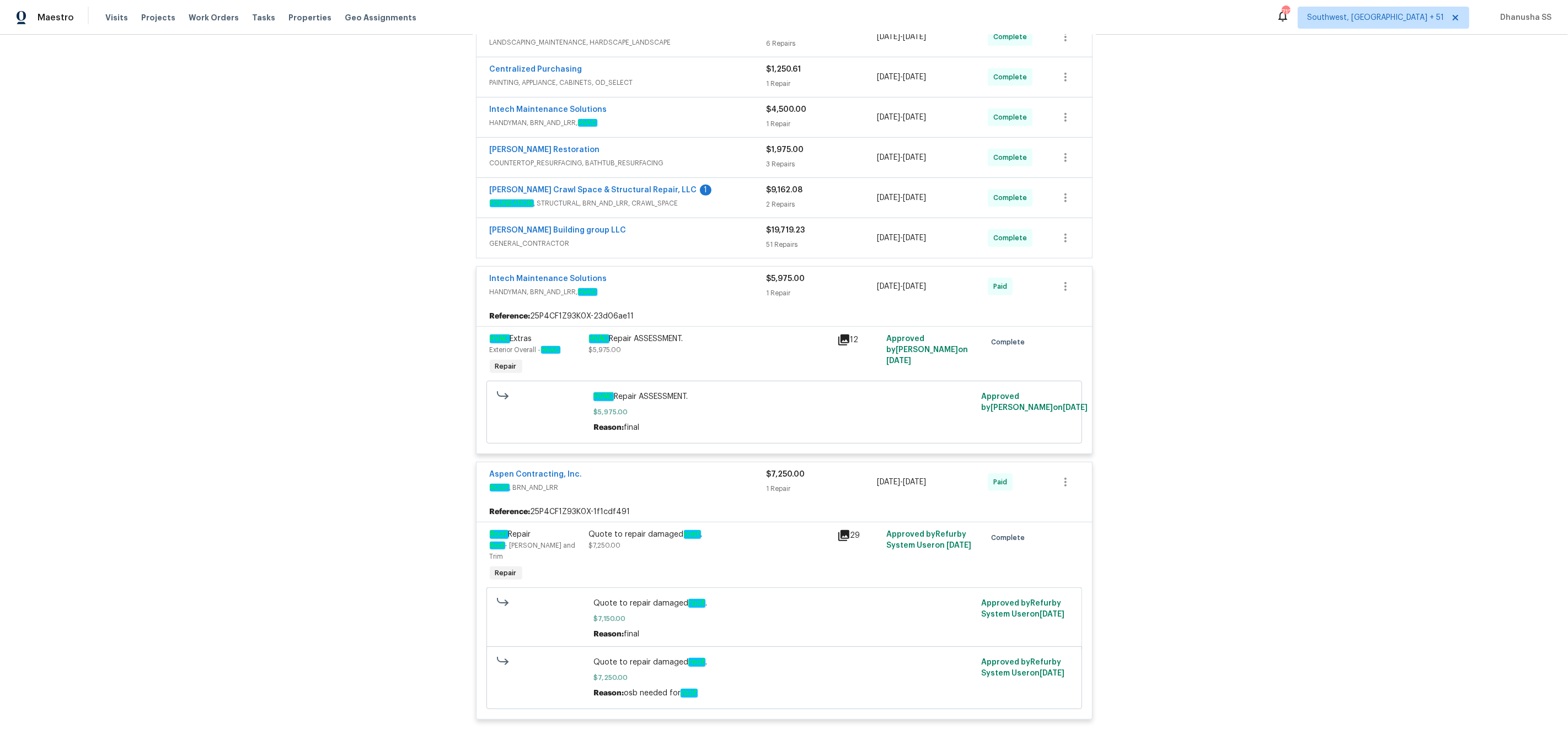
click at [725, 197] on div "[PERSON_NAME] Crawl Space & Structural Repair, LLC 1" at bounding box center [628, 191] width 277 height 13
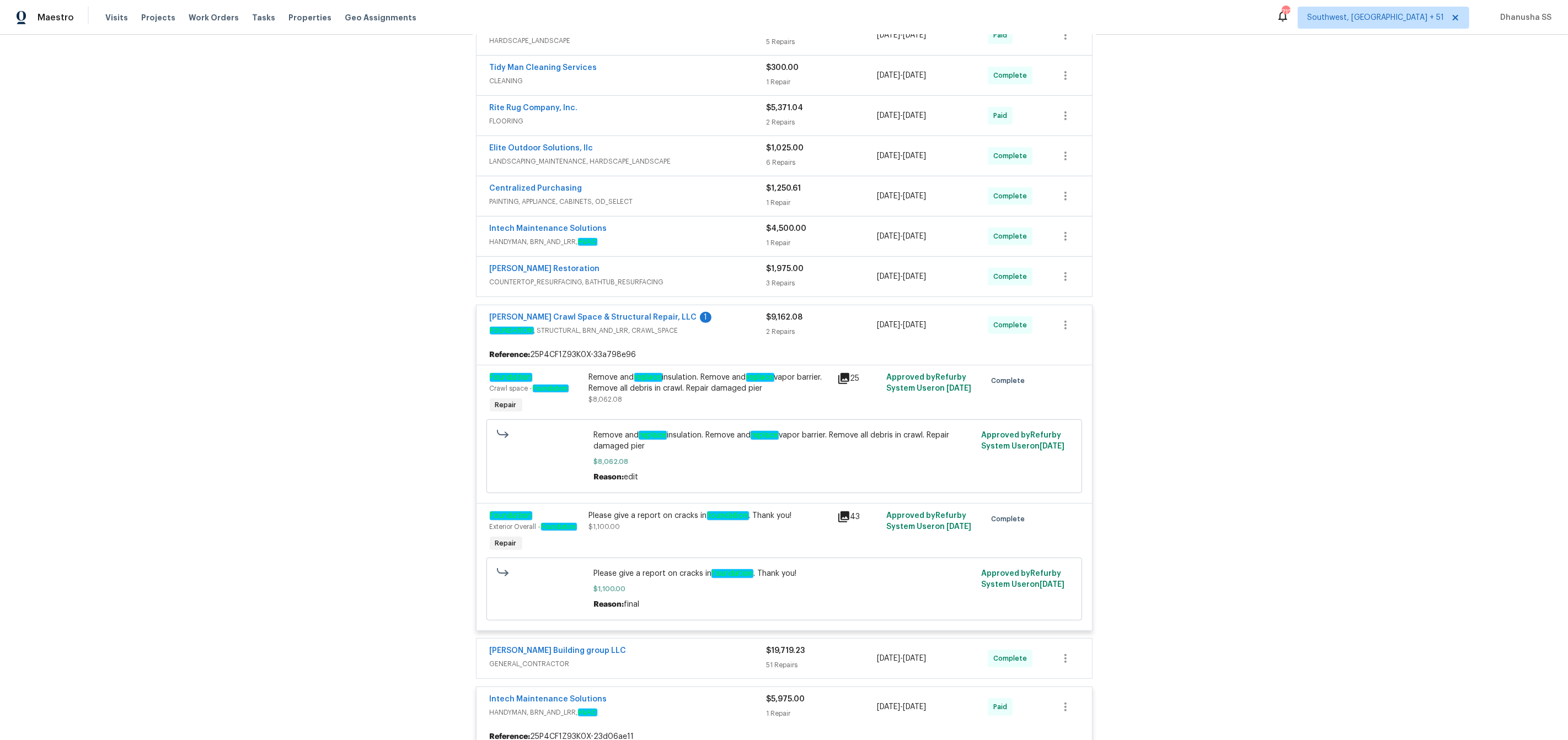
scroll to position [470, 0]
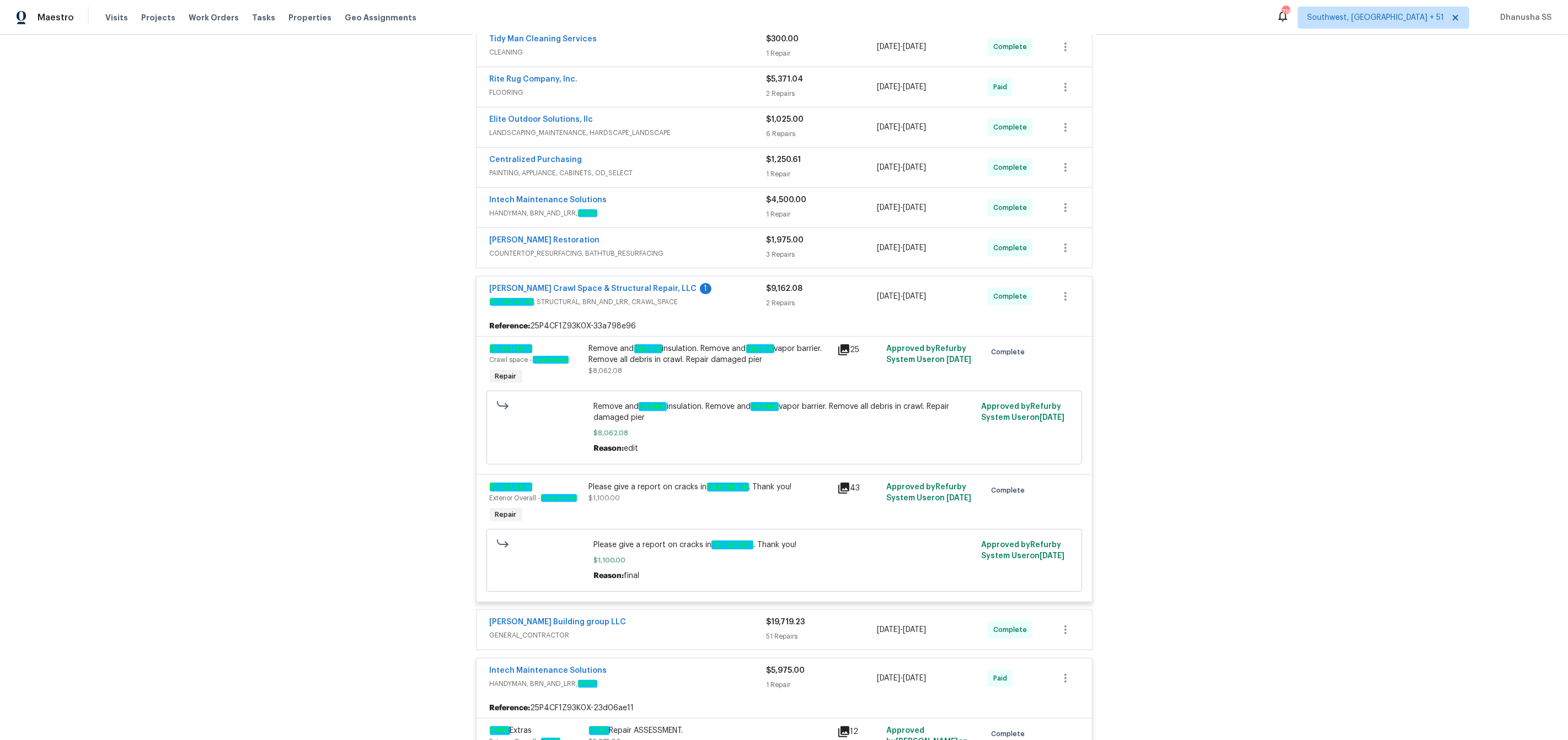
click at [689, 250] on span "COUNTERTOP_RESURFACING, BATHTUB_RESURFACING" at bounding box center [628, 254] width 277 height 11
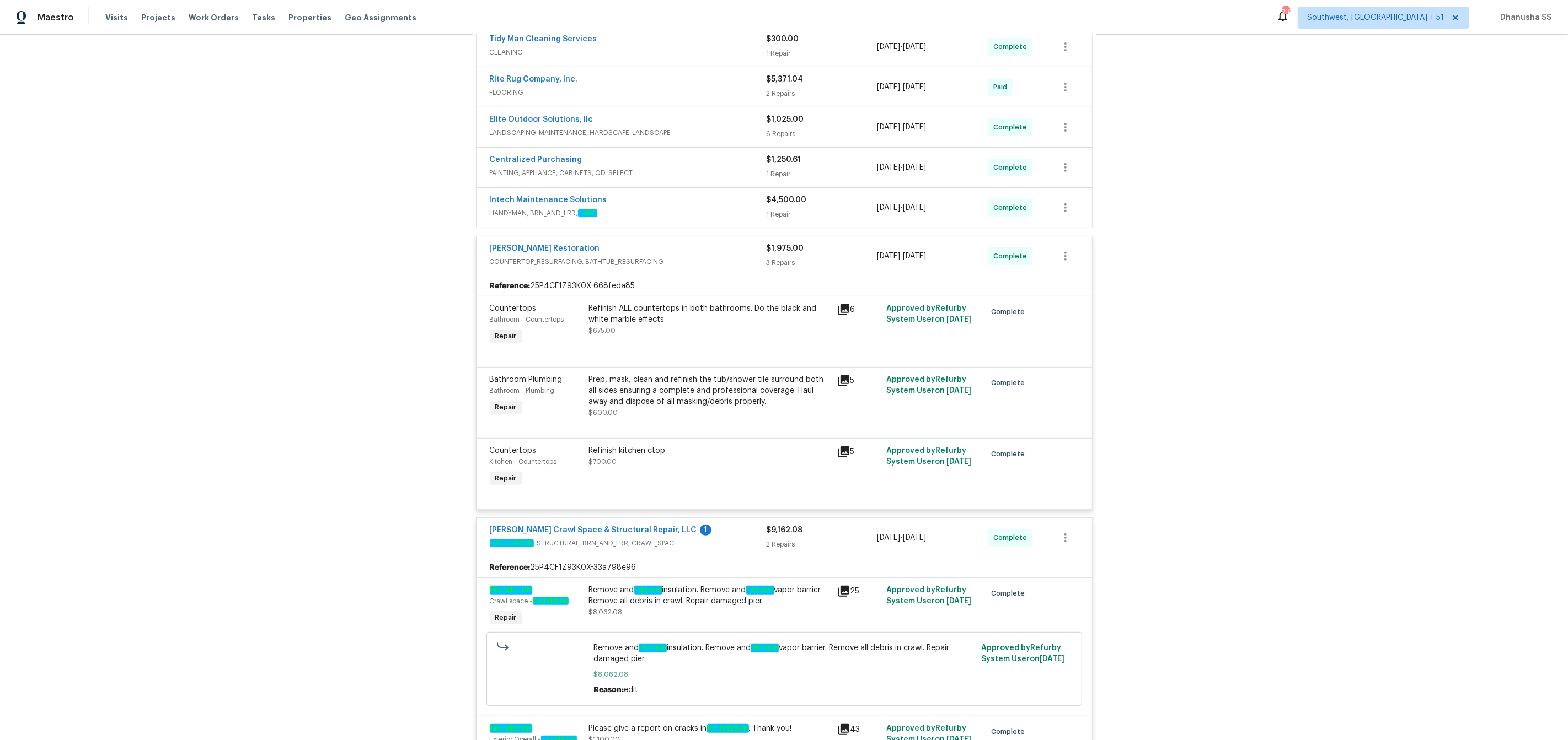
click at [752, 206] on div "Intech Maintenance Solutions" at bounding box center [628, 201] width 277 height 13
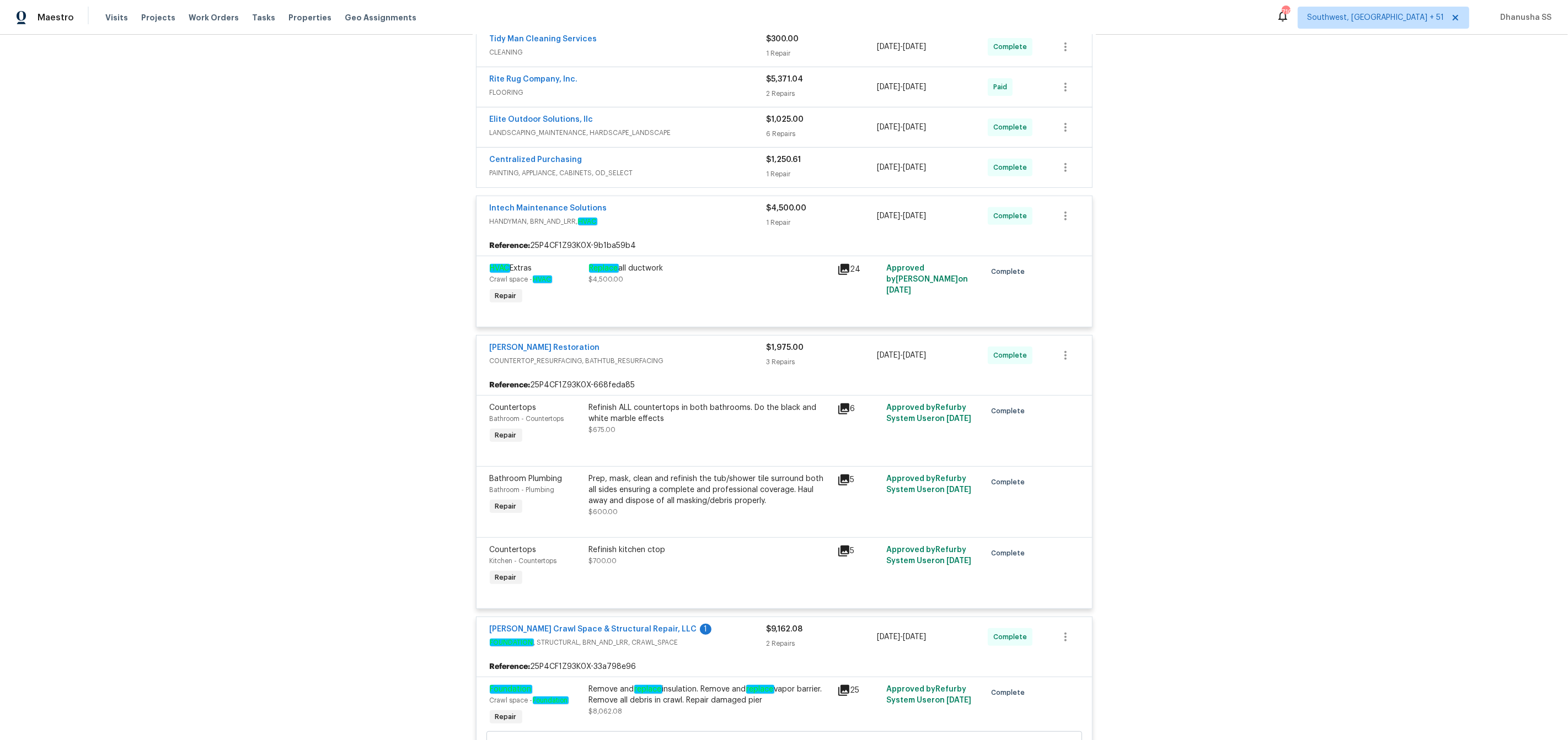
click at [654, 274] on div "Replace all ductwork" at bounding box center [709, 269] width 242 height 11
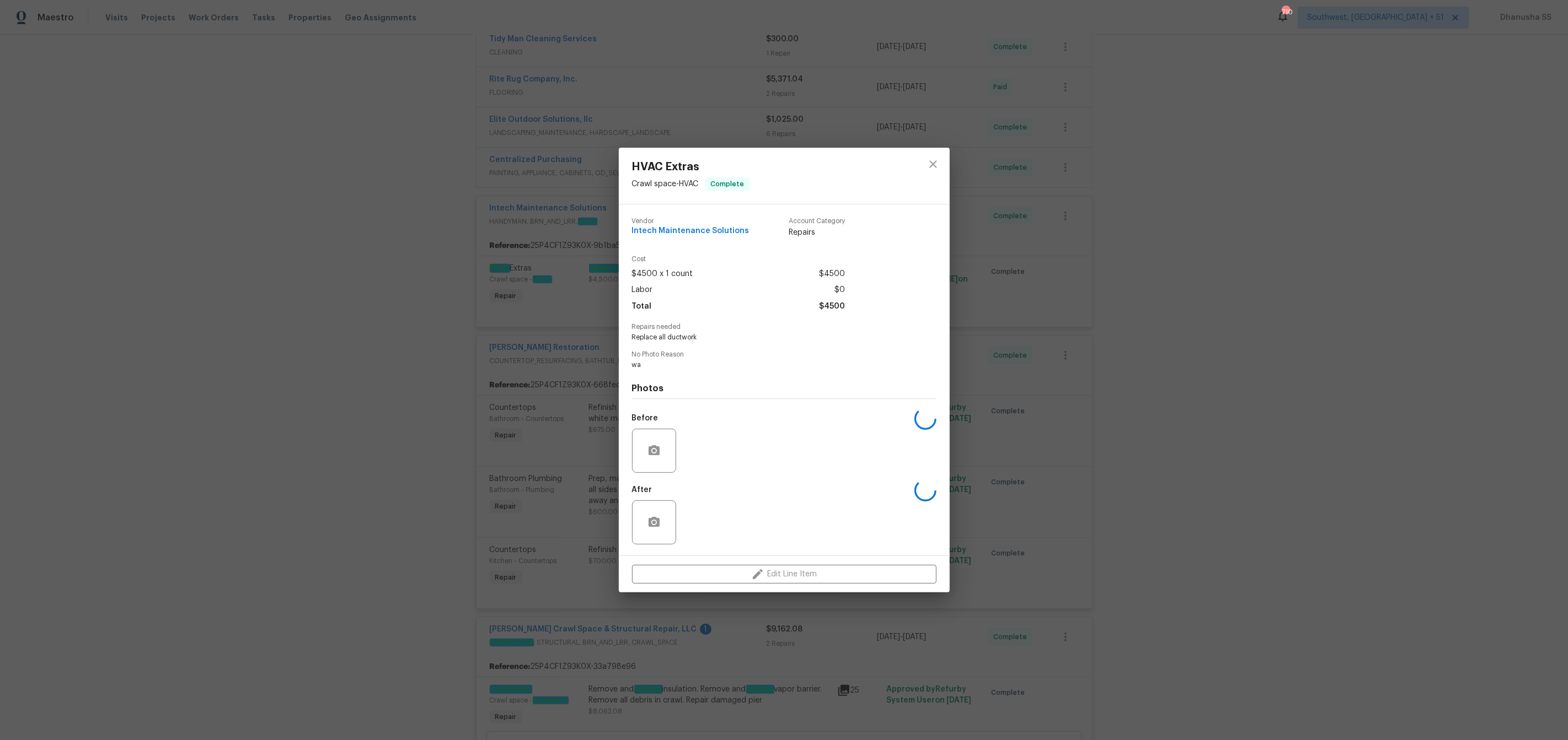
click at [654, 274] on span "$4500 x 1 count" at bounding box center [662, 274] width 61 height 16
click at [685, 340] on span "Replace all ductwork" at bounding box center [768, 338] width 274 height 9
copy span "Replace all ductwork"
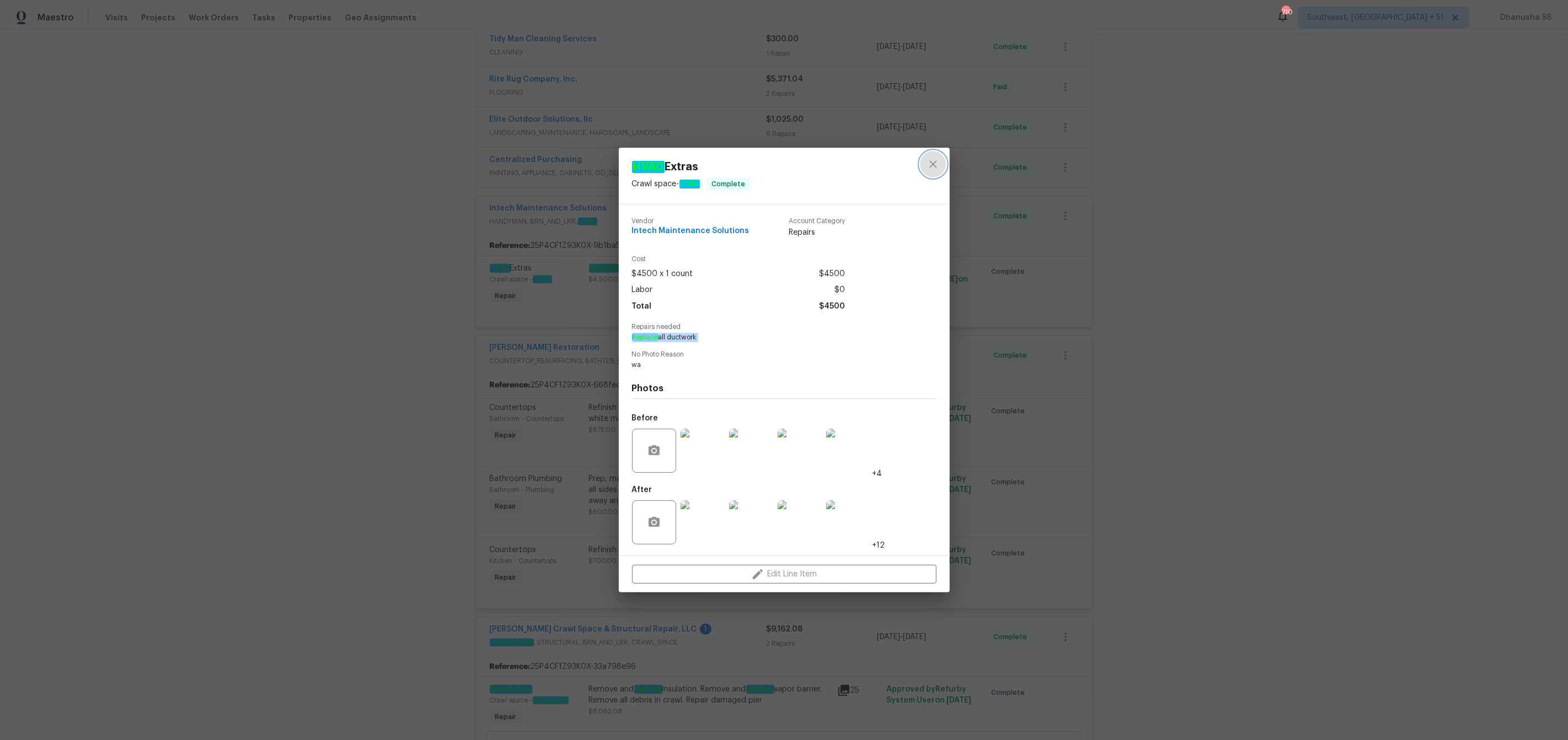
click at [937, 165] on icon "close" at bounding box center [933, 165] width 13 height 13
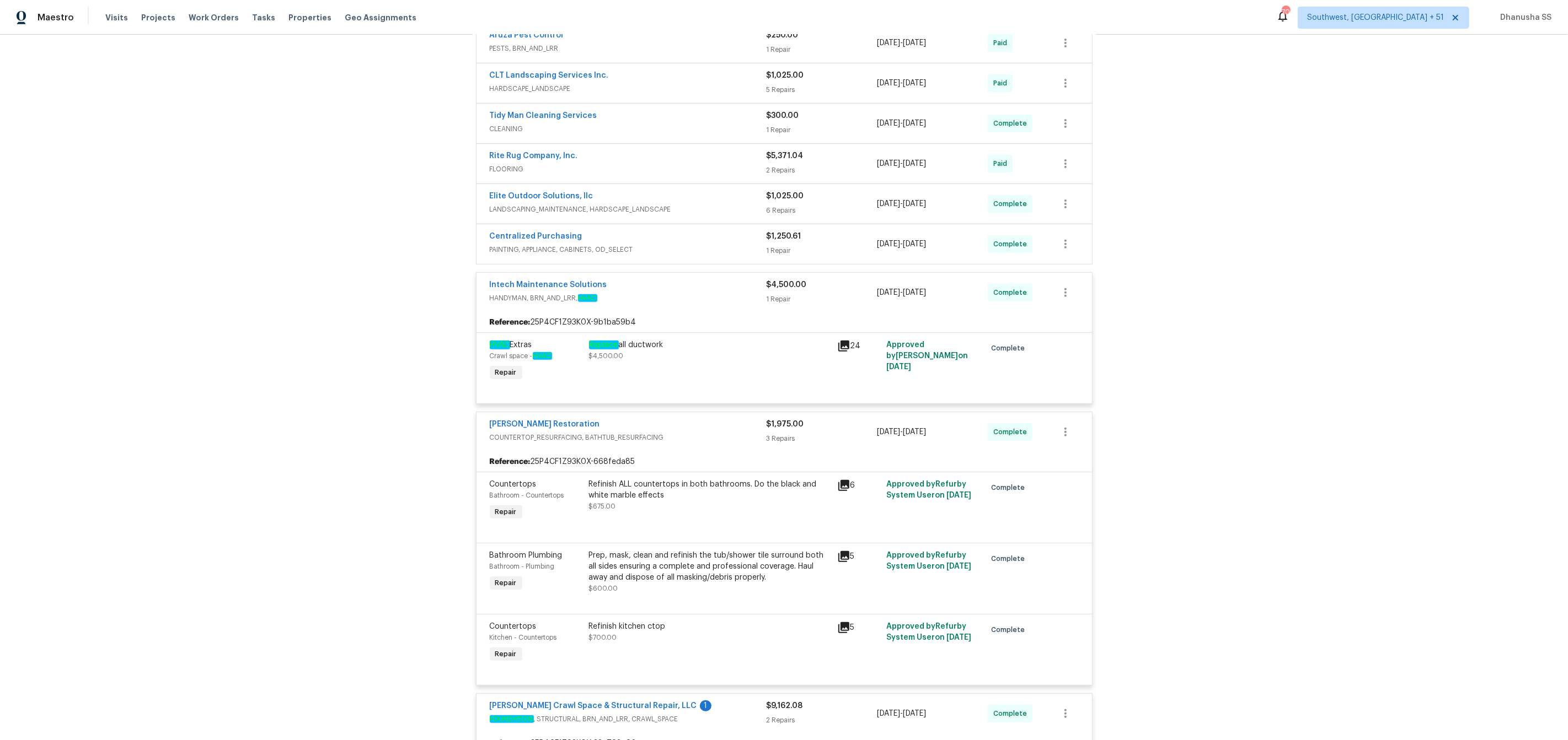
scroll to position [381, 0]
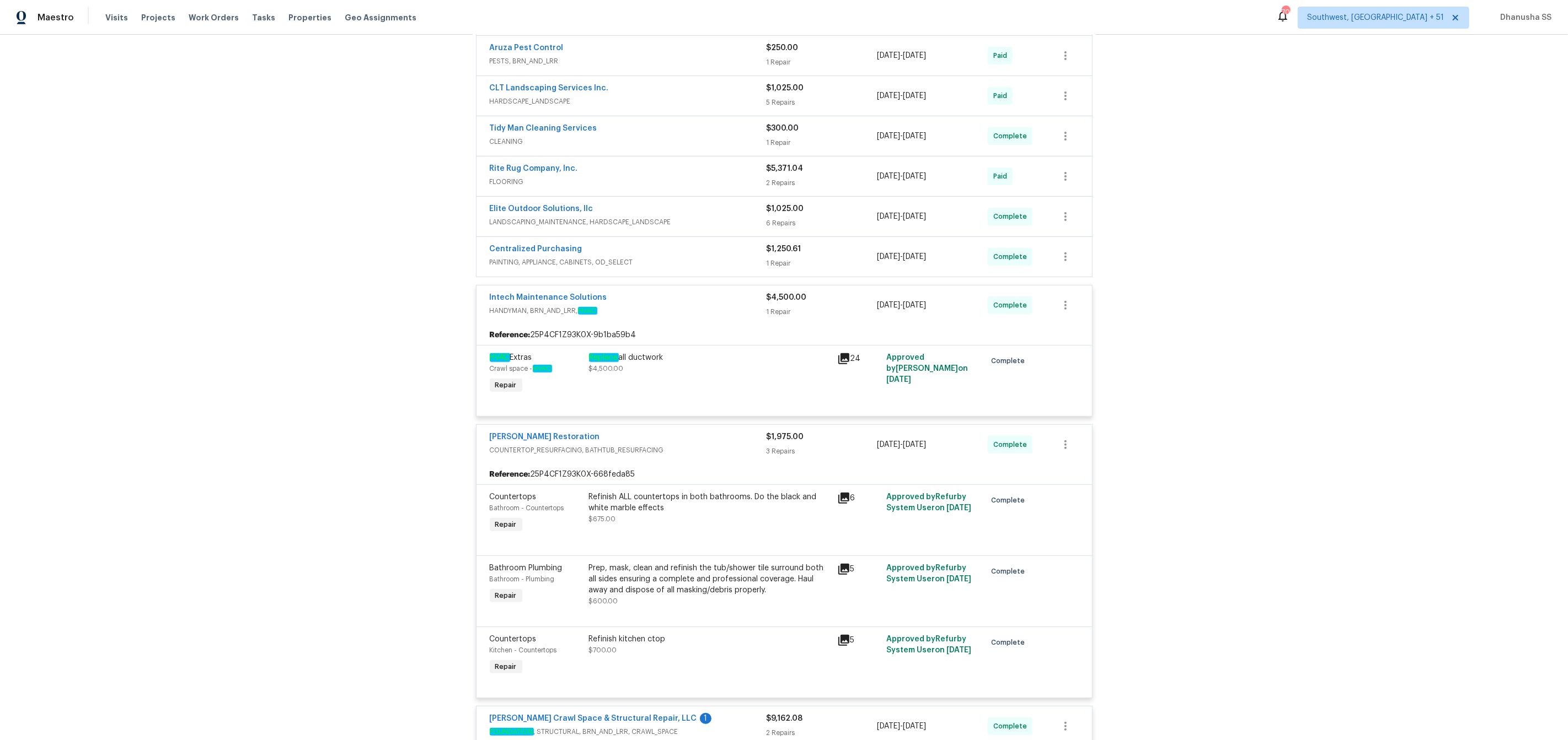
click at [715, 253] on div "Centralized Purchasing" at bounding box center [628, 250] width 277 height 13
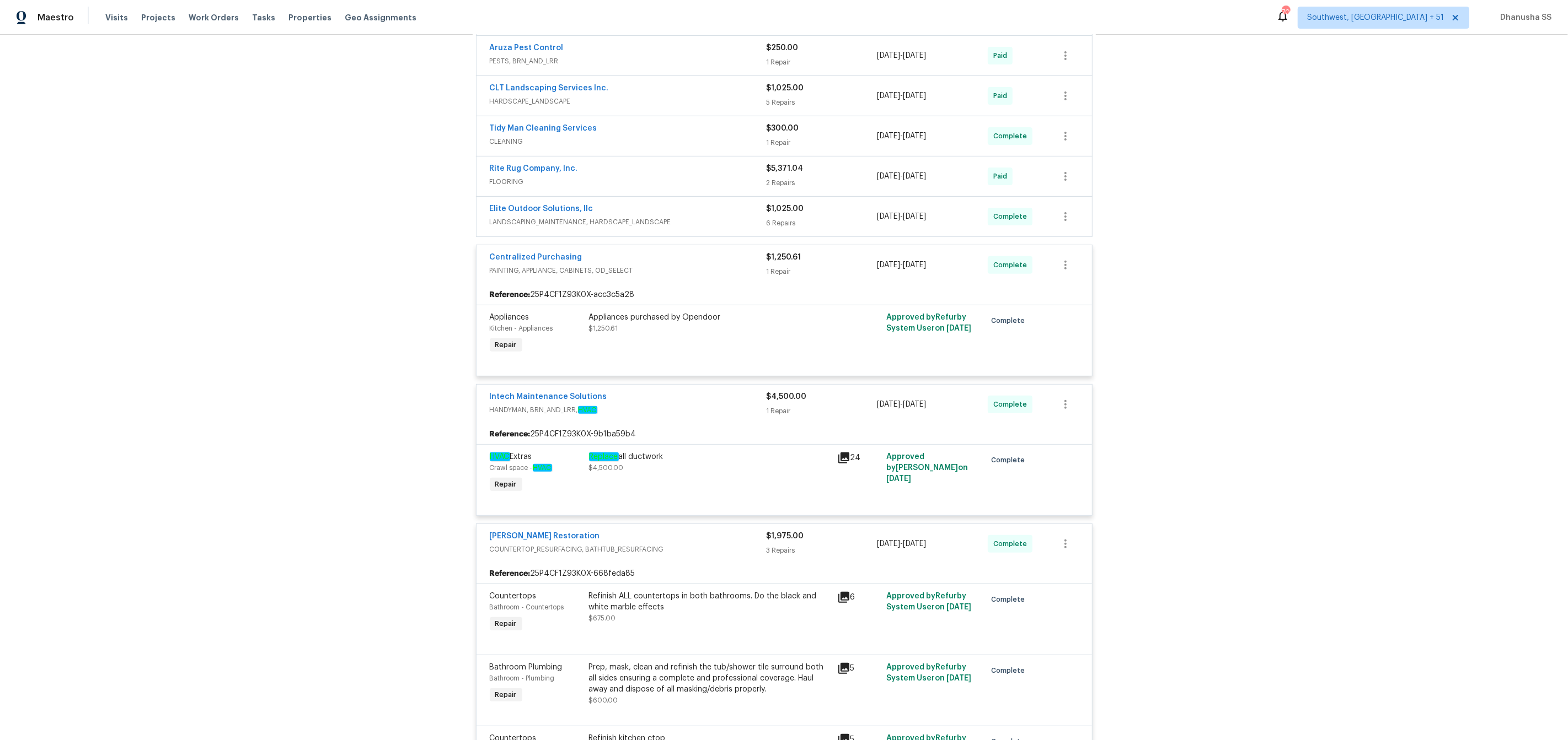
click at [734, 216] on div "Elite Outdoor Solutions, llc" at bounding box center [628, 210] width 277 height 13
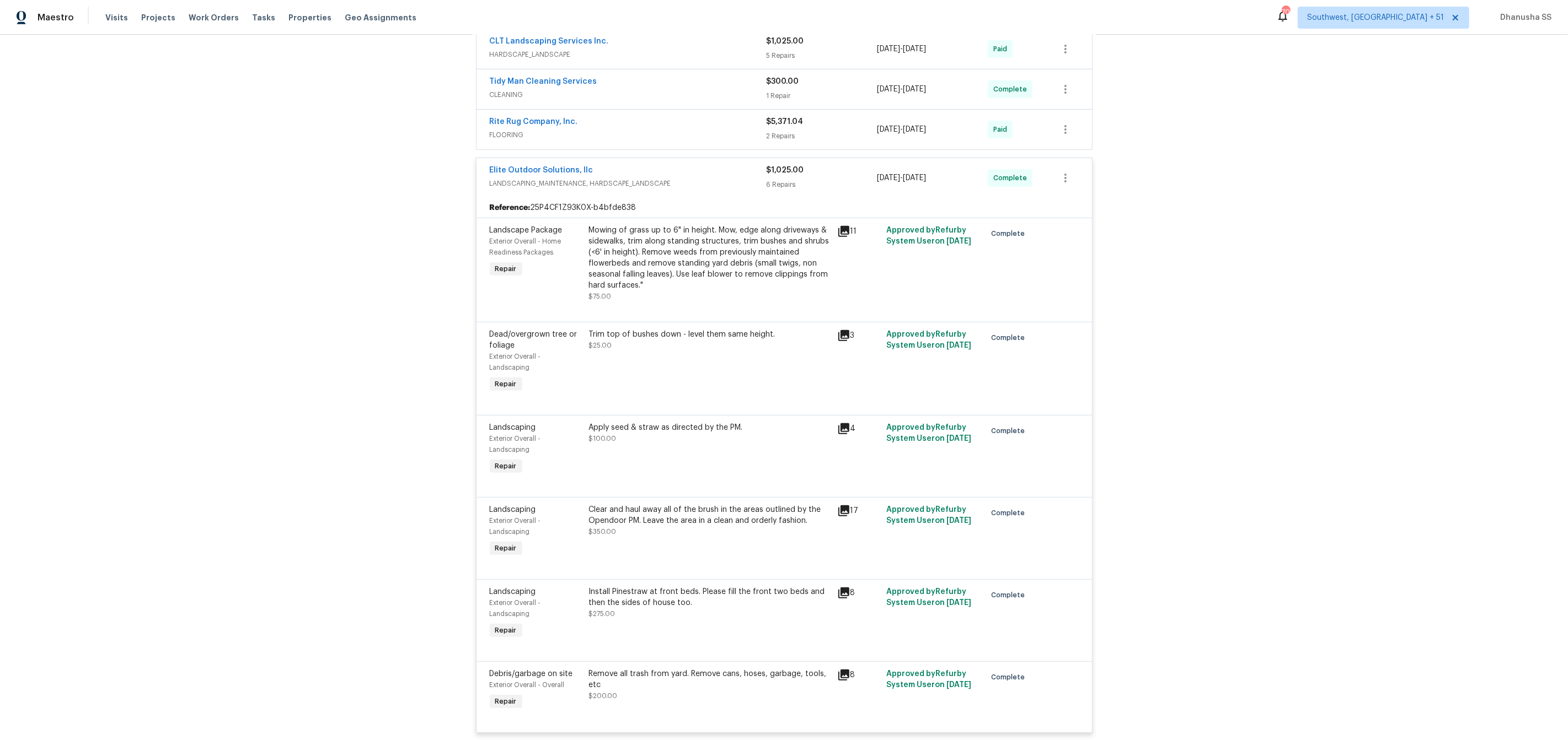
scroll to position [354, 0]
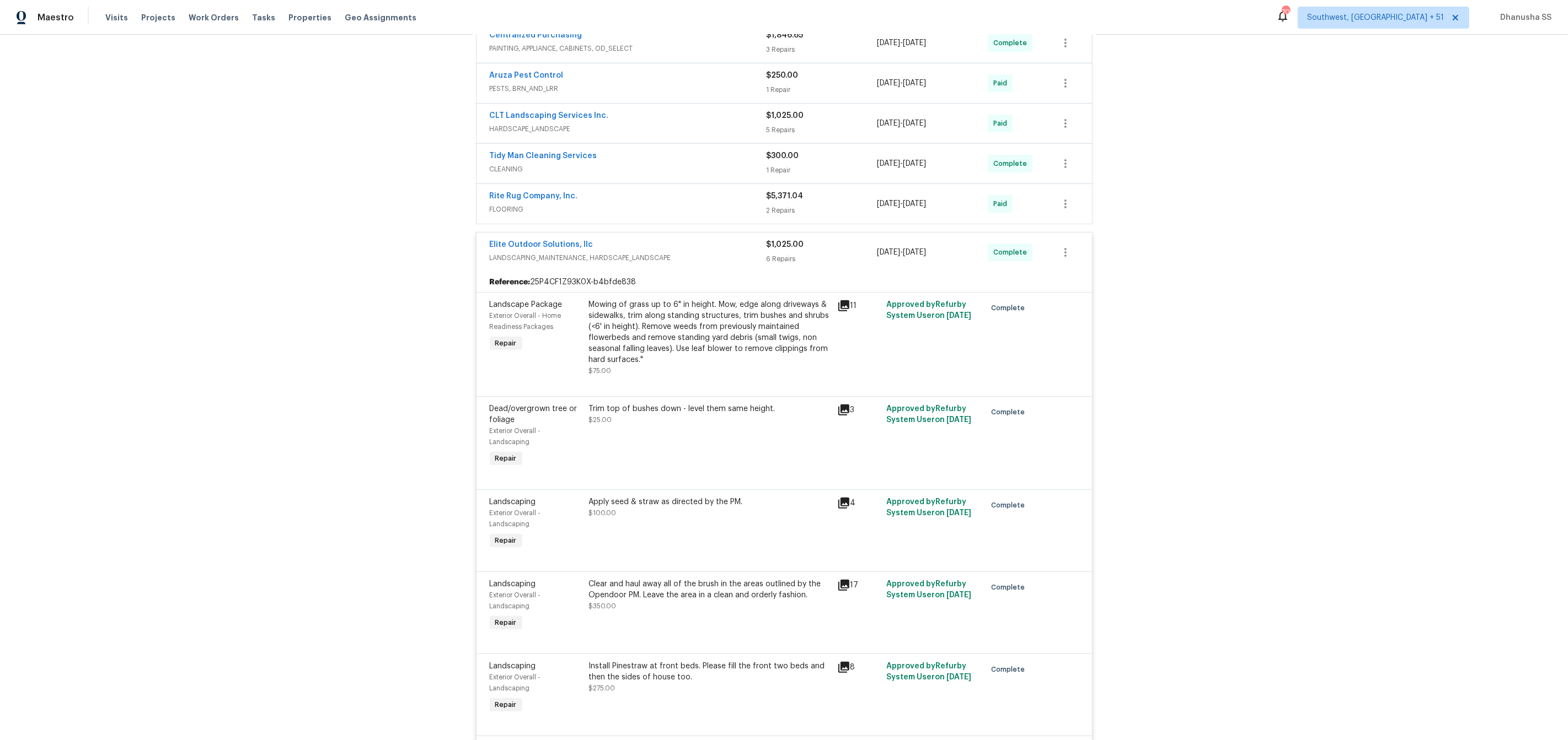
click at [735, 259] on span "LANDSCAPING_MAINTENANCE, HARDSCAPE_LANDSCAPE" at bounding box center [628, 259] width 277 height 11
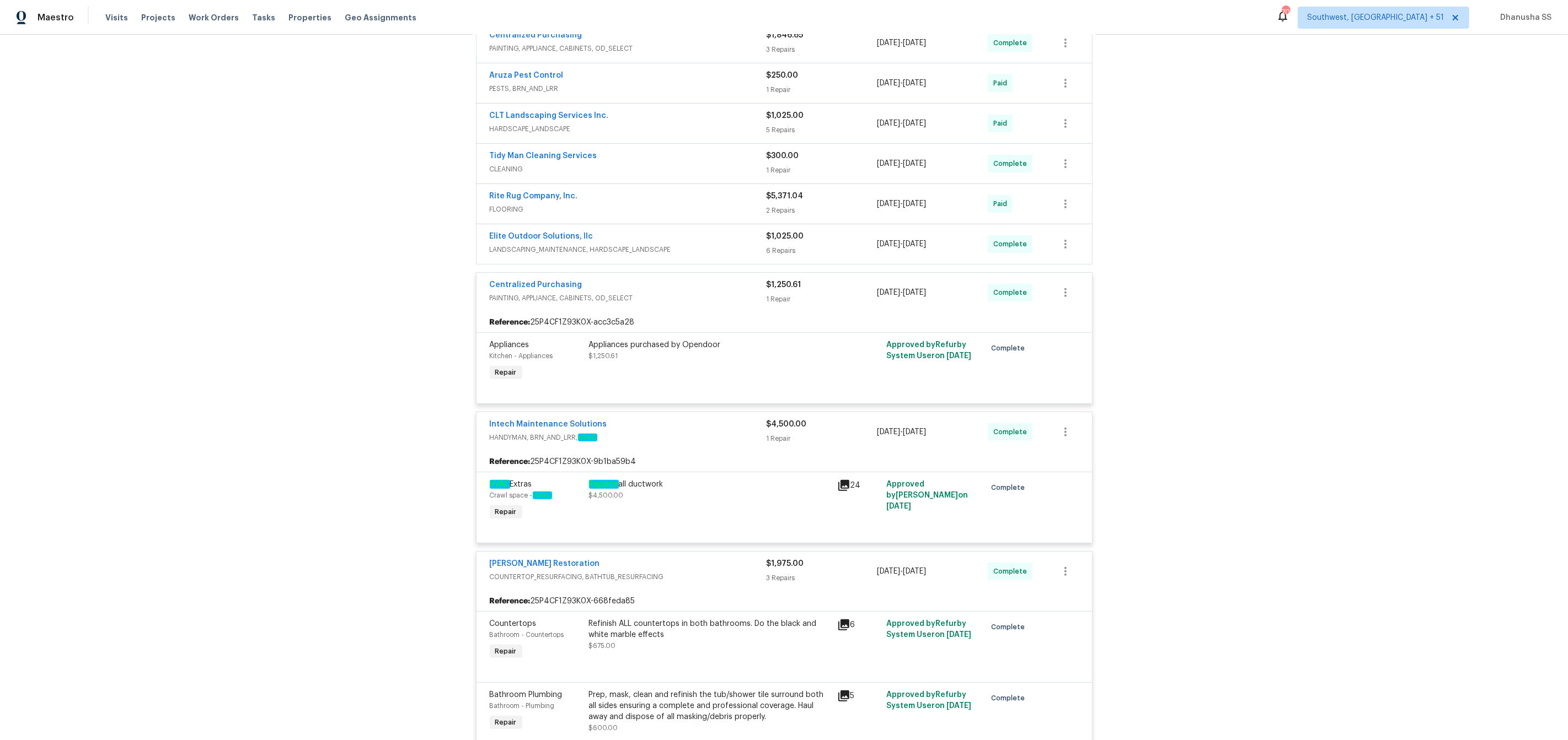
click at [731, 202] on div "Rite Rug Company, Inc." at bounding box center [628, 197] width 277 height 13
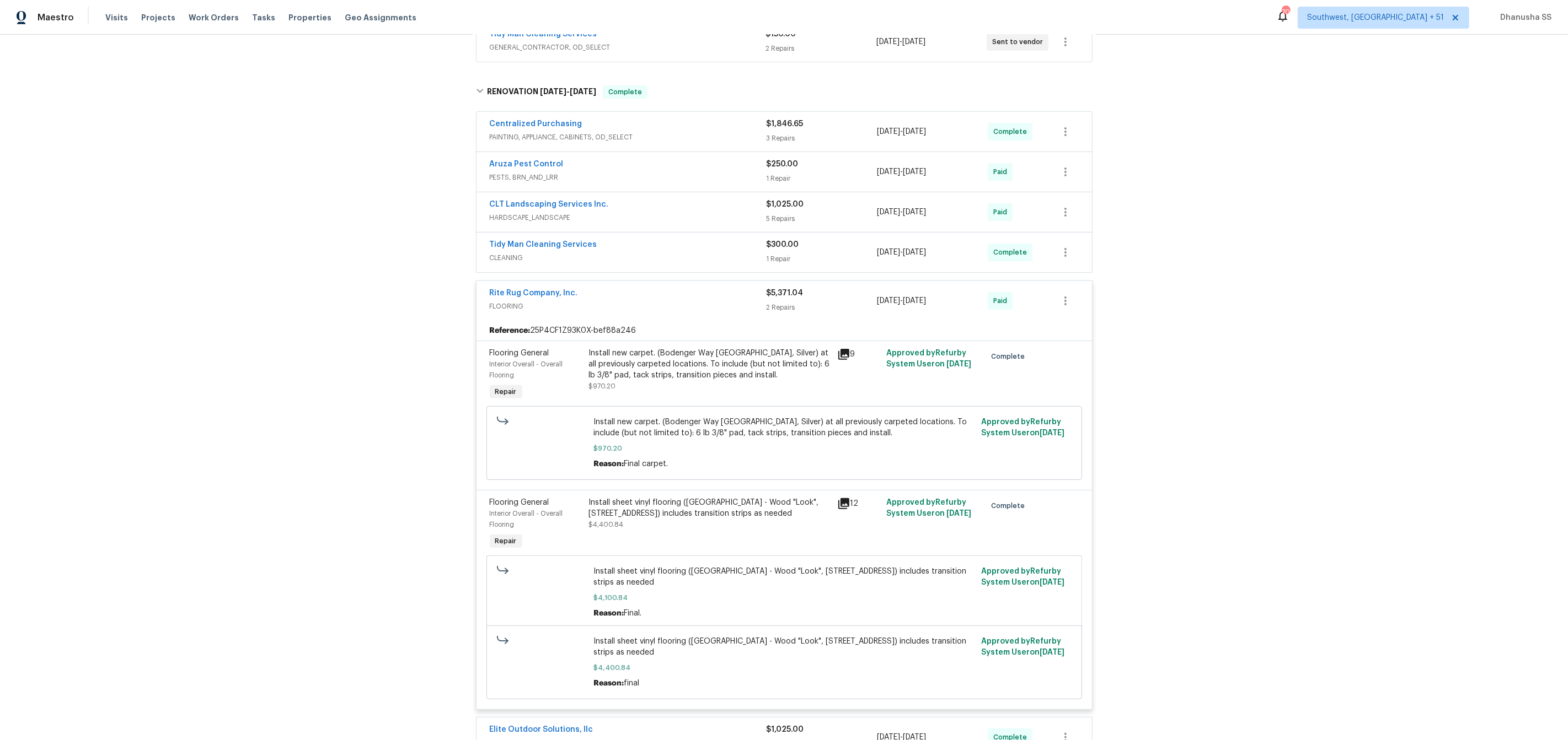
scroll to position [253, 0]
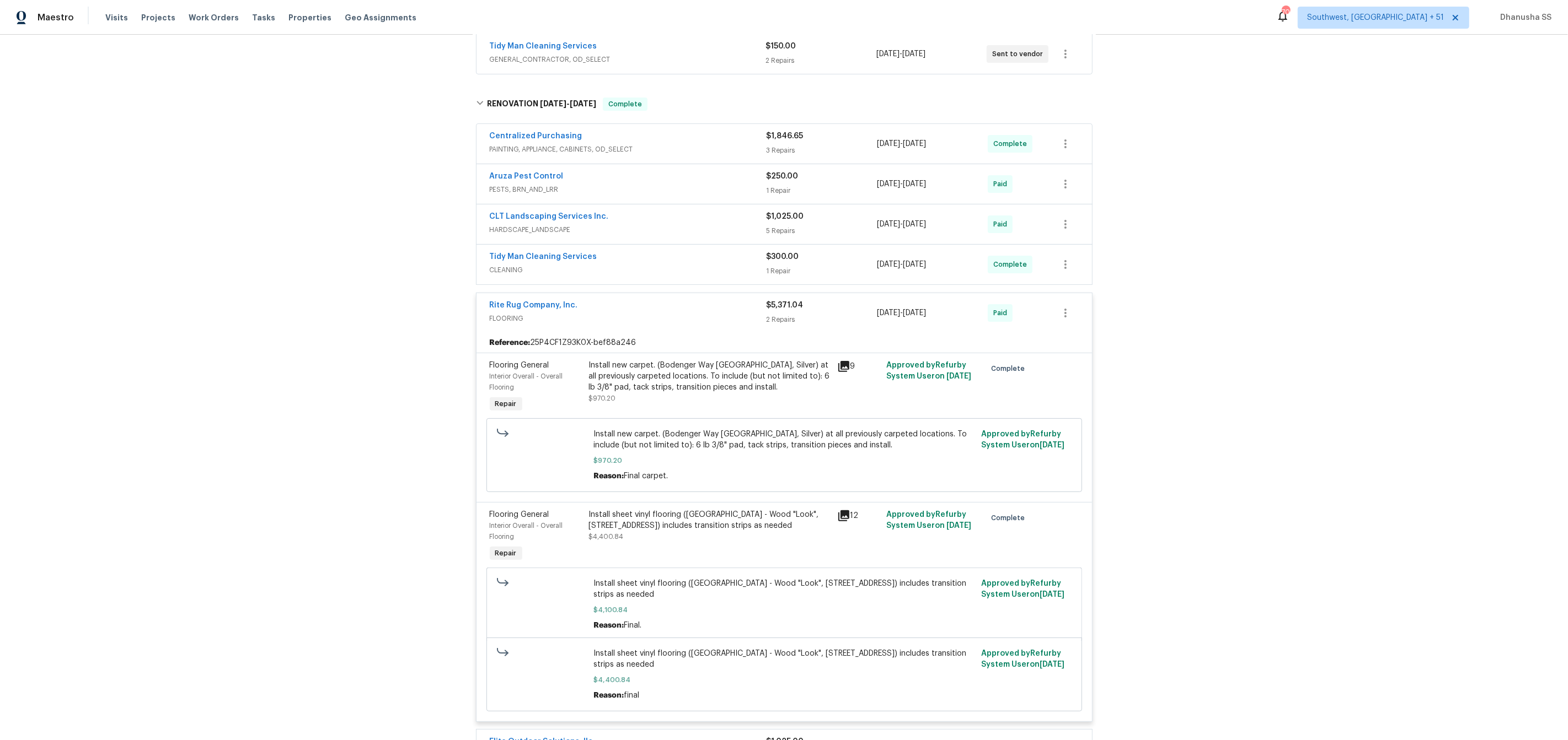
click at [717, 264] on span "CLEANING" at bounding box center [628, 270] width 277 height 11
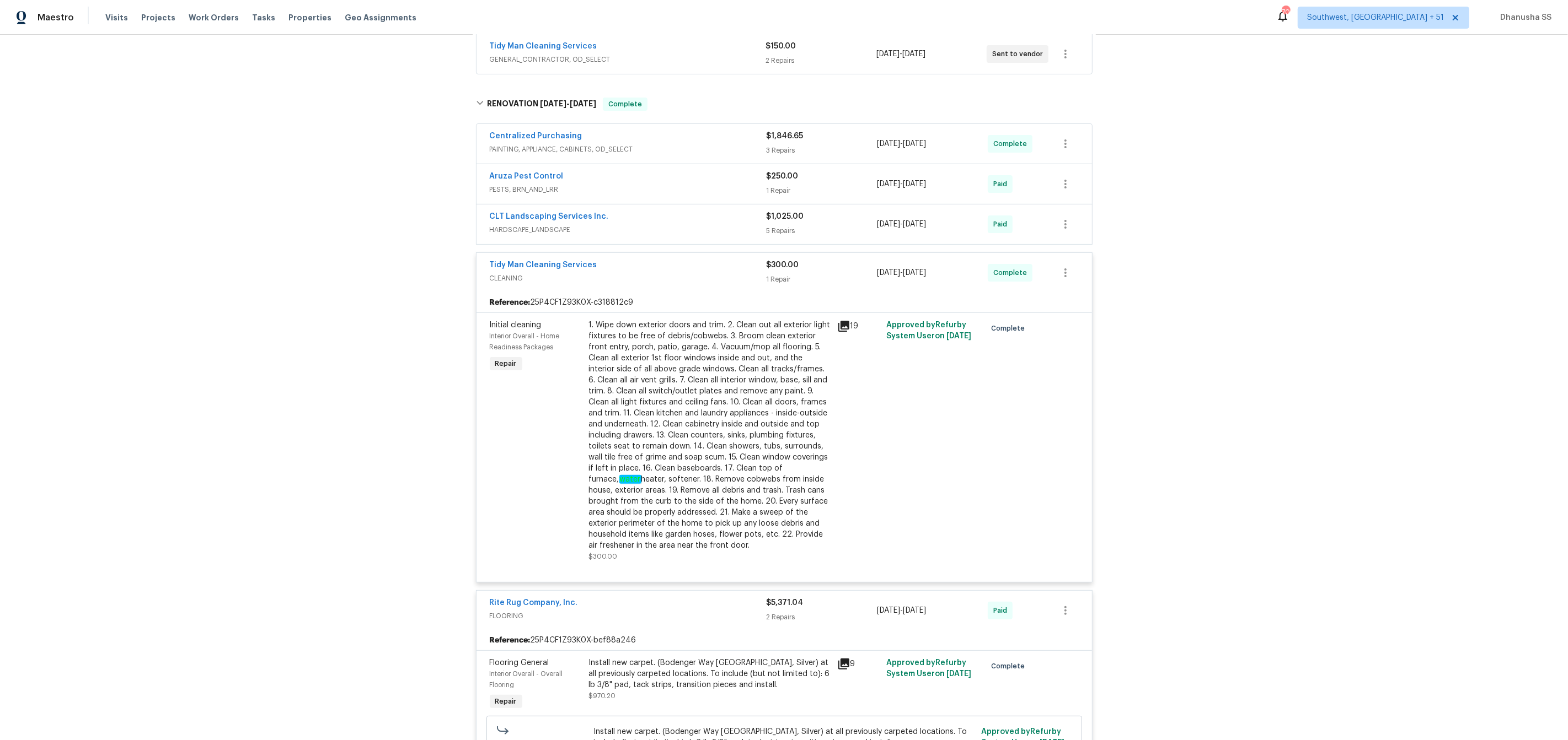
click at [741, 219] on div "CLT Landscaping Services Inc." at bounding box center [628, 218] width 277 height 13
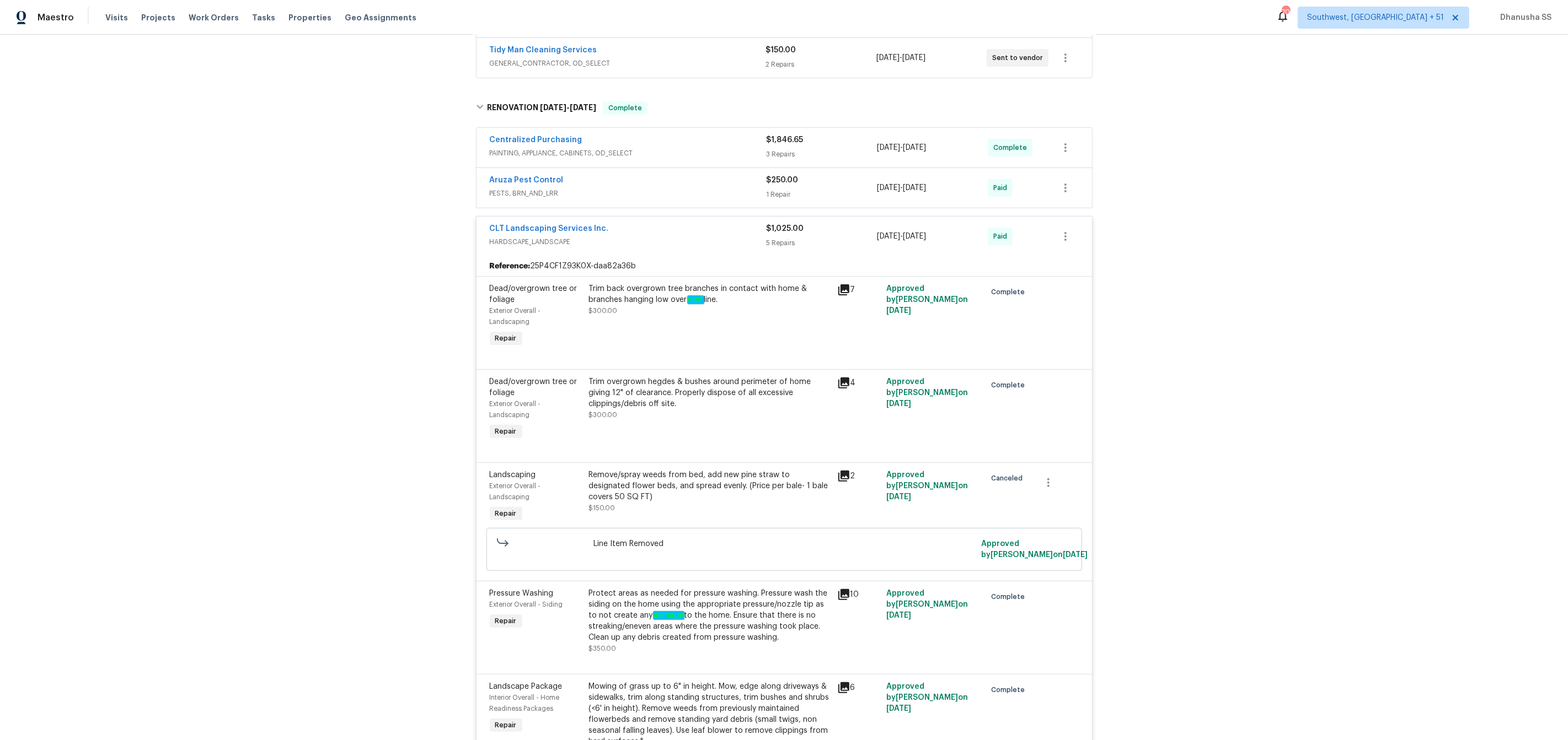
scroll to position [209, 0]
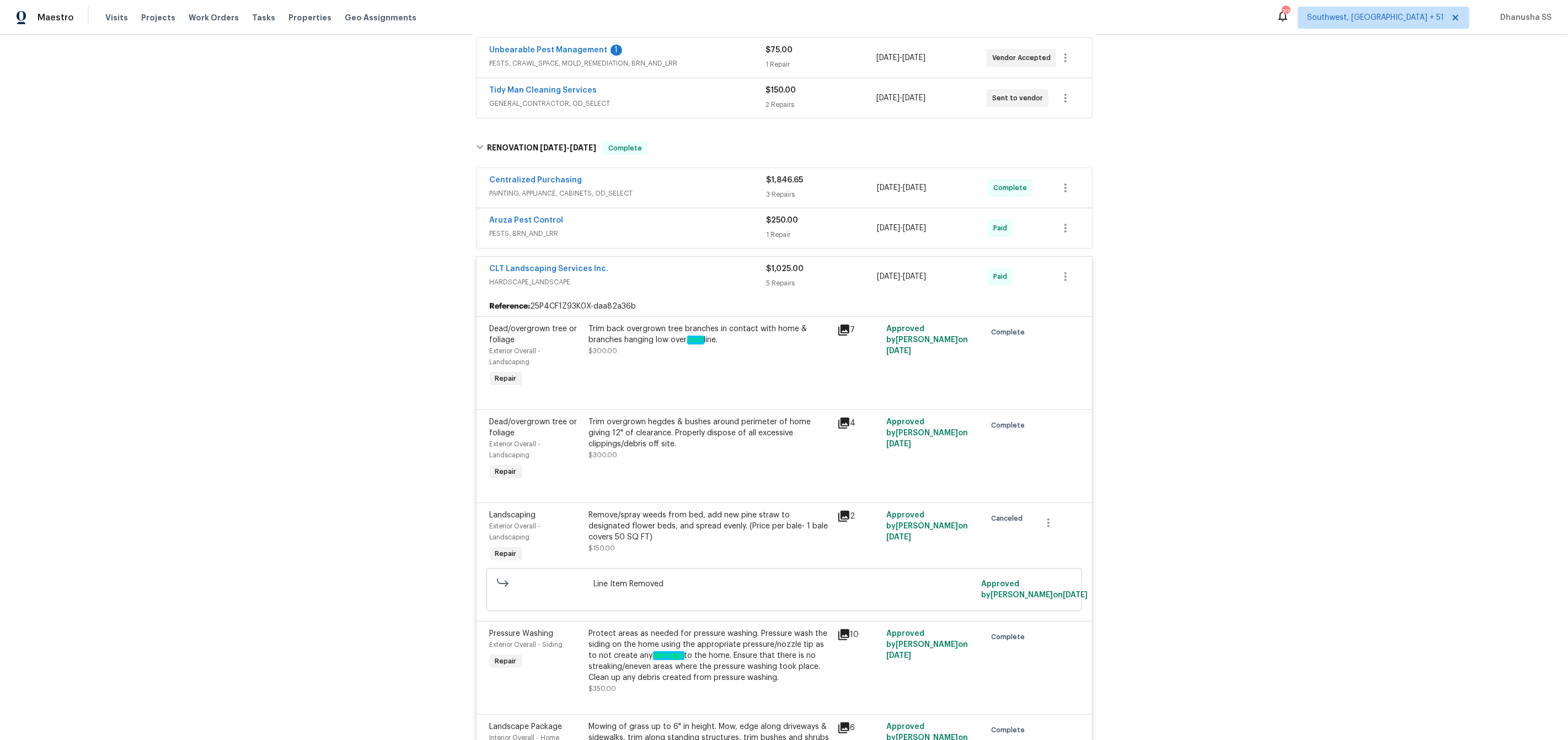
click at [736, 231] on span "PESTS, BRN_AND_LRR" at bounding box center [628, 234] width 277 height 11
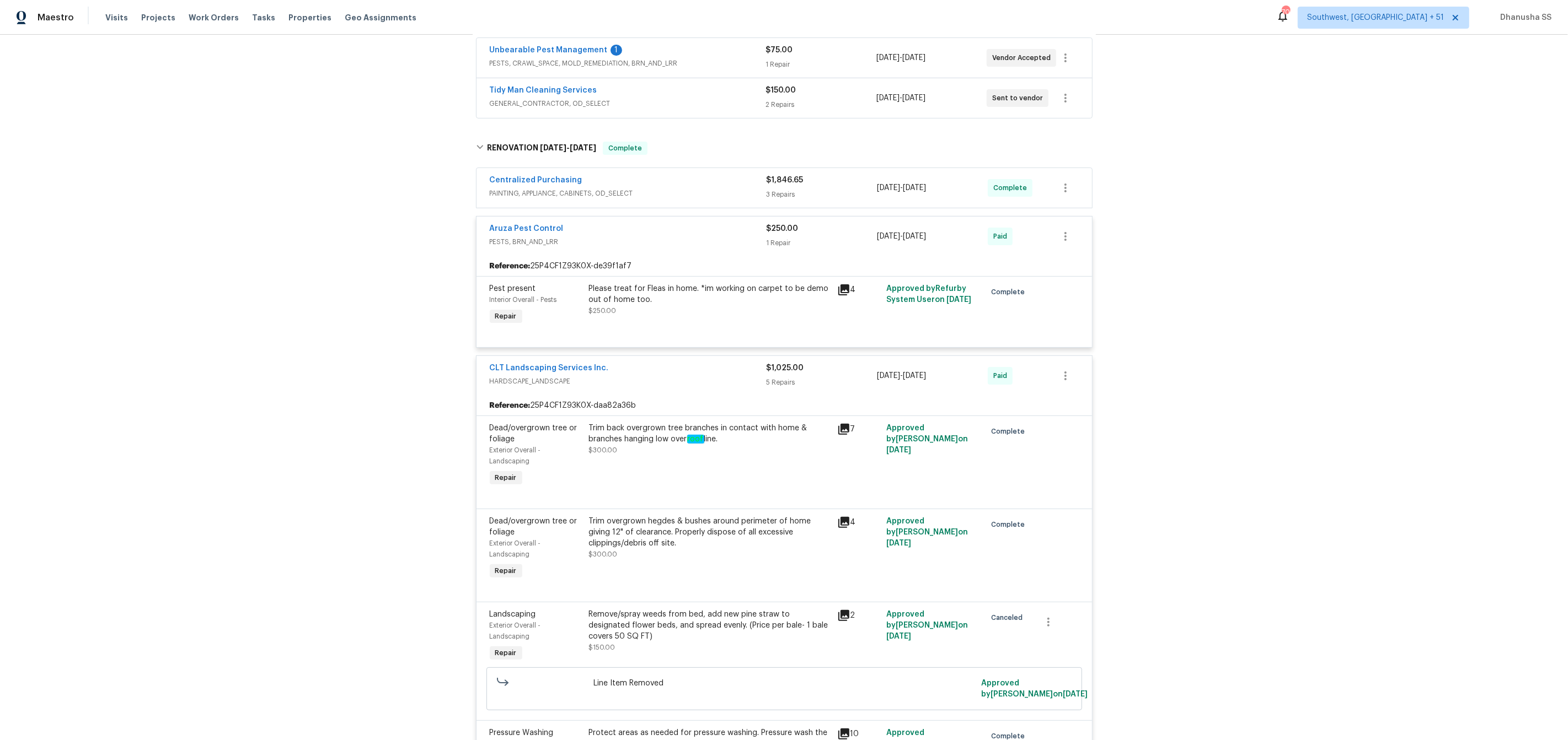
click at [621, 299] on div "Please treat for Fleas in home. *im working on carpet to be demo out of home to…" at bounding box center [709, 293] width 242 height 22
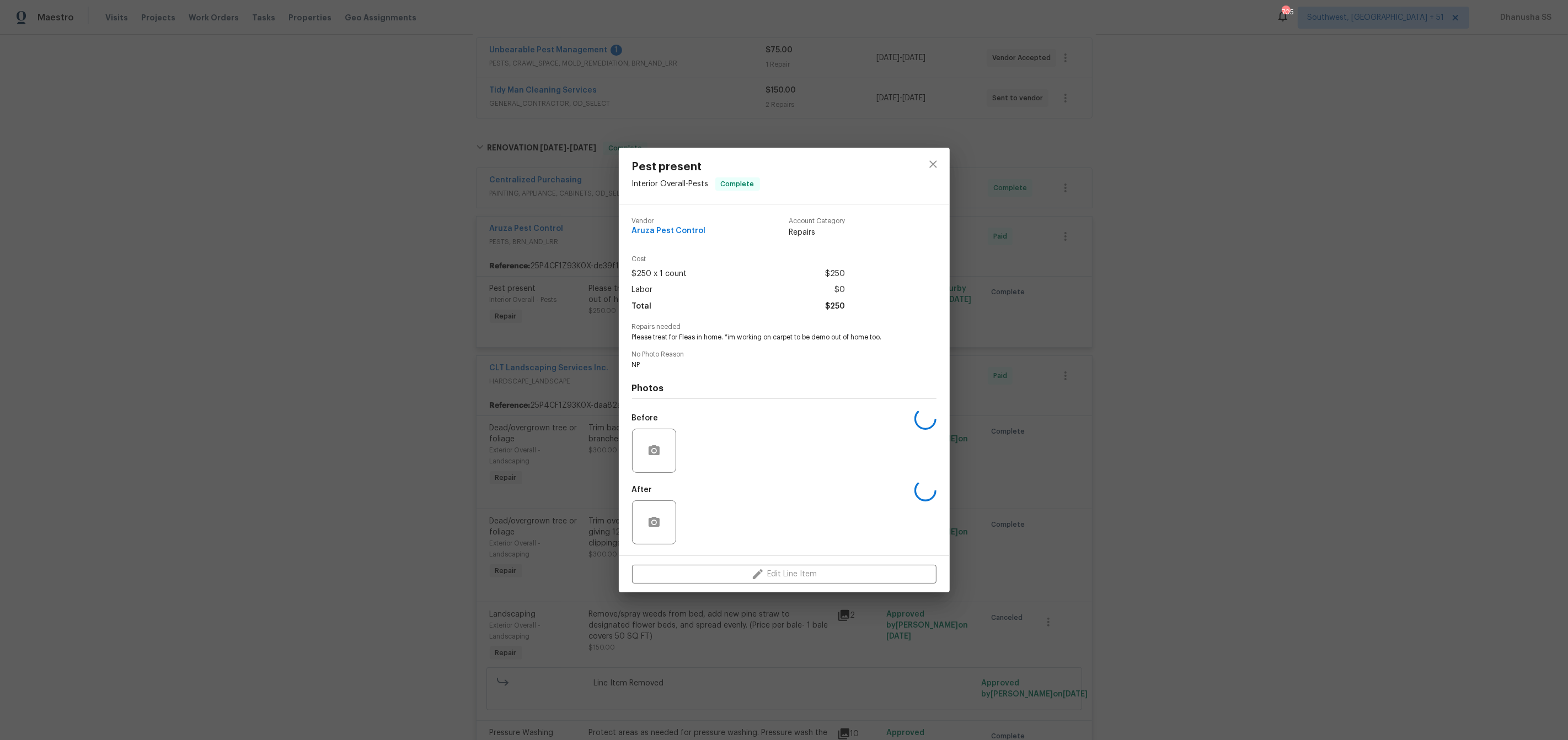
click at [666, 228] on span "Aruza Pest Control" at bounding box center [669, 231] width 74 height 8
copy span "Aruza Pest Control"
click at [936, 167] on icon "close" at bounding box center [933, 165] width 13 height 13
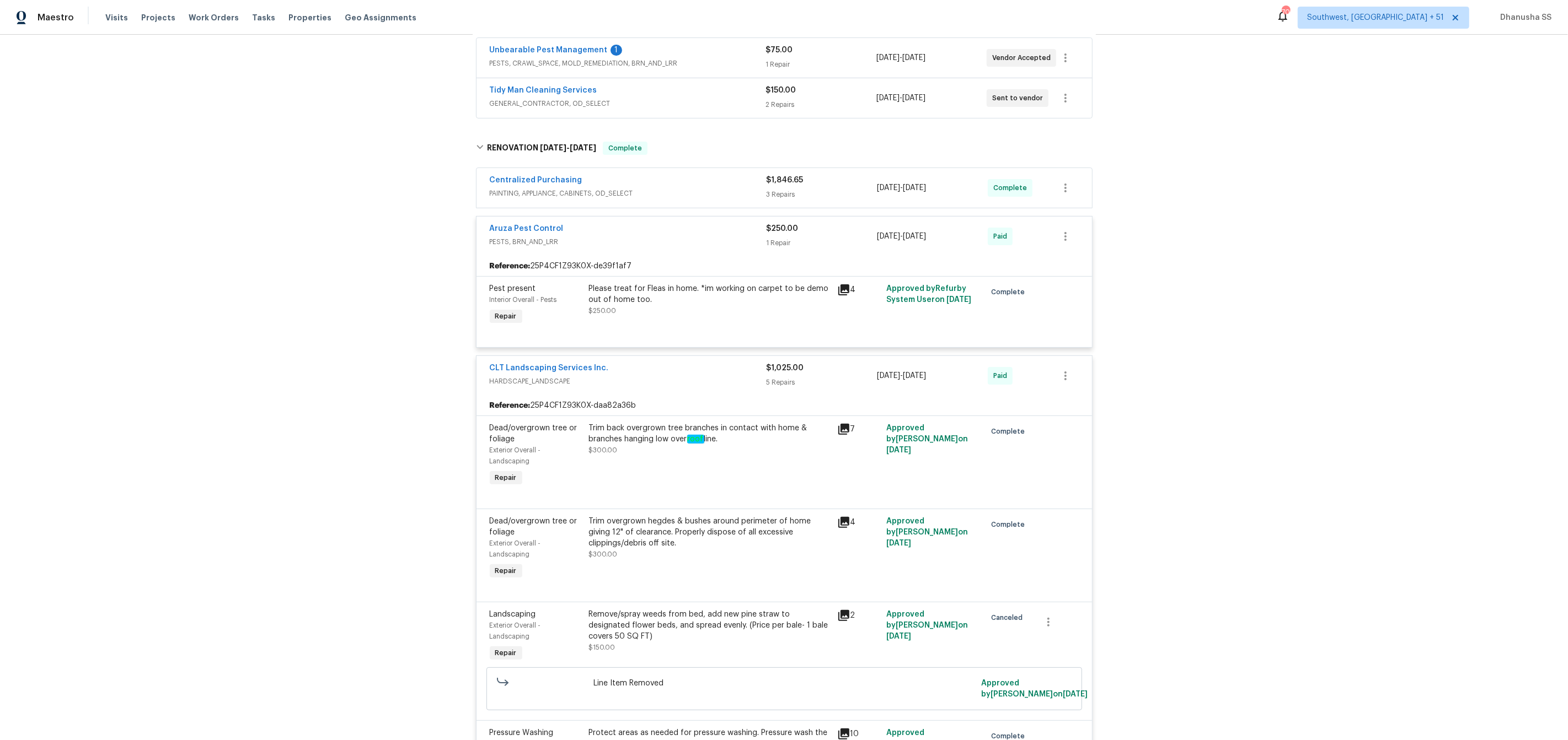
click at [698, 190] on span "PAINTING, APPLIANCE, CABINETS, OD_SELECT" at bounding box center [628, 194] width 277 height 11
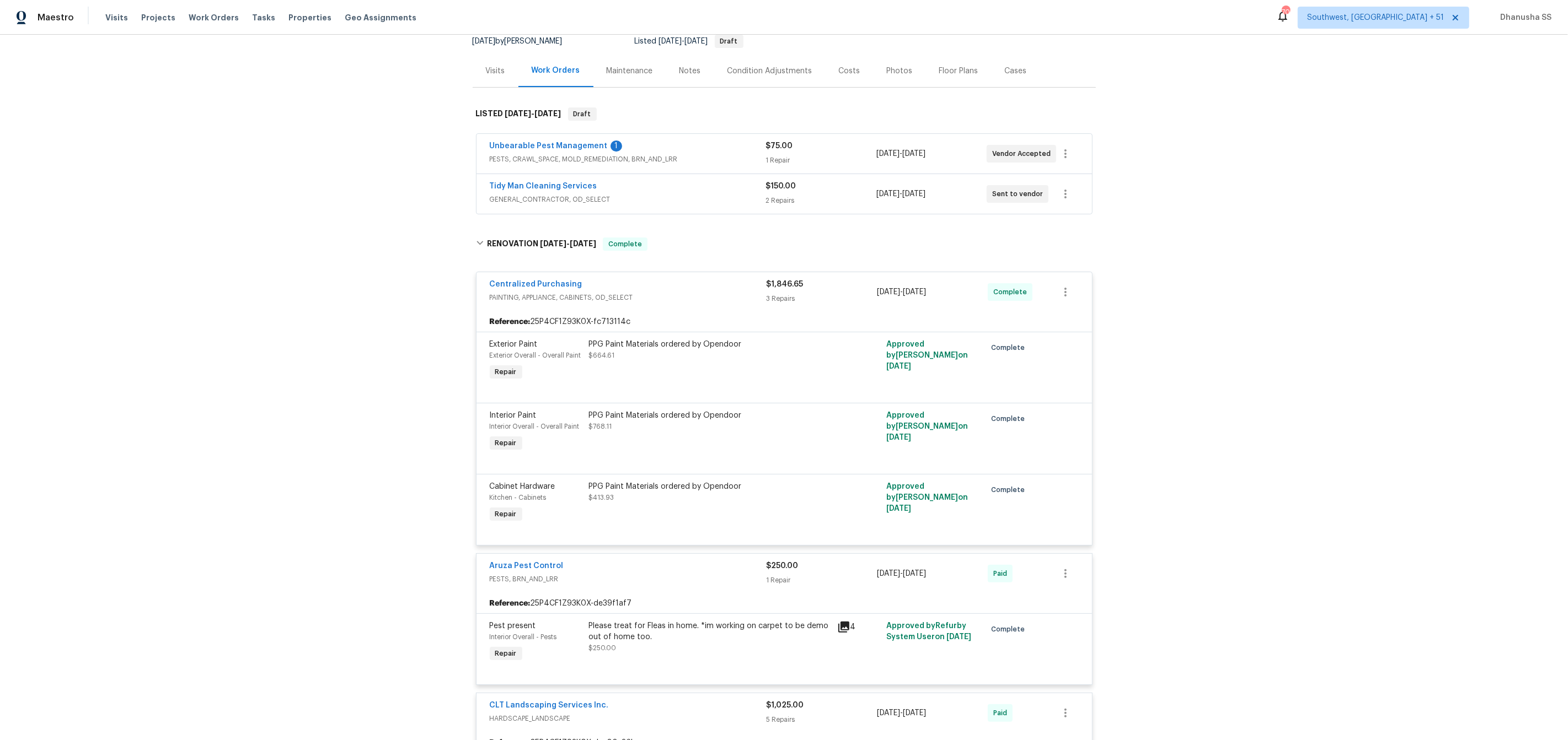
scroll to position [129, 0]
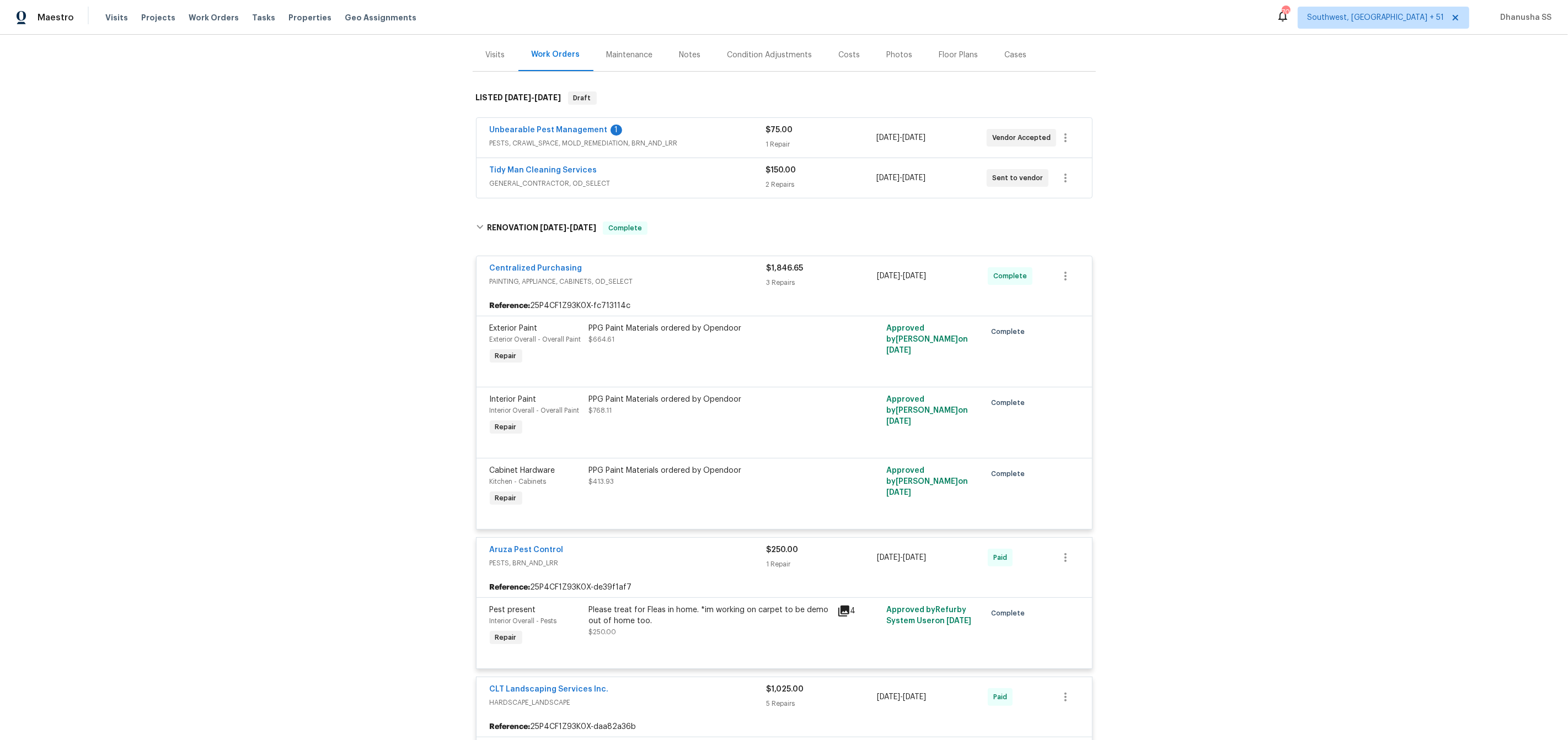
click at [701, 177] on div "Tidy Man Cleaning Services" at bounding box center [628, 171] width 277 height 13
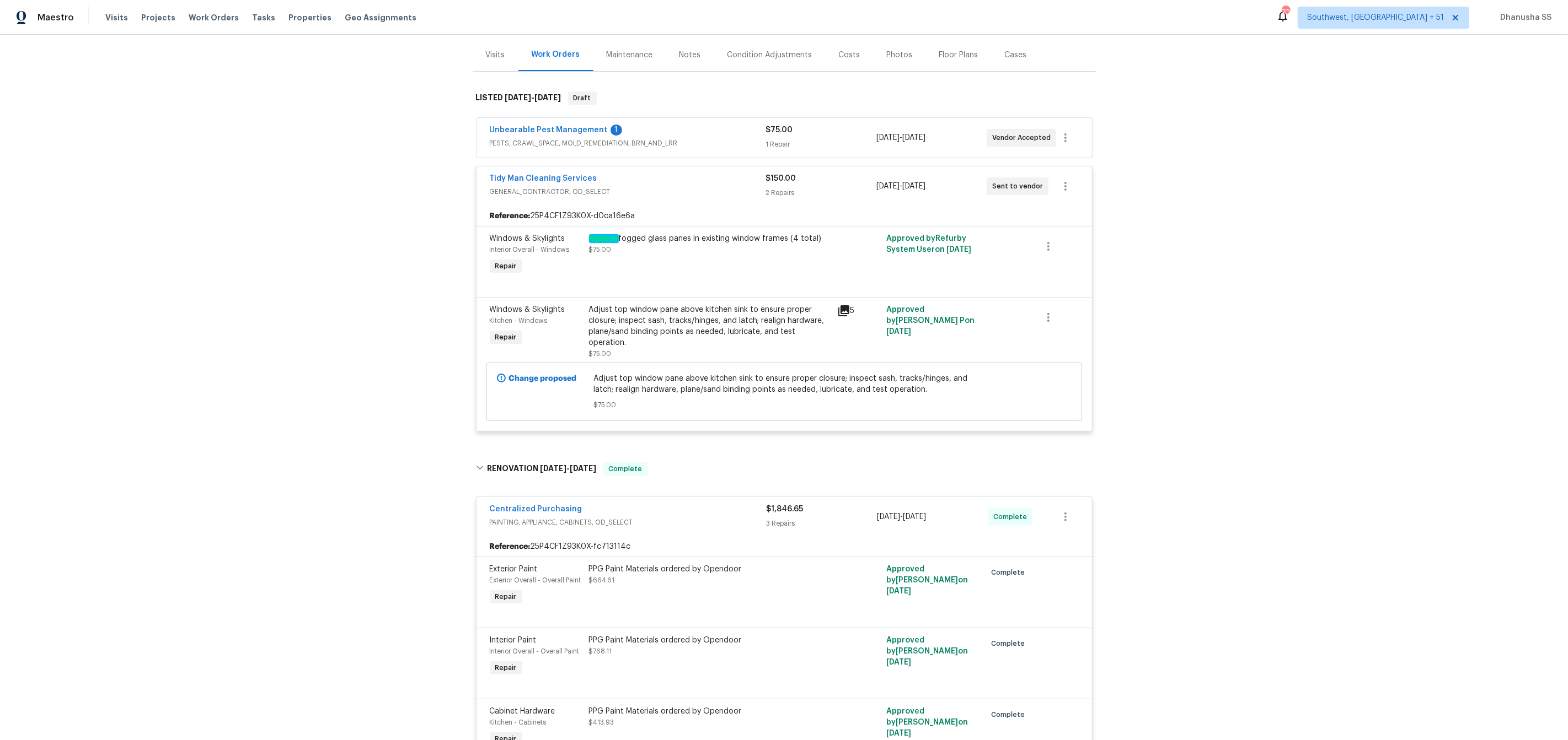
click at [705, 152] on div "Unbearable Pest Management 1 PESTS, CRAWL_SPACE, MOLD_REMEDIATION, BRN_AND_LRR …" at bounding box center [784, 137] width 615 height 39
click at [705, 136] on div "Unbearable Pest Management 1" at bounding box center [628, 131] width 277 height 13
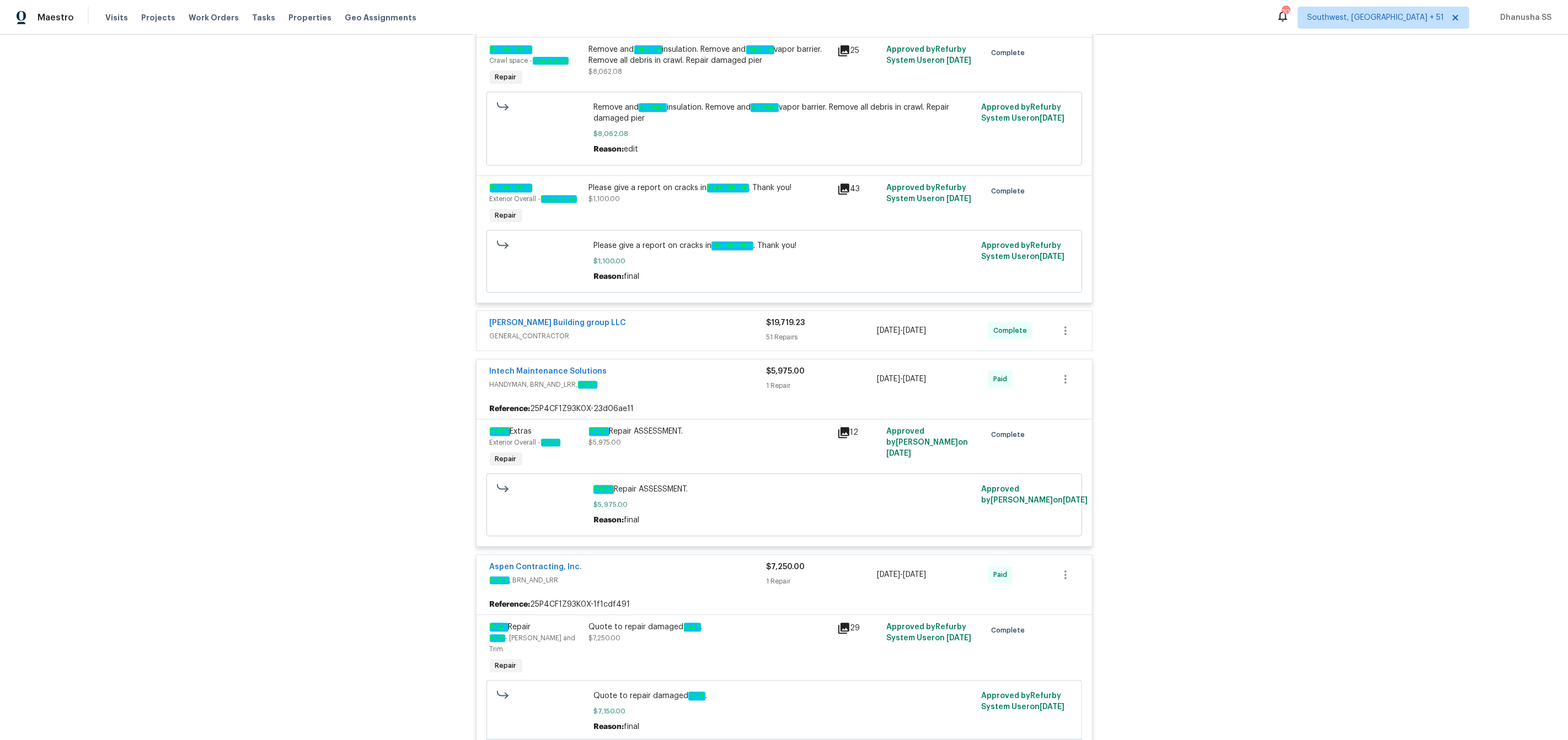
scroll to position [3189, 0]
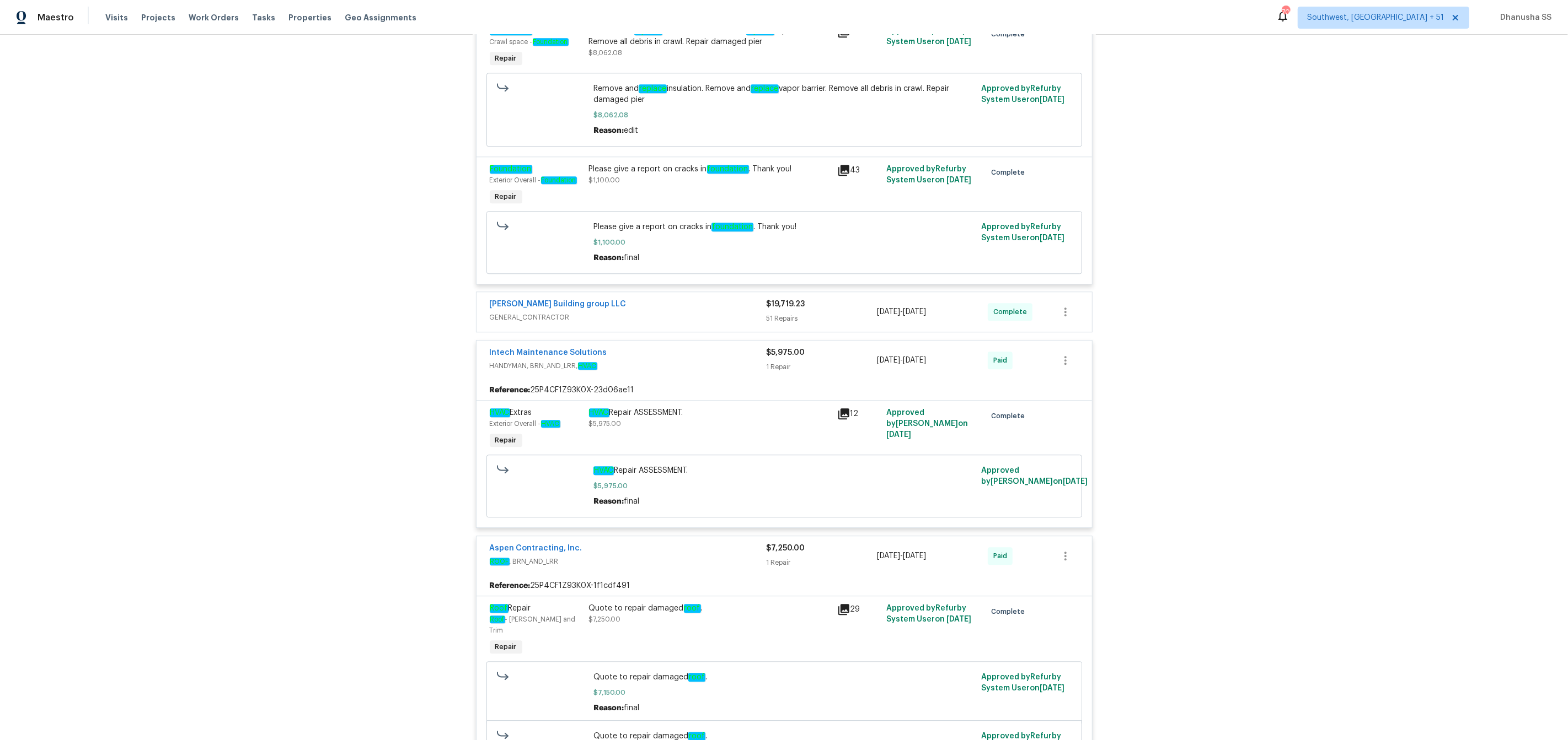
click at [731, 312] on div "Cobos Building group LLC" at bounding box center [628, 306] width 277 height 13
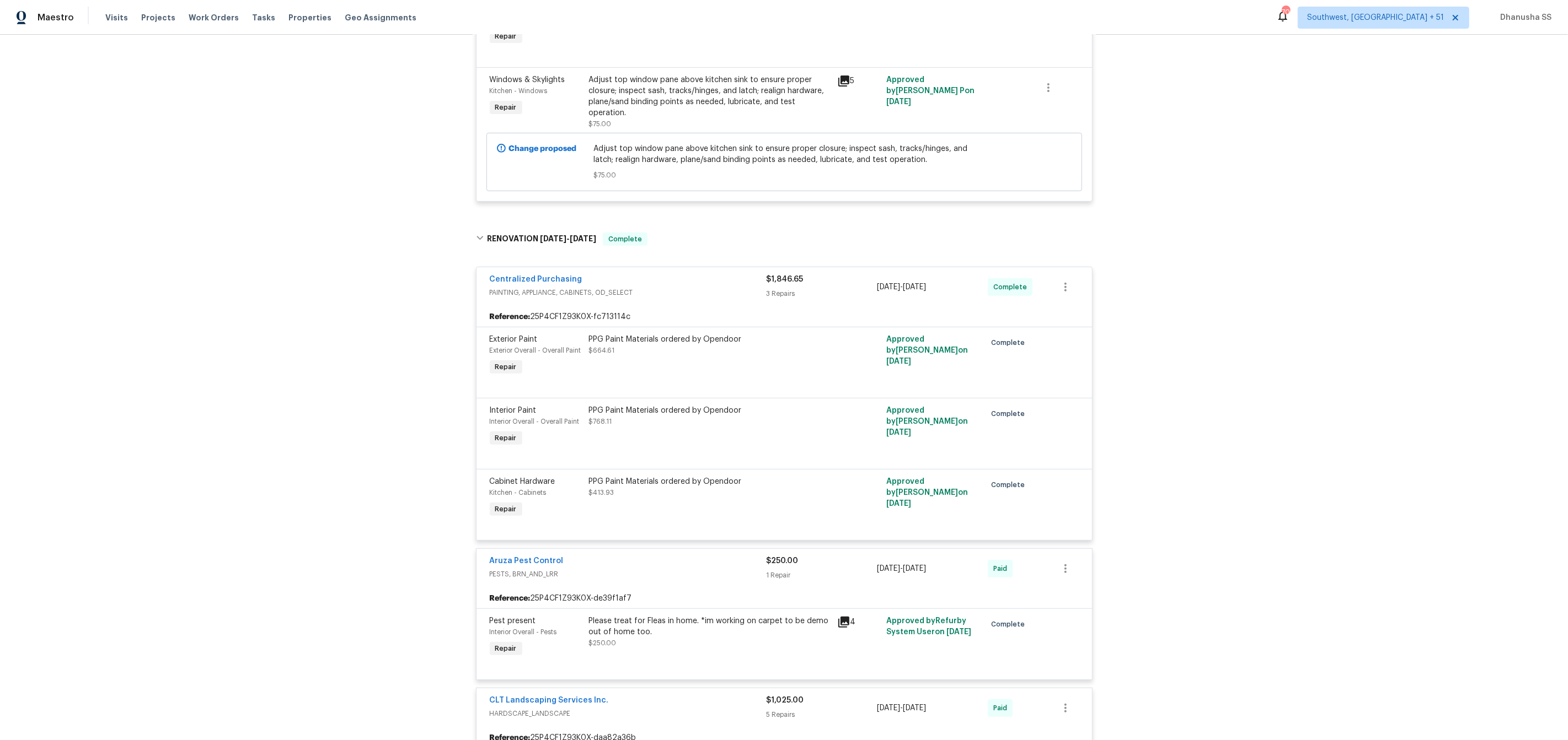
scroll to position [0, 0]
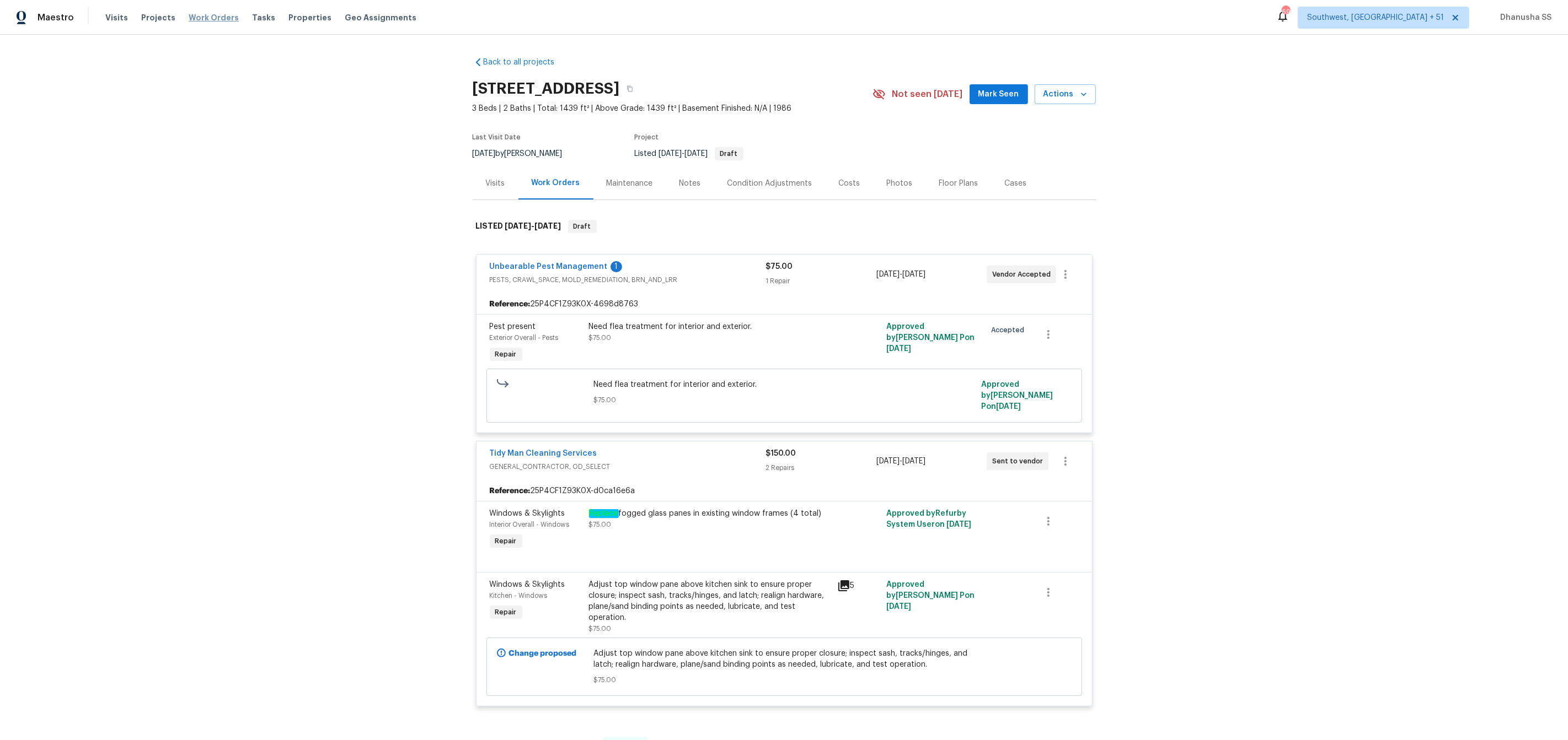
click at [193, 17] on span "Work Orders" at bounding box center [214, 18] width 50 height 11
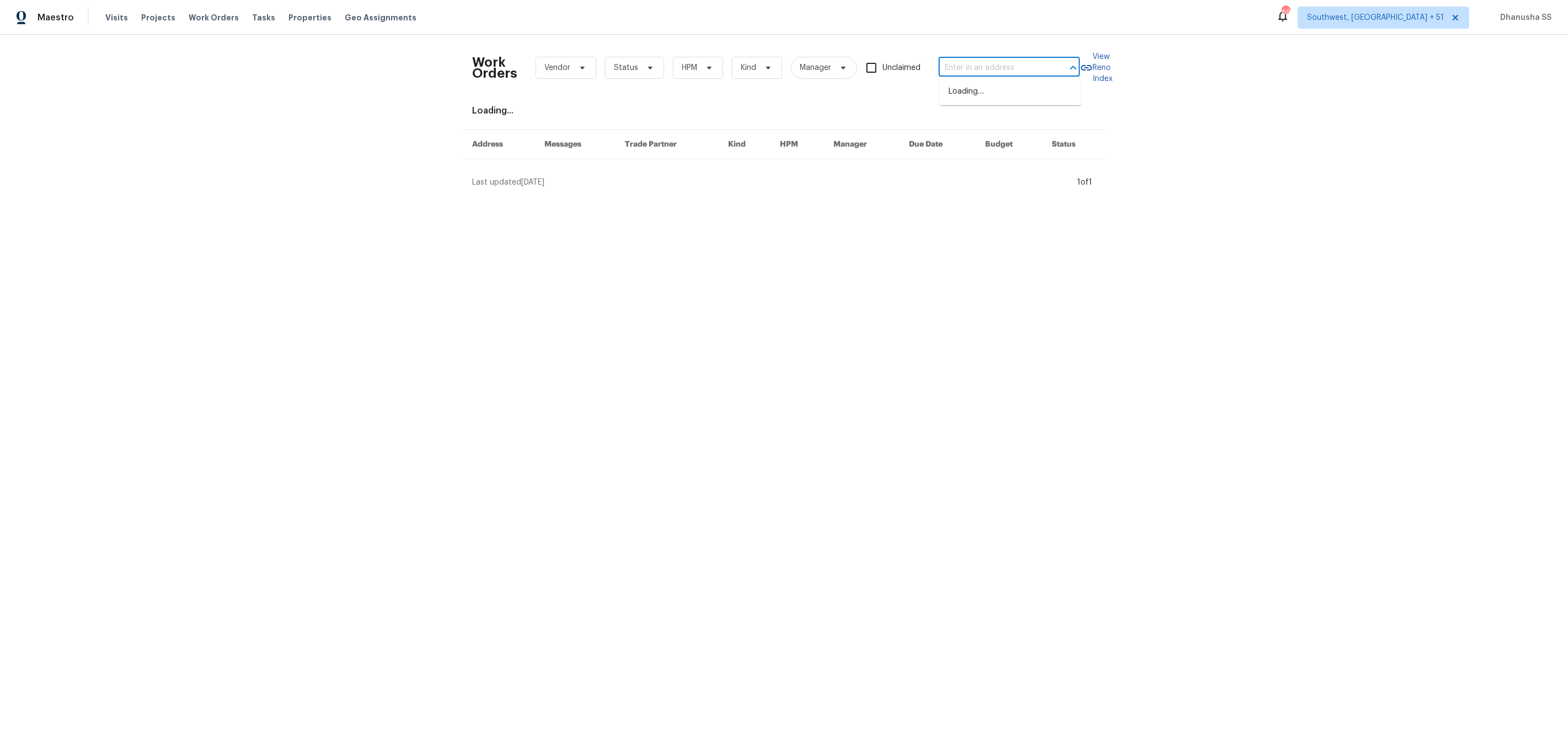
click at [955, 75] on input "text" at bounding box center [993, 68] width 110 height 17
paste input "4131 Burton Dr, Stow, OH 44224"
type input "4131 Burton Dr, Stow, OH 44224"
click at [973, 95] on li "4131 Burton Dr, Stow, OH 44224" at bounding box center [1010, 98] width 141 height 30
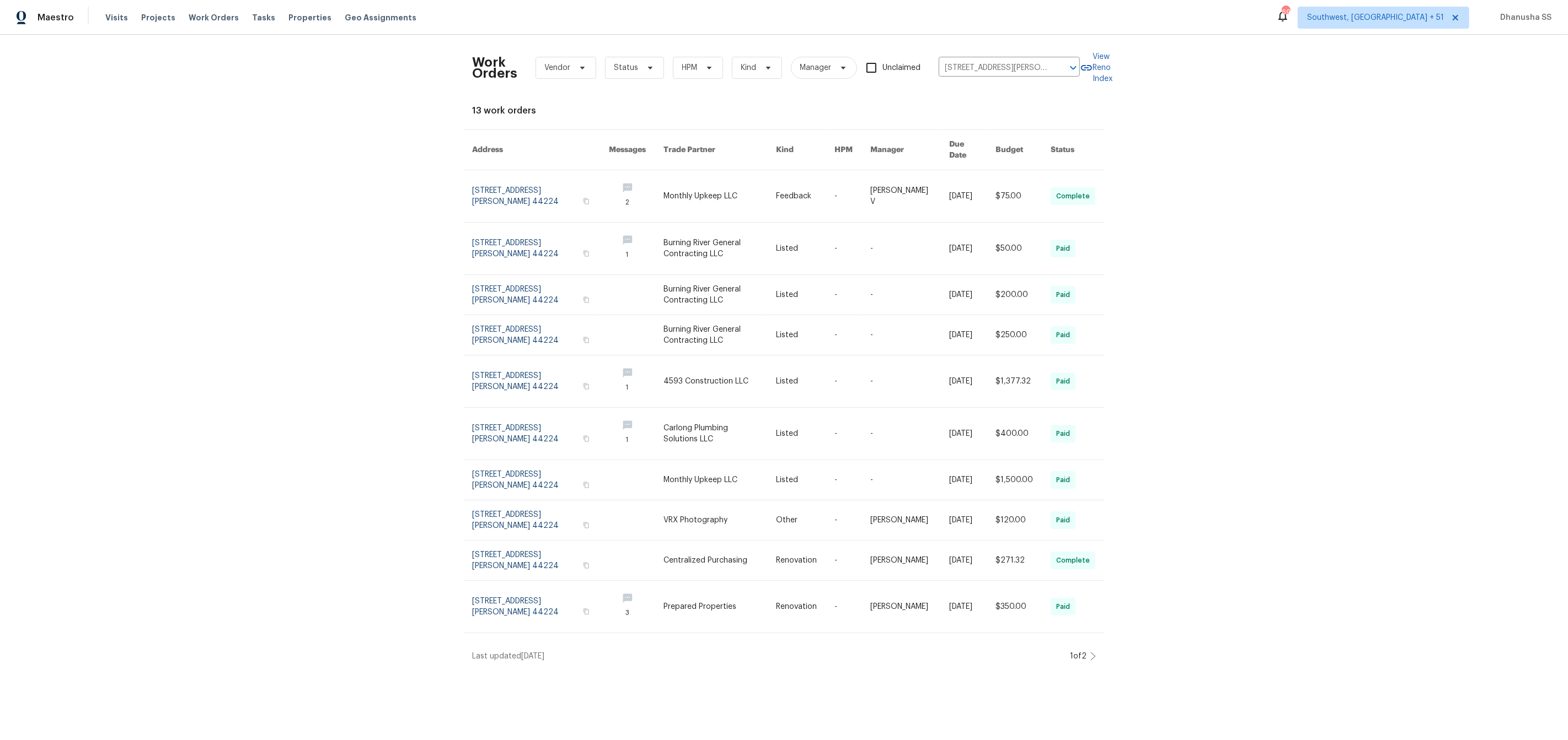
click at [766, 186] on link at bounding box center [720, 196] width 113 height 52
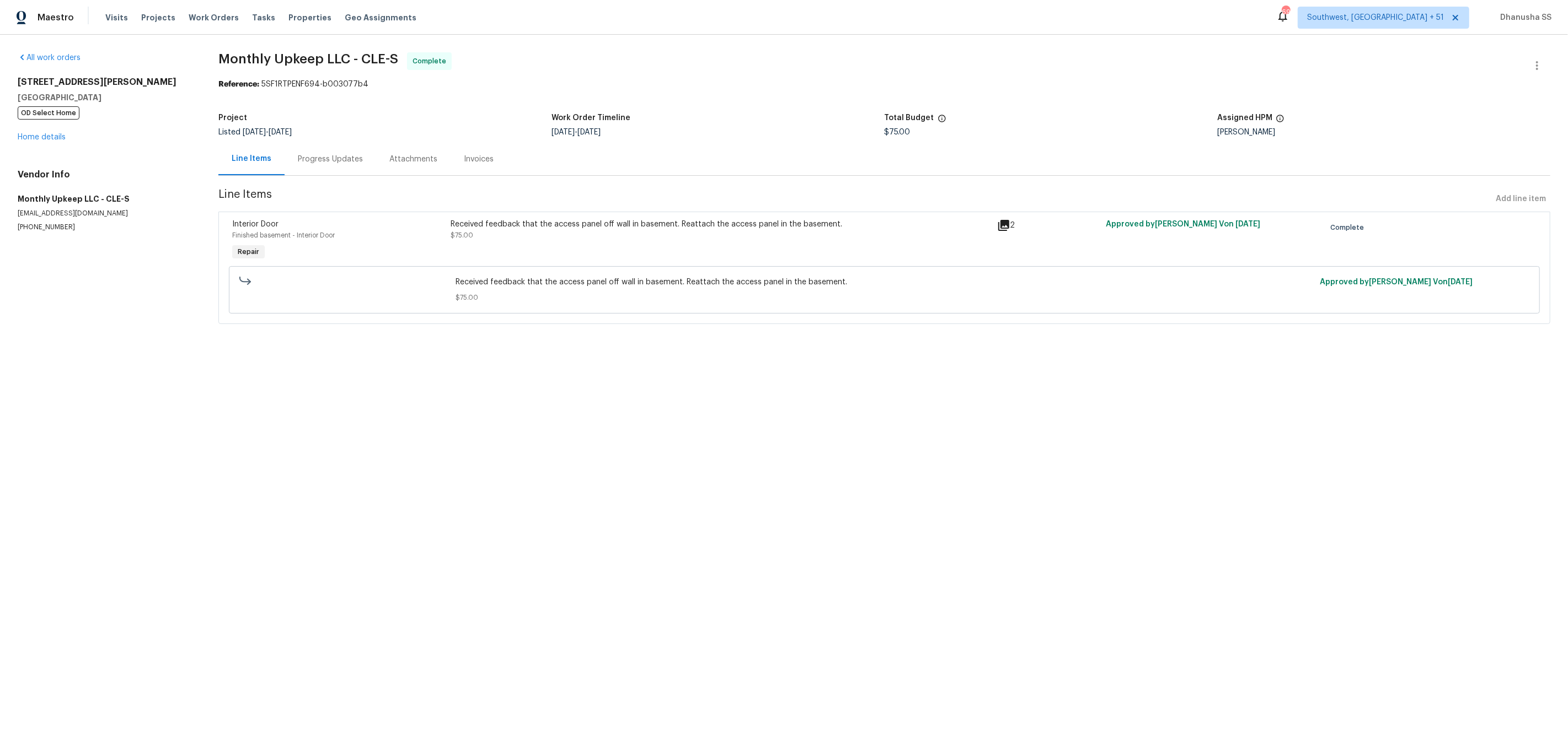
click at [42, 143] on div "4131 Burton Dr Stow, OH 44224 OD Select Home Home details" at bounding box center [104, 109] width 174 height 66
click at [42, 139] on link "Home details" at bounding box center [41, 137] width 48 height 8
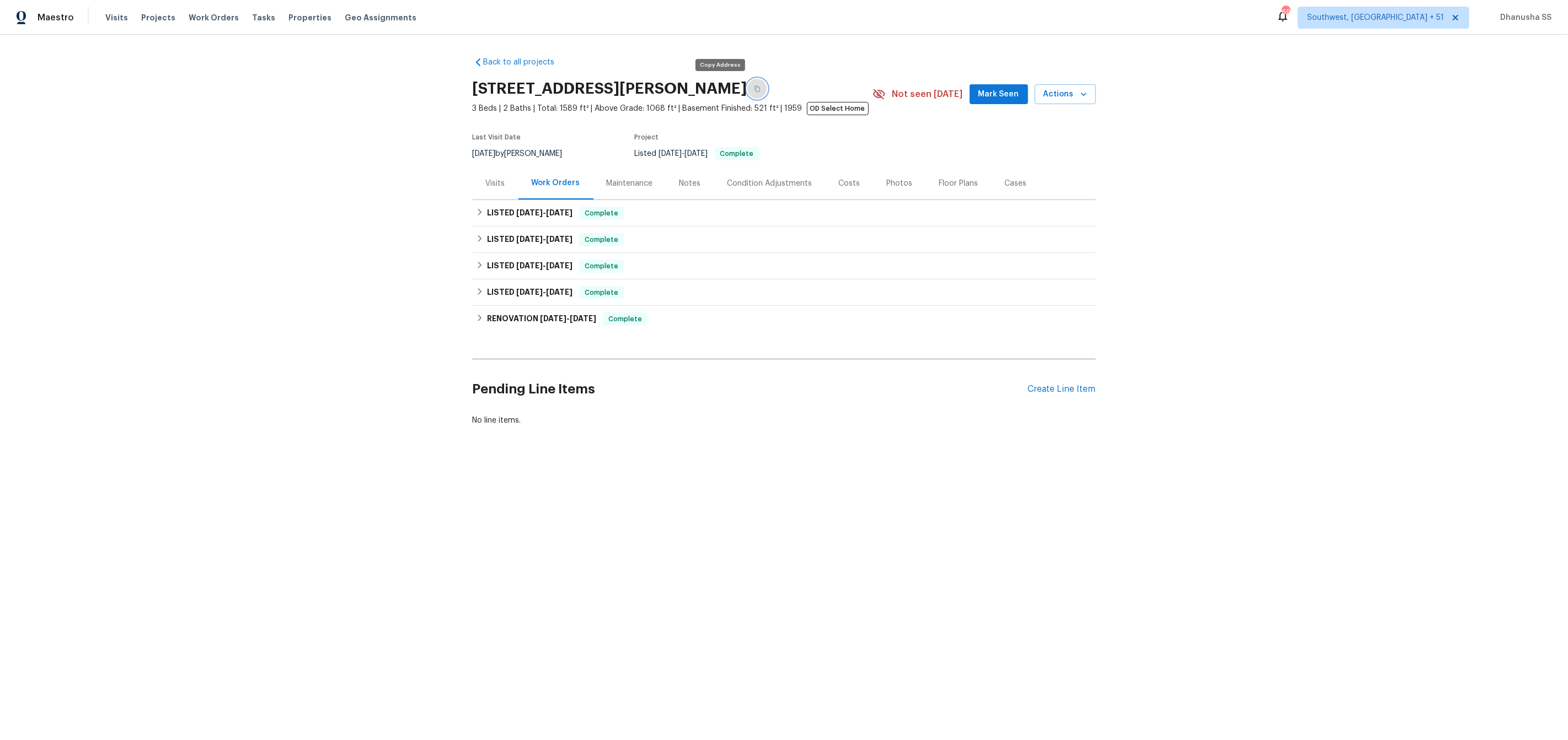
click at [754, 91] on icon "button" at bounding box center [757, 88] width 6 height 6
click at [656, 287] on div "LISTED 6/18/25 - 6/19/25 Complete" at bounding box center [784, 292] width 616 height 13
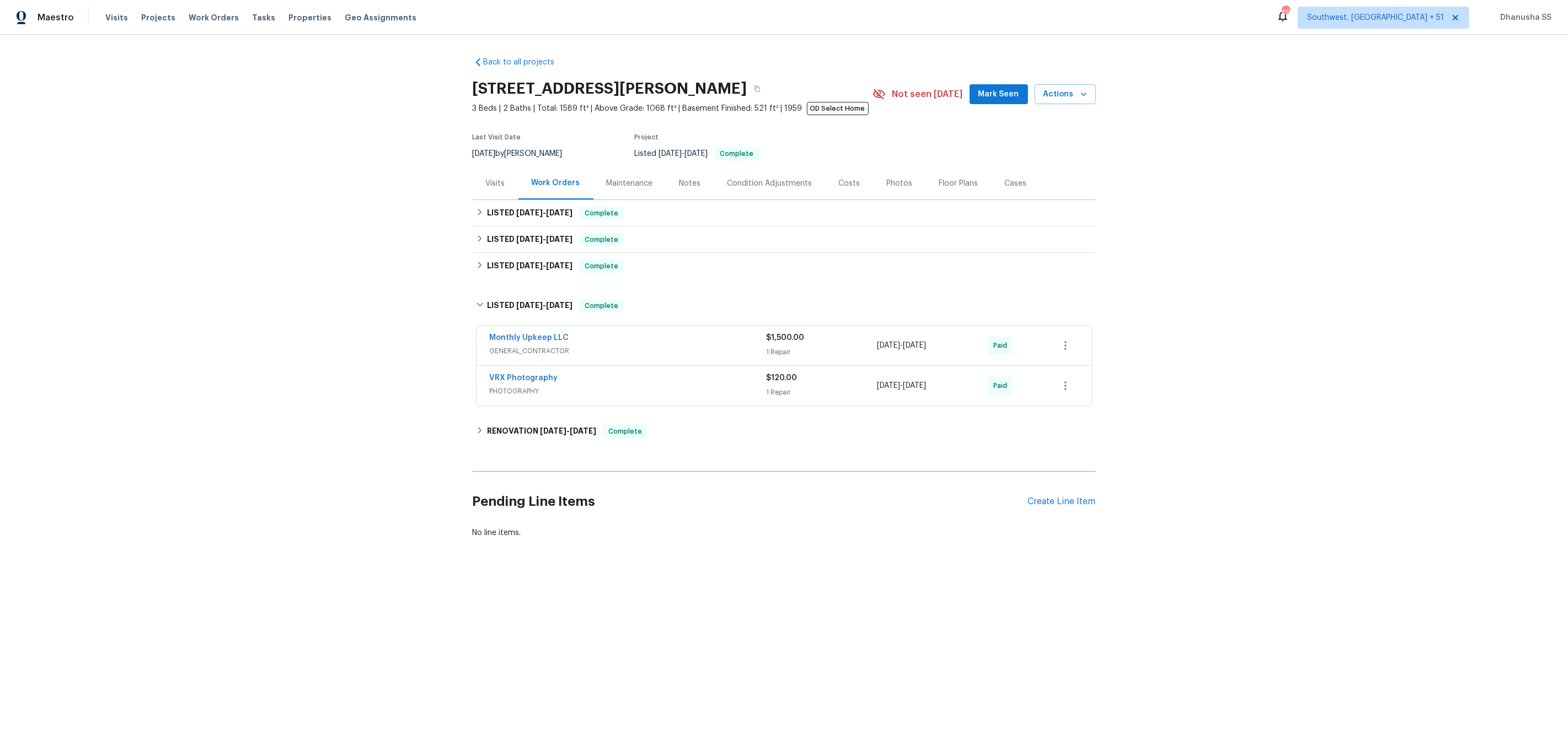
click at [714, 338] on div "Monthly Upkeep LLC" at bounding box center [628, 339] width 277 height 13
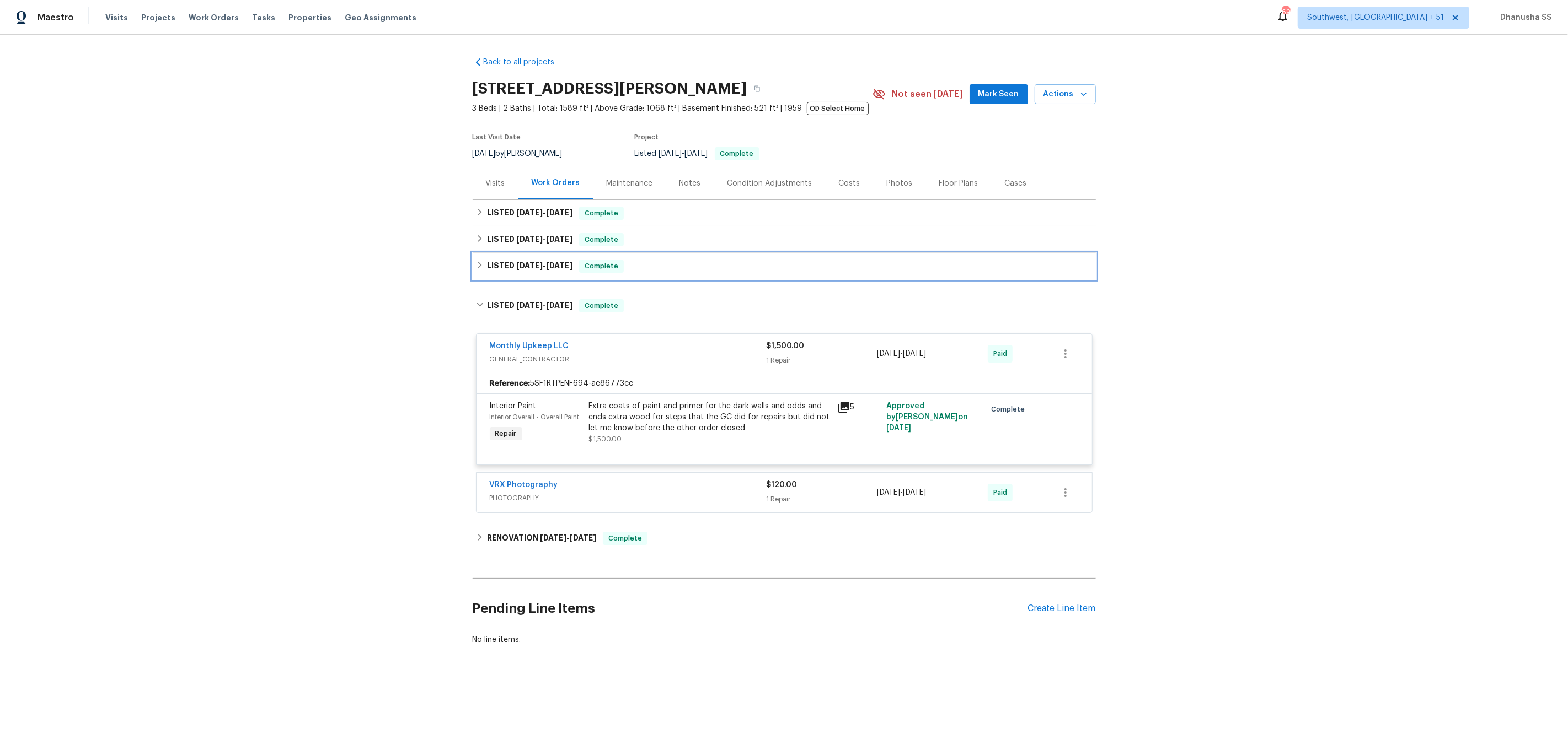
click at [651, 260] on div "LISTED 8/22/25 - 8/26/25 Complete" at bounding box center [784, 266] width 616 height 13
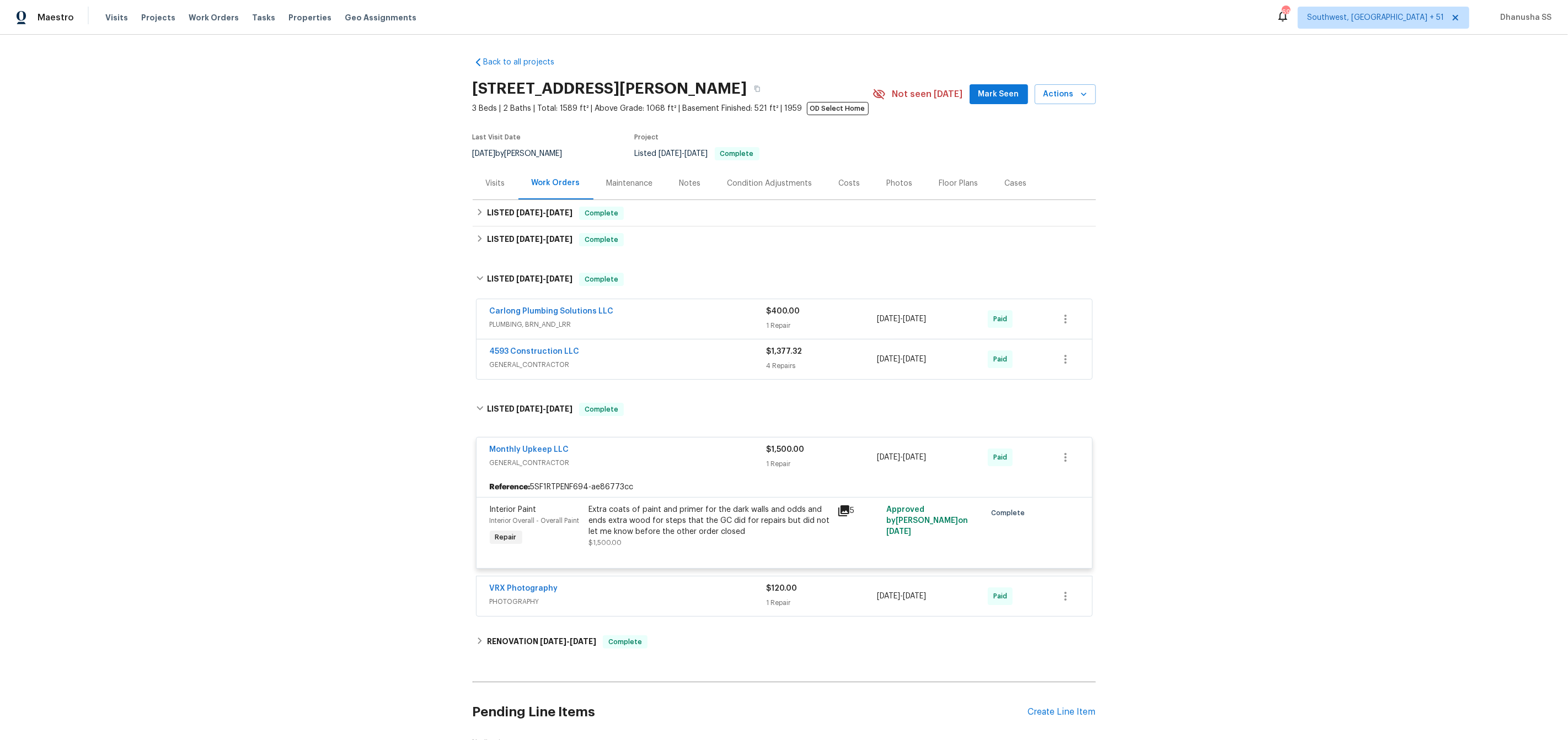
click at [707, 350] on div "4593 Construction LLC" at bounding box center [628, 353] width 277 height 13
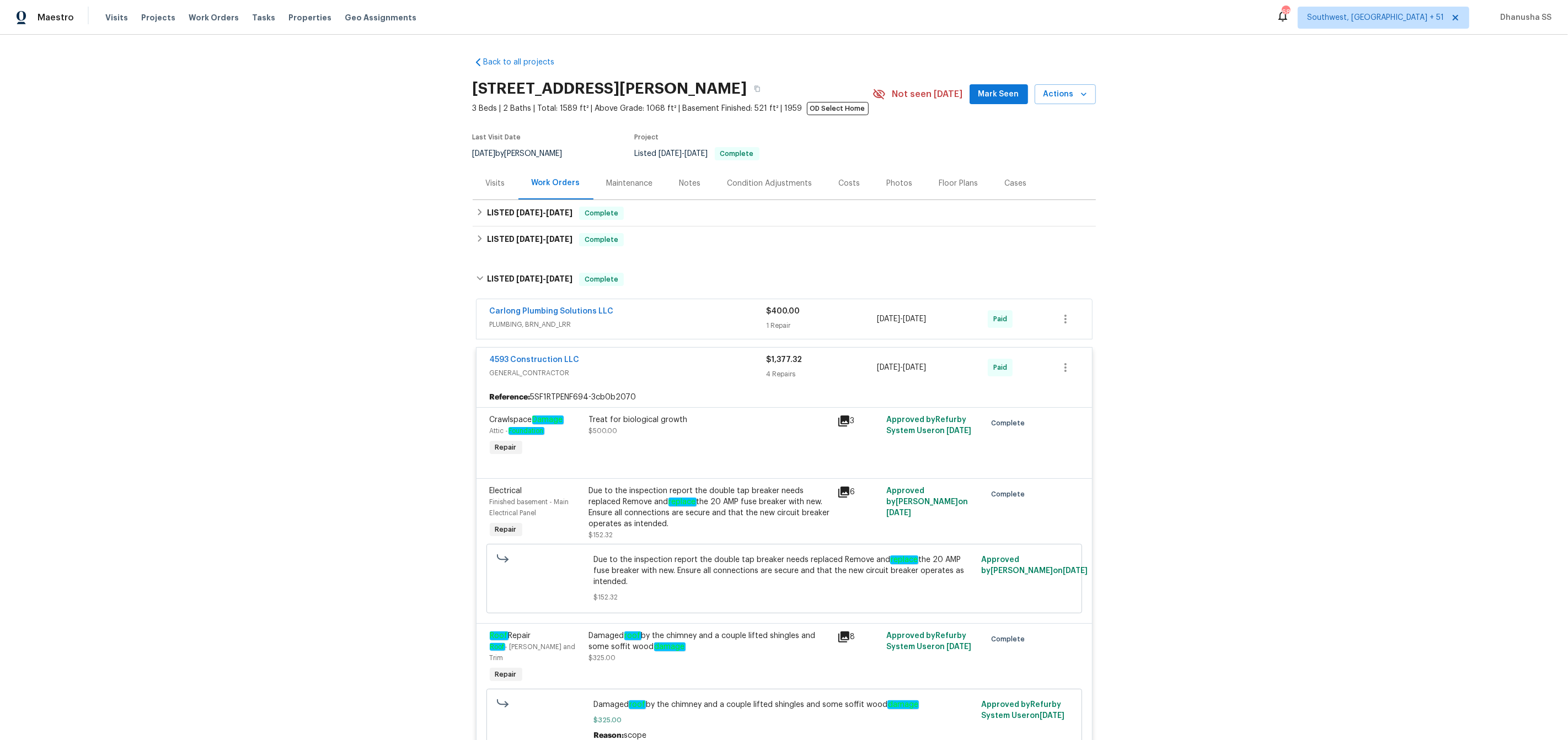
click at [702, 334] on div "Carlong Plumbing Solutions LLC PLUMBING, BRN_AND_LRR $400.00 1 Repair 8/22/2025…" at bounding box center [784, 319] width 615 height 39
click at [705, 323] on span "PLUMBING, BRN_AND_LRR" at bounding box center [628, 324] width 277 height 11
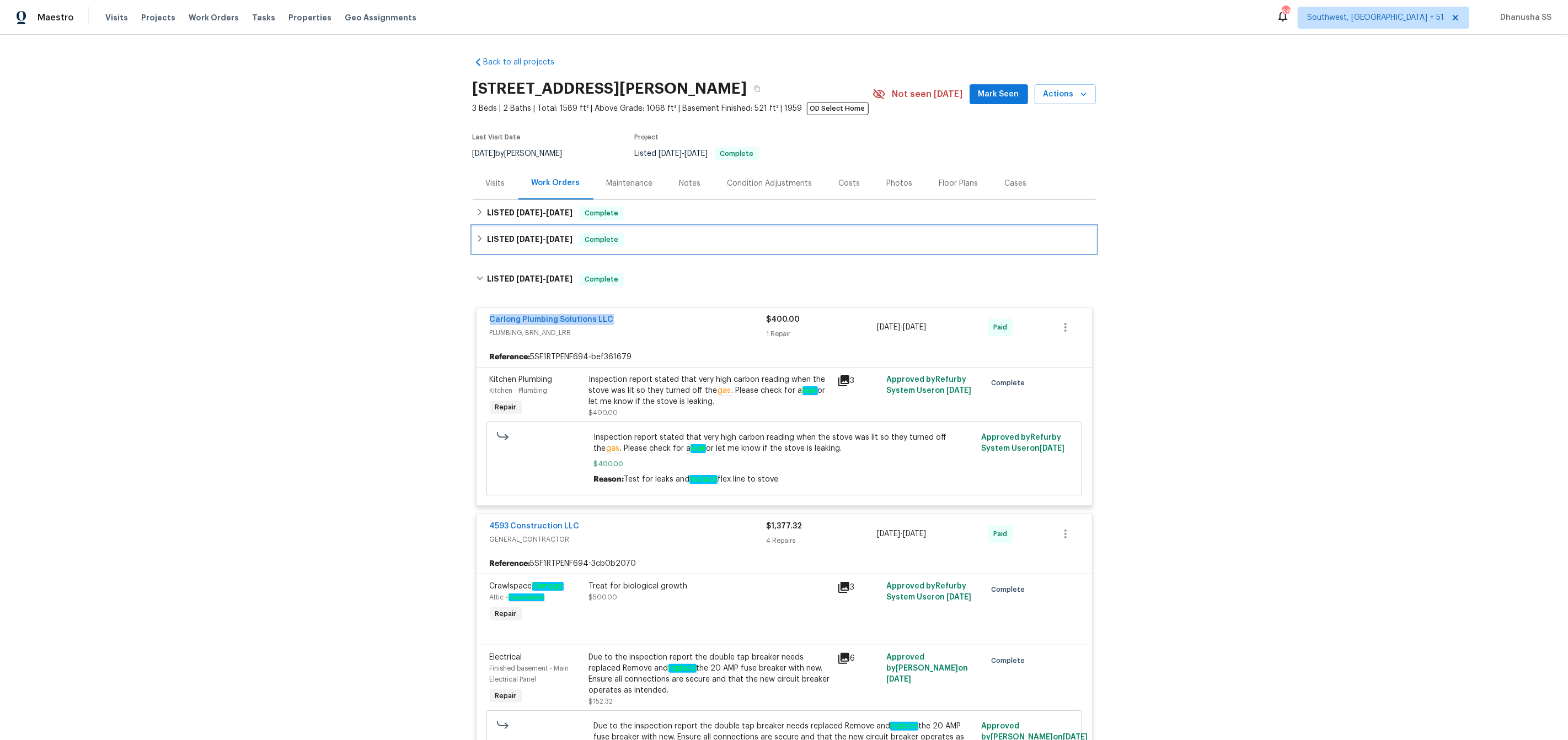
click at [657, 245] on div "LISTED 9/11/25 - 9/20/25 Complete" at bounding box center [784, 240] width 616 height 13
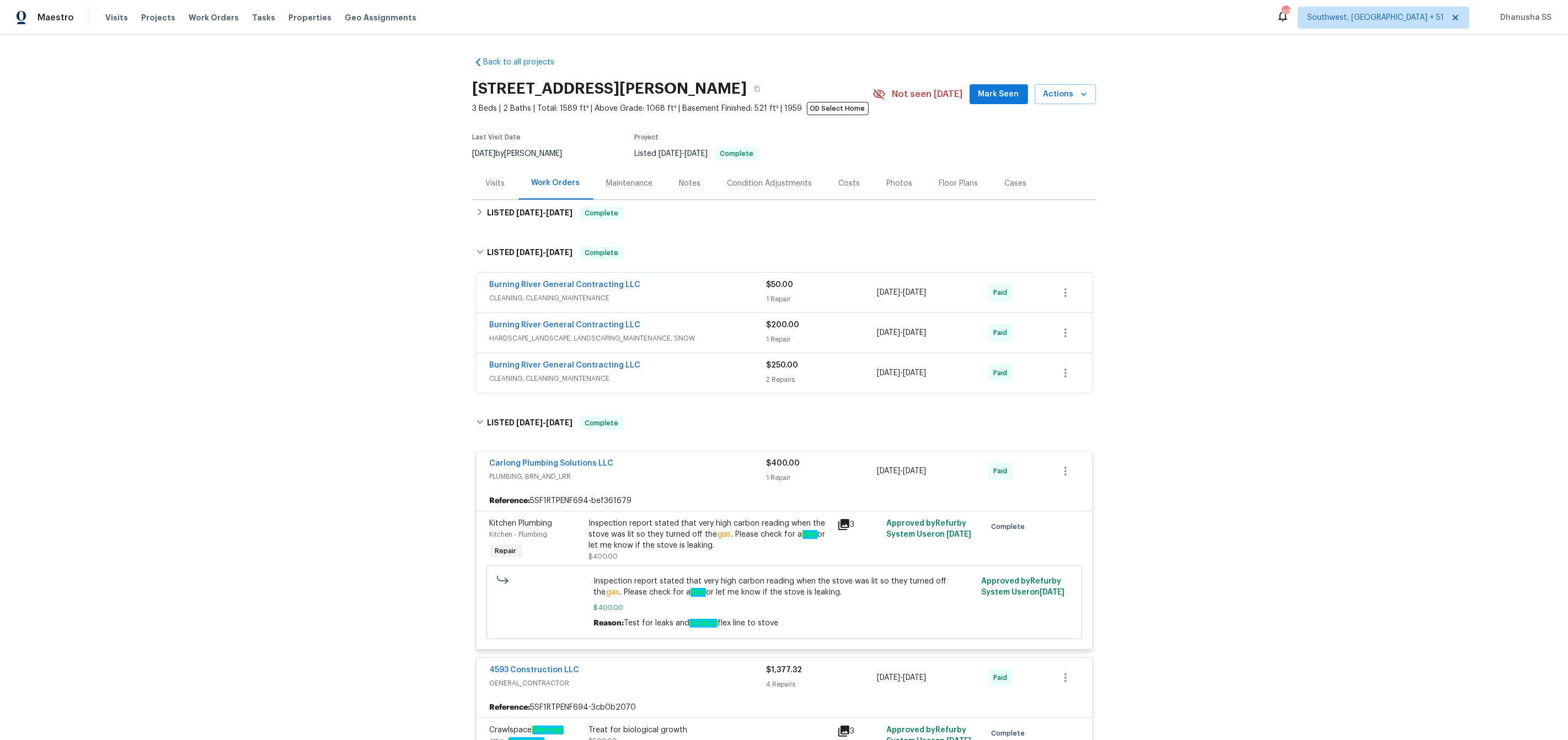
click at [711, 366] on div "Burning River General Contracting LLC" at bounding box center [628, 367] width 277 height 13
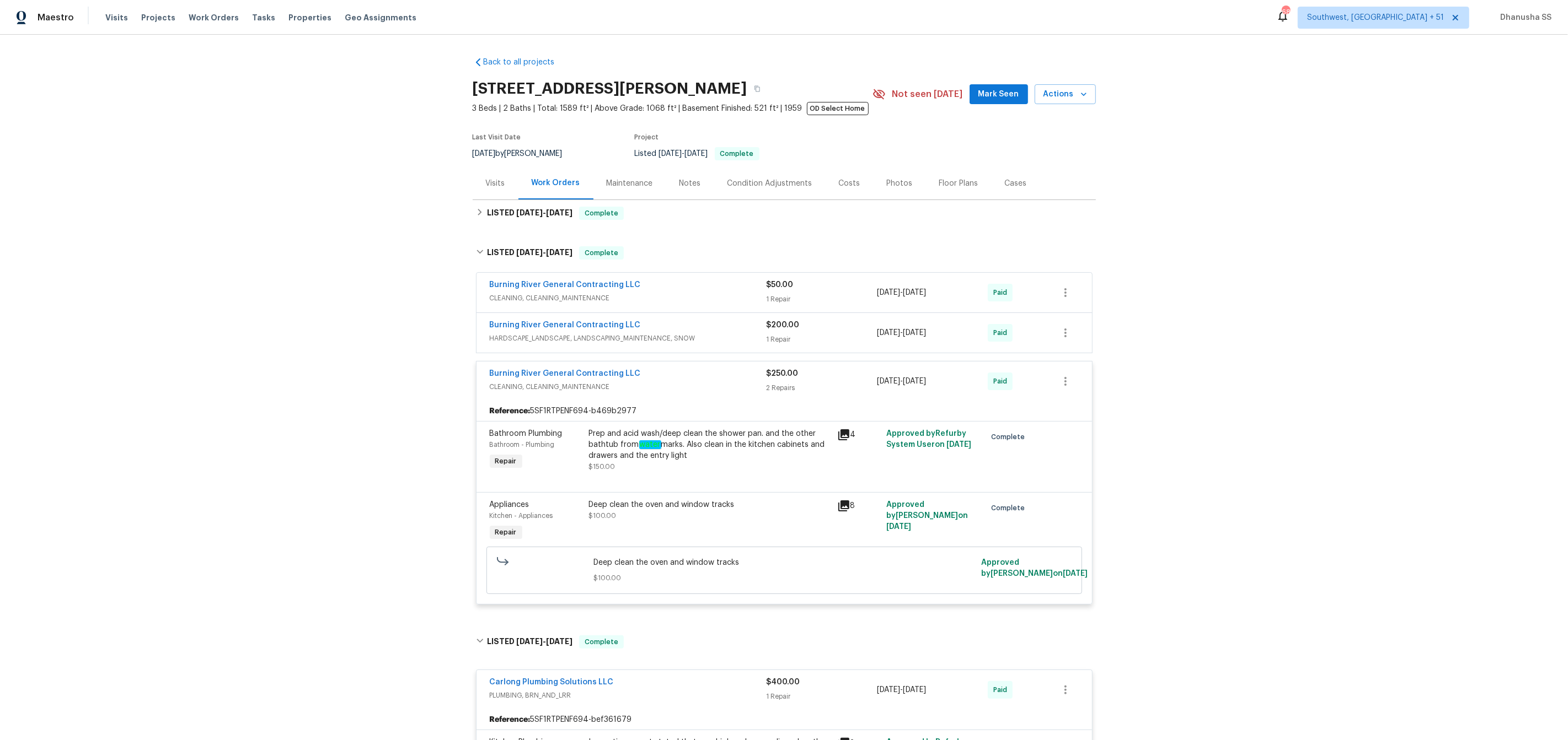
click at [734, 343] on span "HARDSCAPE_LANDSCAPE, LANDSCAPING_MAINTENANCE, SNOW" at bounding box center [628, 339] width 277 height 11
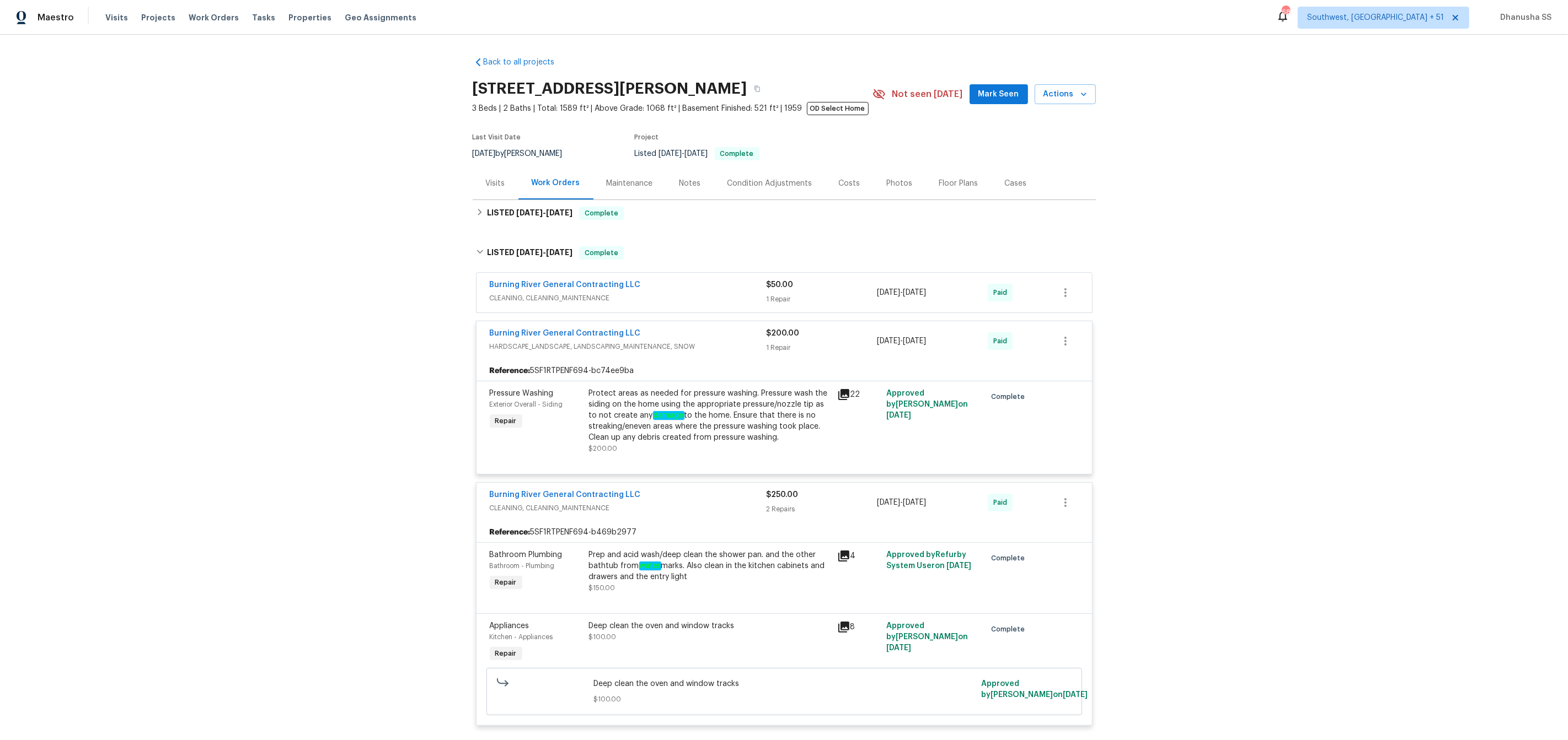
click at [738, 300] on span "CLEANING, CLEANING_MAINTENANCE" at bounding box center [628, 298] width 277 height 11
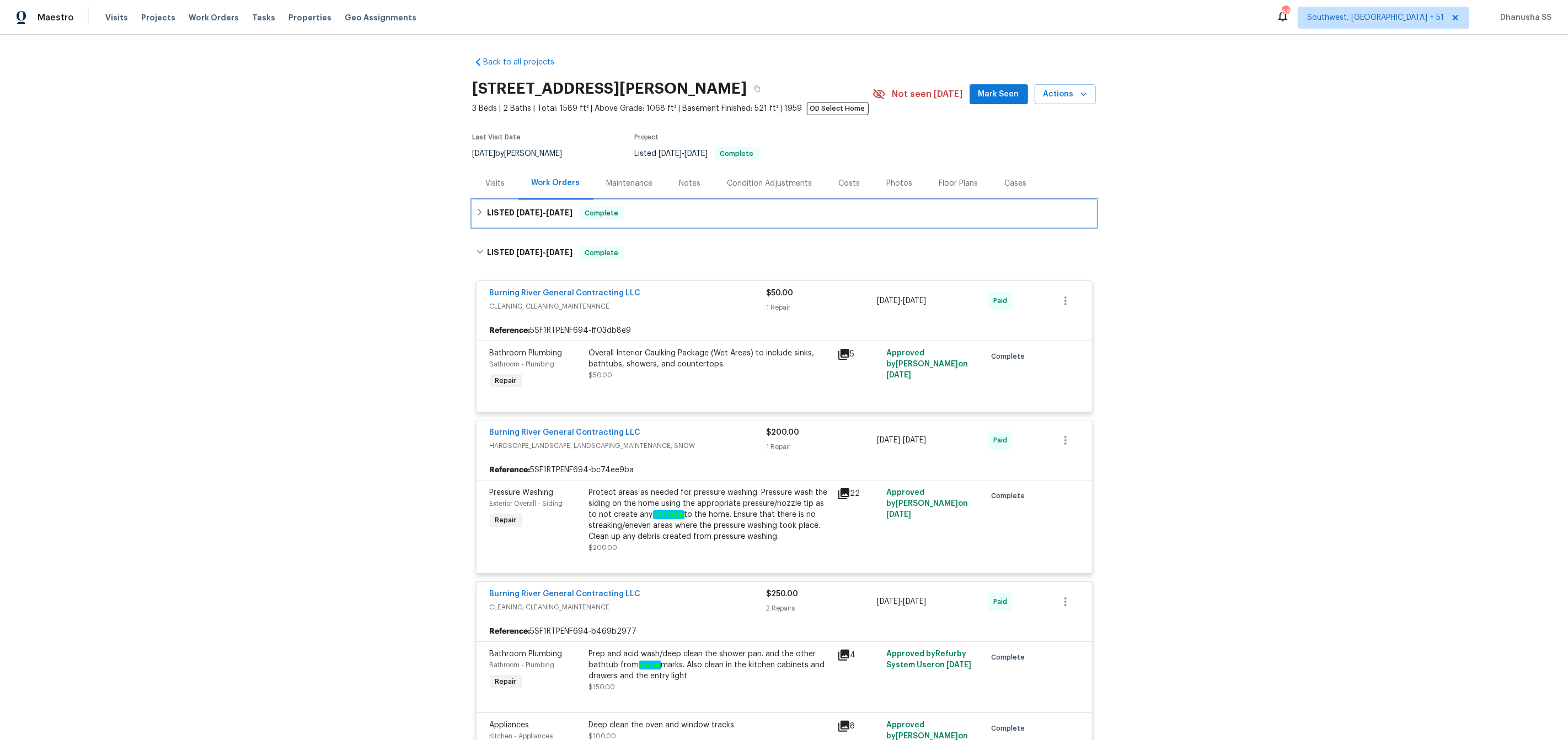
click at [661, 213] on div "LISTED 10/6/25 - 10/8/25 Complete" at bounding box center [784, 213] width 616 height 13
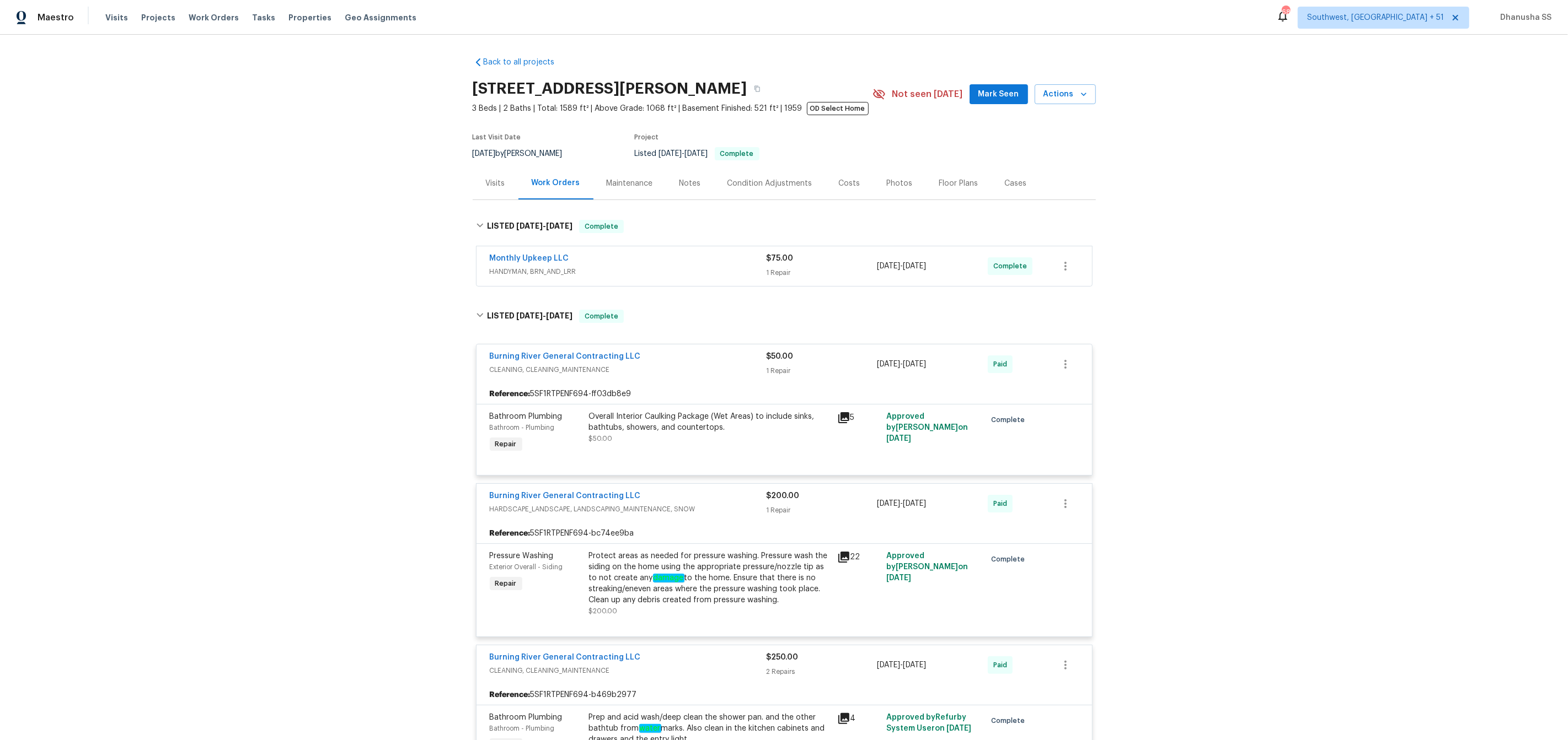
click at [722, 267] on span "HANDYMAN, BRN_AND_LRR" at bounding box center [628, 272] width 277 height 11
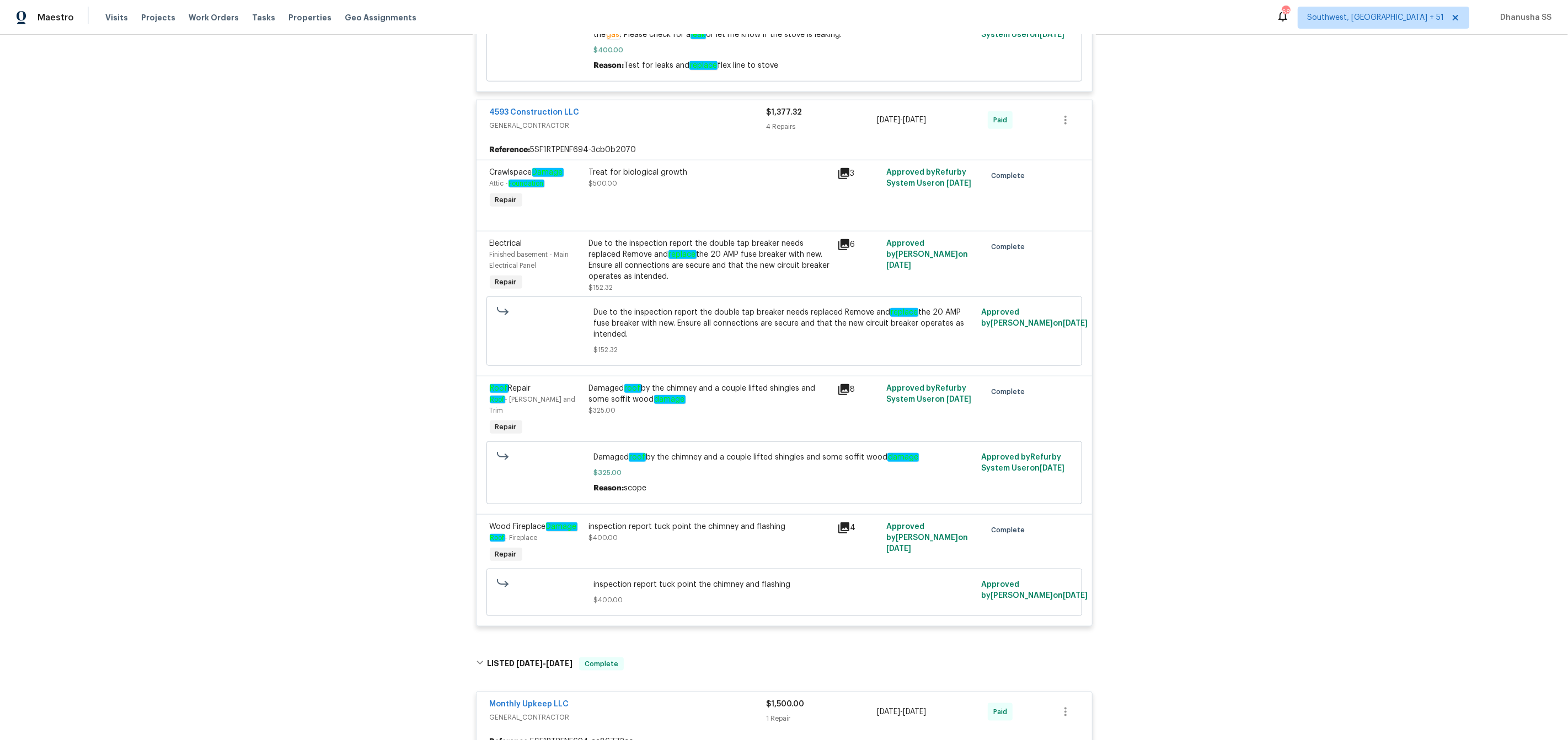
scroll to position [1231, 0]
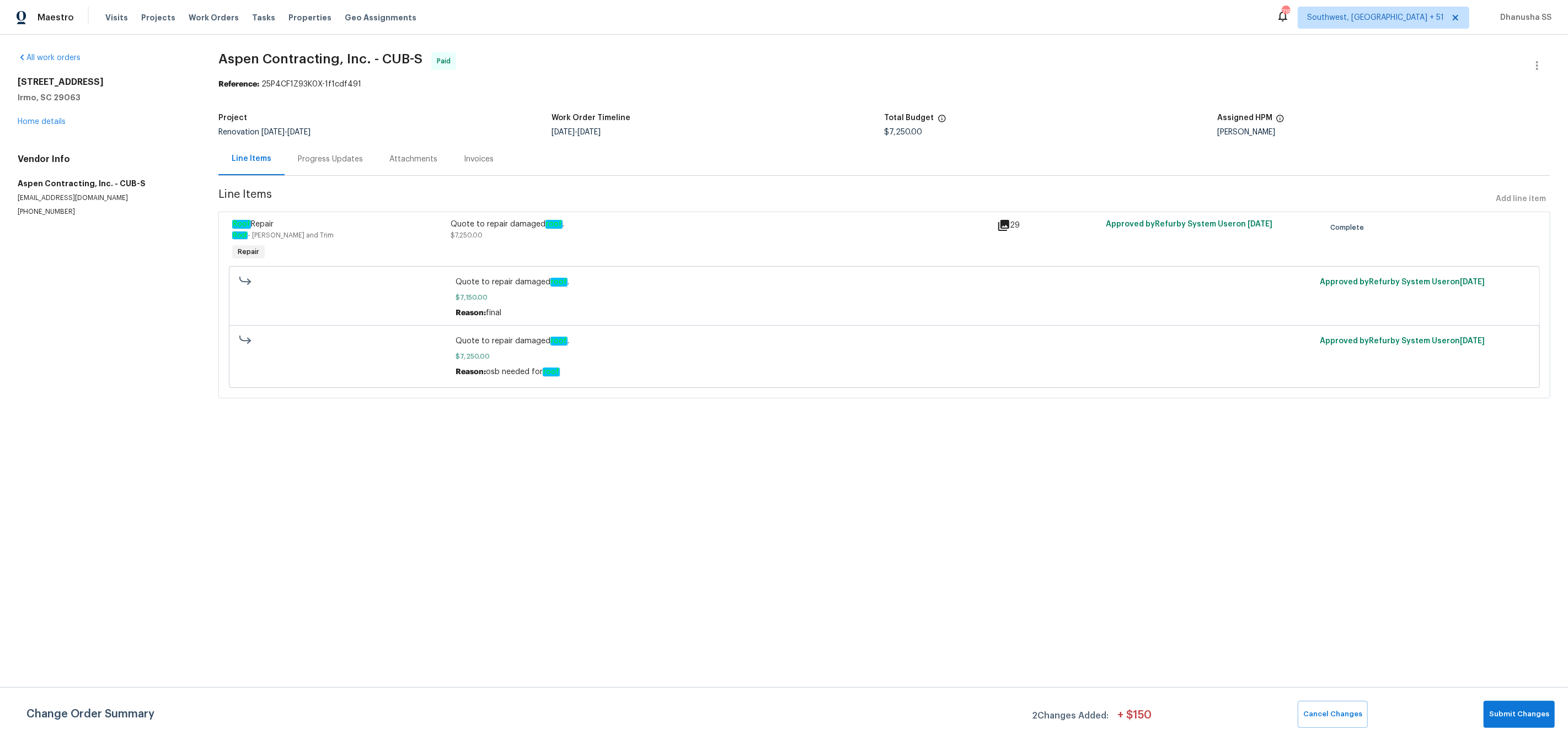
click at [356, 165] on div "Progress Updates" at bounding box center [330, 159] width 91 height 33
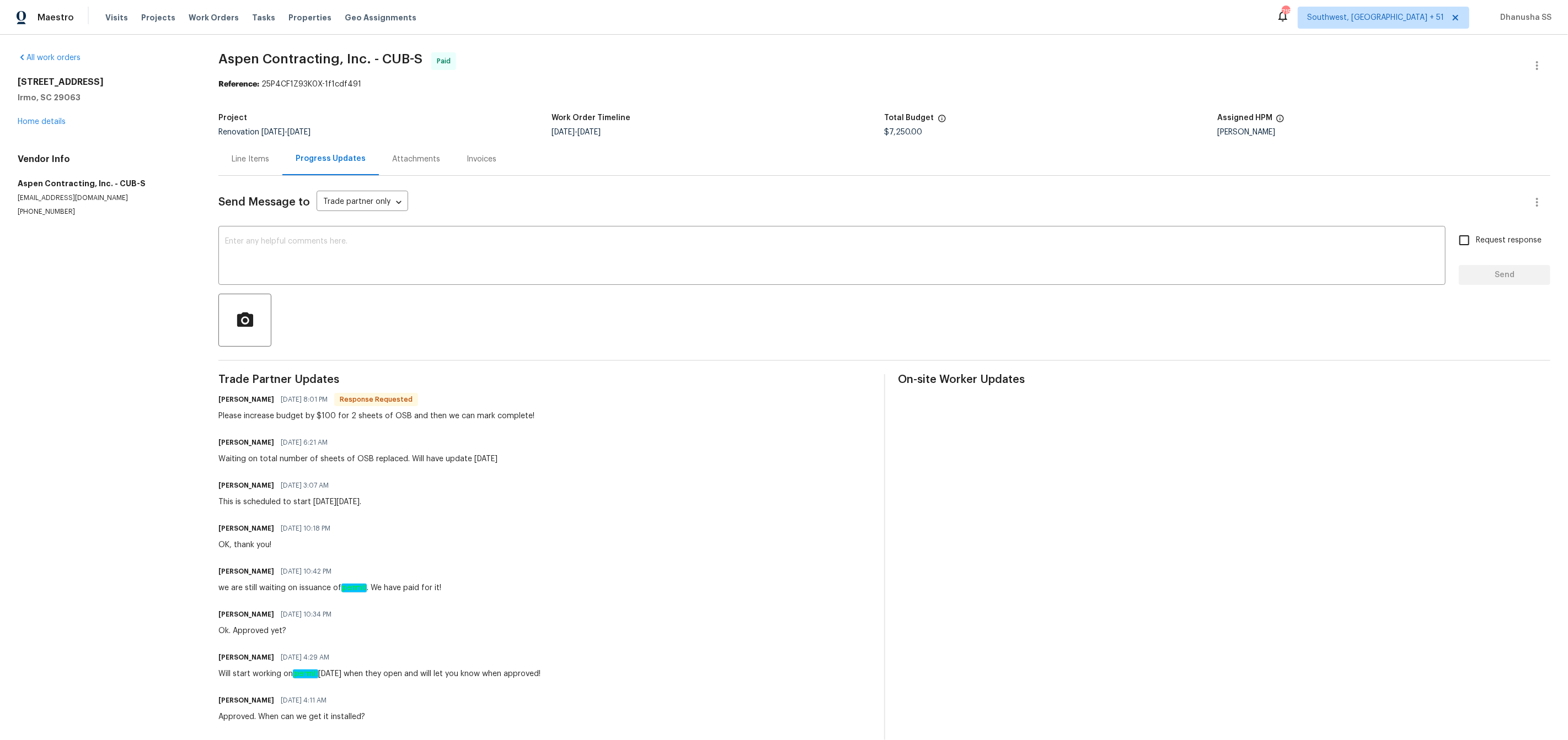
scroll to position [100, 0]
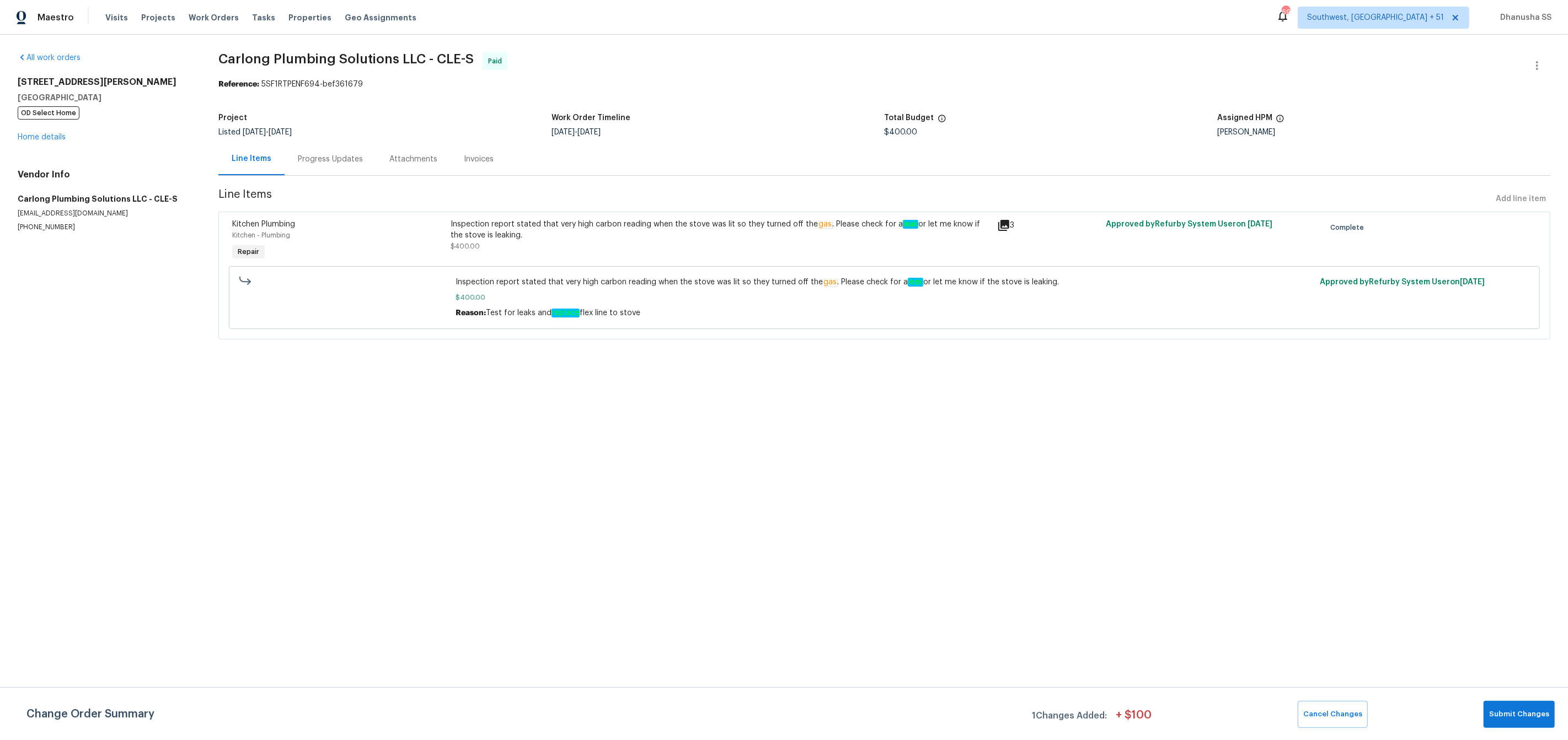
click at [335, 165] on div "Progress Updates" at bounding box center [330, 159] width 91 height 33
